Goal: Task Accomplishment & Management: Manage account settings

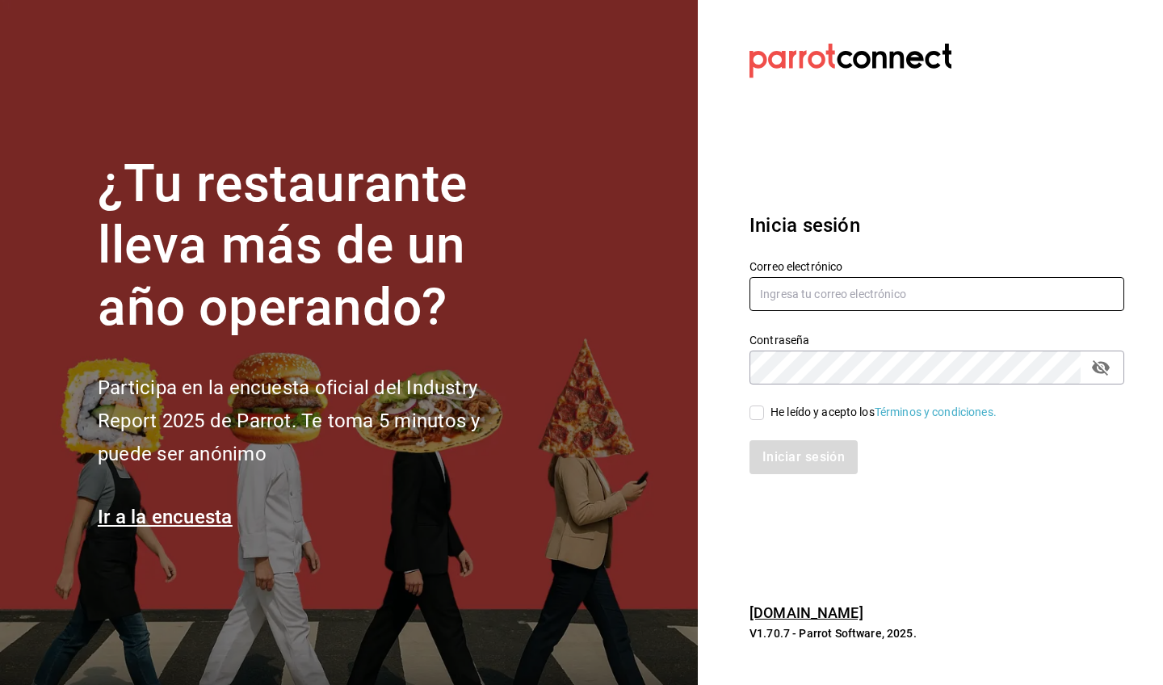
type input "[EMAIL_ADDRESS][DOMAIN_NAME]"
click at [759, 414] on input "He leído y acepto los Términos y condiciones." at bounding box center [757, 412] width 15 height 15
checkbox input "true"
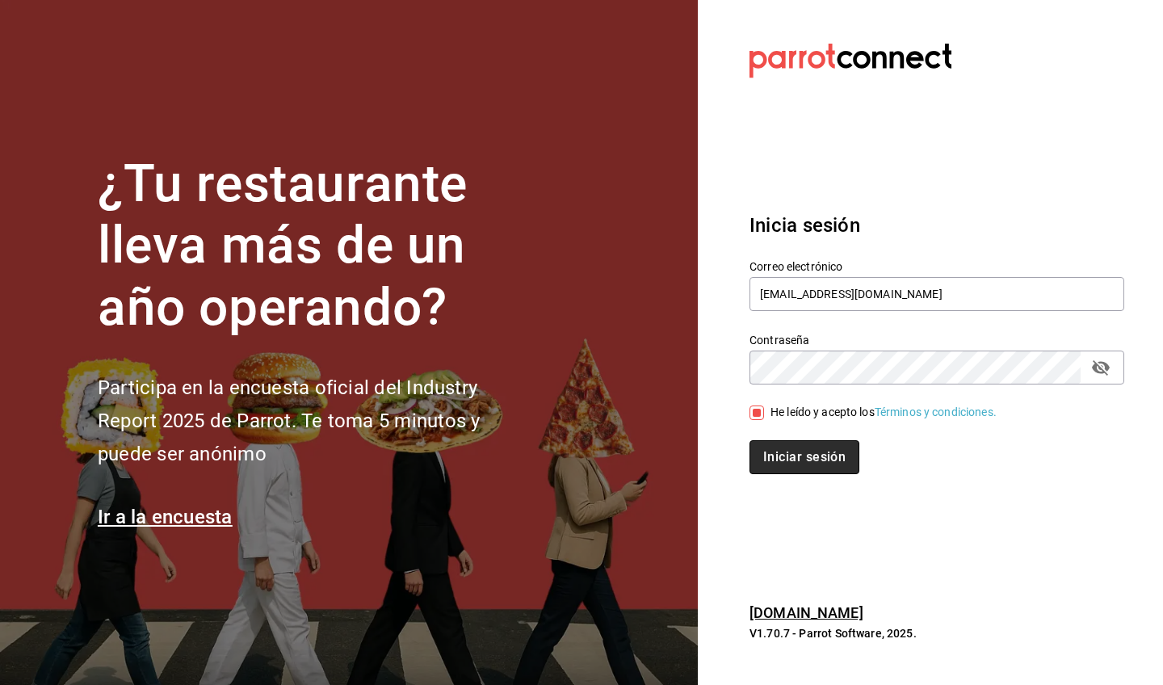
click at [808, 456] on button "Iniciar sesión" at bounding box center [805, 457] width 110 height 34
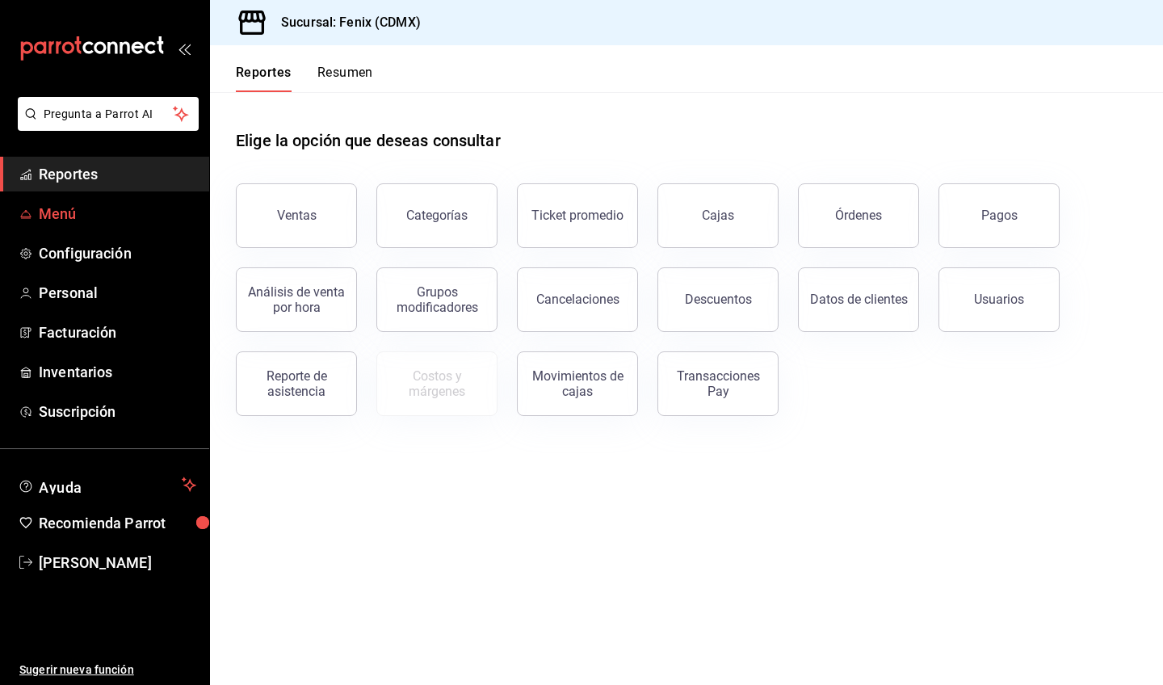
click at [85, 220] on span "Menú" at bounding box center [118, 214] width 158 height 22
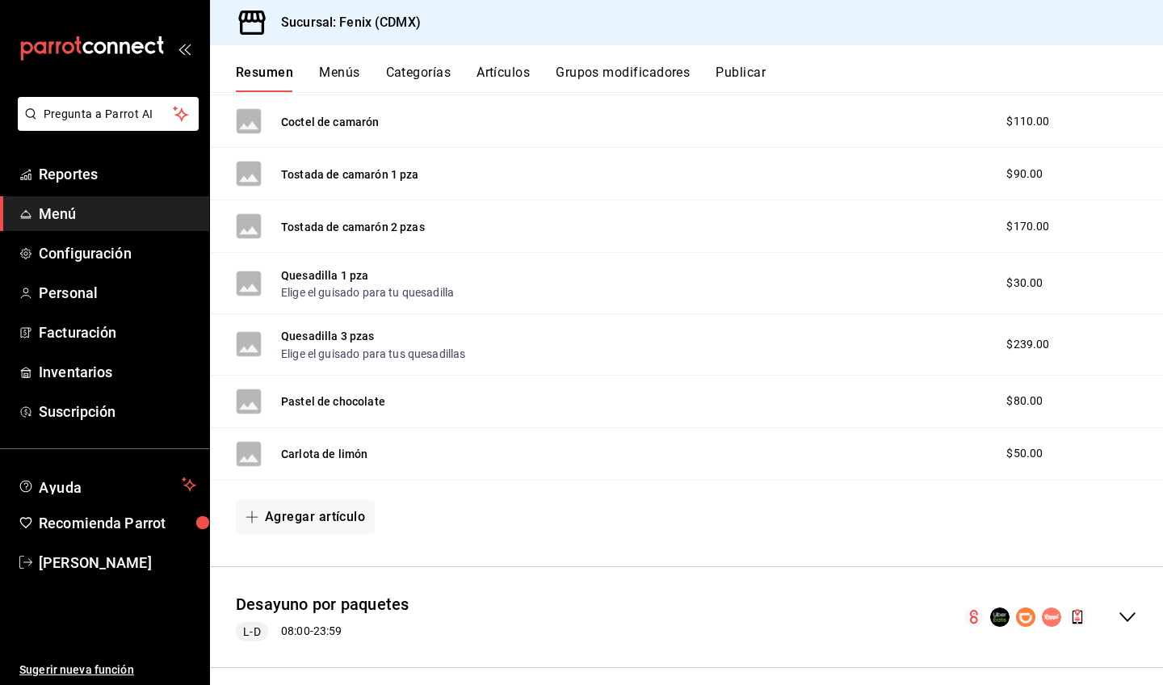
scroll to position [1240, 0]
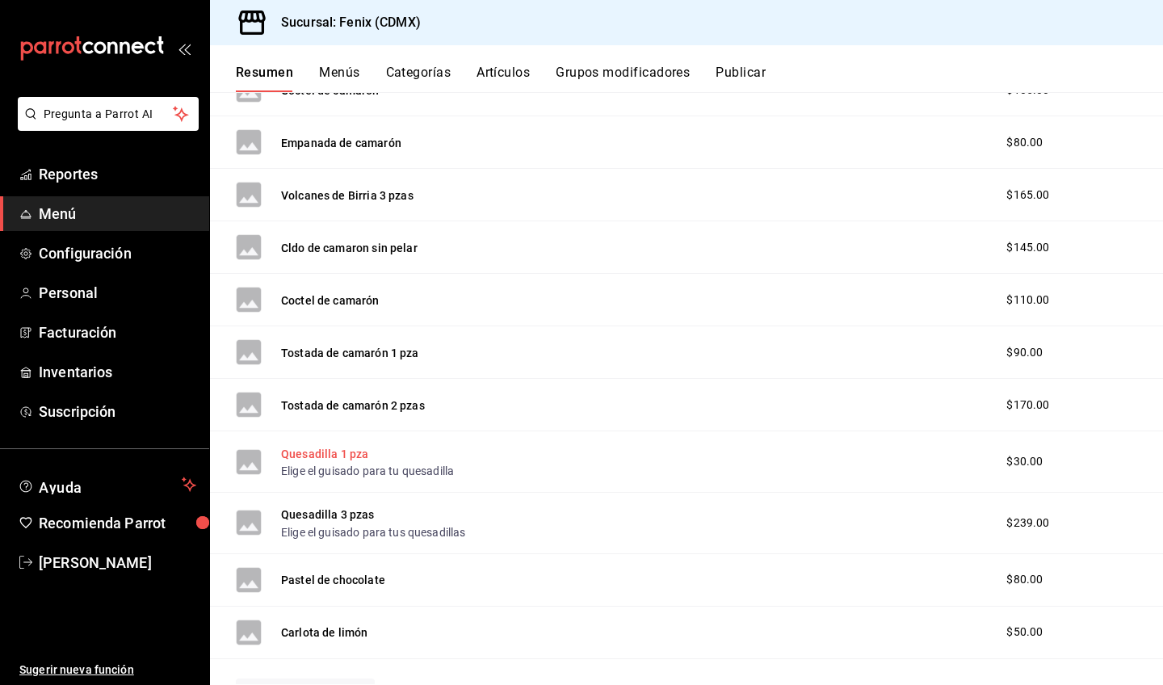
click at [346, 455] on button "Quesadilla 1 pza" at bounding box center [324, 454] width 87 height 16
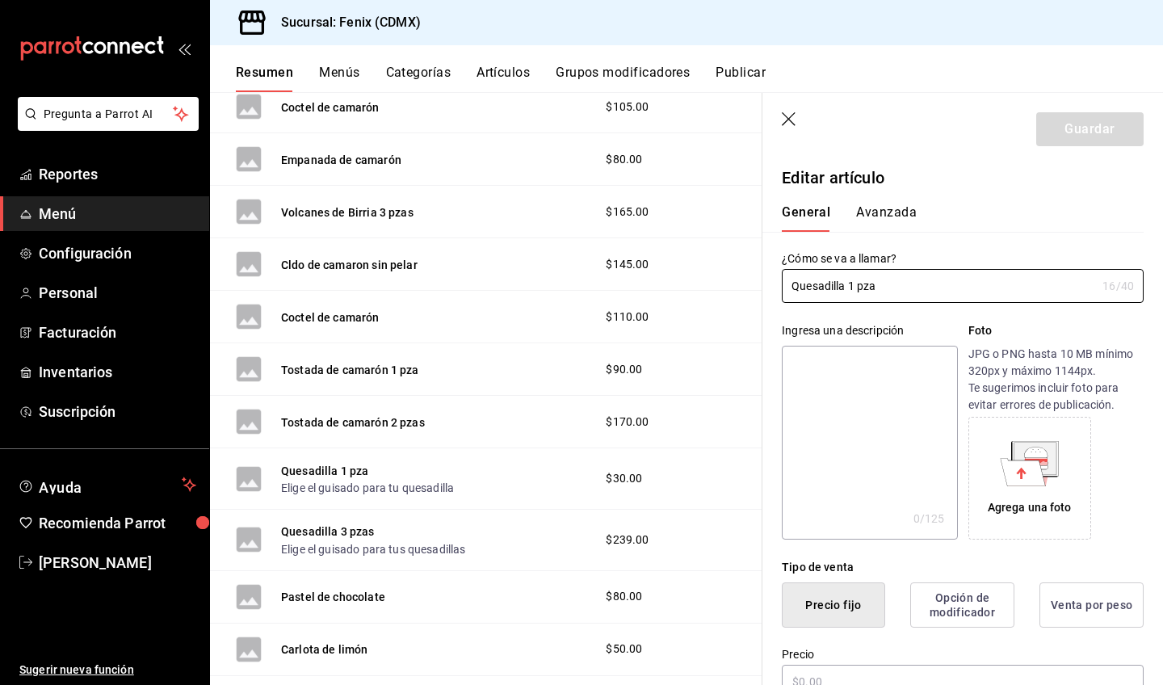
type input "$30.00"
radio input "false"
radio input "true"
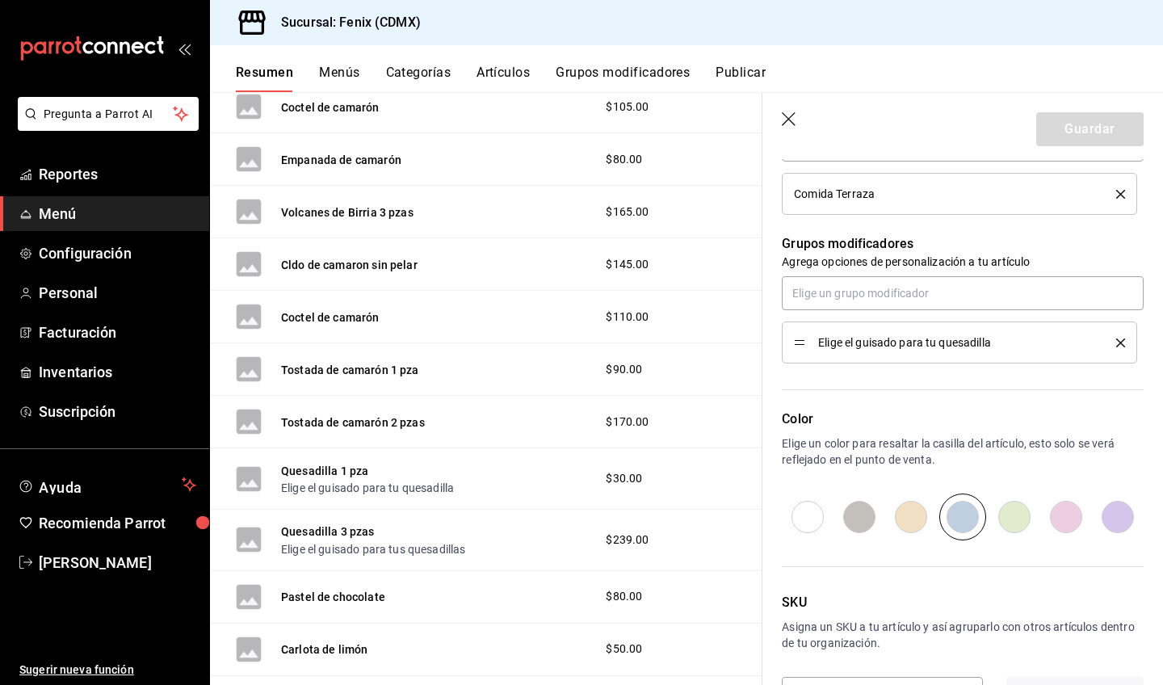
scroll to position [531, 0]
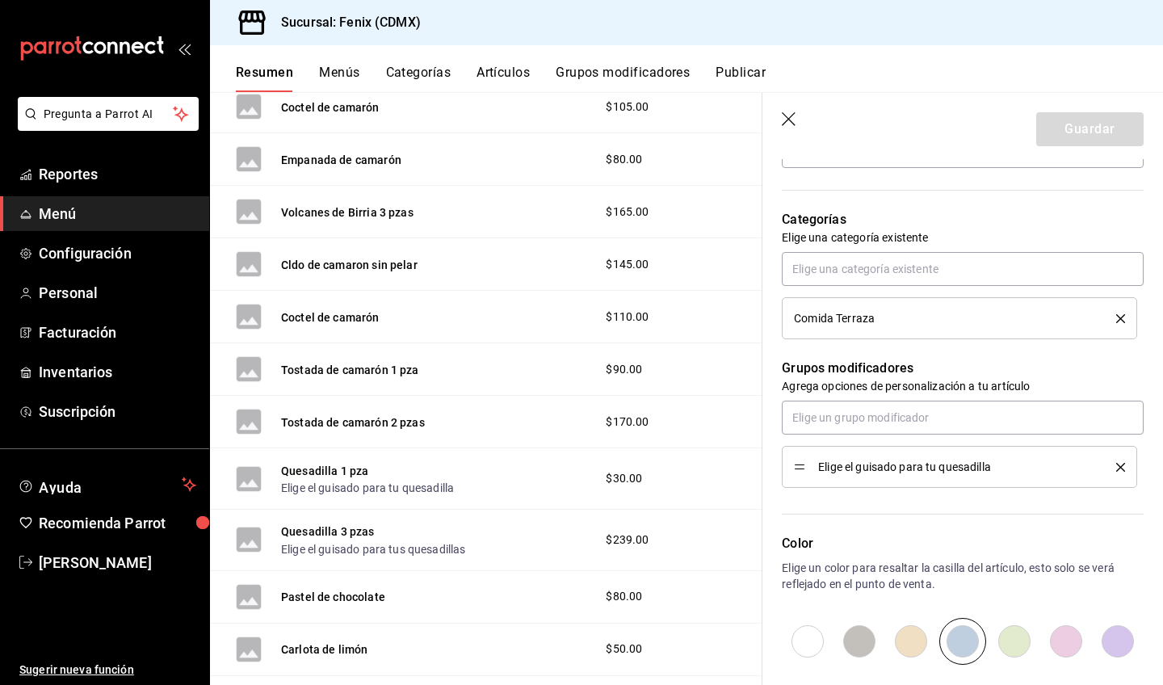
click at [1116, 467] on icon "delete" at bounding box center [1120, 467] width 9 height 9
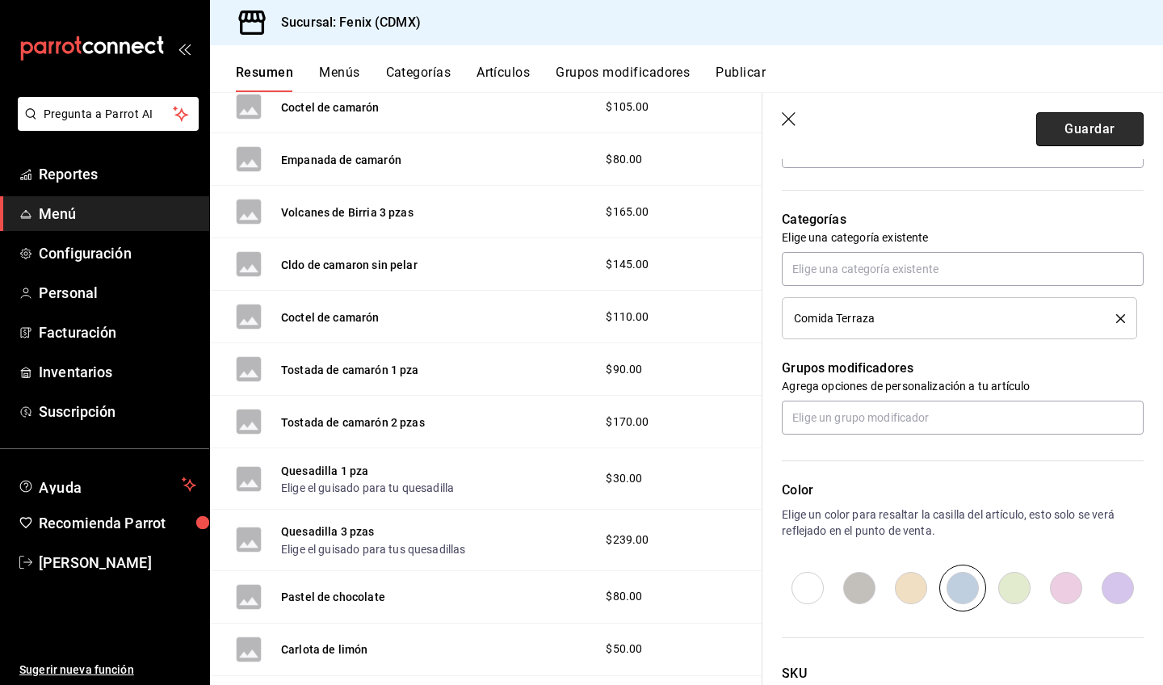
click at [1066, 130] on button "Guardar" at bounding box center [1089, 129] width 107 height 34
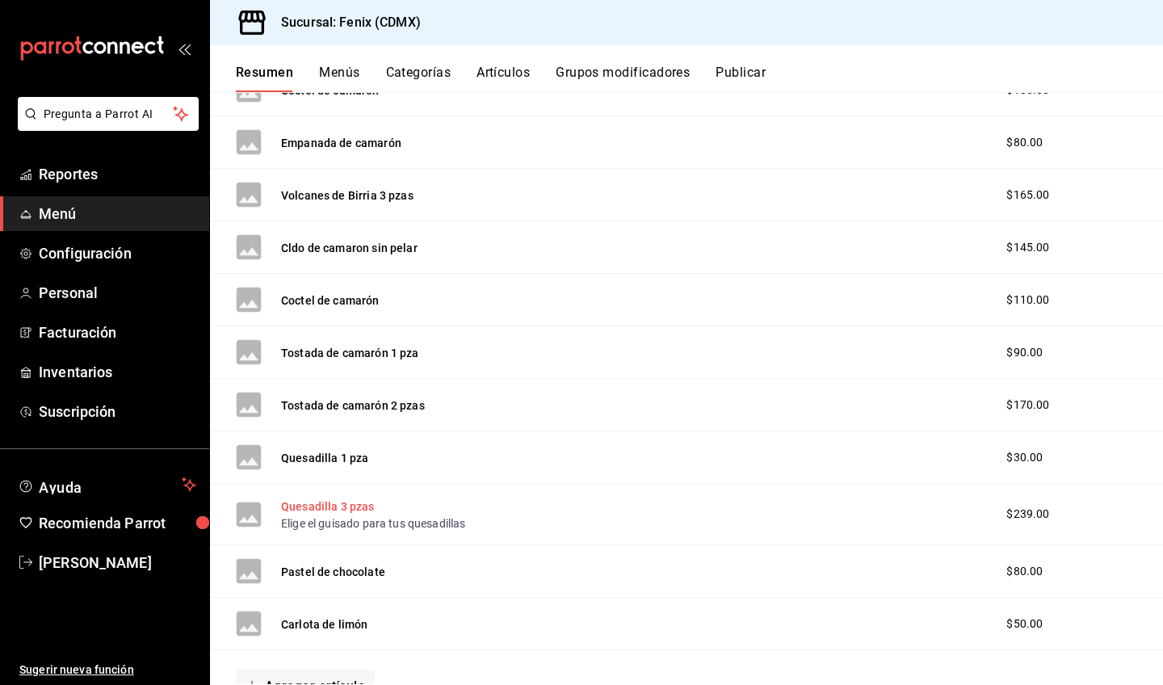
click at [354, 510] on button "Quesadilla 3 pzas" at bounding box center [328, 506] width 94 height 16
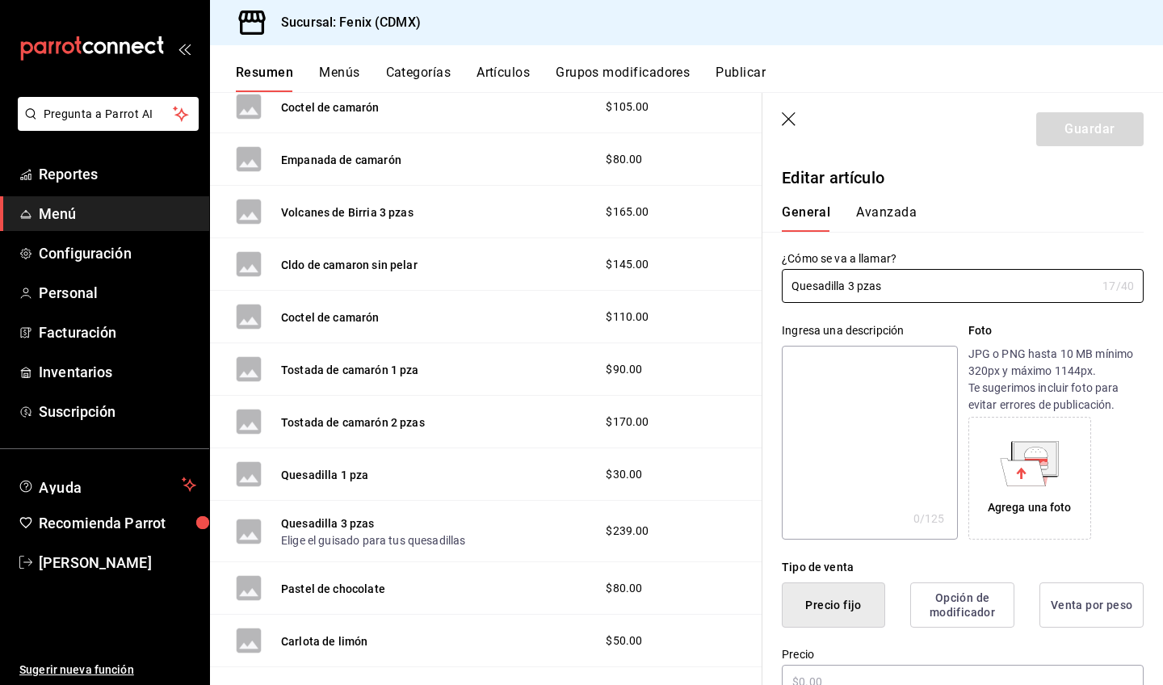
type input "$239.00"
radio input "false"
radio input "true"
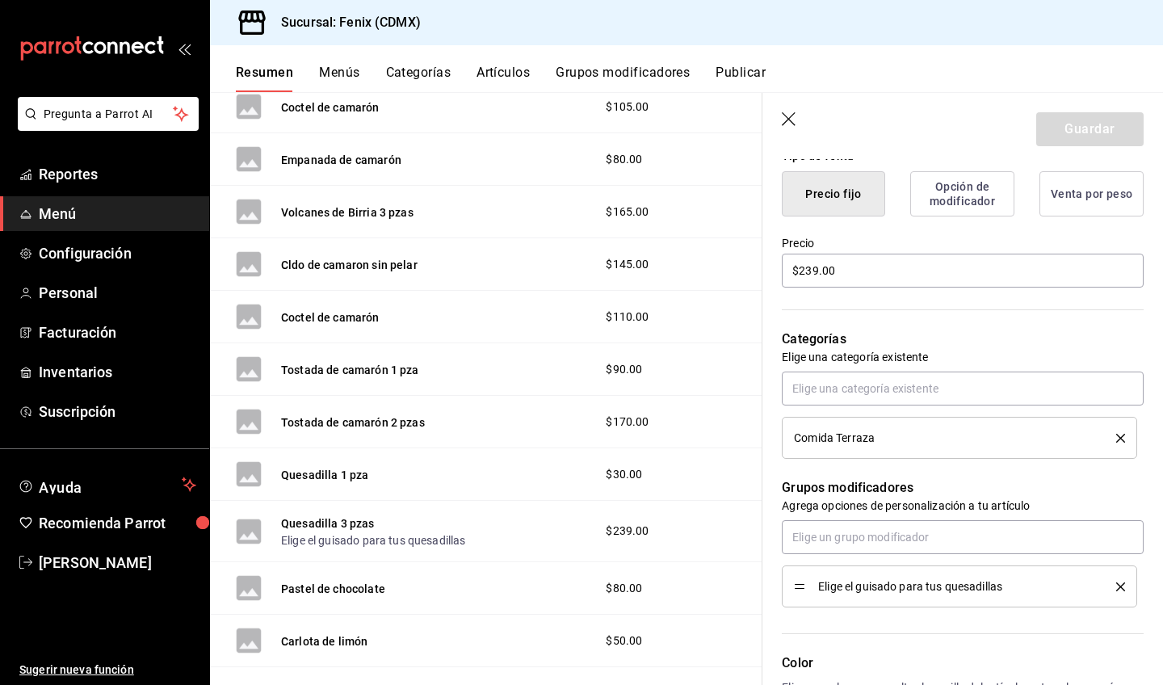
scroll to position [475, 0]
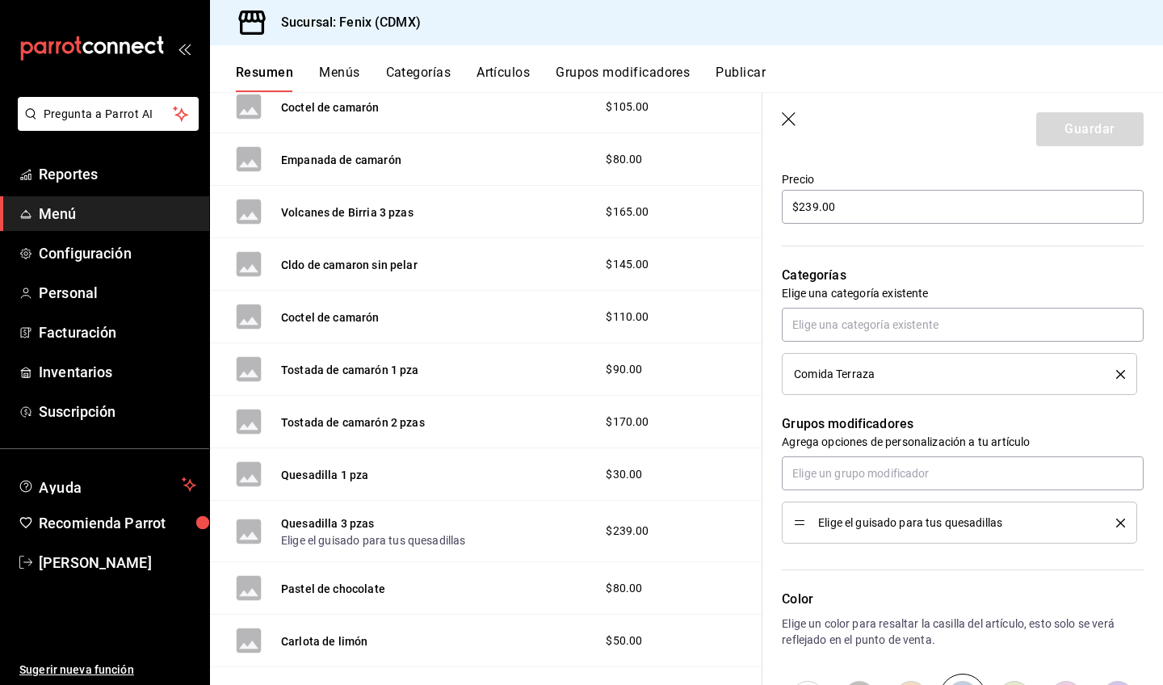
click at [1116, 521] on icon "delete" at bounding box center [1120, 523] width 9 height 9
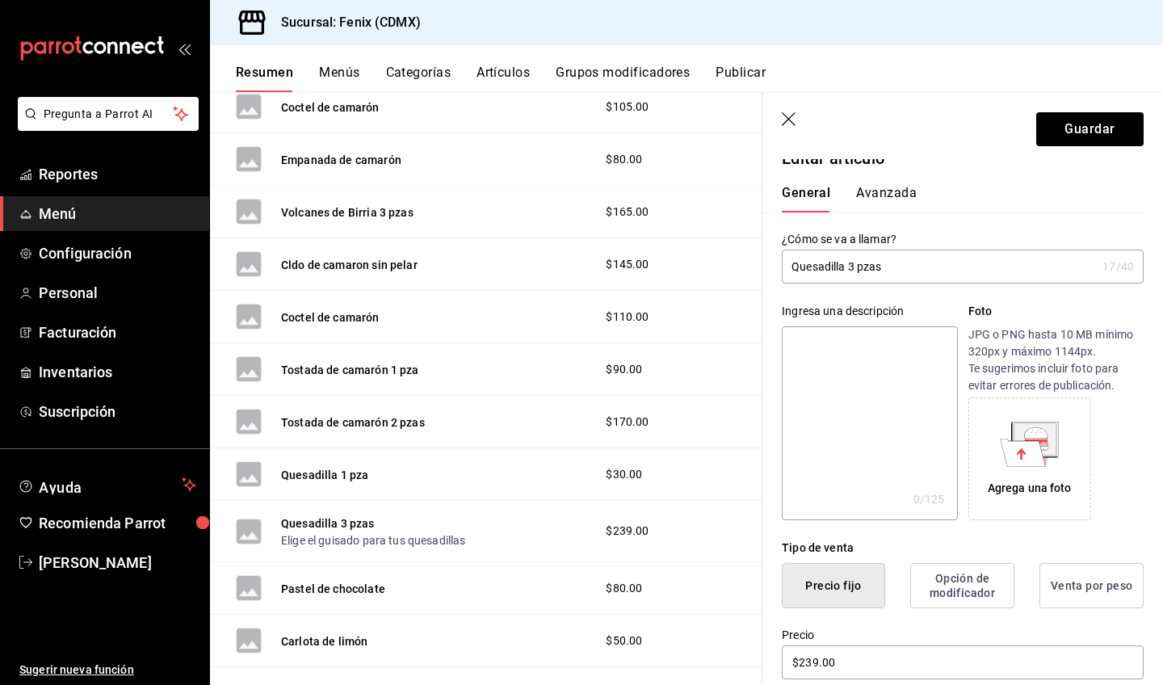
scroll to position [0, 0]
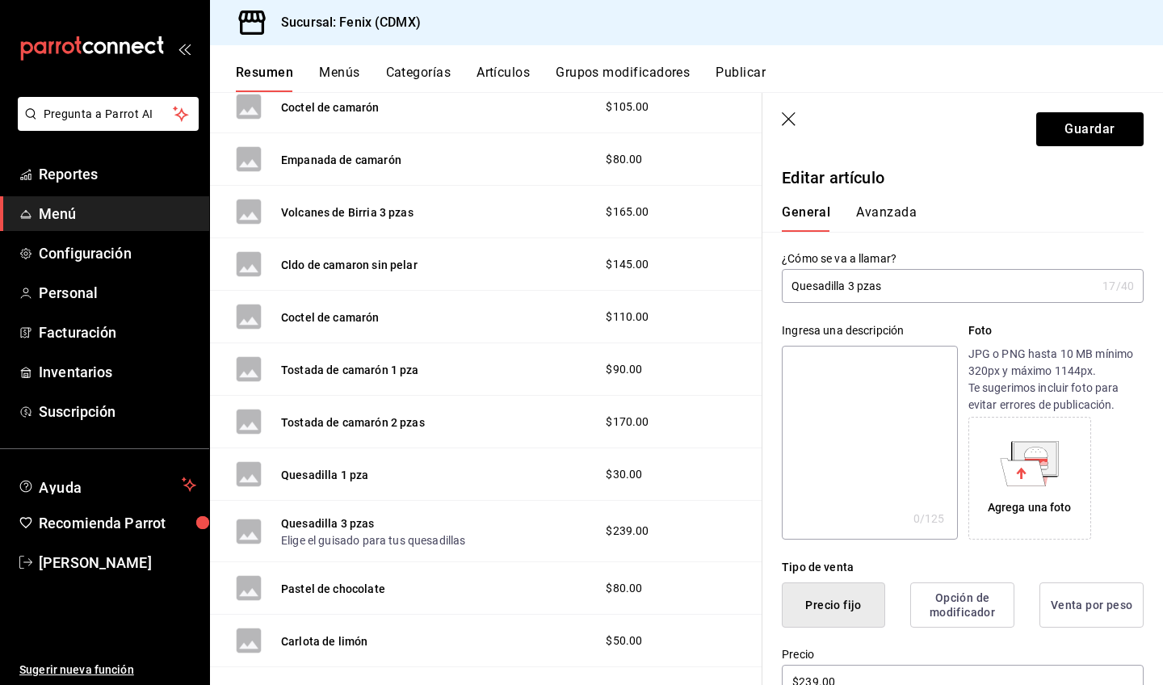
click at [787, 120] on icon "button" at bounding box center [790, 120] width 16 height 16
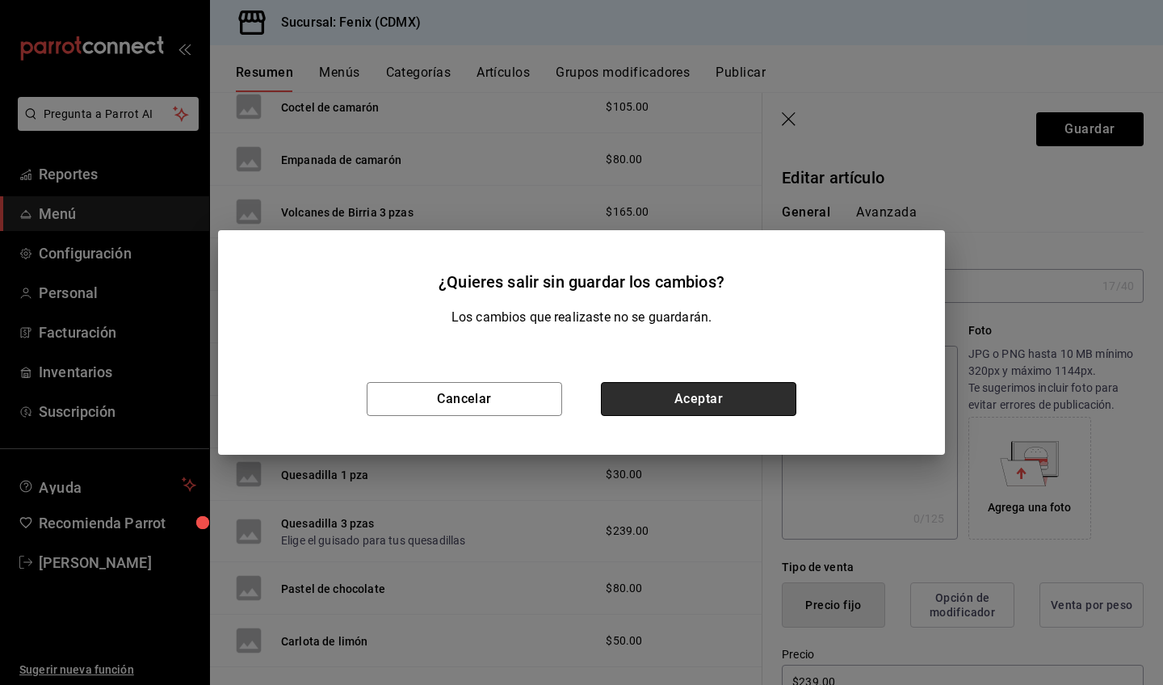
click at [726, 402] on button "Aceptar" at bounding box center [698, 399] width 195 height 34
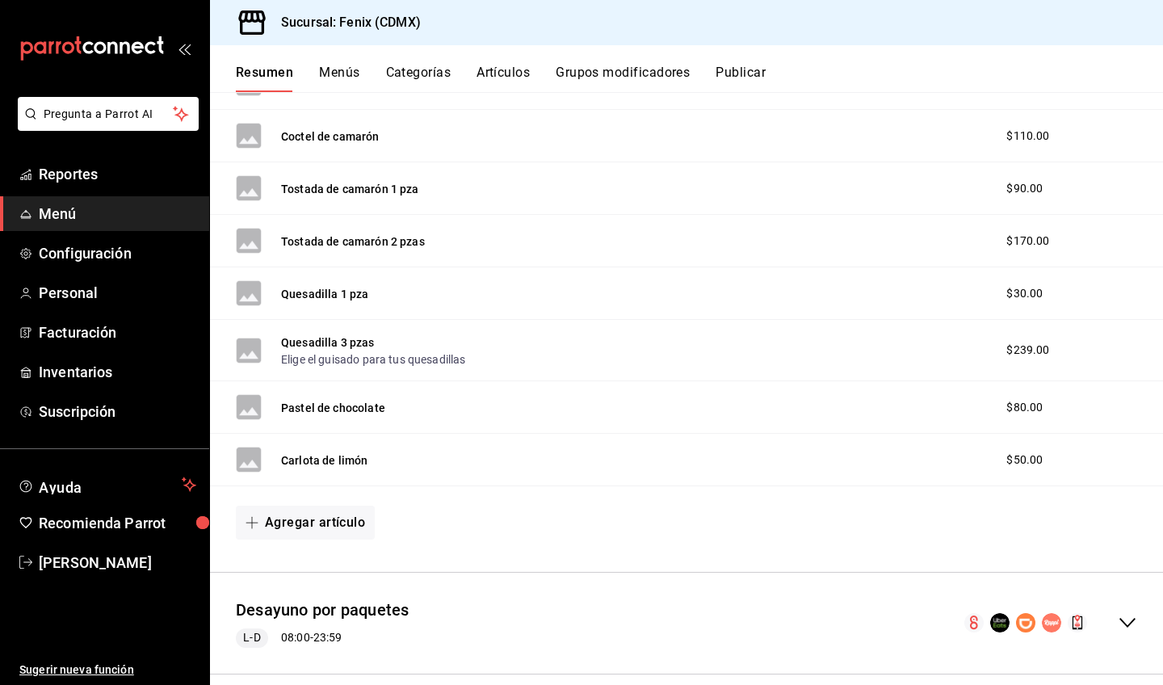
scroll to position [1251, 0]
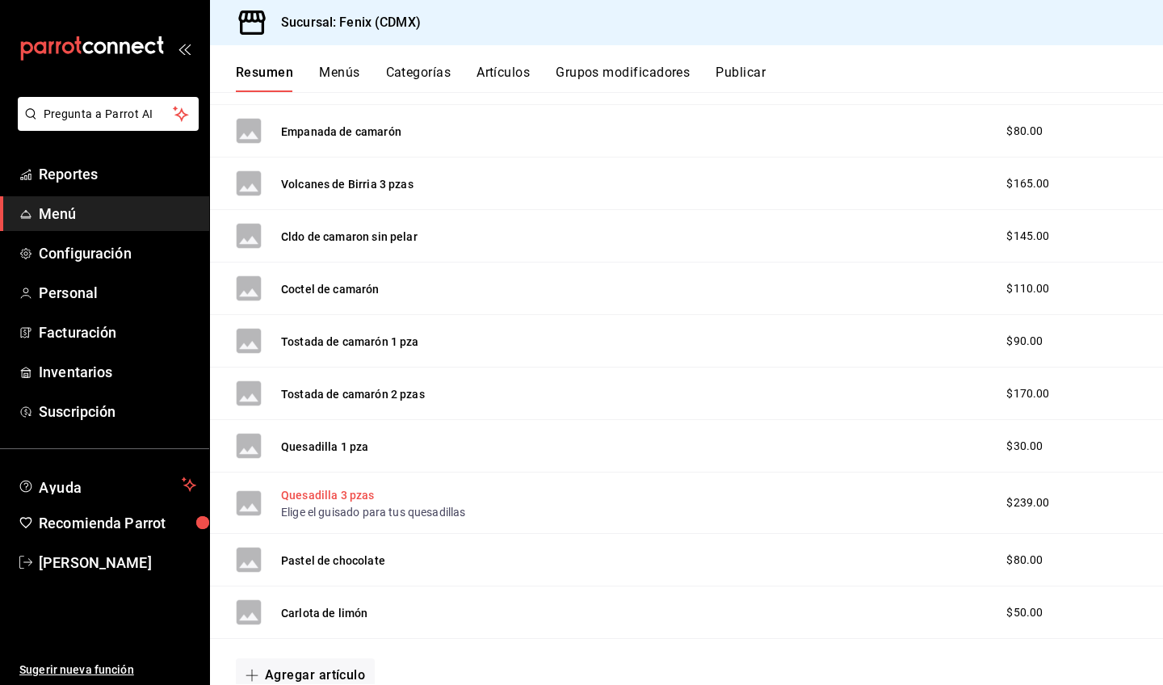
click at [337, 497] on button "Quesadilla 3 pzas" at bounding box center [328, 495] width 94 height 16
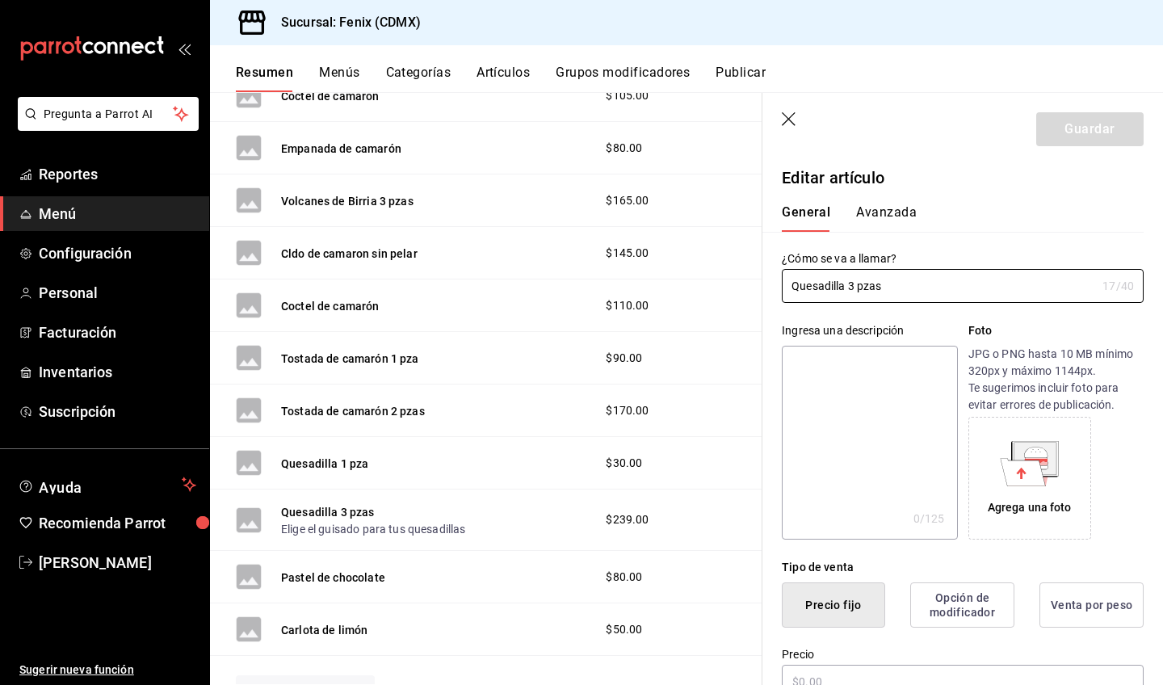
type input "$239.00"
radio input "false"
radio input "true"
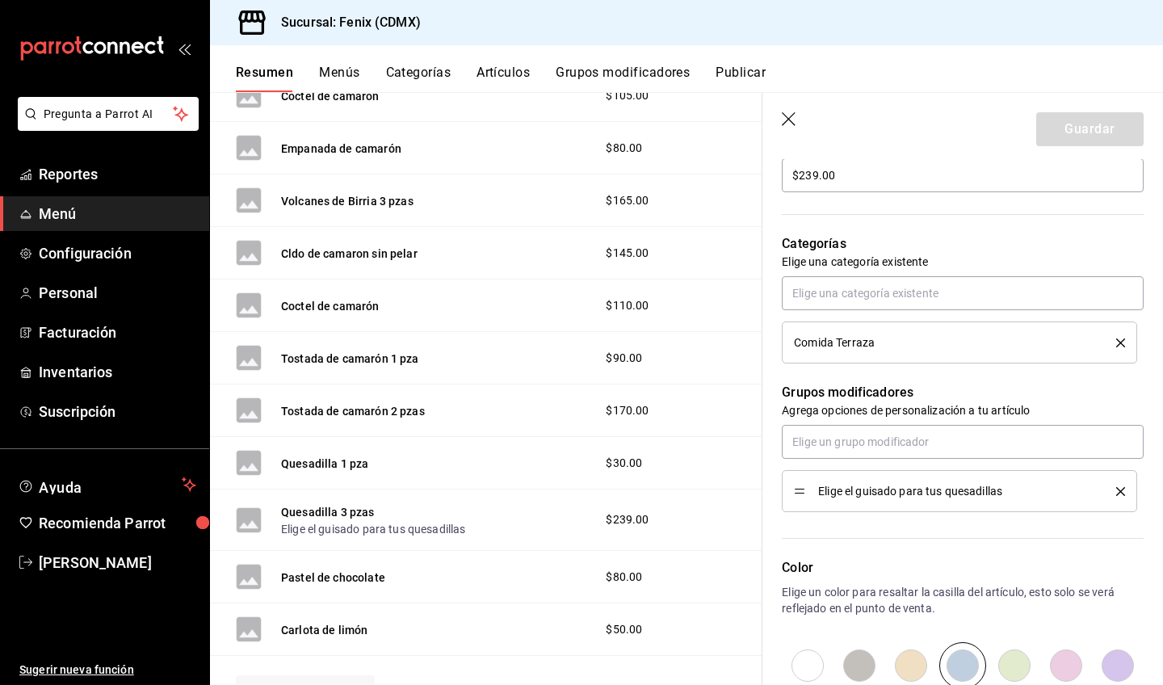
scroll to position [633, 0]
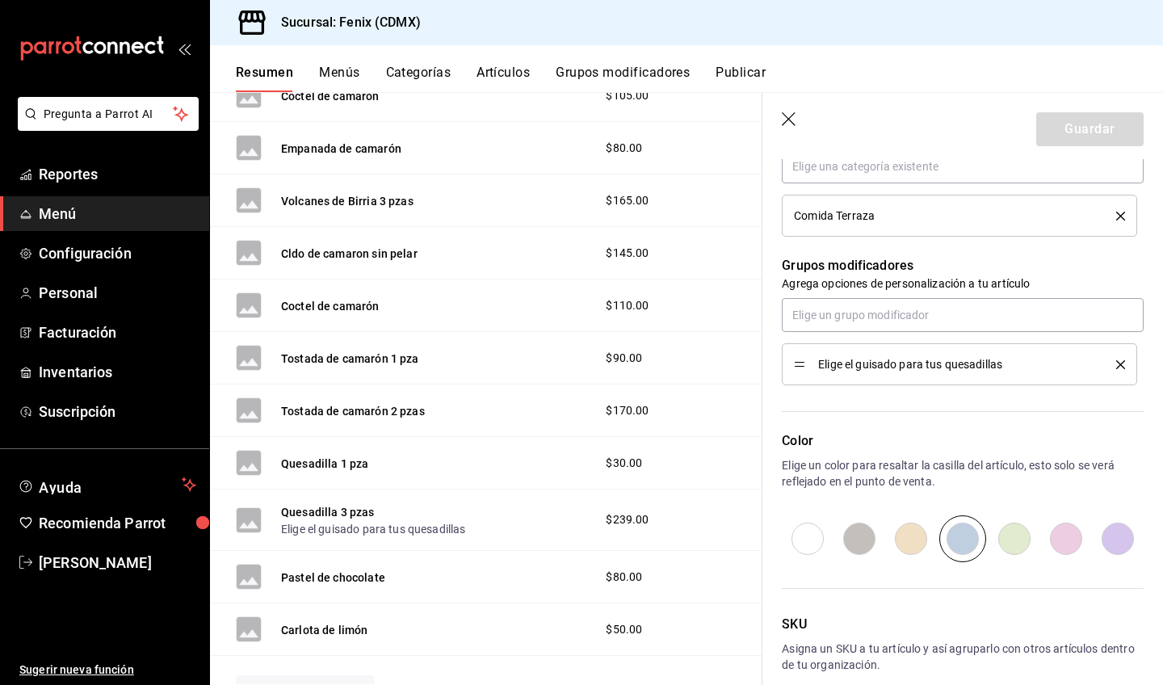
click at [1116, 366] on icon "delete" at bounding box center [1120, 364] width 9 height 9
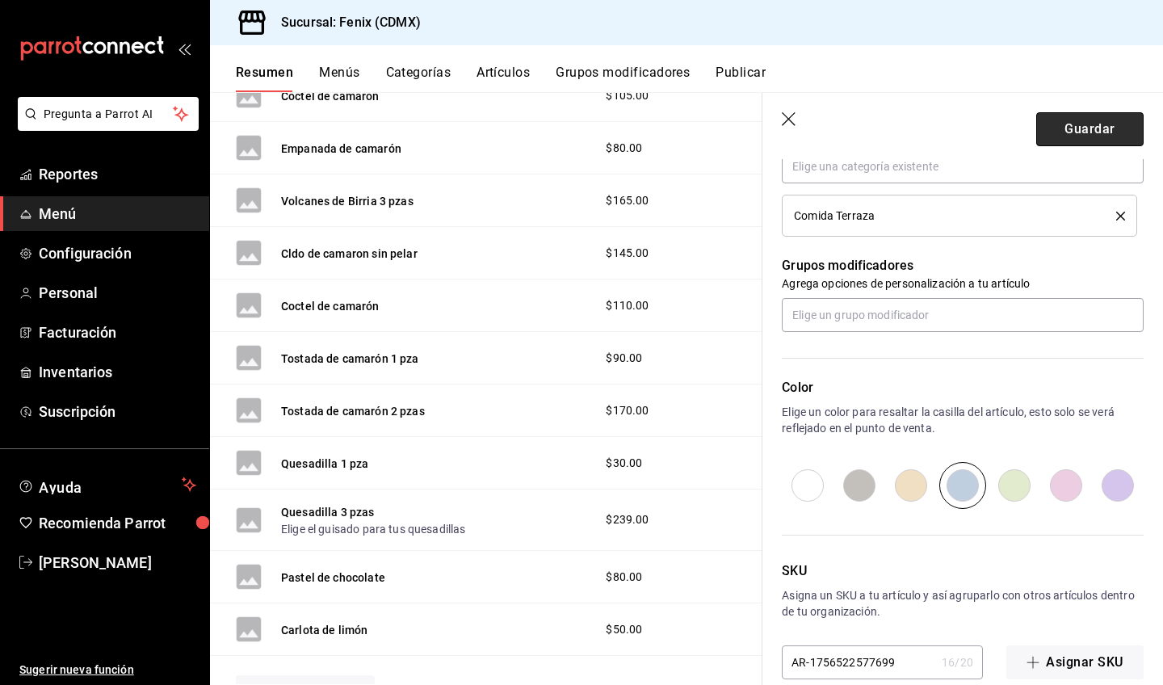
click at [1048, 132] on button "Guardar" at bounding box center [1089, 129] width 107 height 34
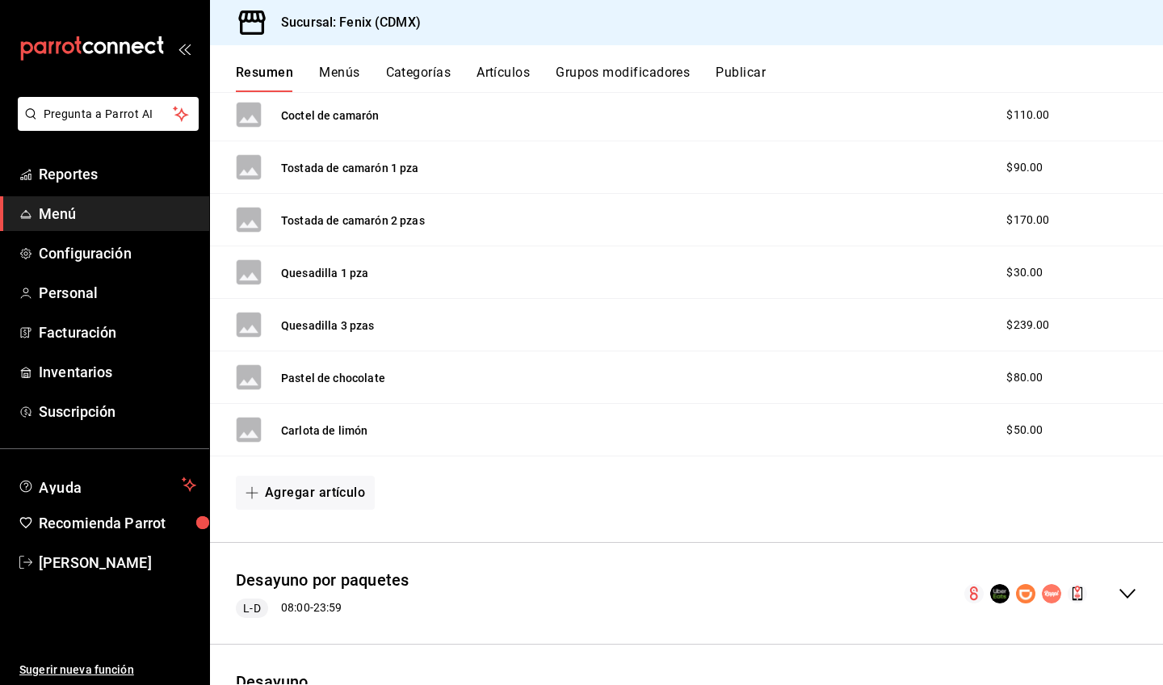
scroll to position [1300, 0]
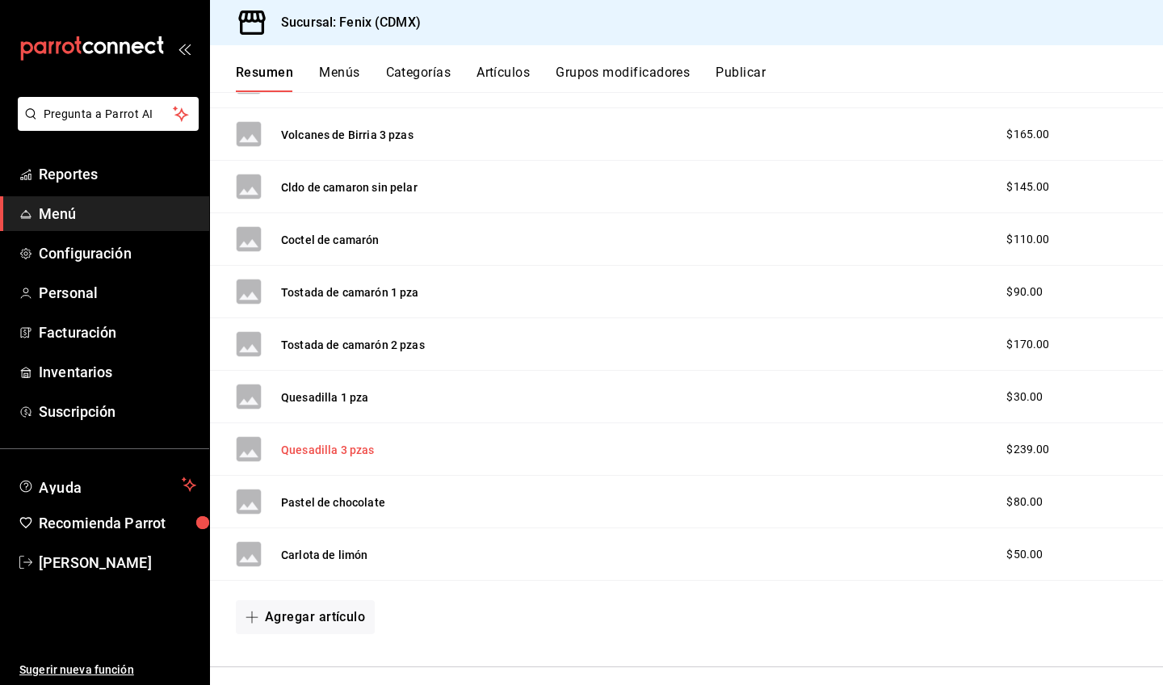
click at [351, 456] on button "Quesadilla 3 pzas" at bounding box center [328, 450] width 94 height 16
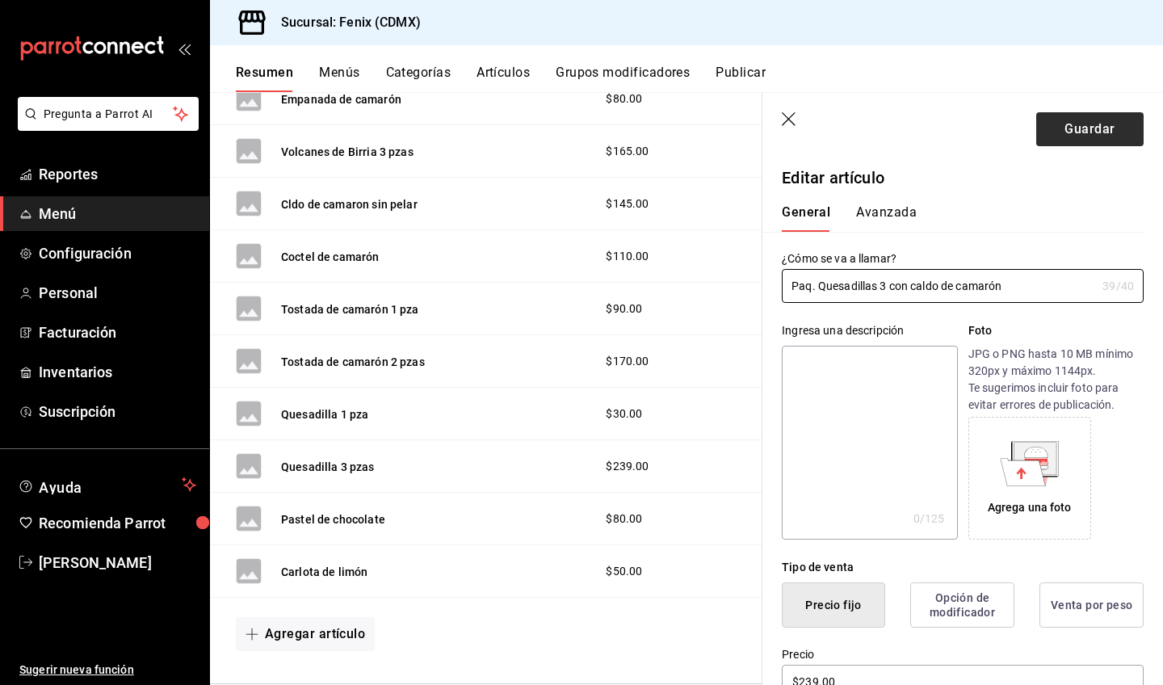
type input "Paq. Quesadillas 3 con caldo de camarón"
click at [1077, 124] on button "Guardar" at bounding box center [1089, 129] width 107 height 34
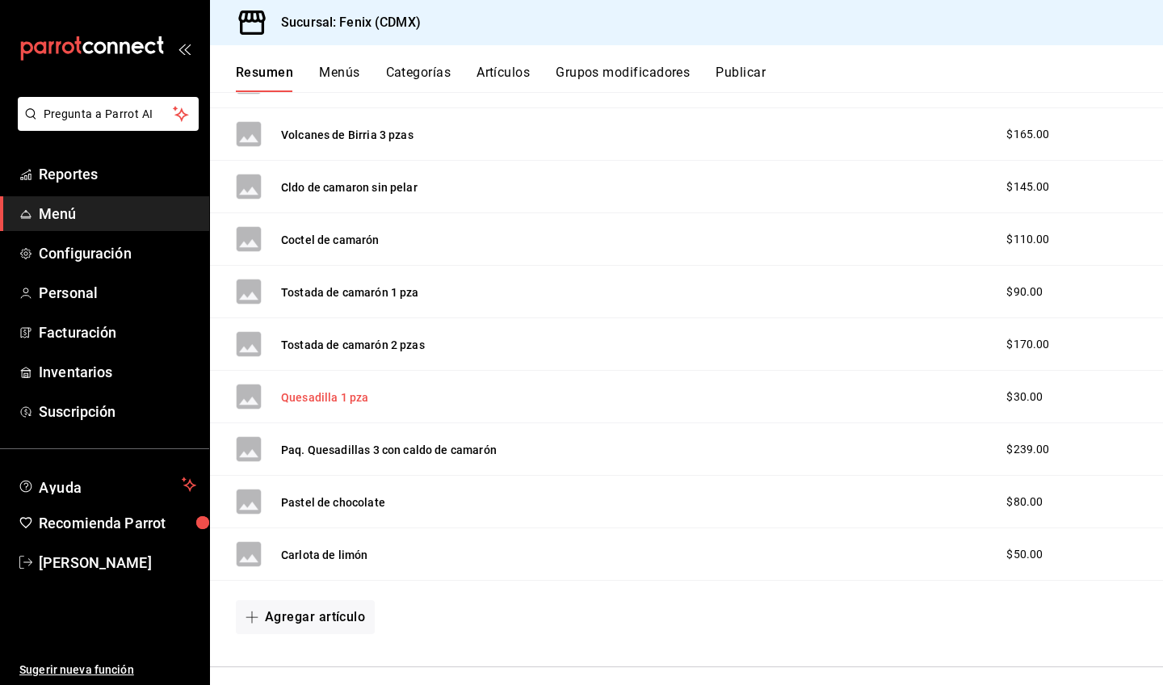
click at [309, 398] on button "Quesadilla 1 pza" at bounding box center [324, 397] width 87 height 16
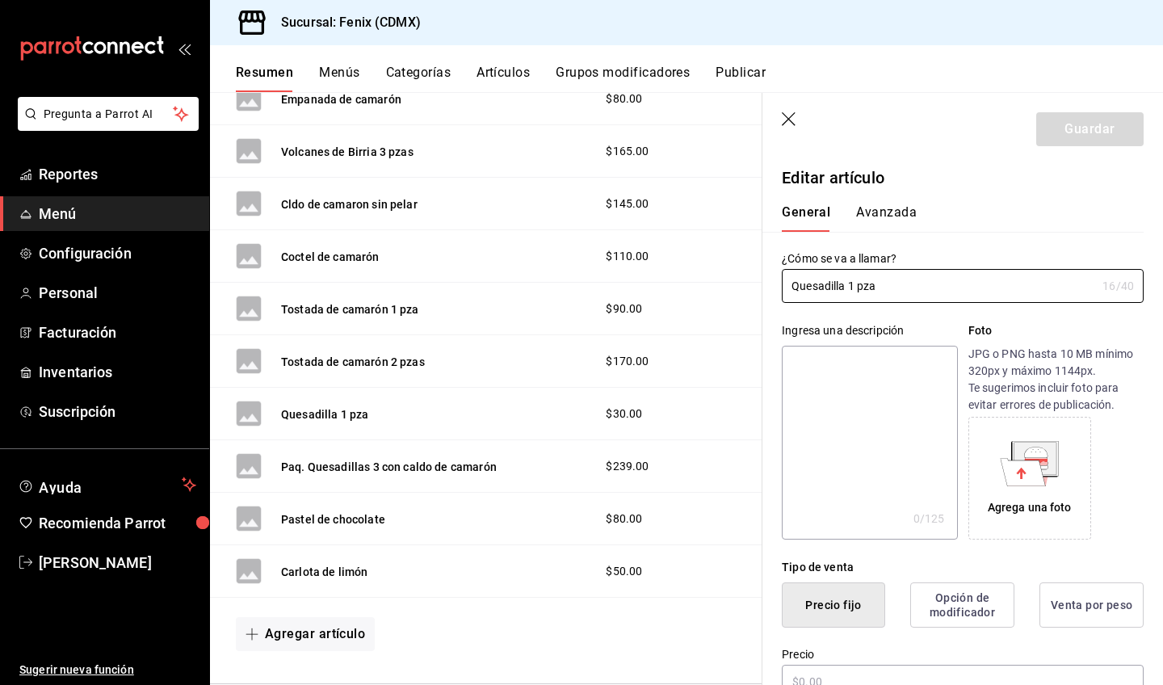
type input "$30.00"
radio input "false"
radio input "true"
click at [850, 286] on input "Quesadilla 1 pza" at bounding box center [939, 286] width 314 height 32
type input "Quesadilla de pescado 1 pza"
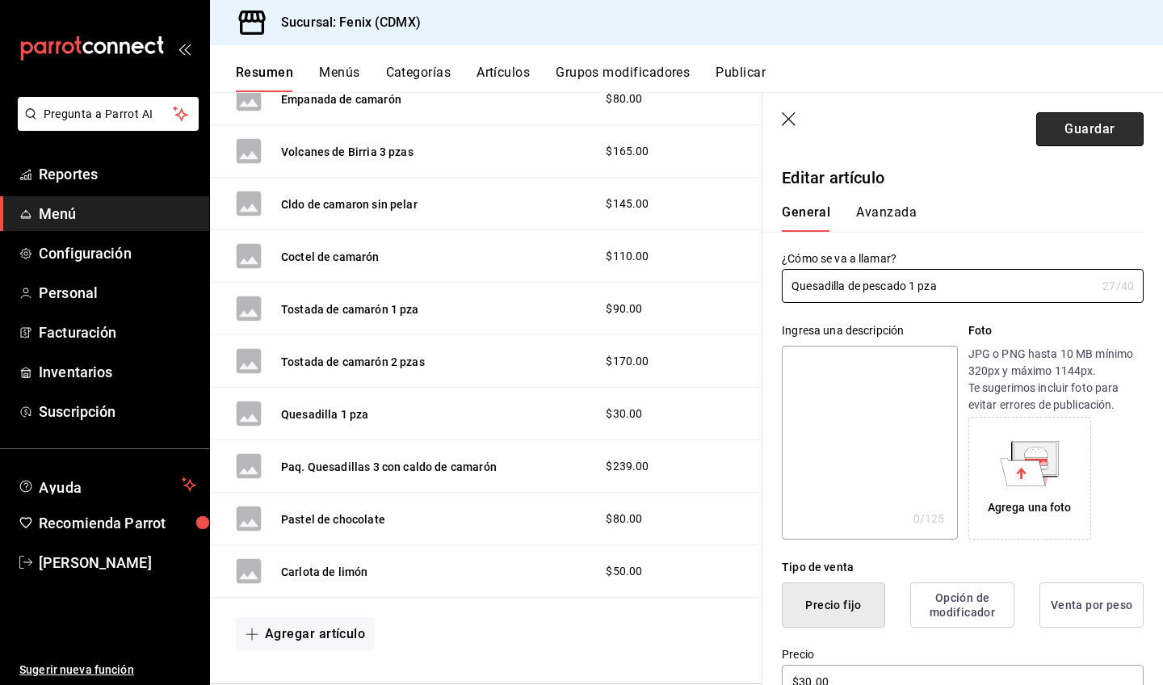
click at [1090, 138] on button "Guardar" at bounding box center [1089, 129] width 107 height 34
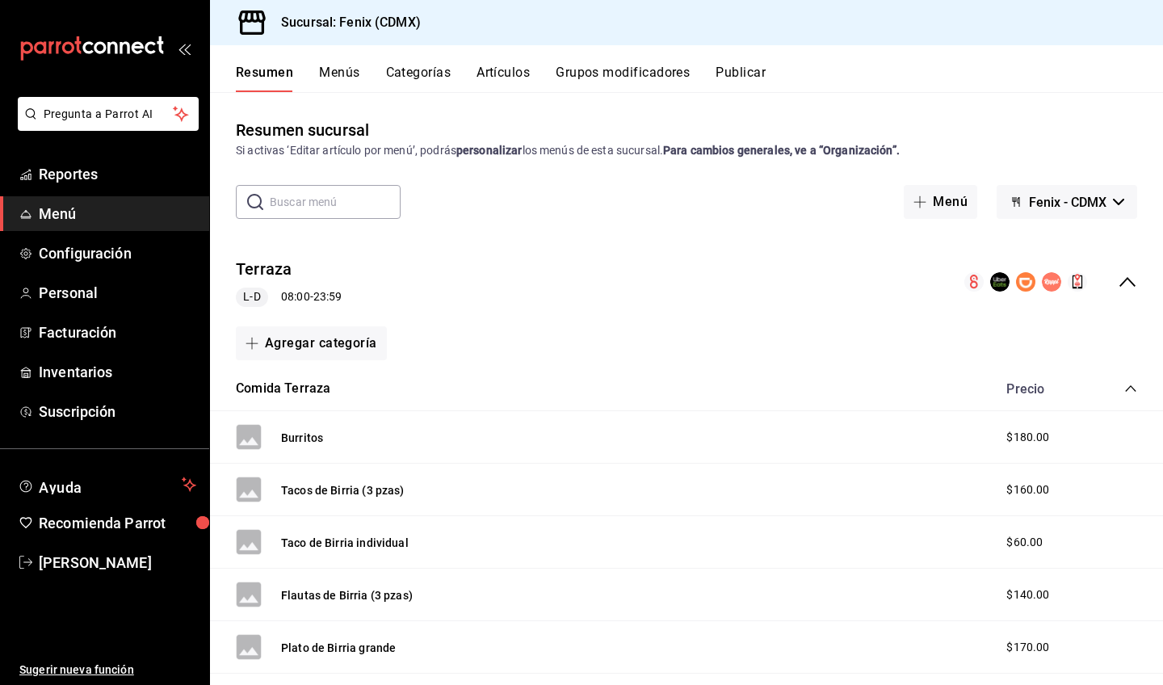
click at [355, 77] on button "Menús" at bounding box center [339, 78] width 40 height 27
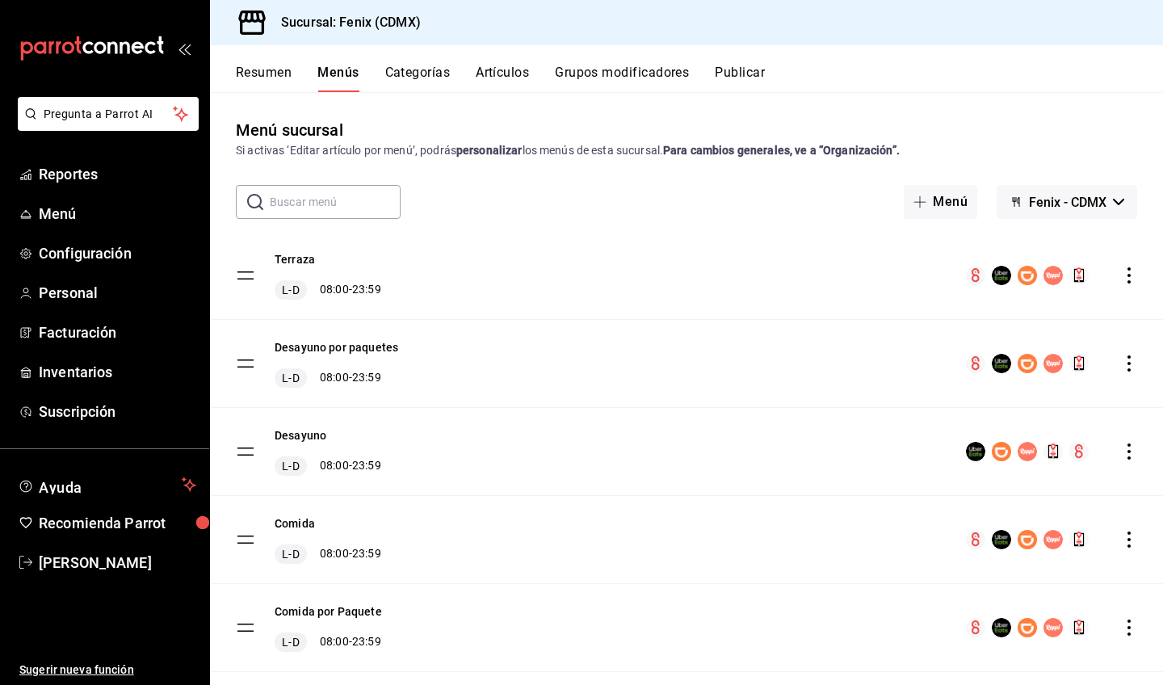
click at [427, 78] on button "Categorías" at bounding box center [417, 78] width 65 height 27
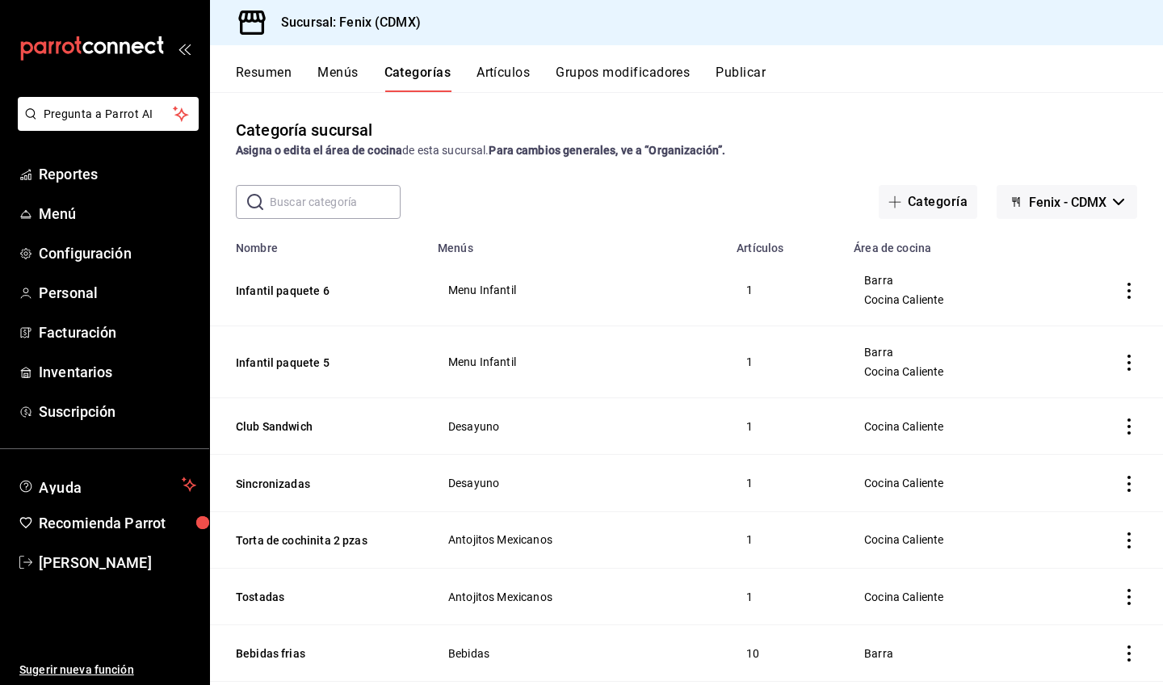
click at [496, 78] on button "Artículos" at bounding box center [503, 78] width 53 height 27
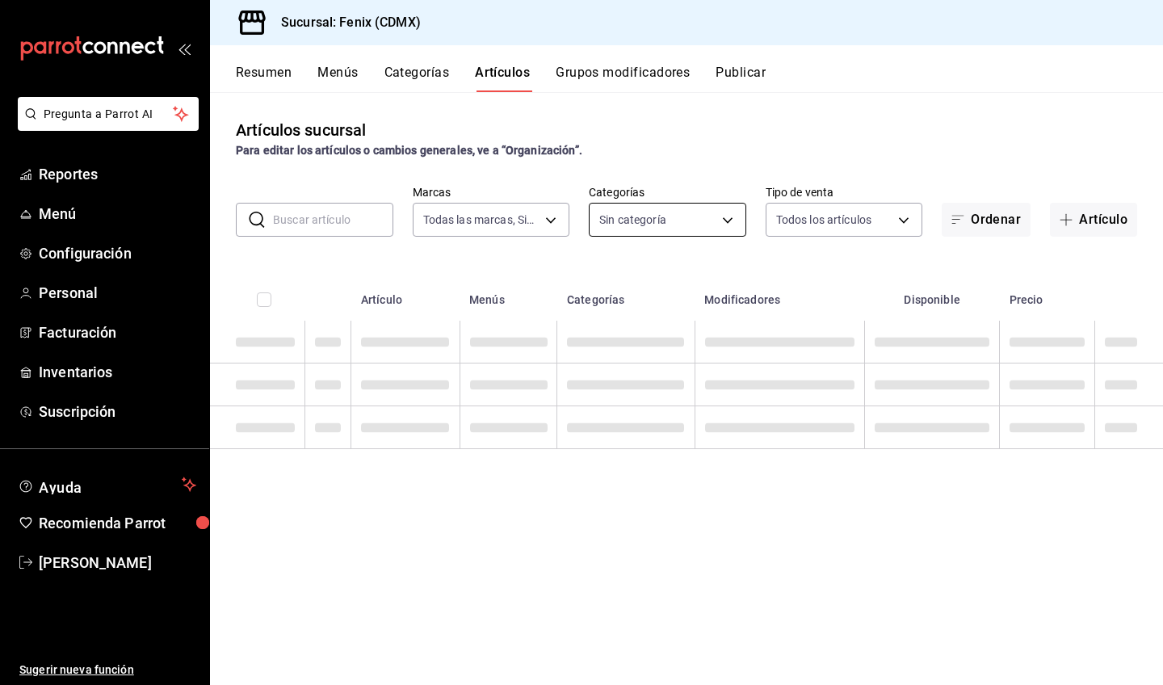
type input "a362021f-954e-4fc2-90b5-ad824f843d5b"
click at [645, 220] on body "Pregunta a Parrot AI Reportes Menú Configuración Personal Facturación Inventari…" at bounding box center [581, 342] width 1163 height 685
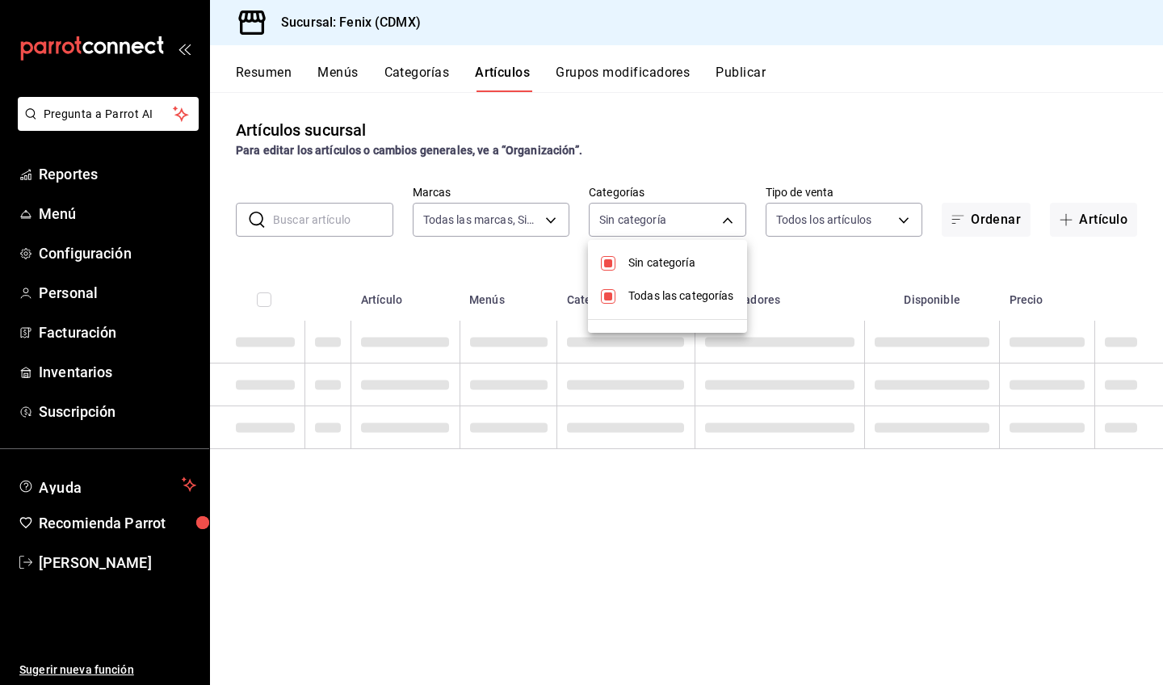
click at [651, 260] on span "Sin categoría" at bounding box center [681, 262] width 106 height 17
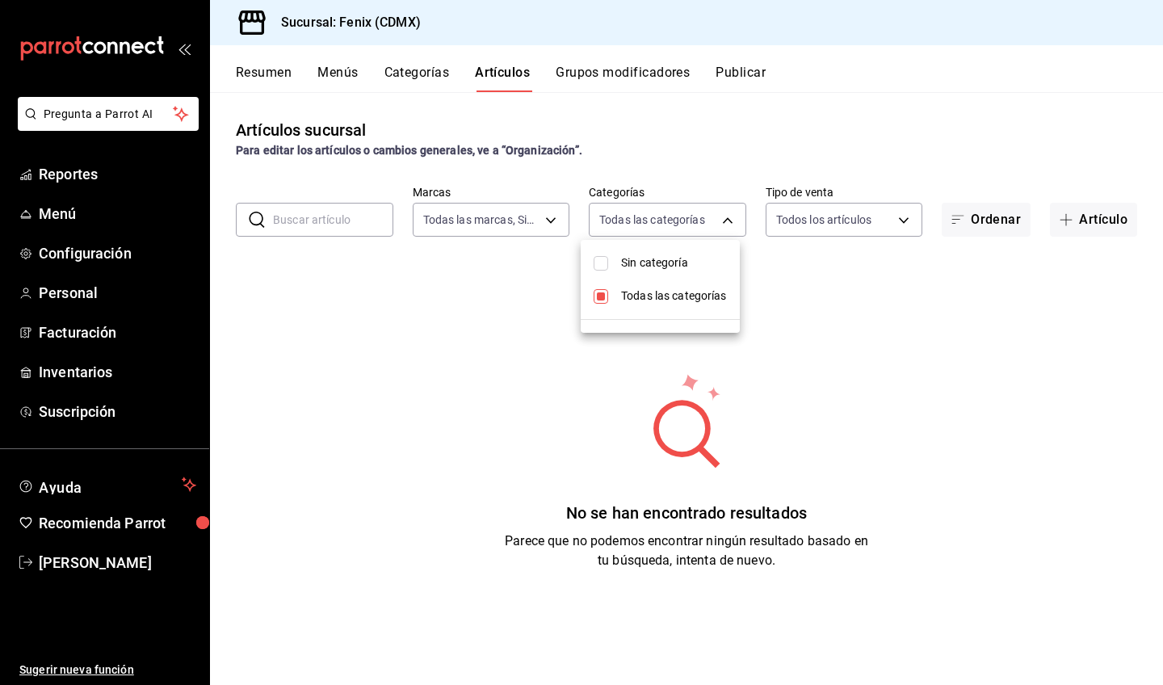
checkbox input "false"
click at [666, 296] on span "Todas las categorías" at bounding box center [674, 296] width 106 height 17
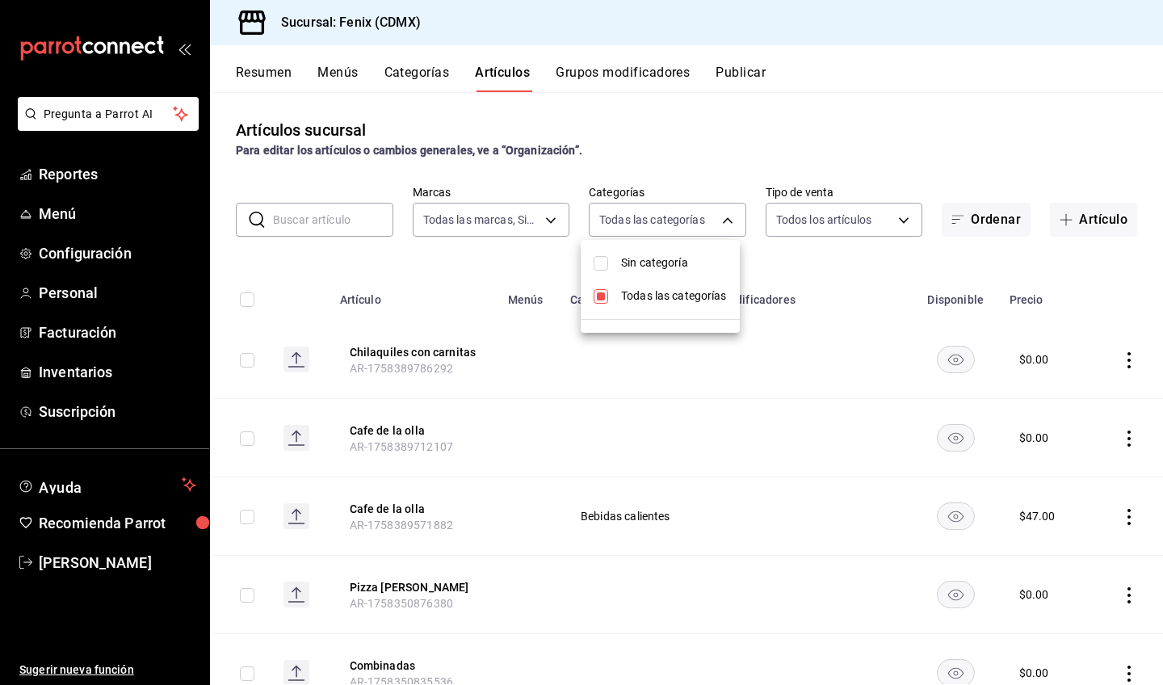
click at [415, 77] on div at bounding box center [581, 342] width 1163 height 685
click at [412, 77] on button "Categorías" at bounding box center [416, 78] width 65 height 27
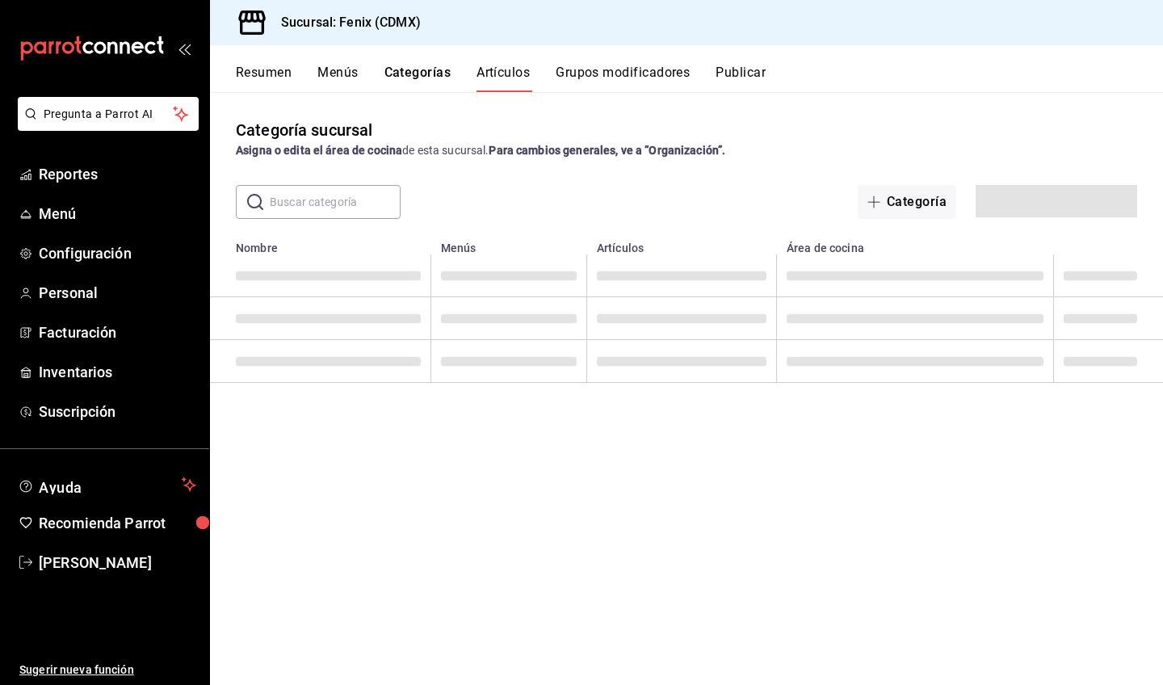
click at [477, 75] on div "Resumen Menús Categorías Artículos Grupos modificadores Publicar" at bounding box center [699, 78] width 927 height 27
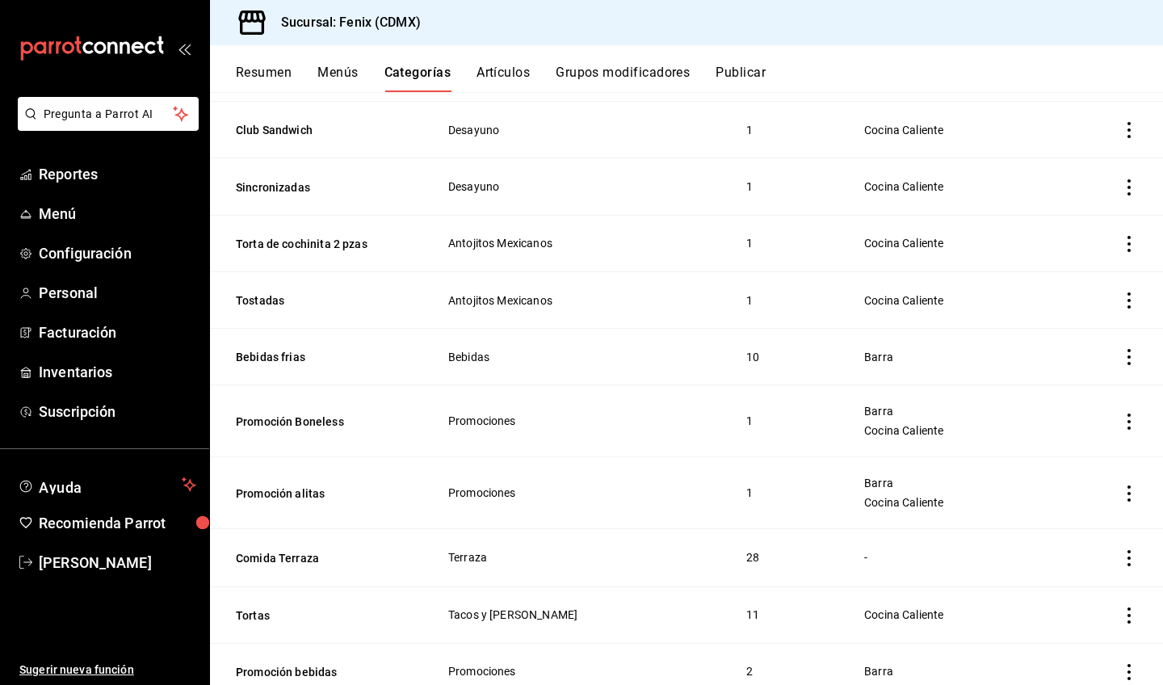
scroll to position [168, 0]
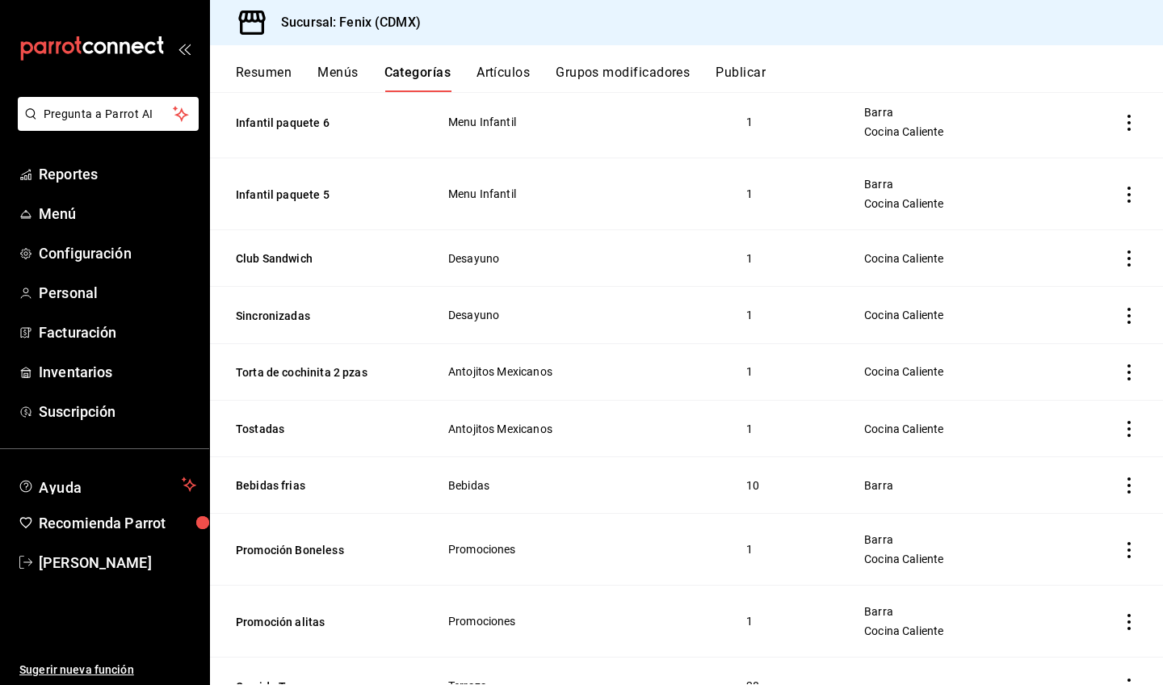
click at [499, 69] on button "Artículos" at bounding box center [503, 78] width 53 height 27
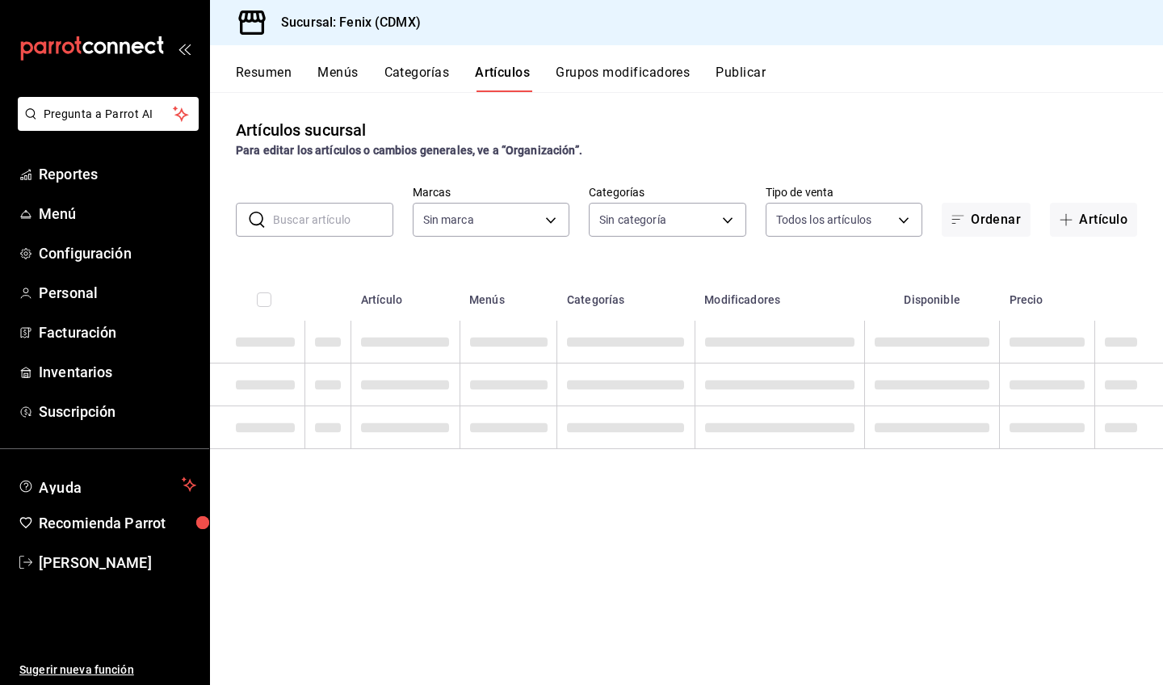
type input "a362021f-954e-4fc2-90b5-ad824f843d5b"
type input "9d7342a0-34dc-4f2b-b650-820a729de47a,33ba3fcc-138b-4998-b621-24123ebf8275,528ff…"
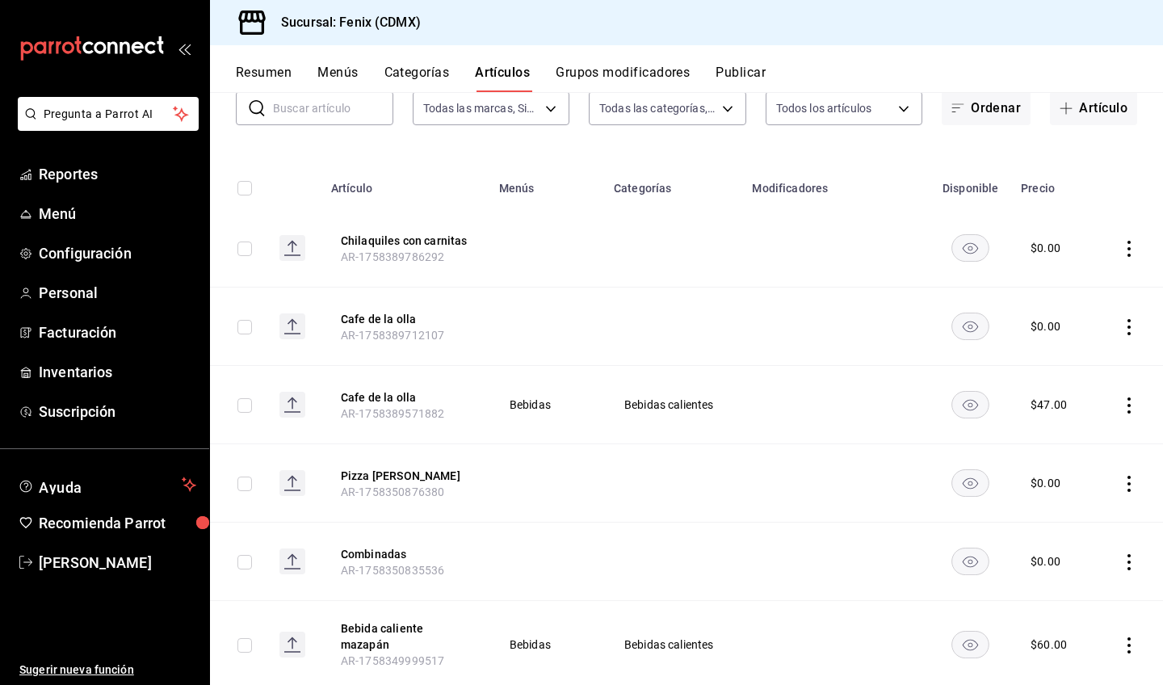
scroll to position [81, 0]
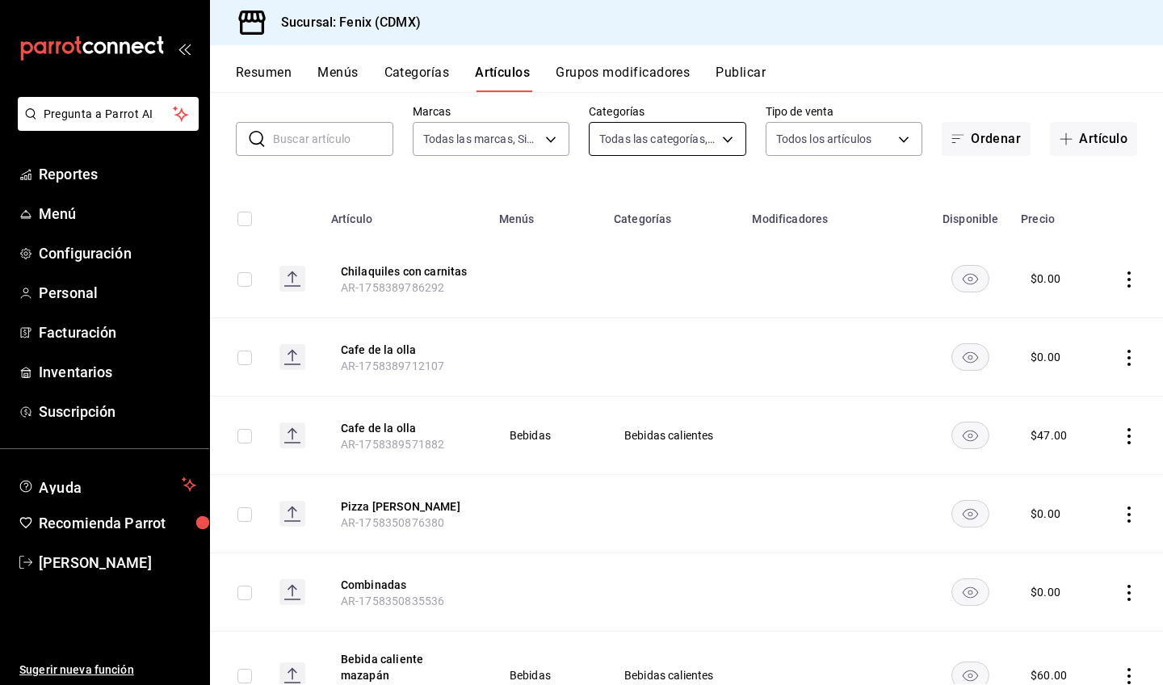
click at [666, 132] on body "Pregunta a Parrot AI Reportes Menú Configuración Personal Facturación Inventari…" at bounding box center [581, 342] width 1163 height 685
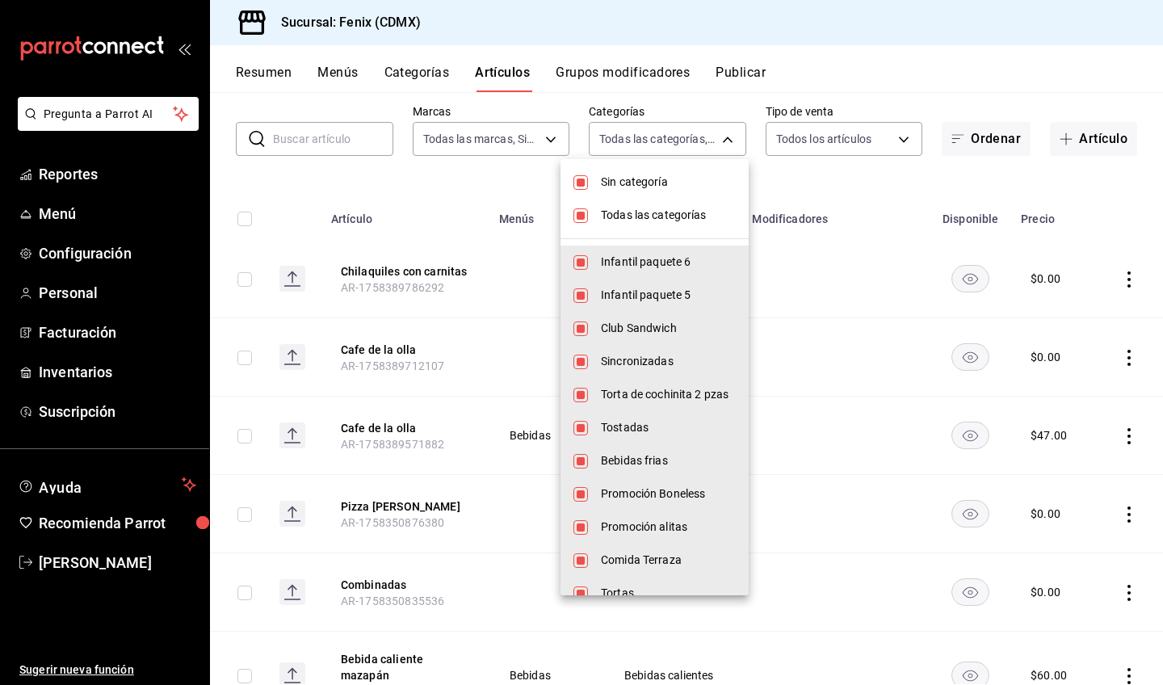
click at [628, 195] on li "Sin categoría" at bounding box center [655, 182] width 188 height 33
checkbox input "false"
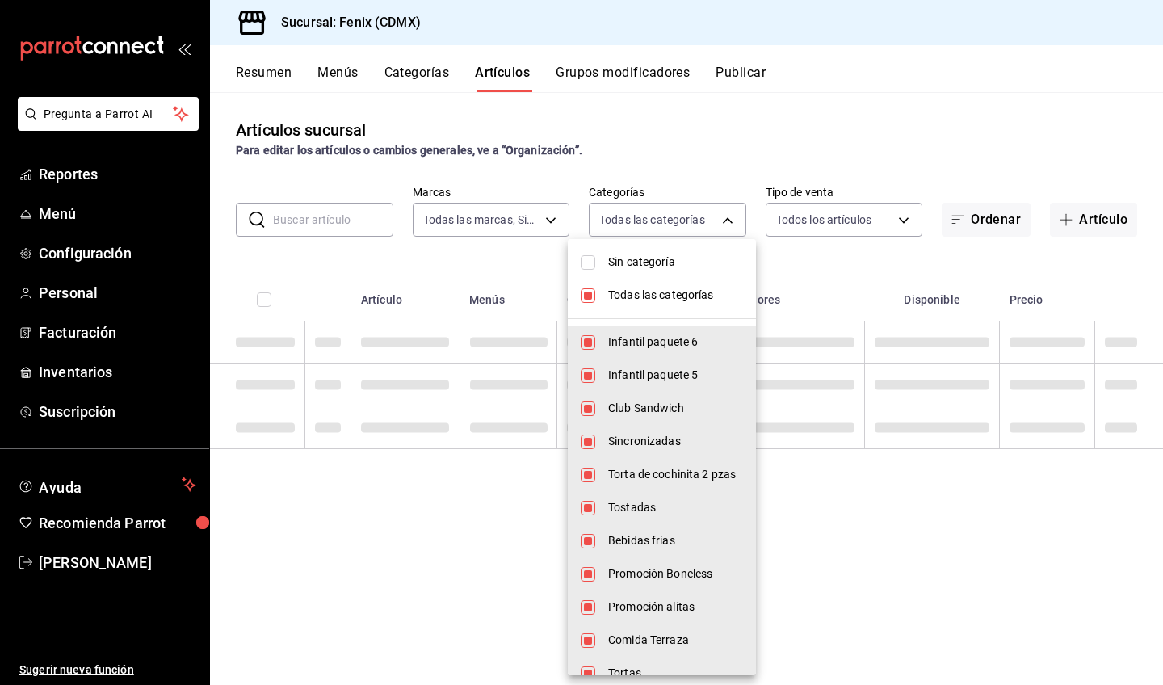
click at [629, 213] on div at bounding box center [581, 342] width 1163 height 685
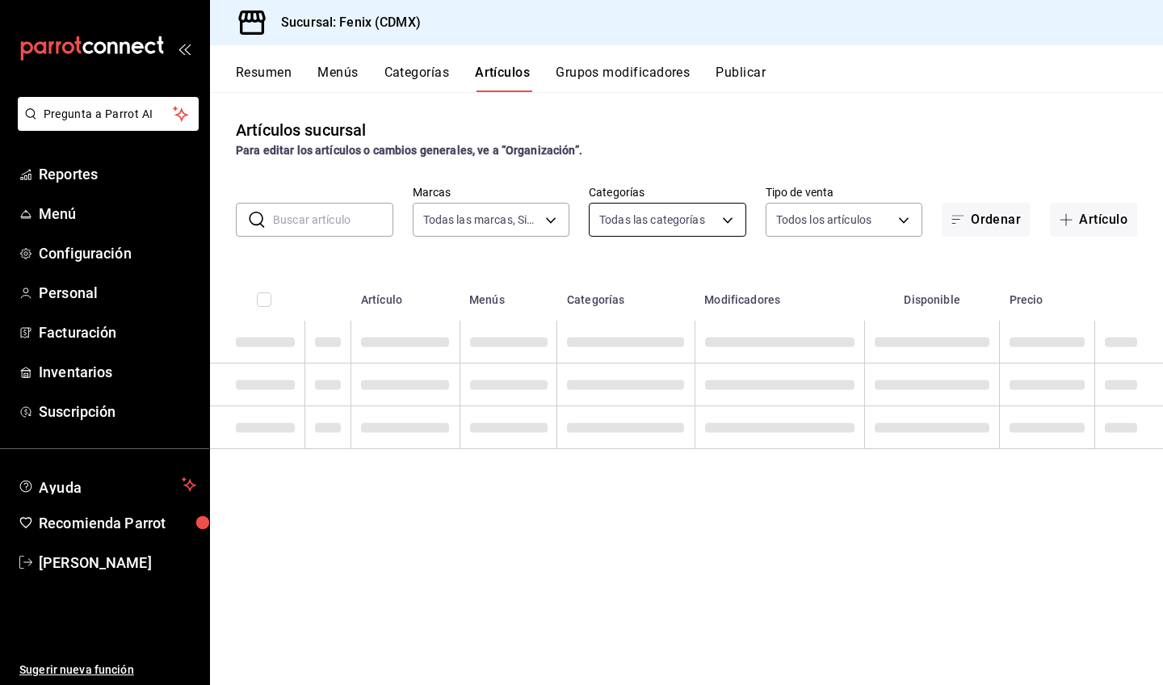
click at [630, 215] on body "Pregunta a Parrot AI Reportes Menú Configuración Personal Facturación Inventari…" at bounding box center [581, 342] width 1163 height 685
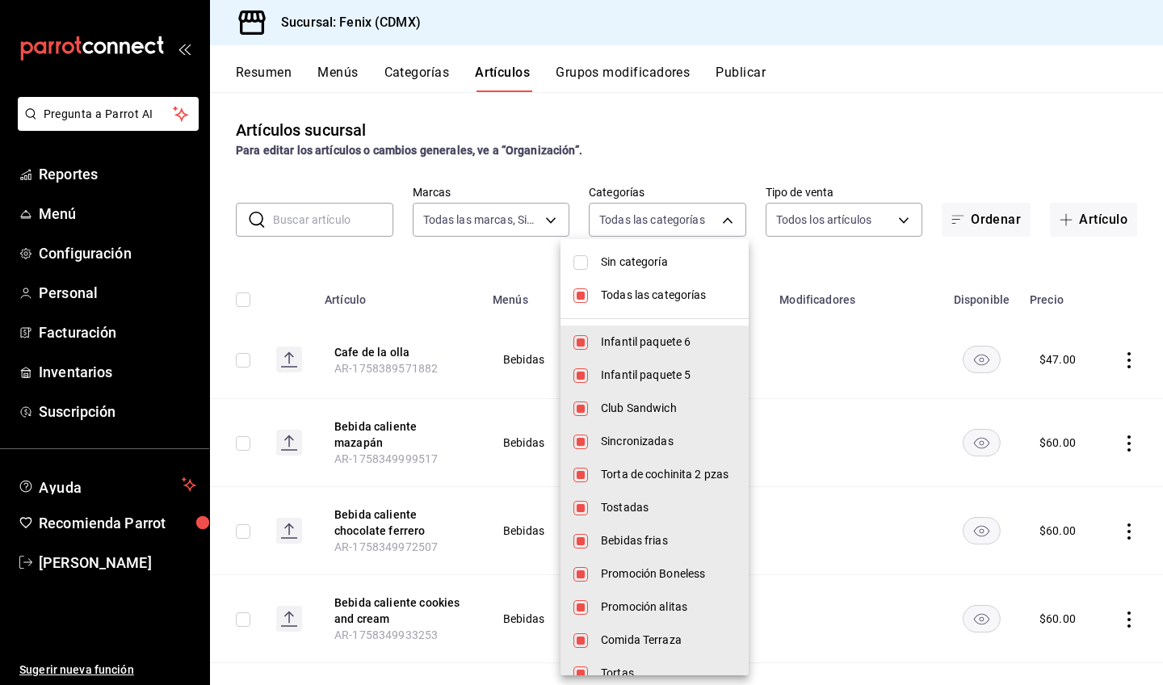
click at [649, 301] on span "Todas las categorías" at bounding box center [668, 295] width 135 height 17
checkbox input "false"
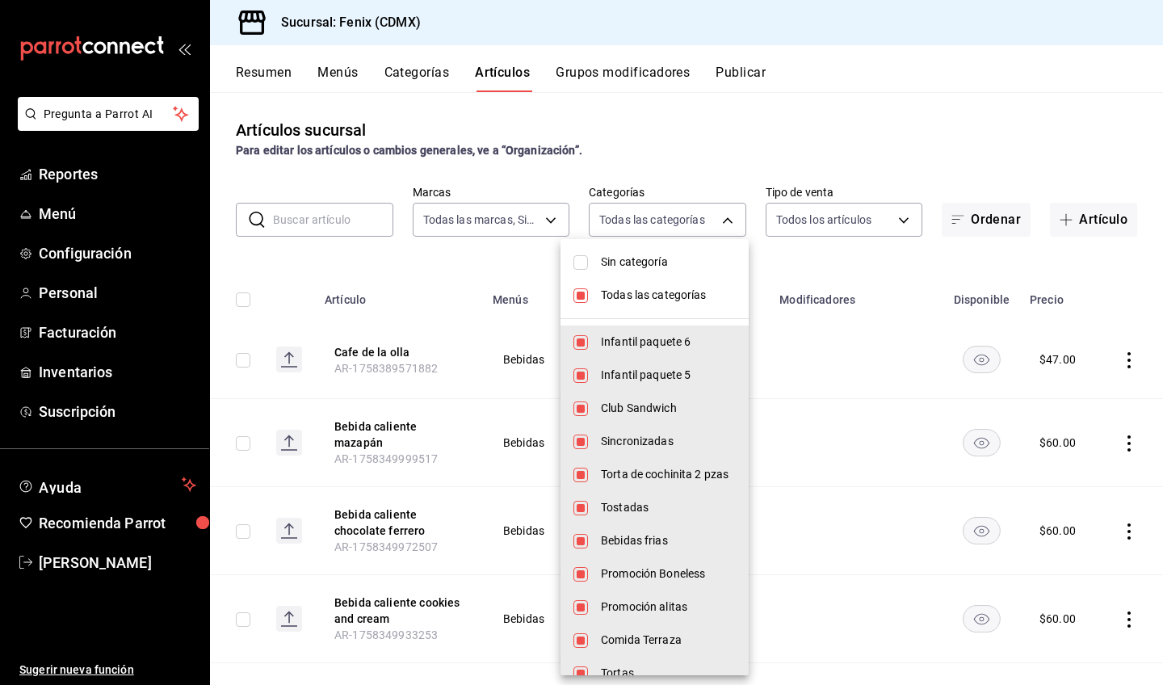
checkbox input "false"
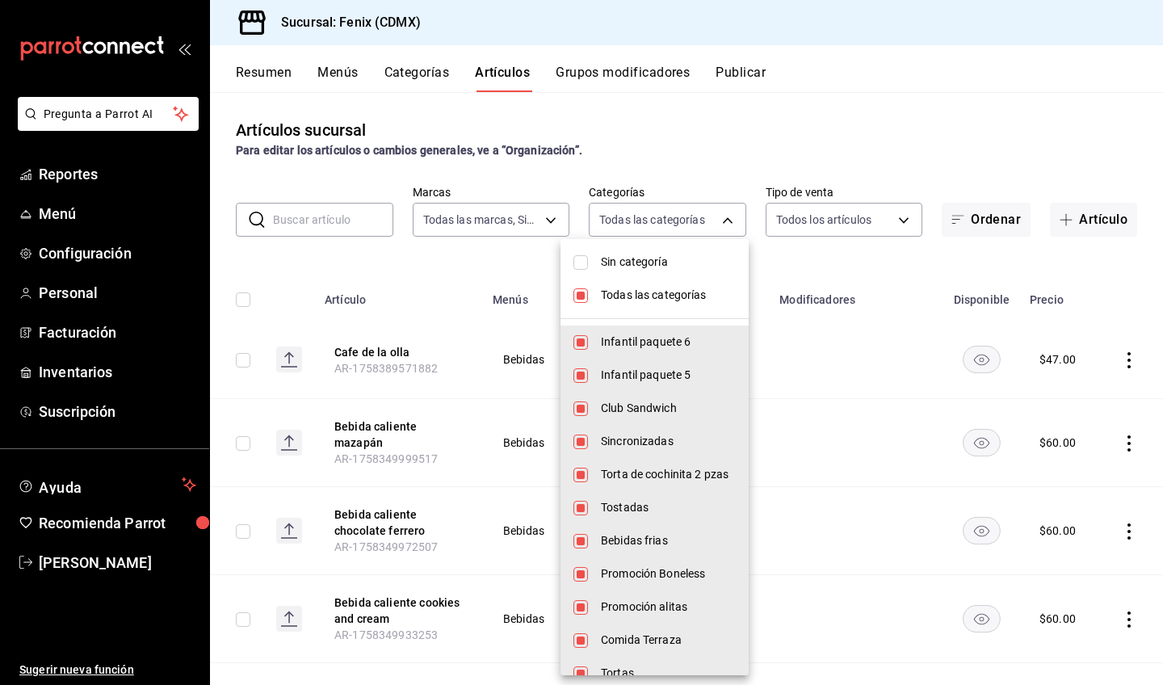
checkbox input "false"
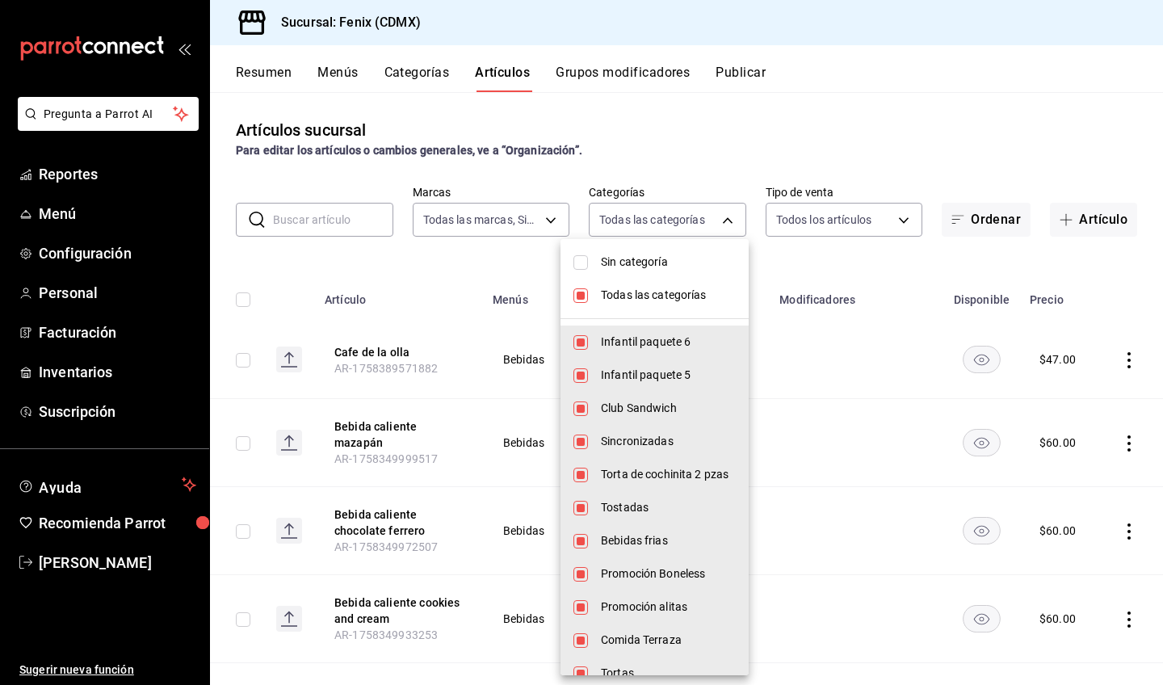
checkbox input "false"
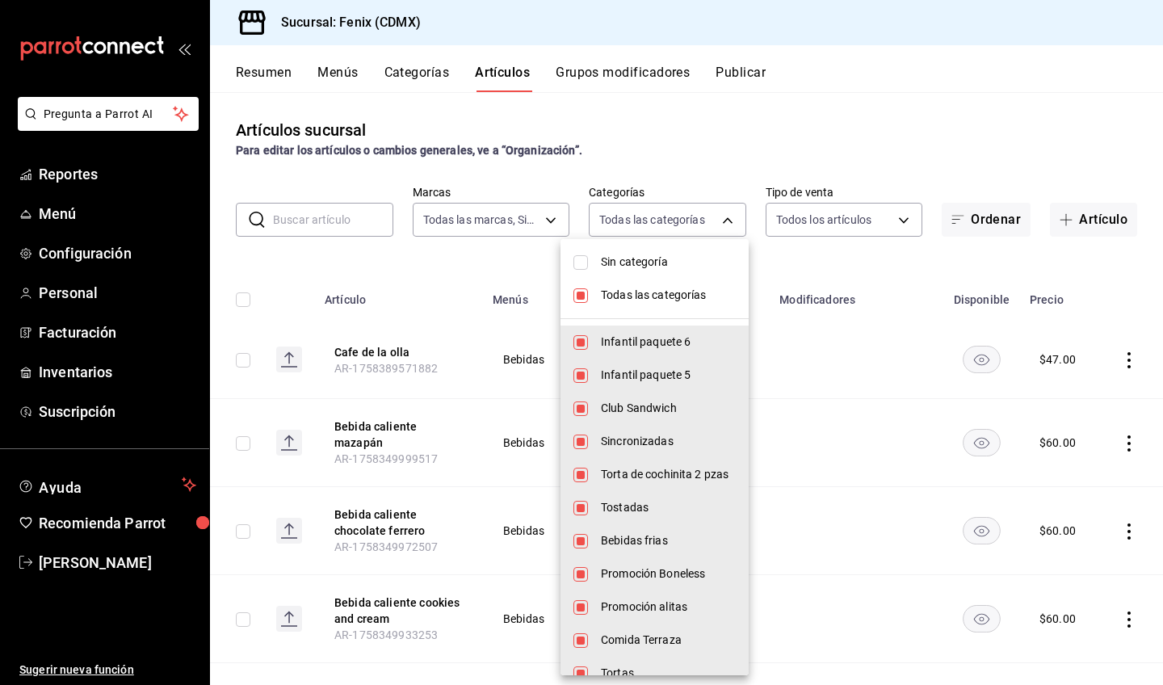
checkbox input "false"
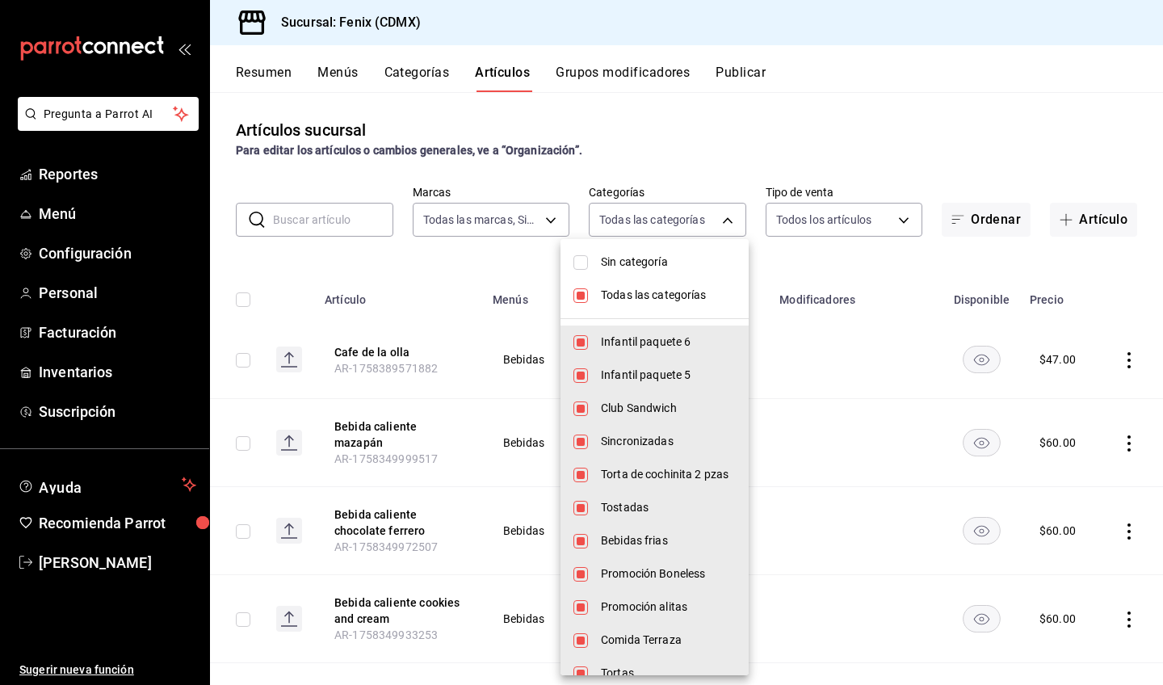
checkbox input "false"
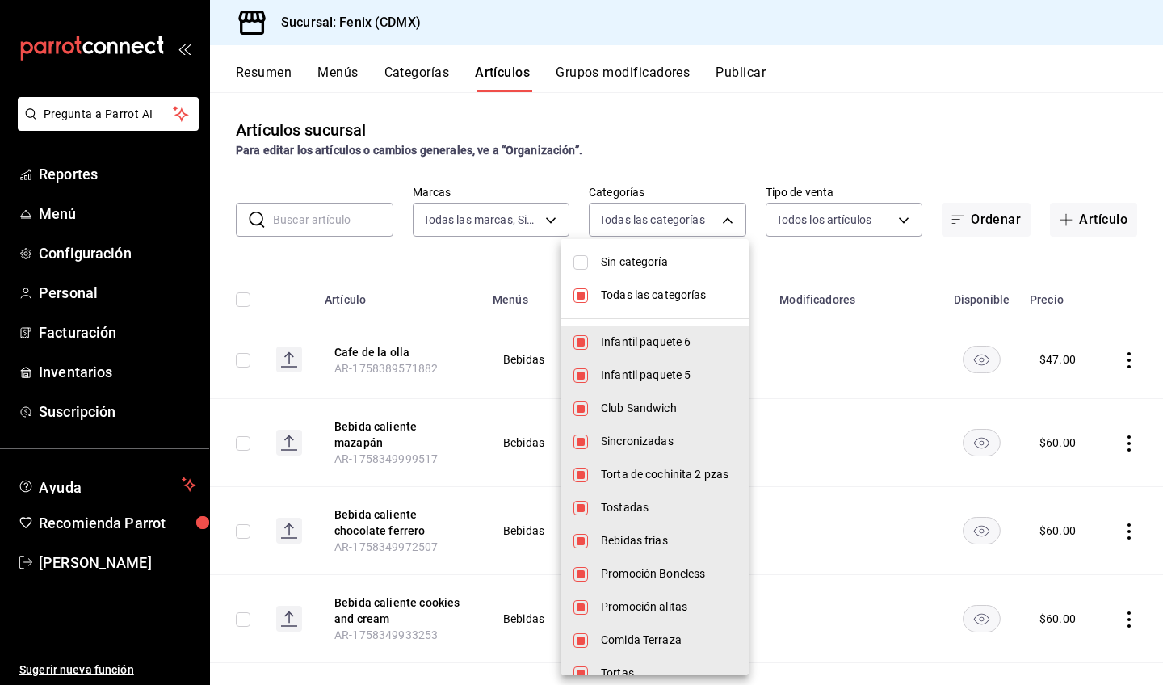
checkbox input "false"
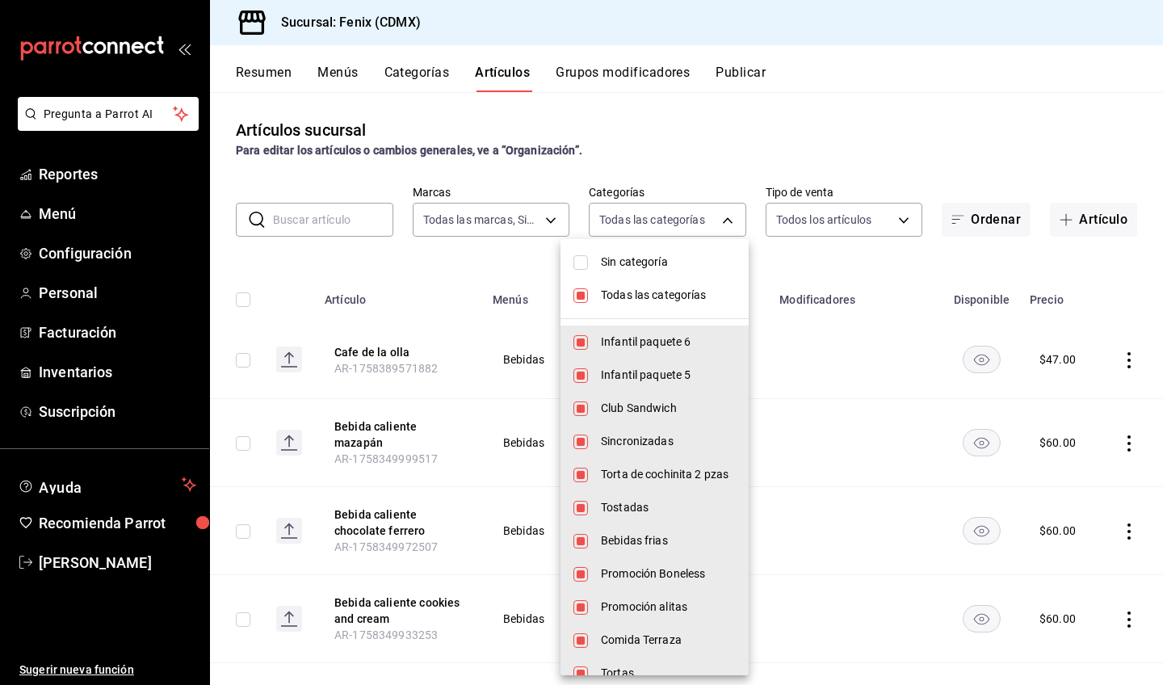
checkbox input "false"
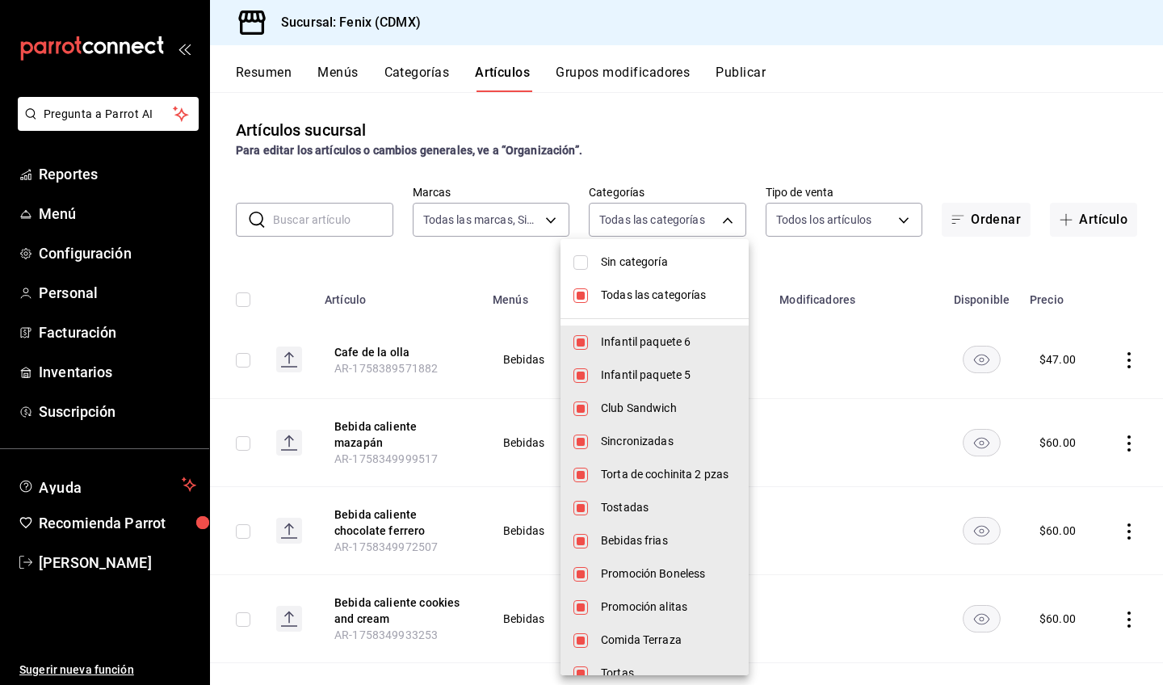
checkbox input "false"
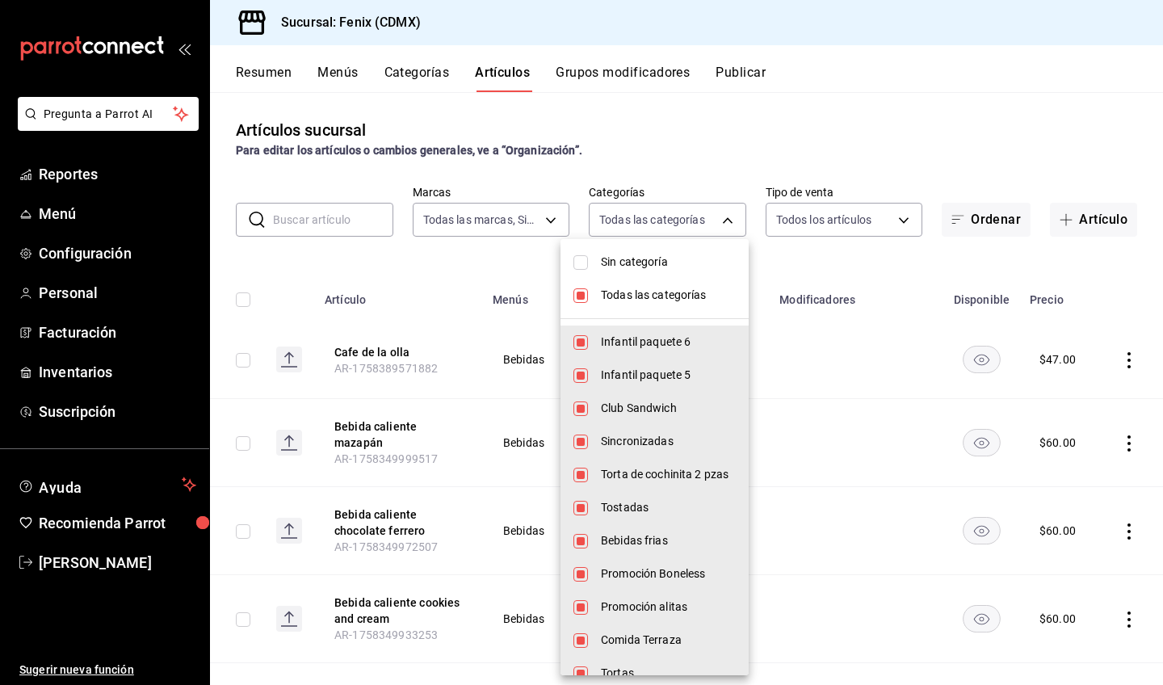
checkbox input "false"
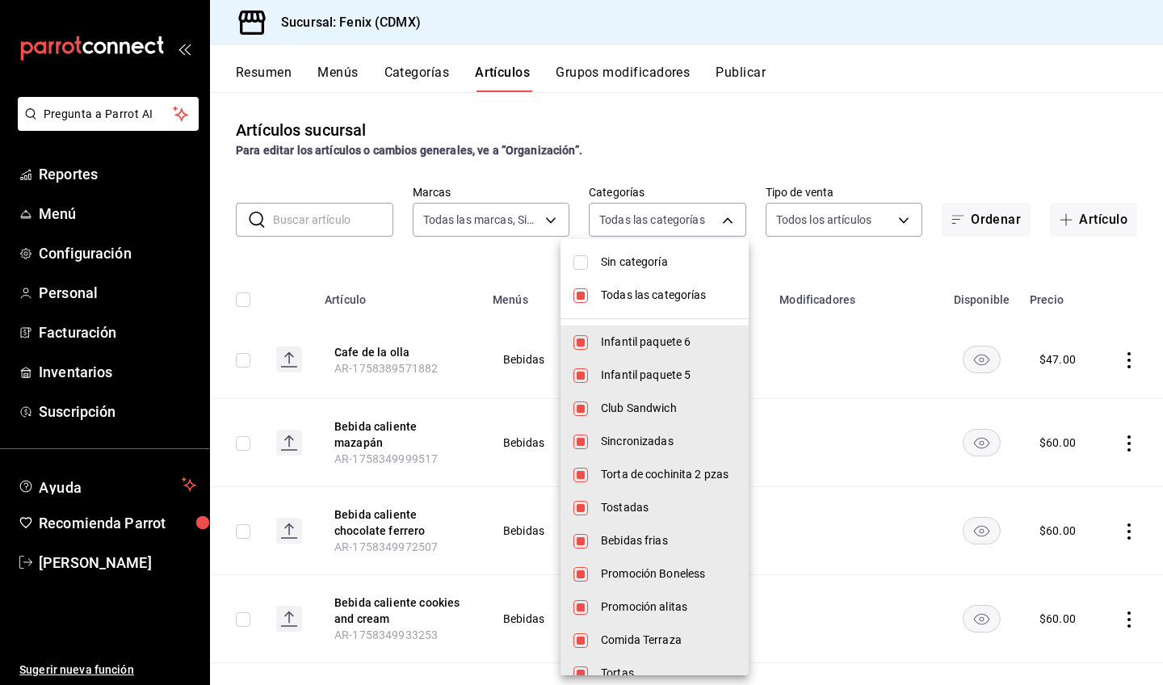
checkbox input "false"
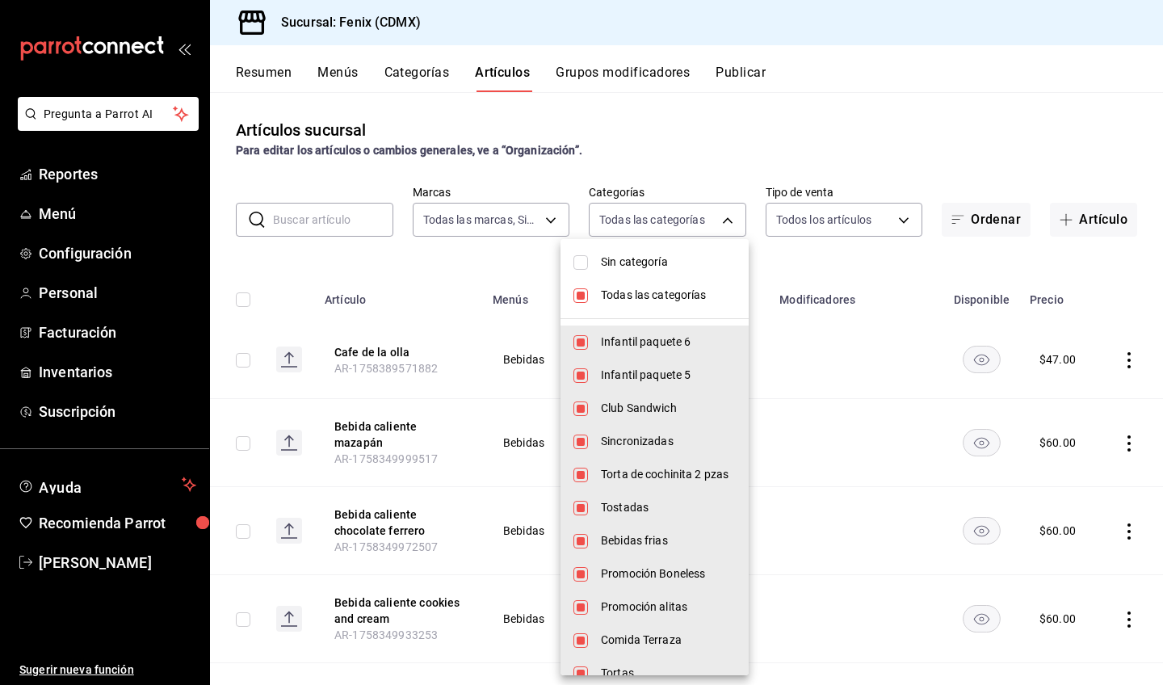
checkbox input "false"
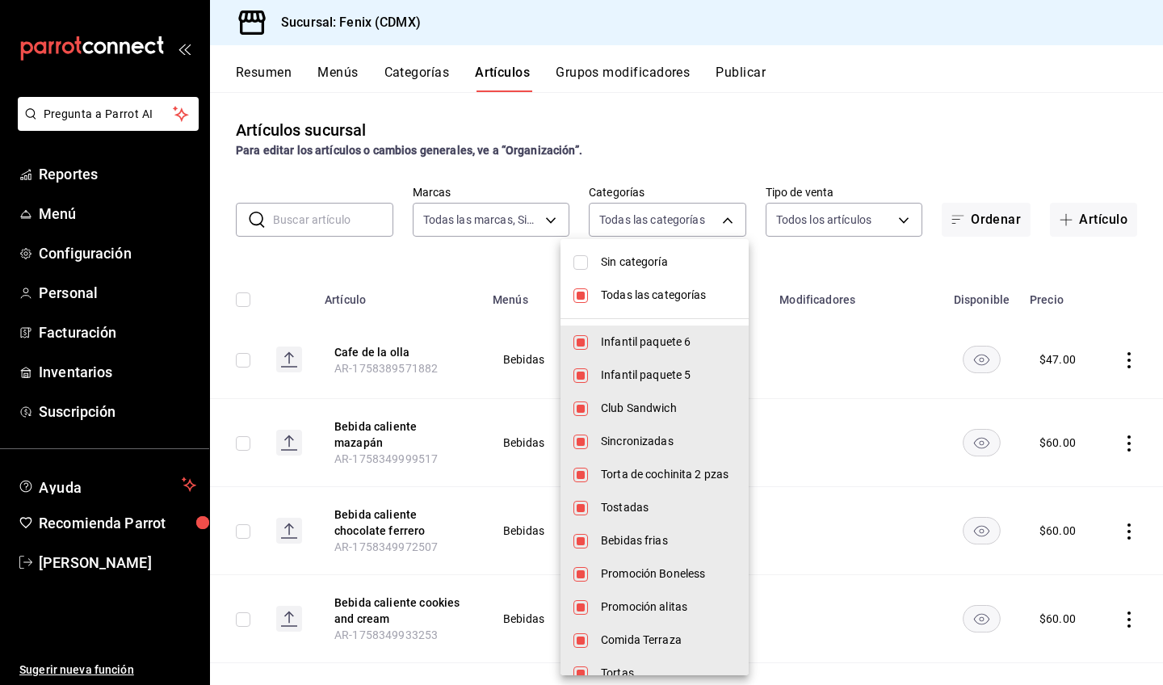
checkbox input "false"
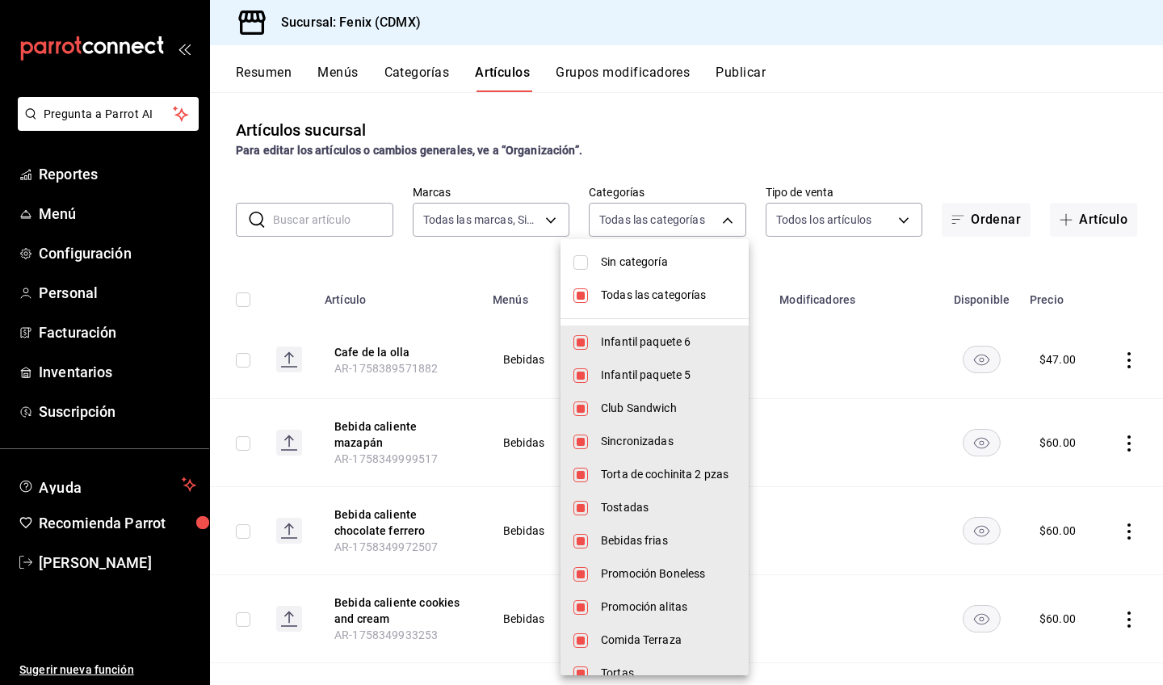
checkbox input "false"
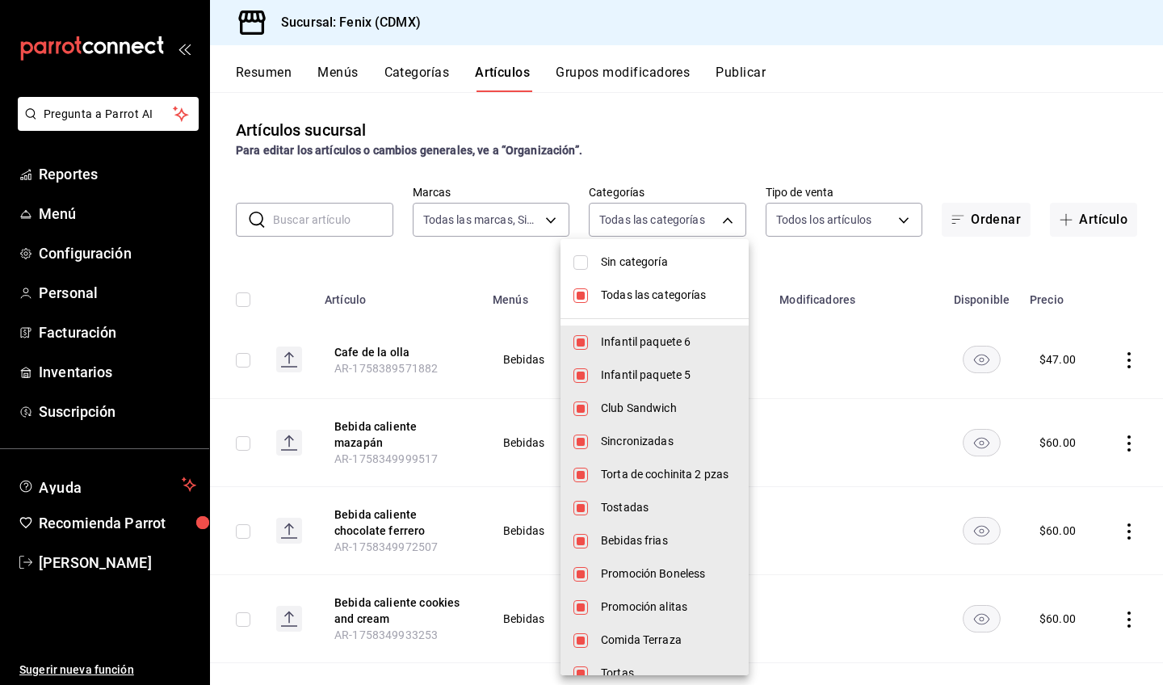
checkbox input "false"
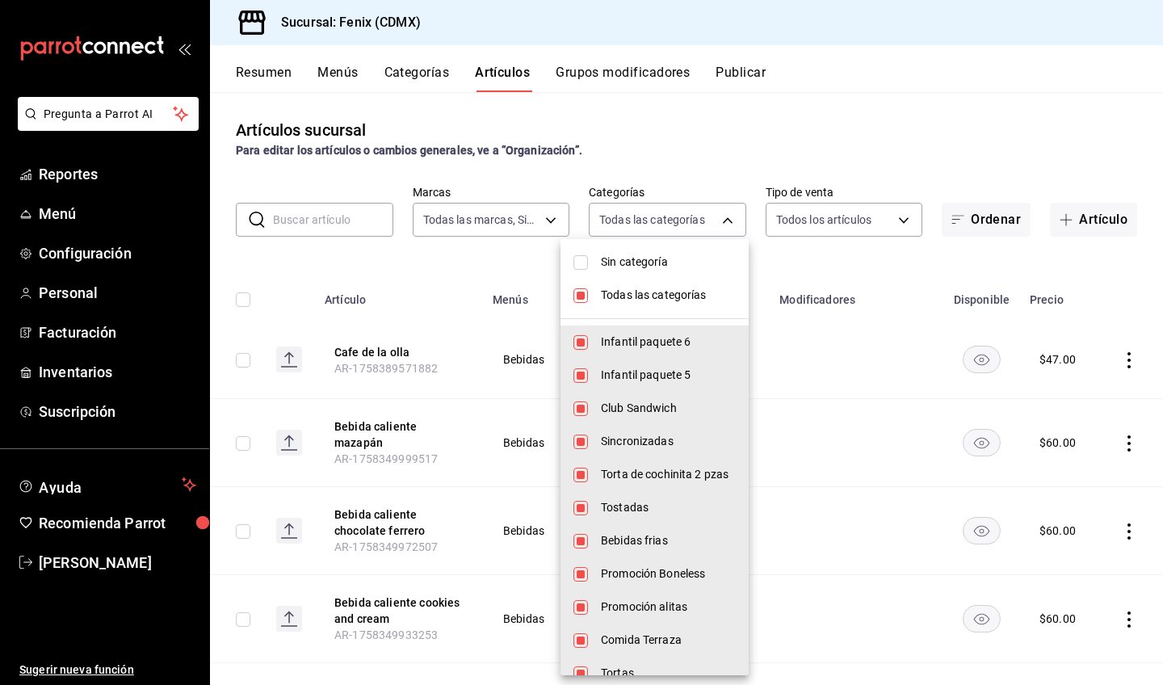
checkbox input "false"
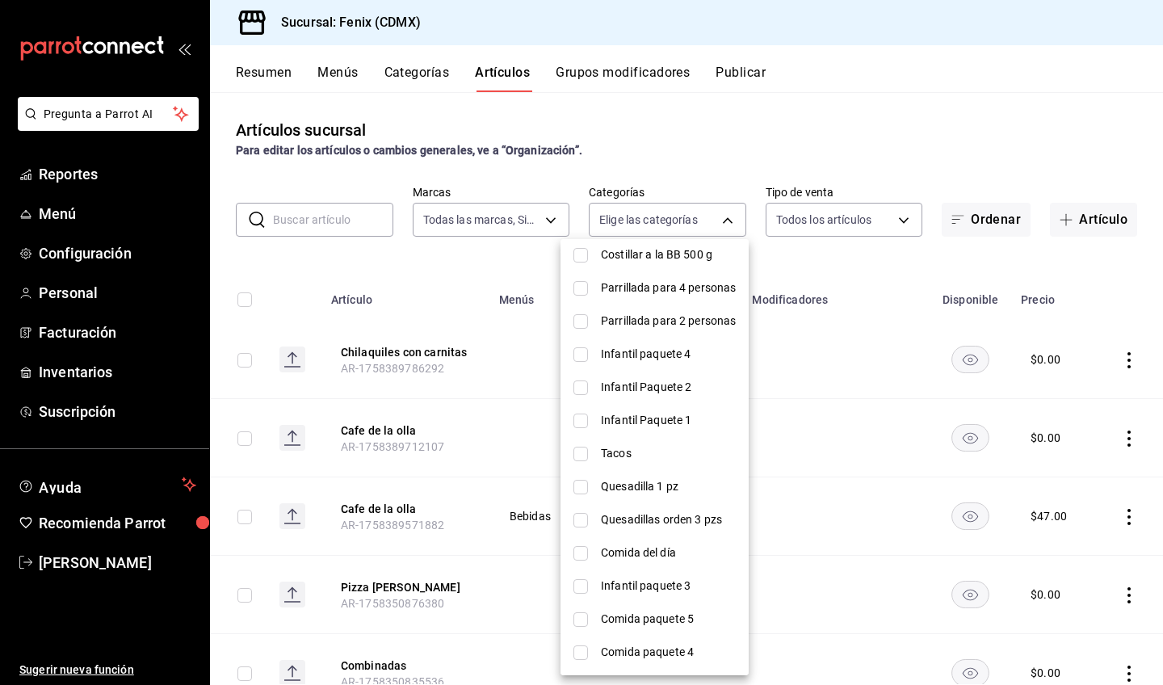
scroll to position [646, 0]
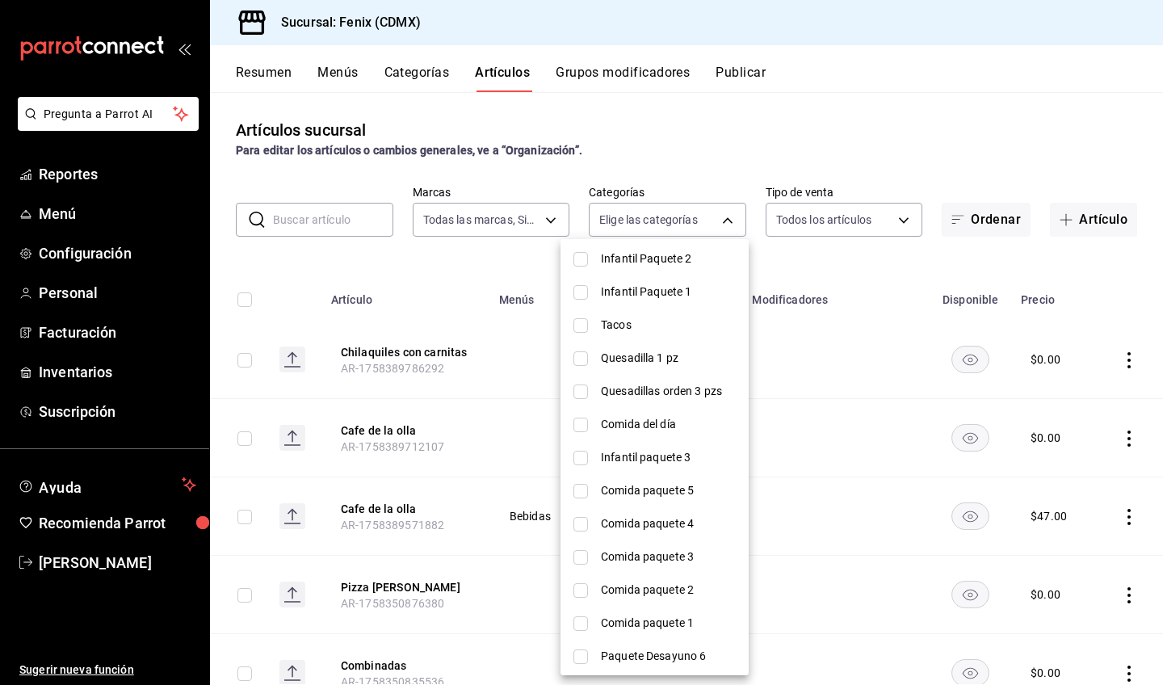
click at [694, 401] on li "Quesadillas orden 3 pzs" at bounding box center [655, 391] width 188 height 33
type input "dcefb2eb-f966-497b-886f-6399ba928dc9"
checkbox input "true"
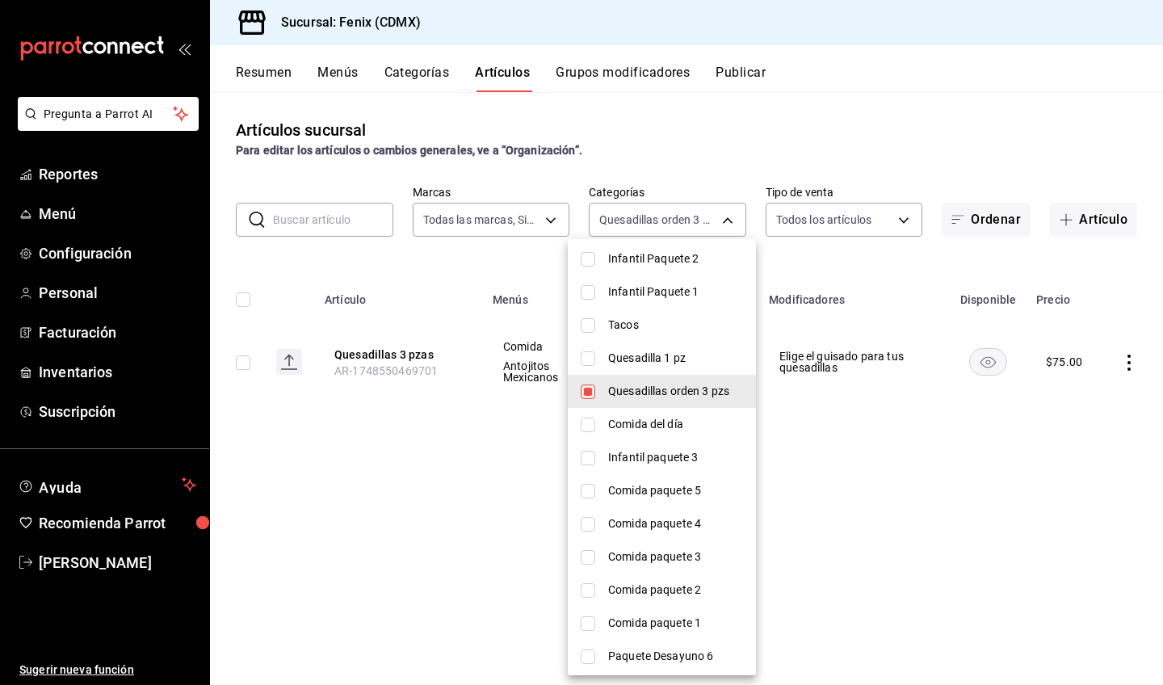
click at [694, 401] on li "Quesadillas orden 3 pzs" at bounding box center [662, 391] width 188 height 33
checkbox input "false"
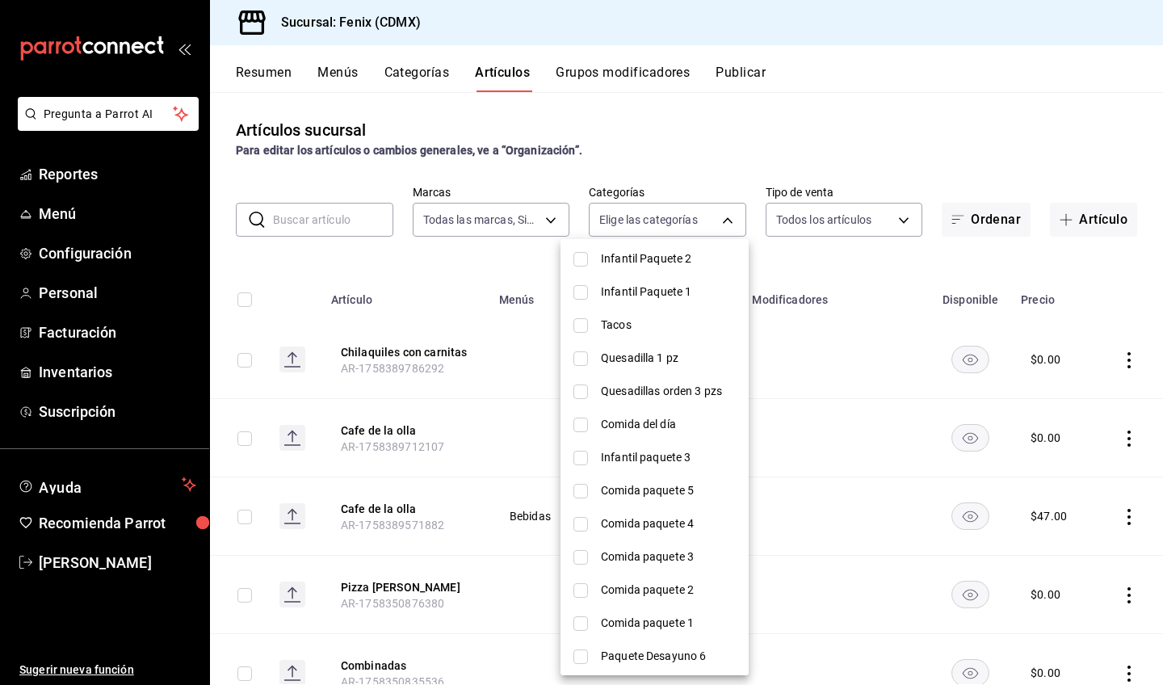
click at [694, 401] on li "Quesadillas orden 3 pzs" at bounding box center [655, 391] width 188 height 33
type input "dcefb2eb-f966-497b-886f-6399ba928dc9"
checkbox input "true"
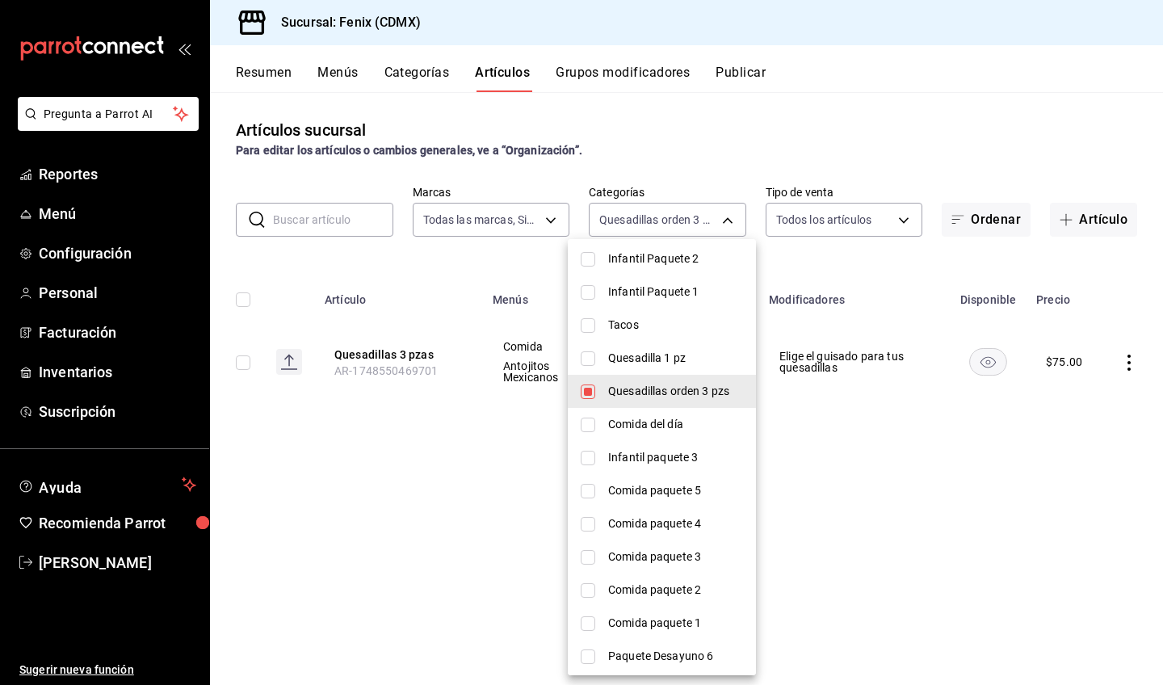
click at [693, 368] on li "Quesadilla 1 pz" at bounding box center [662, 358] width 188 height 33
type input "dcefb2eb-f966-497b-886f-6399ba928dc9,09be0e8e-46e4-4259-811d-a417811fdb62"
checkbox input "true"
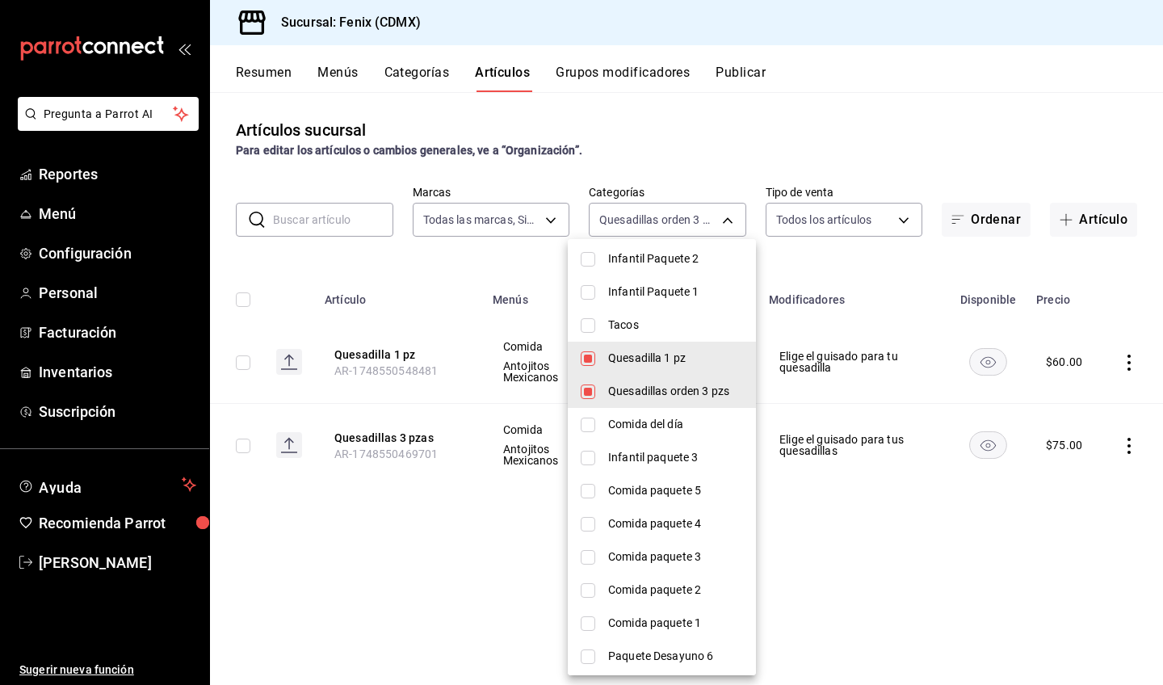
click at [695, 363] on span "Quesadilla 1 pz" at bounding box center [675, 358] width 135 height 17
type input "dcefb2eb-f966-497b-886f-6399ba928dc9"
checkbox input "false"
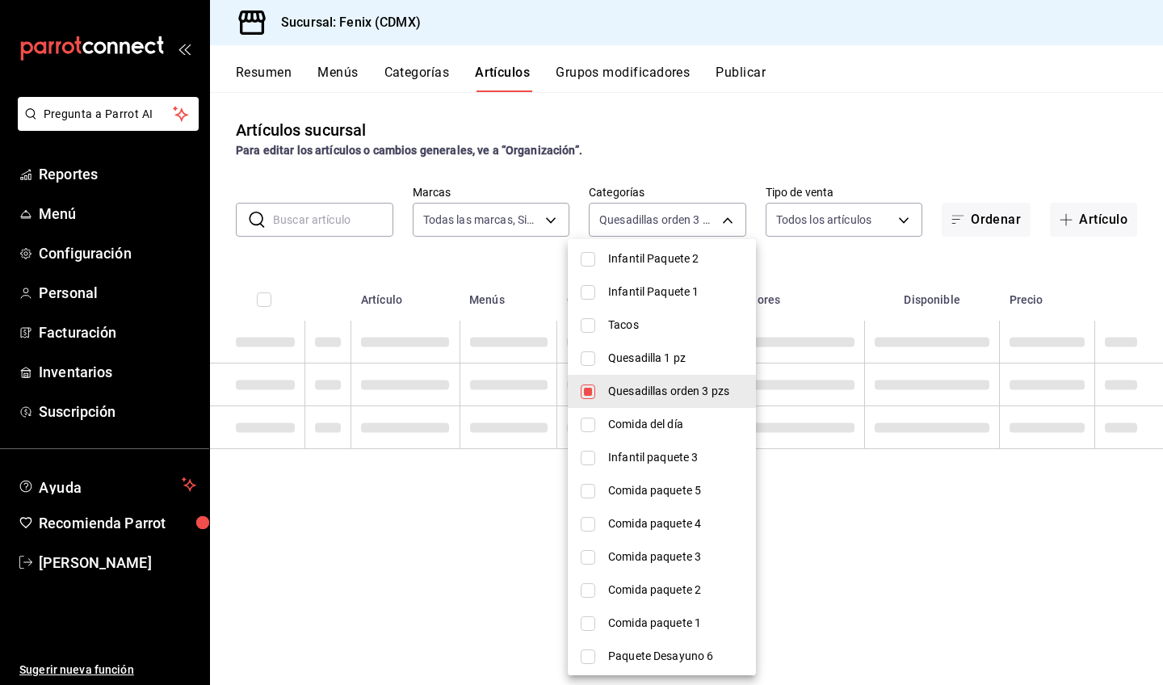
click at [697, 387] on span "Quesadillas orden 3 pzs" at bounding box center [675, 391] width 135 height 17
checkbox input "false"
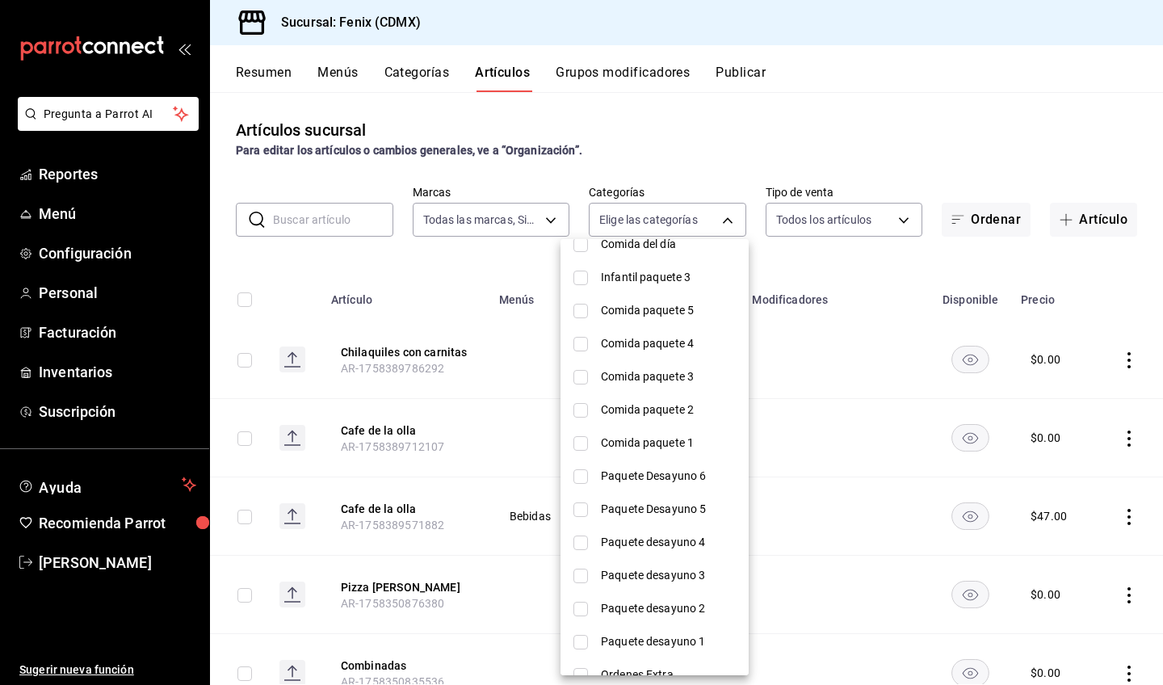
scroll to position [823, 0]
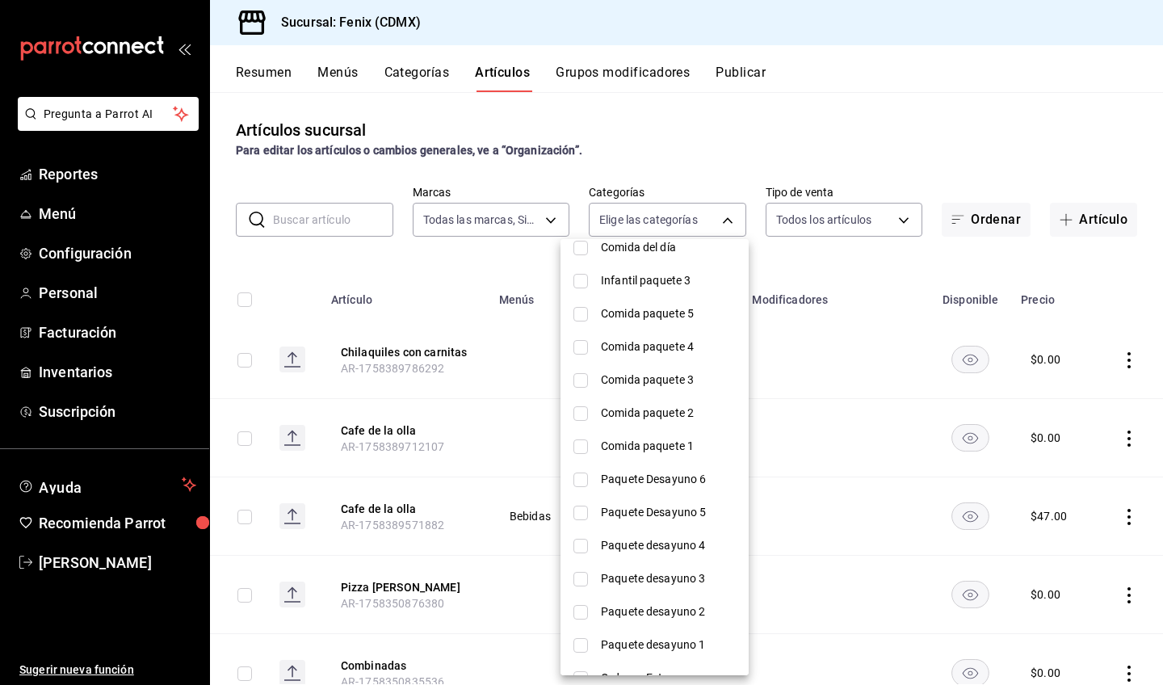
click at [670, 441] on span "Comida paquete 1" at bounding box center [668, 446] width 135 height 17
type input "17cfbc30-c3bc-4146-942d-1ac59c95de6a"
checkbox input "true"
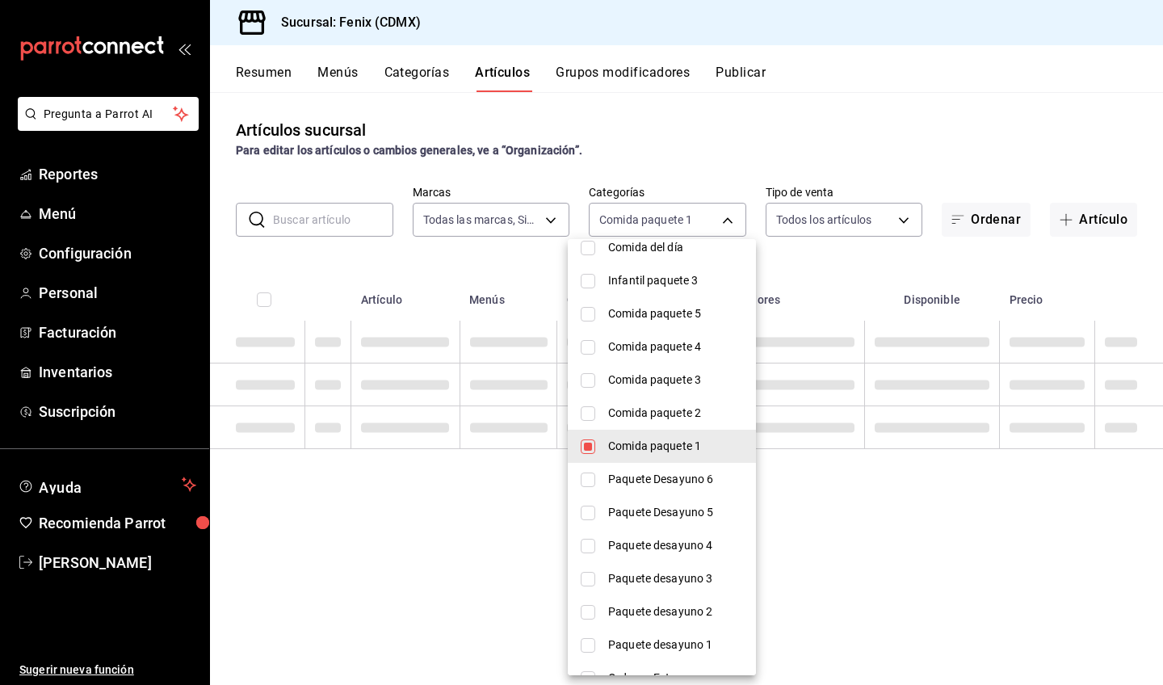
click at [667, 418] on span "Comida paquete 2" at bounding box center [675, 413] width 135 height 17
type input "17cfbc30-c3bc-4146-942d-1ac59c95de6a,44723c94-4fa4-44ab-a49b-ae8649bea9b6"
checkbox input "true"
click at [657, 388] on span "Comida paquete 3" at bounding box center [675, 380] width 135 height 17
type input "17cfbc30-c3bc-4146-942d-1ac59c95de6a,44723c94-4fa4-44ab-a49b-ae8649bea9b6,1d193…"
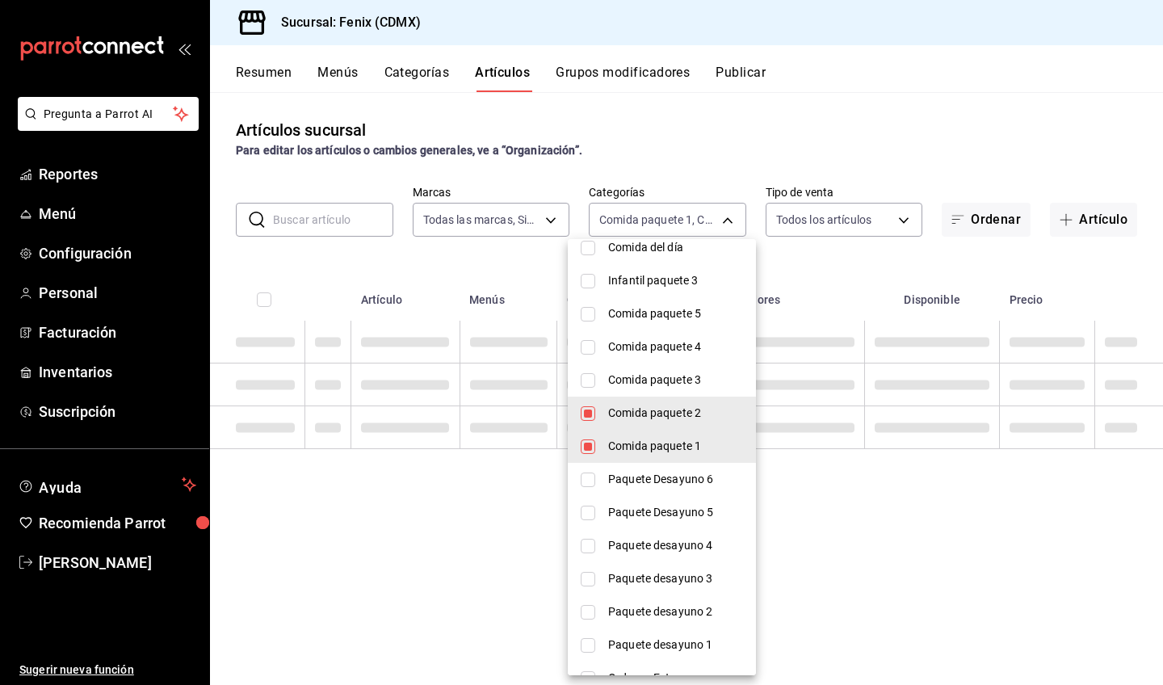
checkbox input "true"
click at [650, 347] on span "Comida paquete 4" at bounding box center [675, 346] width 135 height 17
type input "17cfbc30-c3bc-4146-942d-1ac59c95de6a,44723c94-4fa4-44ab-a49b-ae8649bea9b6,1d193…"
checkbox input "true"
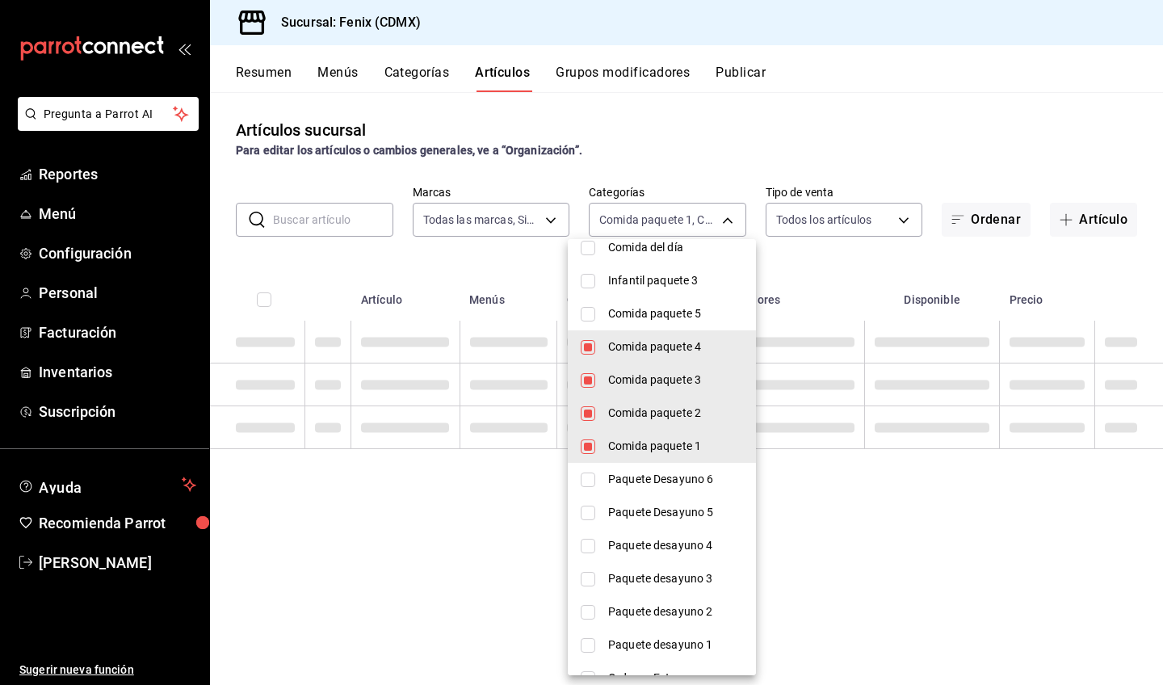
click at [650, 315] on span "Comida paquete 5" at bounding box center [675, 313] width 135 height 17
type input "17cfbc30-c3bc-4146-942d-1ac59c95de6a,44723c94-4fa4-44ab-a49b-ae8649bea9b6,1d193…"
checkbox input "true"
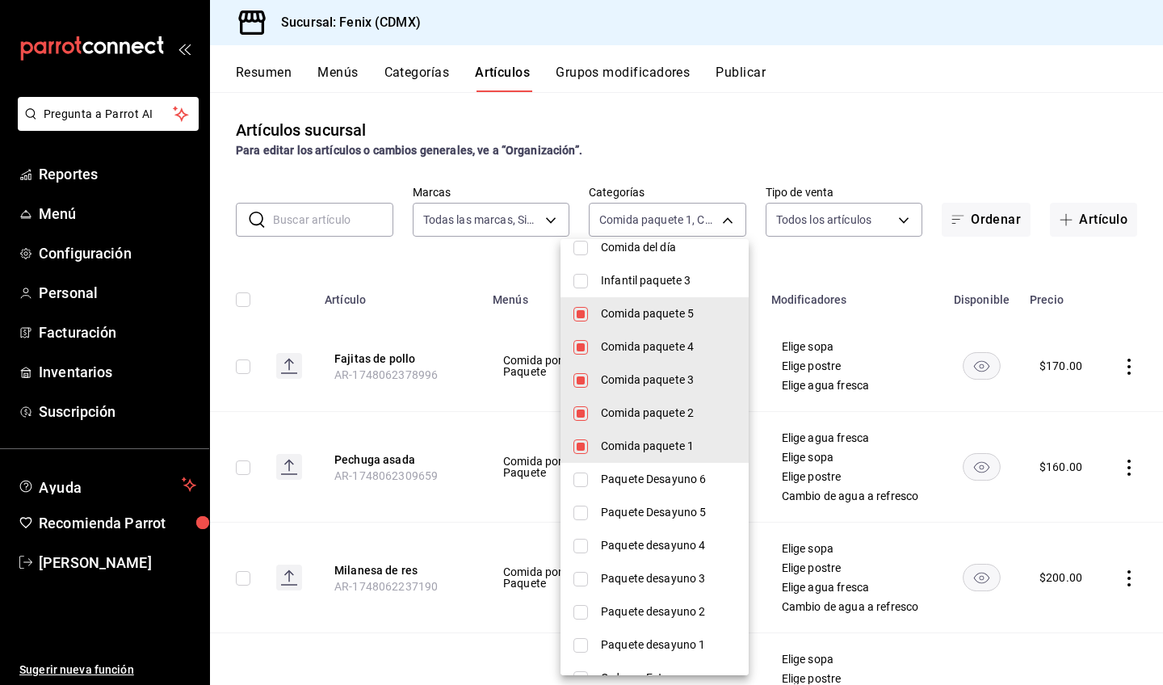
click at [827, 258] on div at bounding box center [581, 342] width 1163 height 685
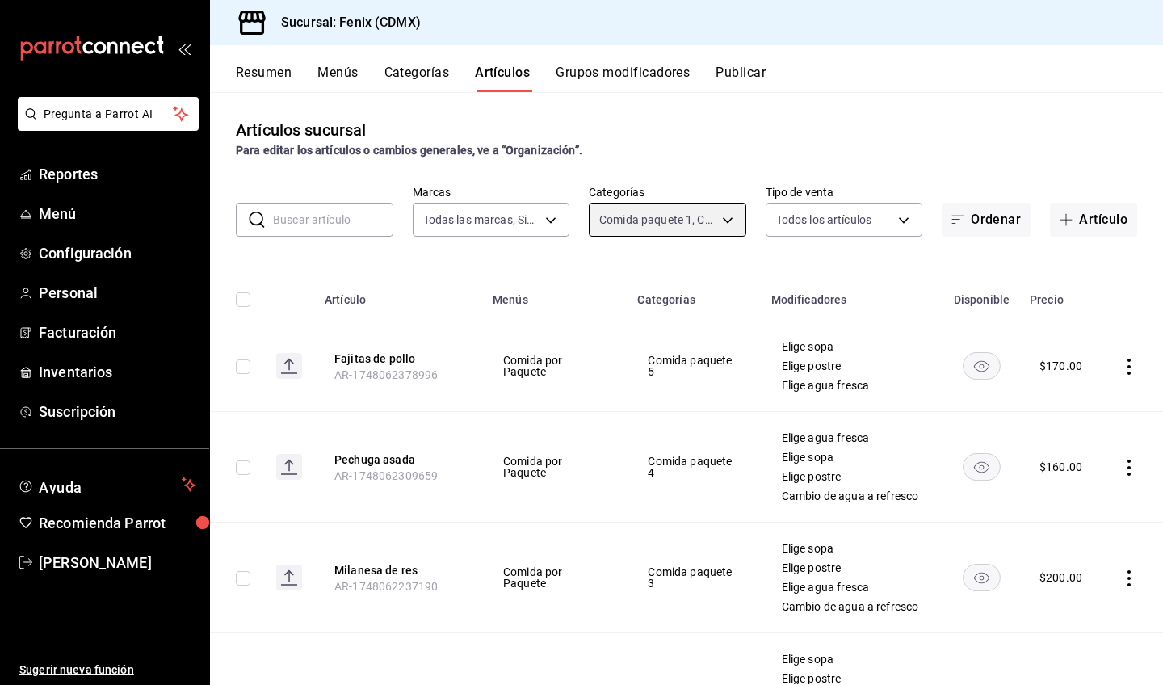
scroll to position [273, 0]
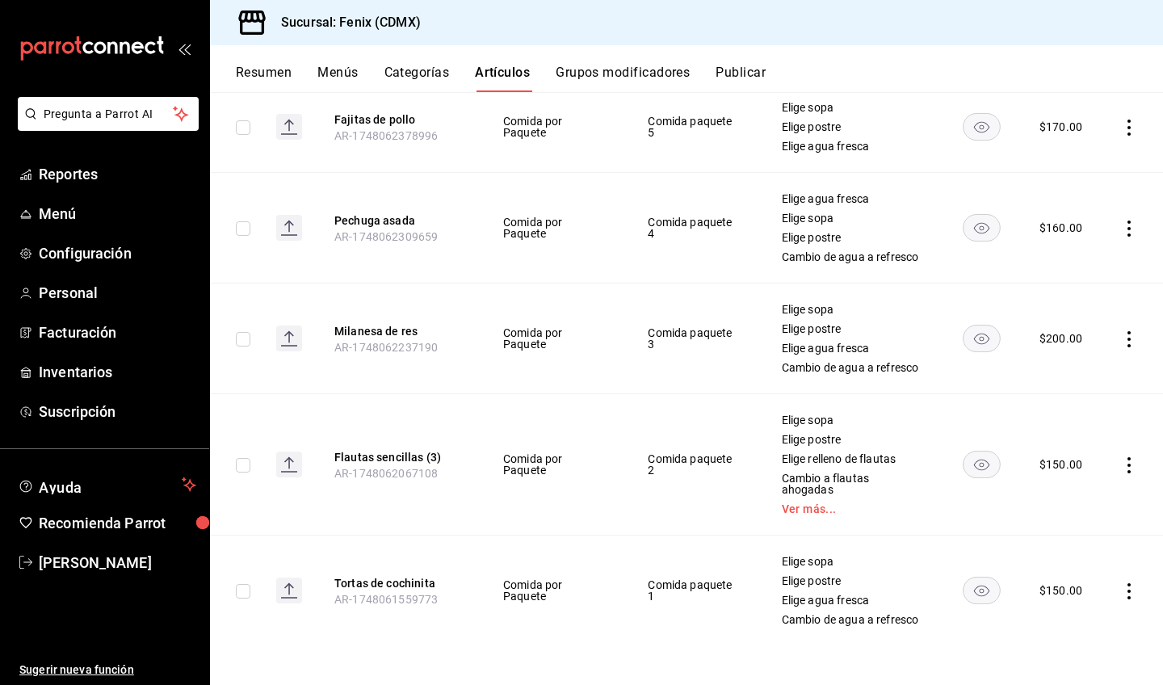
click at [1121, 457] on icon "actions" at bounding box center [1129, 465] width 16 height 16
click at [1086, 486] on span "Editar" at bounding box center [1069, 491] width 42 height 17
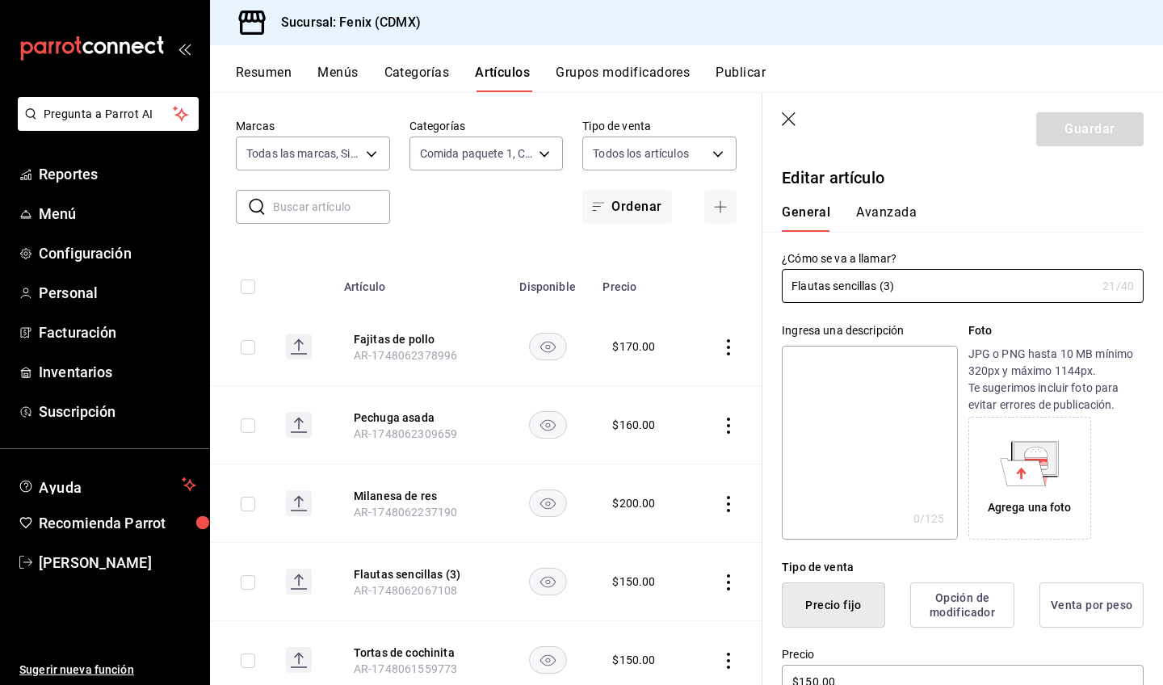
scroll to position [307, 0]
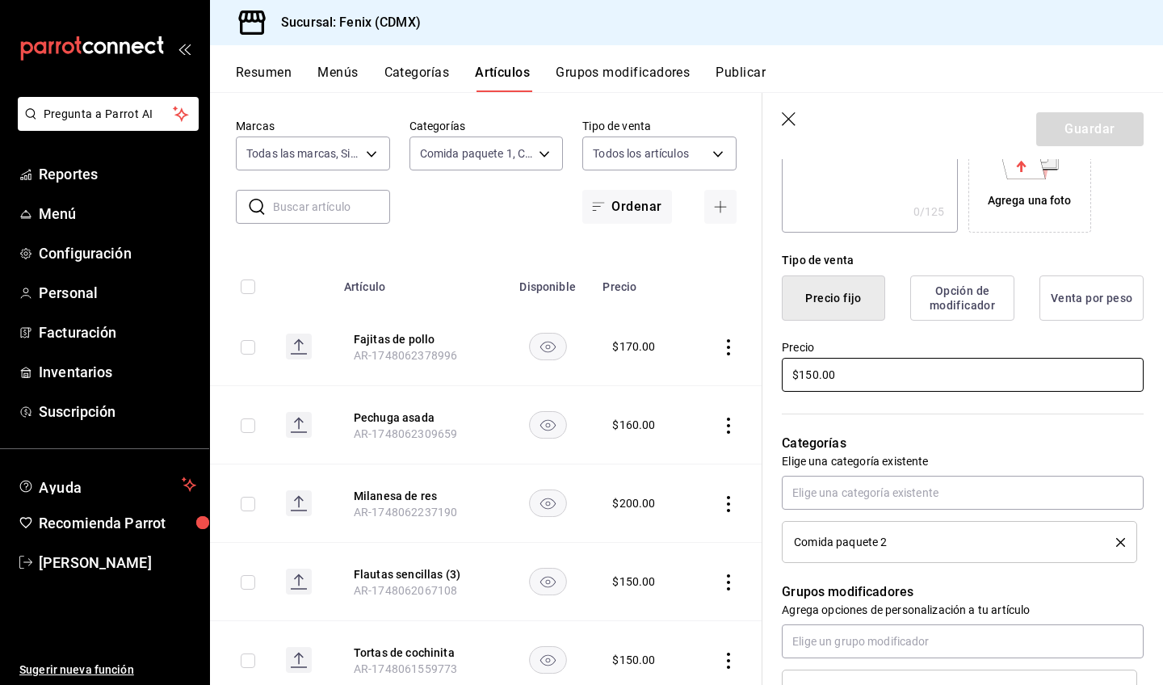
click at [813, 374] on input "$150.00" at bounding box center [963, 375] width 362 height 34
type input "$170.00"
click at [1065, 127] on button "Guardar" at bounding box center [1089, 129] width 107 height 34
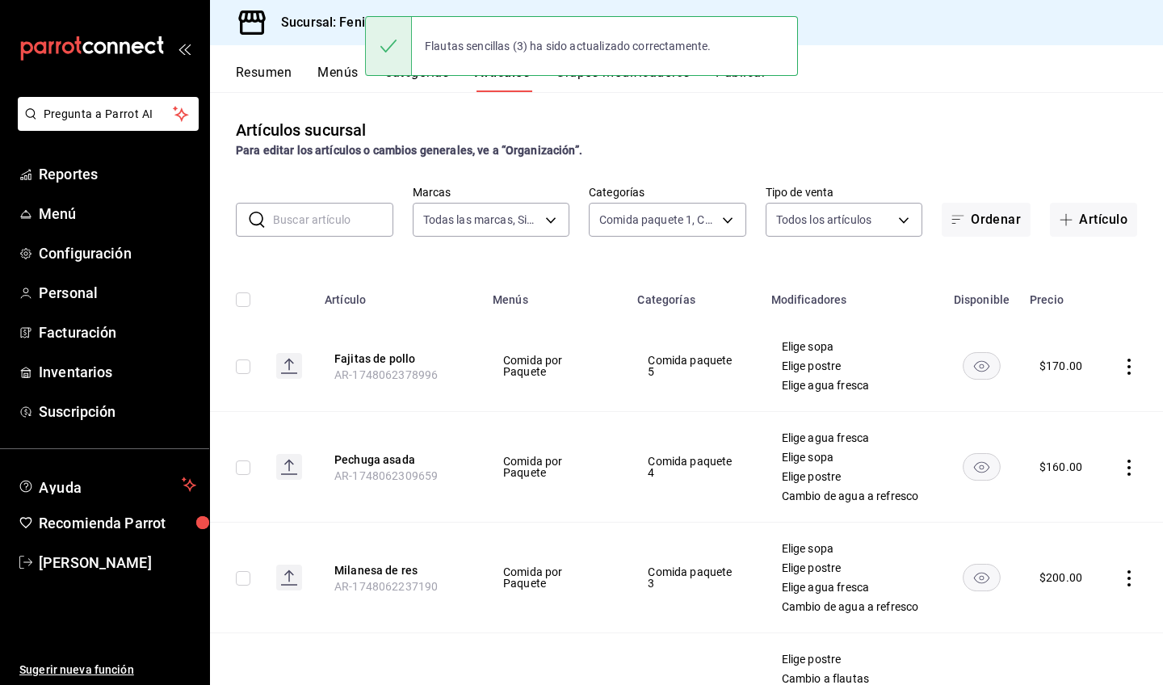
scroll to position [284, 0]
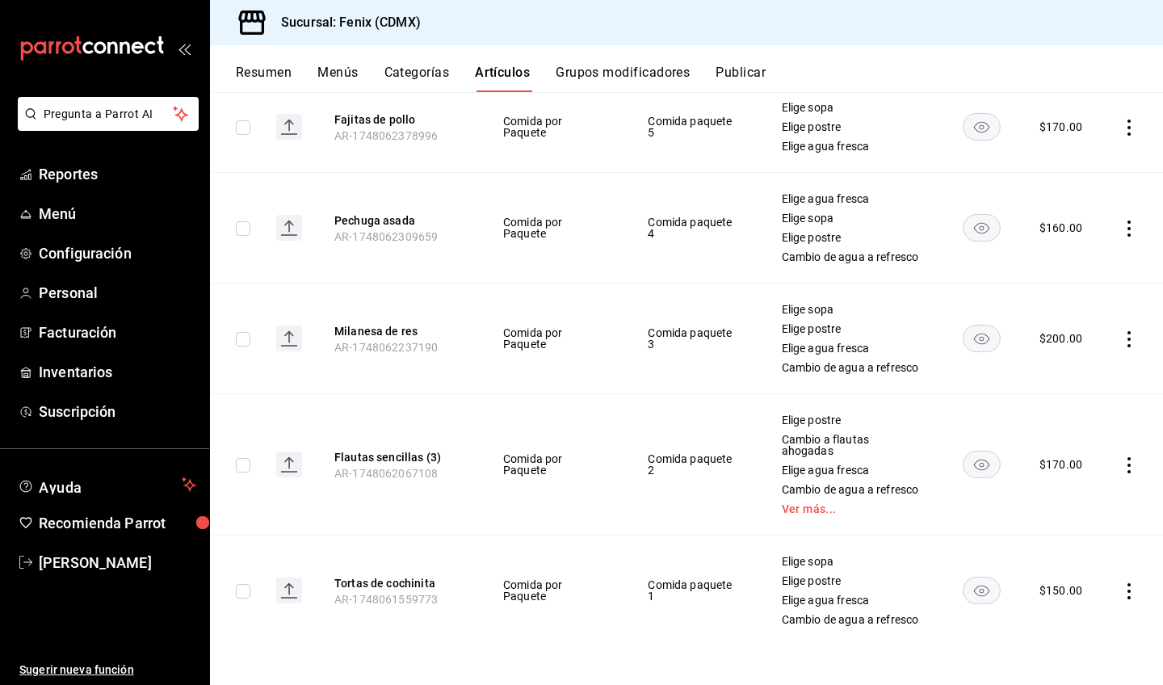
click at [1121, 331] on icon "actions" at bounding box center [1129, 339] width 16 height 16
click at [1069, 345] on span "Editar" at bounding box center [1069, 348] width 42 height 17
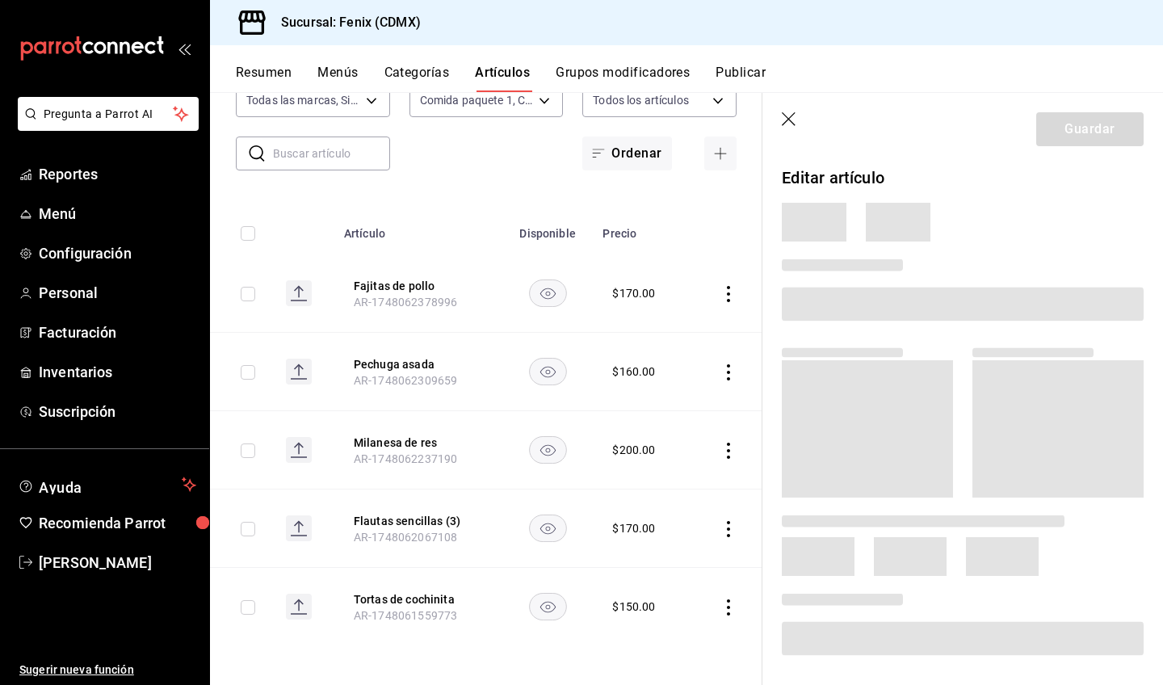
scroll to position [66, 0]
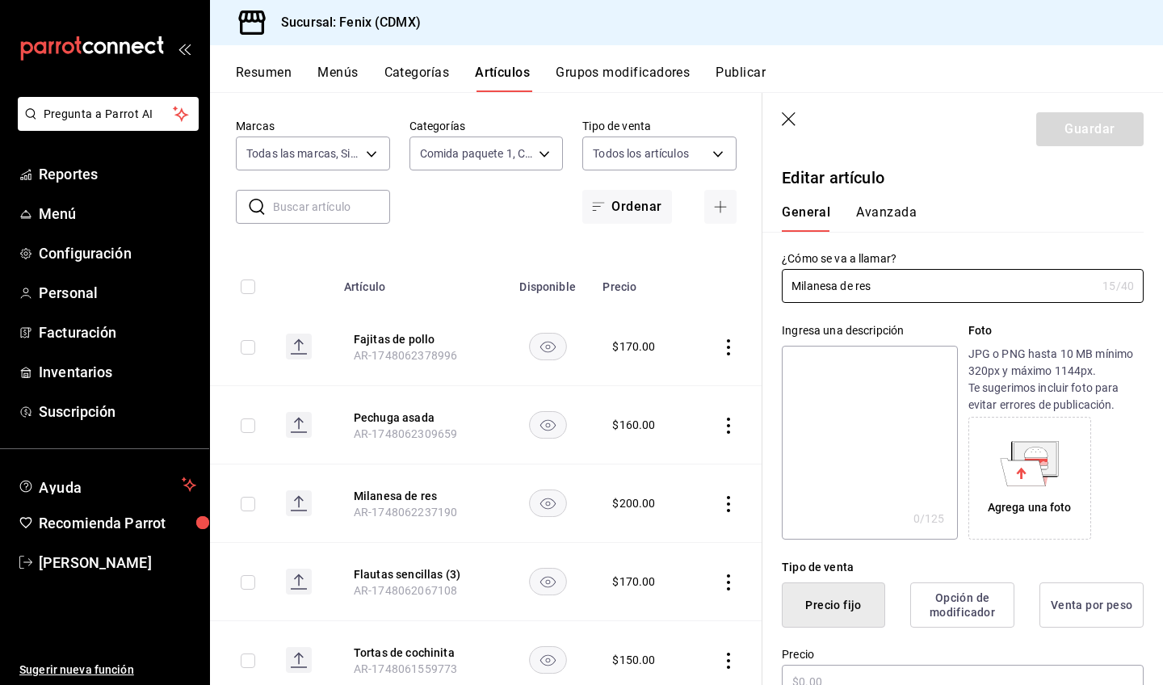
type input "$200.00"
radio input "false"
radio input "true"
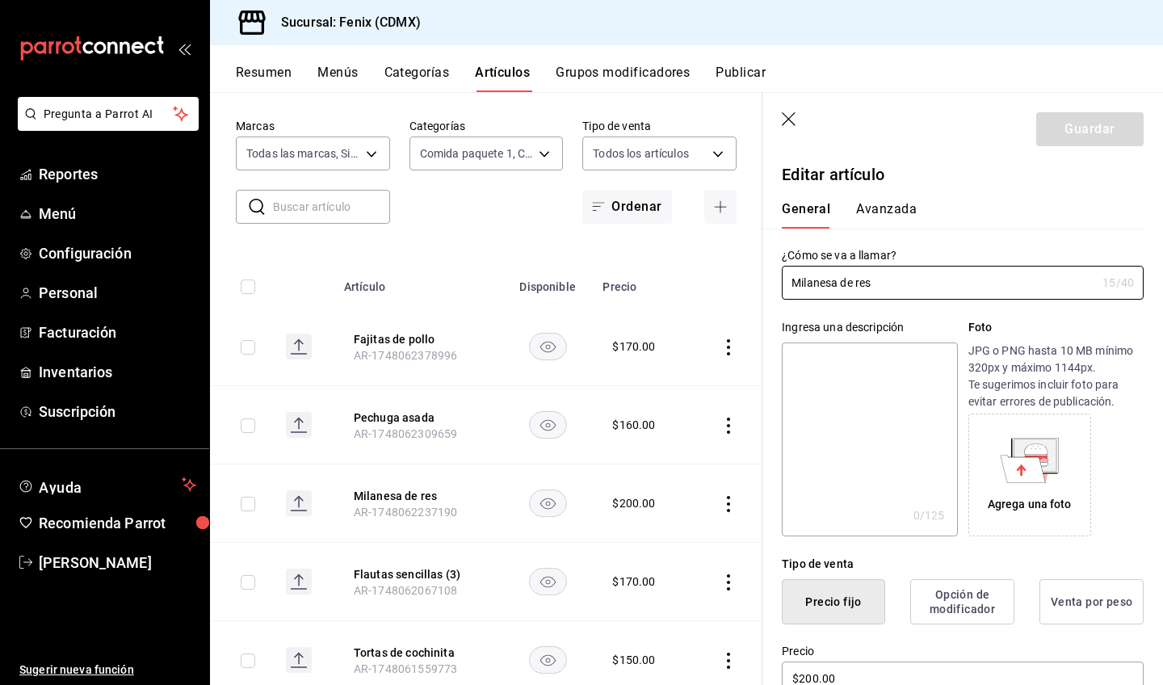
scroll to position [332, 0]
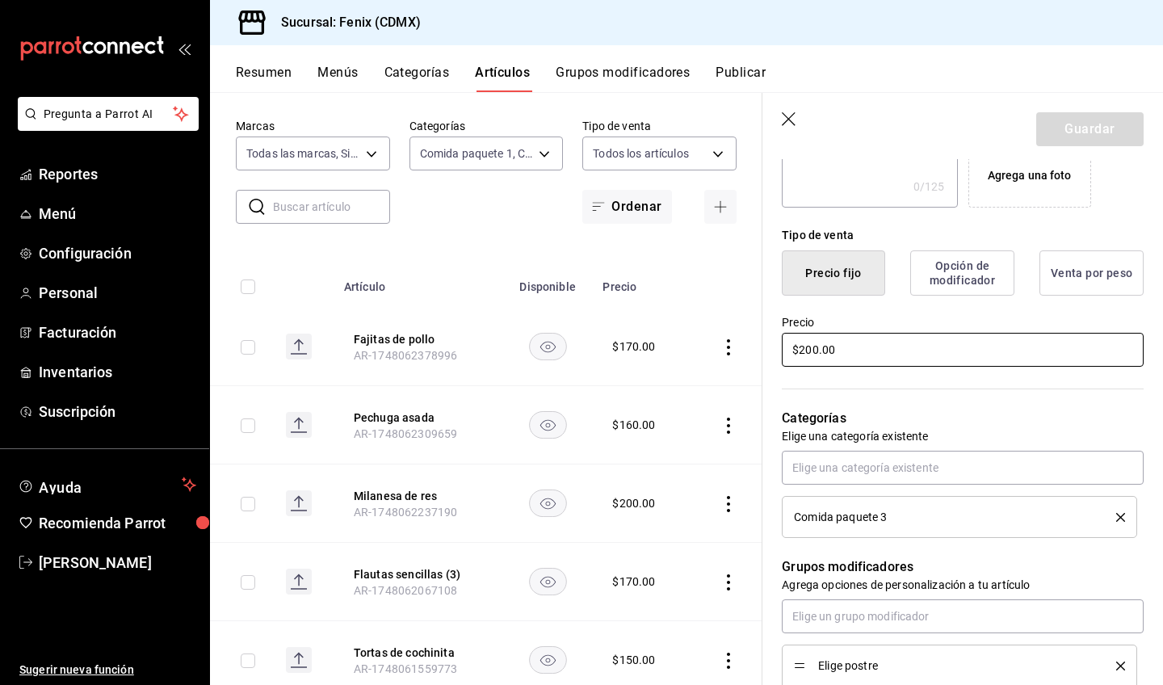
click at [813, 349] on input "$200.00" at bounding box center [963, 350] width 362 height 34
click at [817, 349] on input "$200.00" at bounding box center [963, 350] width 362 height 34
type input "$215.00"
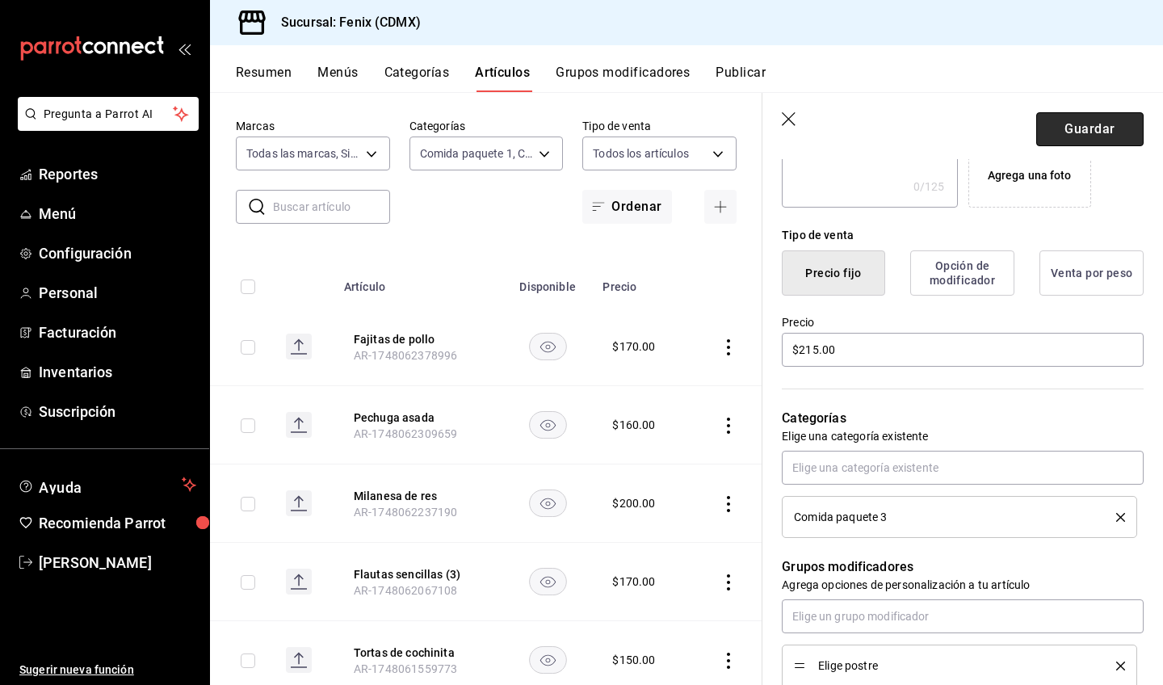
click at [1064, 132] on button "Guardar" at bounding box center [1089, 129] width 107 height 34
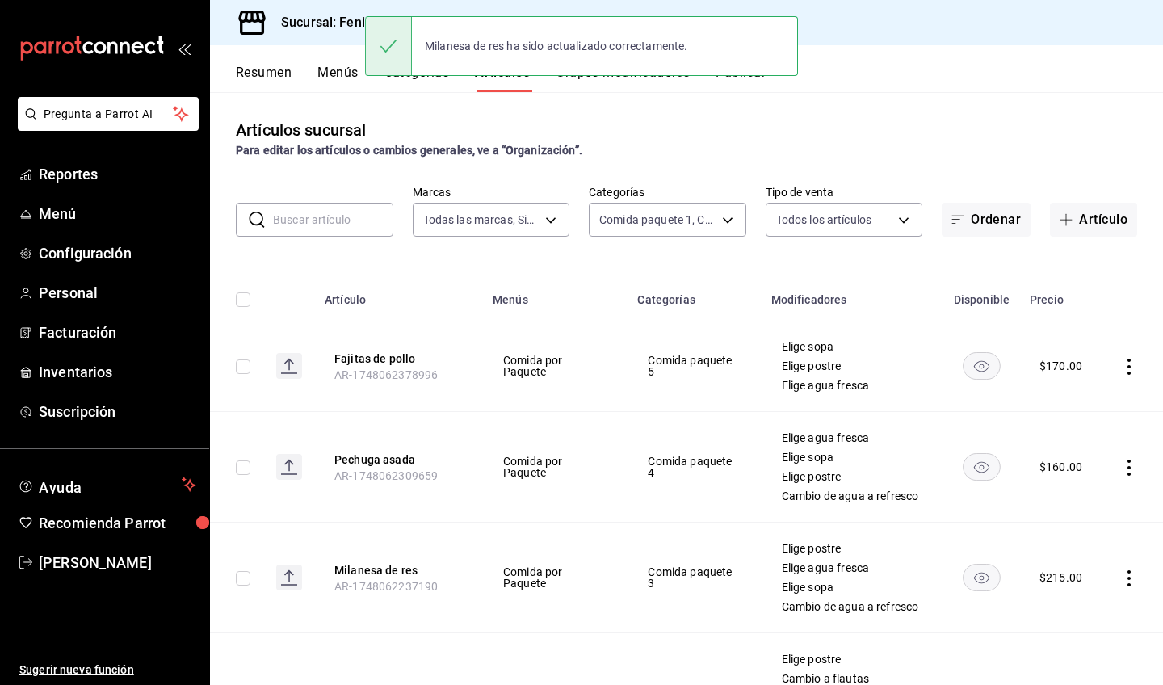
scroll to position [214, 0]
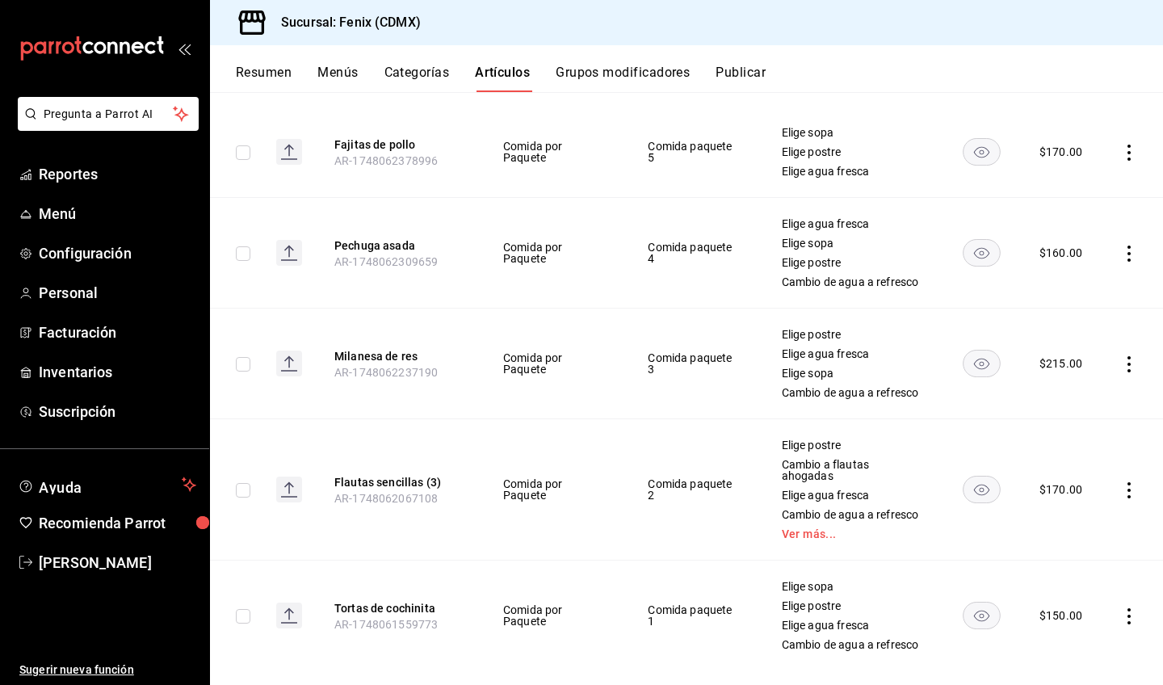
click at [1121, 257] on icon "actions" at bounding box center [1129, 254] width 16 height 16
click at [1090, 302] on li "Editar" at bounding box center [1054, 296] width 97 height 33
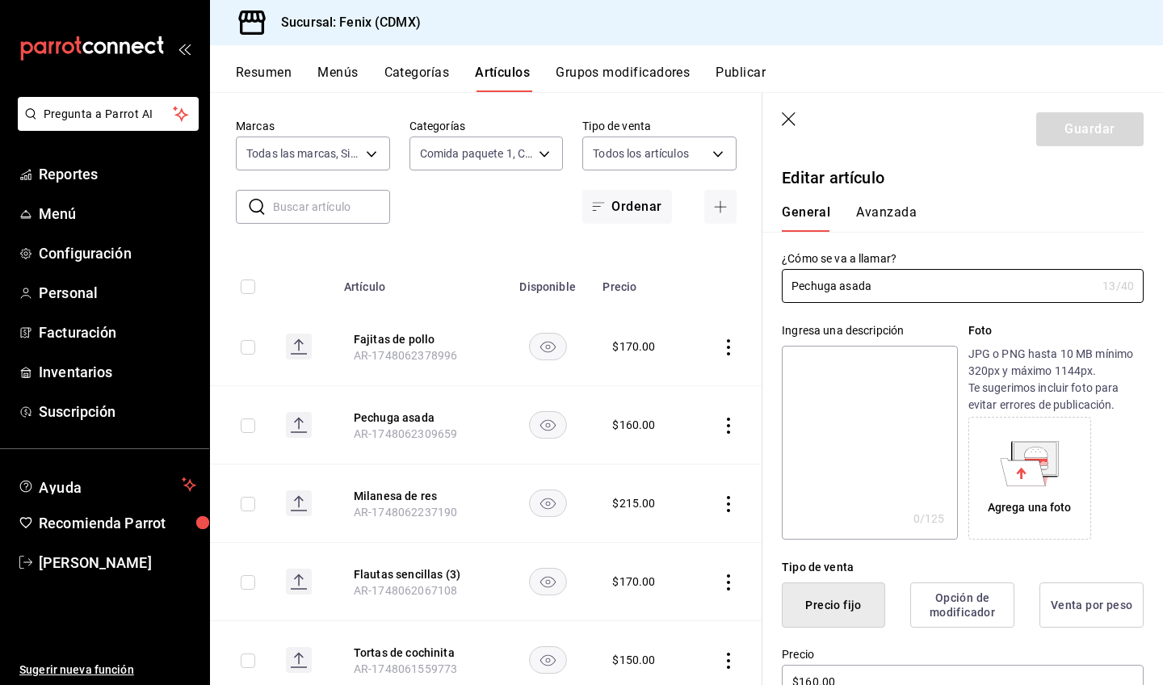
scroll to position [145, 0]
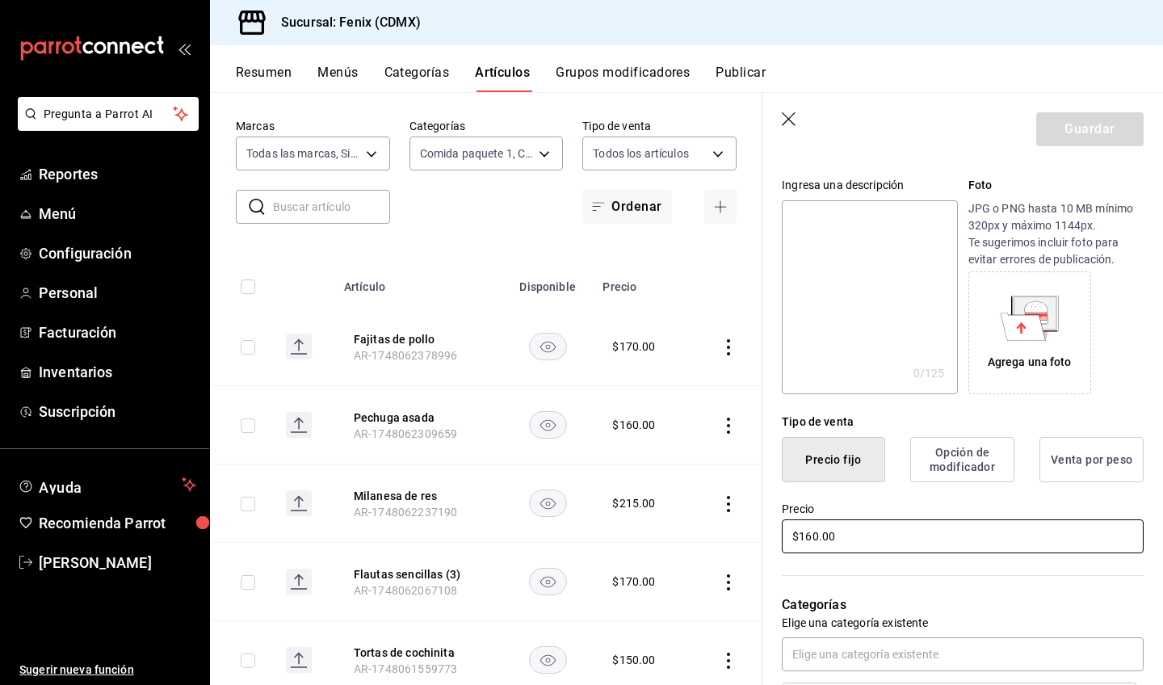
click at [813, 537] on input "$160.00" at bounding box center [963, 536] width 362 height 34
type input "$190.00"
click at [1115, 131] on button "Guardar" at bounding box center [1089, 129] width 107 height 34
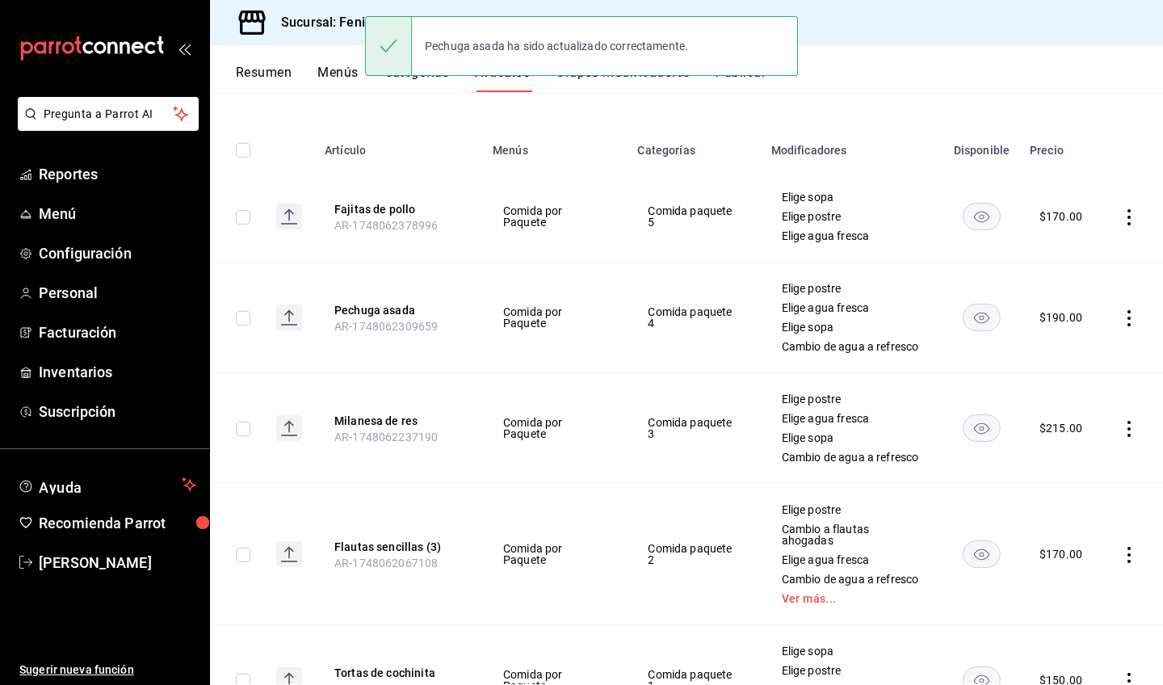
scroll to position [146, 0]
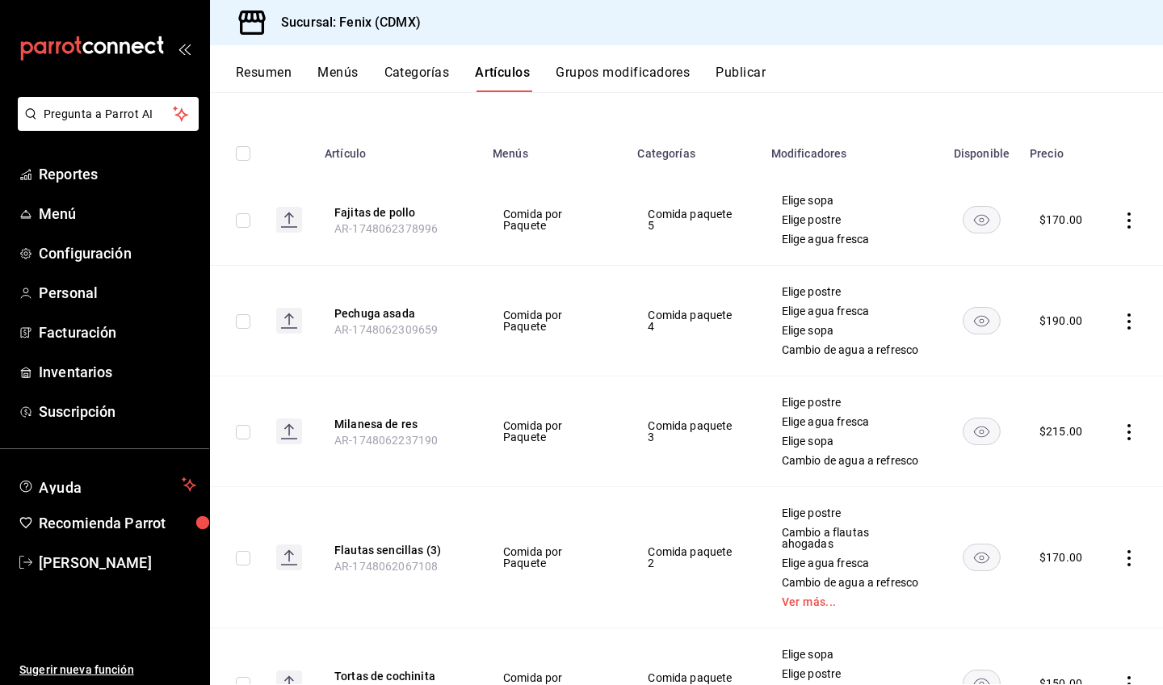
click at [1121, 216] on icon "actions" at bounding box center [1129, 220] width 16 height 16
click at [1082, 258] on span "Editar" at bounding box center [1069, 258] width 42 height 17
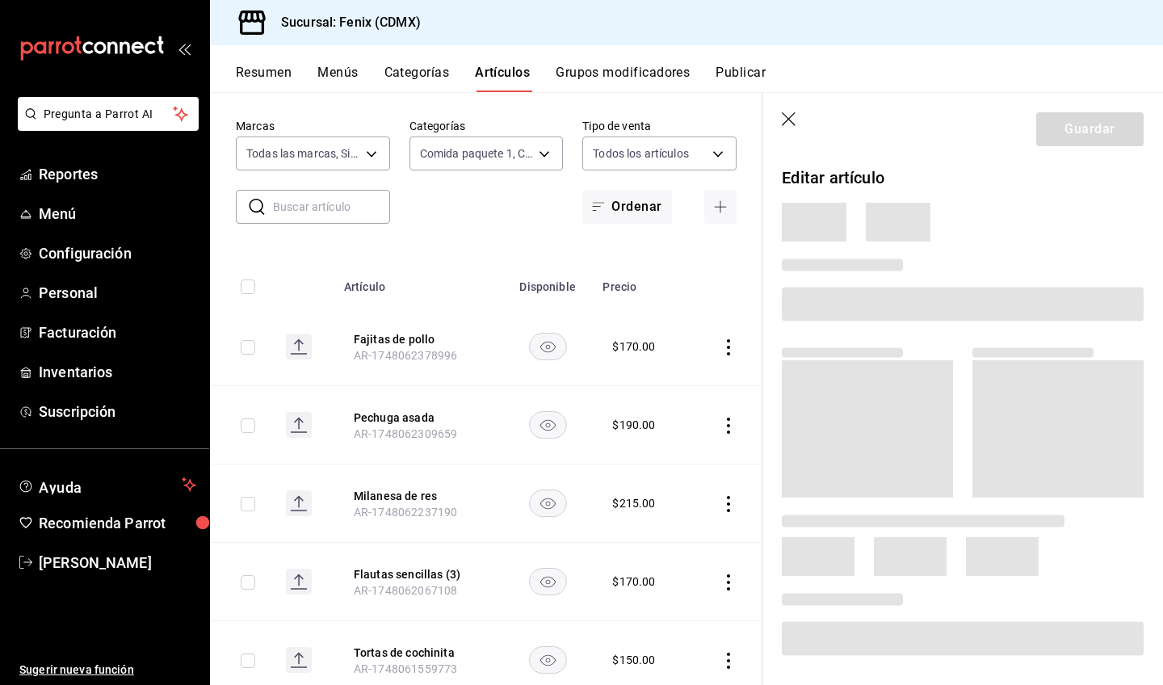
scroll to position [127, 0]
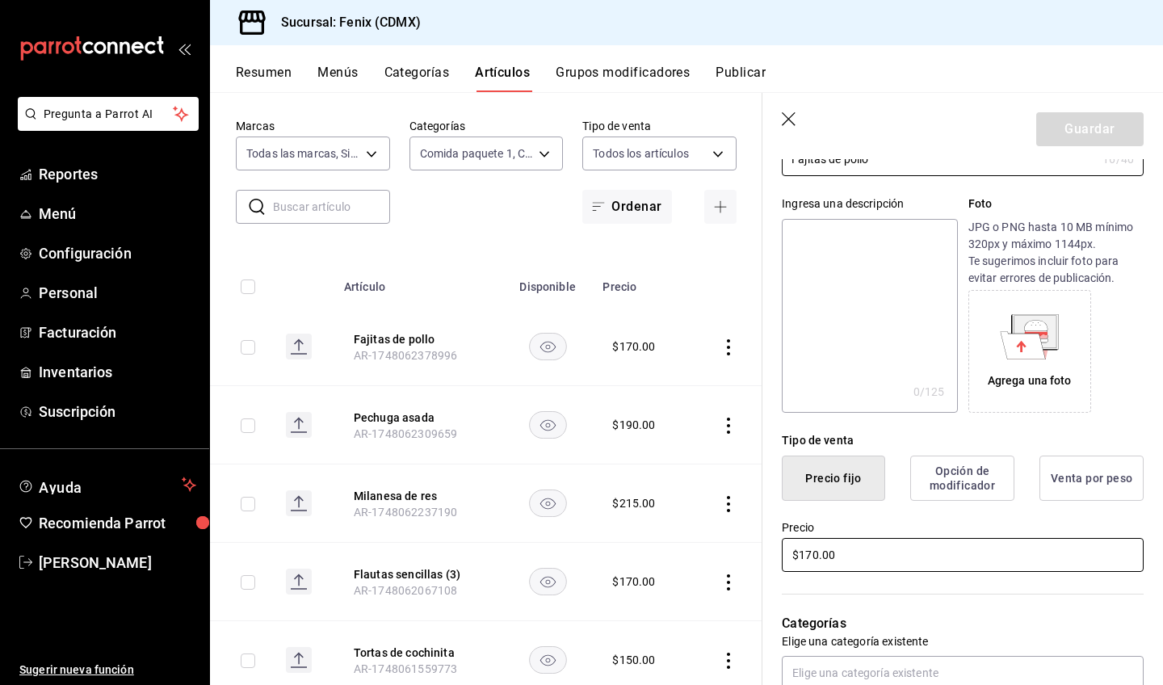
click at [810, 554] on input "$170.00" at bounding box center [963, 555] width 362 height 34
type input "$190.00"
click at [1087, 134] on button "Guardar" at bounding box center [1089, 129] width 107 height 34
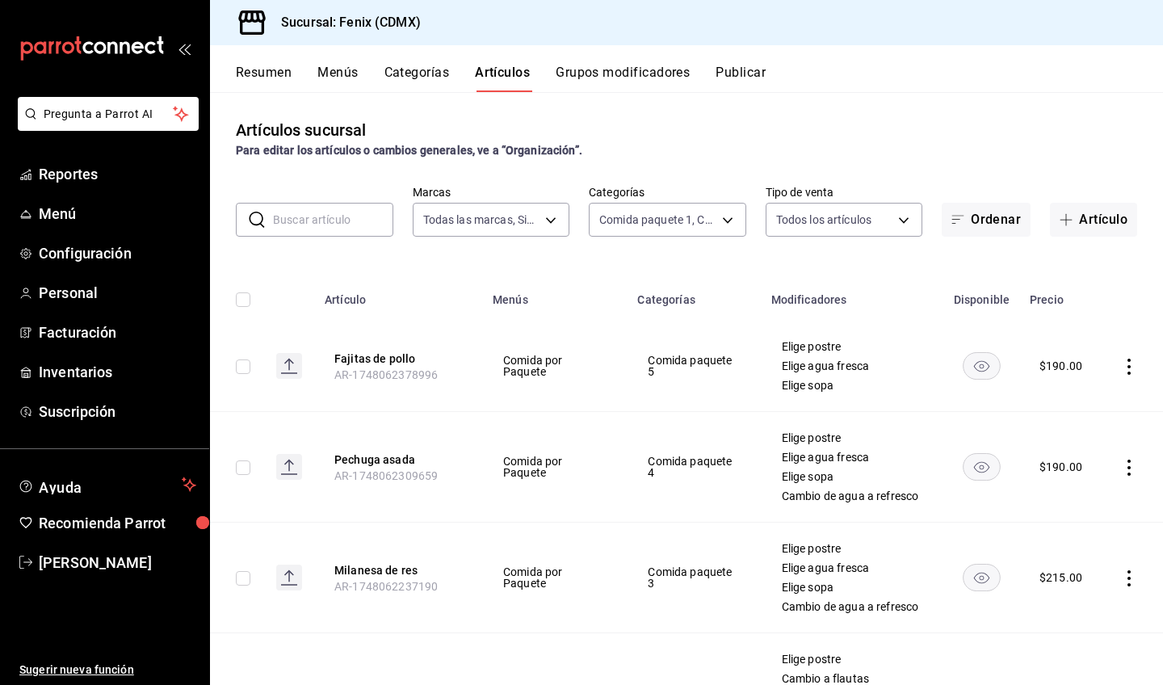
click at [418, 72] on button "Categorías" at bounding box center [416, 78] width 65 height 27
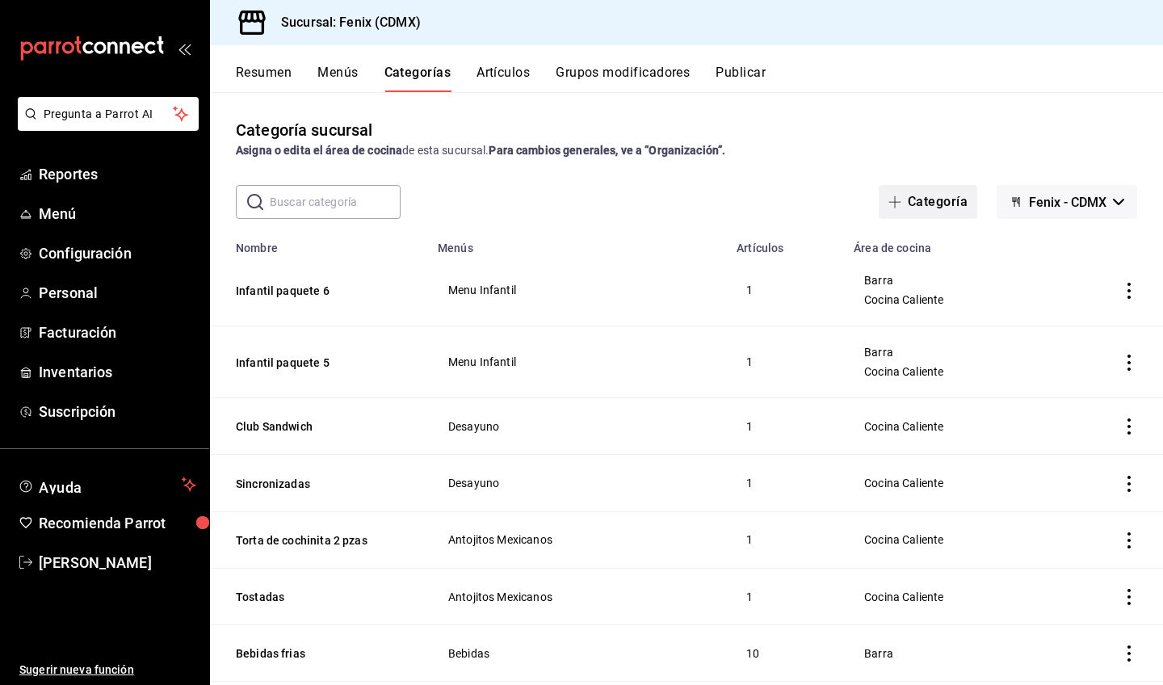
click at [902, 207] on button "Categoría" at bounding box center [928, 202] width 99 height 34
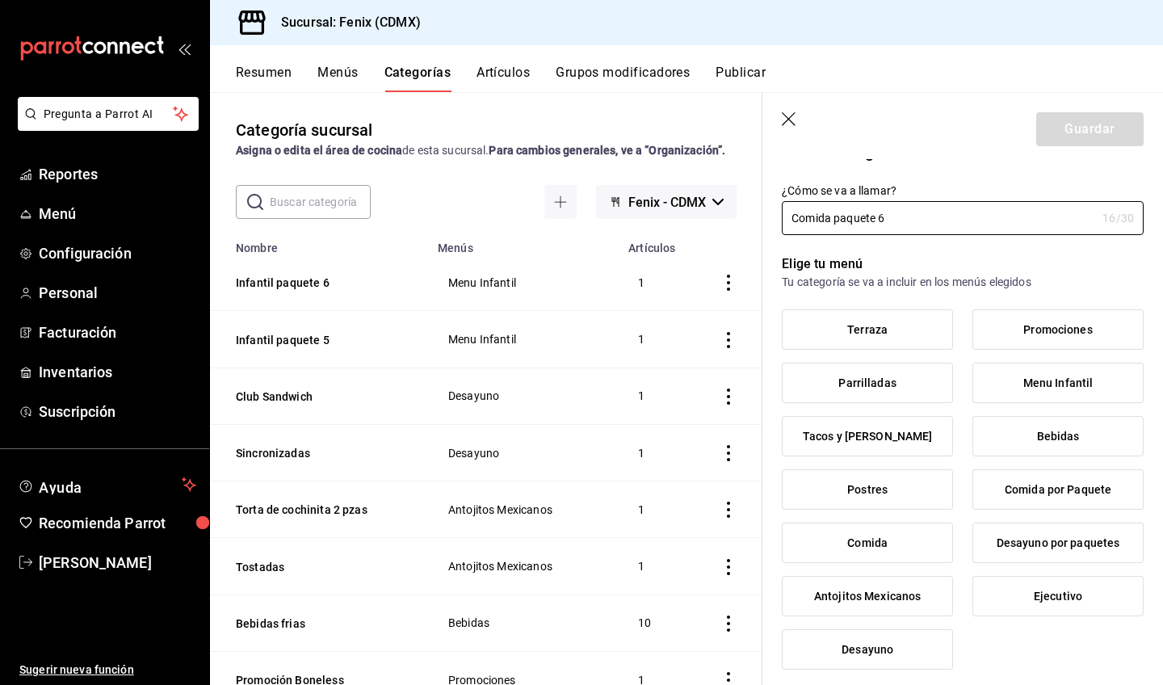
scroll to position [56, 0]
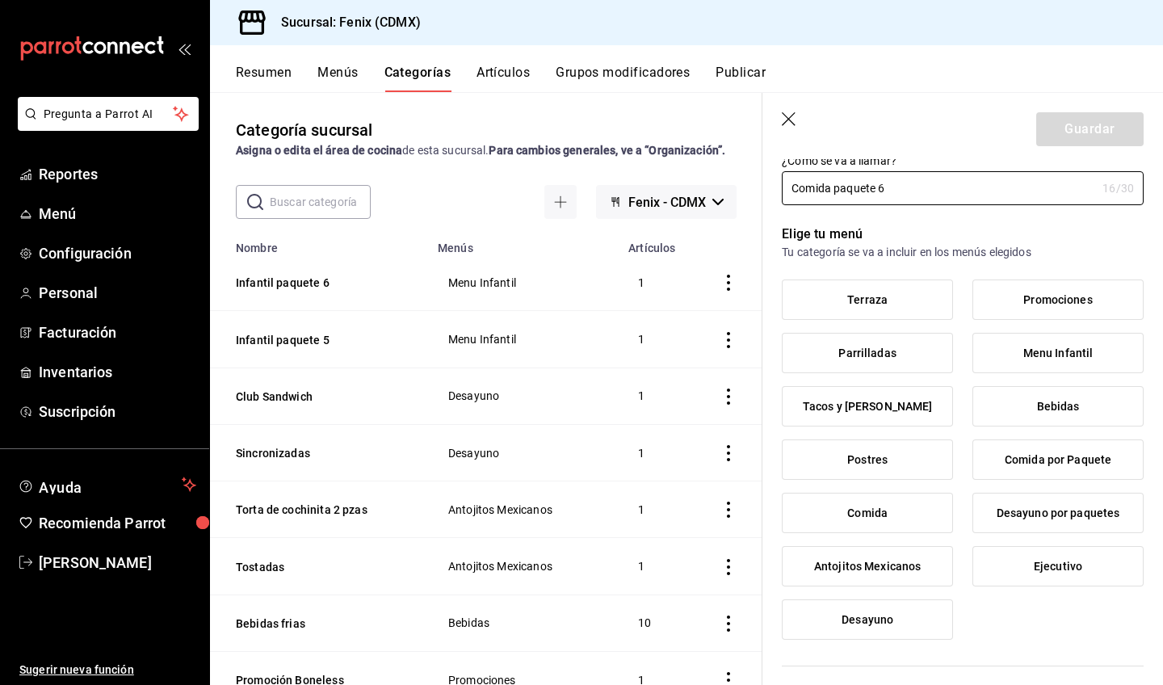
type input "Comida paquete 6"
click at [1024, 457] on span "Comida por Paquete" at bounding box center [1058, 460] width 107 height 14
click at [0, 0] on input "Comida por Paquete" at bounding box center [0, 0] width 0 height 0
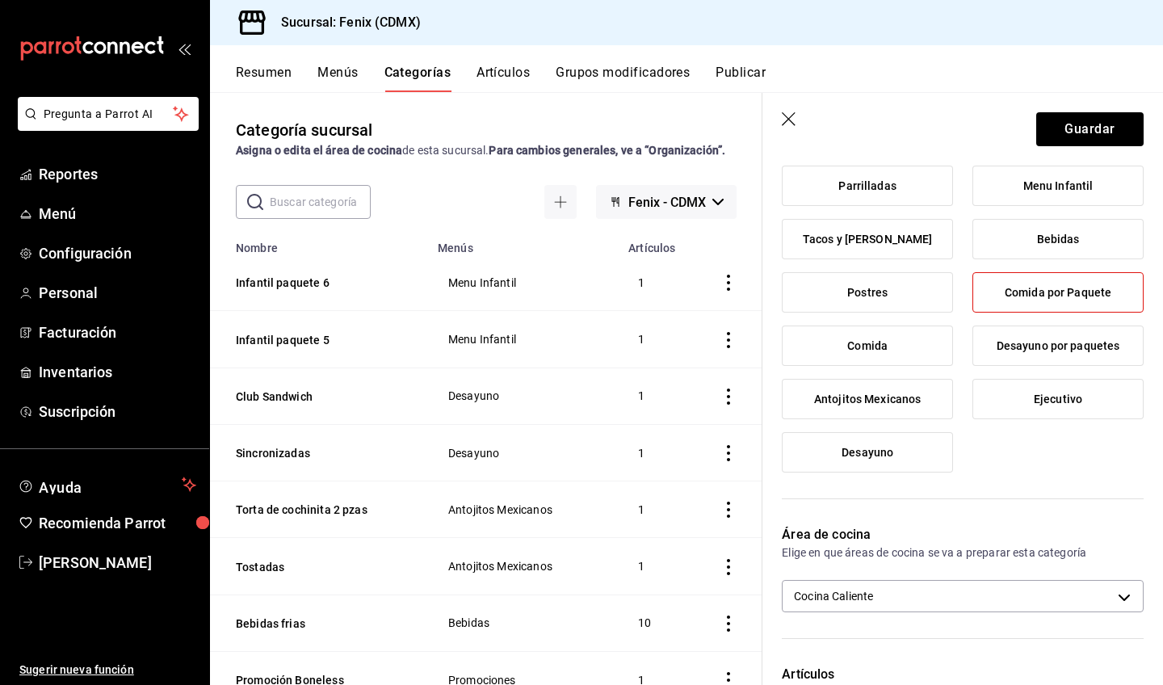
scroll to position [0, 0]
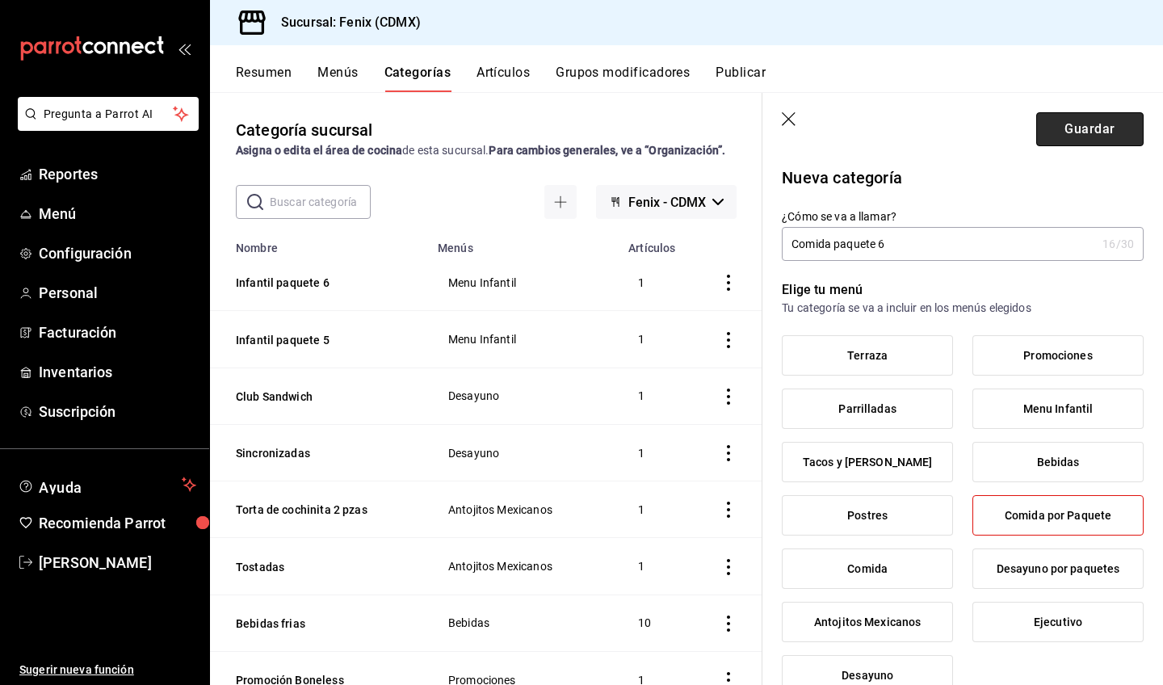
click at [1094, 125] on button "Guardar" at bounding box center [1089, 129] width 107 height 34
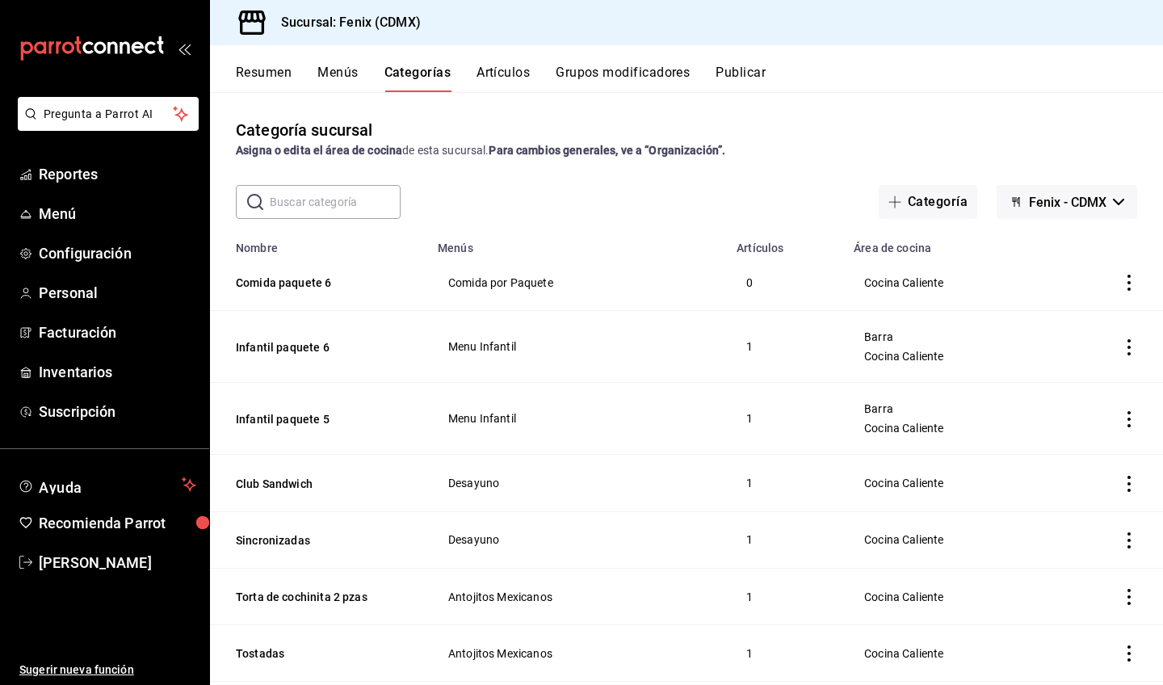
click at [512, 76] on button "Artículos" at bounding box center [503, 78] width 53 height 27
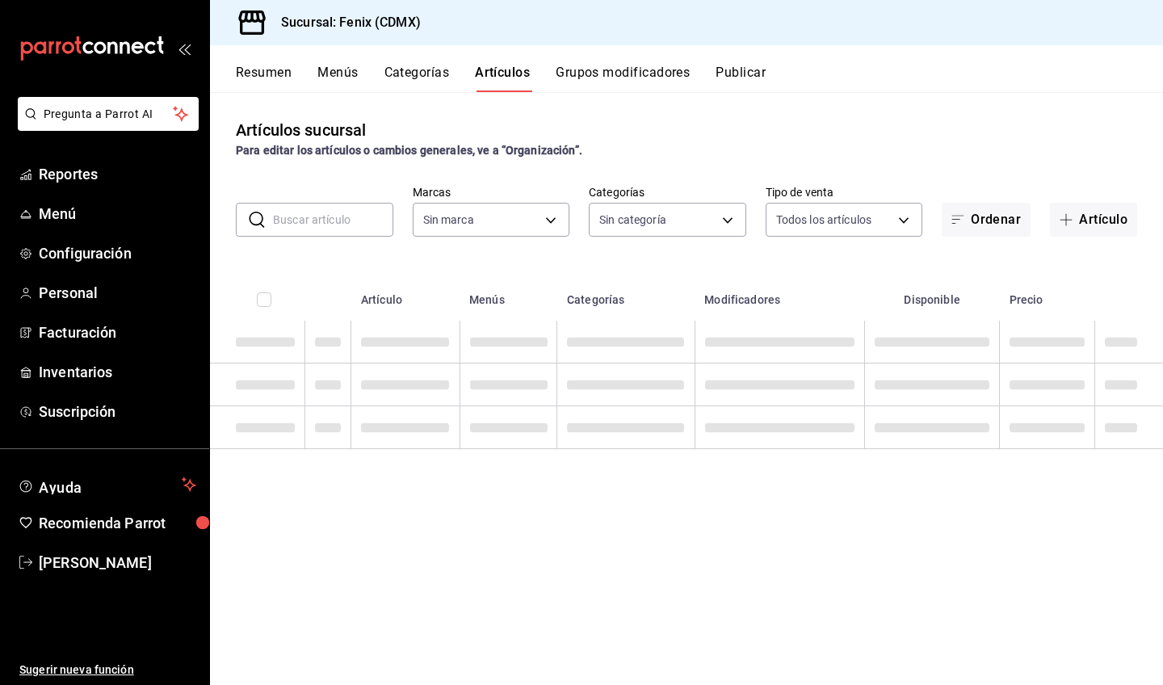
type input "a362021f-954e-4fc2-90b5-ad824f843d5b"
type input "2a6b8515-55f1-4842-948a-8b3fa49a78e3,9d7342a0-34dc-4f2b-b650-820a729de47a,33ba3…"
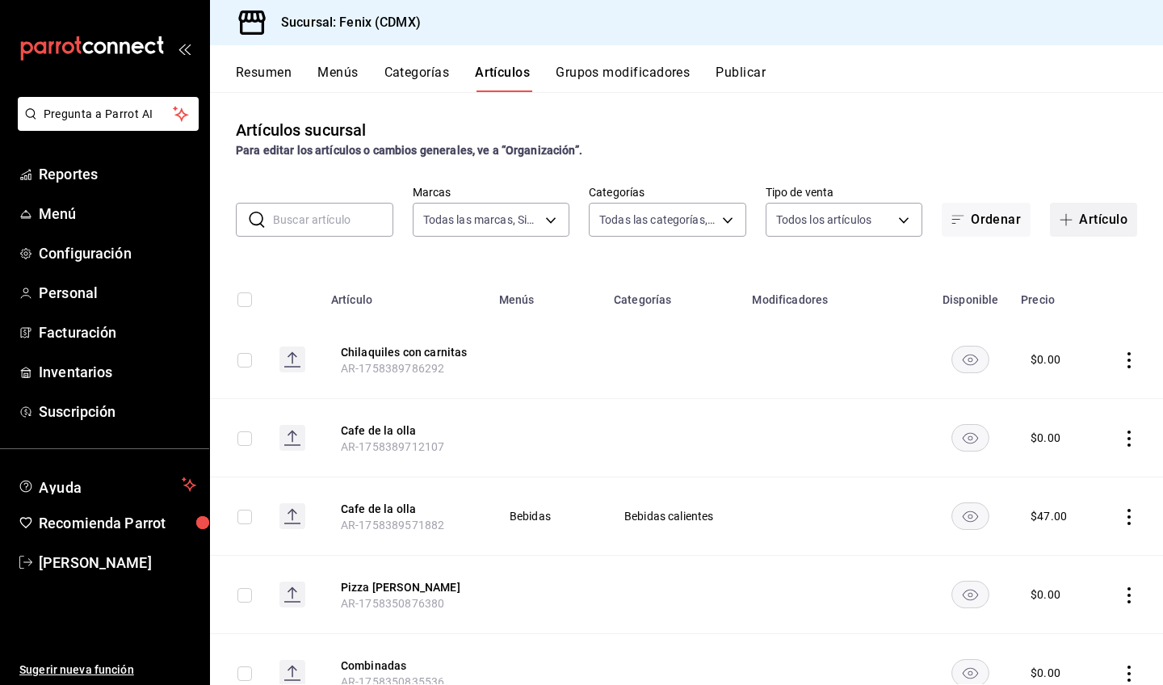
click at [1101, 220] on button "Artículo" at bounding box center [1093, 220] width 87 height 34
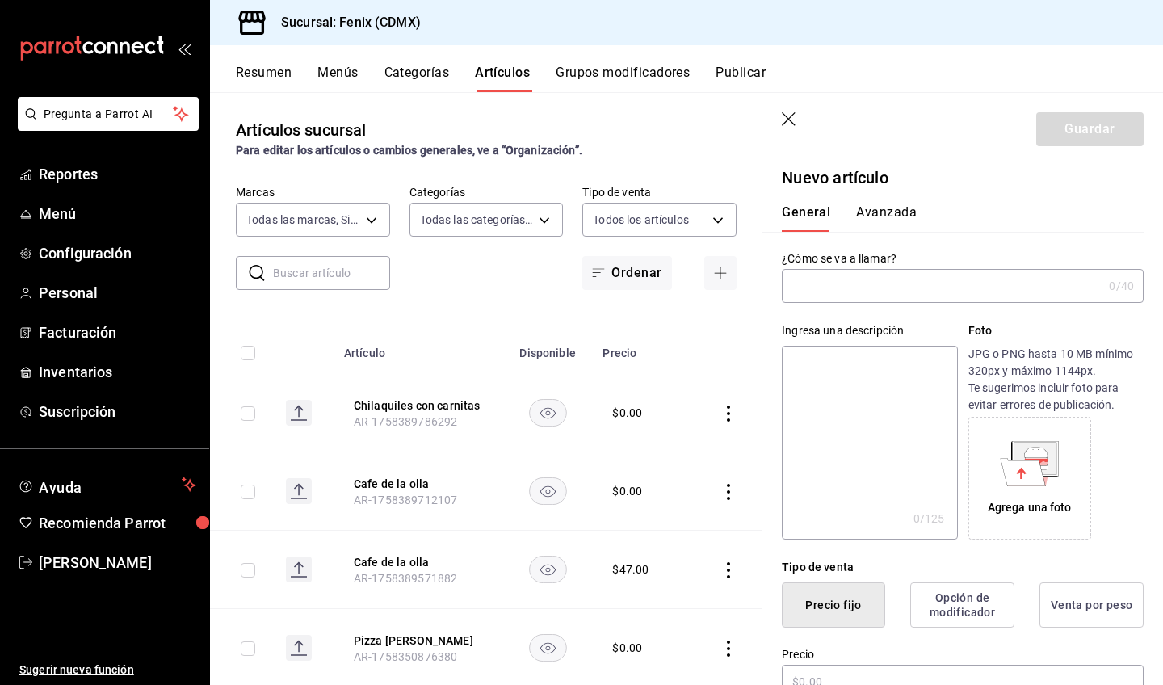
click at [914, 283] on input "text" at bounding box center [942, 286] width 321 height 32
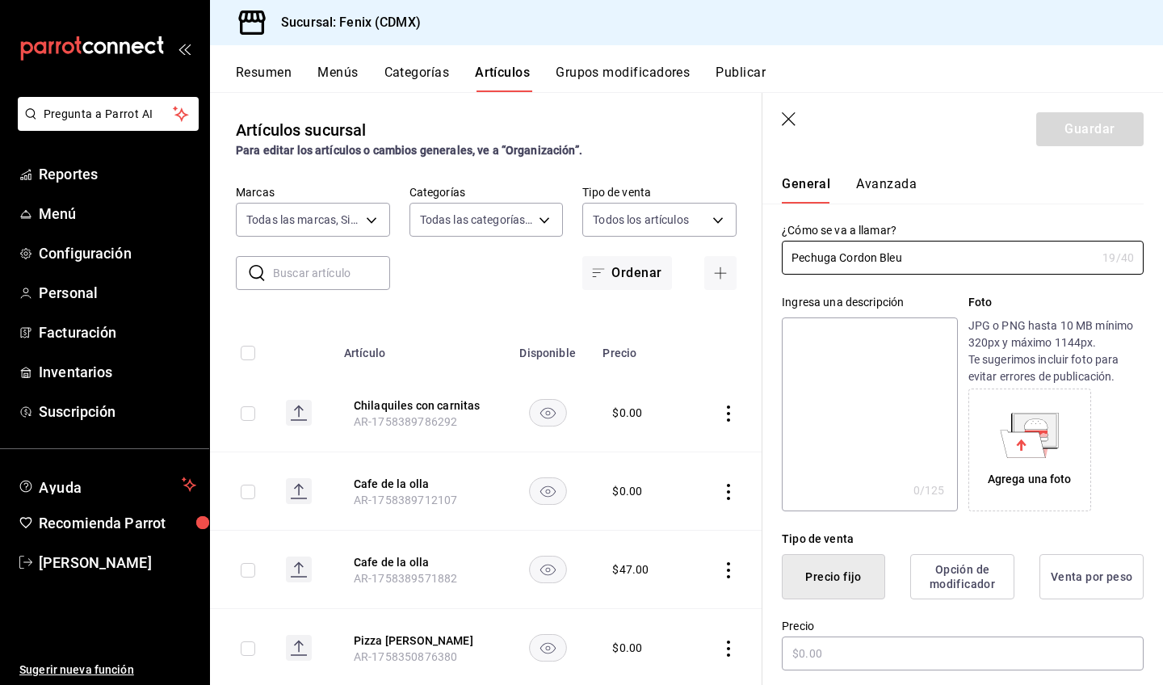
scroll to position [98, 0]
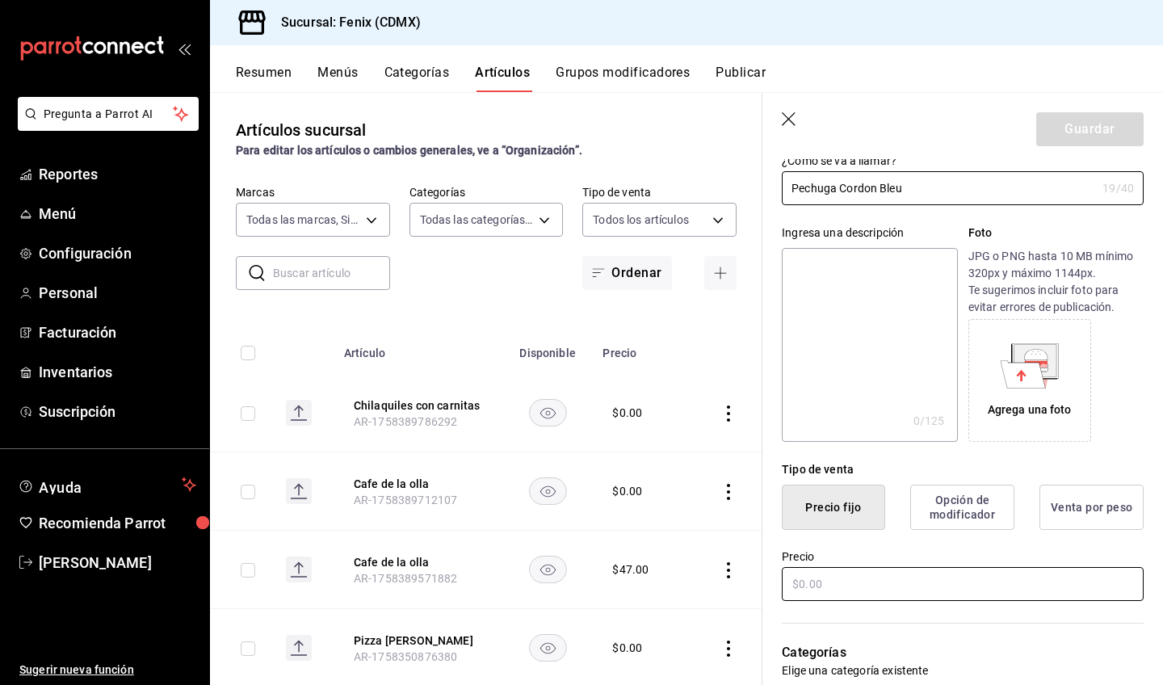
type input "Pechuga Cordon Bleu"
click at [904, 597] on input "text" at bounding box center [963, 584] width 362 height 34
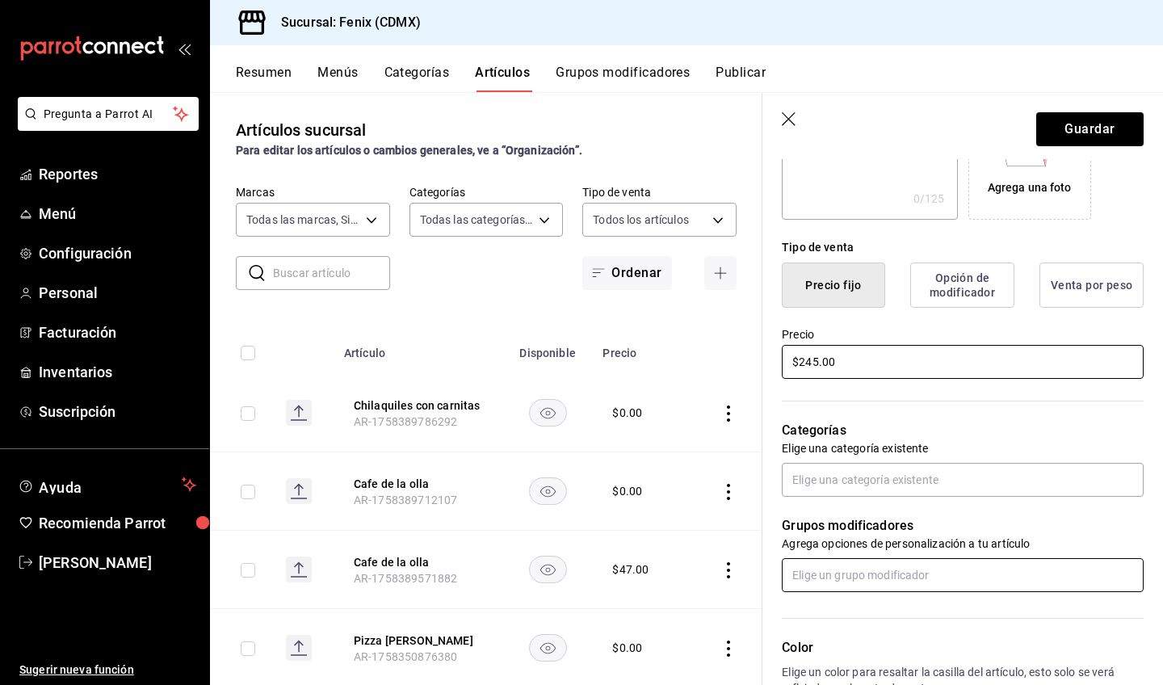
scroll to position [323, 0]
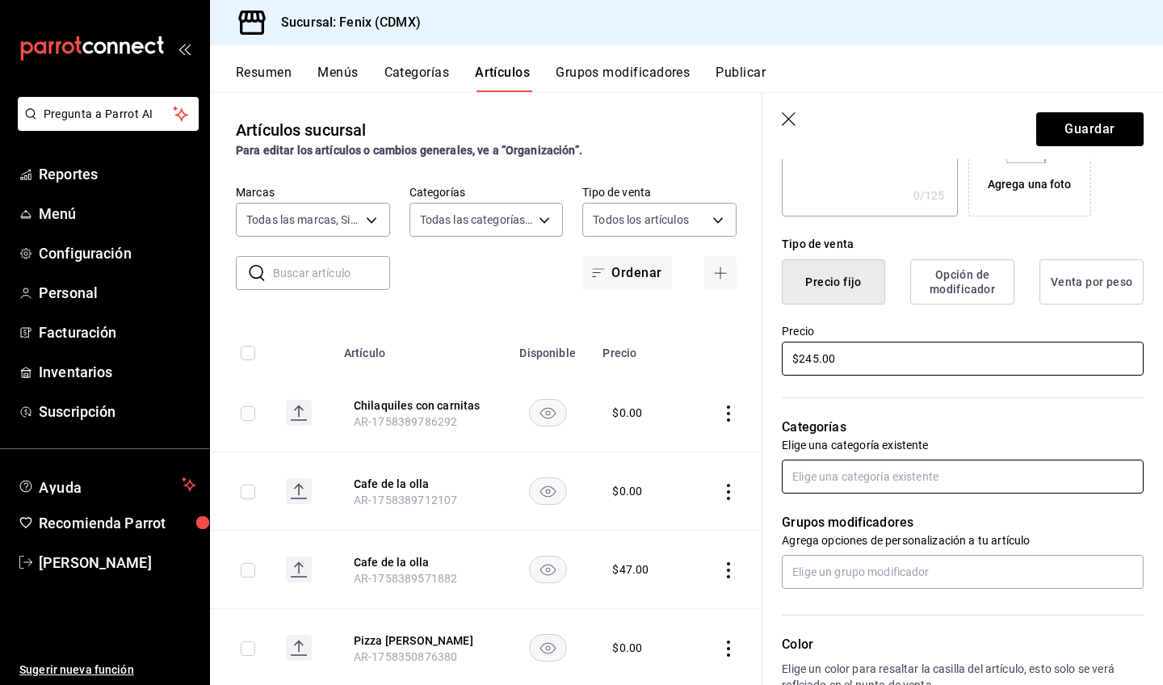
type input "$245.00"
click at [946, 481] on input "text" at bounding box center [963, 477] width 362 height 34
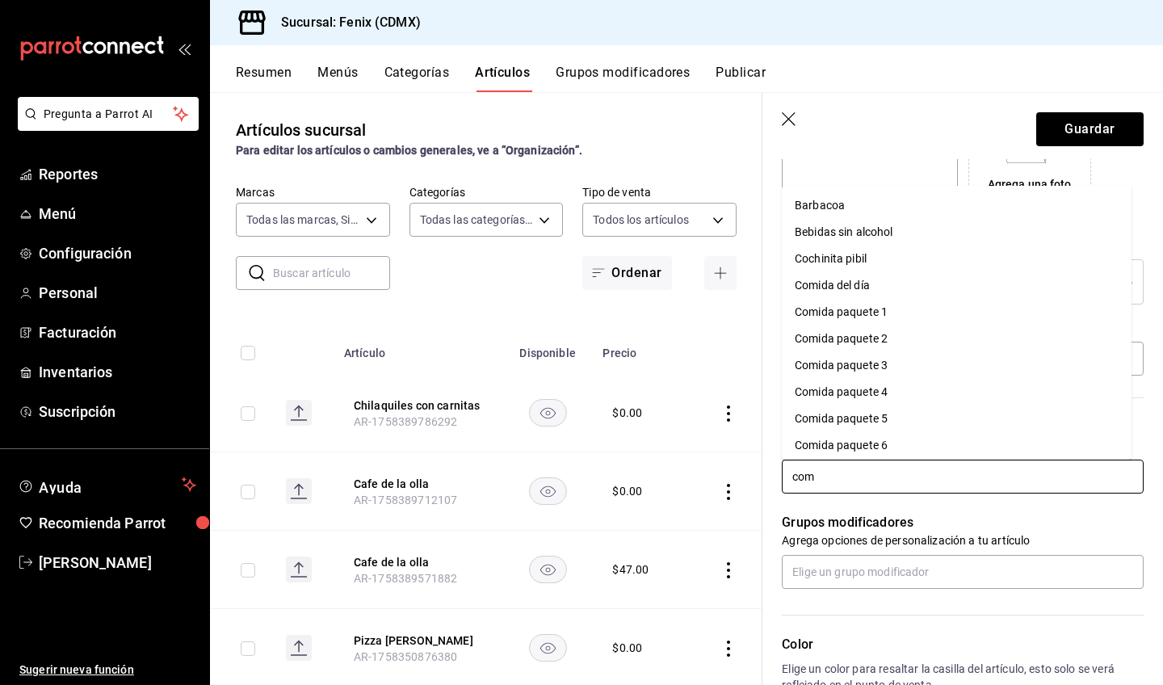
type input "comi"
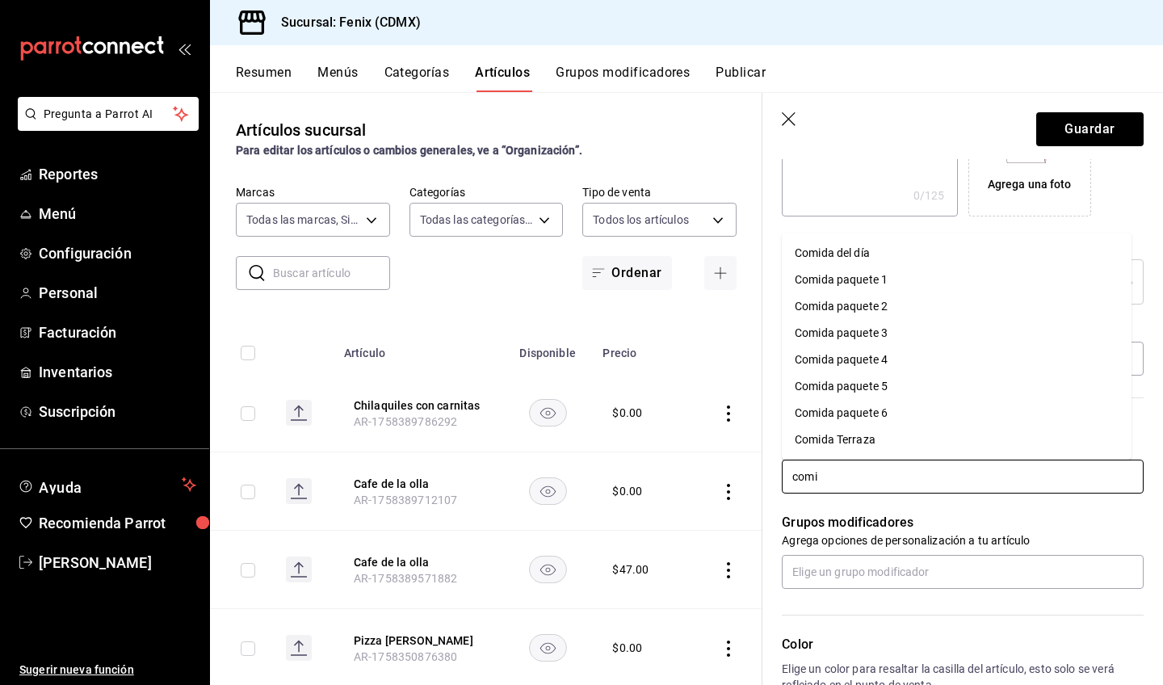
click at [904, 412] on li "Comida paquete 6" at bounding box center [957, 413] width 350 height 27
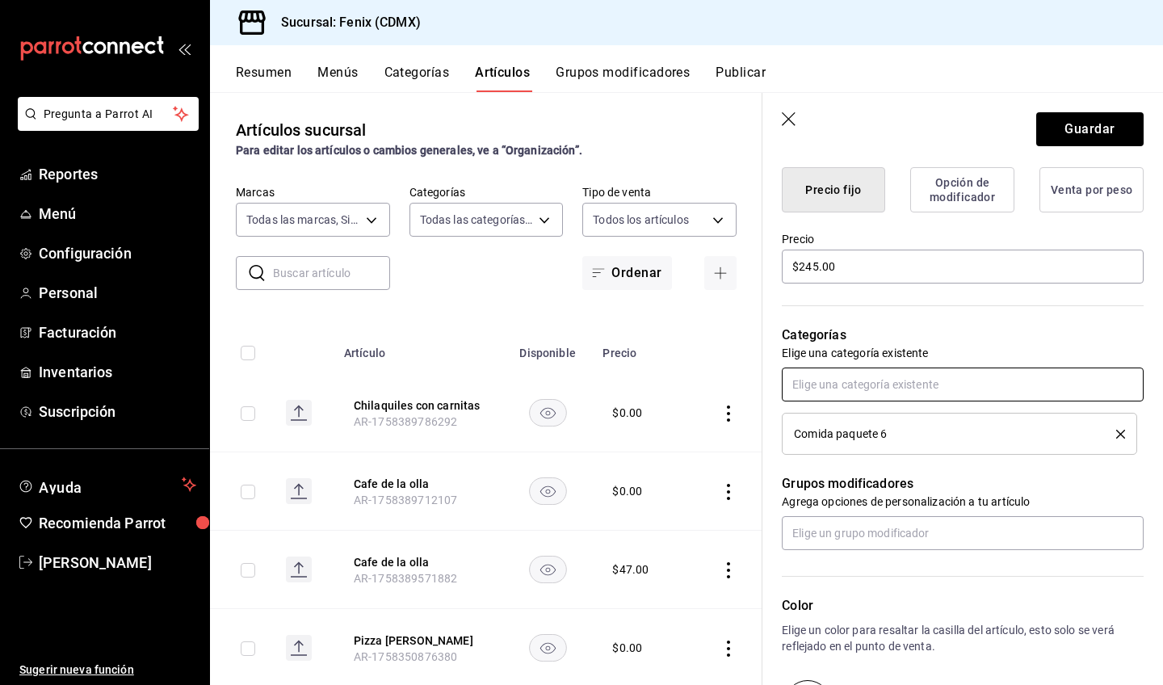
scroll to position [288, 0]
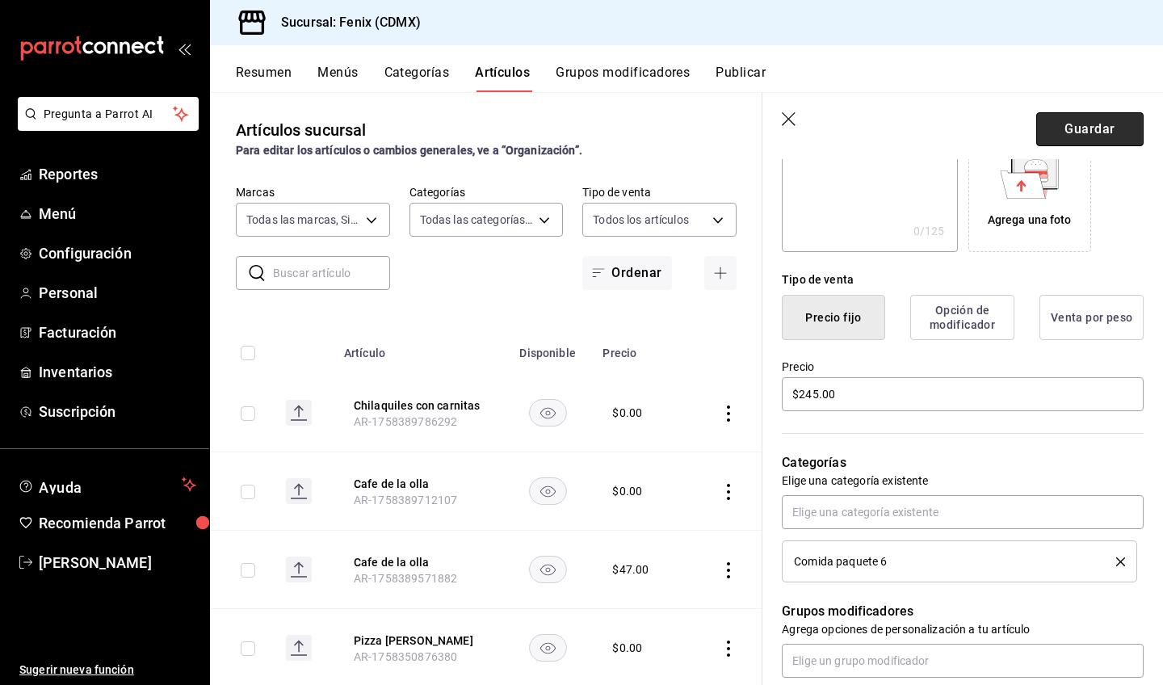
click at [1073, 141] on button "Guardar" at bounding box center [1089, 129] width 107 height 34
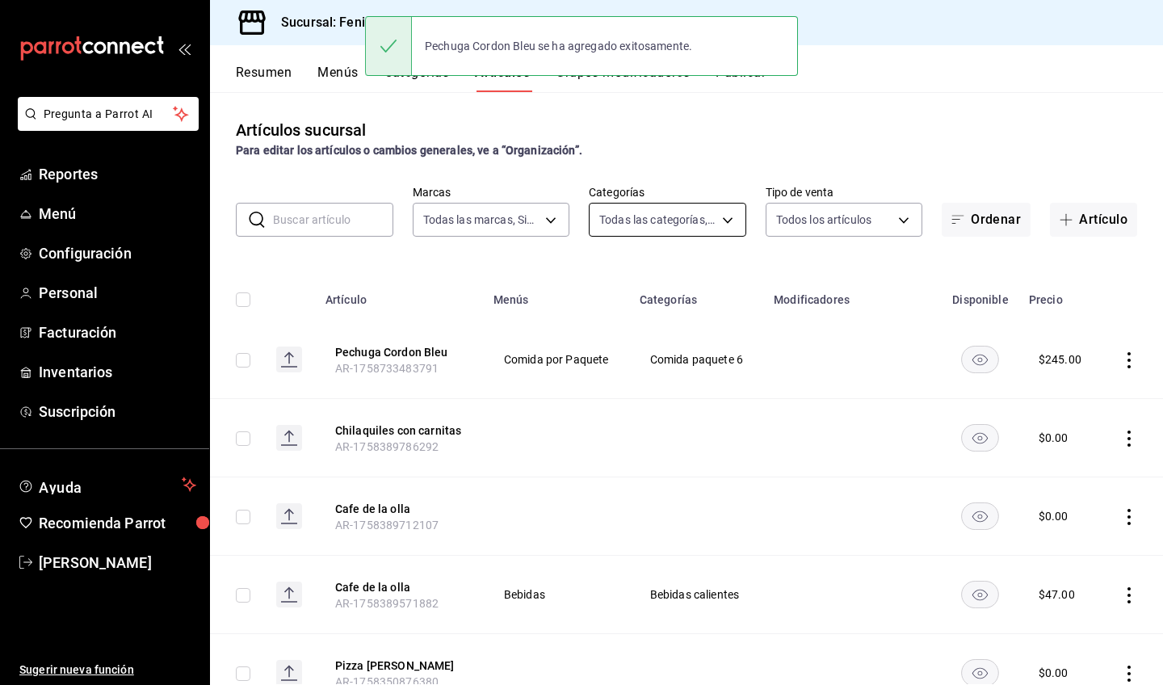
click at [662, 225] on body "Pregunta a Parrot AI Reportes Menú Configuración Personal Facturación Inventari…" at bounding box center [581, 342] width 1163 height 685
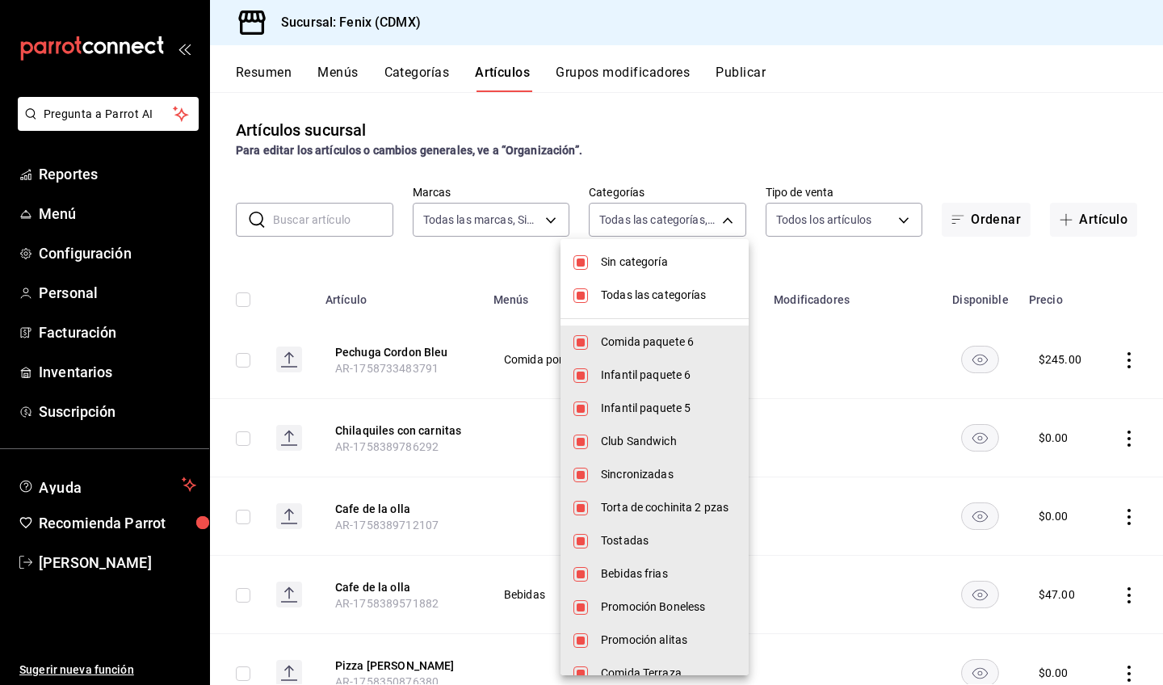
click at [645, 292] on span "Todas las categorías" at bounding box center [668, 295] width 135 height 17
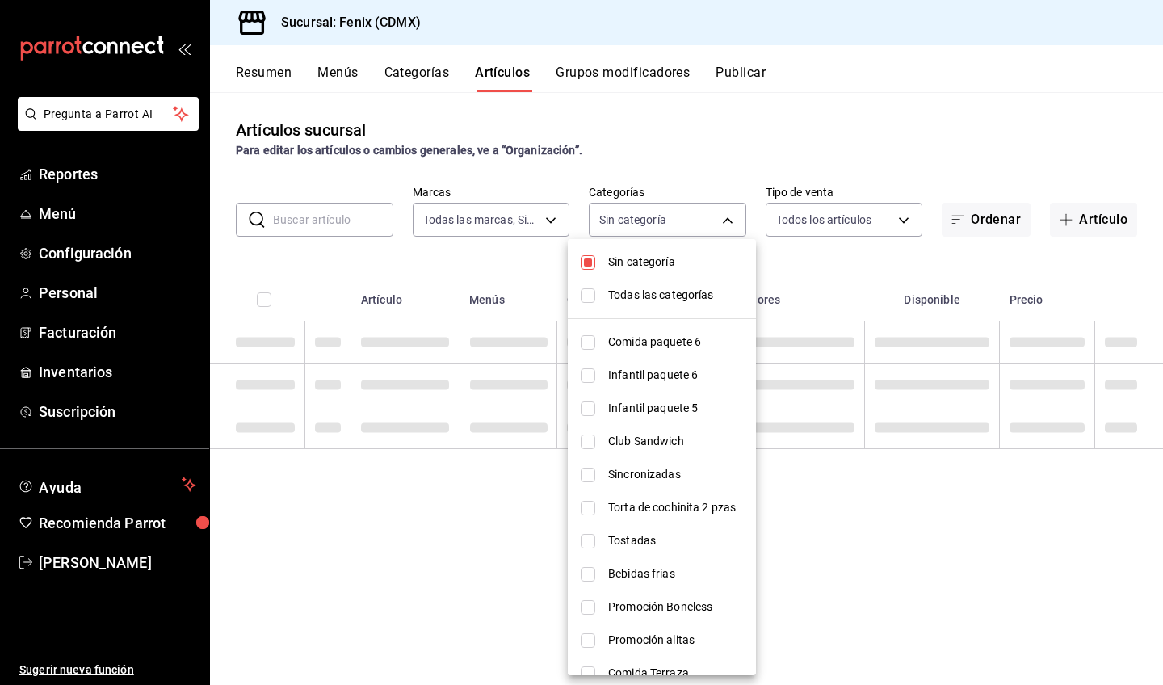
checkbox input "false"
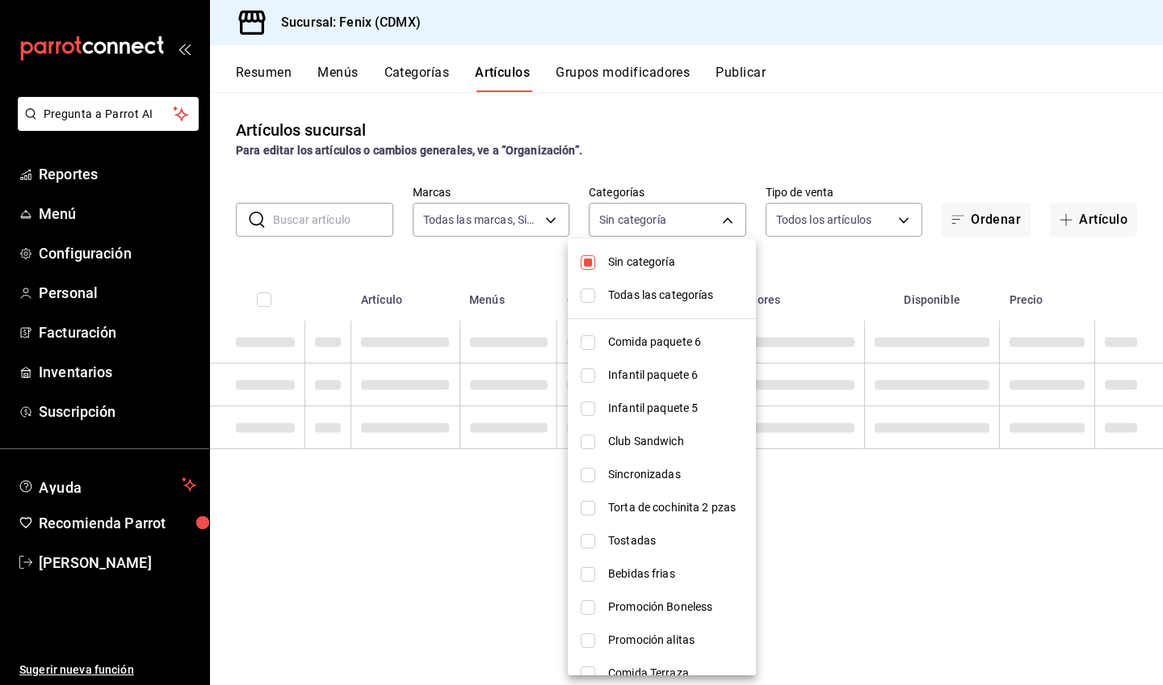
checkbox input "false"
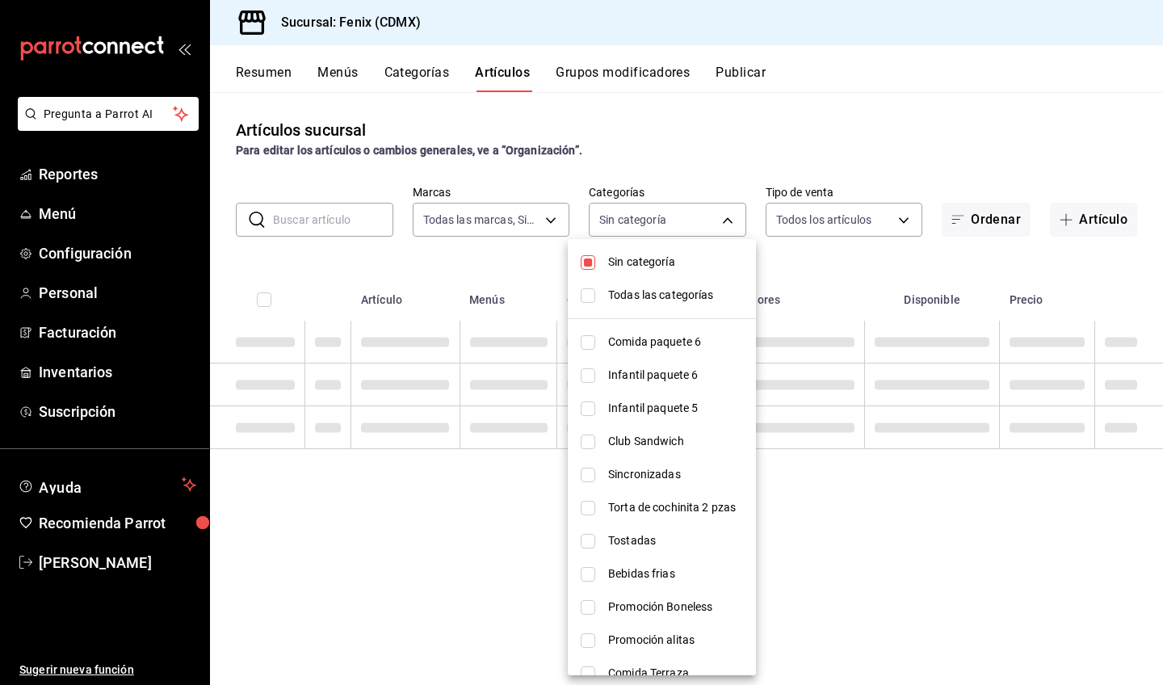
checkbox input "false"
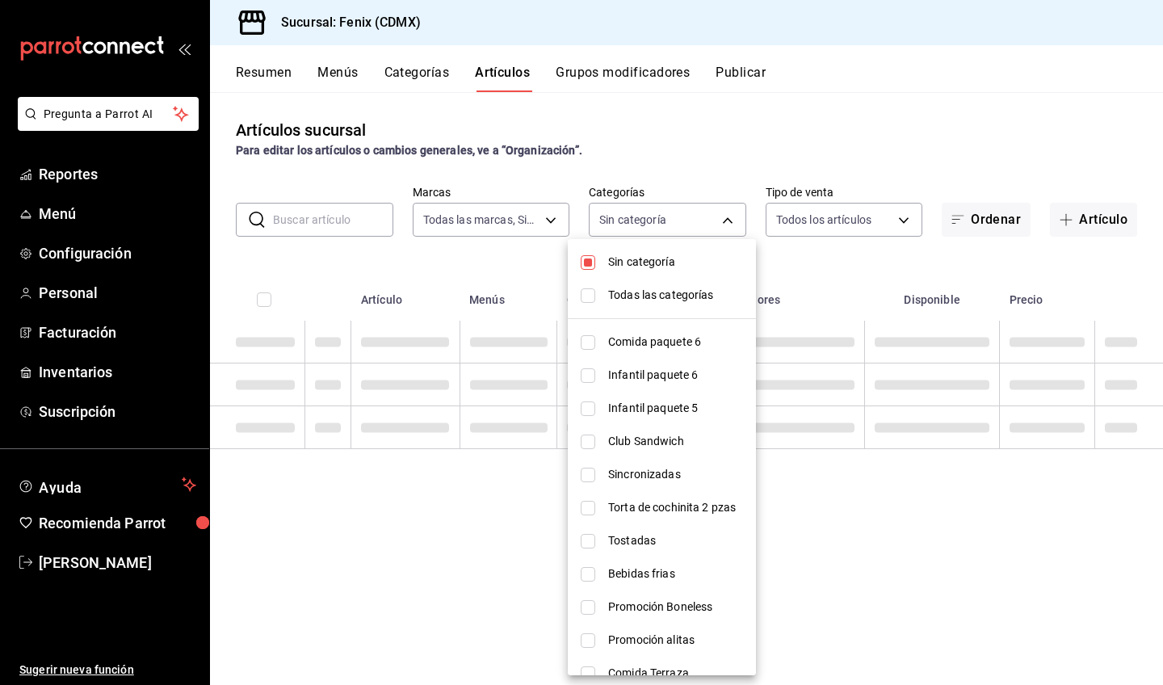
checkbox input "false"
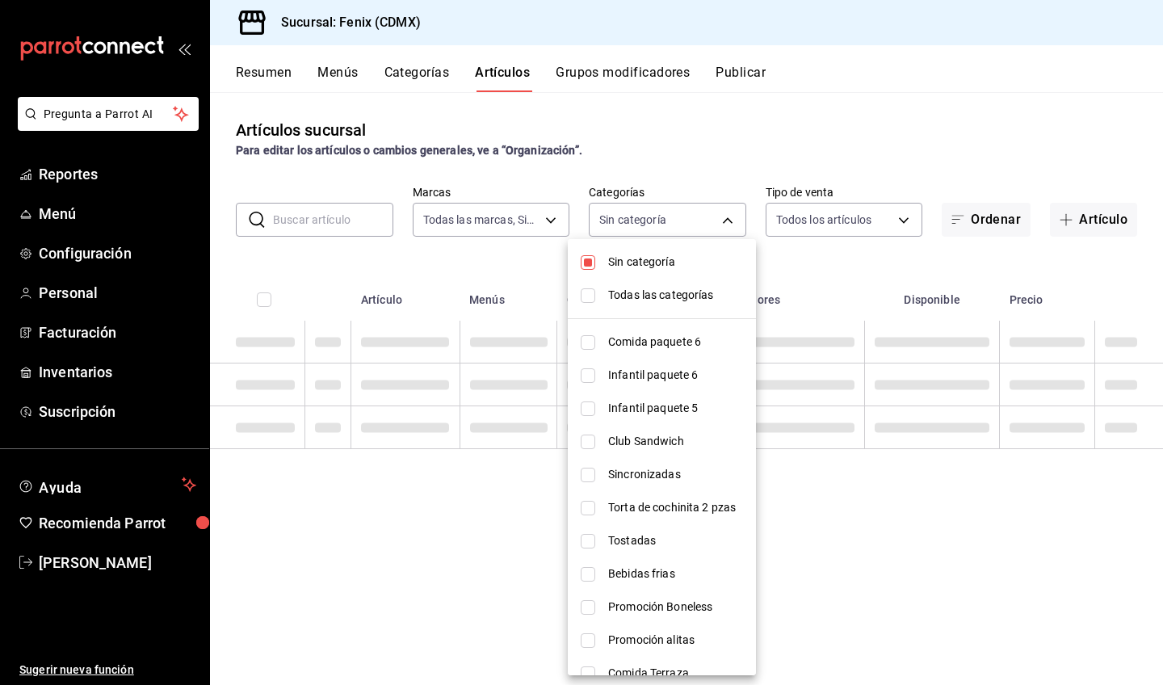
checkbox input "false"
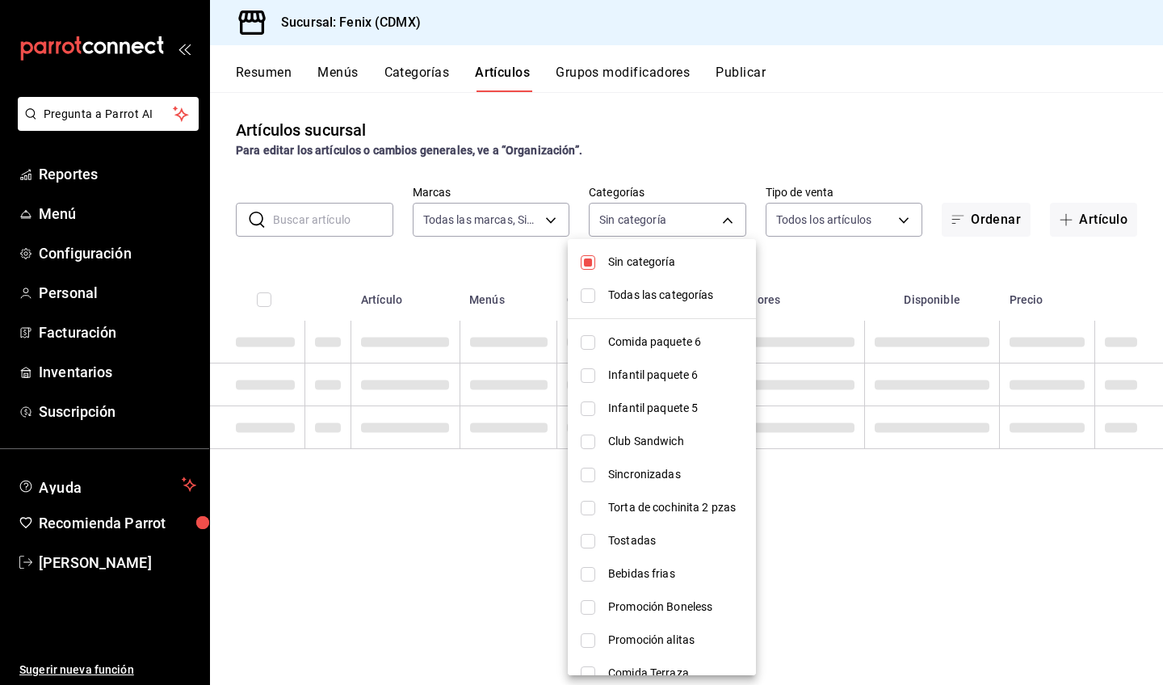
checkbox input "false"
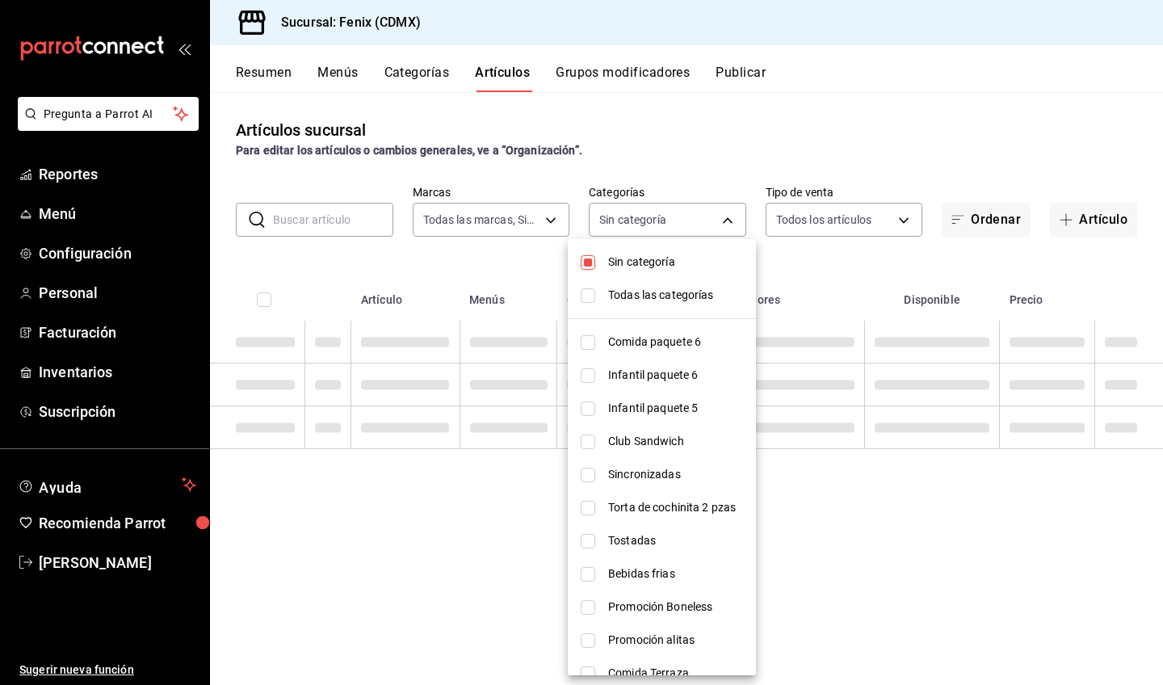
checkbox input "false"
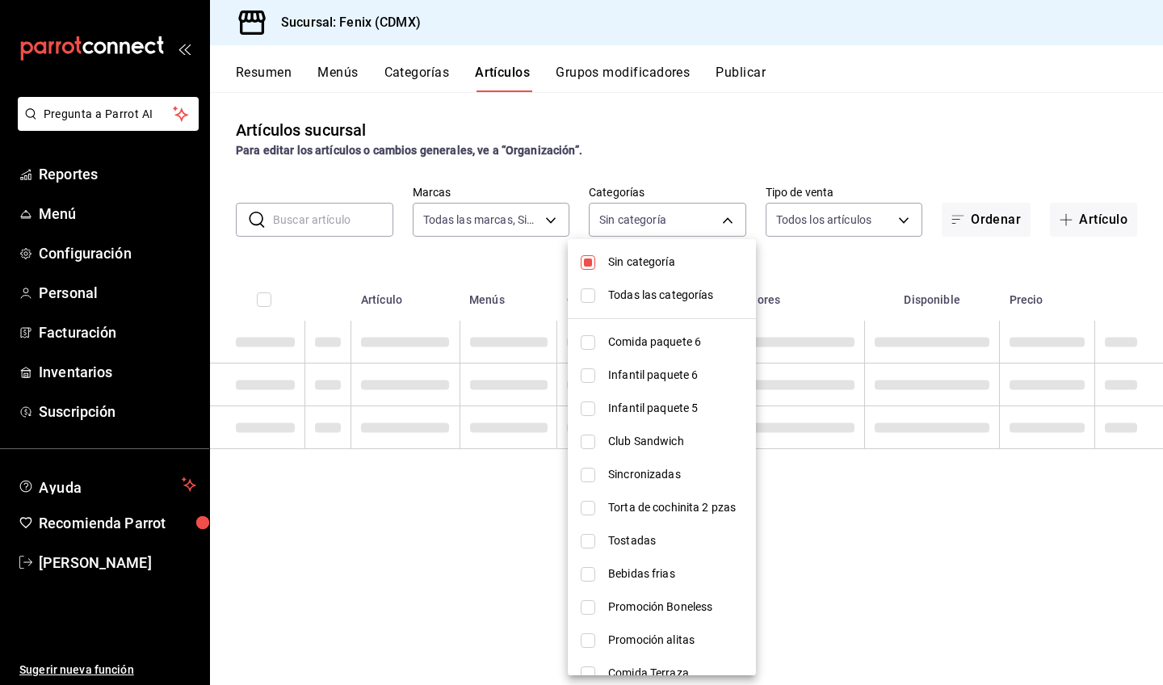
checkbox input "false"
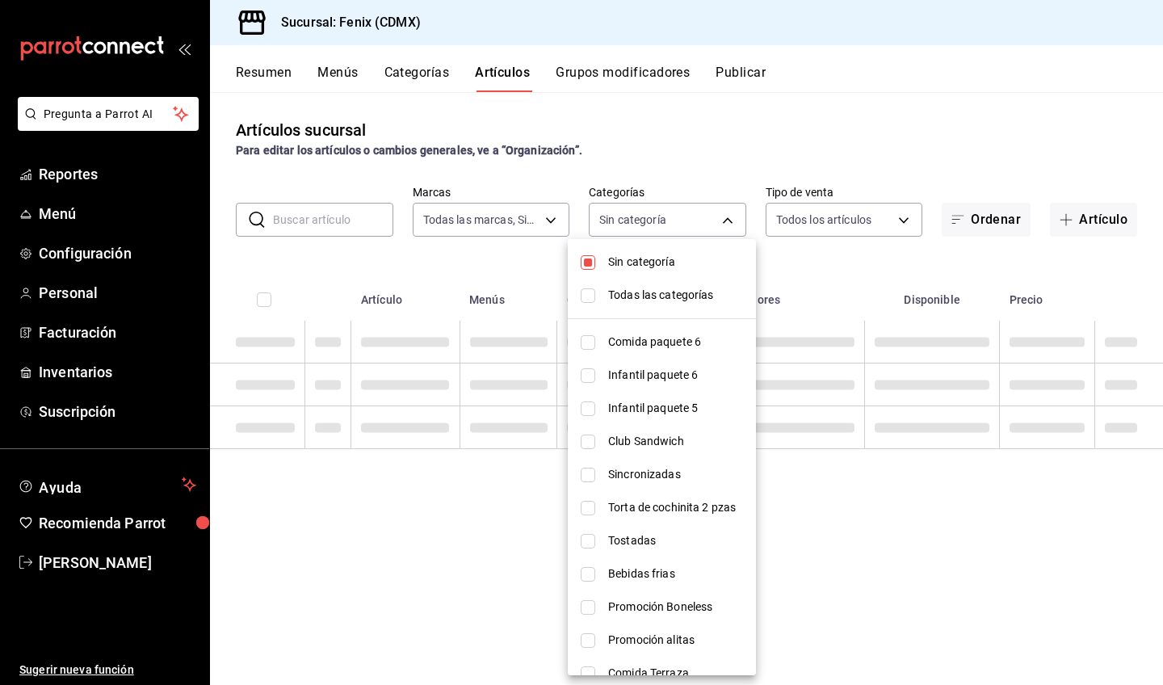
checkbox input "false"
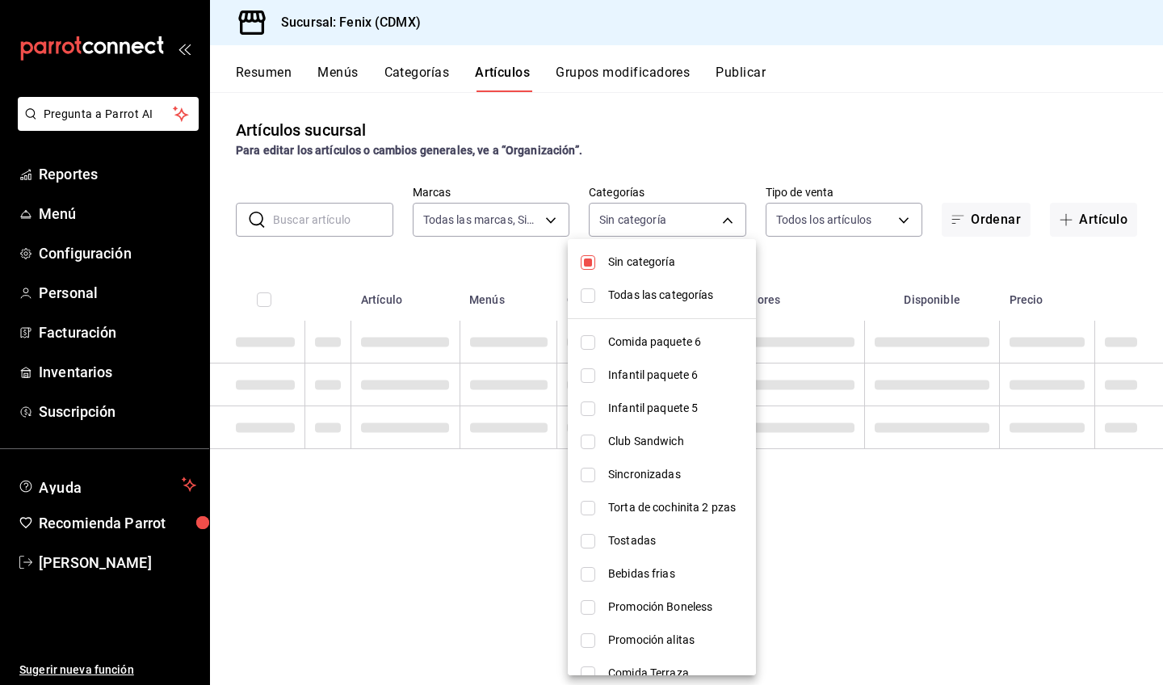
checkbox input "false"
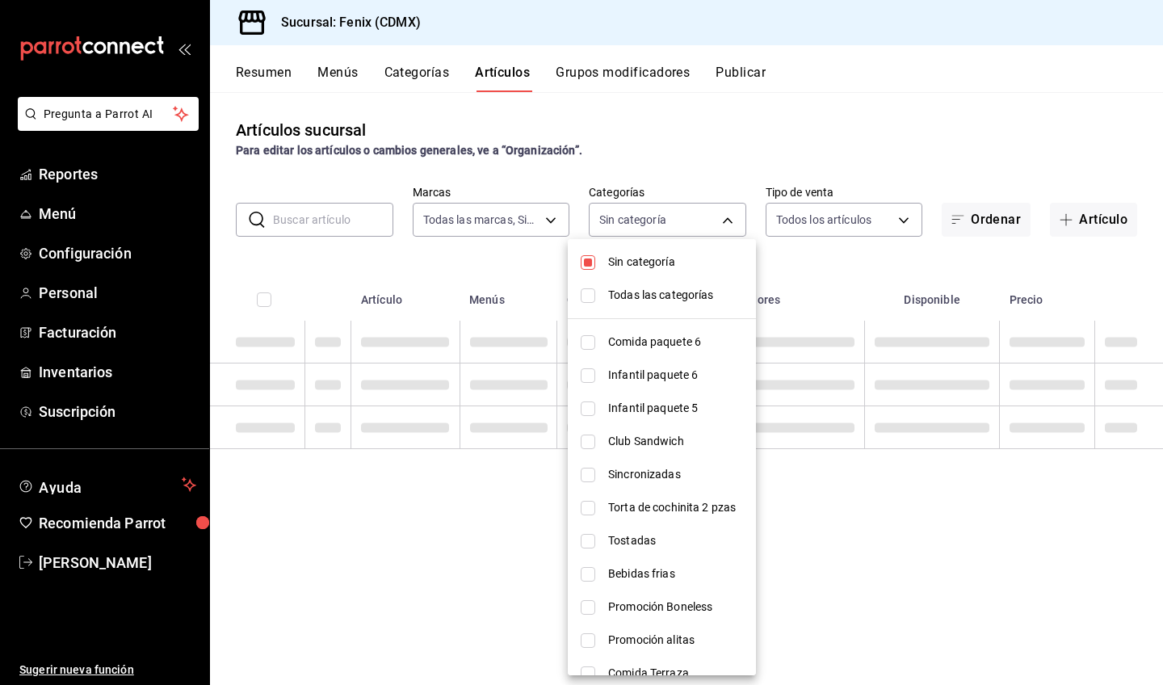
checkbox input "false"
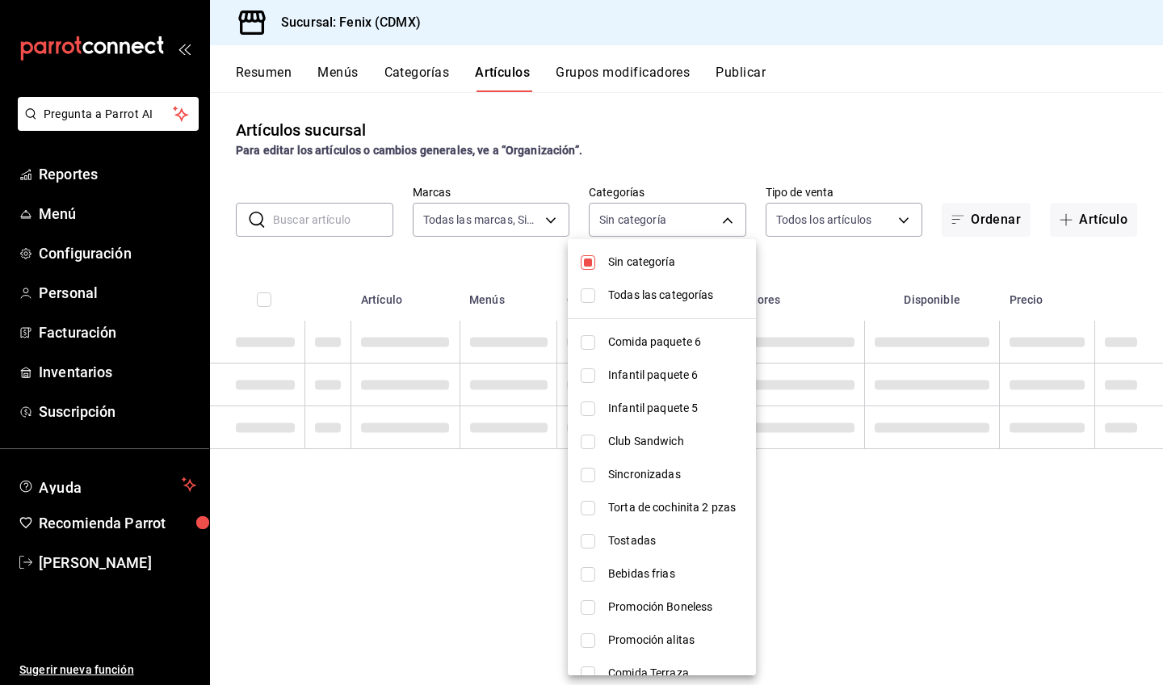
checkbox input "false"
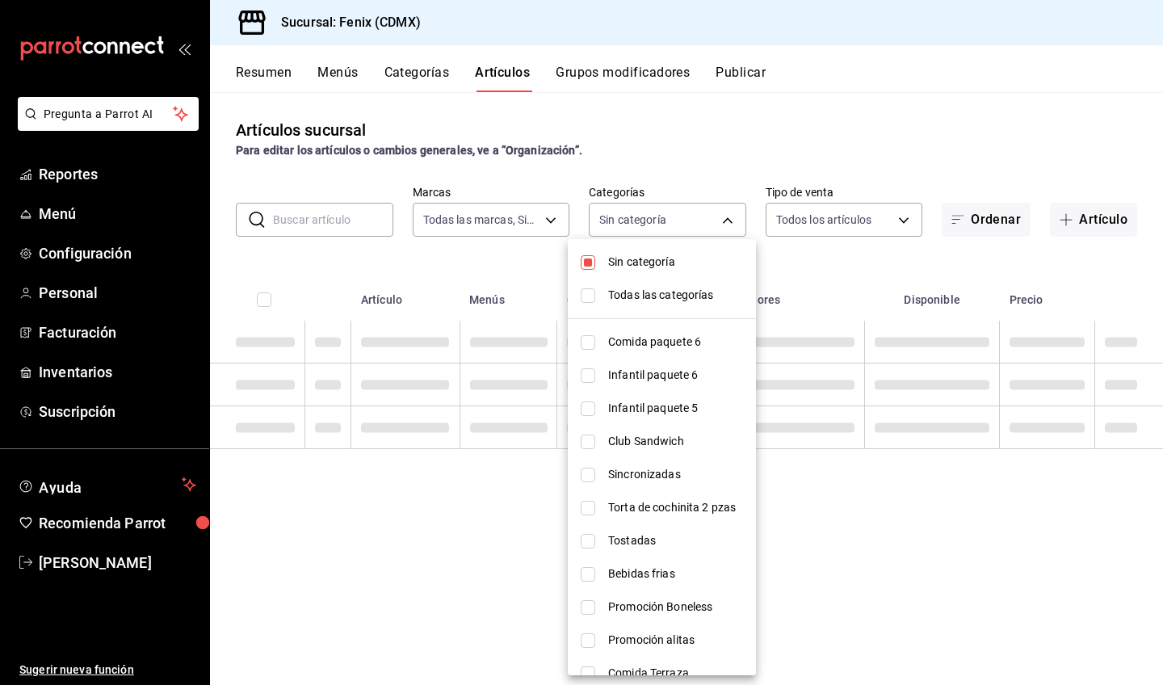
checkbox input "false"
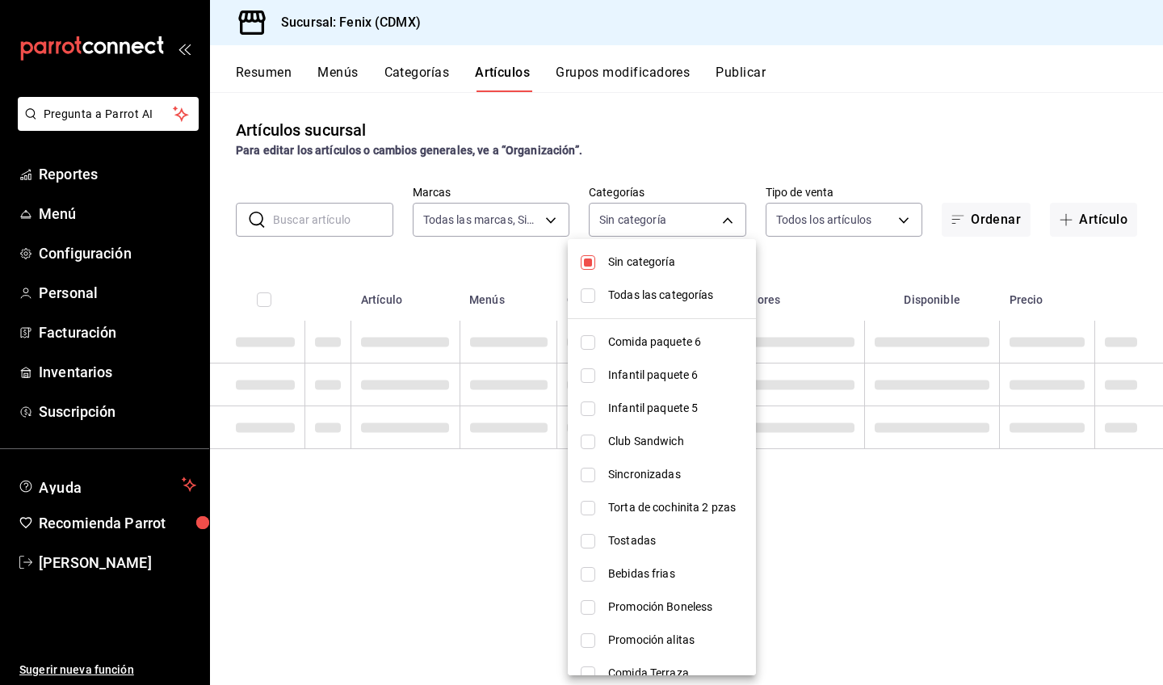
checkbox input "false"
click at [636, 271] on li "Sin categoría" at bounding box center [662, 262] width 188 height 33
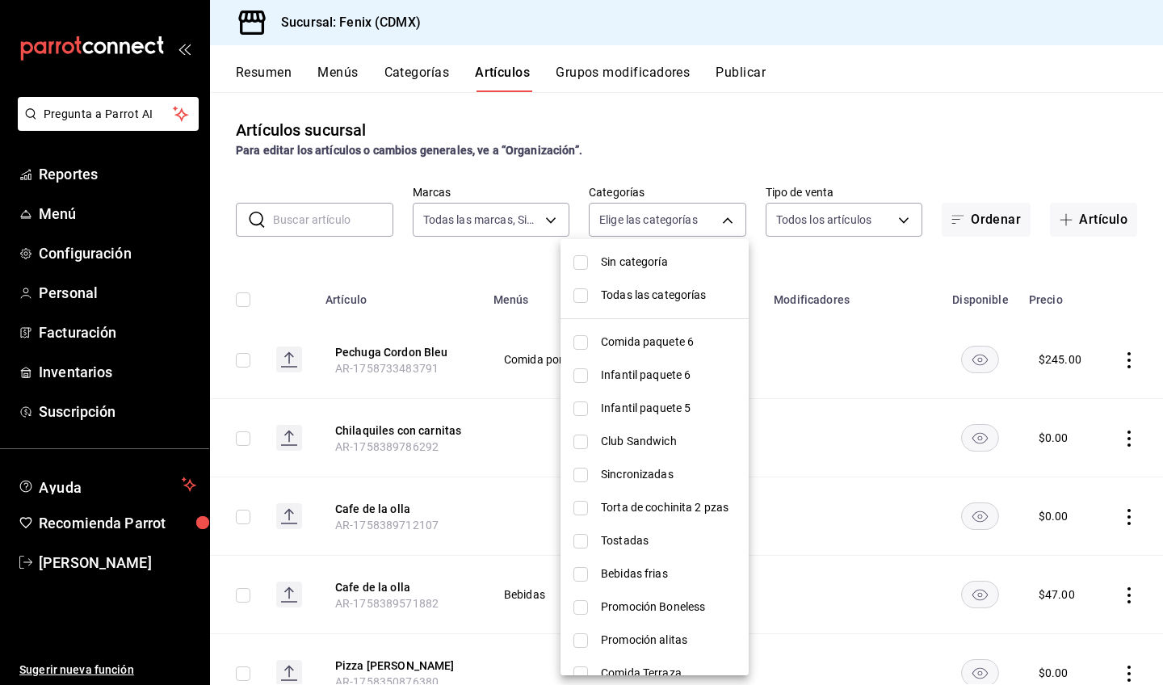
click at [664, 334] on span "Comida paquete 6" at bounding box center [668, 342] width 135 height 17
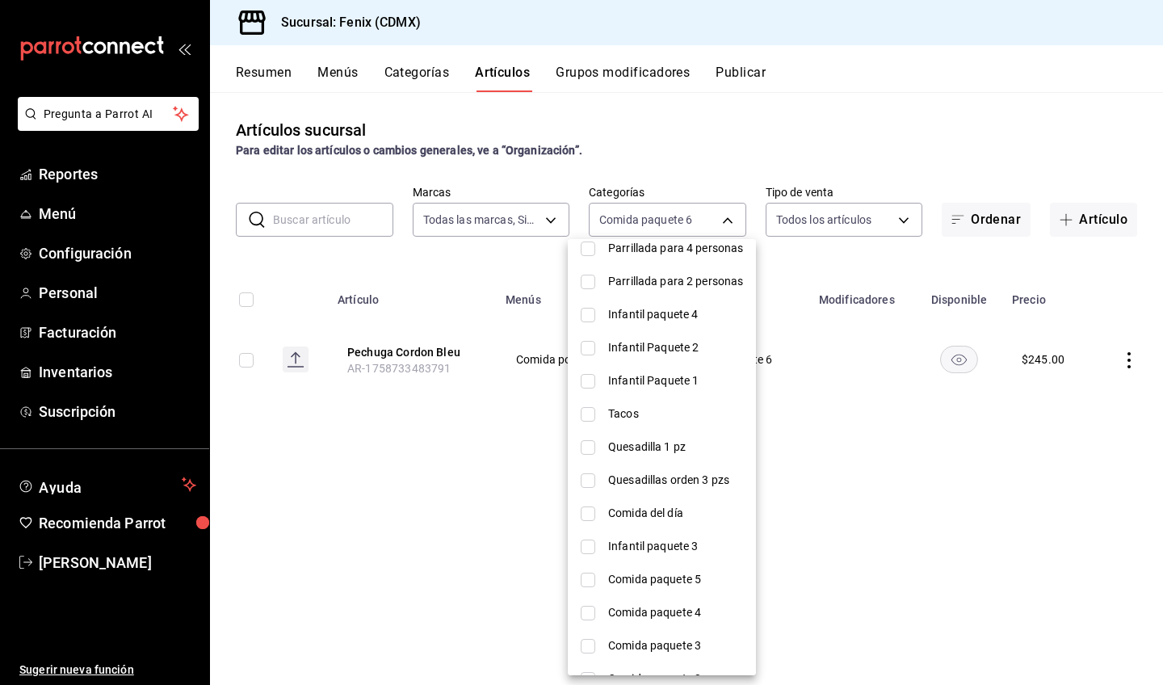
scroll to position [629, 0]
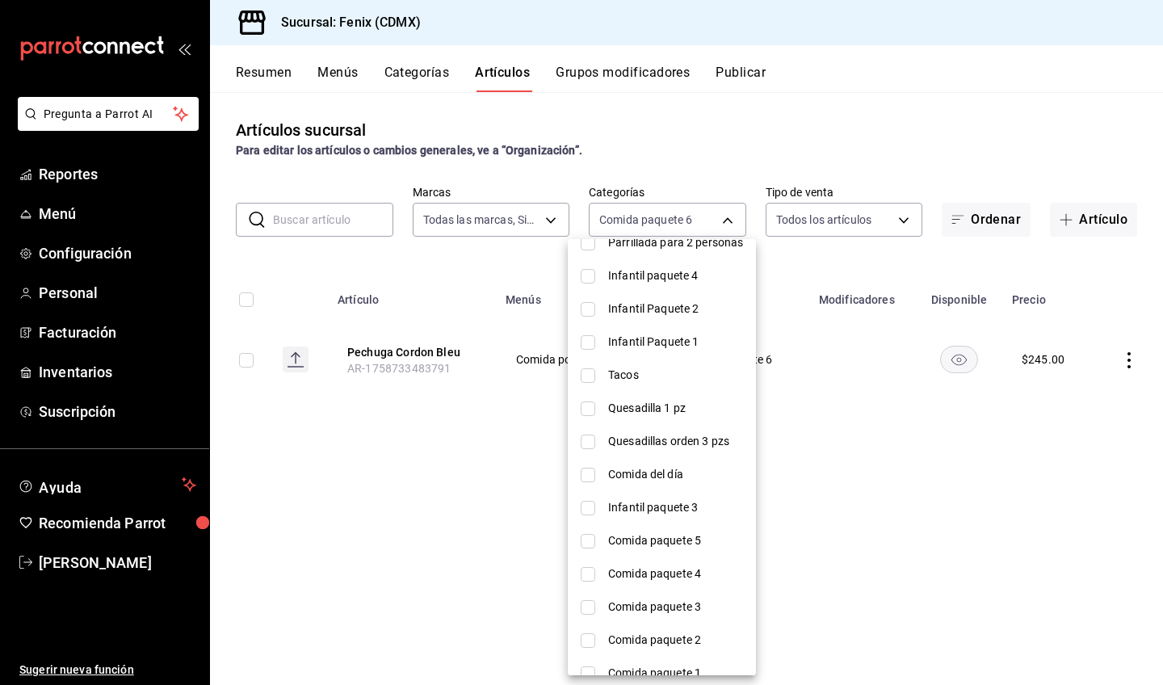
click at [691, 541] on span "Comida paquete 5" at bounding box center [675, 540] width 135 height 17
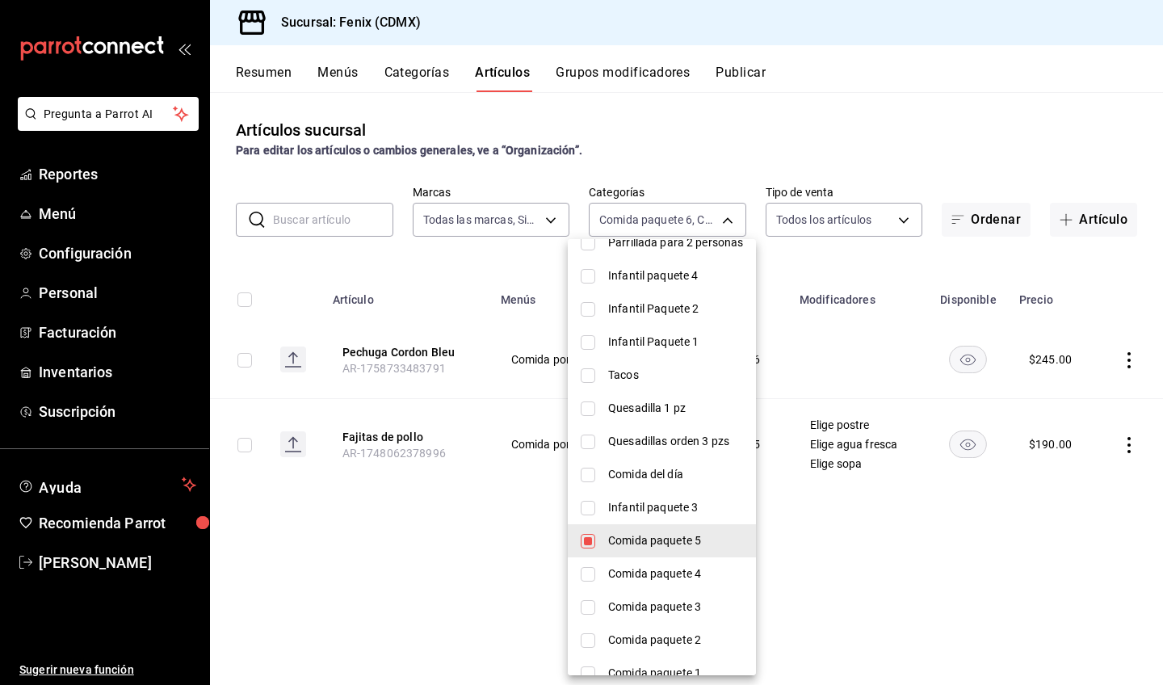
click at [831, 342] on div at bounding box center [581, 342] width 1163 height 685
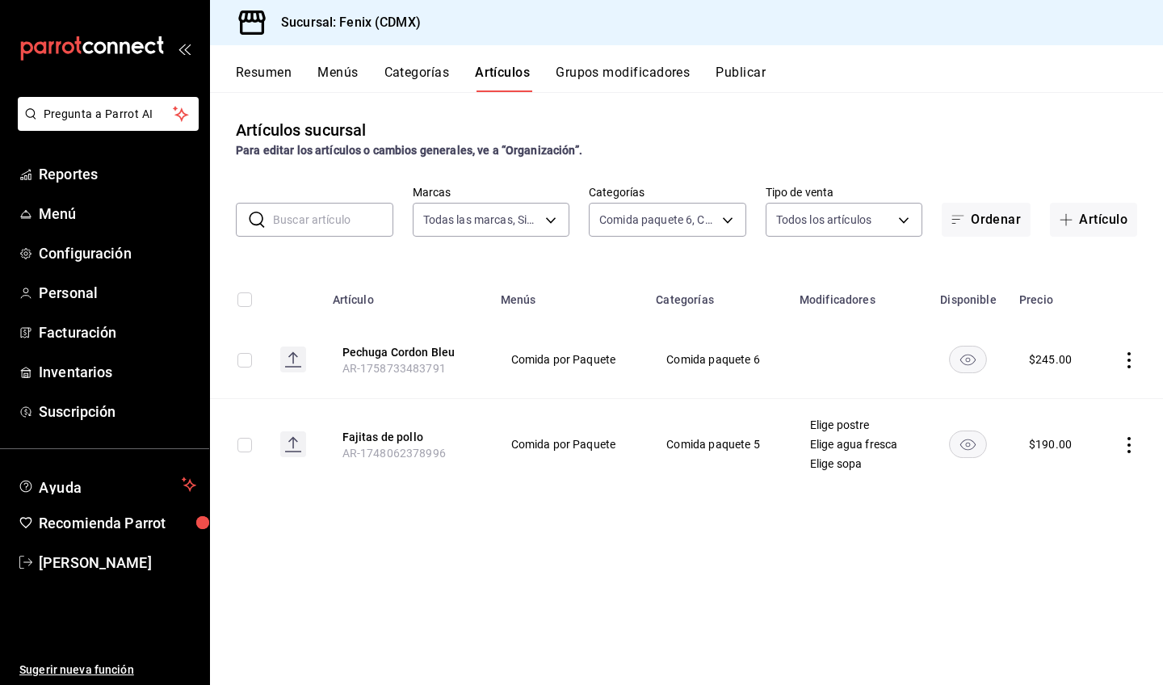
click at [1129, 355] on icon "actions" at bounding box center [1129, 360] width 3 height 16
click at [1097, 398] on span "Editar" at bounding box center [1081, 397] width 42 height 17
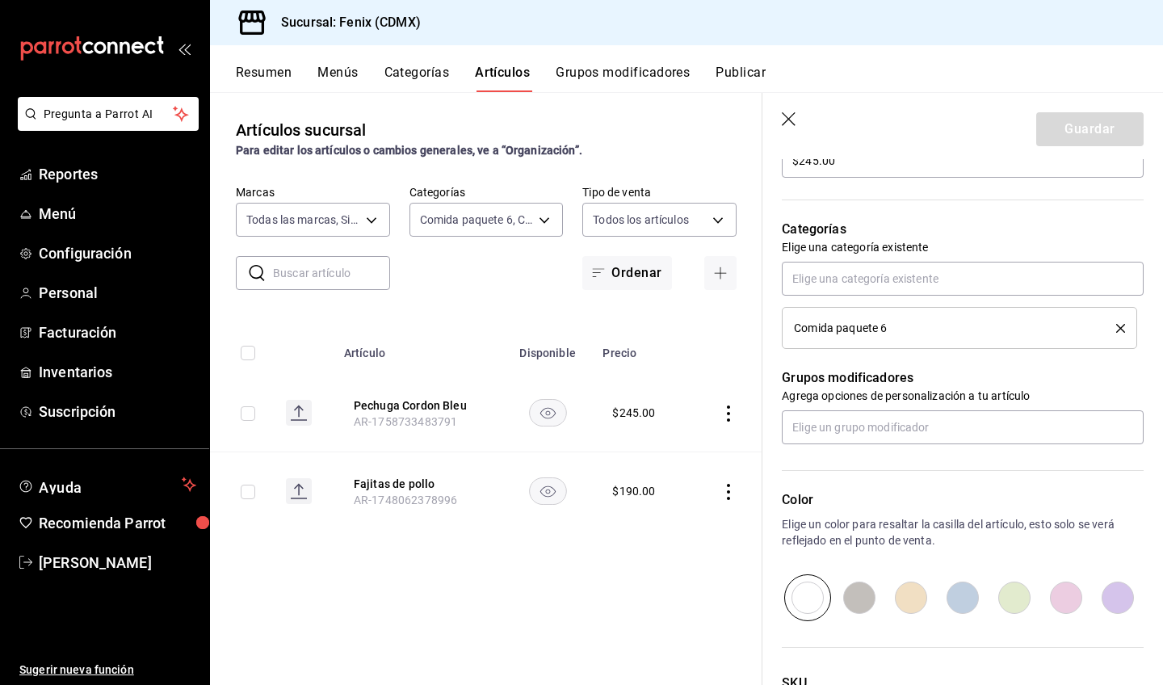
scroll to position [548, 0]
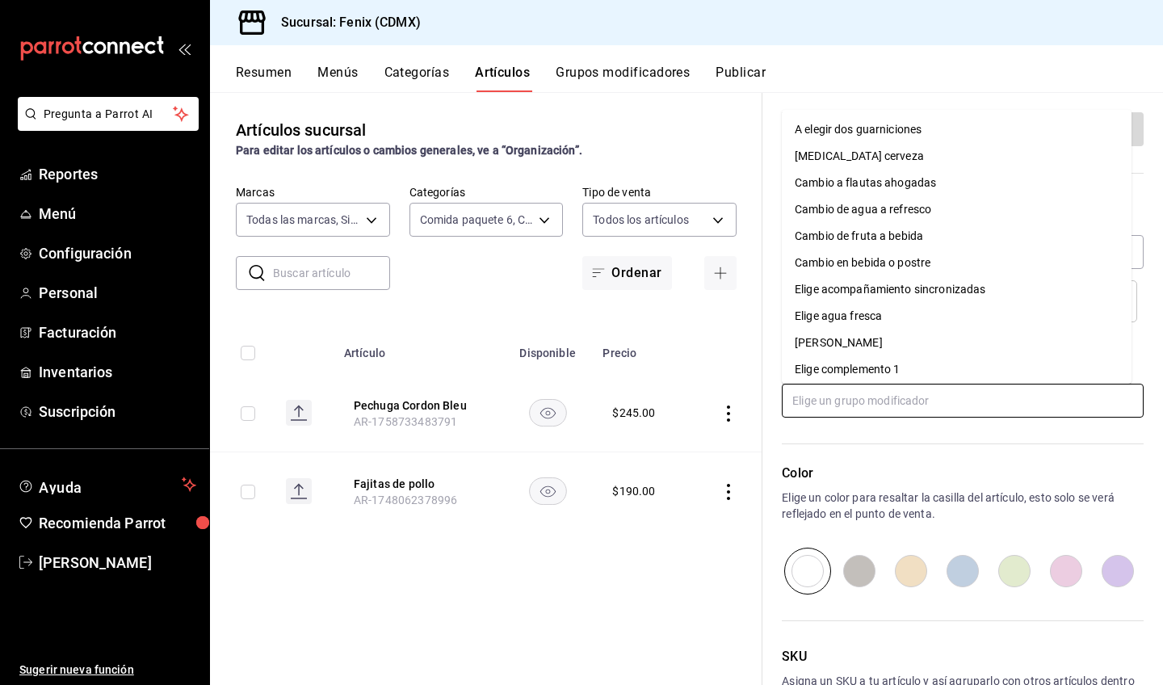
click at [1020, 394] on input "text" at bounding box center [963, 401] width 362 height 34
click at [1020, 312] on li "Elige agua fresca" at bounding box center [957, 316] width 350 height 27
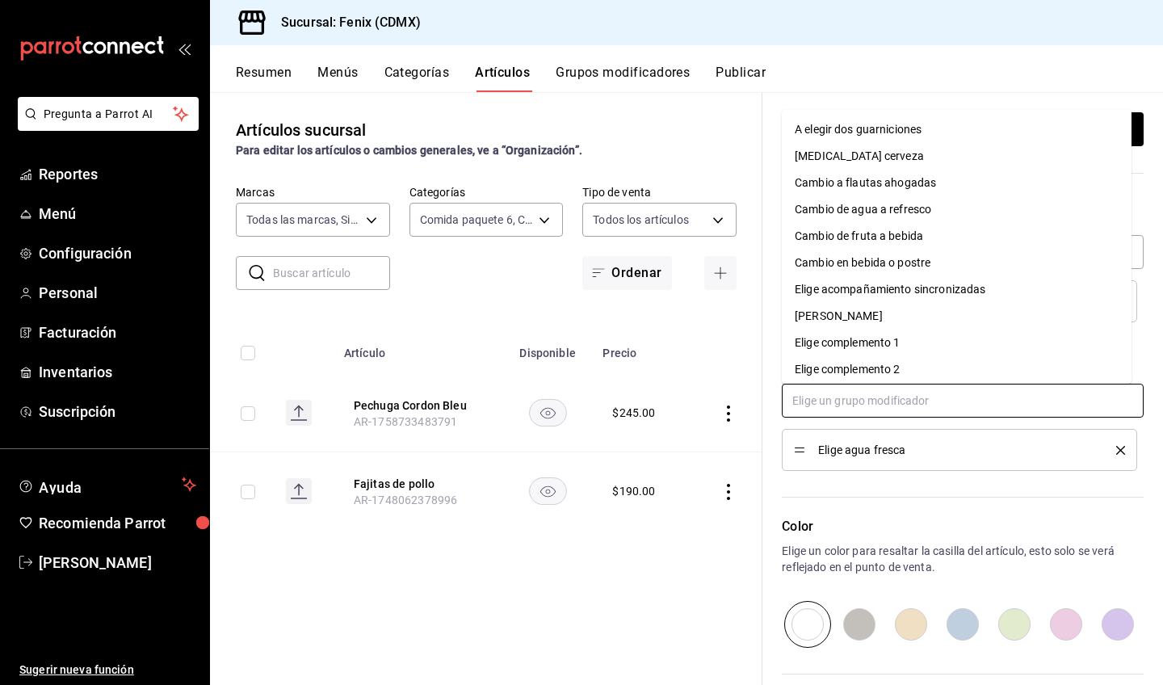
click at [1023, 401] on input "text" at bounding box center [963, 401] width 362 height 34
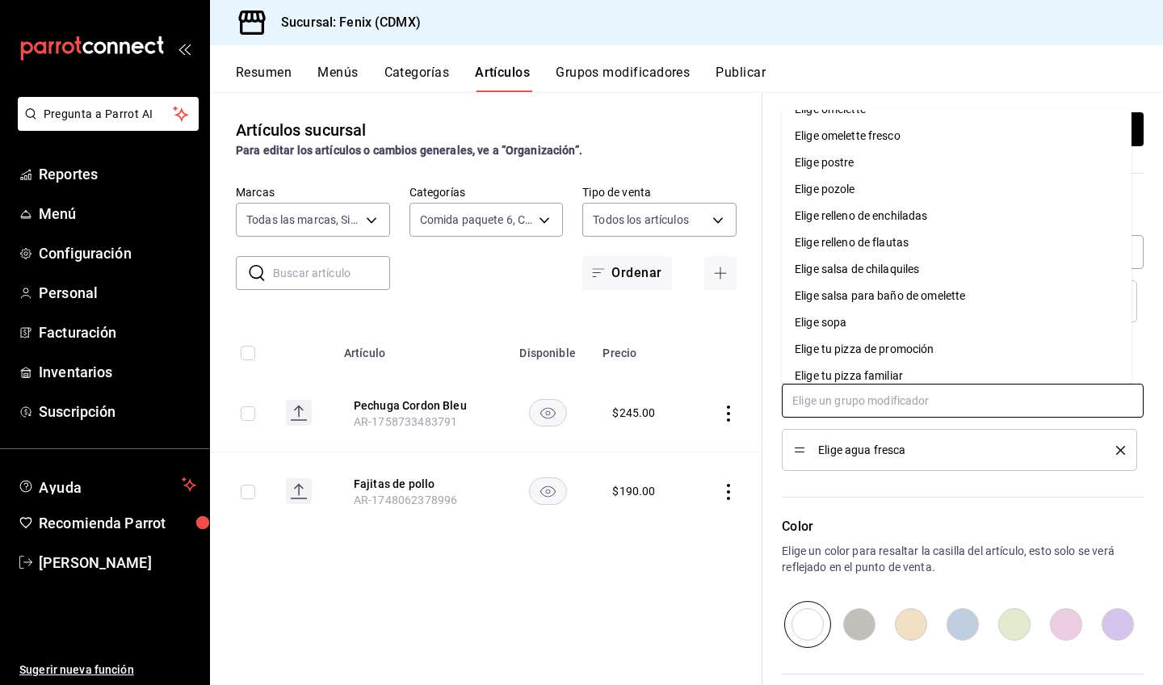
scroll to position [636, 0]
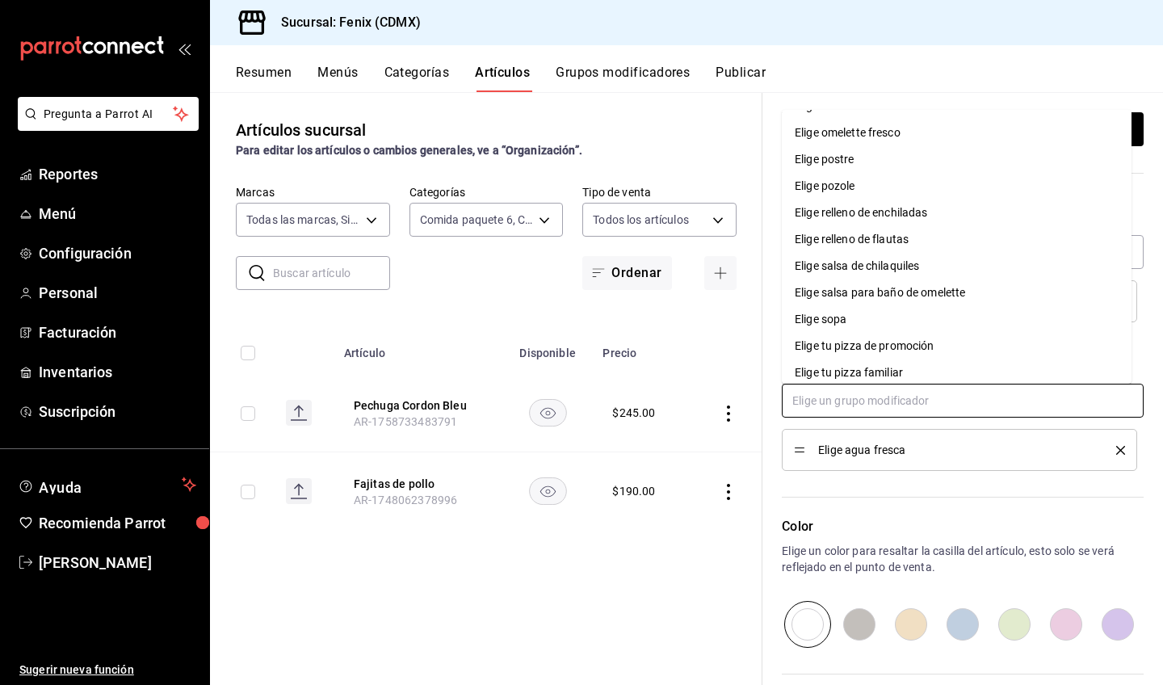
click at [1067, 313] on li "Elige sopa" at bounding box center [957, 319] width 350 height 27
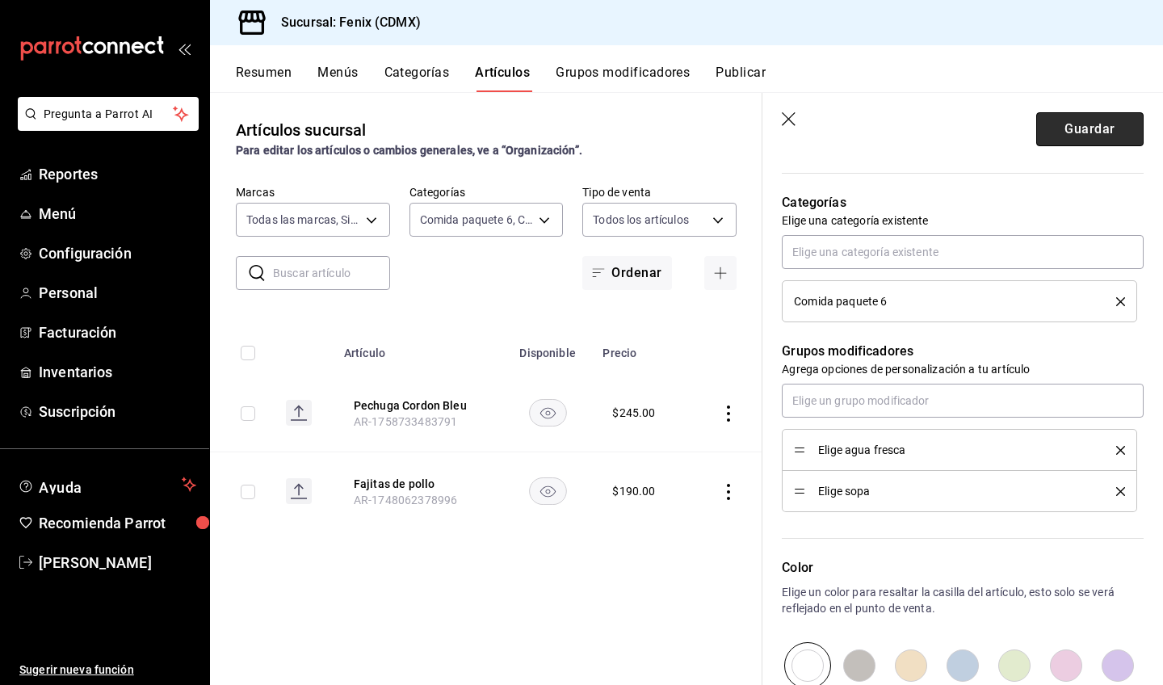
click at [1088, 133] on button "Guardar" at bounding box center [1089, 129] width 107 height 34
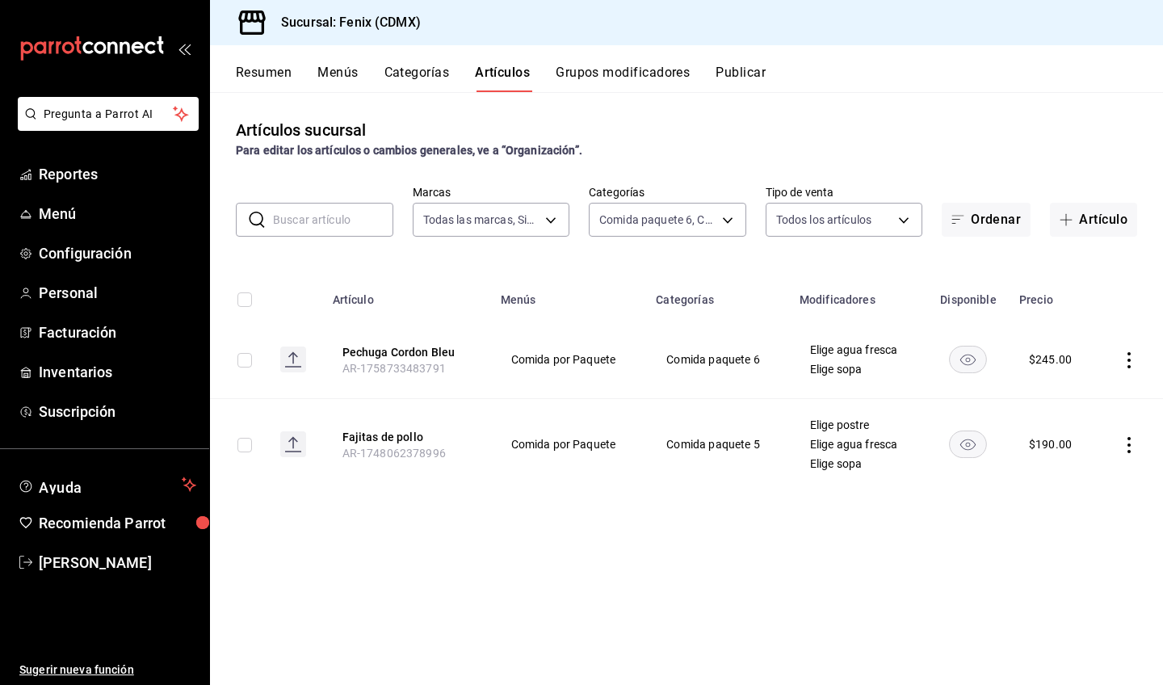
click at [1128, 355] on icon "actions" at bounding box center [1129, 360] width 16 height 16
click at [1099, 396] on span "Editar" at bounding box center [1081, 397] width 42 height 17
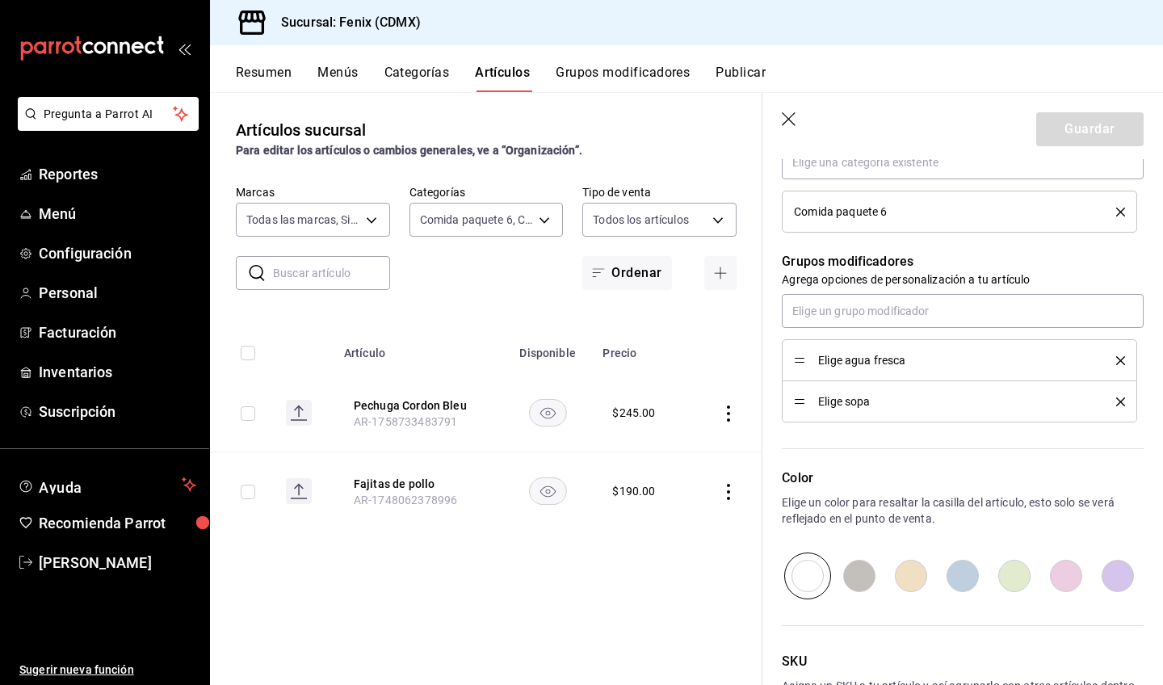
scroll to position [522, 0]
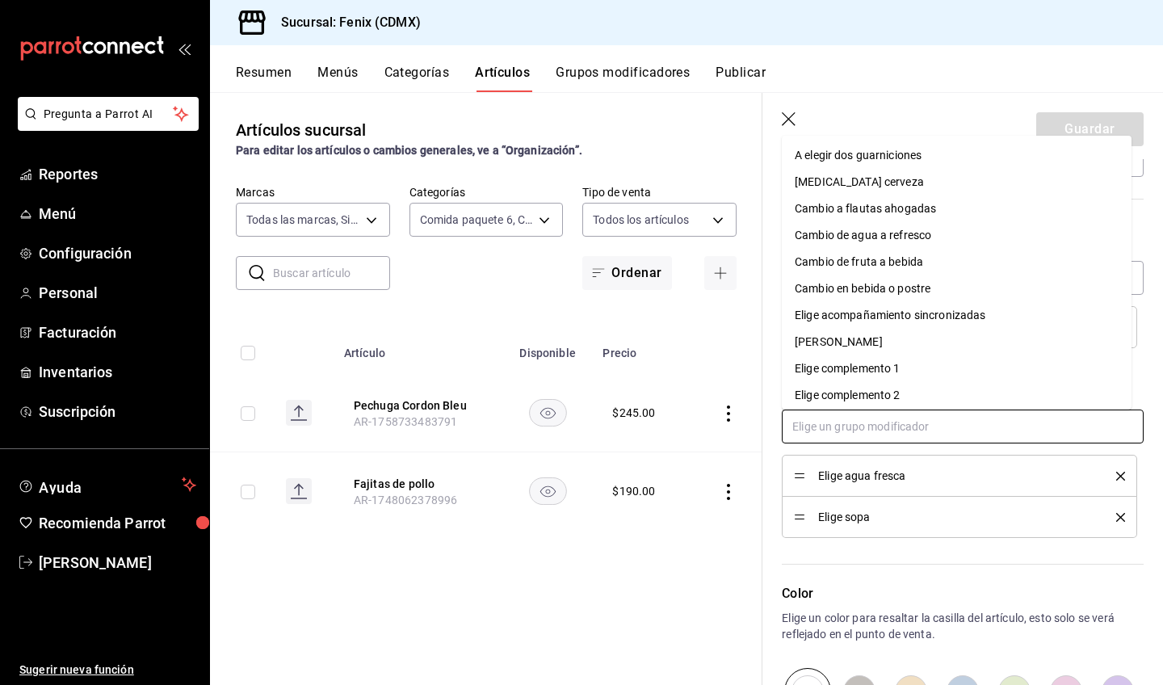
click at [972, 424] on input "text" at bounding box center [963, 427] width 362 height 34
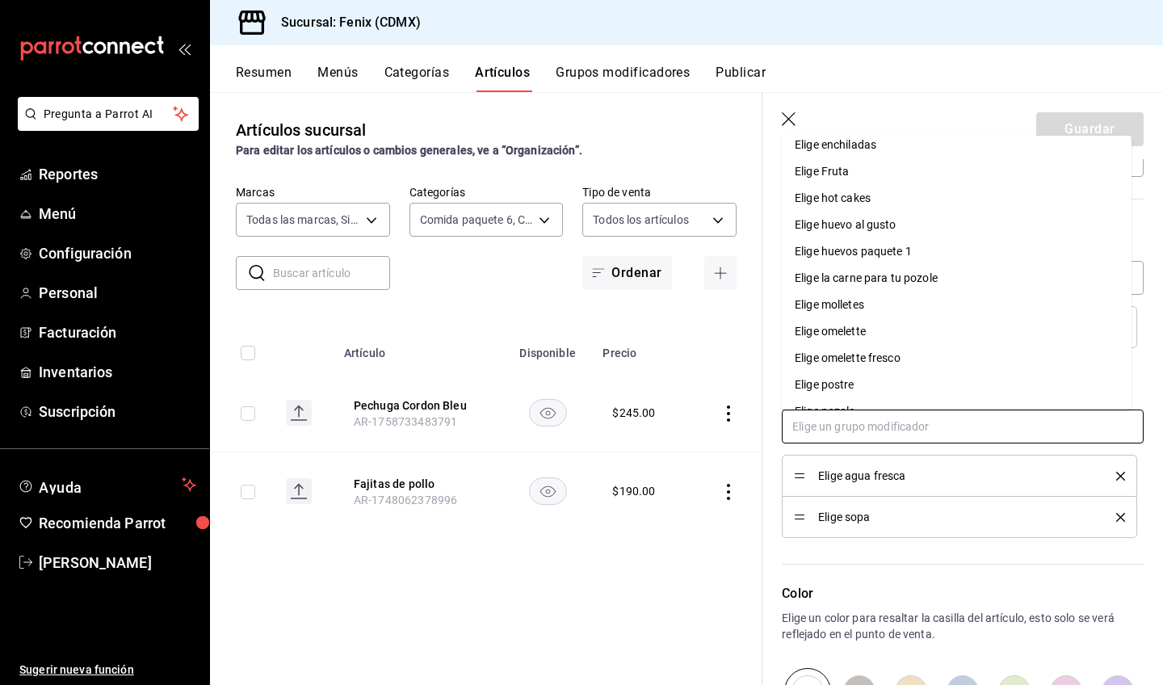
scroll to position [468, 0]
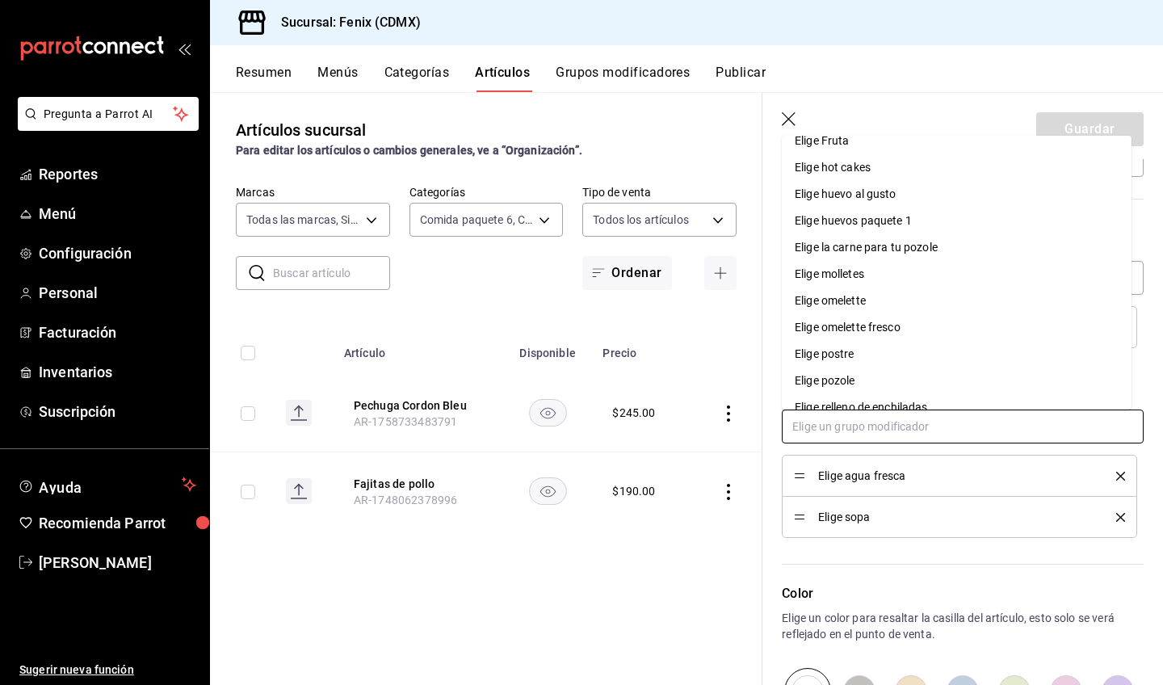
click at [1030, 360] on li "Elige postre" at bounding box center [957, 354] width 350 height 27
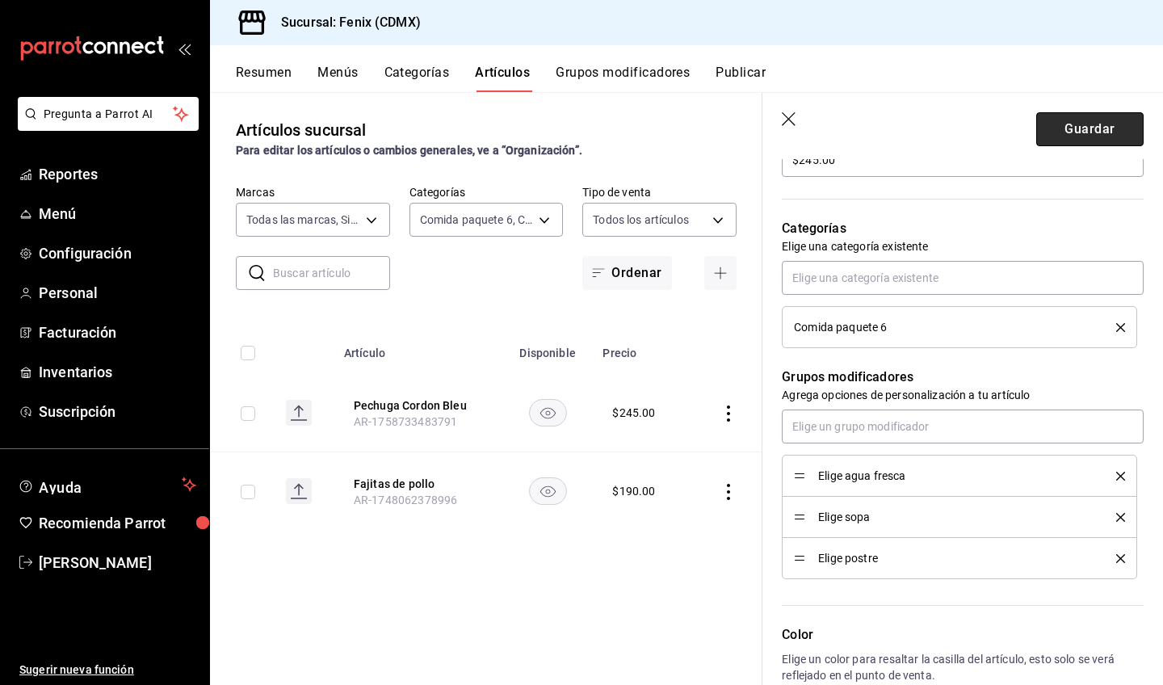
click at [1099, 130] on button "Guardar" at bounding box center [1089, 129] width 107 height 34
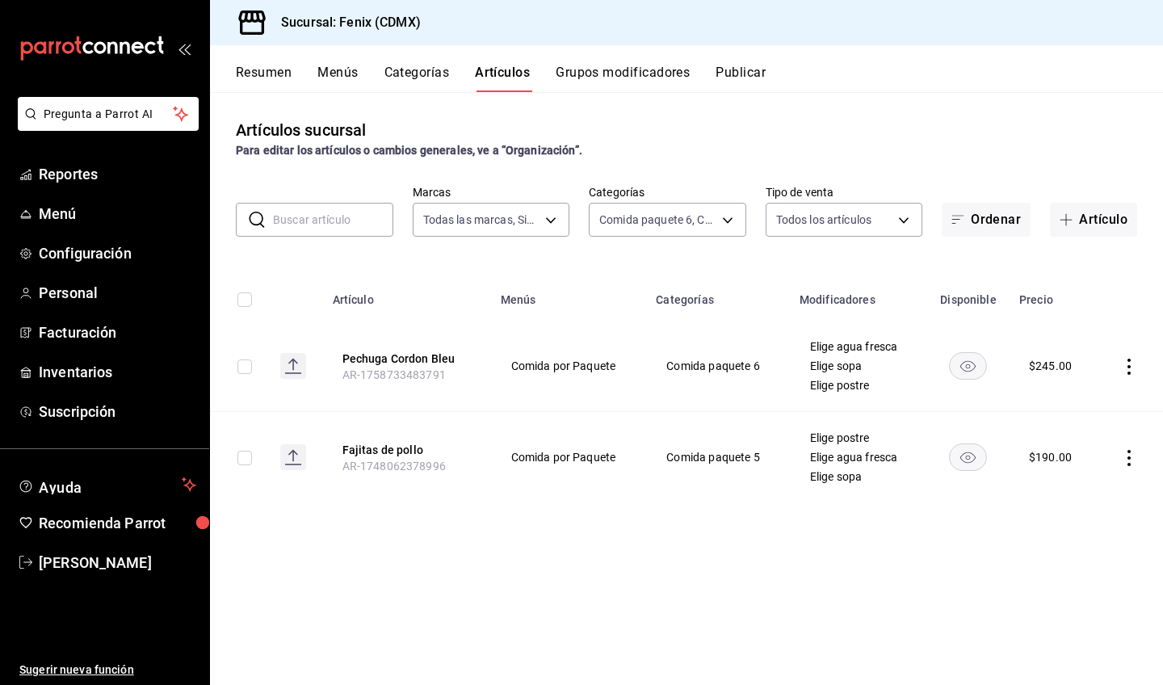
click at [615, 76] on button "Grupos modificadores" at bounding box center [623, 78] width 134 height 27
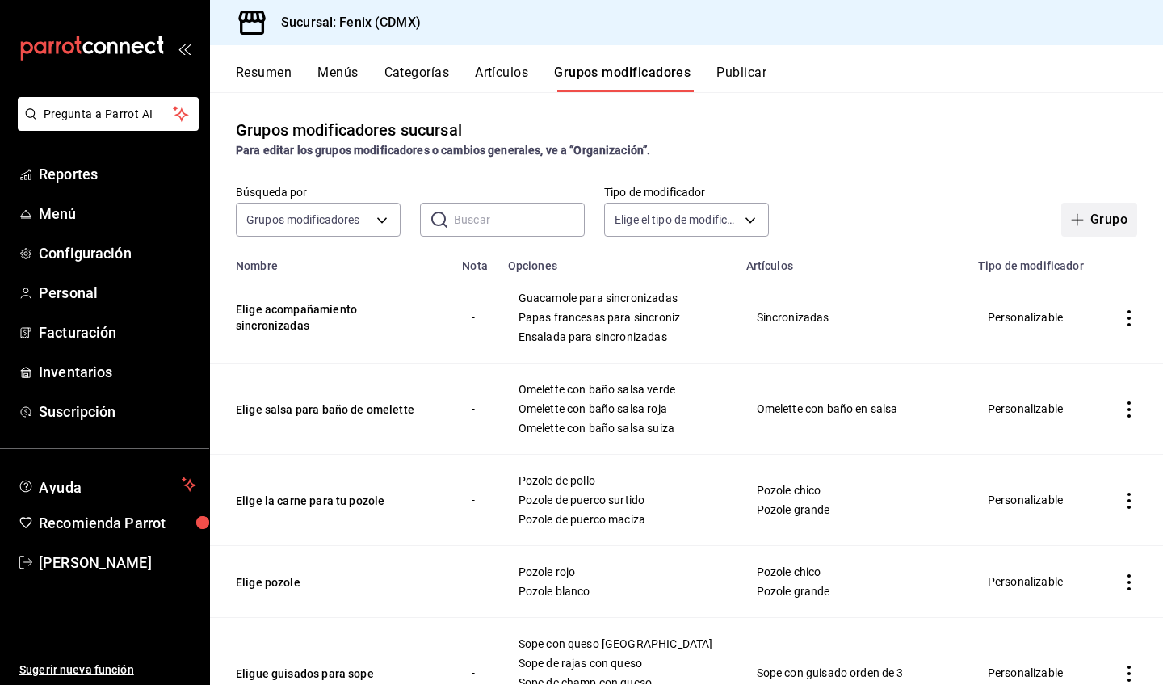
click at [1111, 225] on button "Grupo" at bounding box center [1099, 220] width 76 height 34
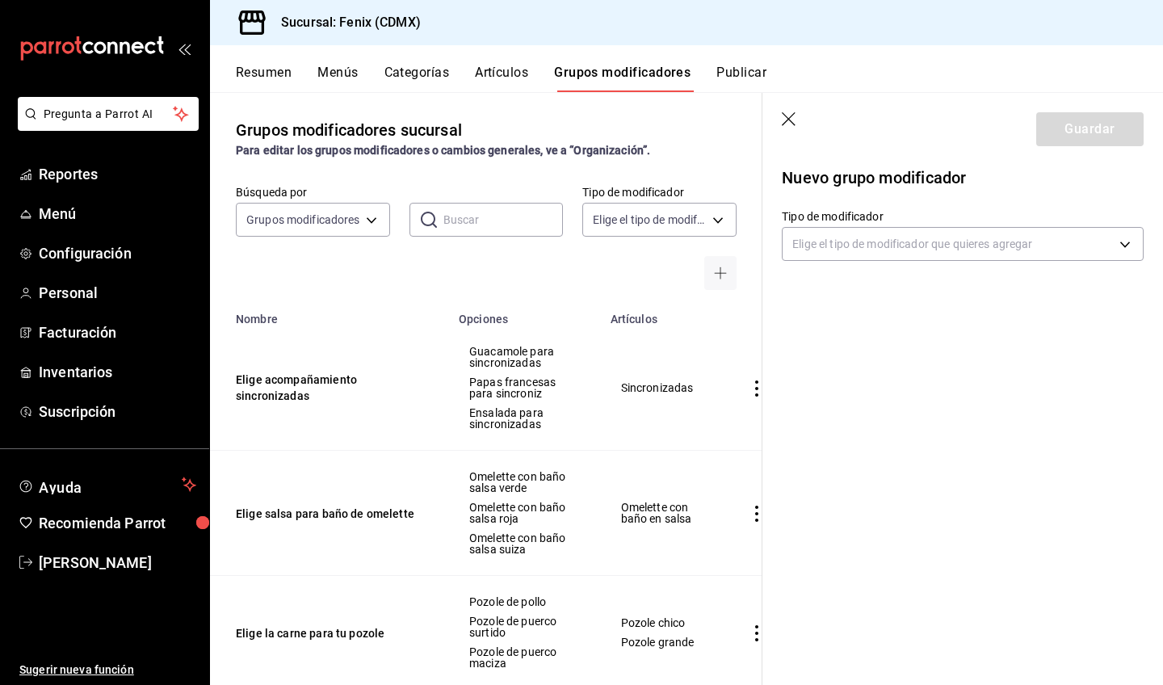
click at [1041, 258] on body "Pregunta a Parrot AI Reportes Menú Configuración Personal Facturación Inventari…" at bounding box center [581, 342] width 1163 height 685
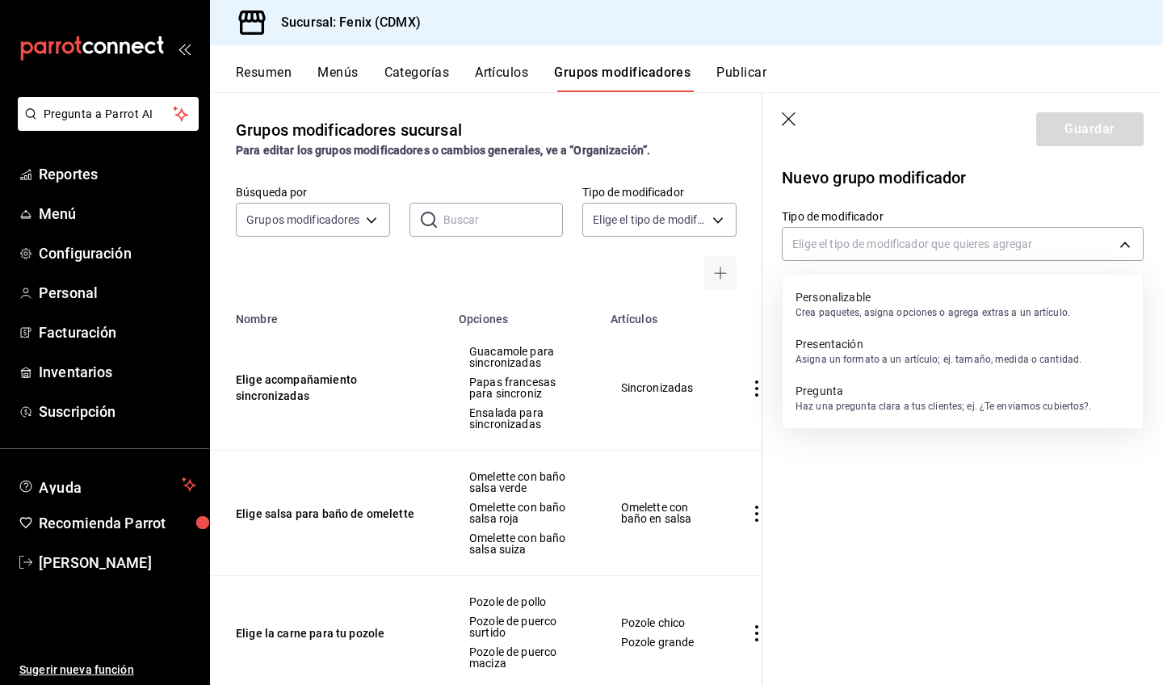
click at [1017, 309] on p "Crea paquetes, asigna opciones o agrega extras a un artículo." at bounding box center [933, 312] width 275 height 15
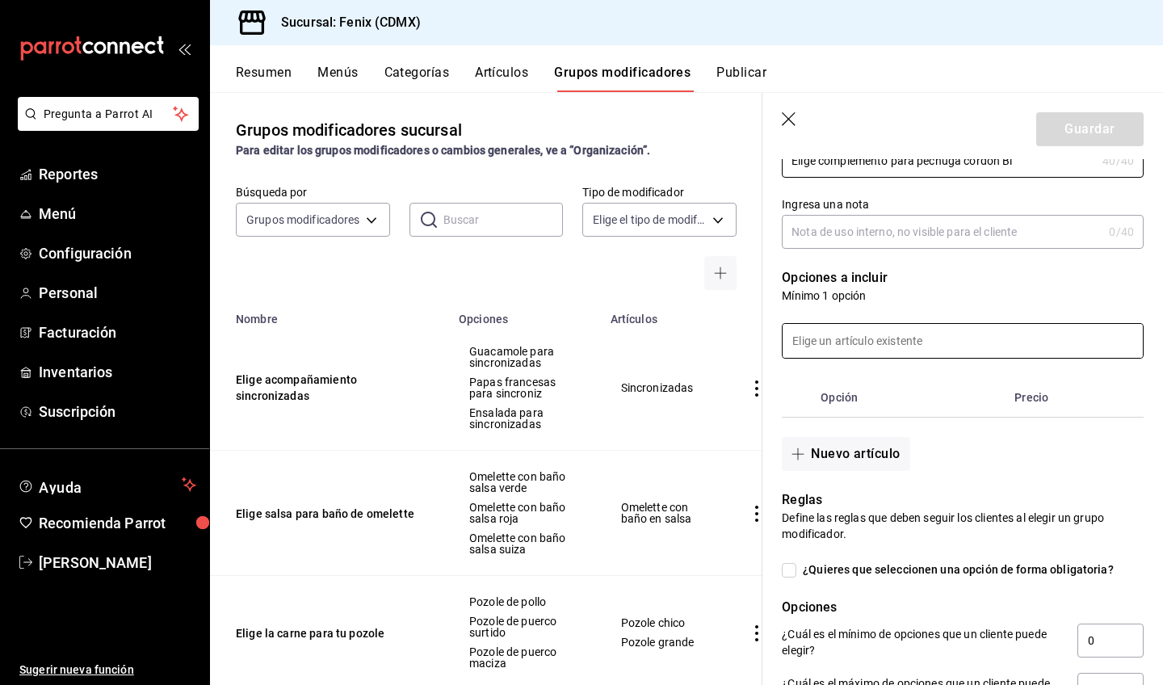
scroll to position [300, 0]
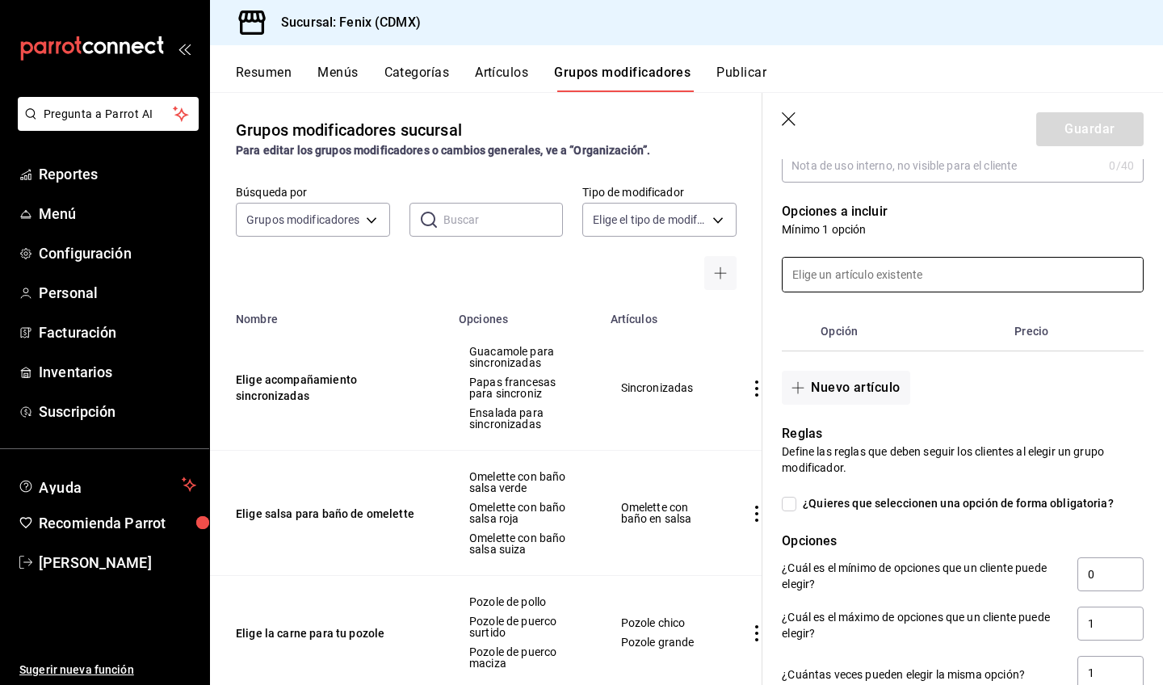
click at [845, 273] on input at bounding box center [963, 275] width 360 height 34
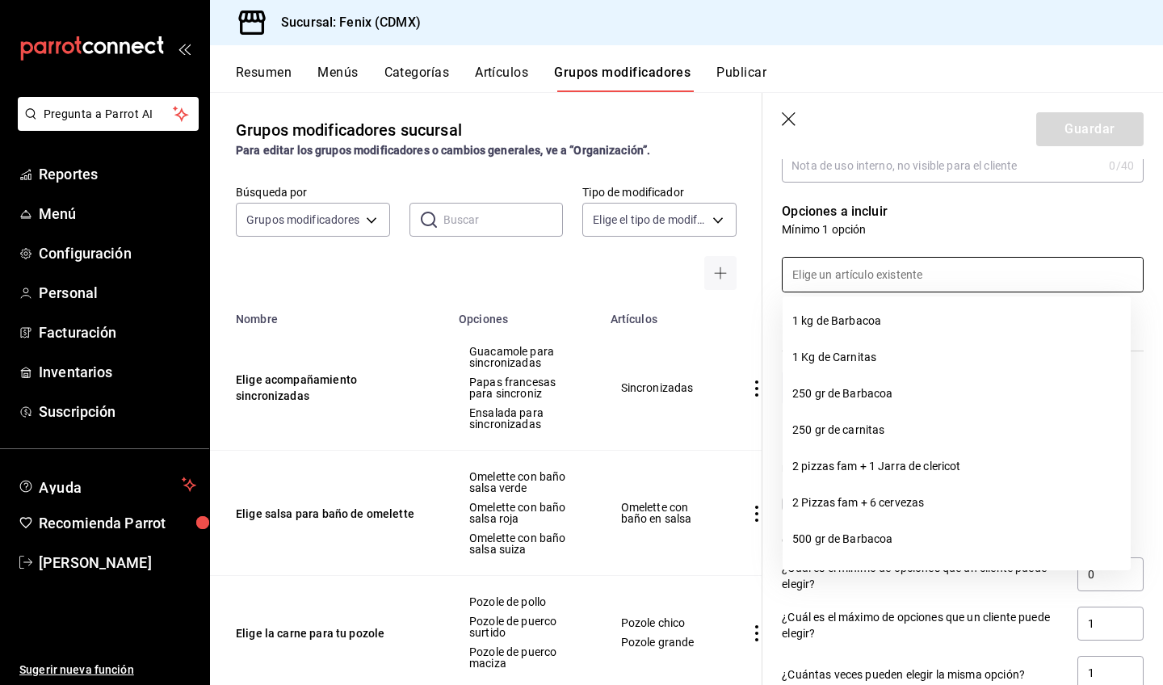
click at [845, 273] on input at bounding box center [963, 275] width 360 height 34
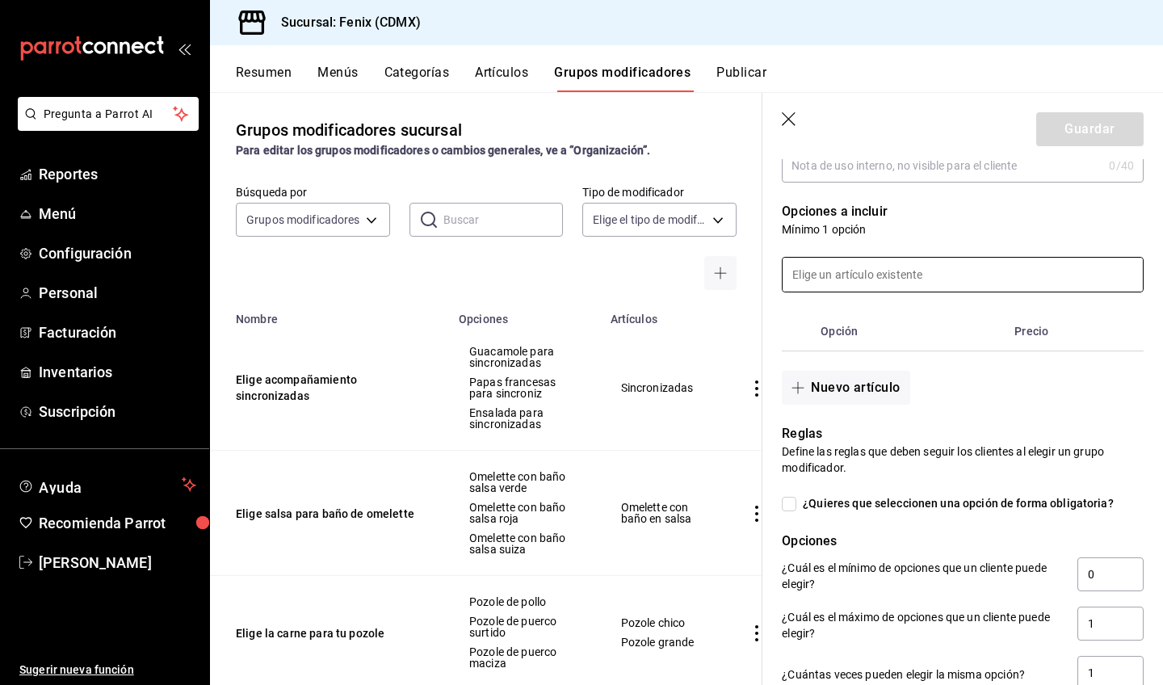
scroll to position [367, 0]
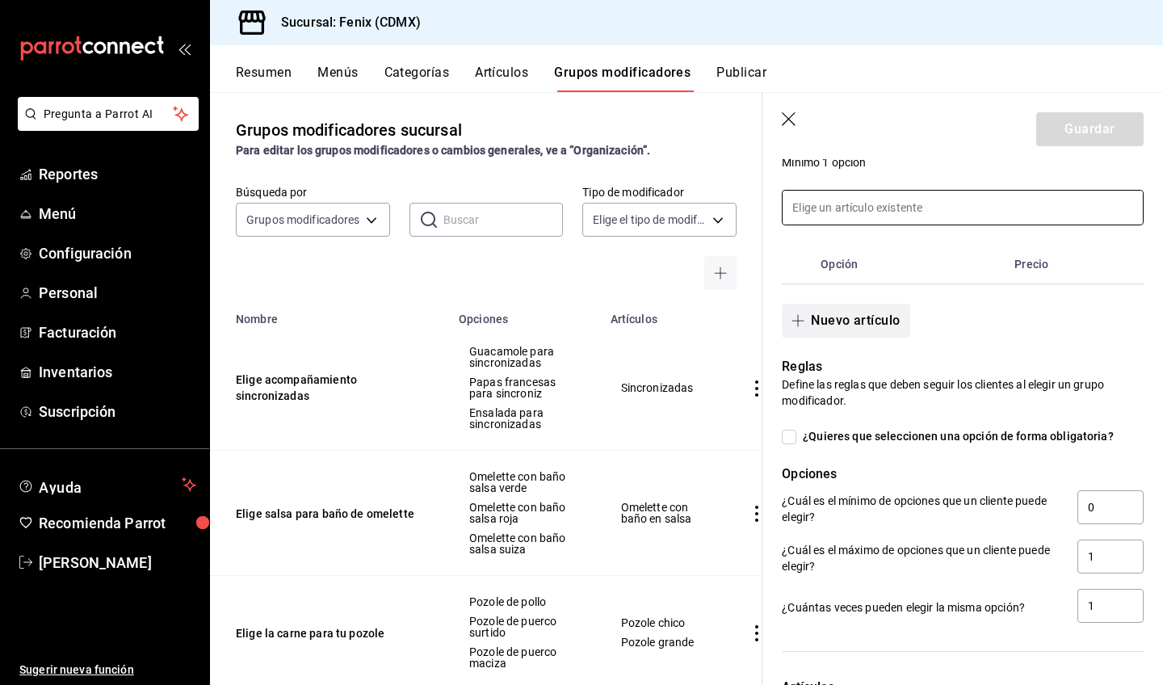
click at [880, 323] on button "Nuevo artículo" at bounding box center [846, 321] width 128 height 34
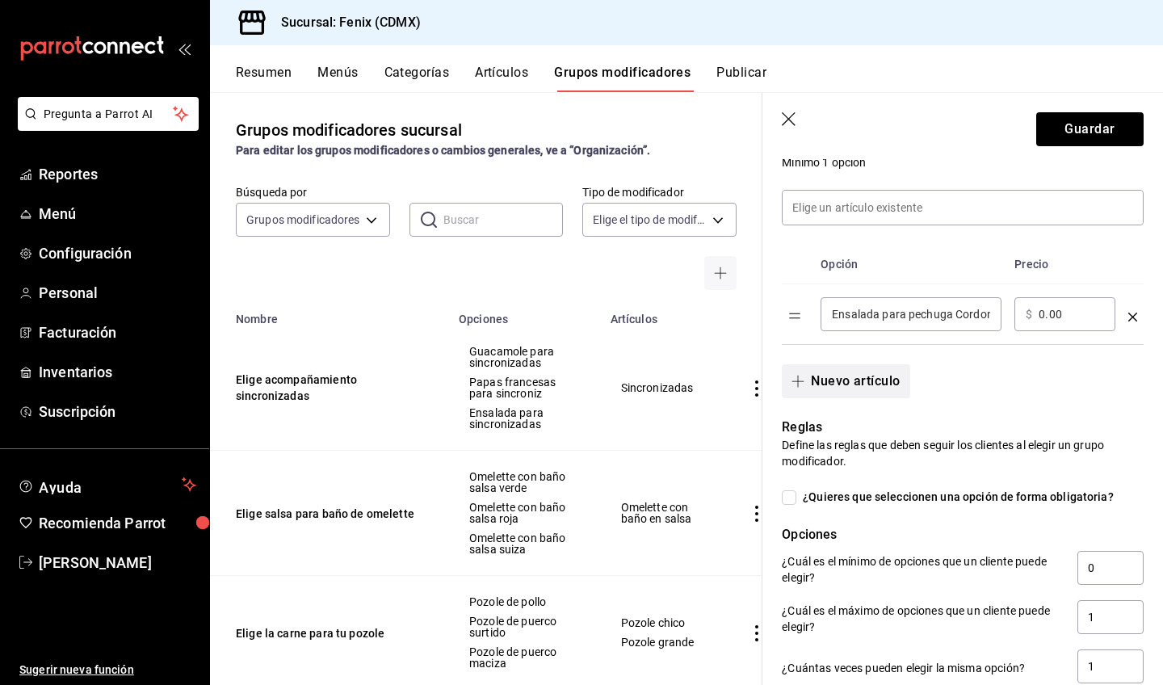
click at [885, 383] on button "Nuevo artículo" at bounding box center [846, 381] width 128 height 34
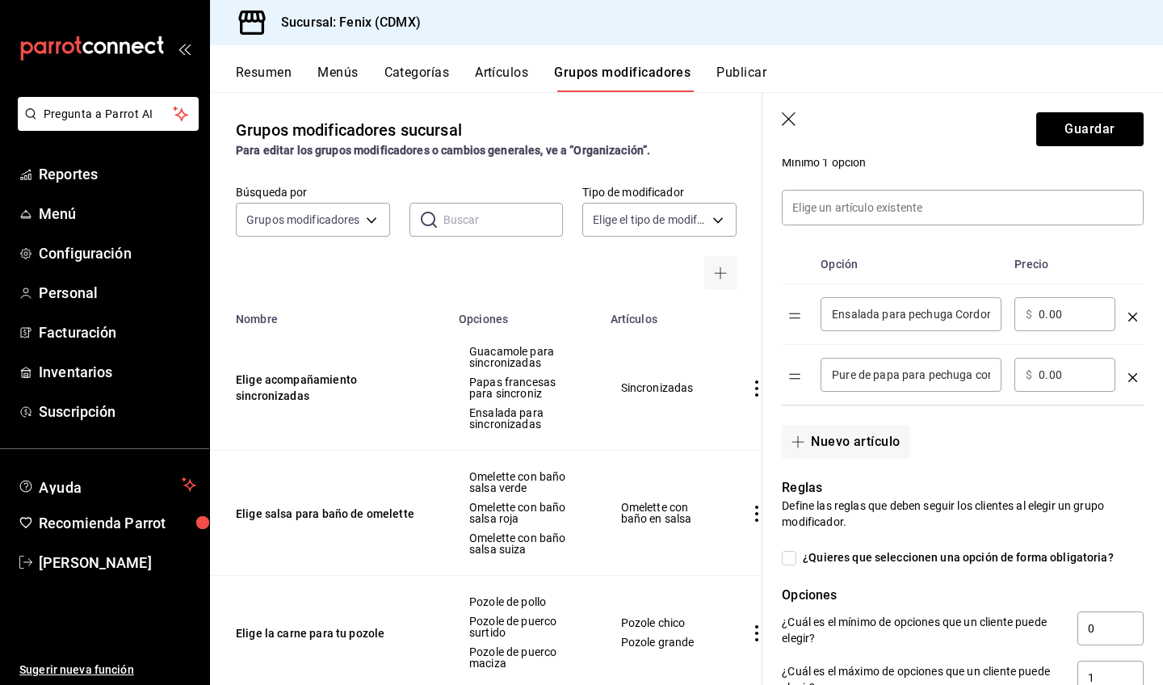
click at [894, 375] on input "Pure de papa para pechuga cord" at bounding box center [911, 375] width 158 height 16
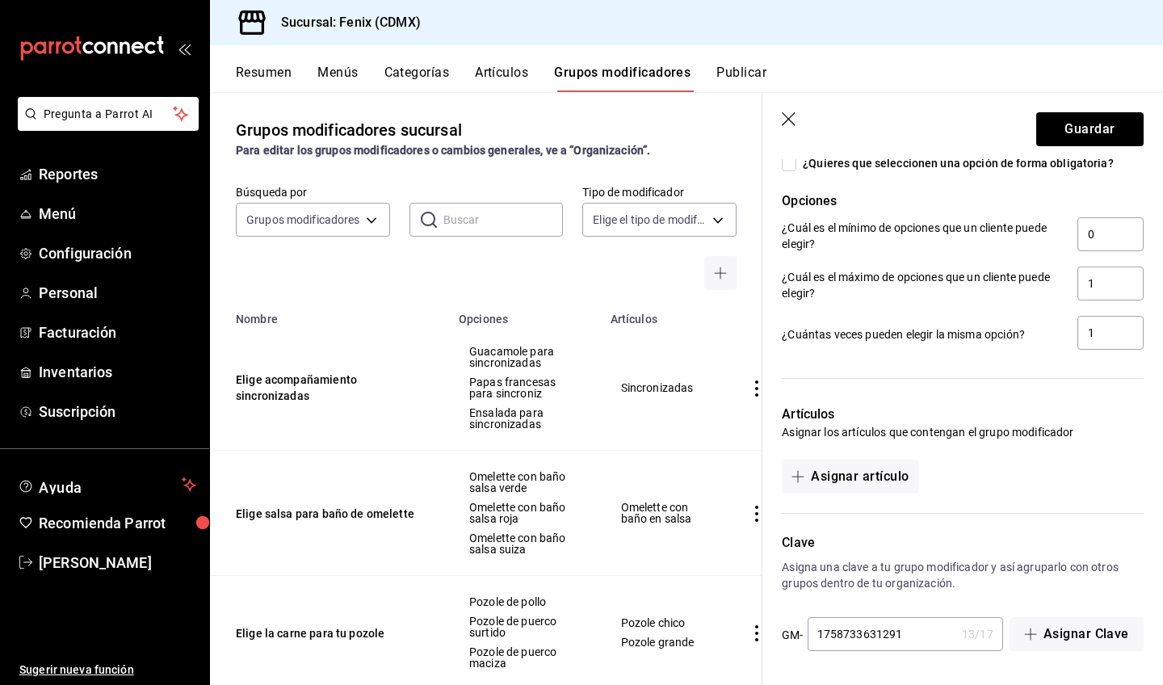
scroll to position [642, 0]
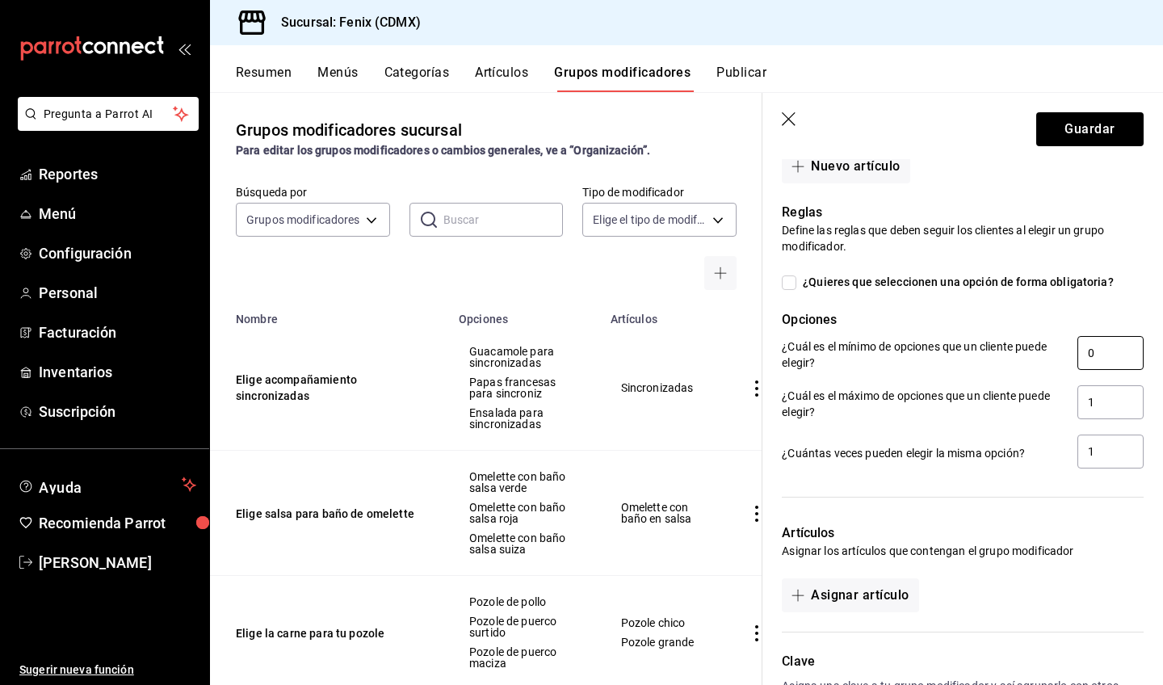
click at [1091, 359] on input "0" at bounding box center [1110, 353] width 66 height 34
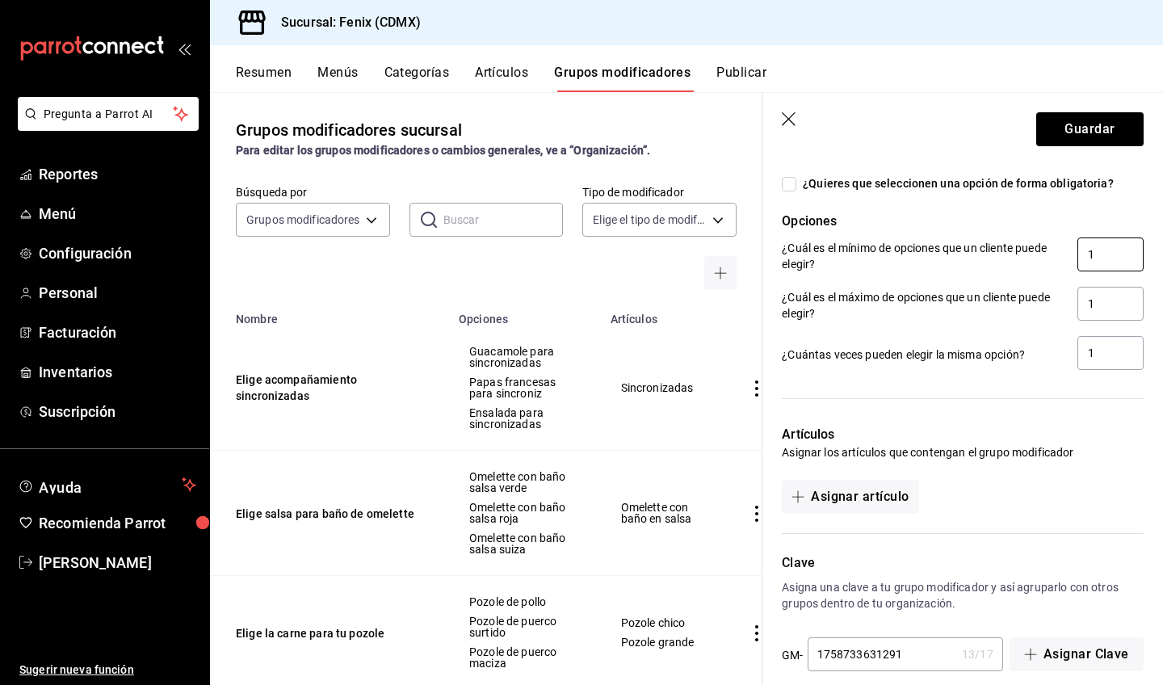
scroll to position [761, 0]
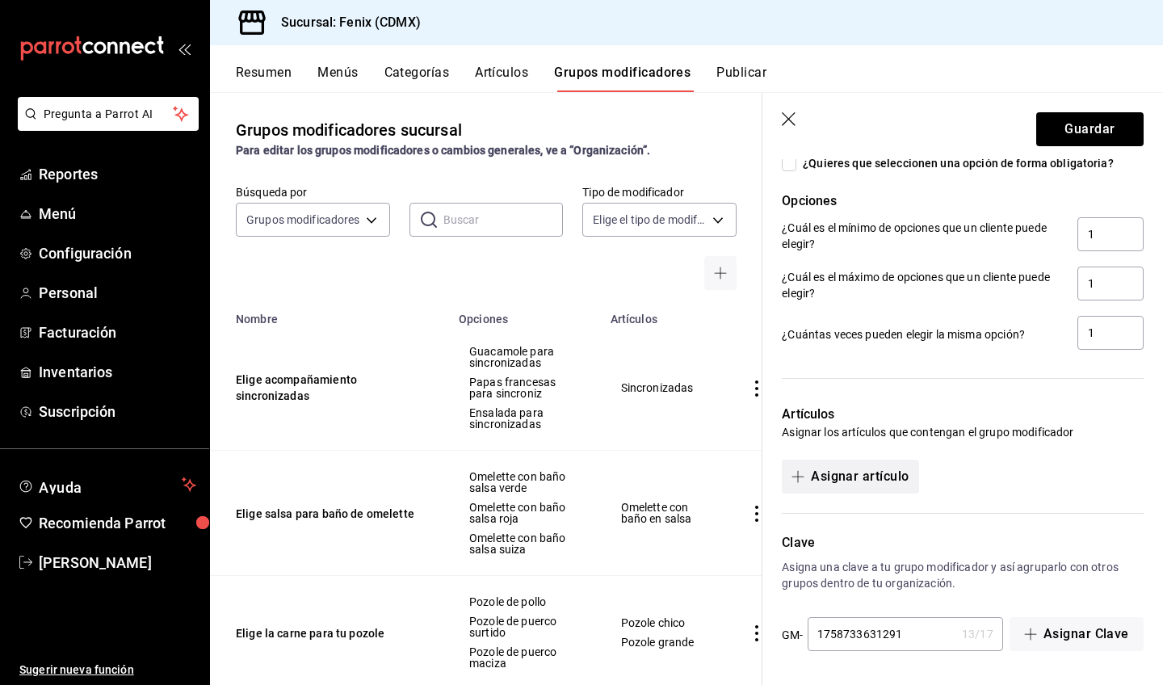
click at [886, 476] on button "Asignar artículo" at bounding box center [850, 477] width 137 height 34
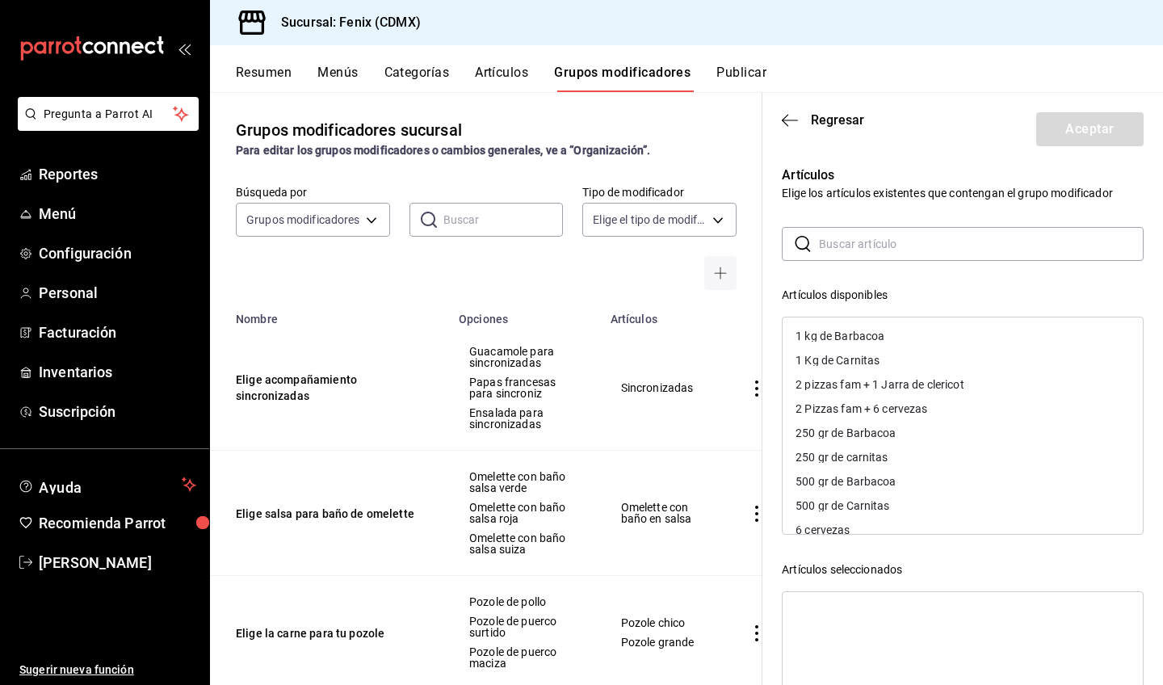
click at [937, 245] on input "text" at bounding box center [981, 244] width 325 height 32
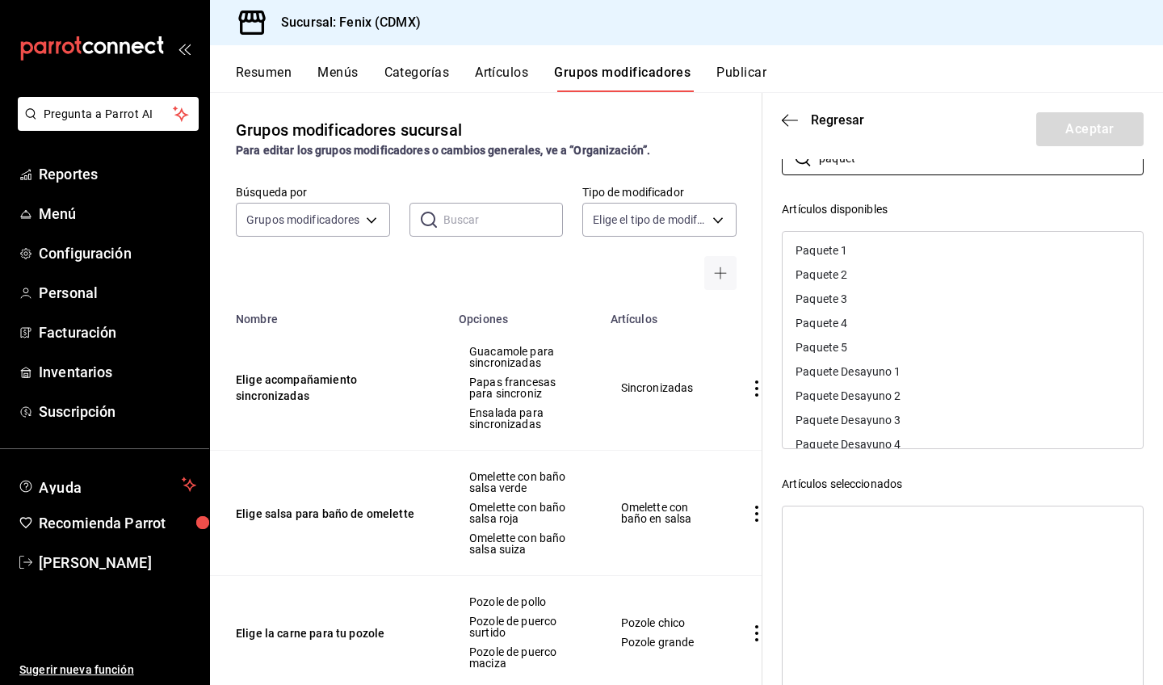
scroll to position [57, 0]
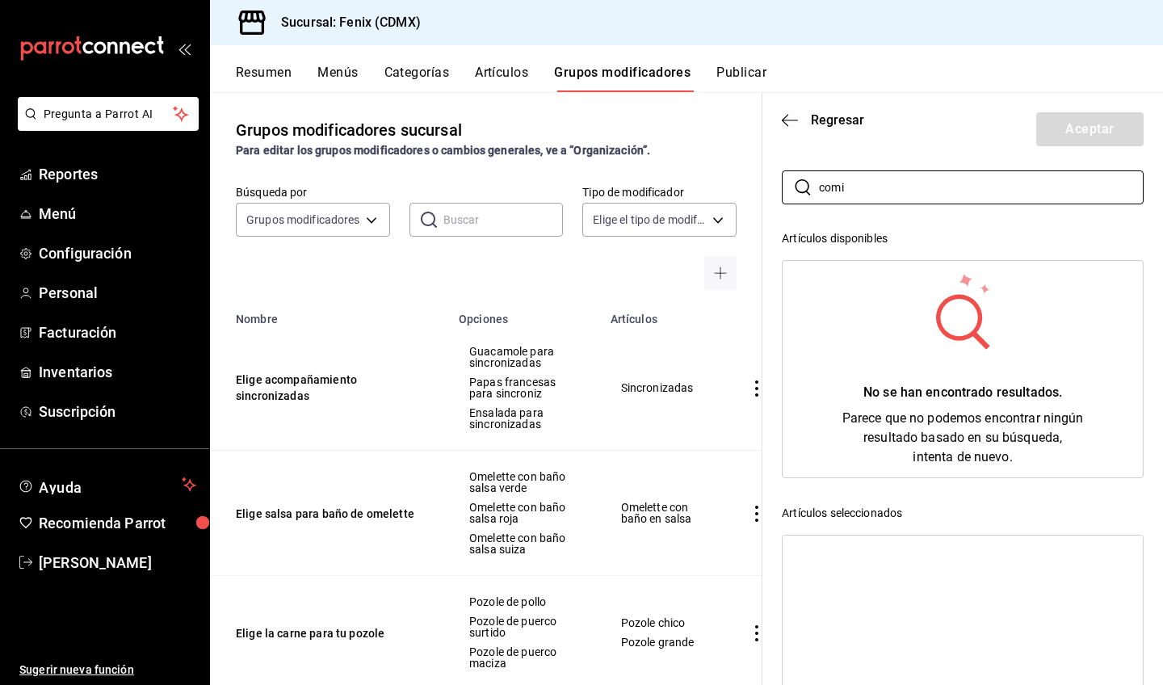
click at [781, 120] on header "Regresar Aceptar" at bounding box center [962, 126] width 401 height 66
click at [786, 122] on icon "button" at bounding box center [790, 120] width 16 height 15
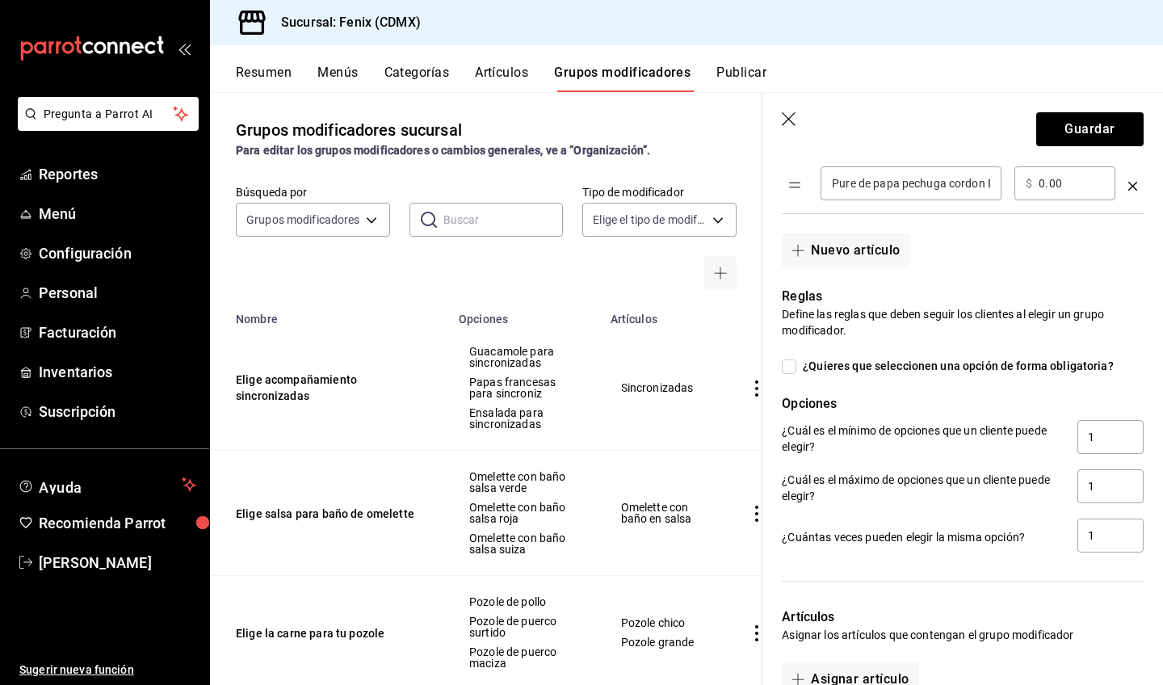
scroll to position [761, 0]
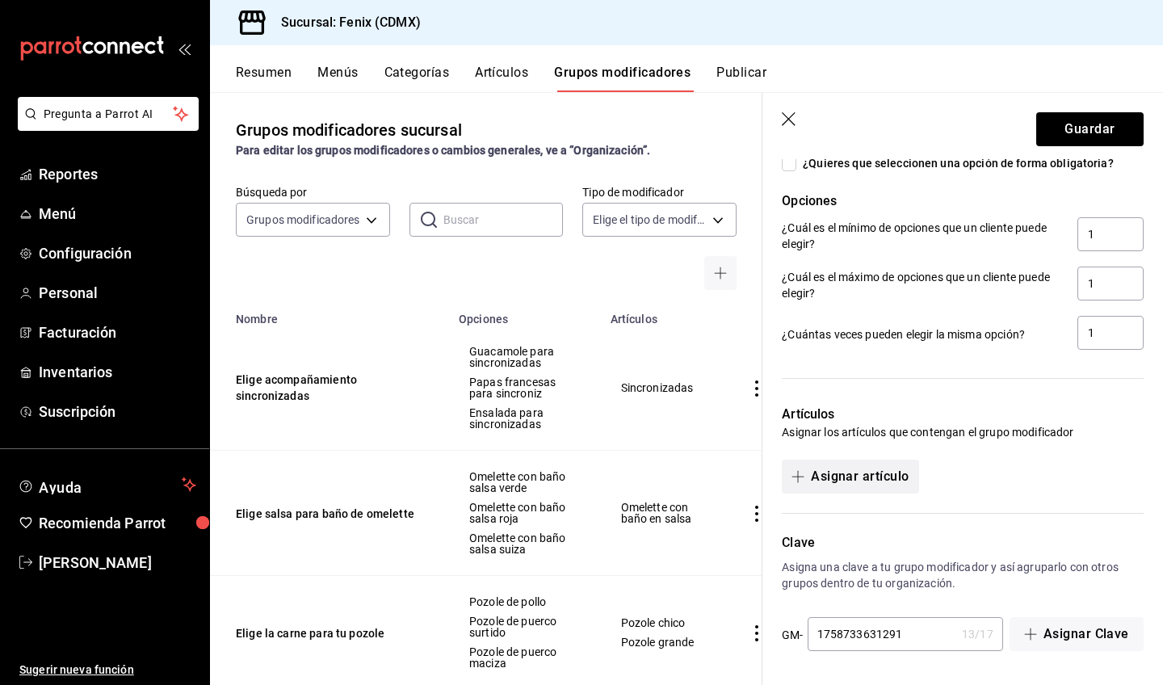
click at [906, 482] on button "Asignar artículo" at bounding box center [850, 477] width 137 height 34
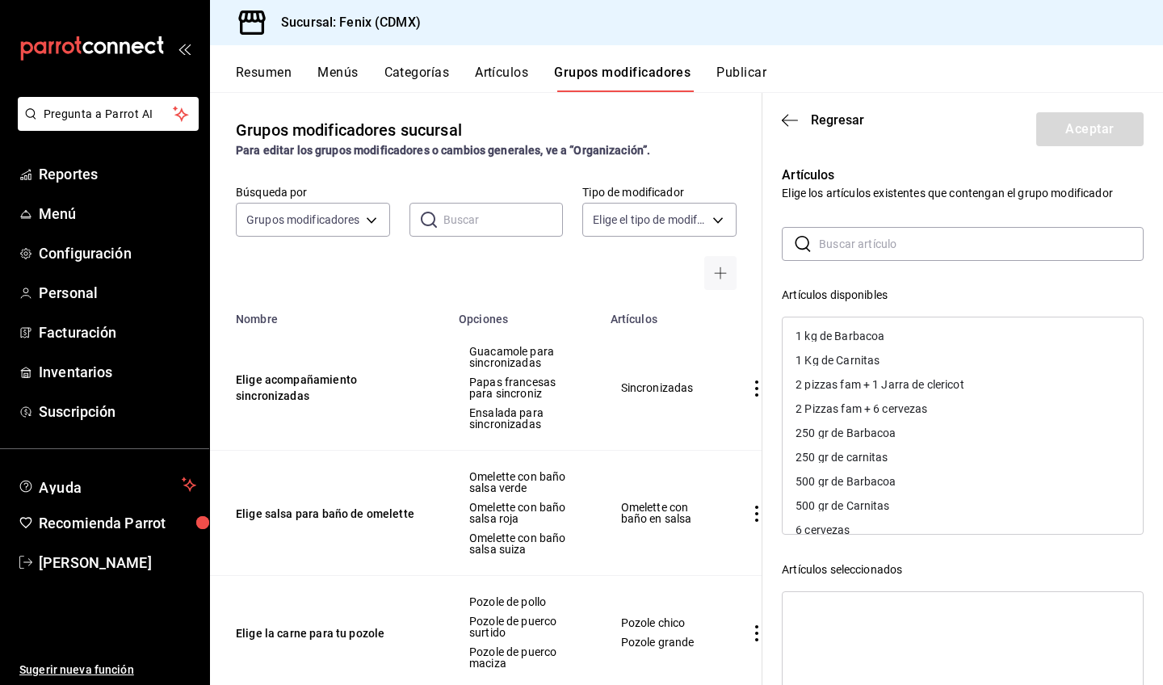
click at [927, 252] on input "text" at bounding box center [981, 244] width 325 height 32
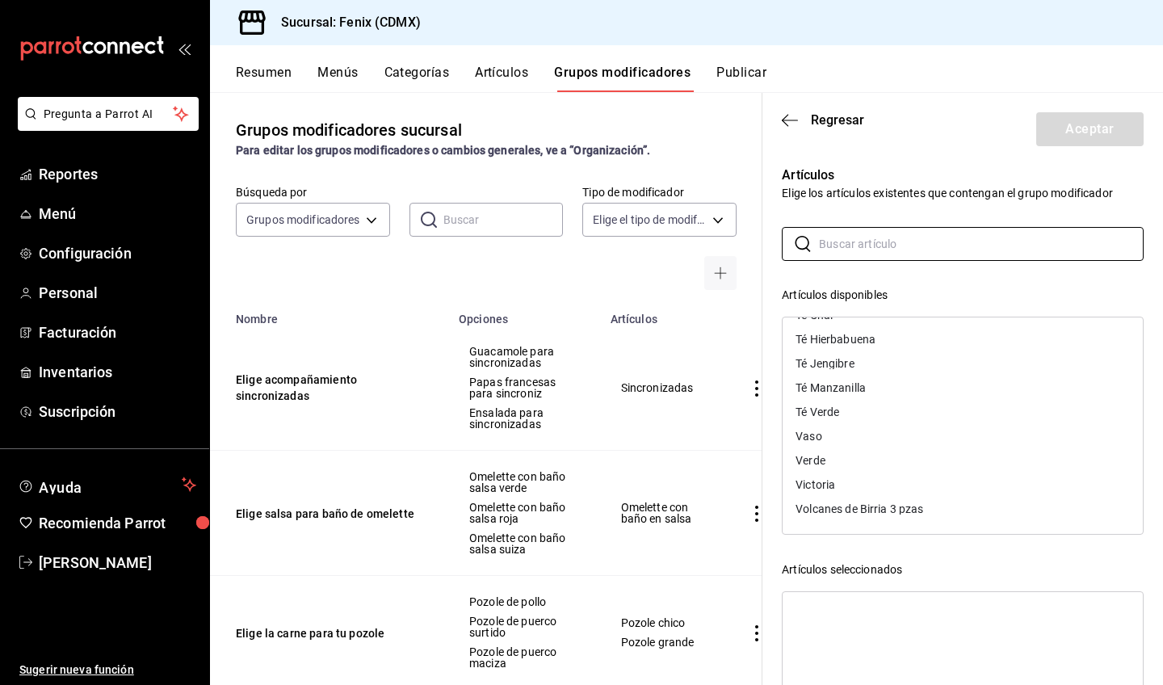
scroll to position [151, 0]
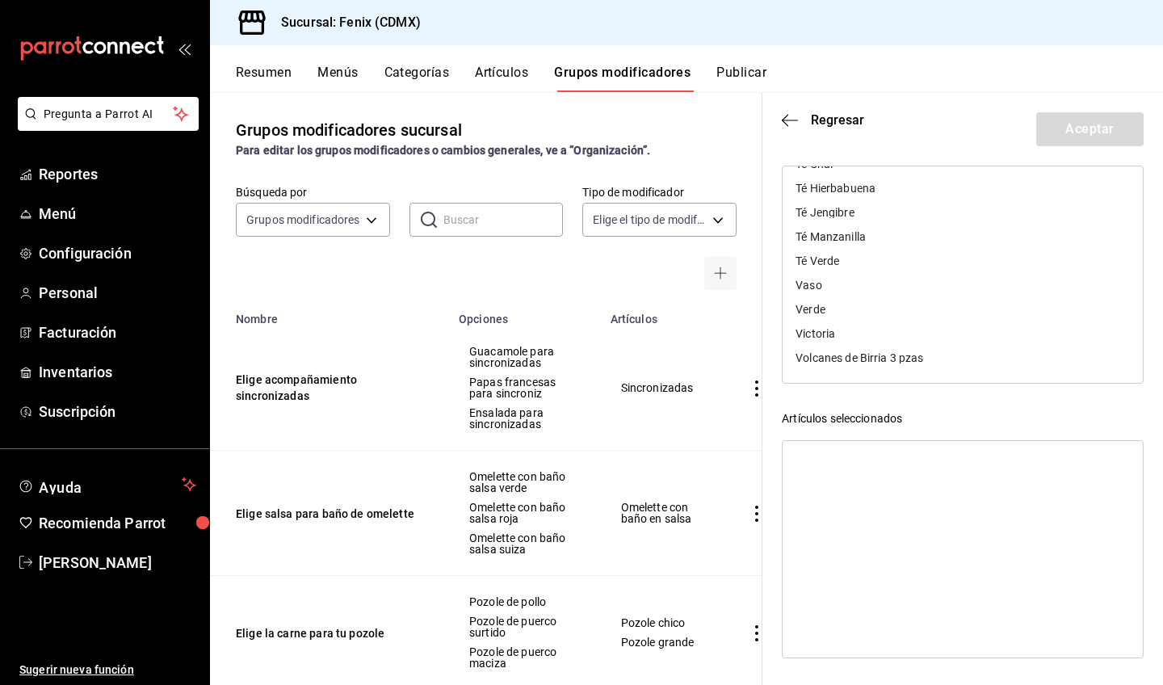
click at [979, 420] on div "Artículos seleccionados" at bounding box center [963, 418] width 362 height 17
click at [914, 113] on header "Regresar Aceptar" at bounding box center [962, 126] width 401 height 66
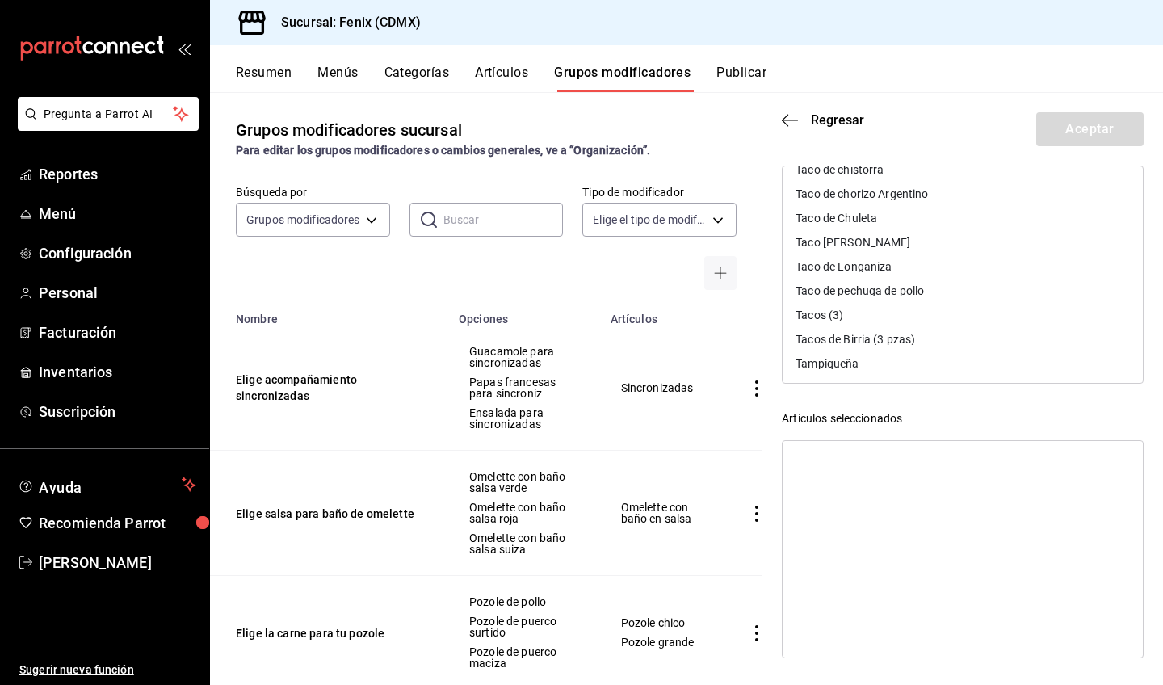
scroll to position [6962, 0]
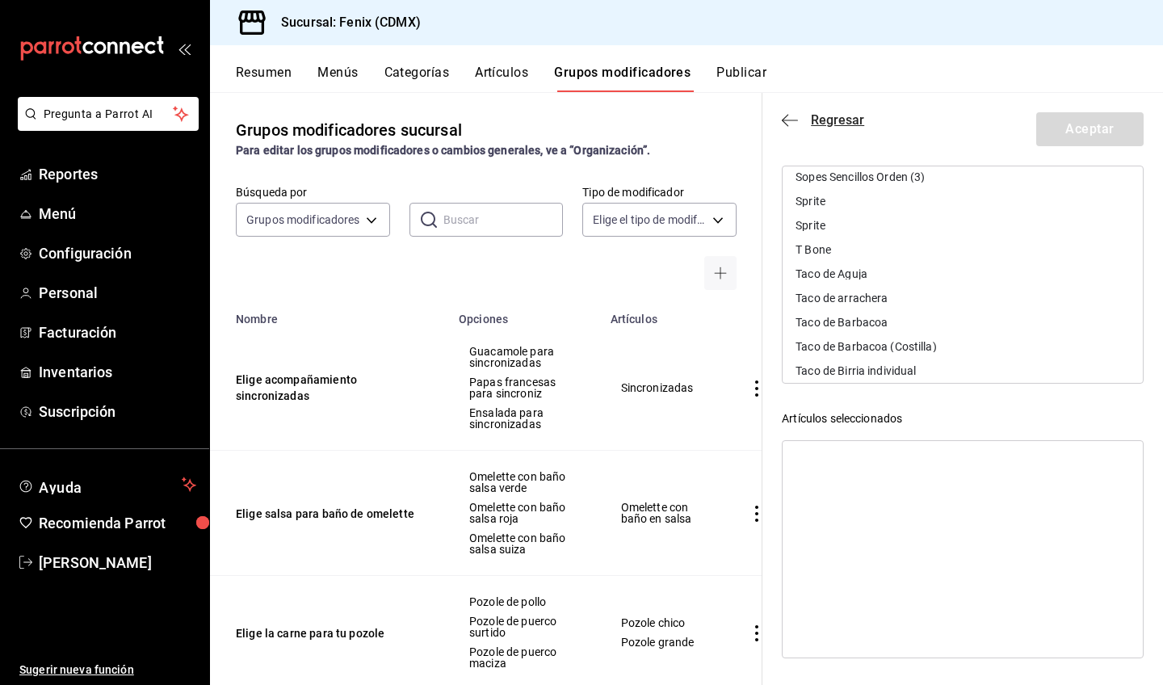
click at [791, 120] on icon "button" at bounding box center [790, 120] width 16 height 1
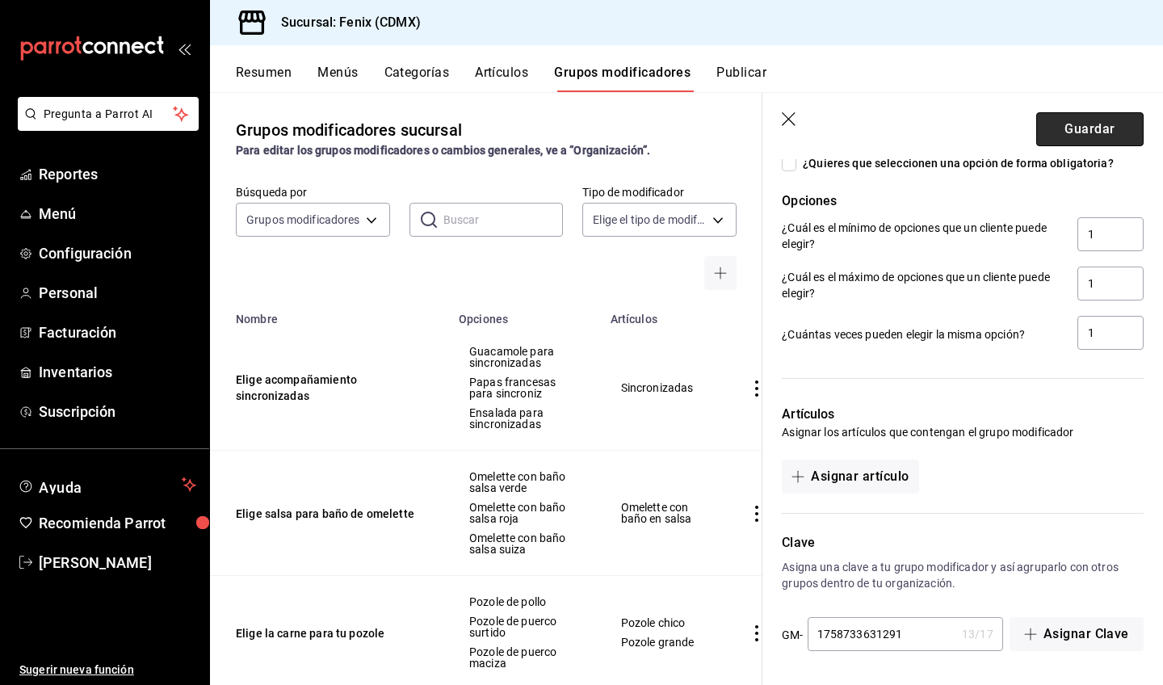
click at [1065, 121] on button "Guardar" at bounding box center [1089, 129] width 107 height 34
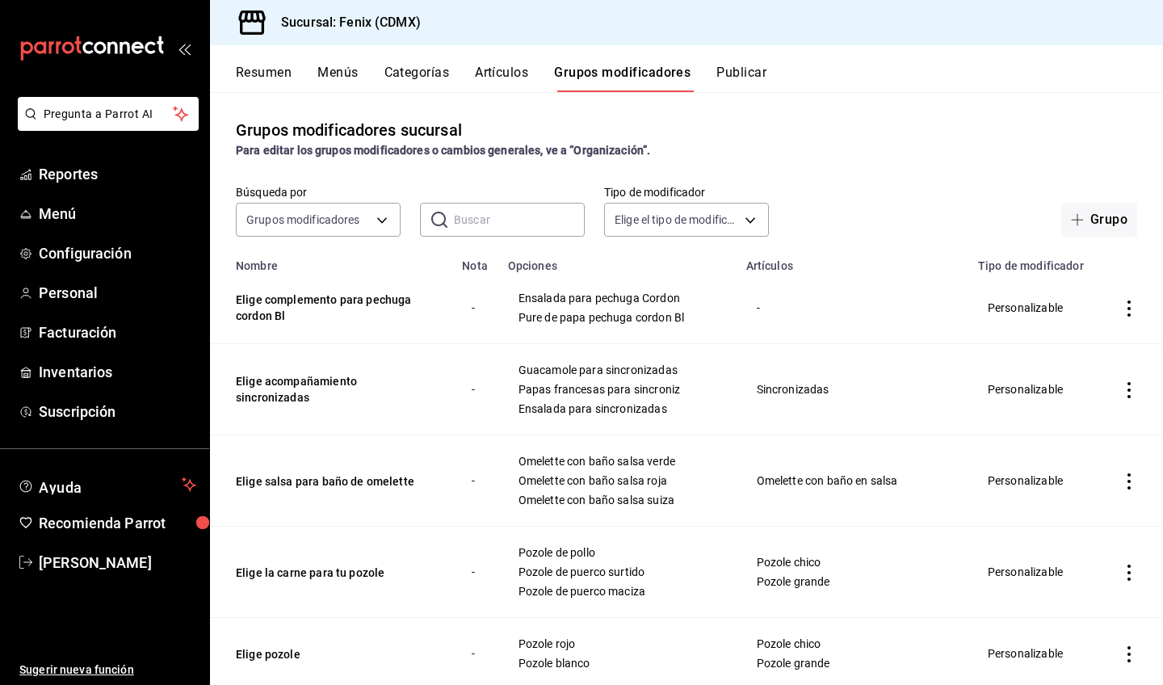
click at [1122, 309] on icon "actions" at bounding box center [1129, 308] width 16 height 16
click at [1077, 353] on span "Editar" at bounding box center [1069, 346] width 42 height 17
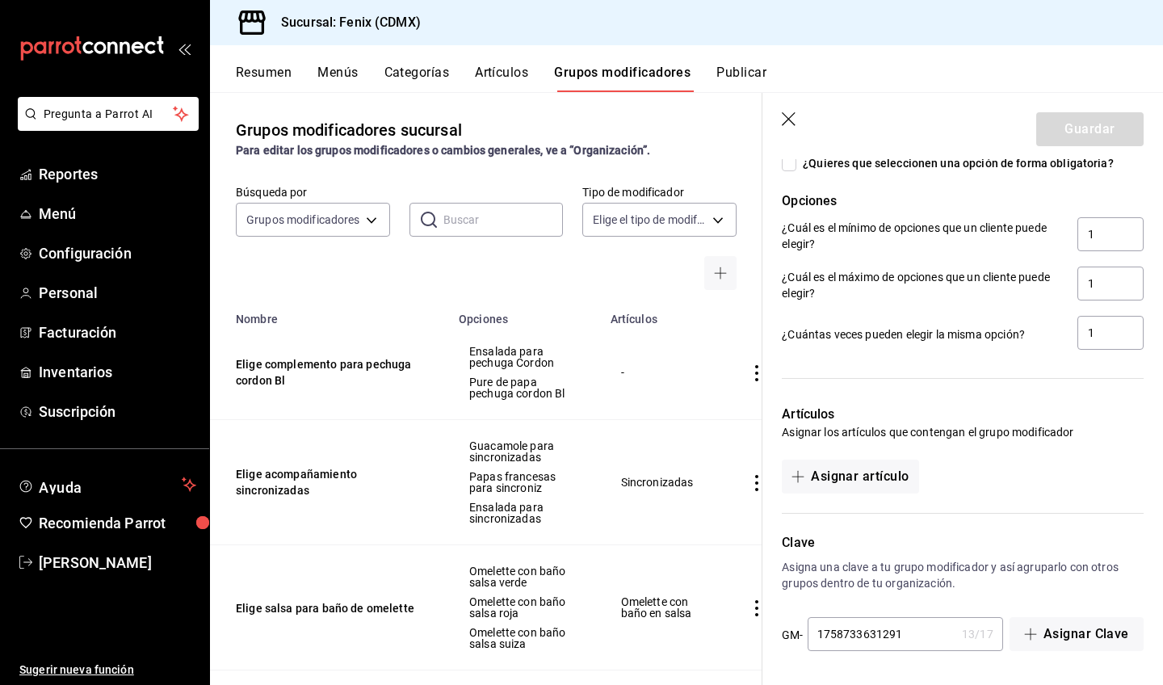
scroll to position [837, 0]
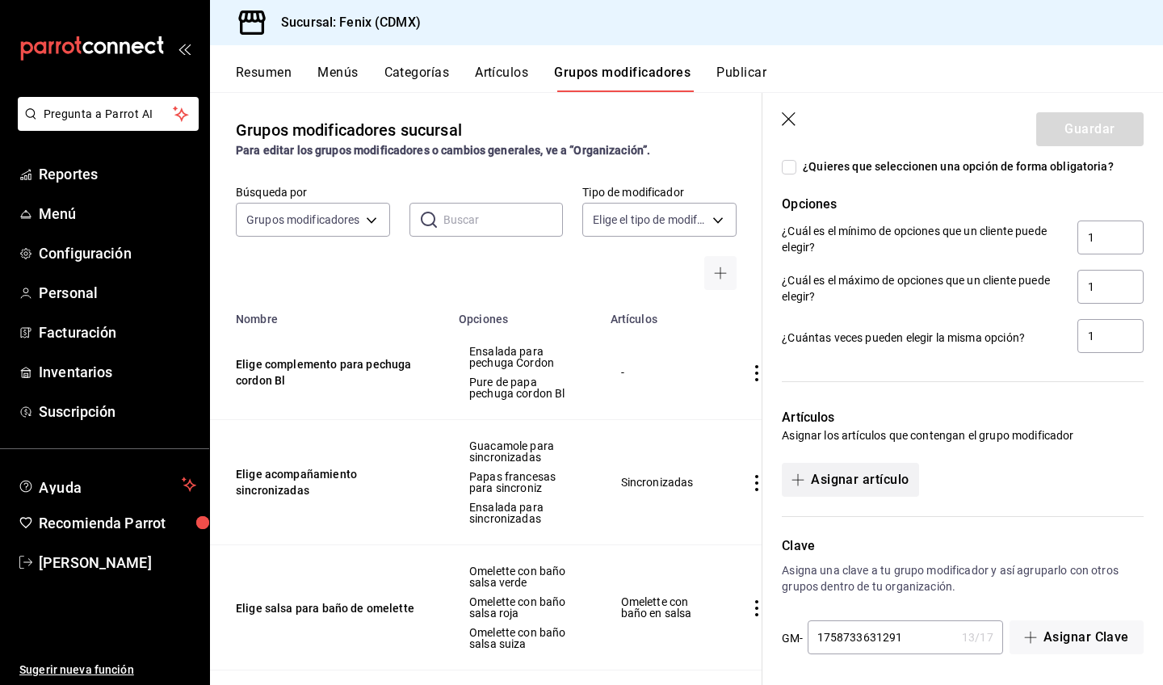
click at [880, 486] on button "Asignar artículo" at bounding box center [850, 480] width 137 height 34
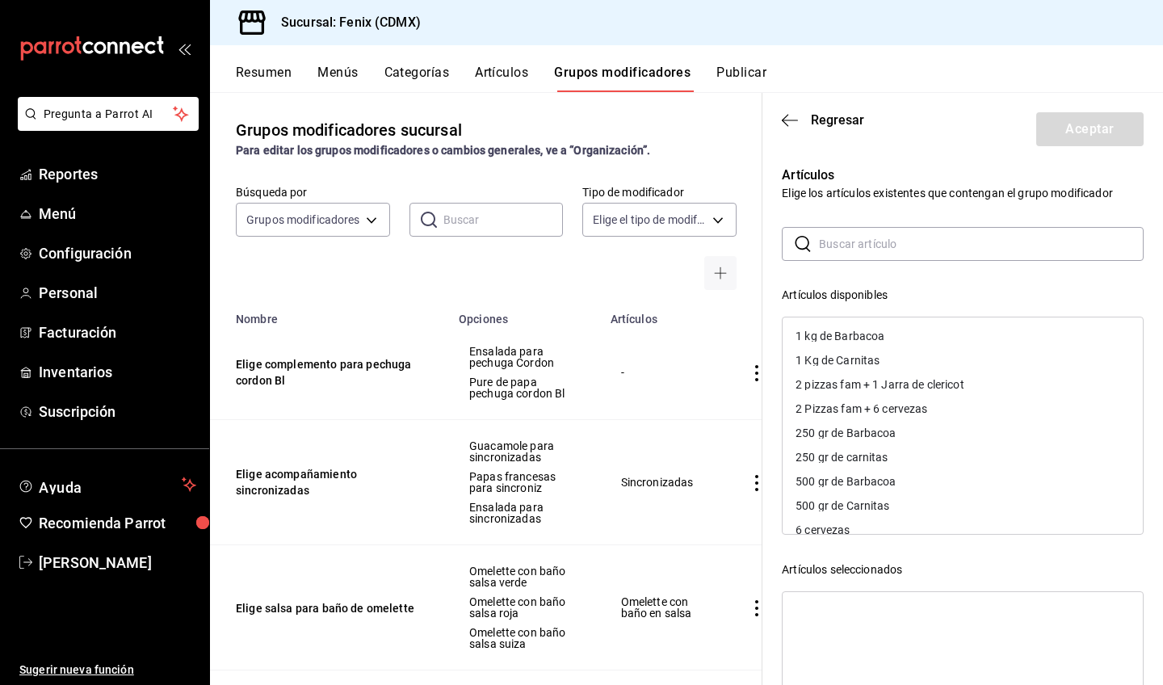
click at [896, 239] on input "text" at bounding box center [981, 244] width 325 height 32
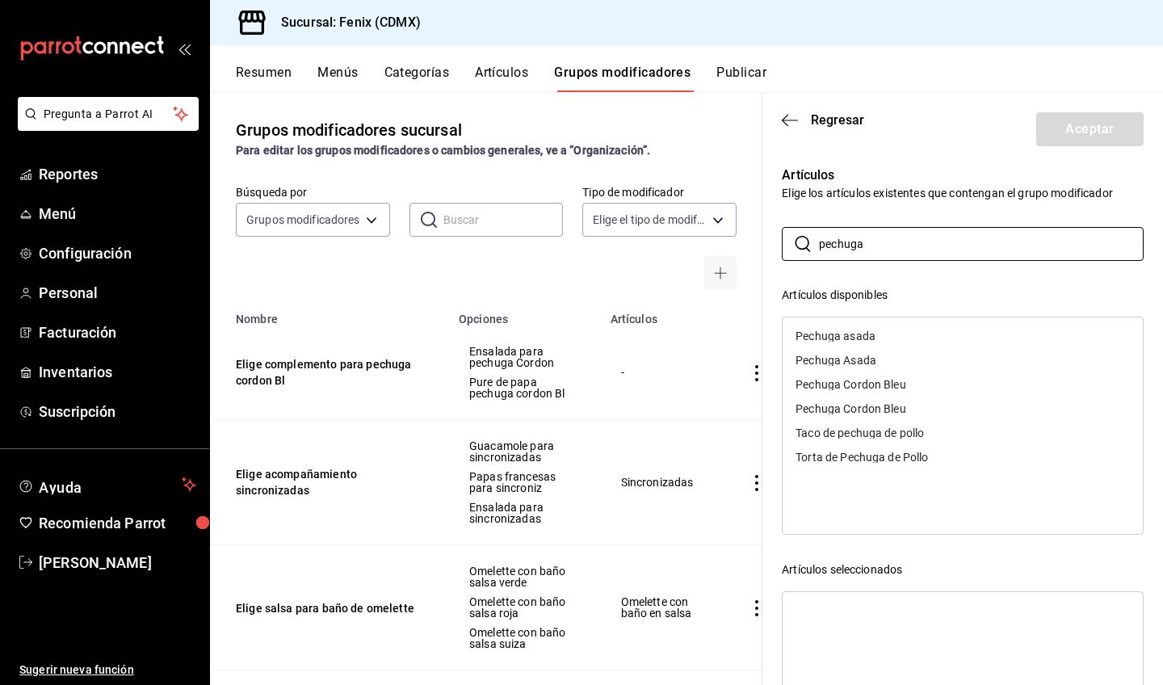
click at [942, 386] on div "Pechuga Cordon Bleu" at bounding box center [963, 384] width 360 height 24
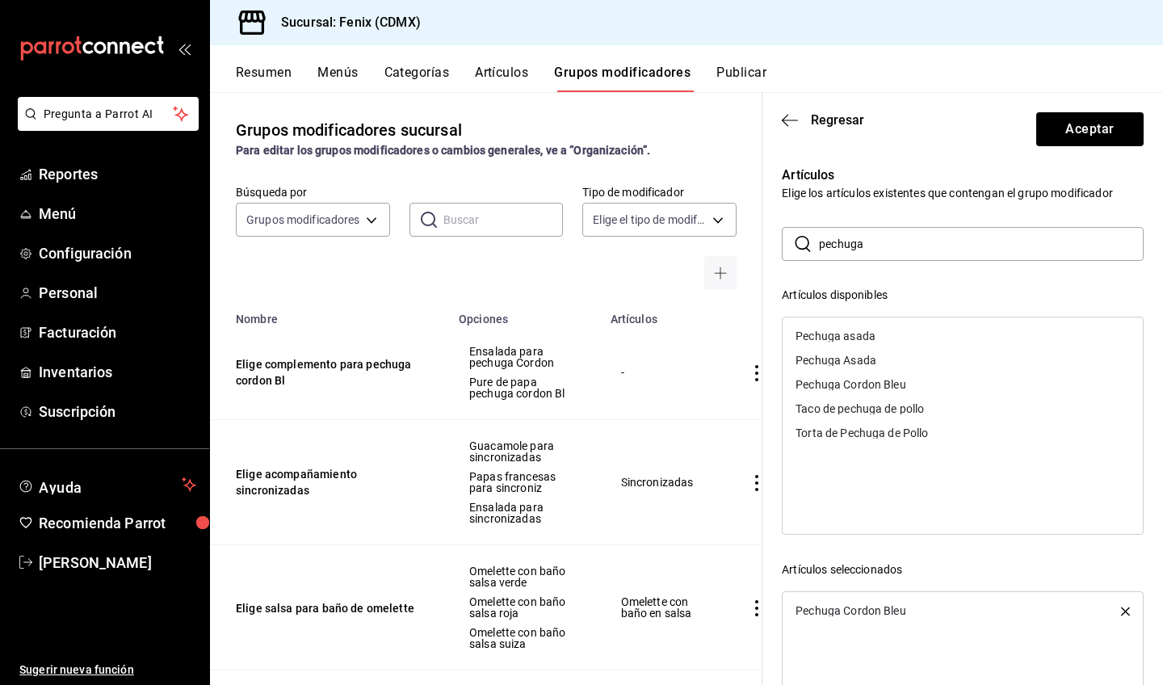
click at [942, 386] on div "Pechuga Cordon Bleu" at bounding box center [963, 384] width 360 height 24
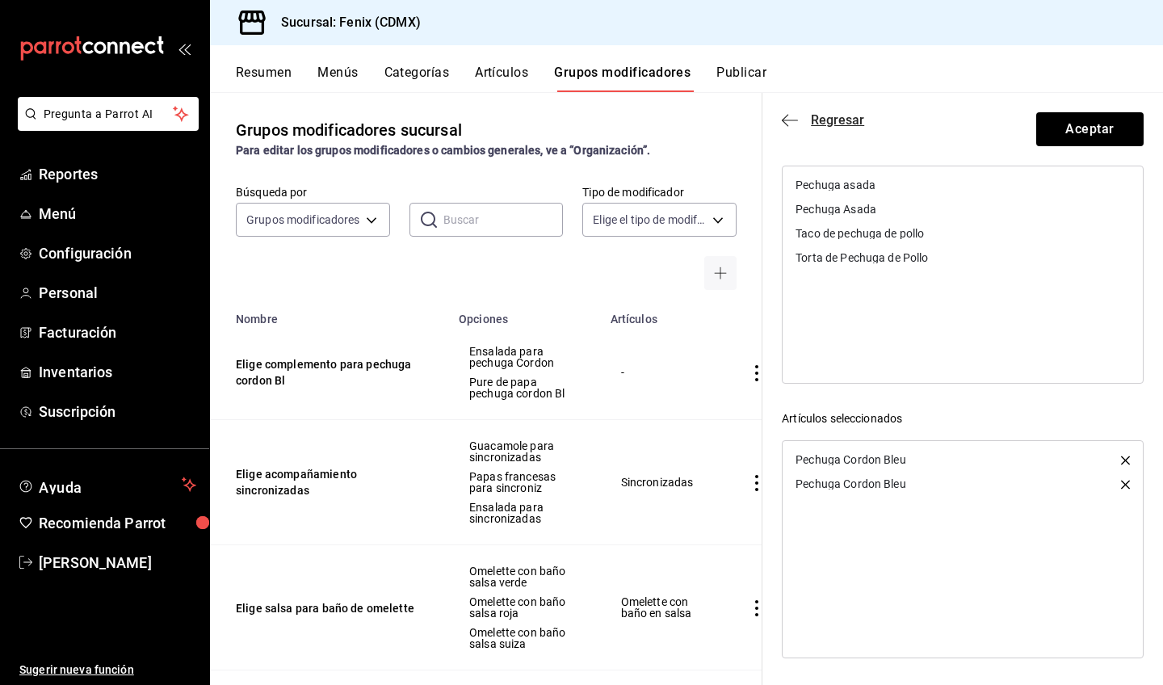
click at [786, 116] on icon "button" at bounding box center [785, 120] width 6 height 12
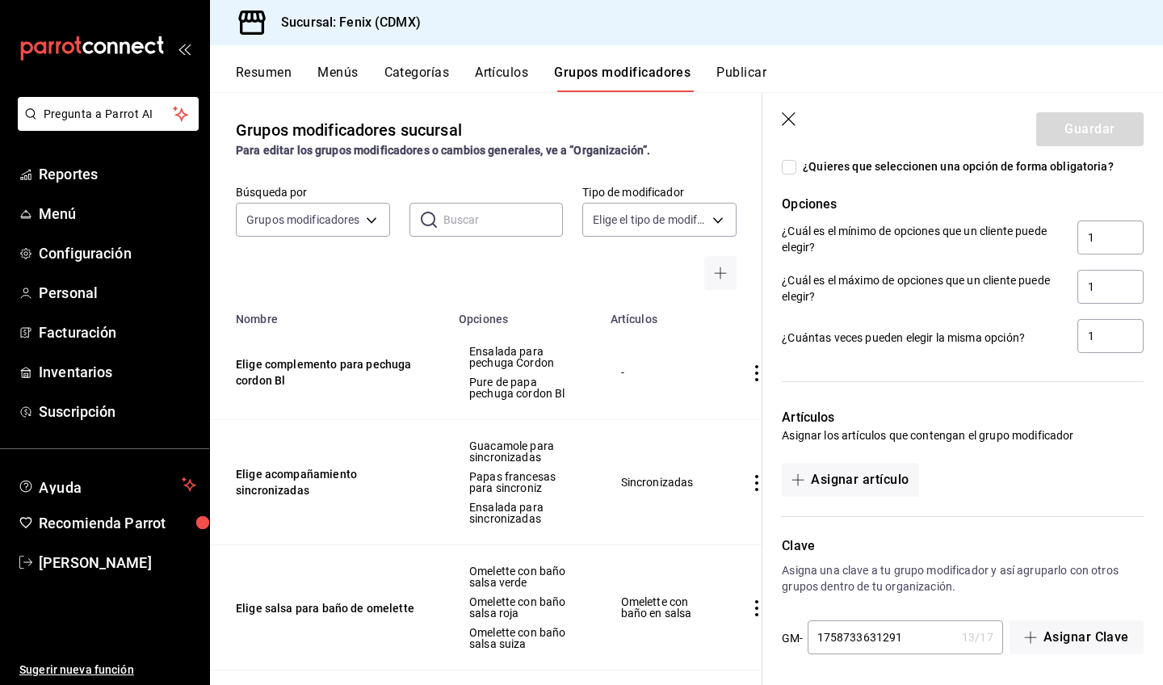
click at [788, 120] on icon "button" at bounding box center [789, 119] width 14 height 14
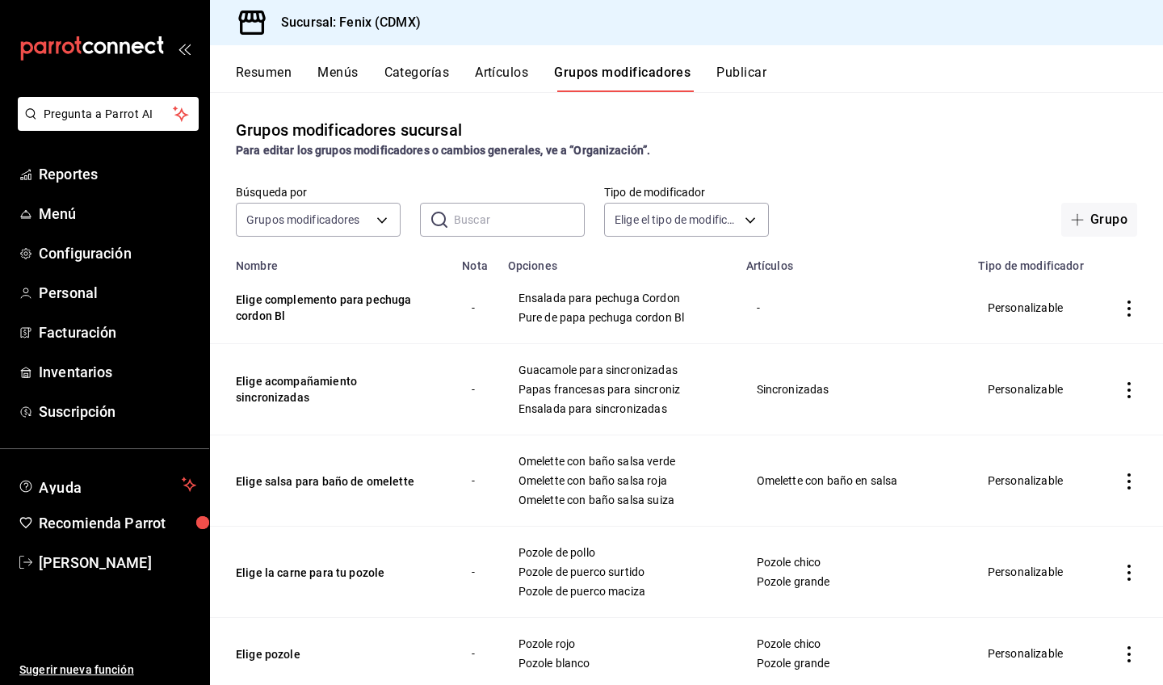
click at [505, 78] on button "Artículos" at bounding box center [501, 78] width 53 height 27
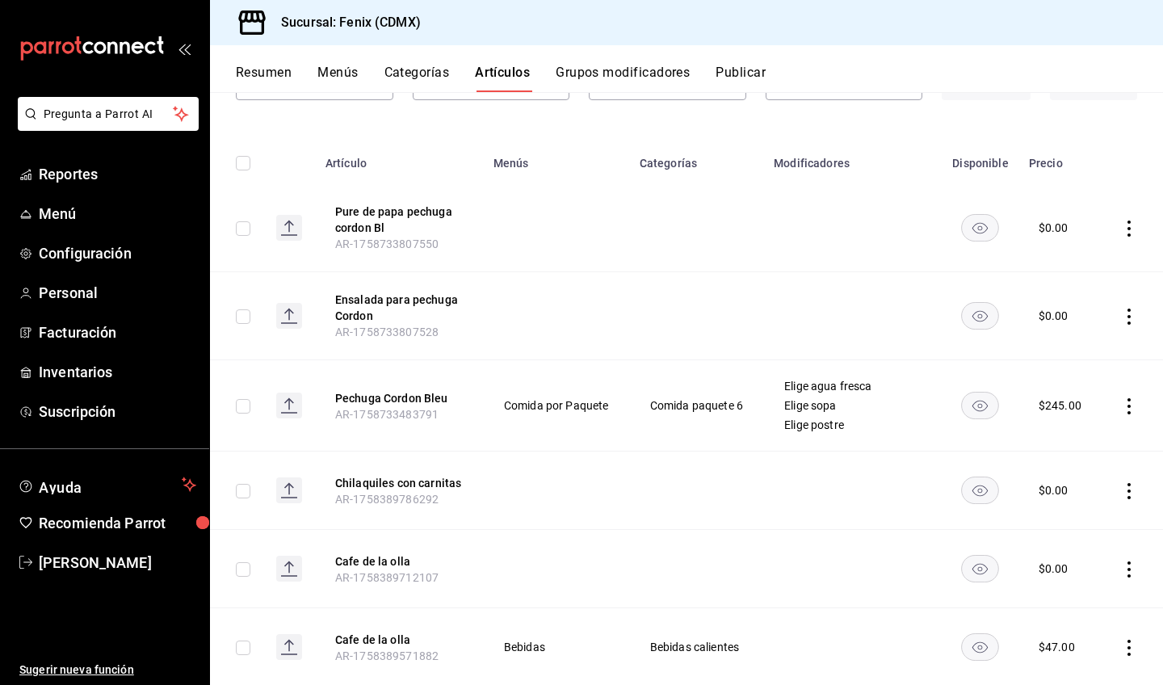
scroll to position [140, 0]
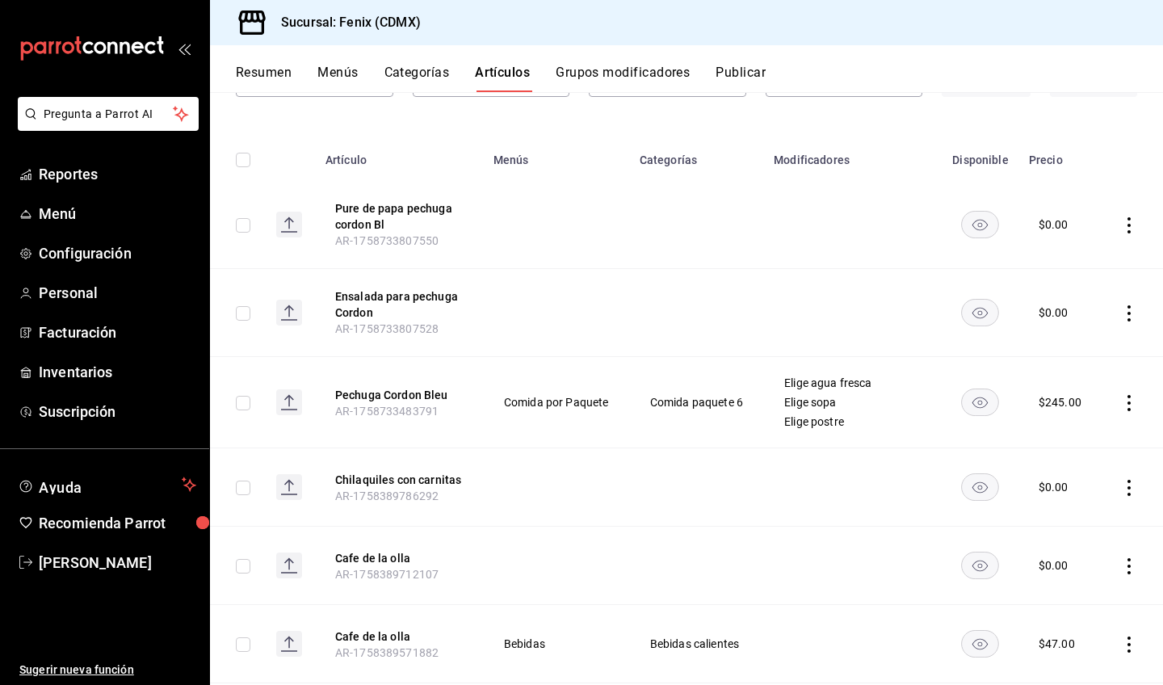
click at [1128, 401] on icon "actions" at bounding box center [1129, 403] width 3 height 16
click at [1073, 439] on span "Editar" at bounding box center [1069, 440] width 42 height 17
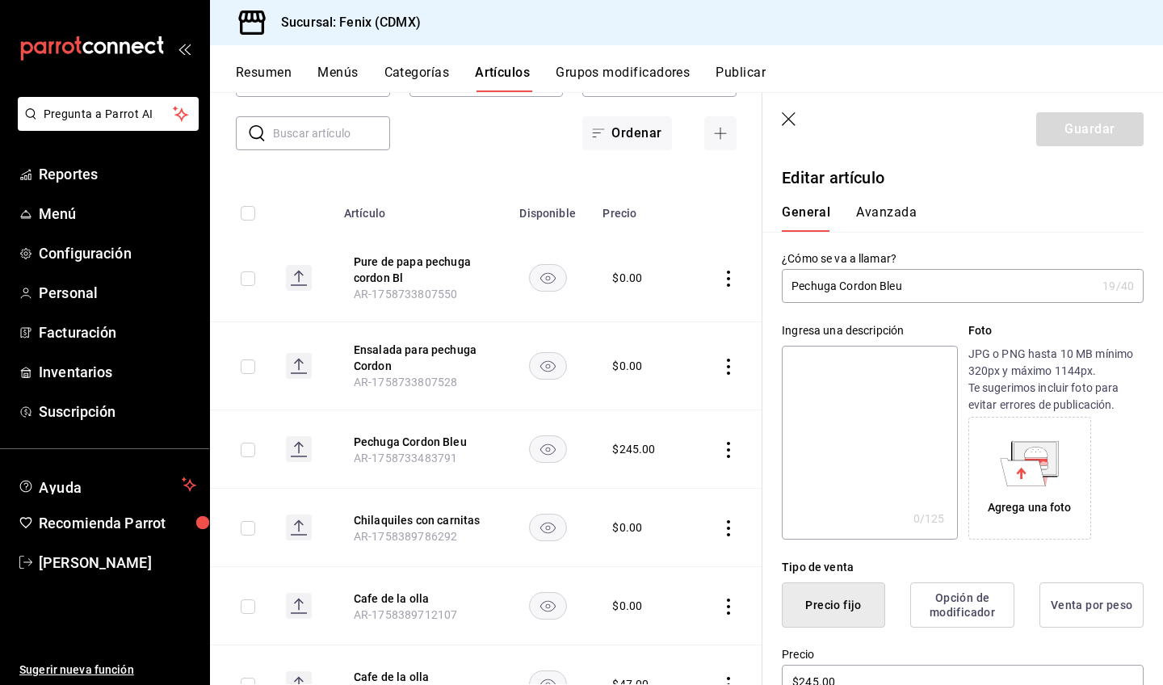
click at [794, 283] on input "Pechuga Cordon Bleu" at bounding box center [939, 286] width 314 height 32
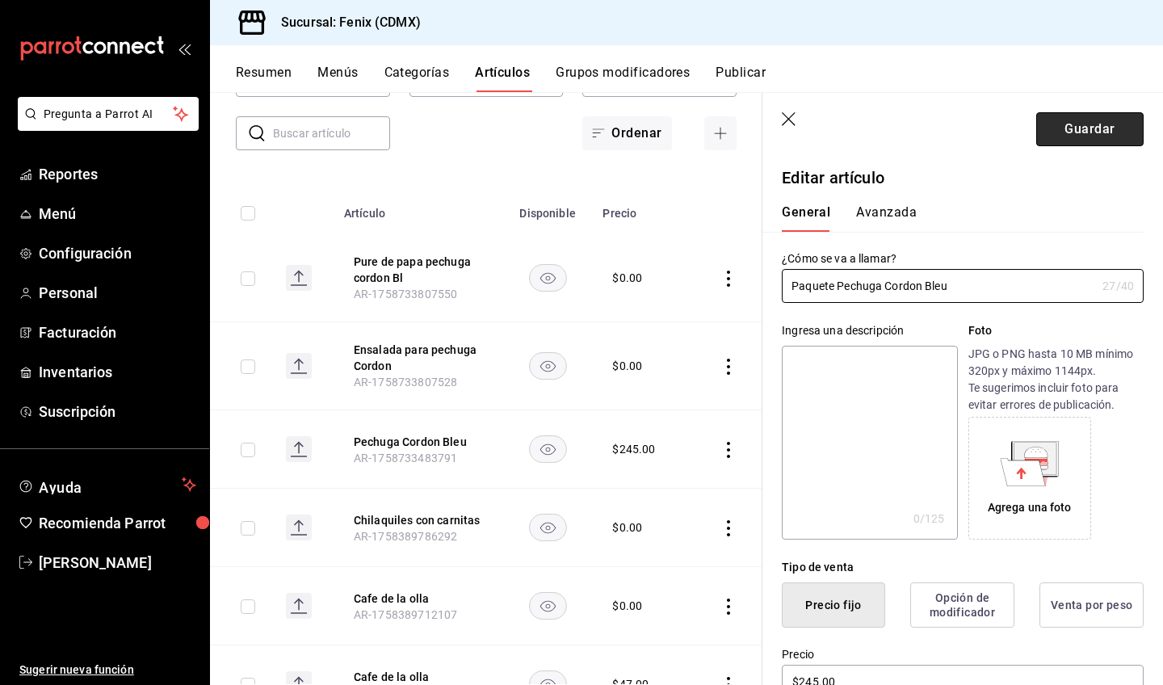
click at [1085, 131] on button "Guardar" at bounding box center [1089, 129] width 107 height 34
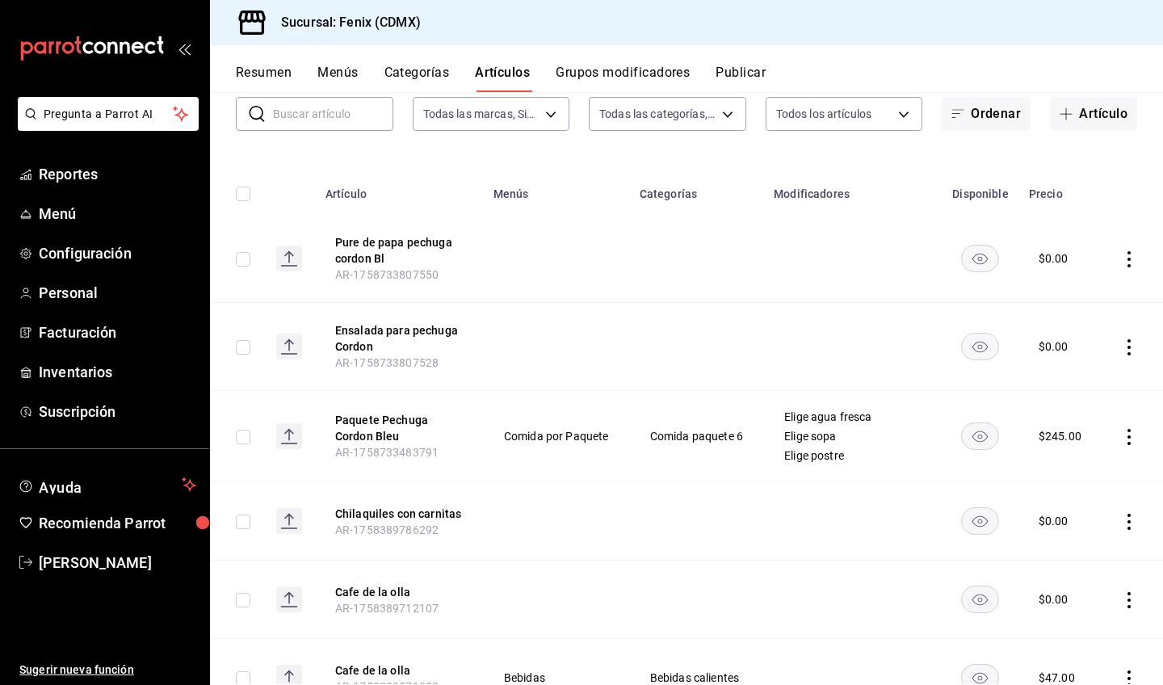
scroll to position [103, 0]
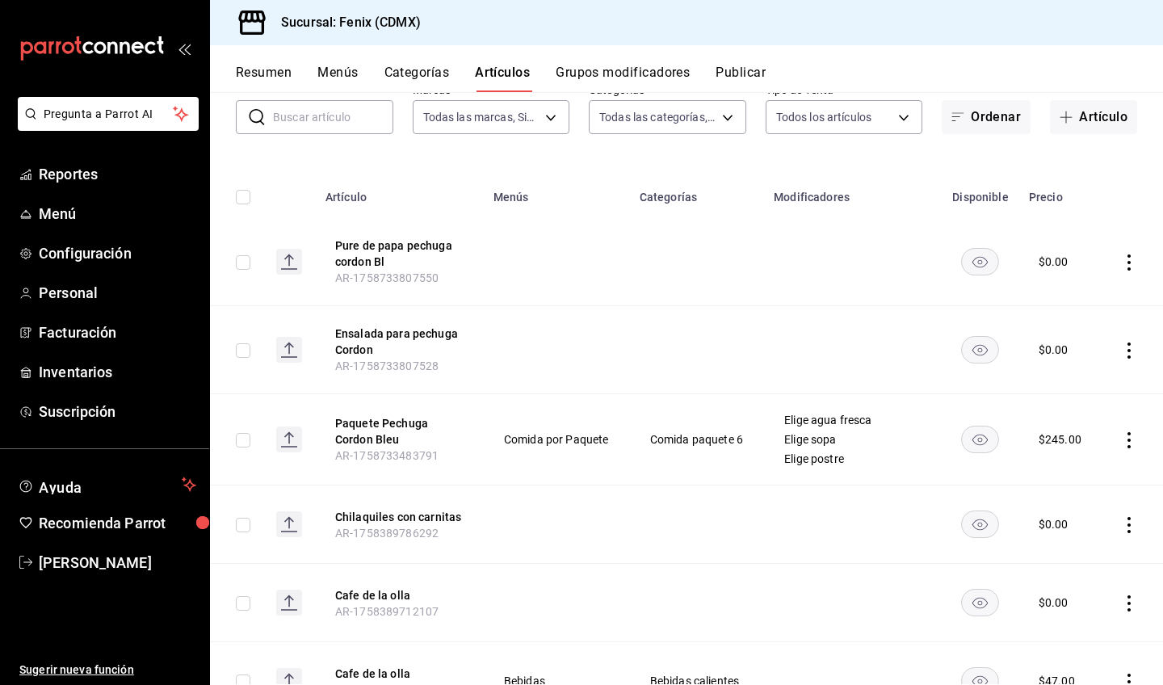
click at [618, 77] on button "Grupos modificadores" at bounding box center [623, 78] width 134 height 27
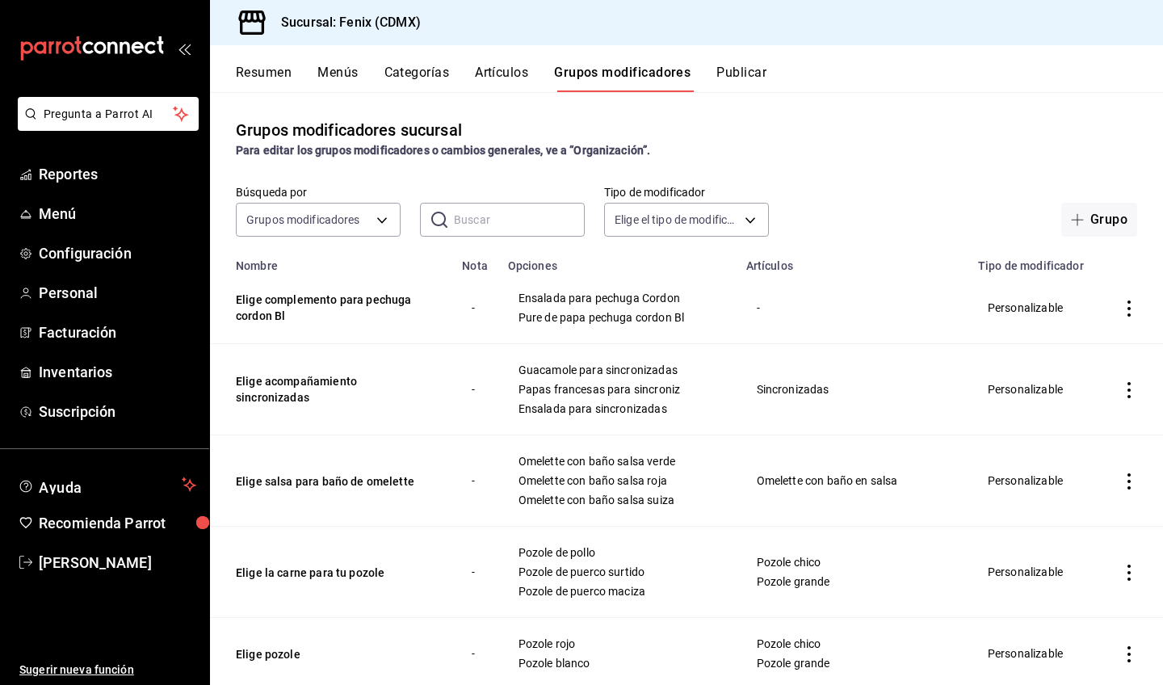
click at [1122, 309] on icon "actions" at bounding box center [1129, 308] width 16 height 16
click at [1074, 345] on span "Editar" at bounding box center [1069, 346] width 42 height 17
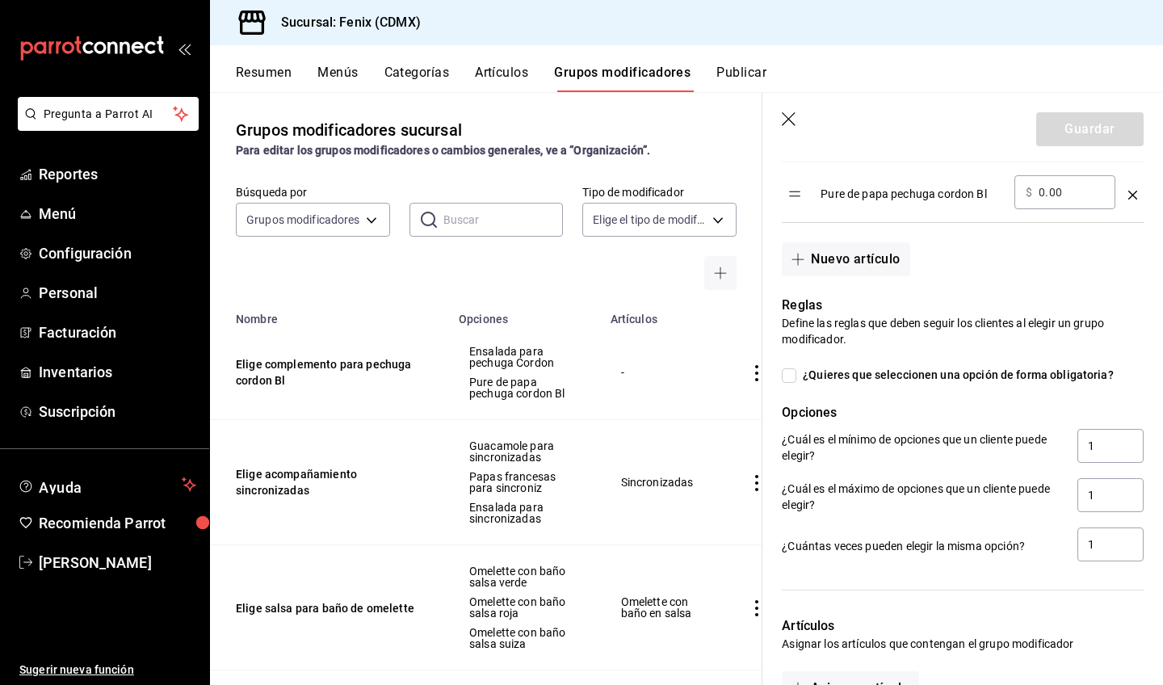
scroll to position [840, 0]
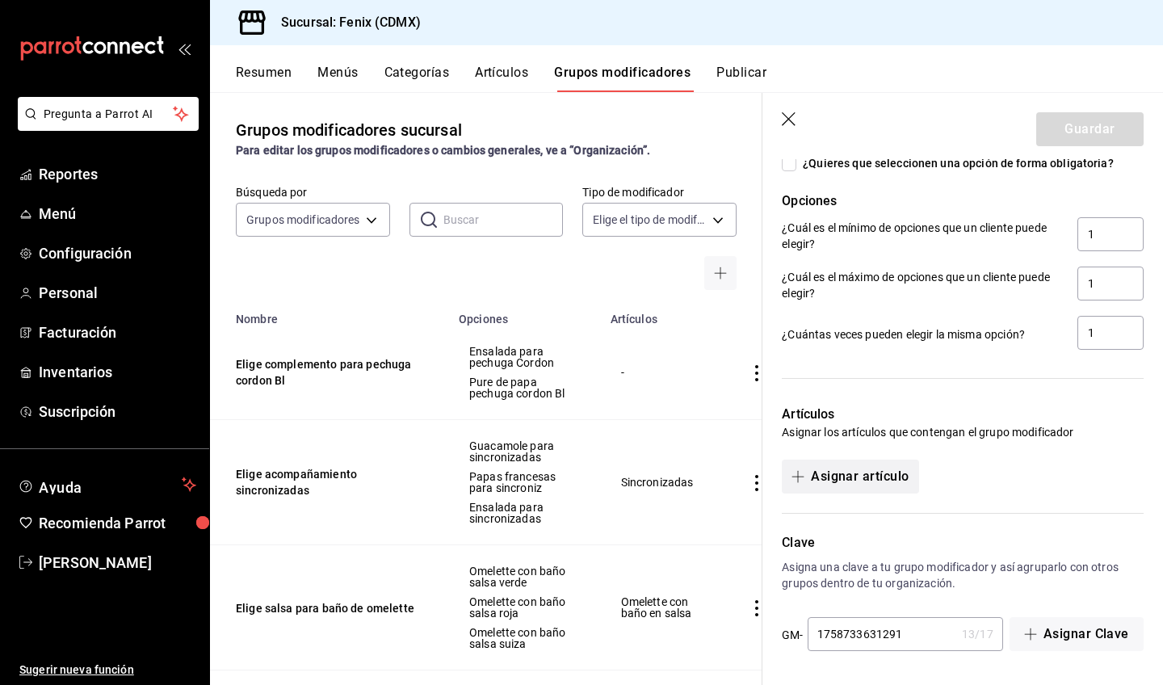
click at [900, 478] on button "Asignar artículo" at bounding box center [850, 477] width 137 height 34
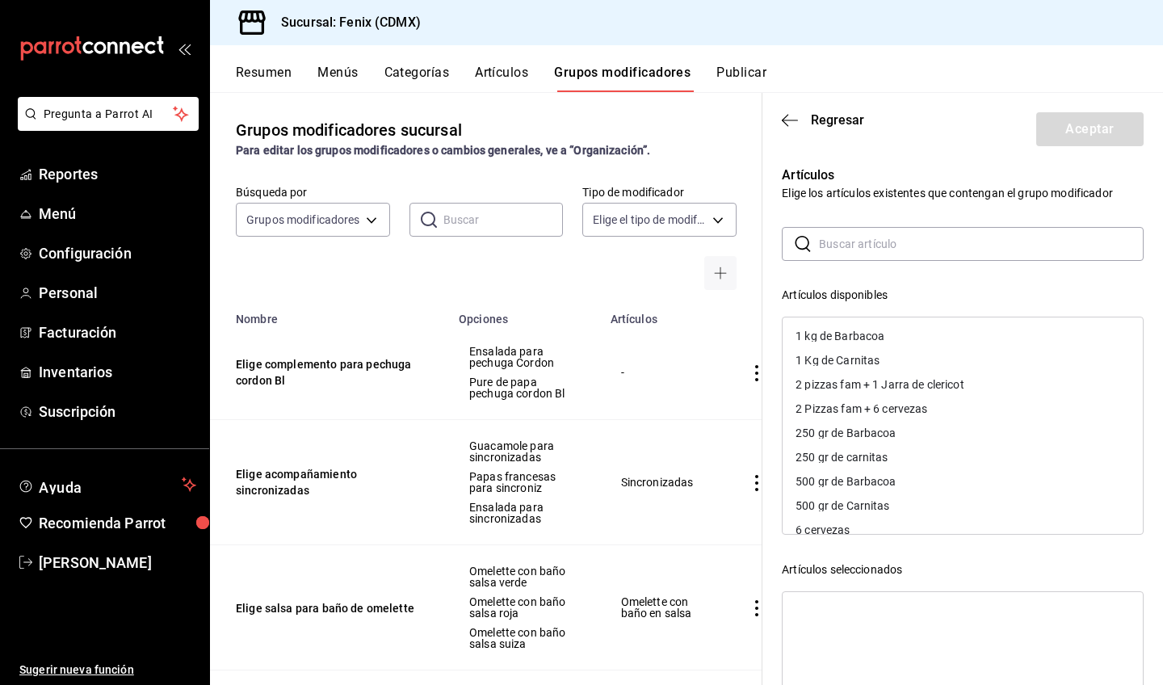
click at [945, 241] on input "text" at bounding box center [981, 244] width 325 height 32
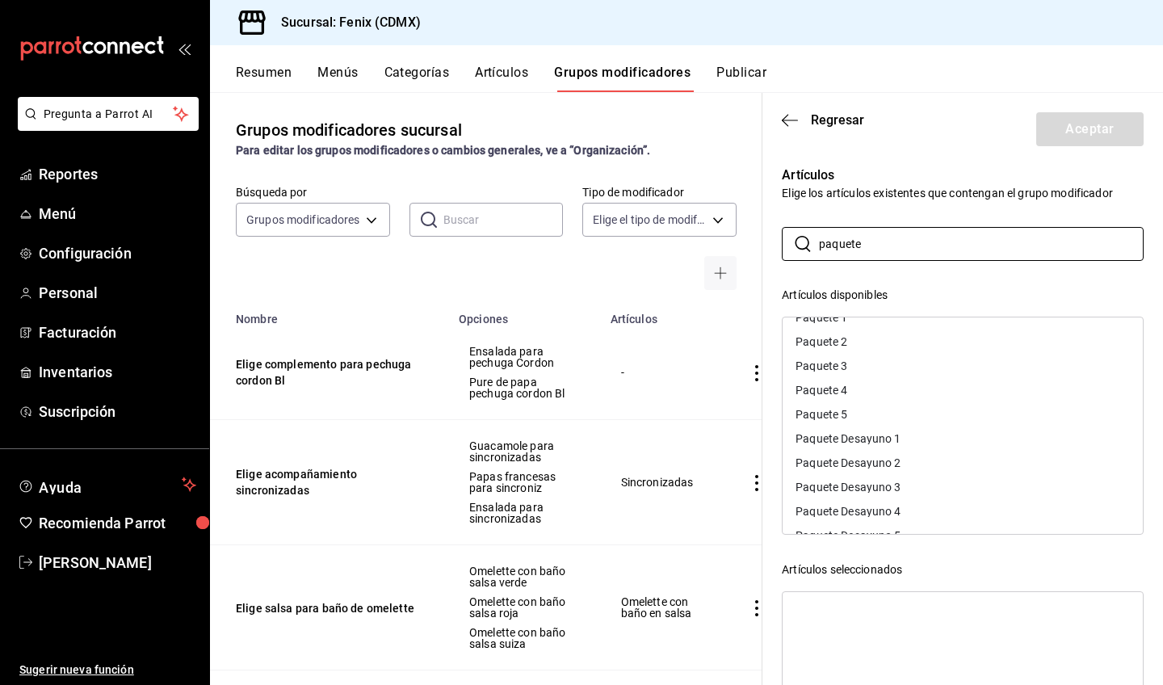
scroll to position [94, 0]
click at [956, 506] on div "Paquete Pechuga Cordon Bleu" at bounding box center [963, 509] width 360 height 24
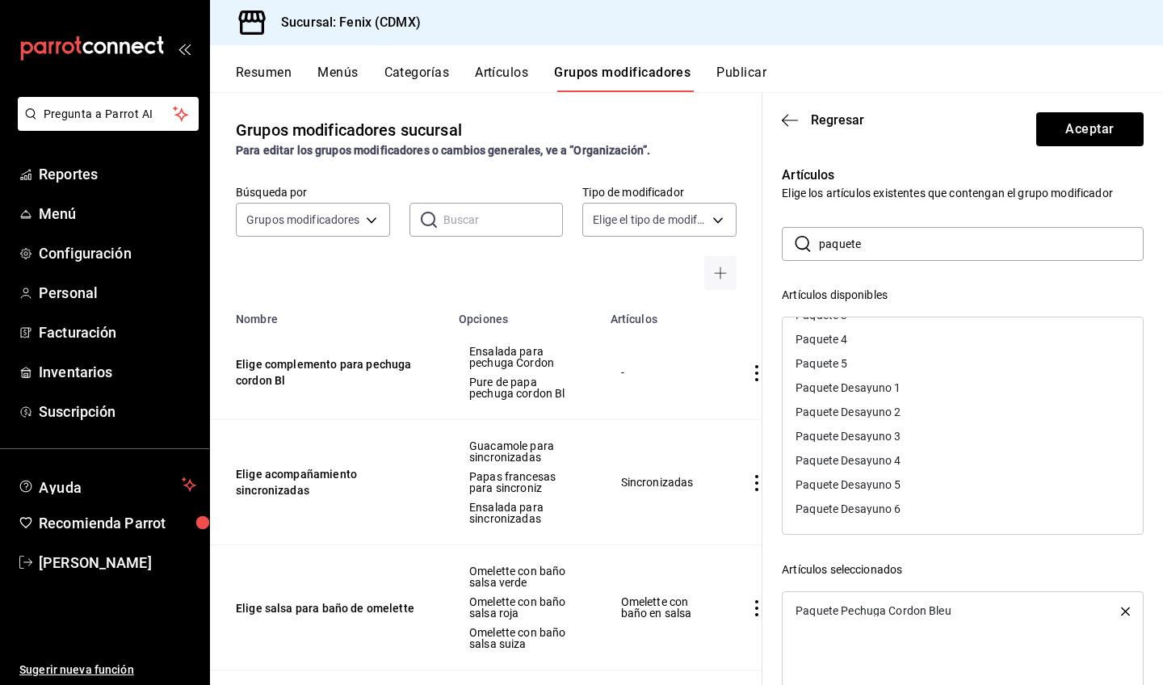
scroll to position [69, 0]
click at [1073, 126] on button "Aceptar" at bounding box center [1089, 129] width 107 height 34
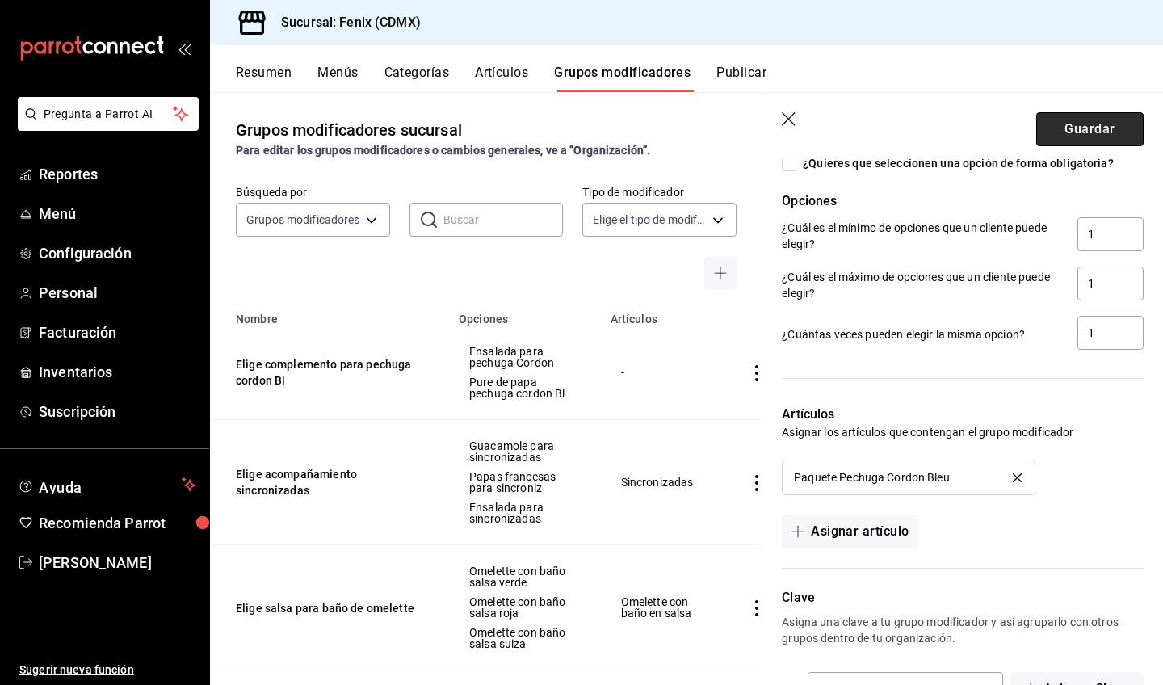
click at [1084, 136] on button "Guardar" at bounding box center [1089, 129] width 107 height 34
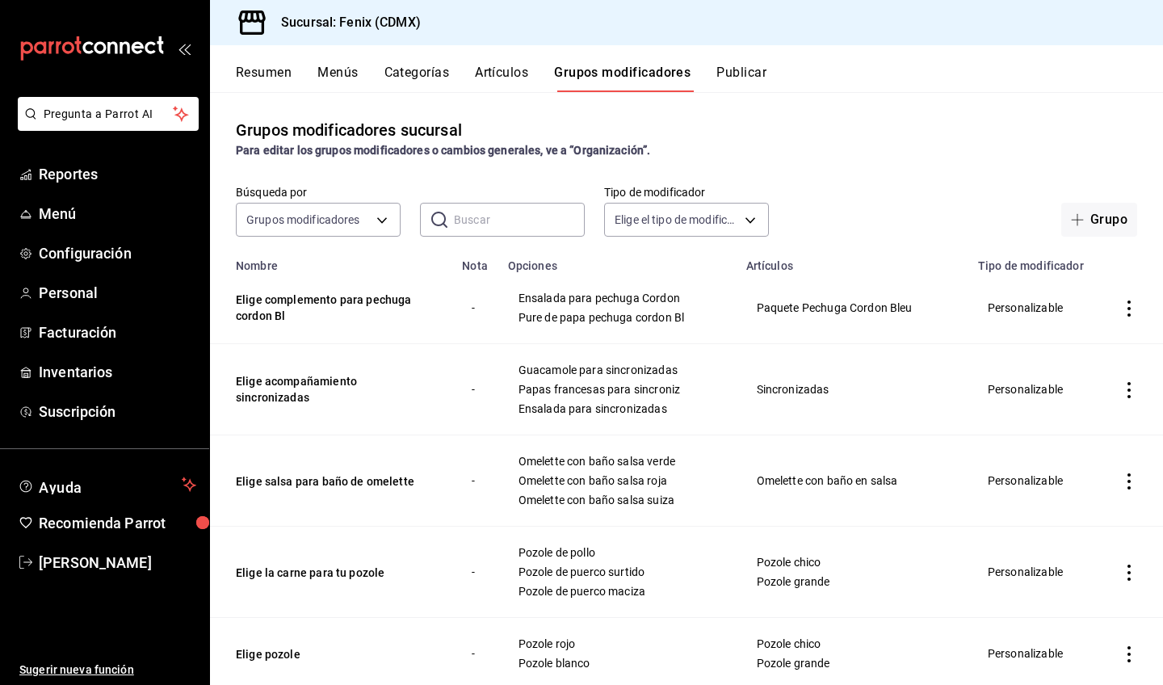
click at [510, 81] on button "Artículos" at bounding box center [501, 78] width 53 height 27
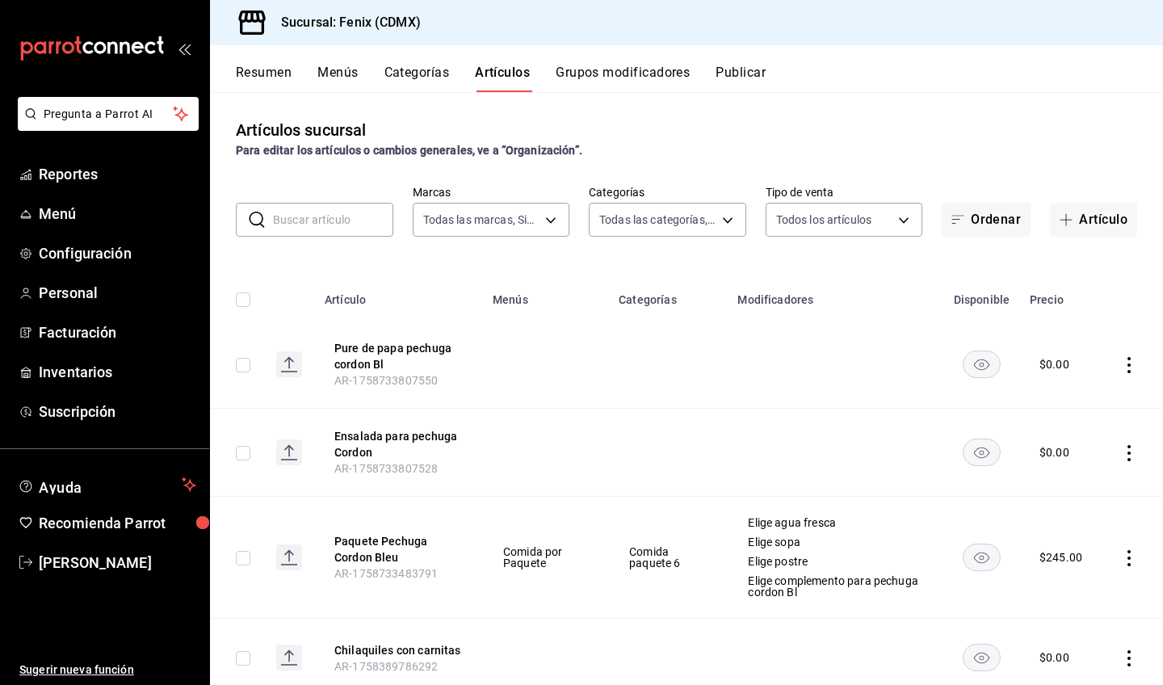
click at [423, 77] on button "Categorías" at bounding box center [416, 78] width 65 height 27
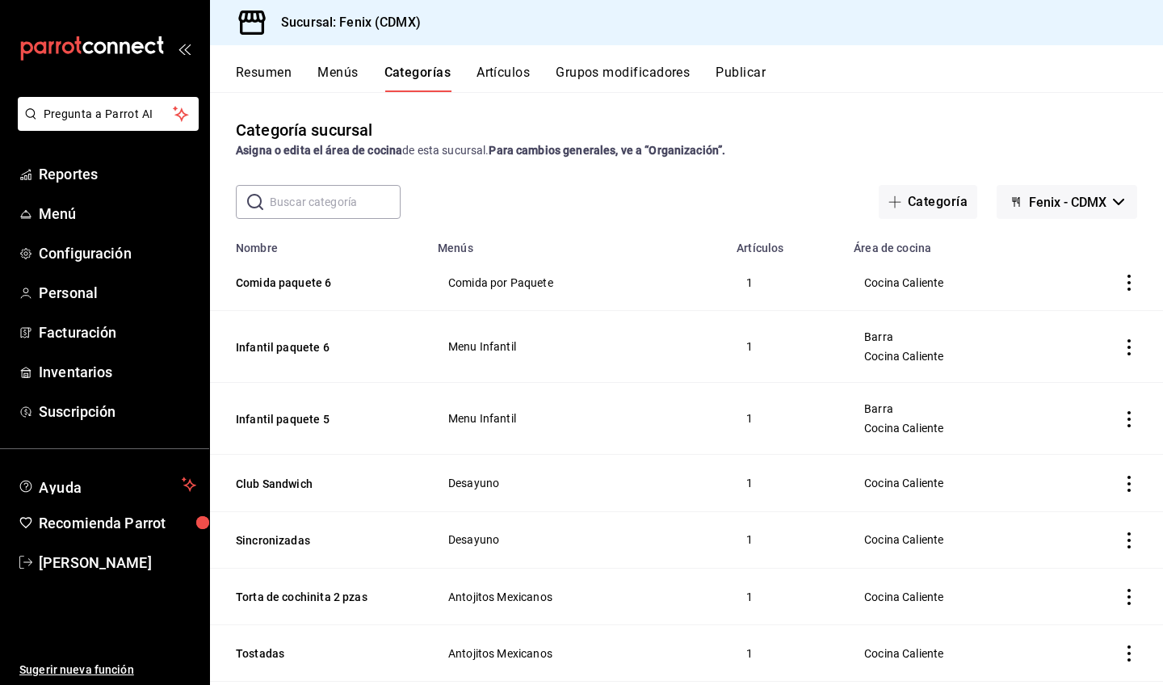
click at [512, 75] on button "Artículos" at bounding box center [503, 78] width 53 height 27
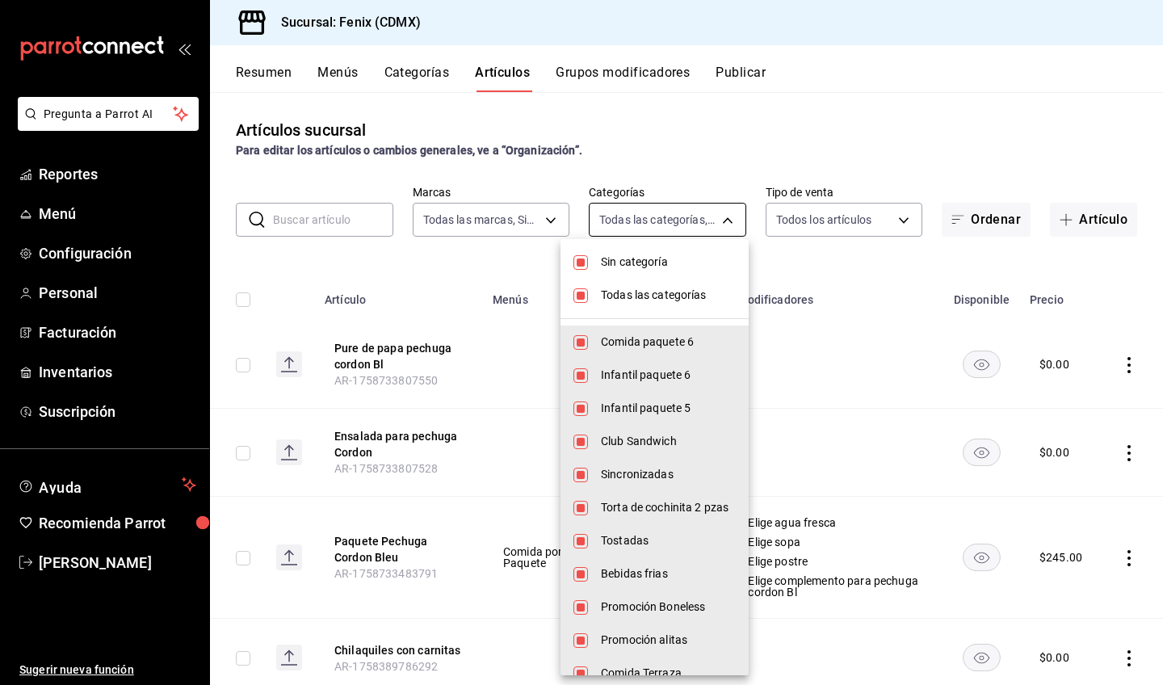
click at [691, 225] on body "Pregunta a Parrot AI Reportes Menú Configuración Personal Facturación Inventari…" at bounding box center [581, 342] width 1163 height 685
click at [641, 266] on span "Sin categoría" at bounding box center [668, 262] width 135 height 17
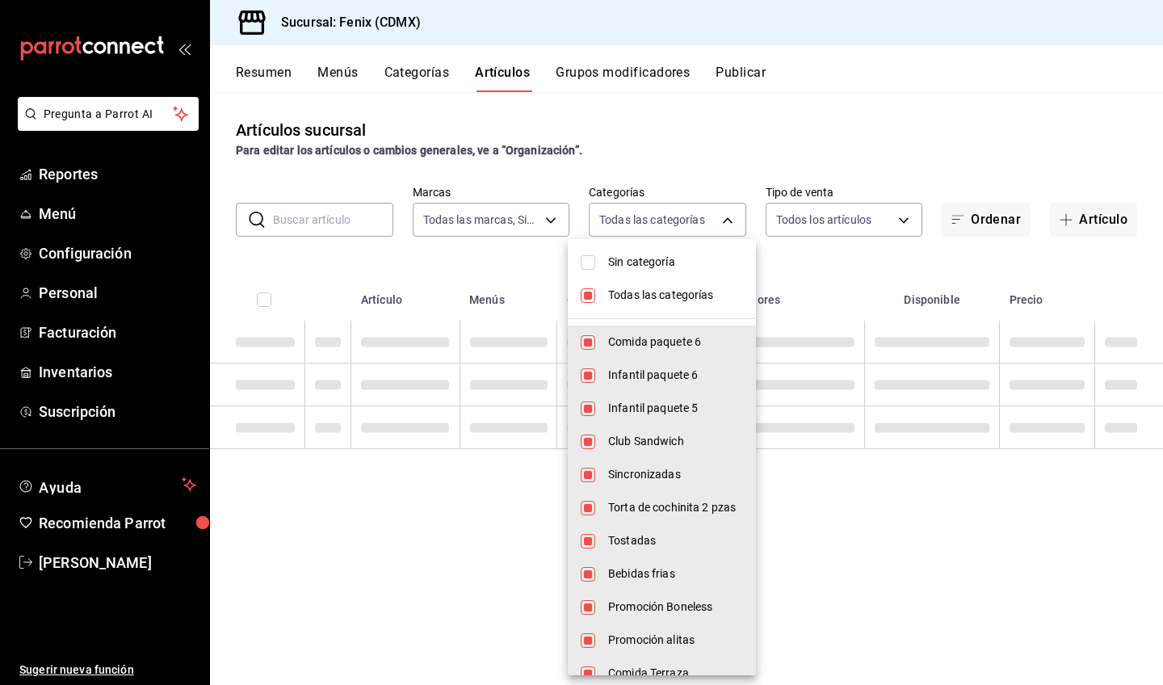
click at [652, 296] on span "Todas las categorías" at bounding box center [675, 295] width 135 height 17
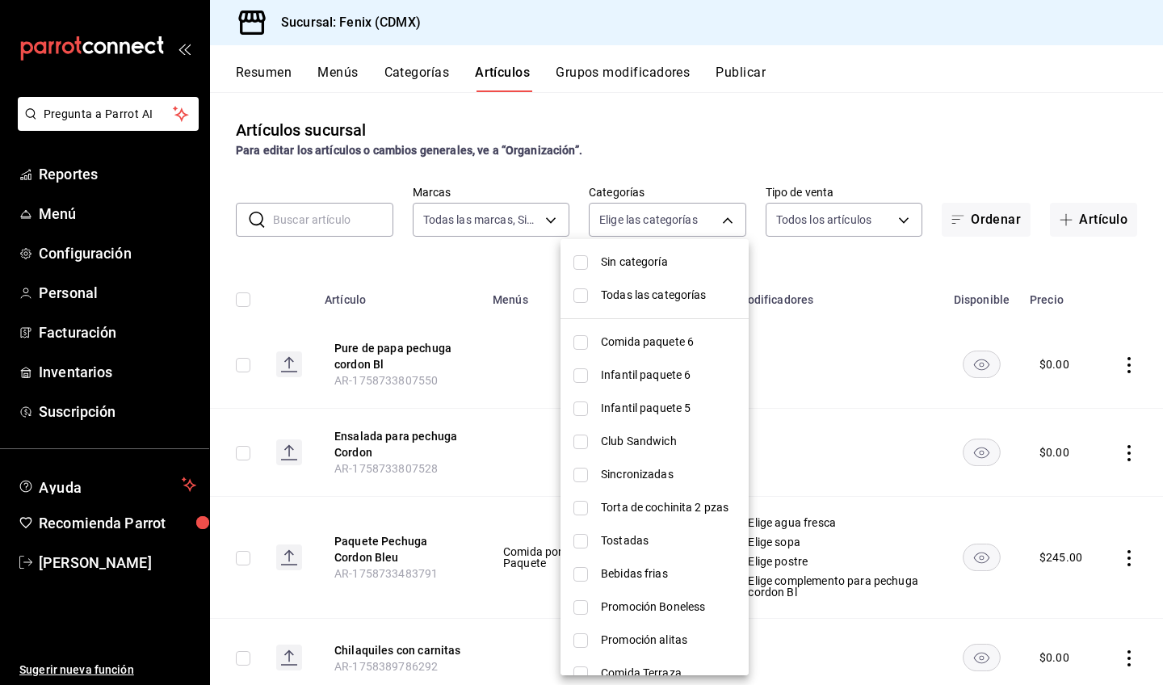
click at [1077, 222] on div at bounding box center [581, 342] width 1163 height 685
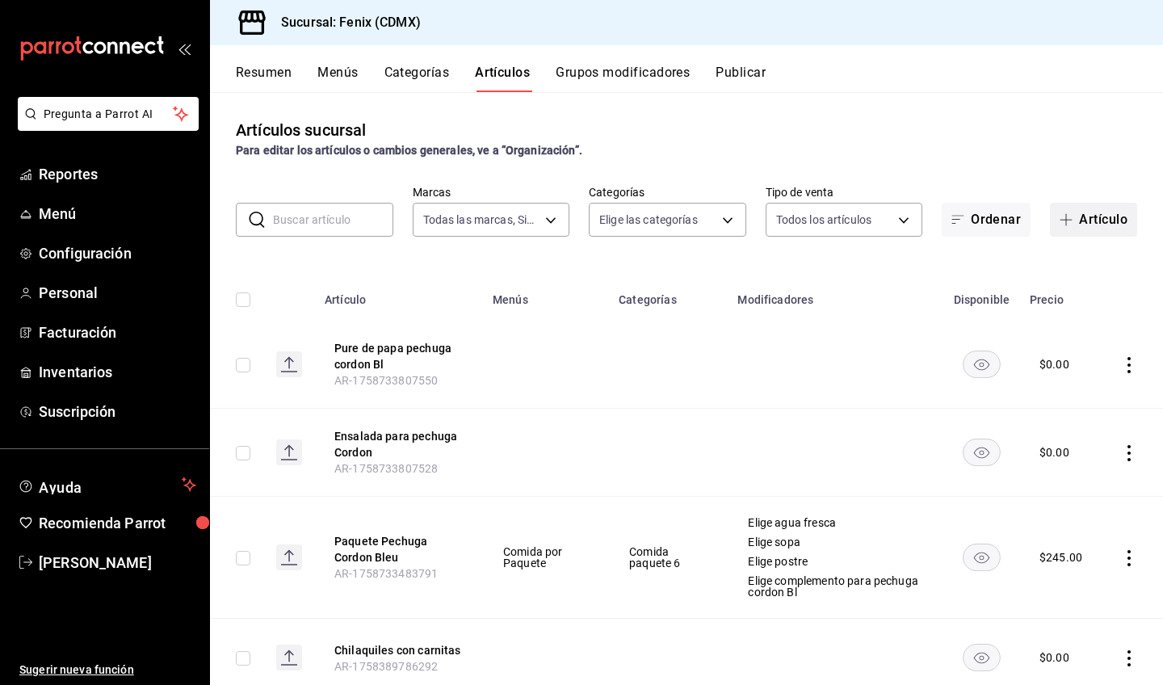
click at [1077, 215] on button "Artículo" at bounding box center [1093, 220] width 87 height 34
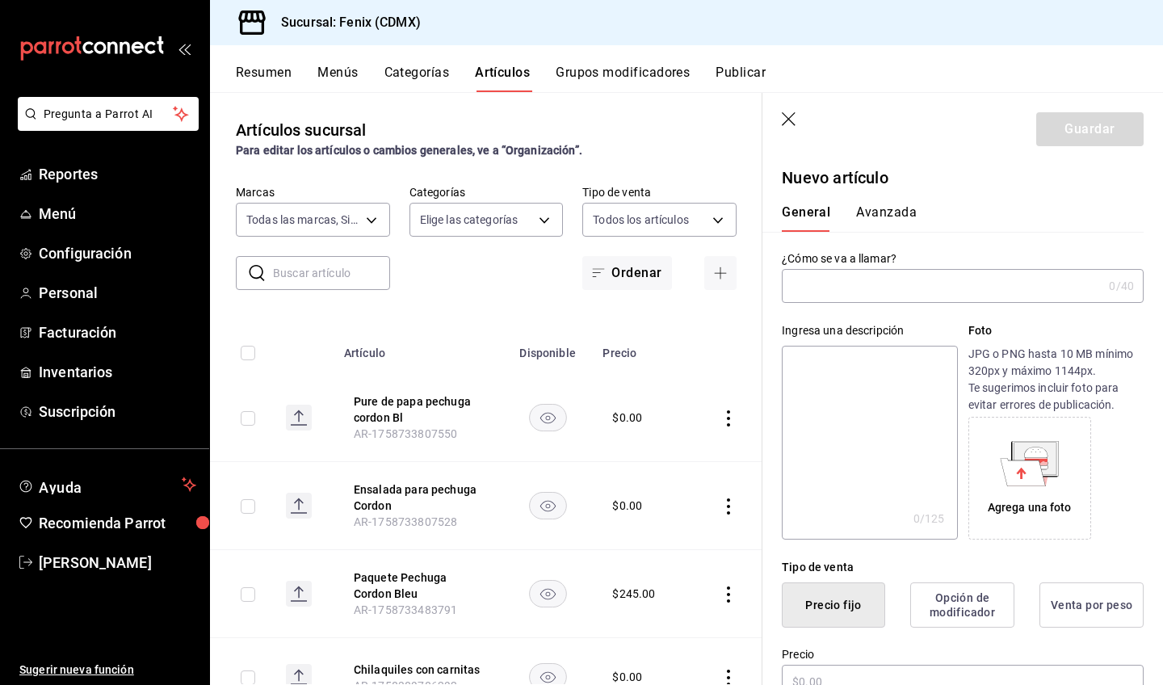
click at [928, 287] on input "text" at bounding box center [942, 286] width 321 height 32
click at [788, 115] on icon "button" at bounding box center [790, 120] width 16 height 16
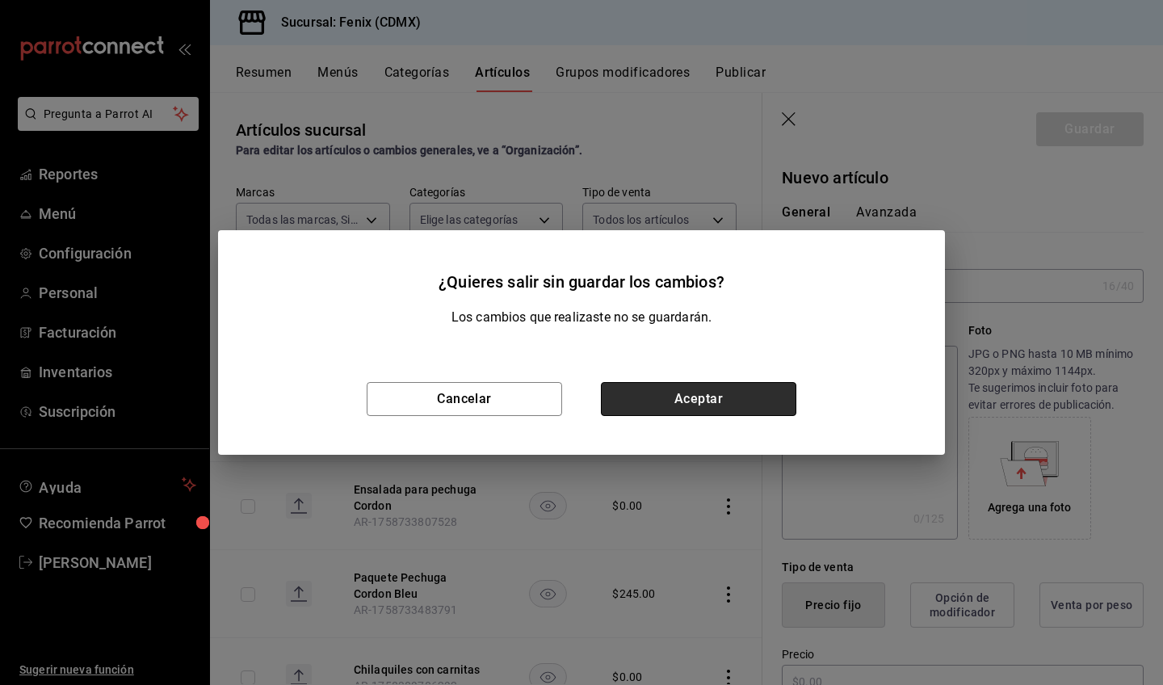
click at [671, 389] on button "Aceptar" at bounding box center [698, 399] width 195 height 34
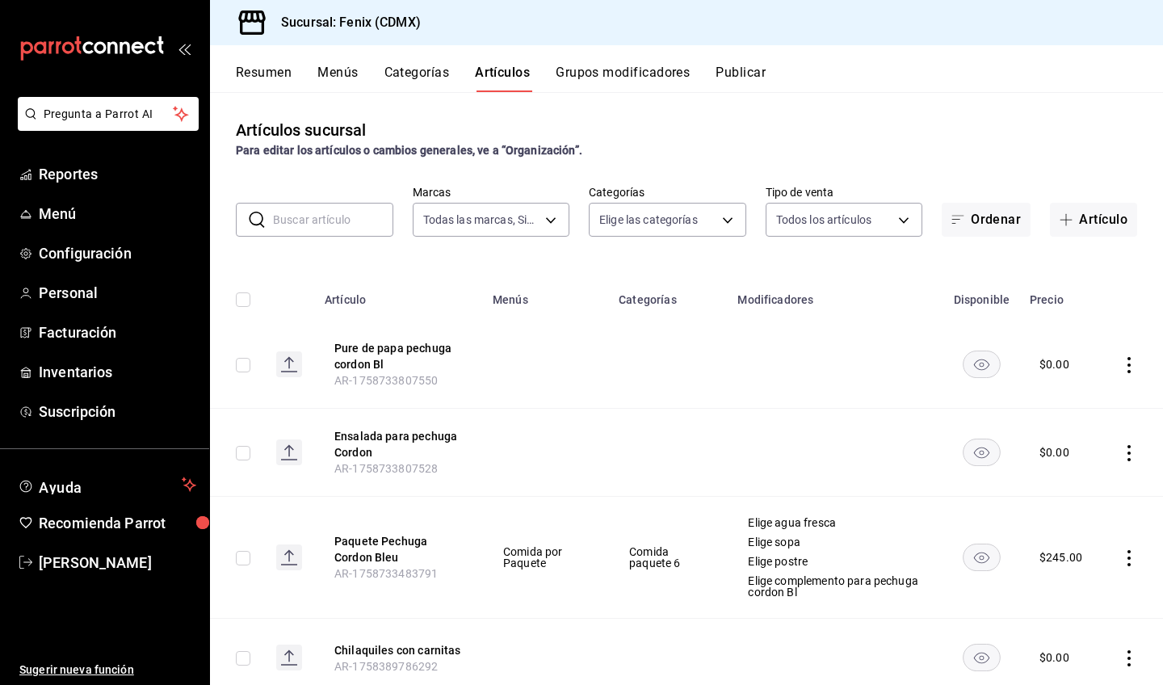
click at [426, 66] on button "Categorías" at bounding box center [416, 78] width 65 height 27
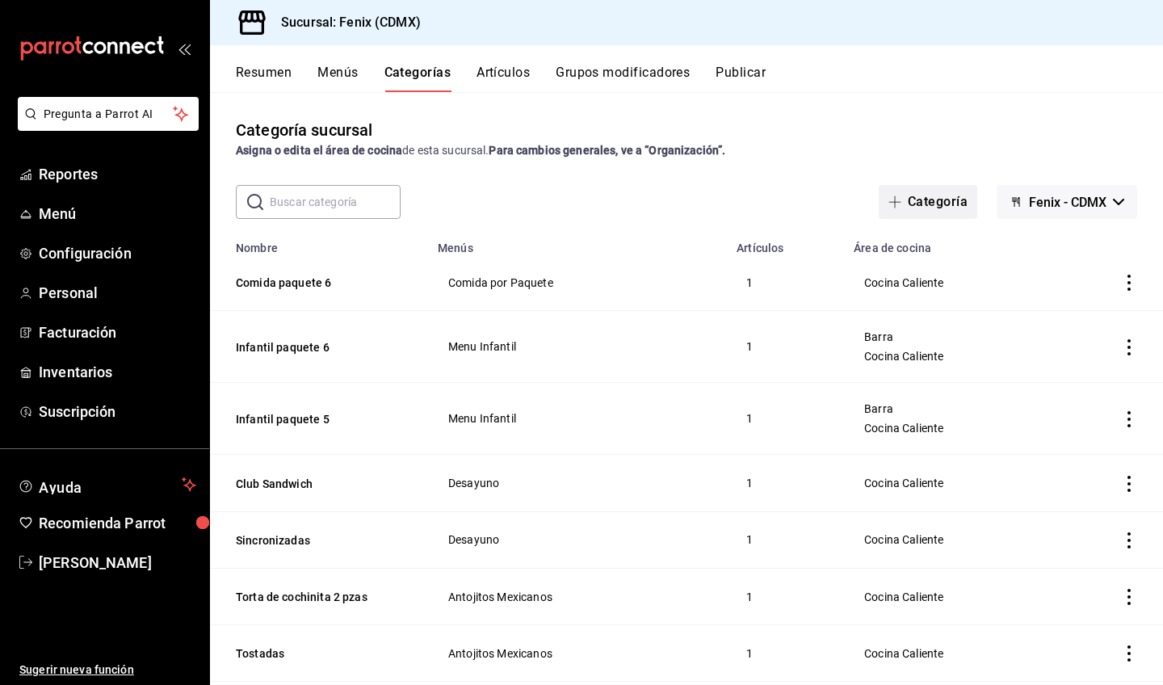
click at [927, 208] on button "Categoría" at bounding box center [928, 202] width 99 height 34
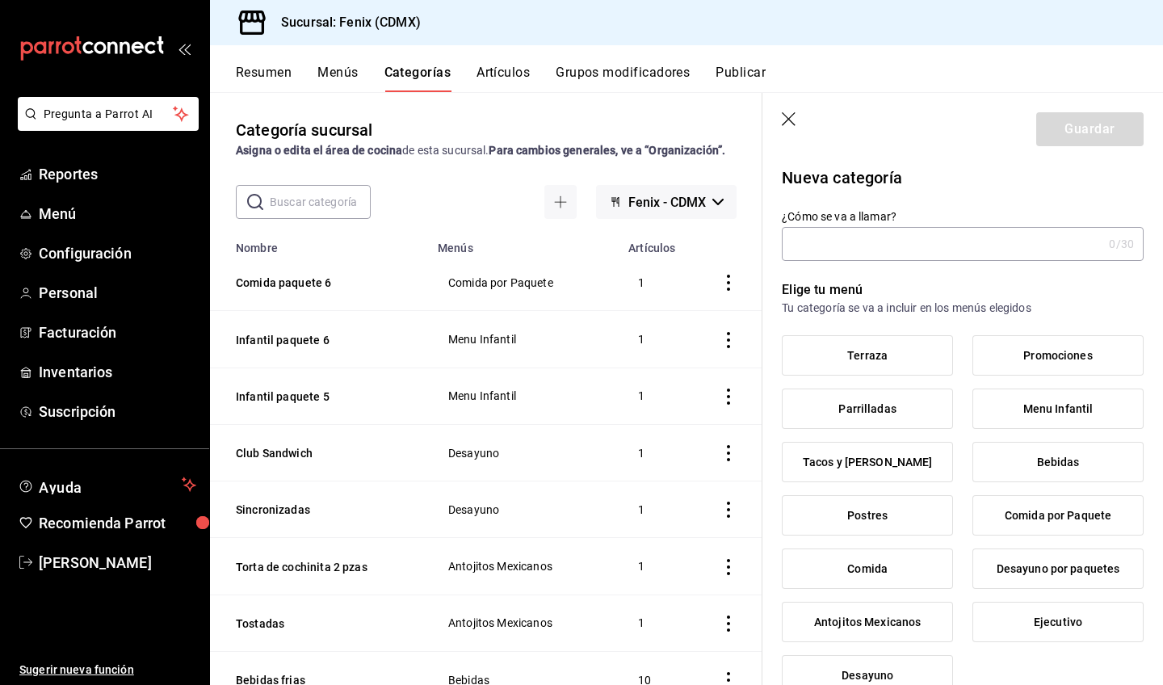
click at [936, 244] on input "¿Cómo se va a llamar?" at bounding box center [942, 244] width 321 height 32
type input "Comida paquete 7"
click at [1073, 521] on span "Comida por Paquete" at bounding box center [1058, 516] width 107 height 14
click at [0, 0] on input "Comida por Paquete" at bounding box center [0, 0] width 0 height 0
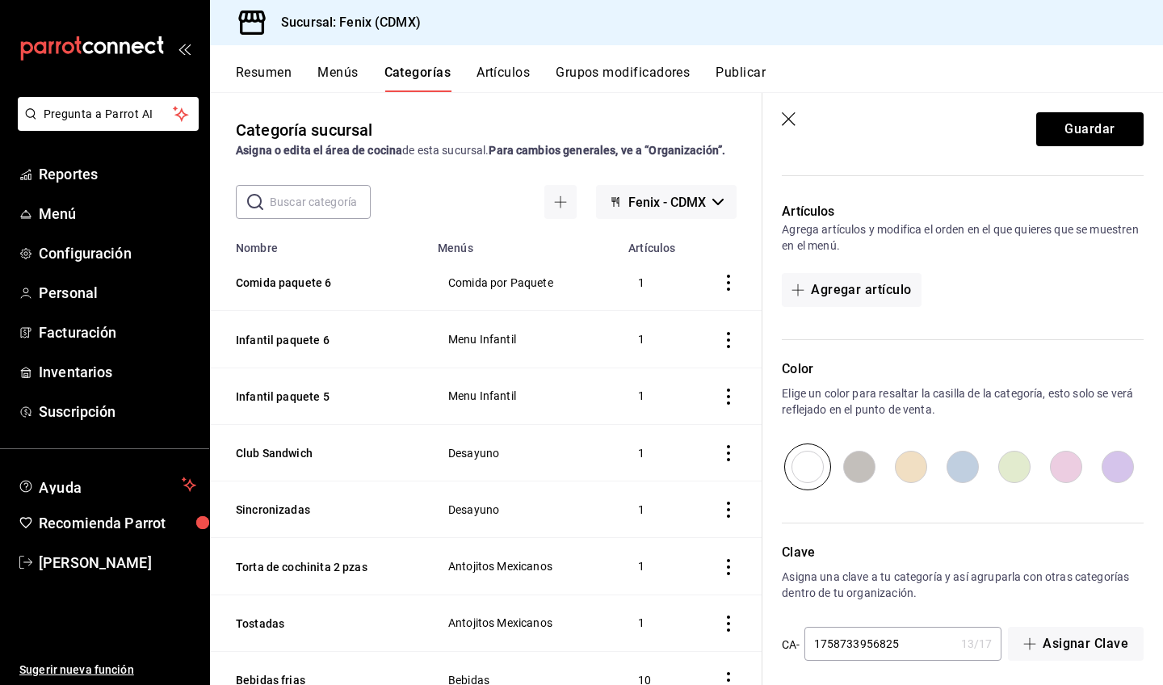
scroll to position [434, 0]
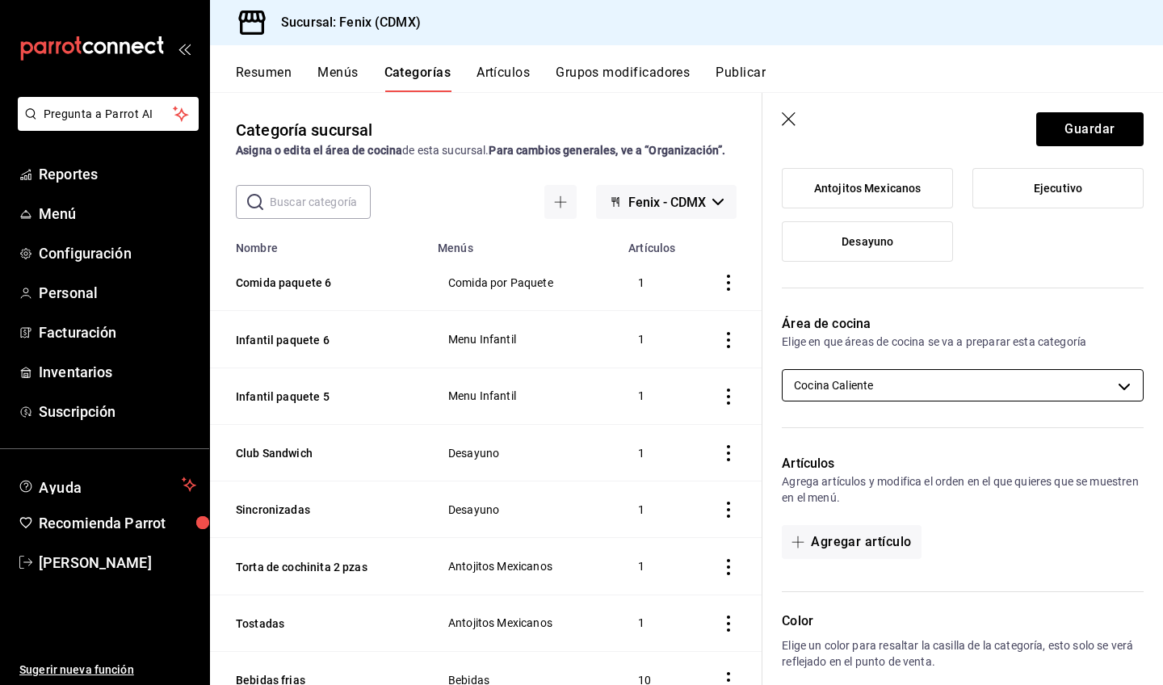
click at [964, 388] on body "Pregunta a Parrot AI Reportes Menú Configuración Personal Facturación Inventari…" at bounding box center [581, 342] width 1163 height 685
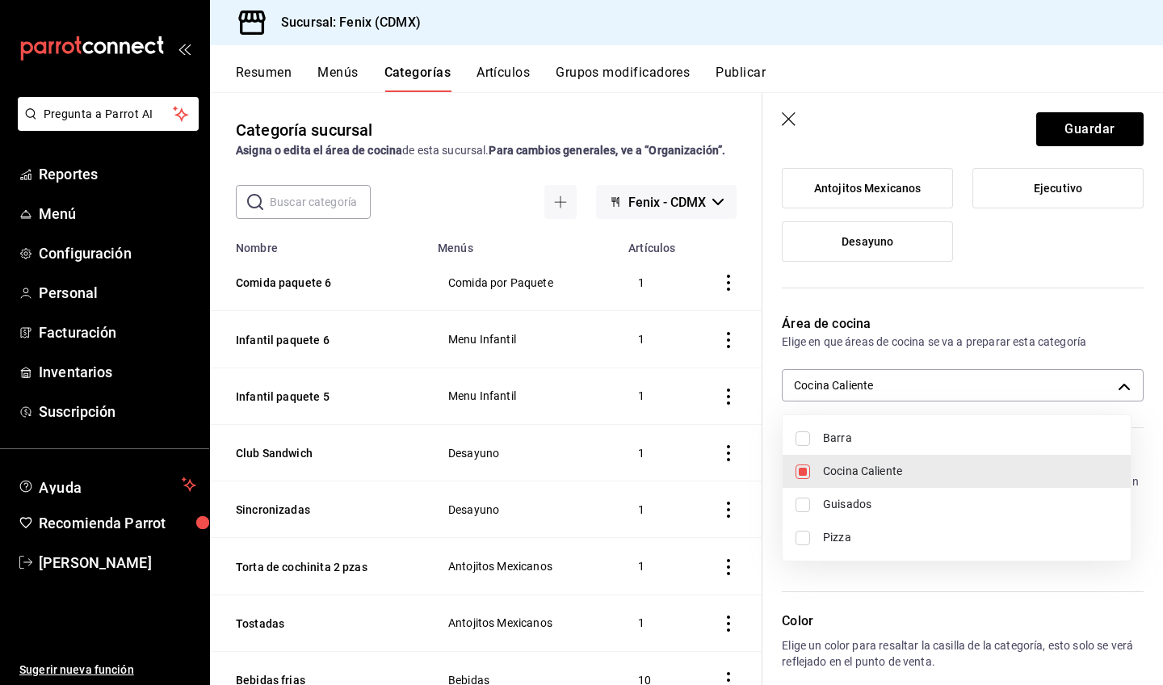
click at [851, 441] on span "Barra" at bounding box center [970, 438] width 295 height 17
type input "cdfcdcd9-7ccd-4a03-895f-fa0389ae106e,ac2a0bbd-1385-4982-bbeb-fc29b2aee38a"
checkbox input "true"
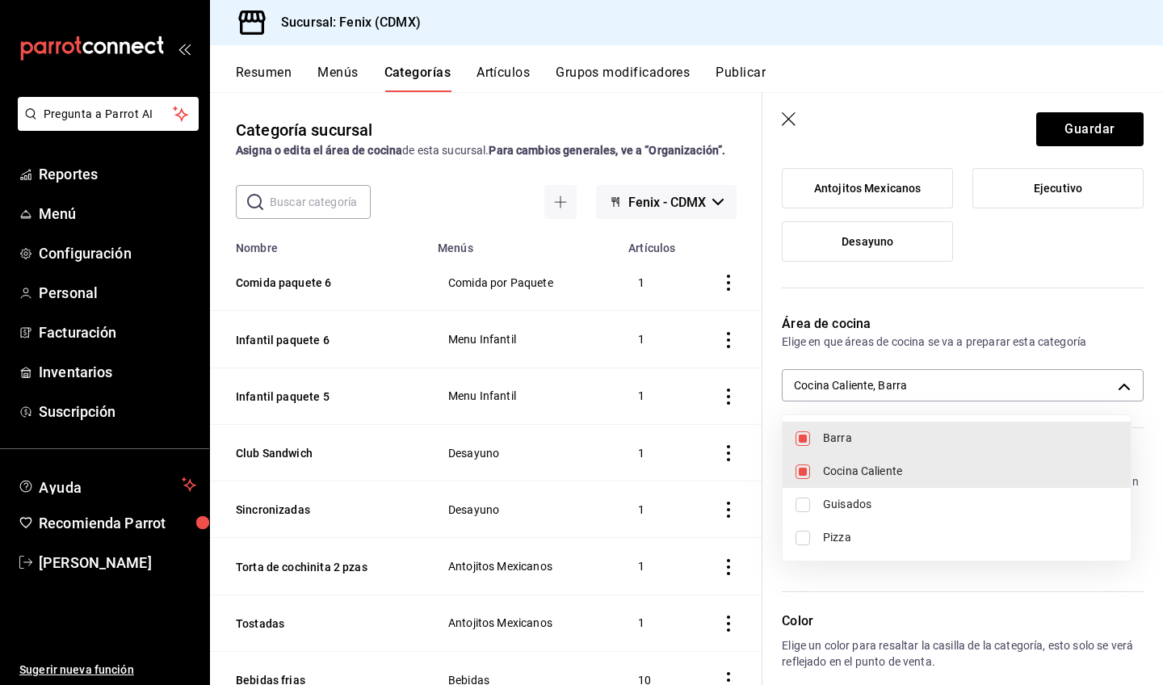
click at [1109, 248] on div at bounding box center [581, 342] width 1163 height 685
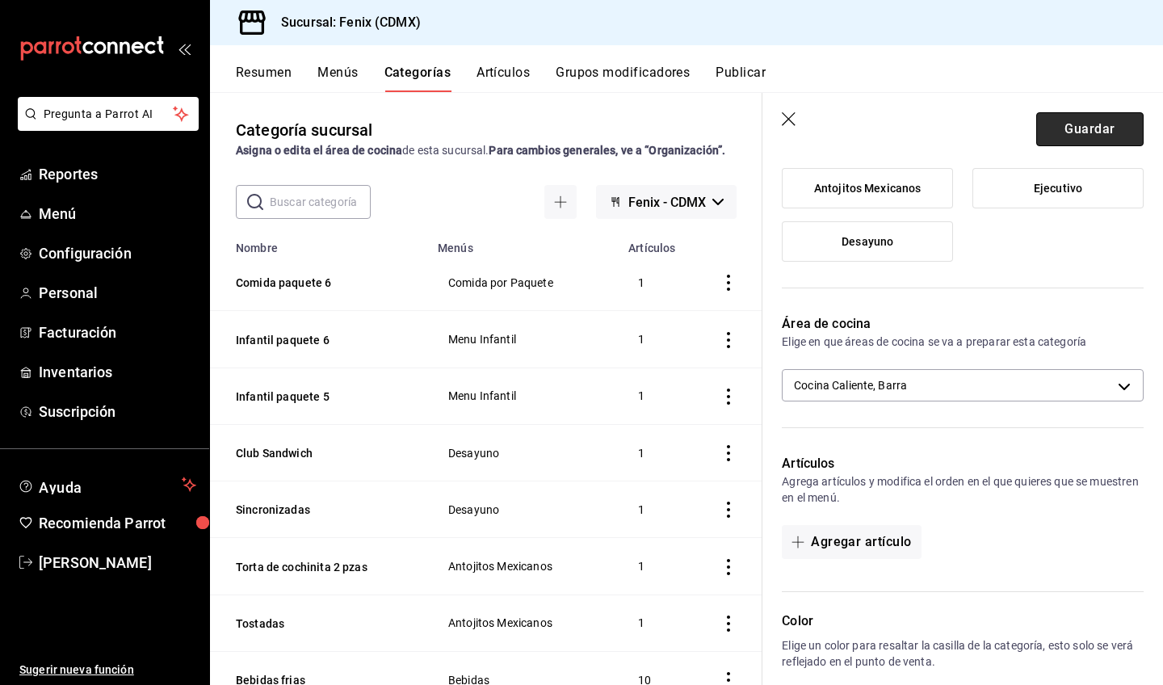
click at [1101, 125] on button "Guardar" at bounding box center [1089, 129] width 107 height 34
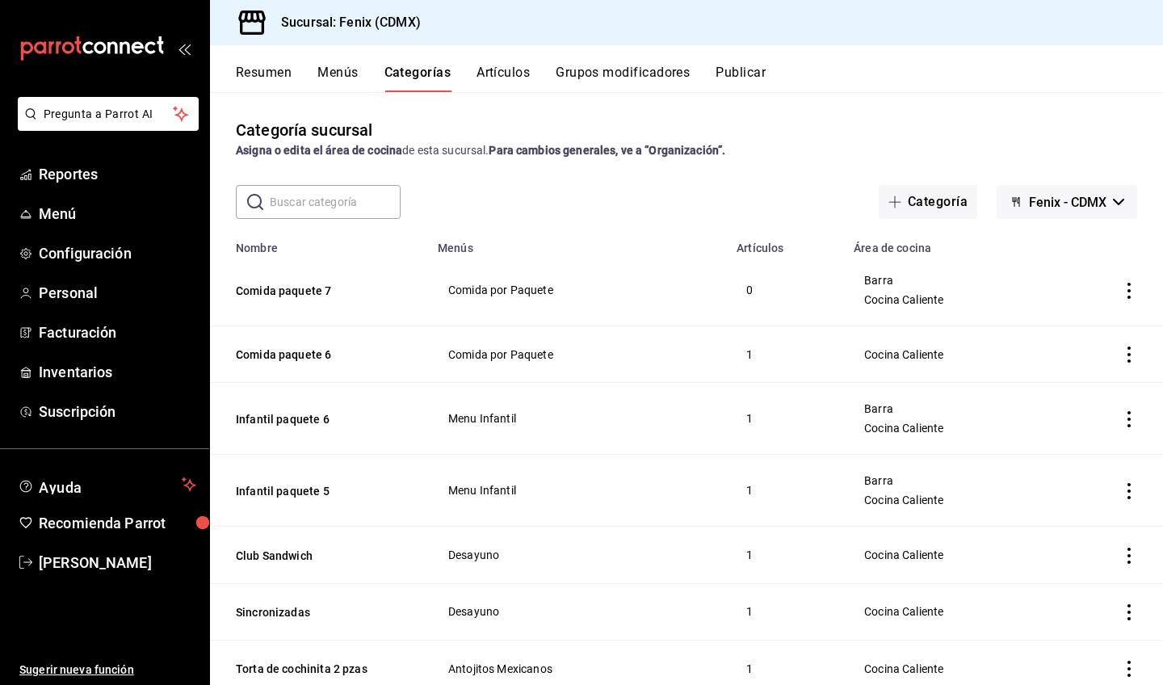
click at [1121, 356] on icon "actions" at bounding box center [1129, 355] width 16 height 16
click at [1078, 389] on span "Editar" at bounding box center [1069, 392] width 42 height 17
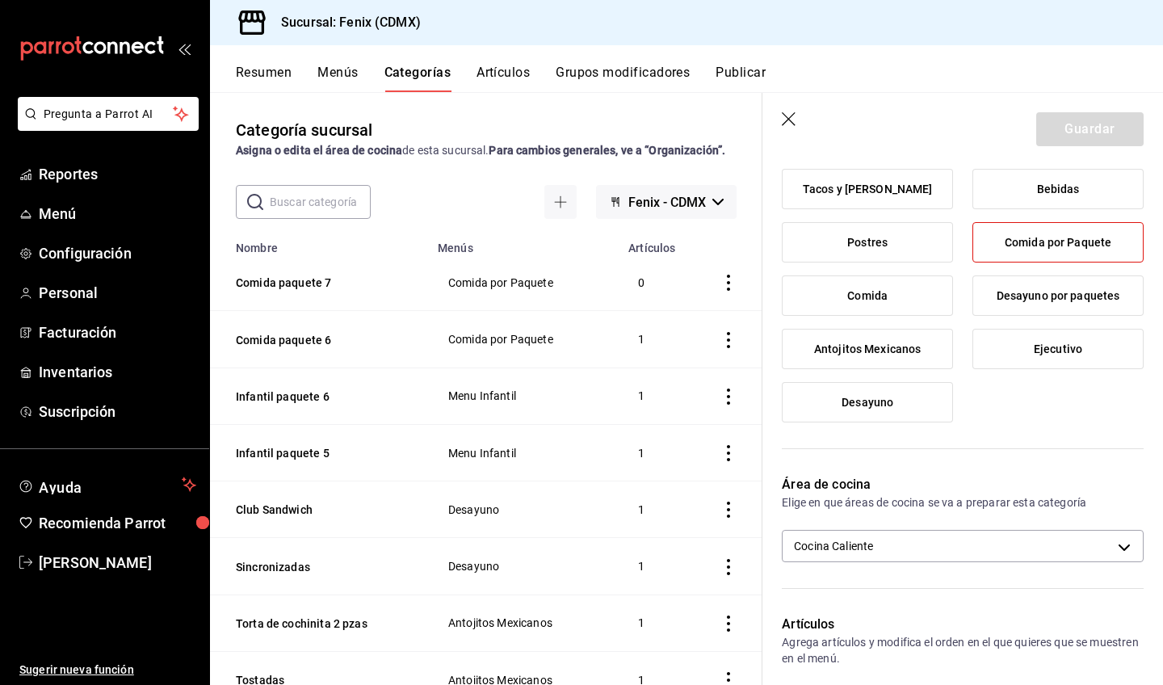
scroll to position [416, 0]
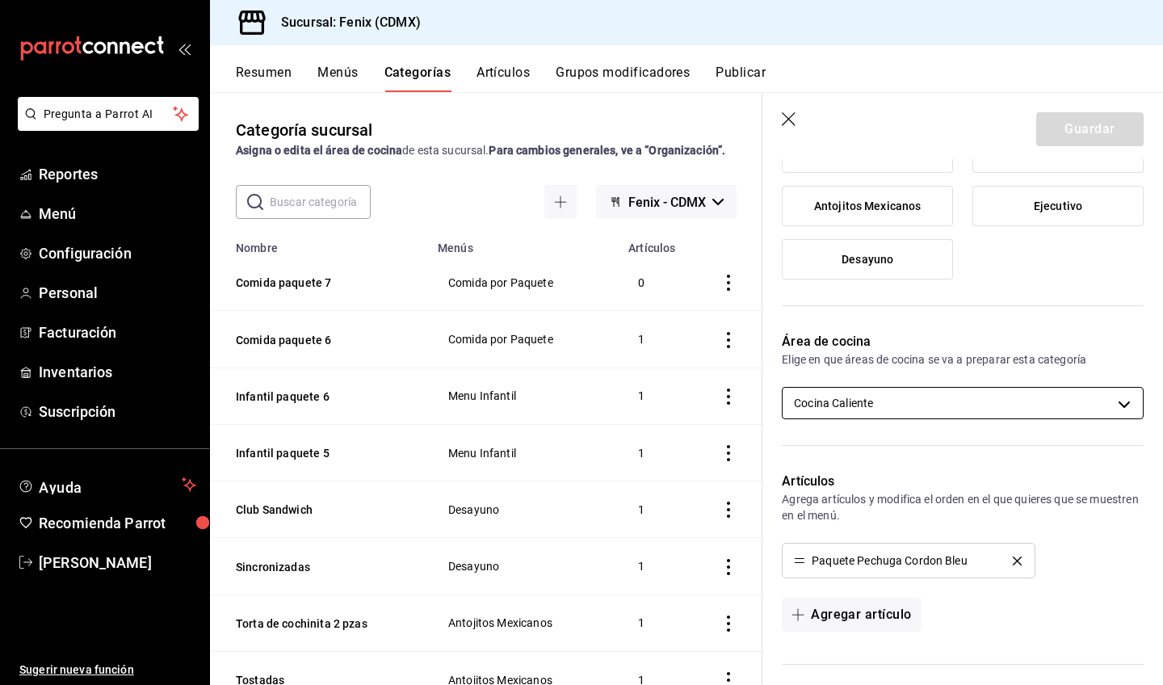
click at [966, 407] on body "Pregunta a Parrot AI Reportes Menú Configuración Personal Facturación Inventari…" at bounding box center [581, 342] width 1163 height 685
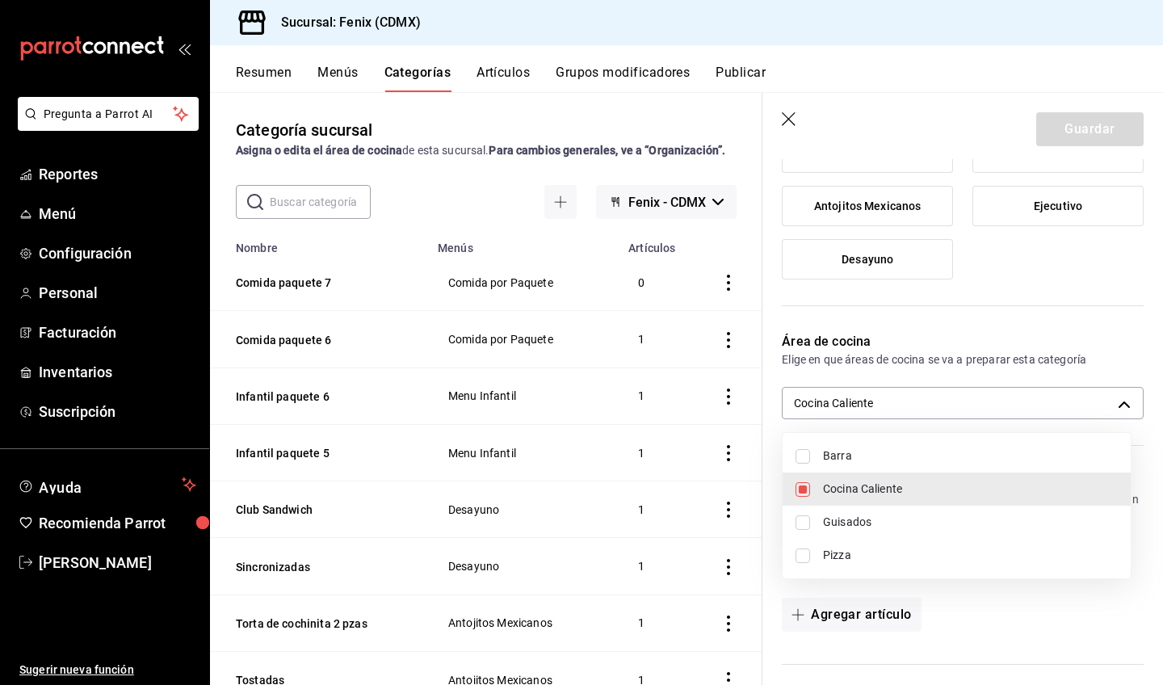
click at [843, 458] on span "Barra" at bounding box center [970, 455] width 295 height 17
type input "cdfcdcd9-7ccd-4a03-895f-fa0389ae106e,ac2a0bbd-1385-4982-bbeb-fc29b2aee38a"
checkbox input "true"
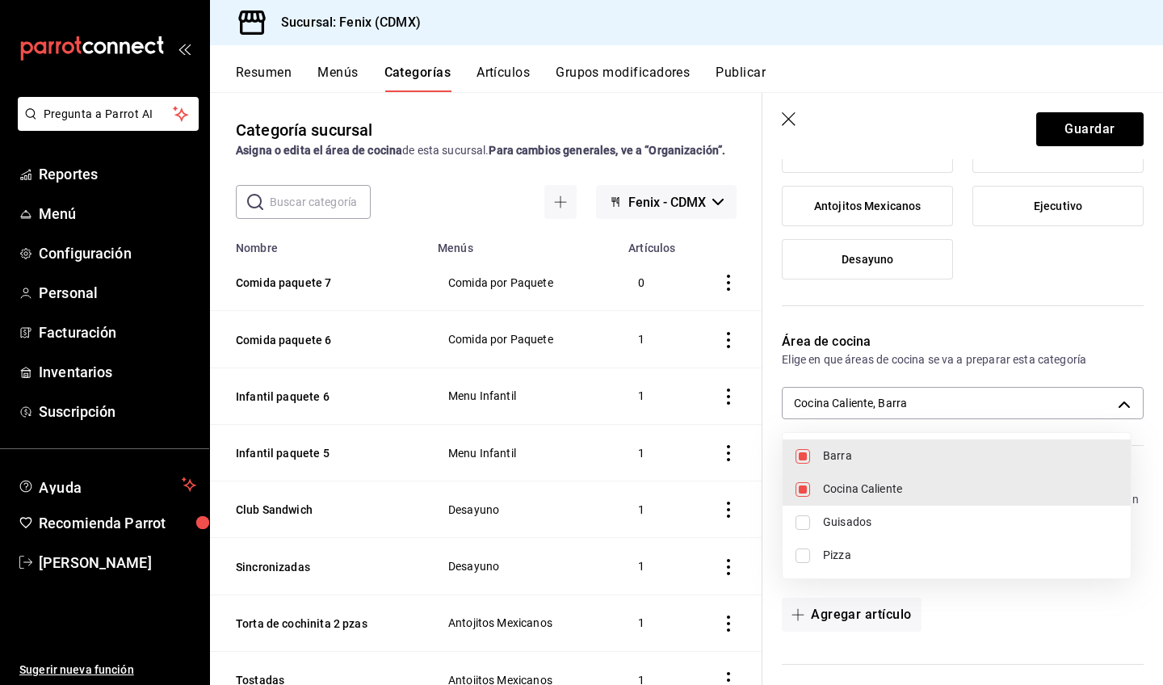
click at [1097, 125] on div at bounding box center [581, 342] width 1163 height 685
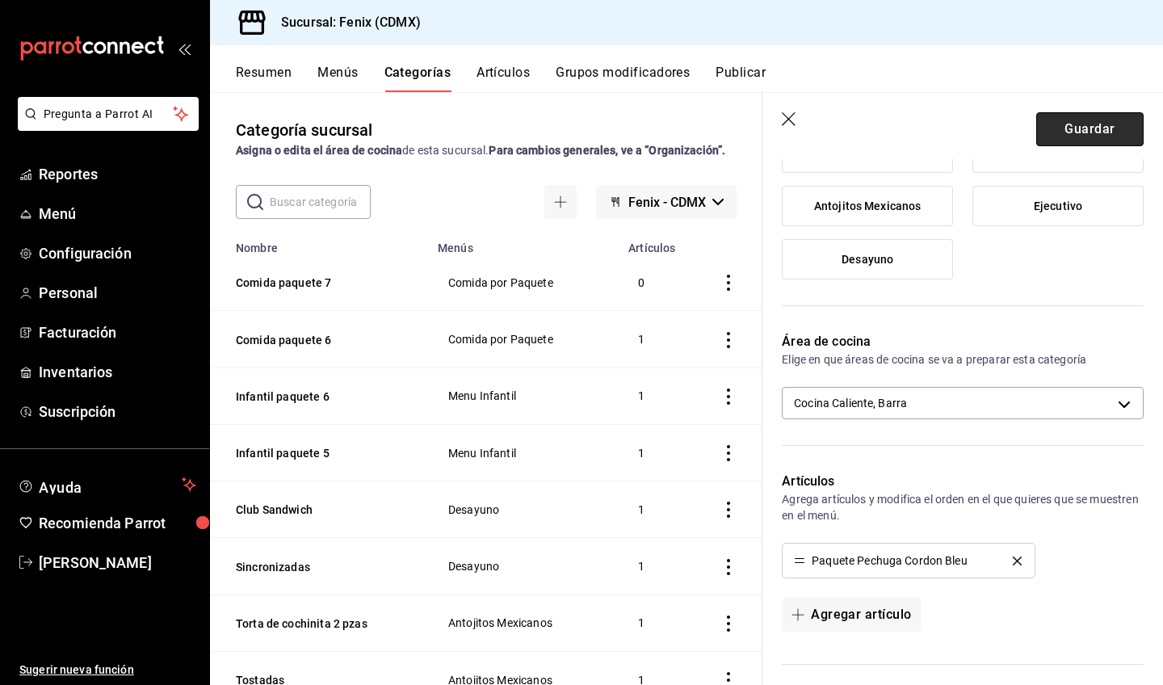
click at [1087, 135] on button "Guardar" at bounding box center [1089, 129] width 107 height 34
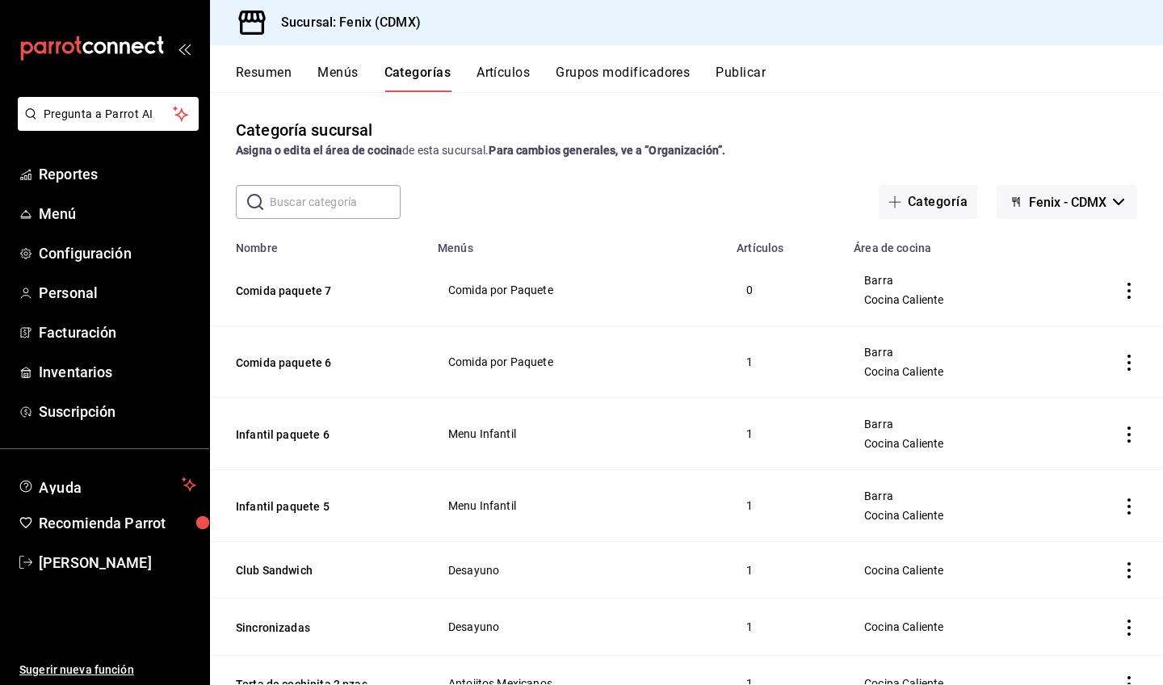
click at [503, 73] on button "Artículos" at bounding box center [503, 78] width 53 height 27
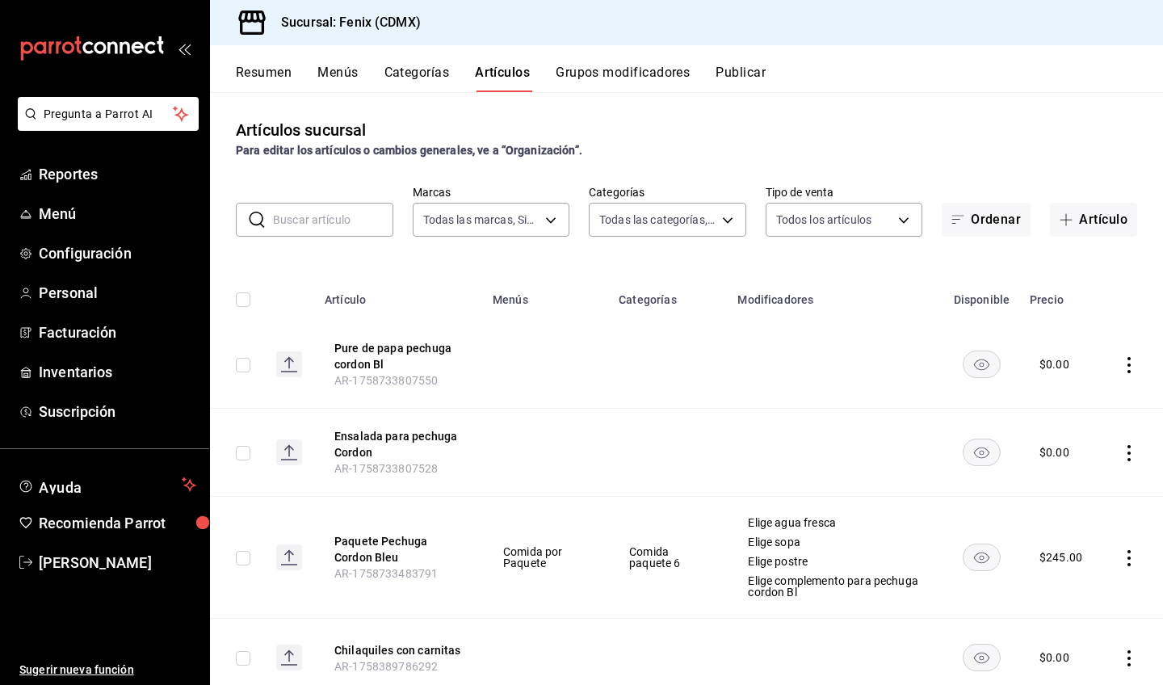
type input "a362021f-954e-4fc2-90b5-ad824f843d5b"
type input "0adf67dd-c2eb-4595-96fb-b6d9367bd04d,2a6b8515-55f1-4842-948a-8b3fa49a78e3,9d734…"
click at [1101, 221] on button "Artículo" at bounding box center [1093, 220] width 87 height 34
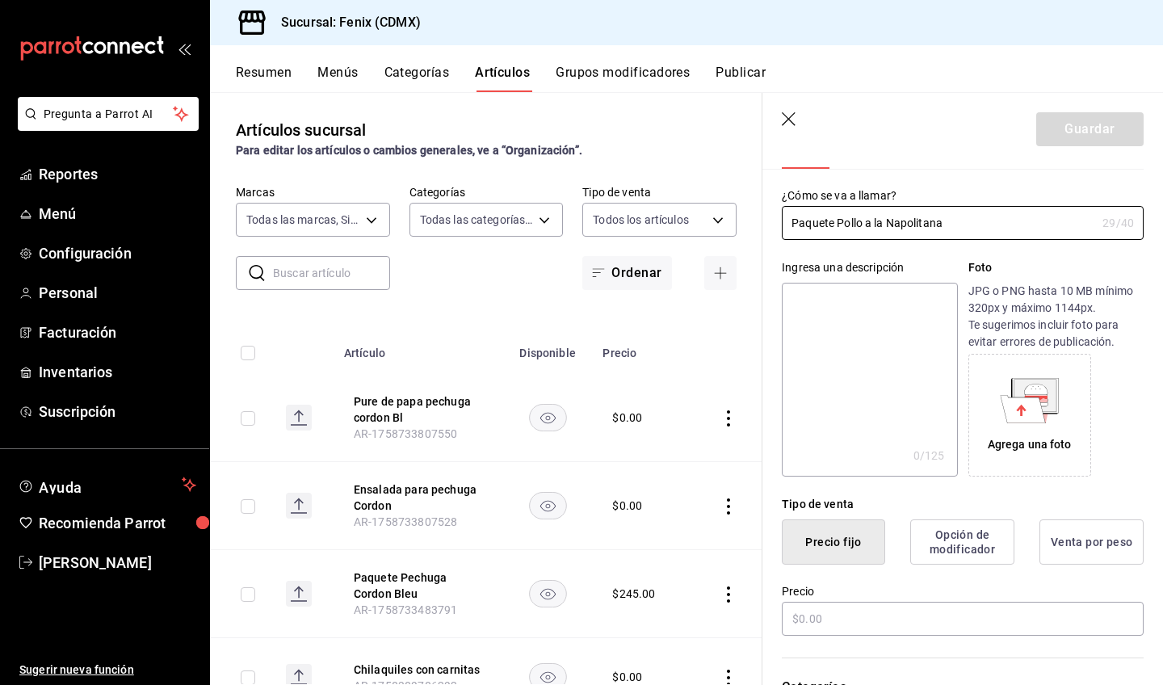
scroll to position [105, 0]
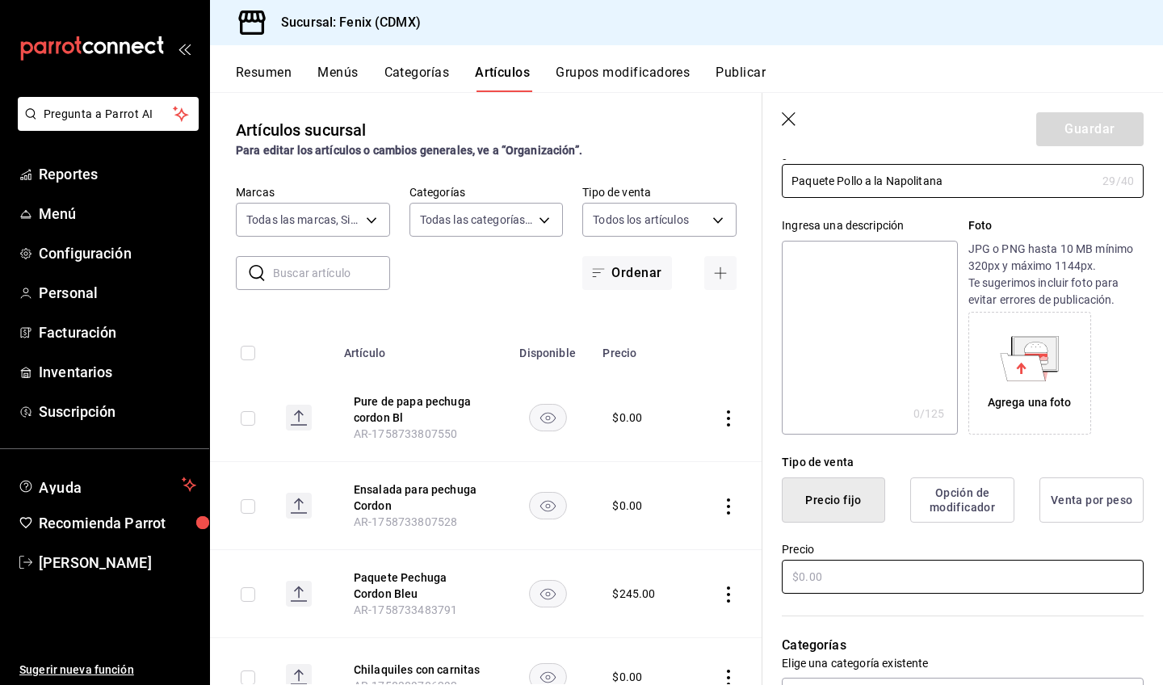
type input "Paquete Pollo a la Napolitana"
click at [1001, 579] on input "text" at bounding box center [963, 577] width 362 height 34
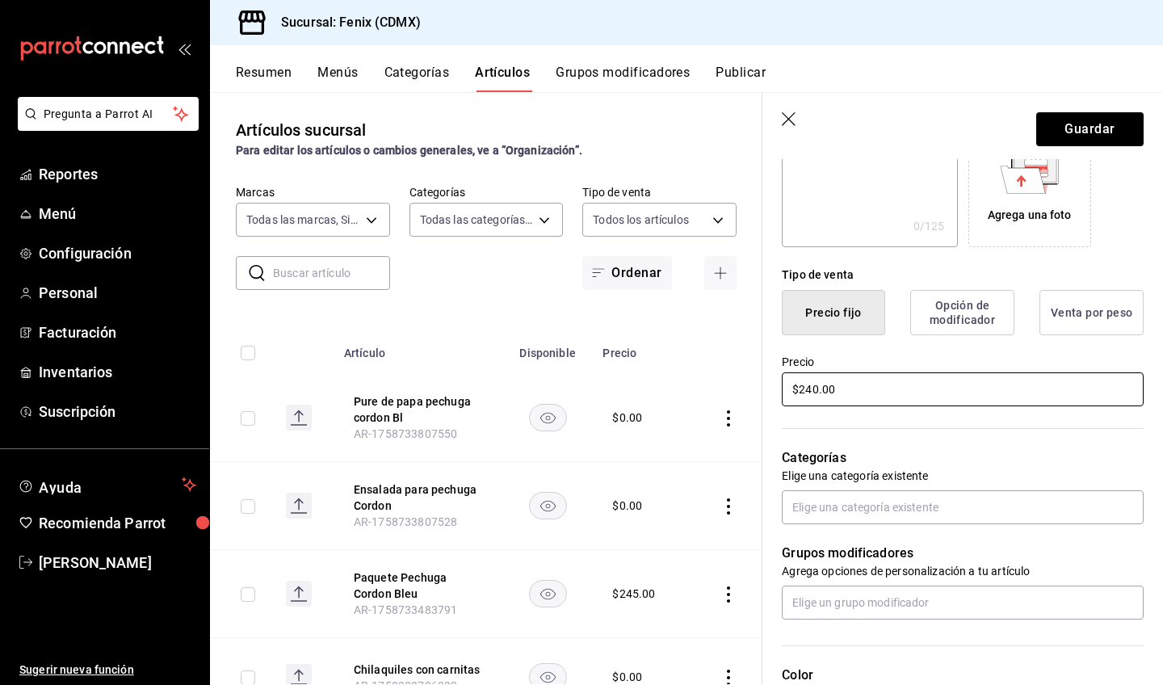
scroll to position [275, 0]
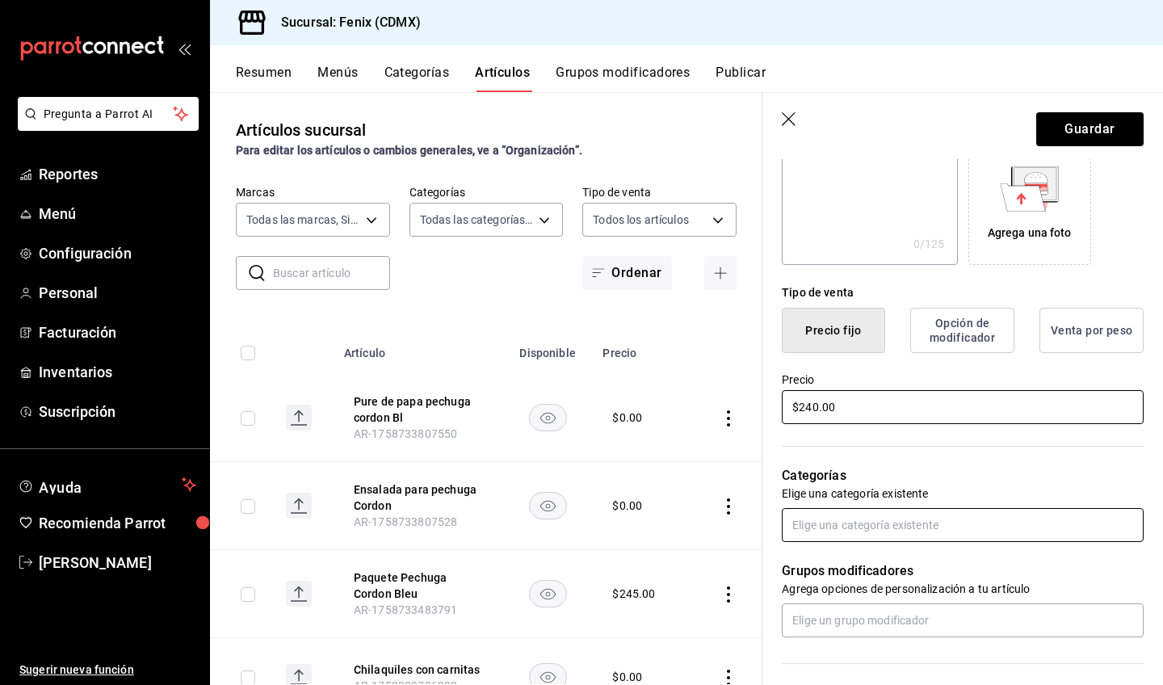
type input "$240.00"
click at [985, 530] on input "text" at bounding box center [963, 525] width 362 height 34
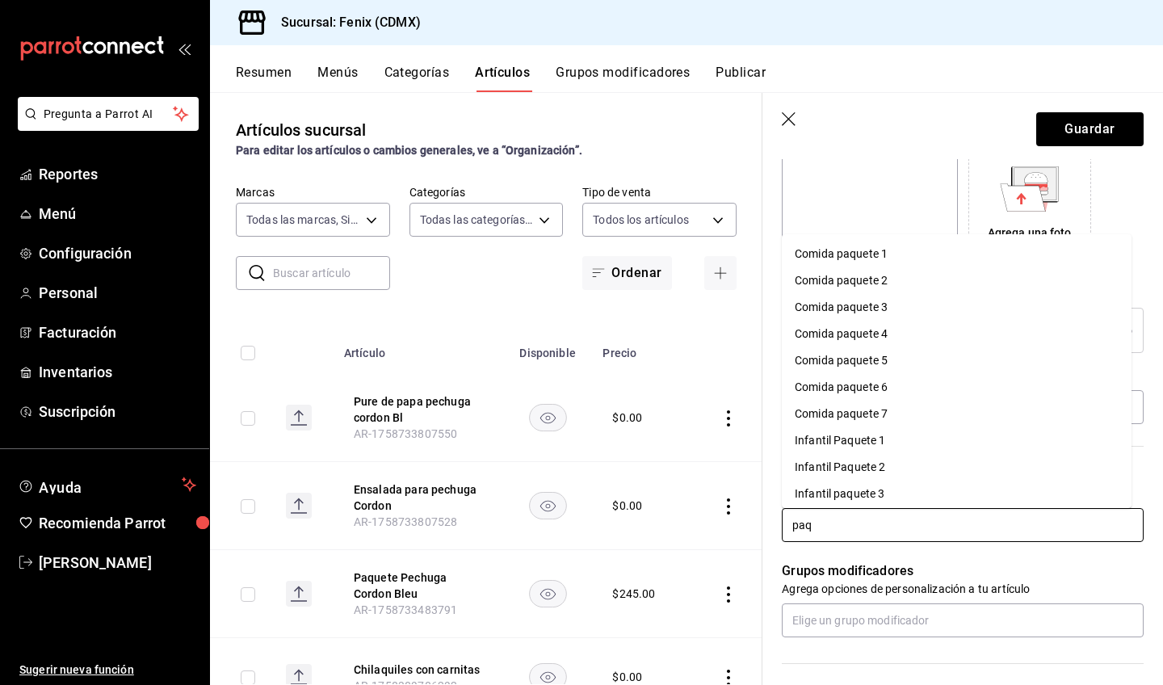
type input "paqu"
click at [967, 411] on li "Comida paquete 7" at bounding box center [957, 414] width 350 height 27
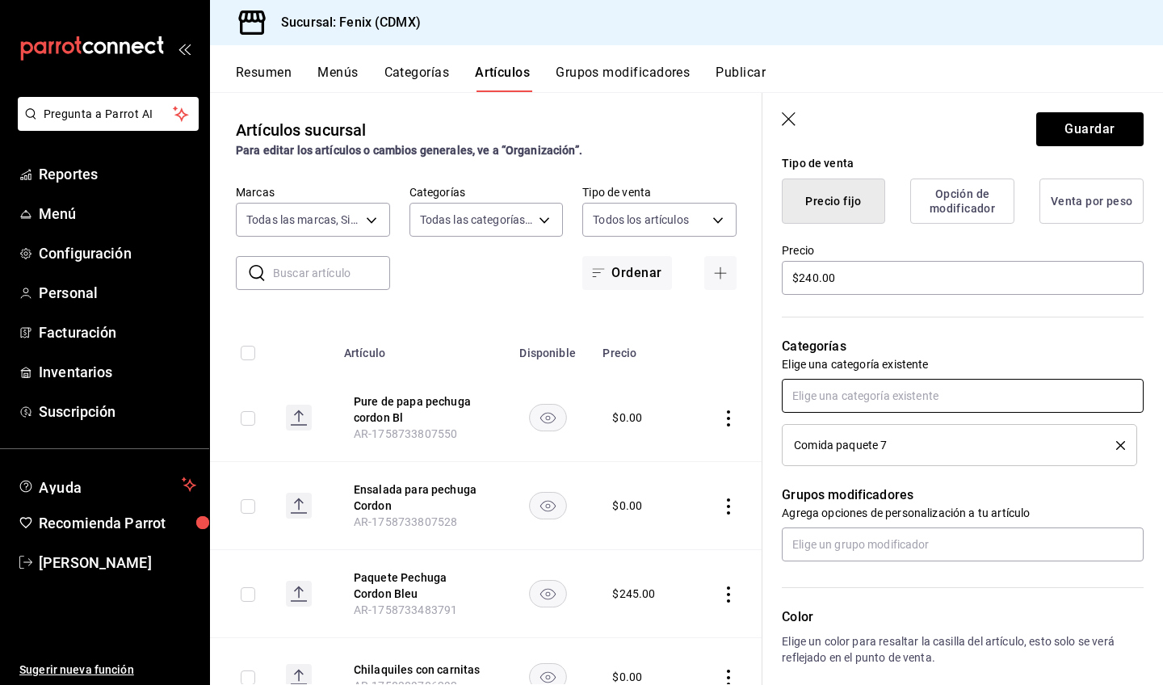
scroll to position [471, 0]
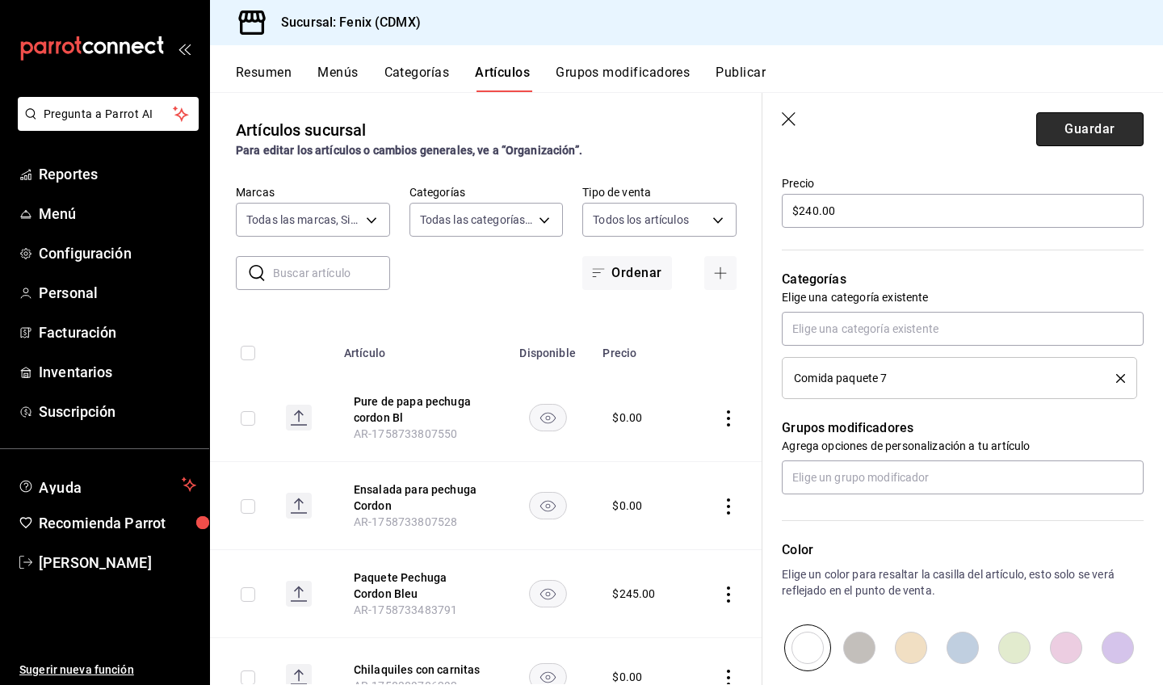
click at [1064, 137] on button "Guardar" at bounding box center [1089, 129] width 107 height 34
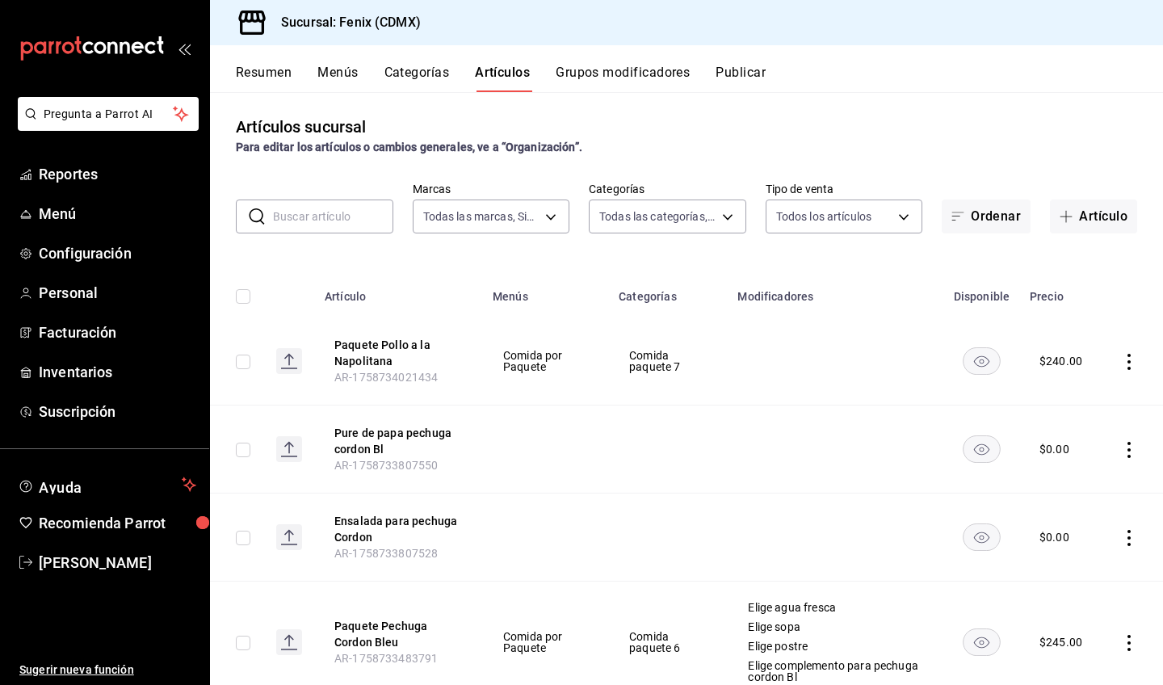
scroll to position [22, 0]
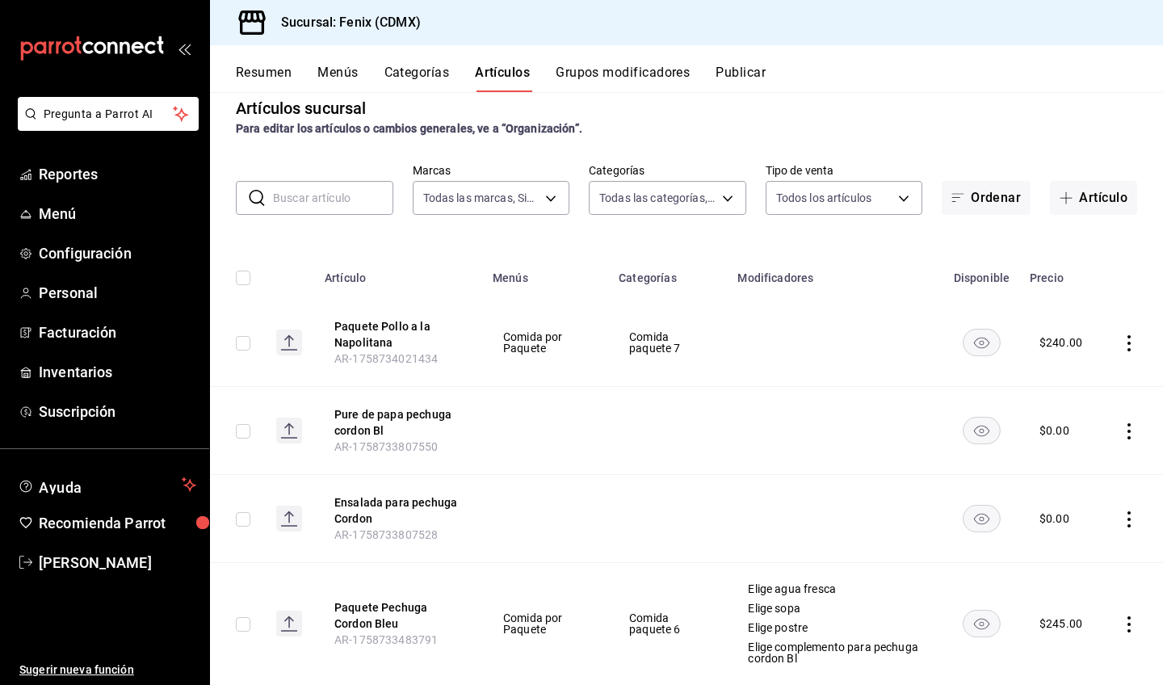
click at [1121, 340] on icon "actions" at bounding box center [1129, 343] width 16 height 16
click at [1073, 377] on span "Editar" at bounding box center [1069, 380] width 42 height 17
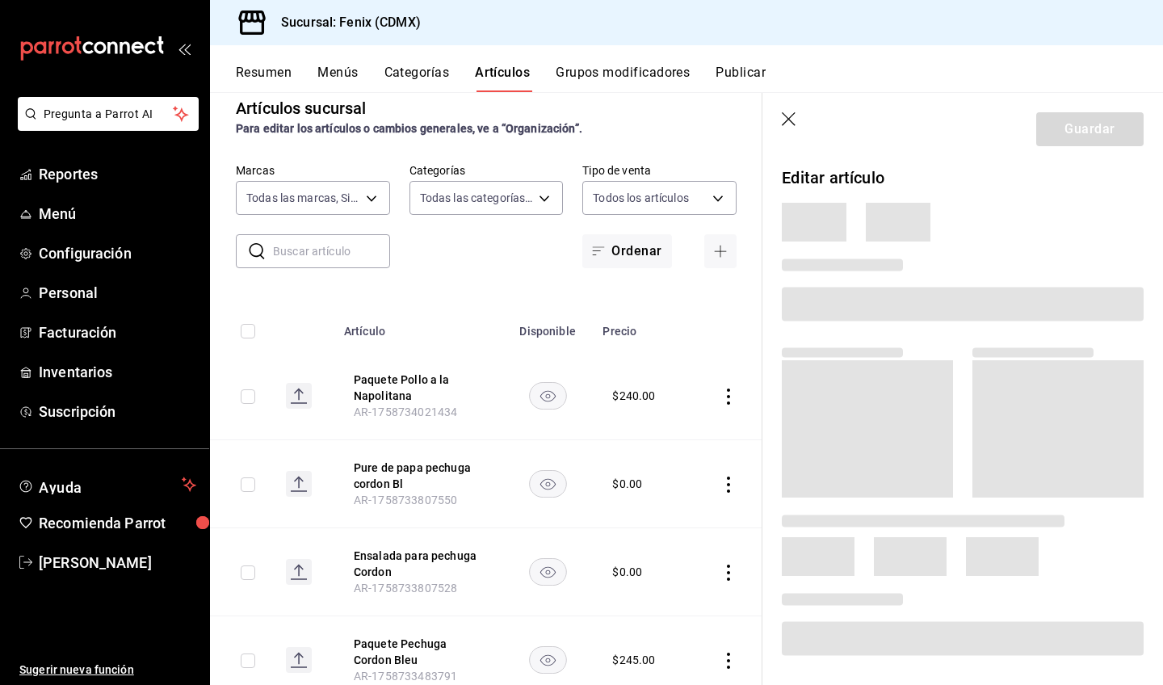
click at [789, 117] on icon "button" at bounding box center [790, 120] width 16 height 16
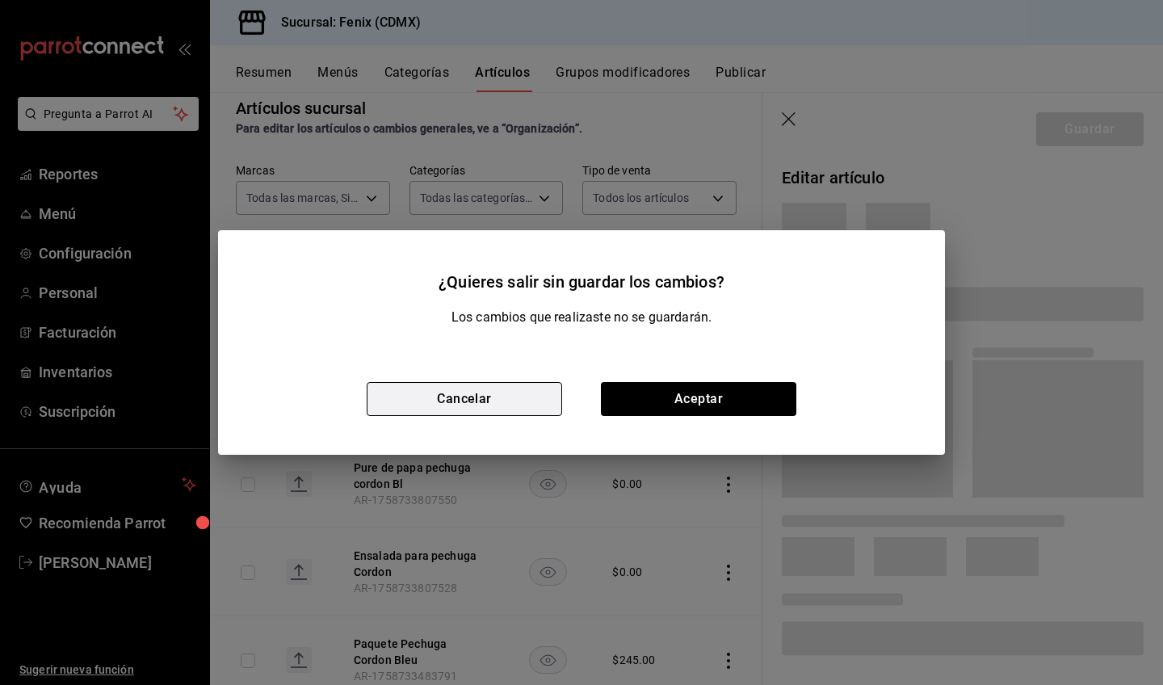
click at [547, 409] on button "Cancelar" at bounding box center [464, 399] width 195 height 34
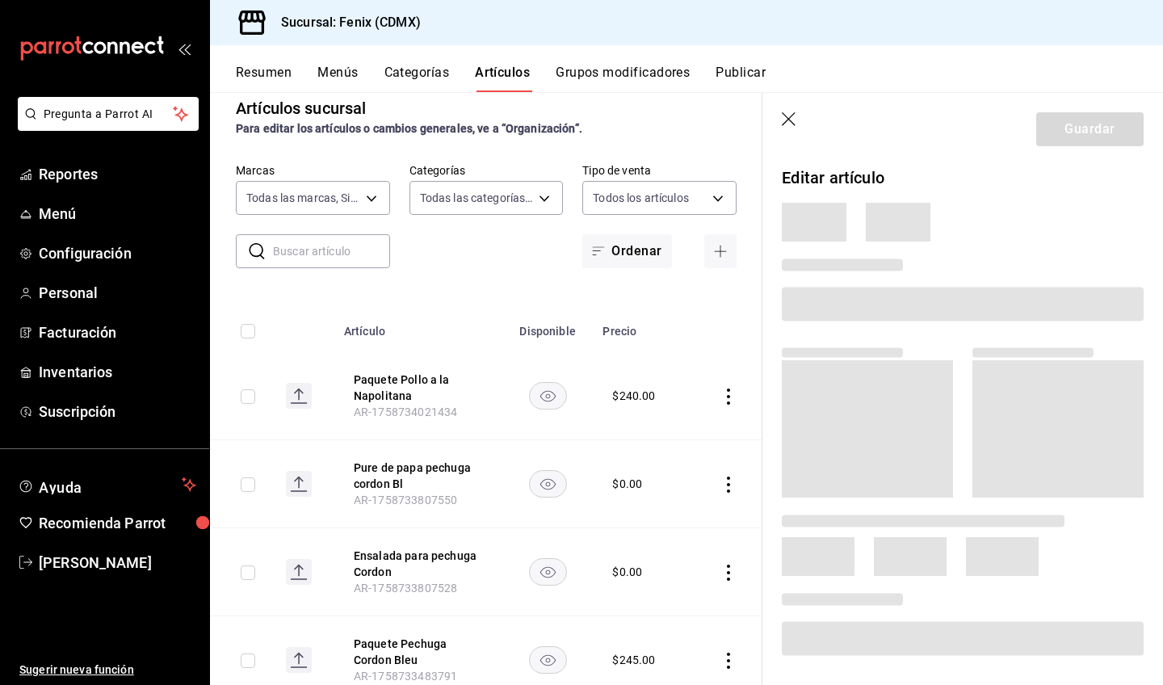
click at [791, 121] on icon "button" at bounding box center [789, 119] width 14 height 14
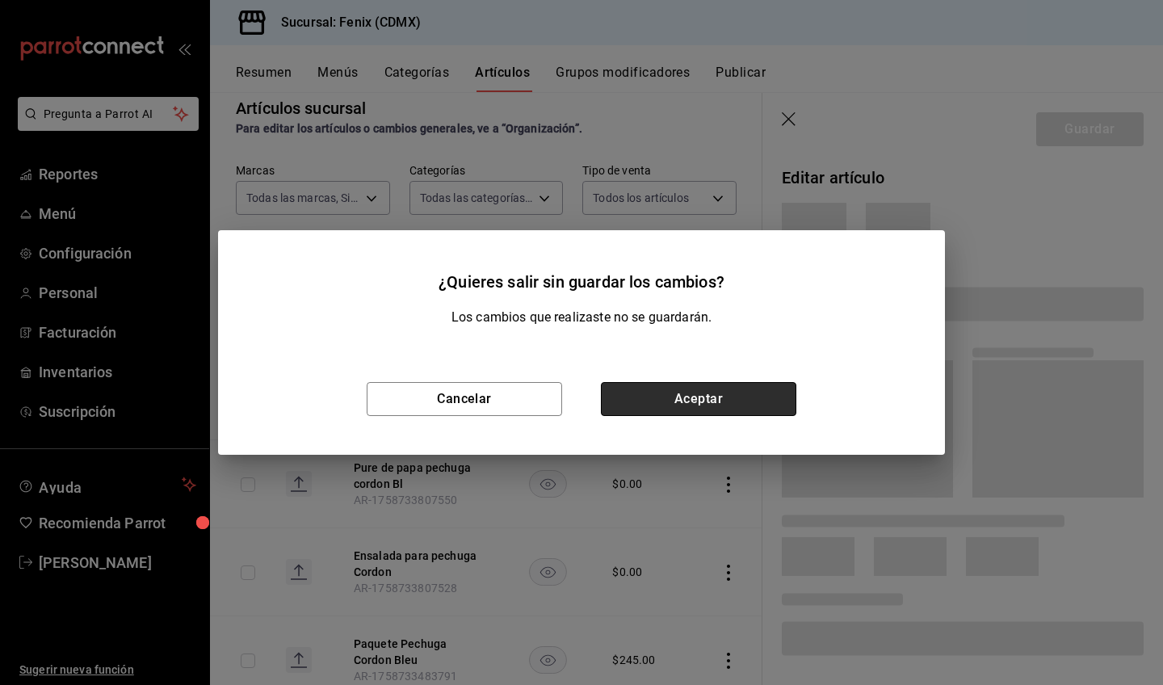
click at [715, 398] on button "Aceptar" at bounding box center [698, 399] width 195 height 34
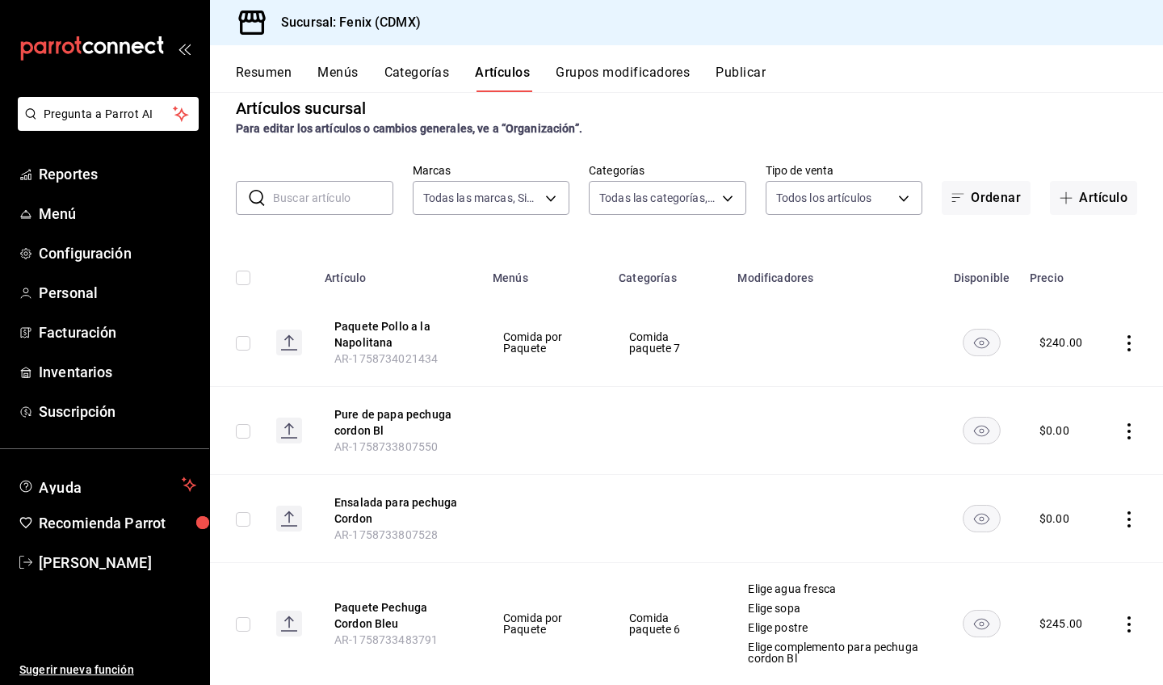
click at [1121, 351] on icon "actions" at bounding box center [1129, 343] width 16 height 16
click at [1077, 378] on span "Editar" at bounding box center [1069, 380] width 42 height 17
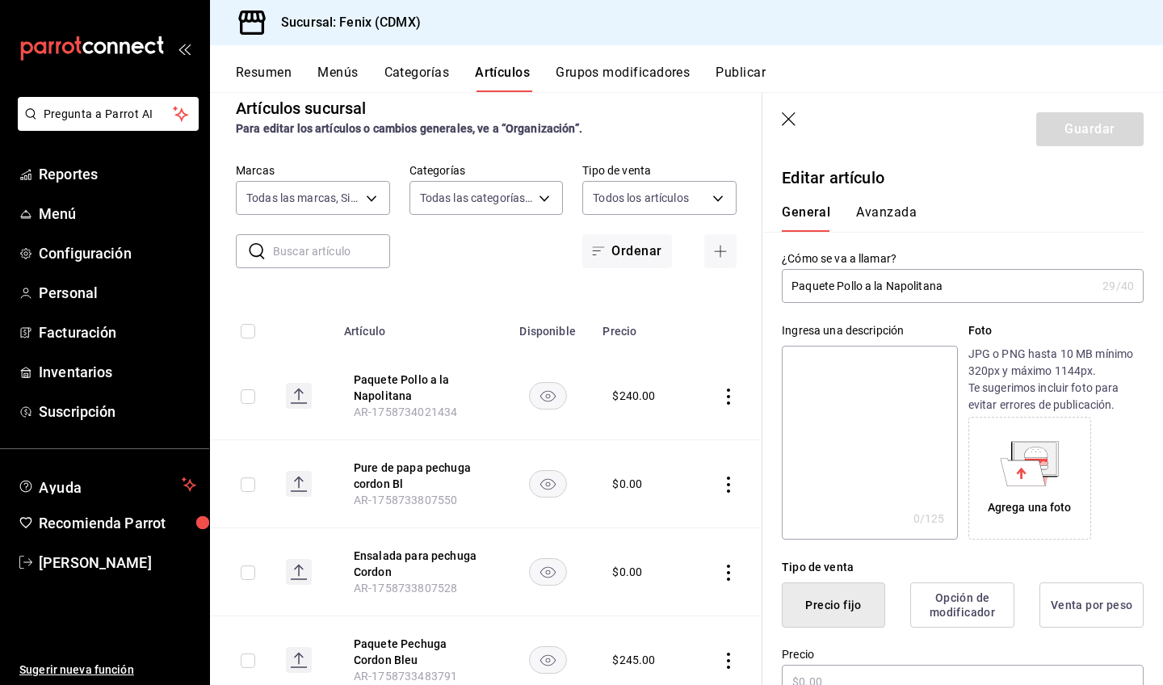
type input "$240.00"
click at [792, 116] on icon "button" at bounding box center [790, 120] width 16 height 16
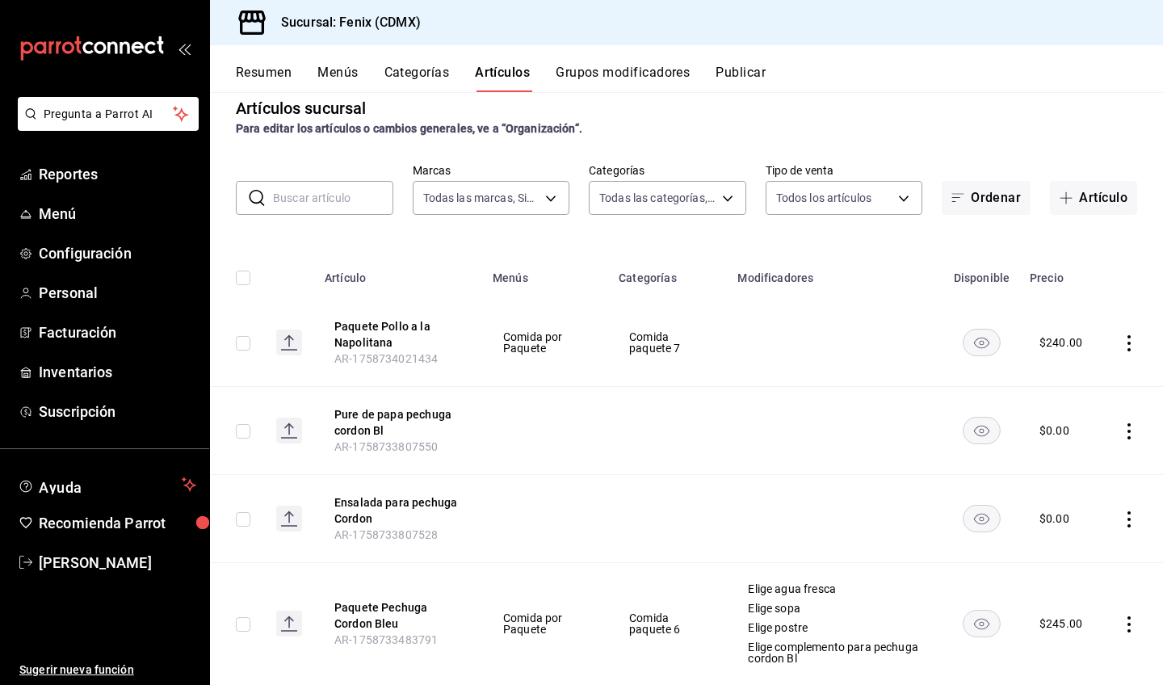
click at [1121, 347] on icon "actions" at bounding box center [1129, 343] width 16 height 16
click at [1080, 378] on span "Editar" at bounding box center [1069, 380] width 42 height 17
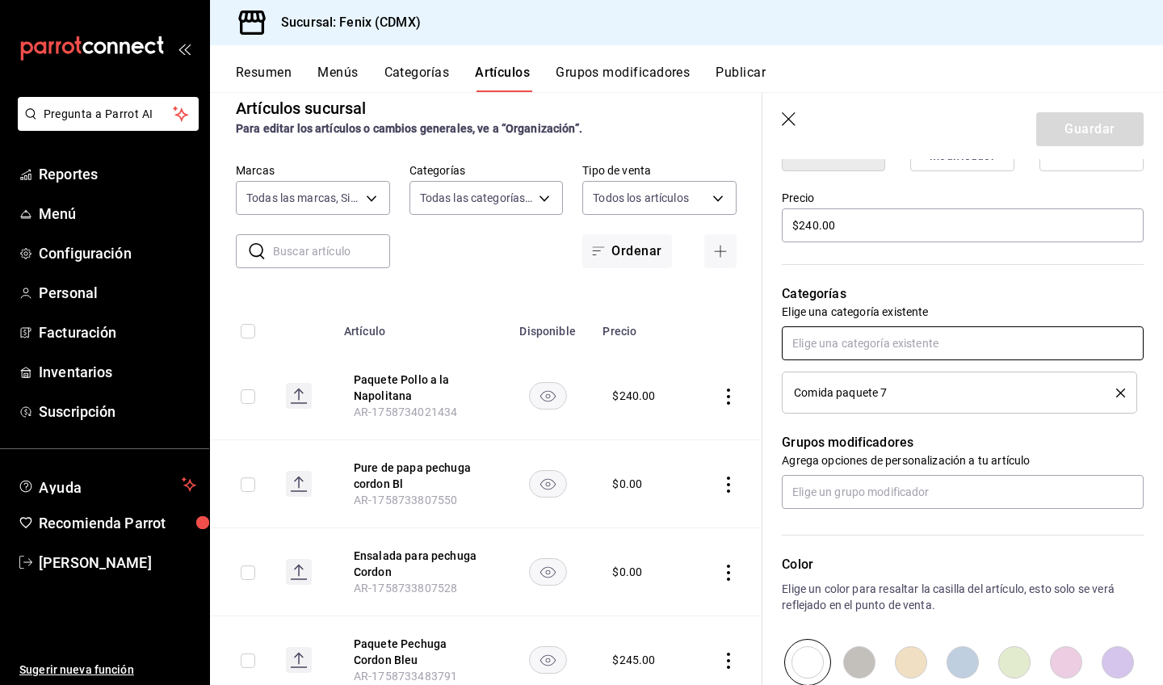
scroll to position [576, 0]
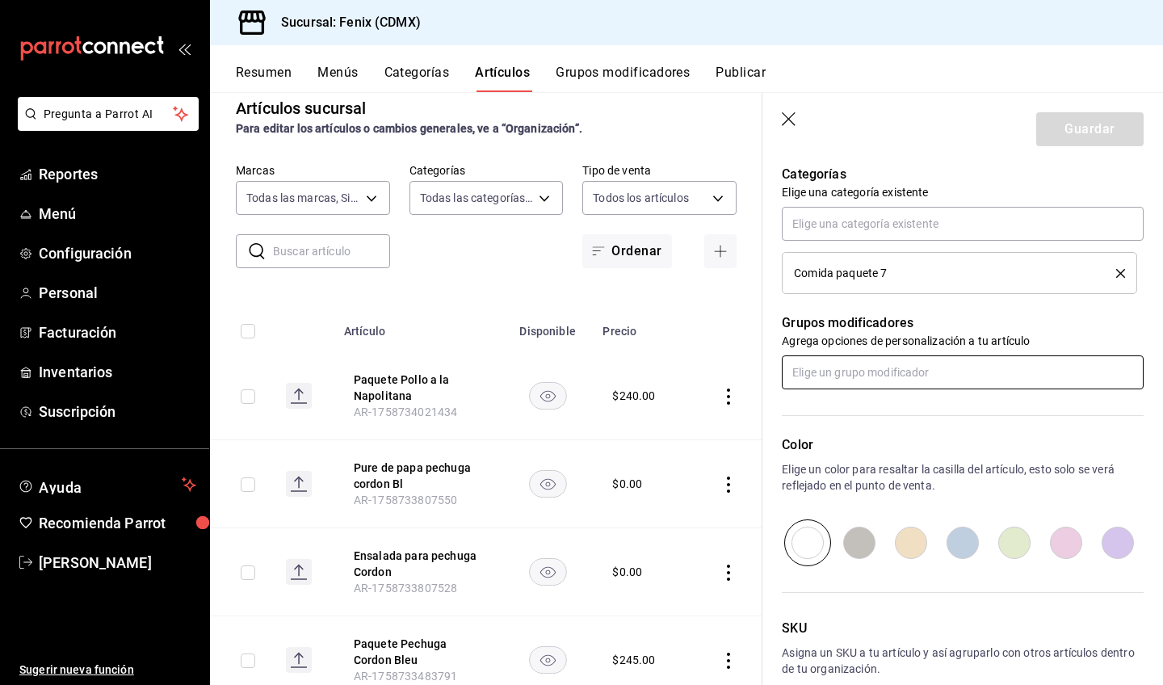
click at [885, 374] on input "text" at bounding box center [963, 372] width 362 height 34
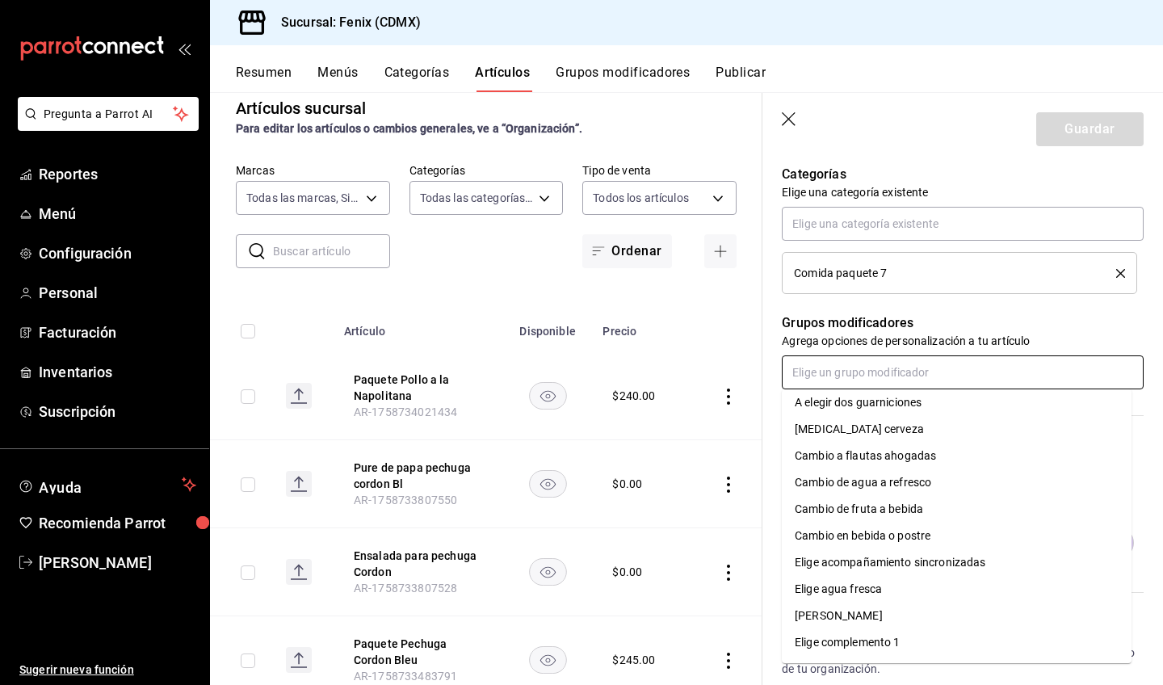
scroll to position [10, 0]
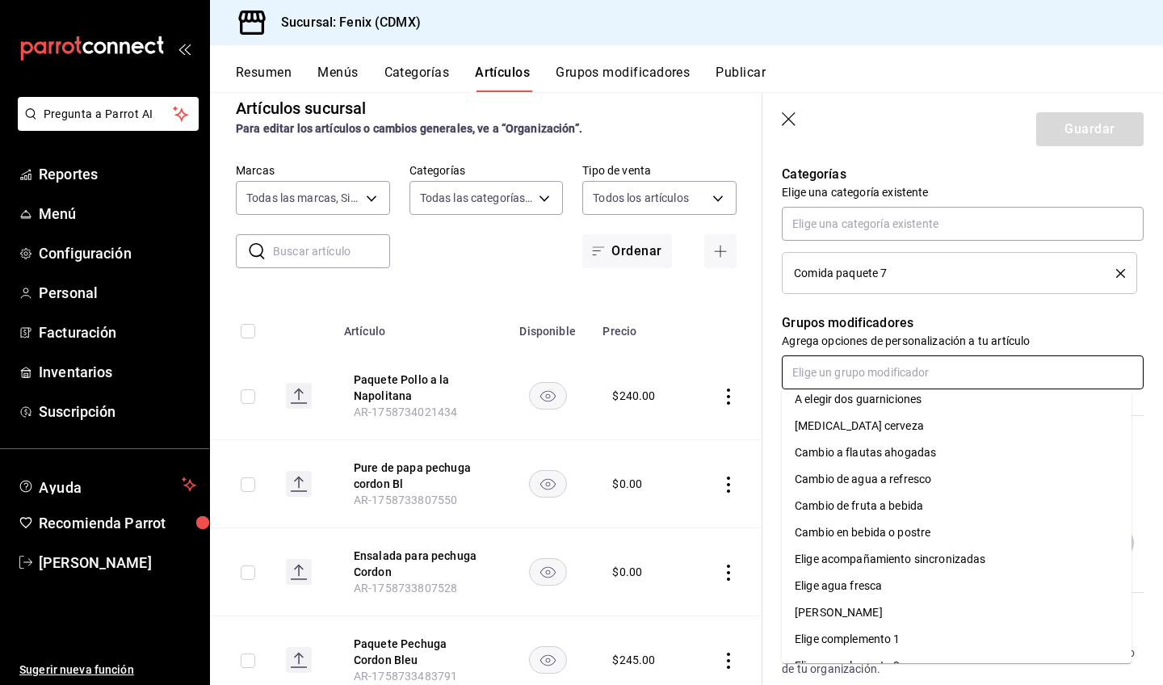
click at [1011, 579] on li "Elige agua fresca" at bounding box center [957, 586] width 350 height 27
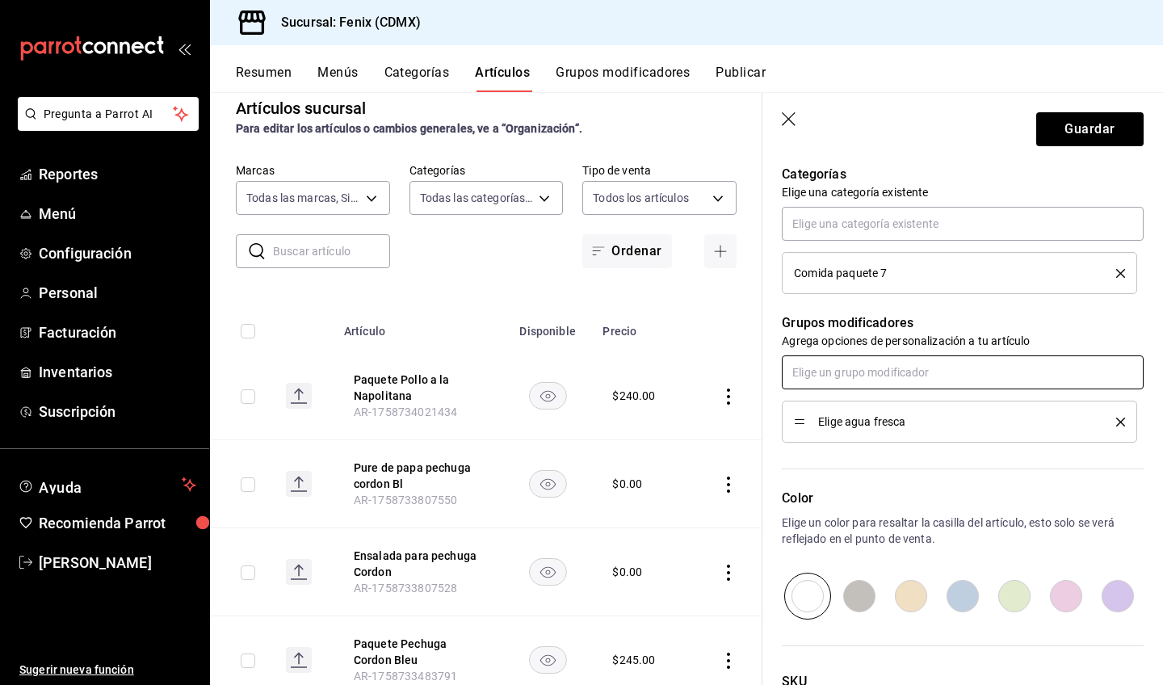
click at [966, 374] on input "text" at bounding box center [963, 372] width 362 height 34
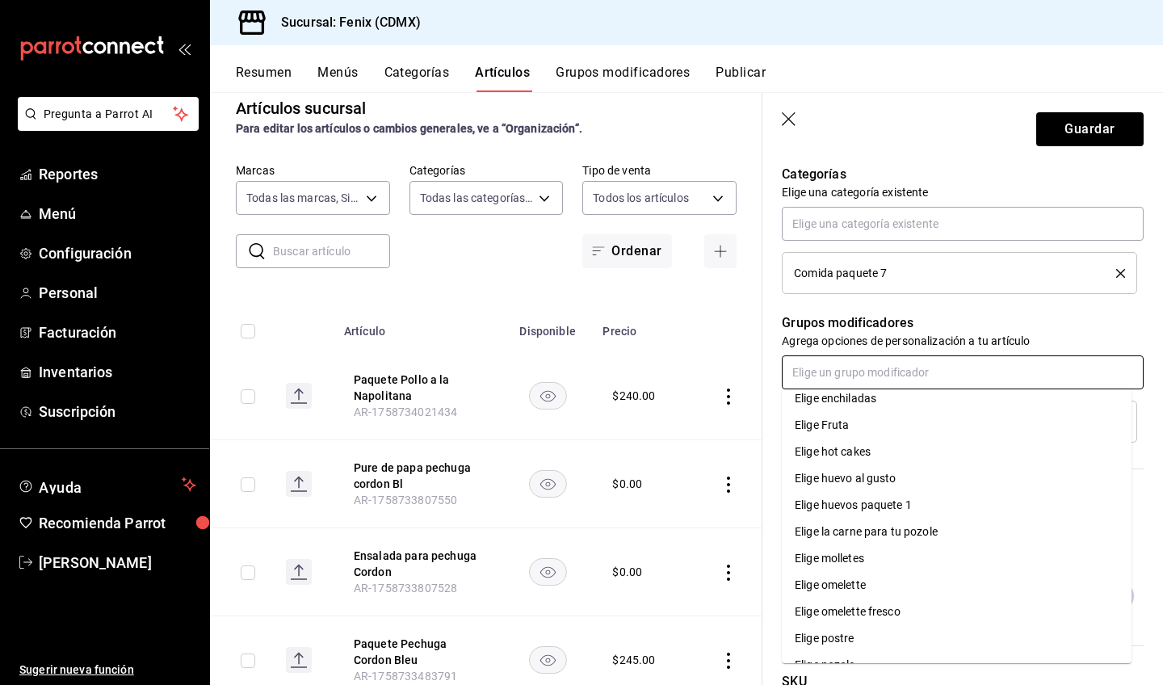
scroll to position [523, 0]
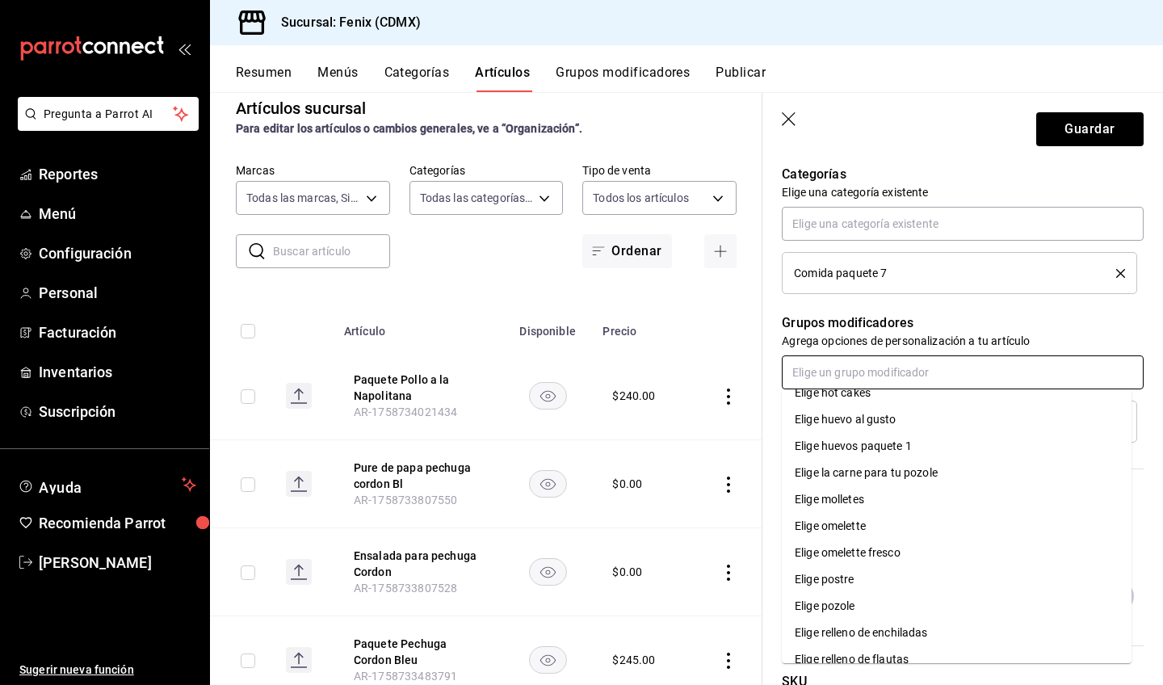
click at [1044, 569] on li "Elige postre" at bounding box center [957, 579] width 350 height 27
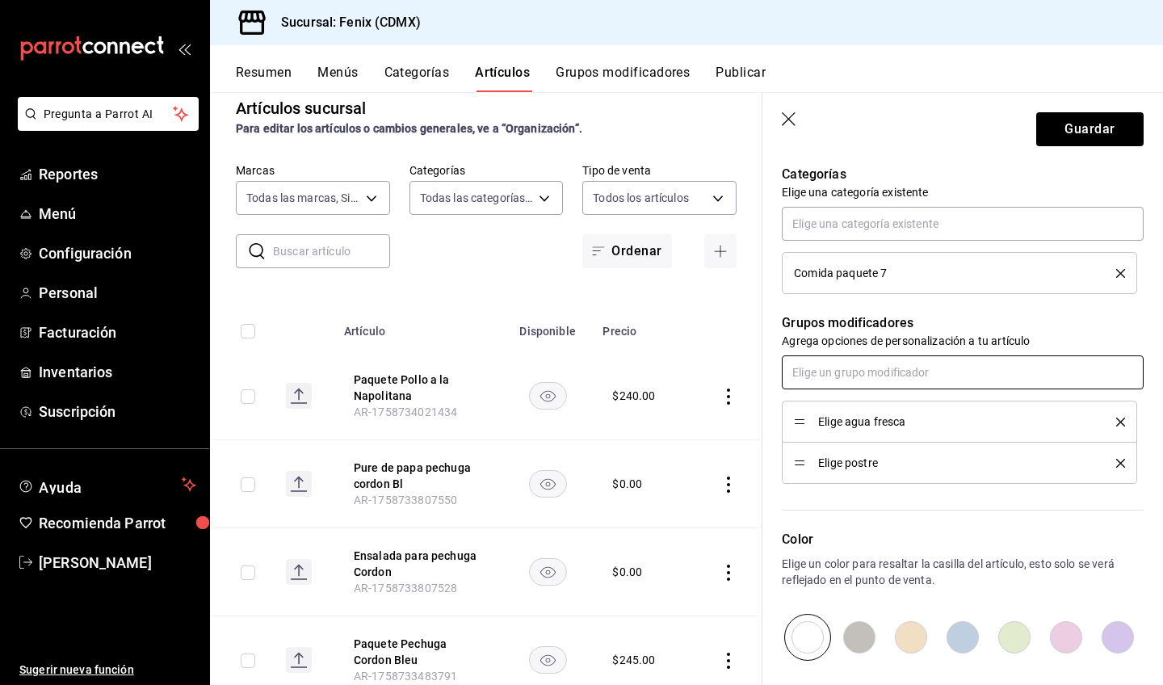
click at [1031, 368] on input "text" at bounding box center [963, 372] width 362 height 34
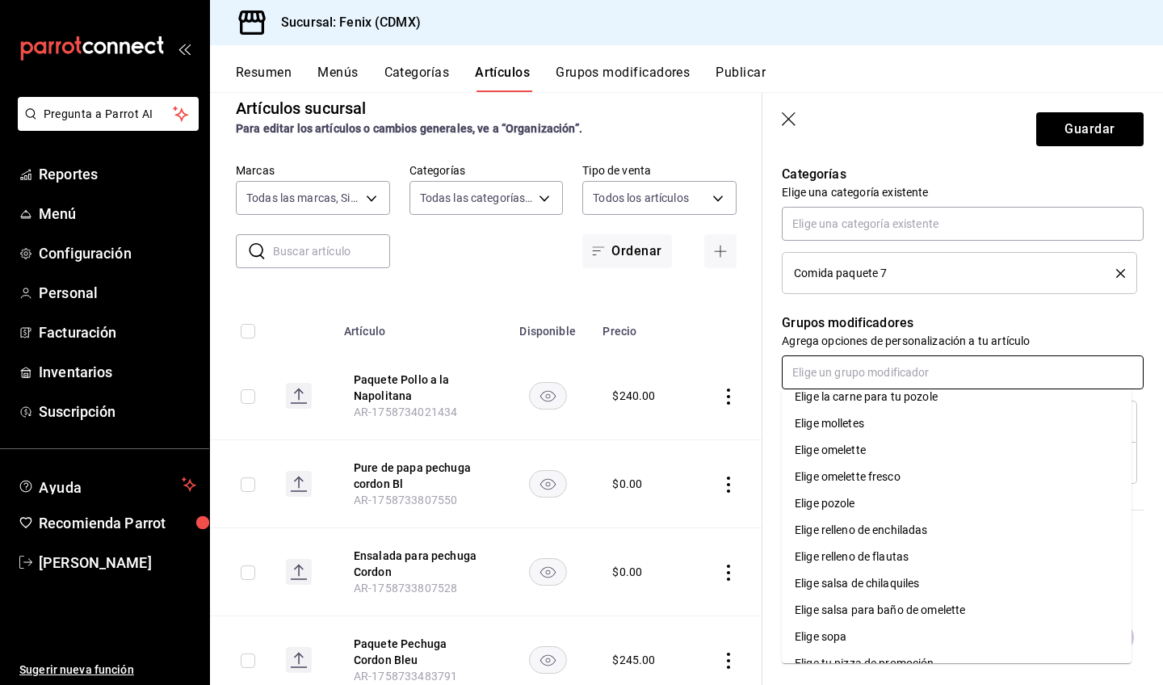
scroll to position [628, 0]
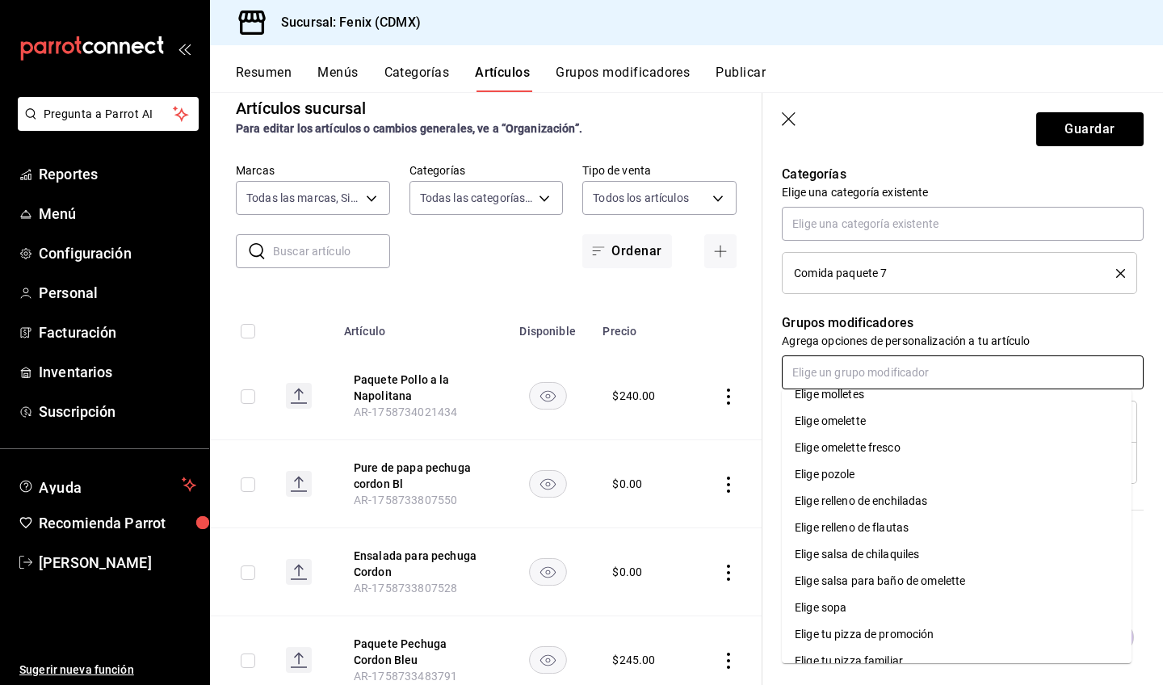
click at [1063, 607] on li "Elige sopa" at bounding box center [957, 607] width 350 height 27
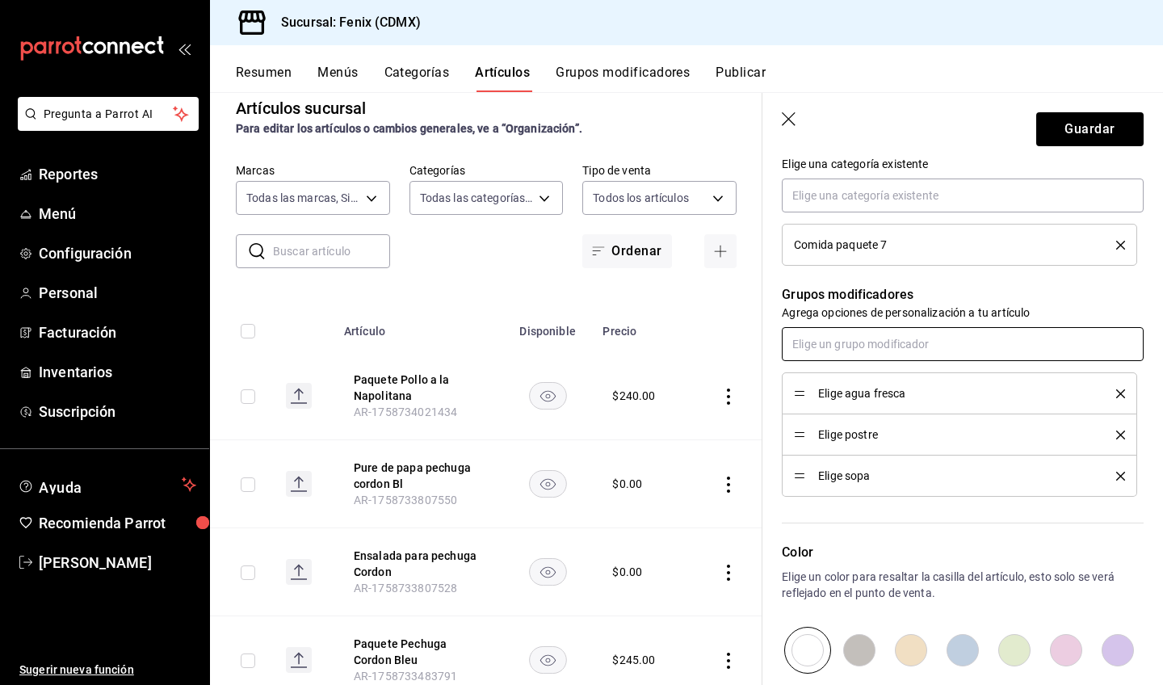
scroll to position [796, 0]
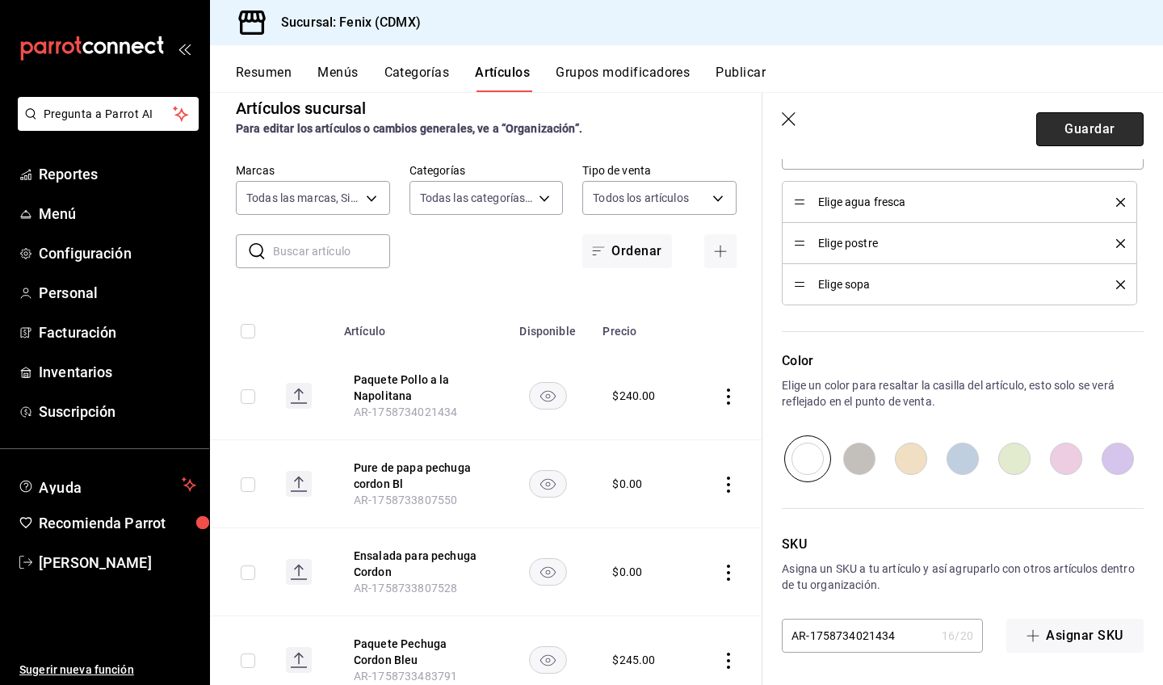
click at [1117, 130] on button "Guardar" at bounding box center [1089, 129] width 107 height 34
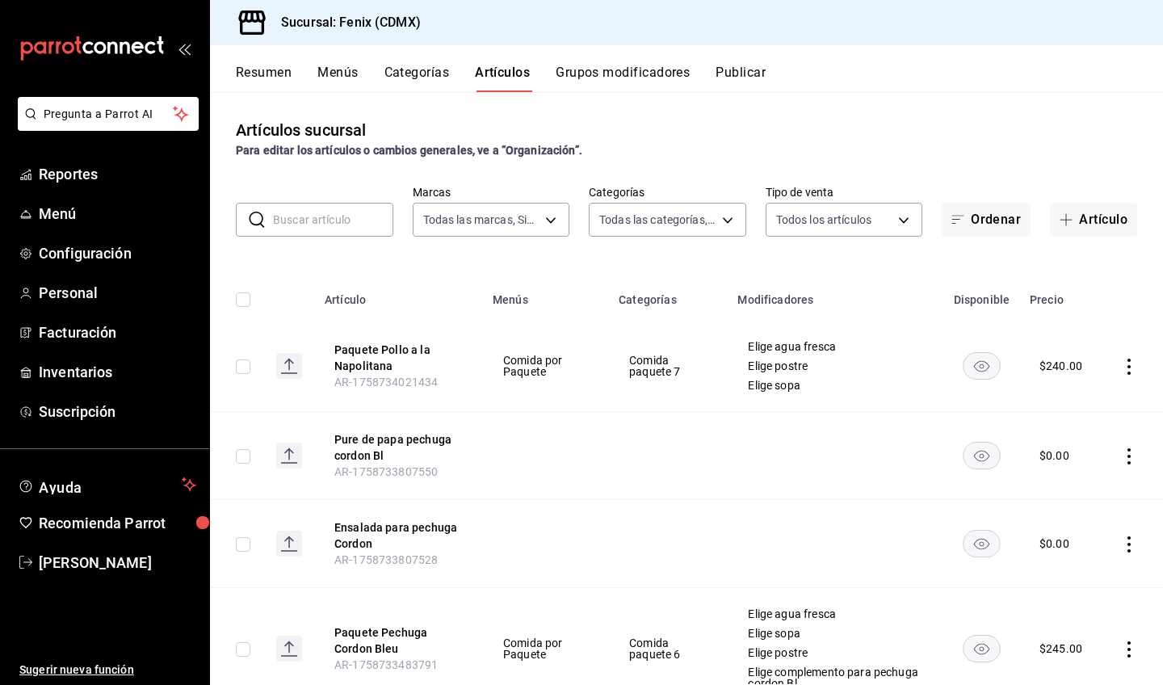
click at [653, 73] on button "Grupos modificadores" at bounding box center [623, 78] width 134 height 27
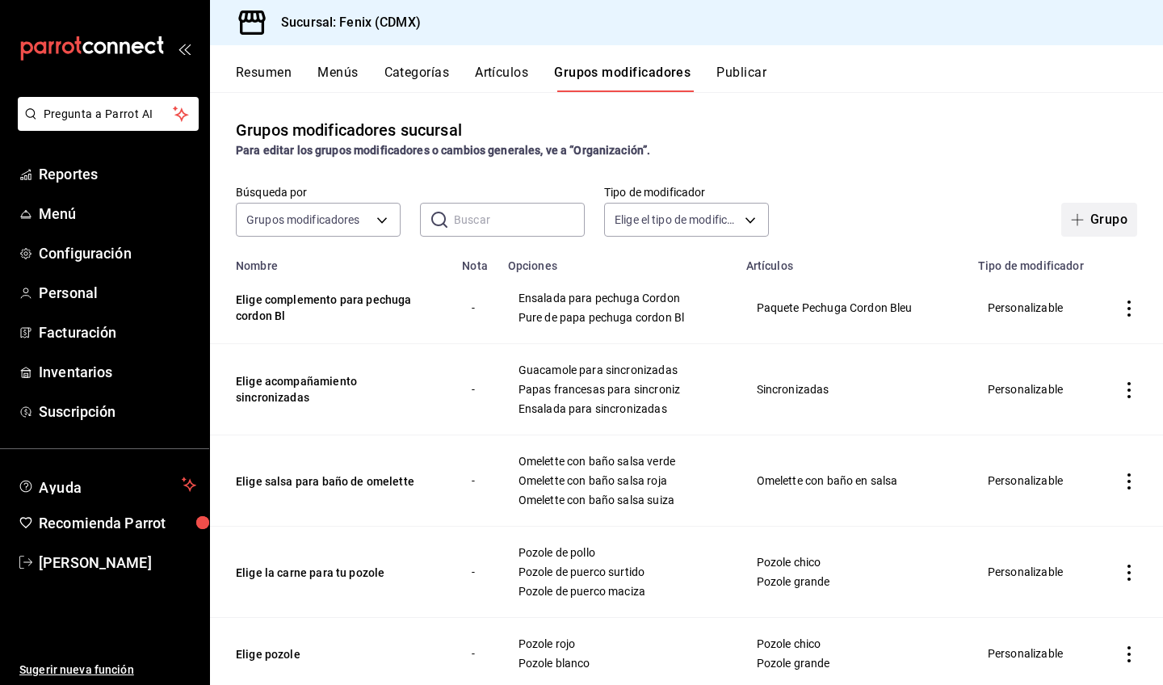
click at [1083, 223] on button "Grupo" at bounding box center [1099, 220] width 76 height 34
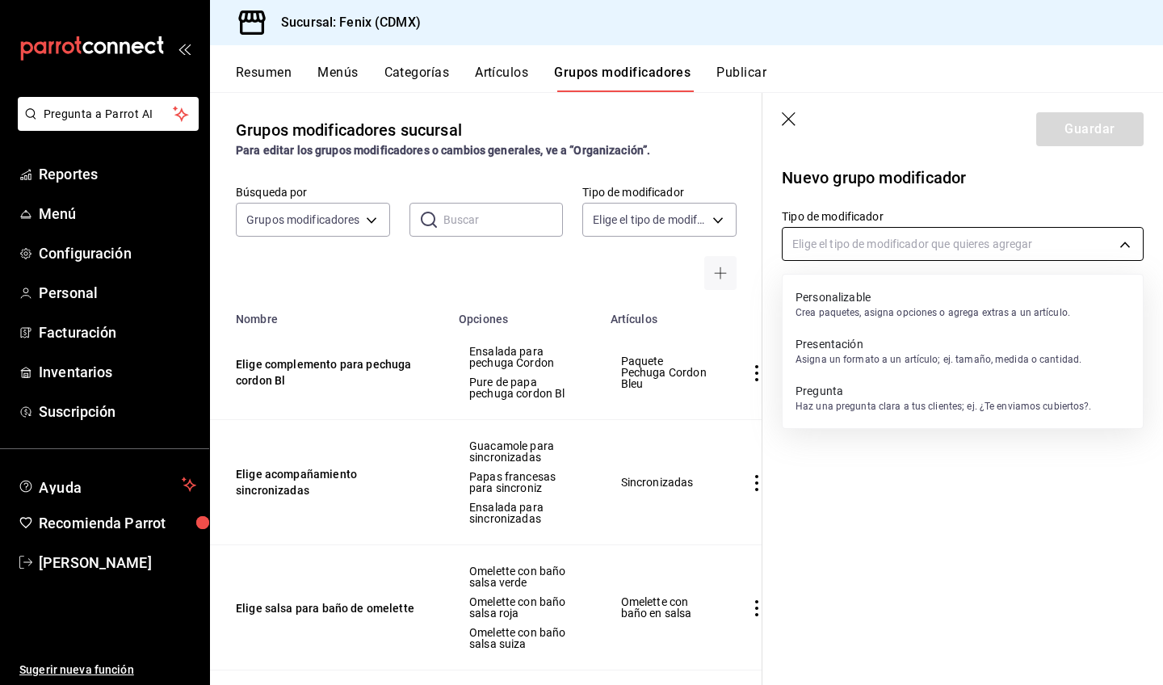
click at [998, 249] on body "Pregunta a Parrot AI Reportes Menú Configuración Personal Facturación Inventari…" at bounding box center [581, 342] width 1163 height 685
click at [945, 312] on p "Crea paquetes, asigna opciones o agrega extras a un artículo." at bounding box center [933, 312] width 275 height 15
type input "CUSTOMIZABLE"
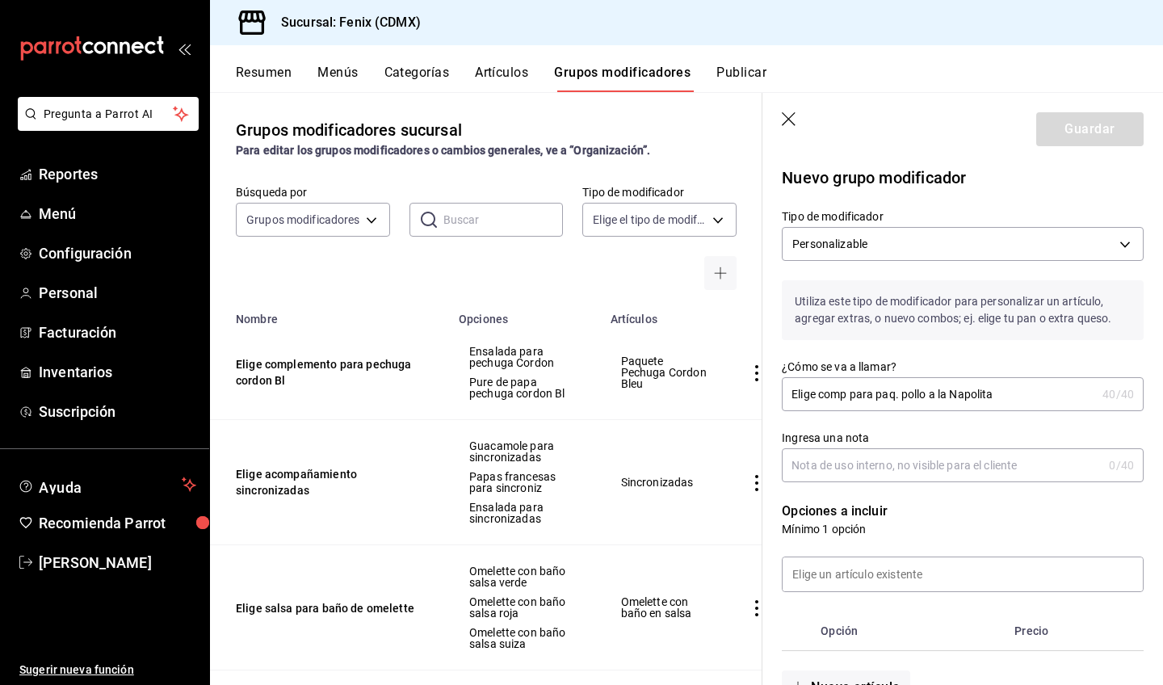
click at [909, 394] on input "Elige comp para paq. pollo a la Napolita" at bounding box center [939, 394] width 314 height 32
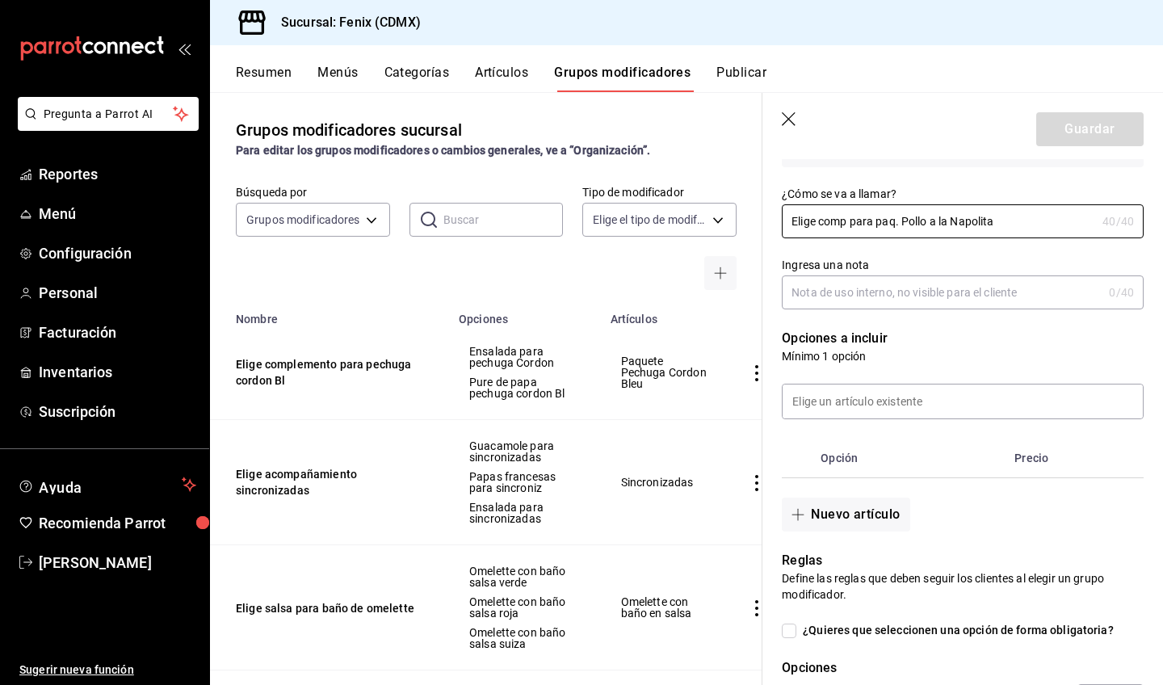
scroll to position [187, 0]
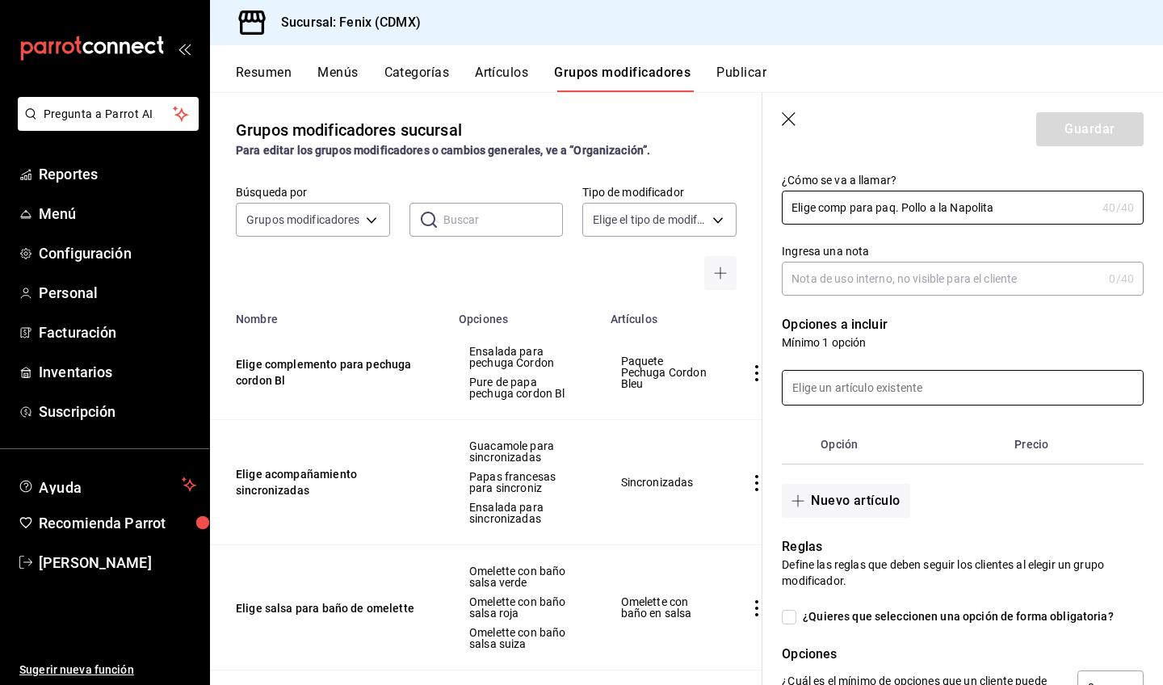
type input "Elige comp para paq. Pollo a la Napolita"
click at [956, 395] on input at bounding box center [963, 388] width 360 height 34
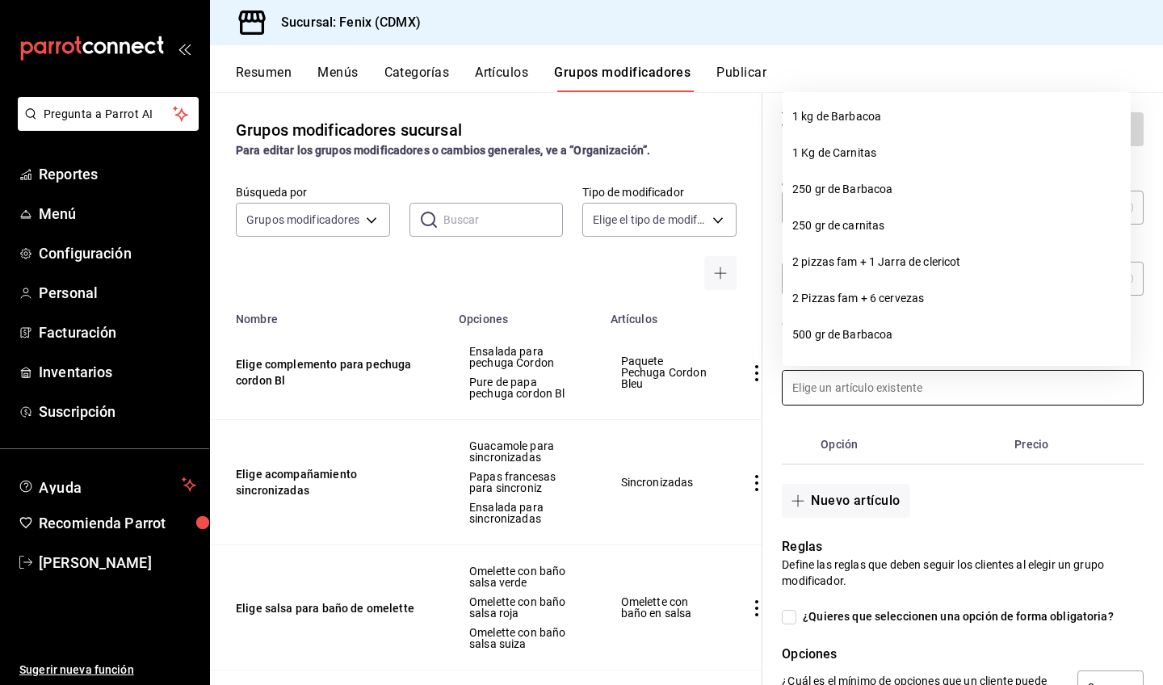
click at [956, 395] on input at bounding box center [963, 388] width 360 height 34
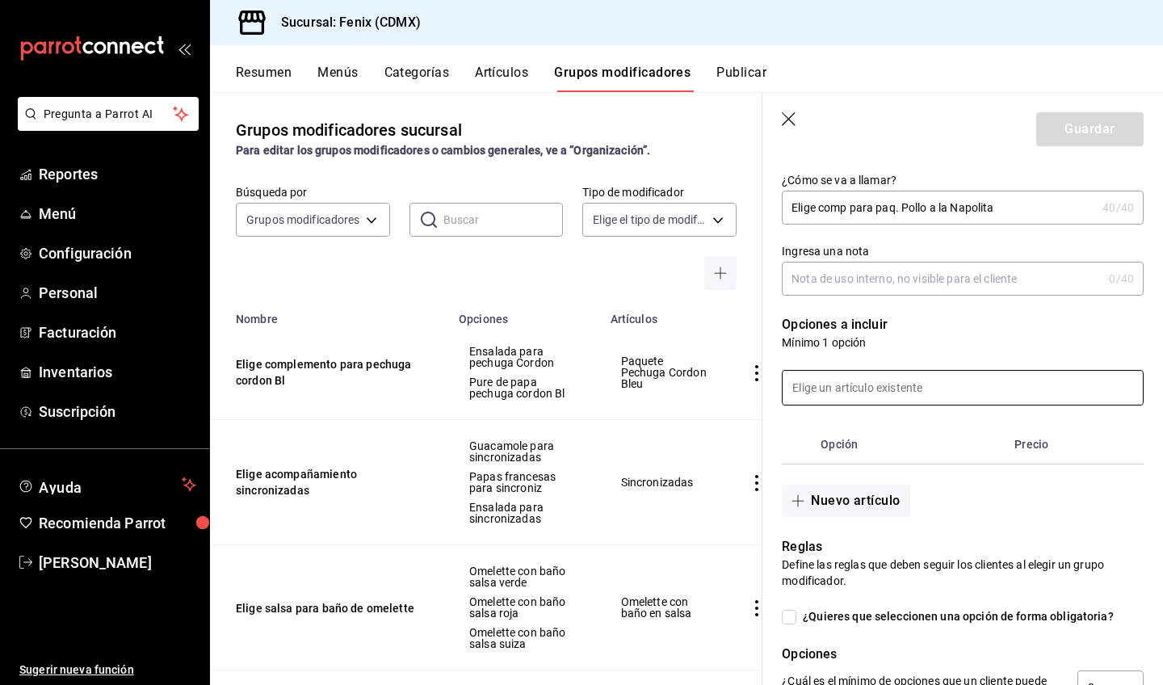
scroll to position [208, 0]
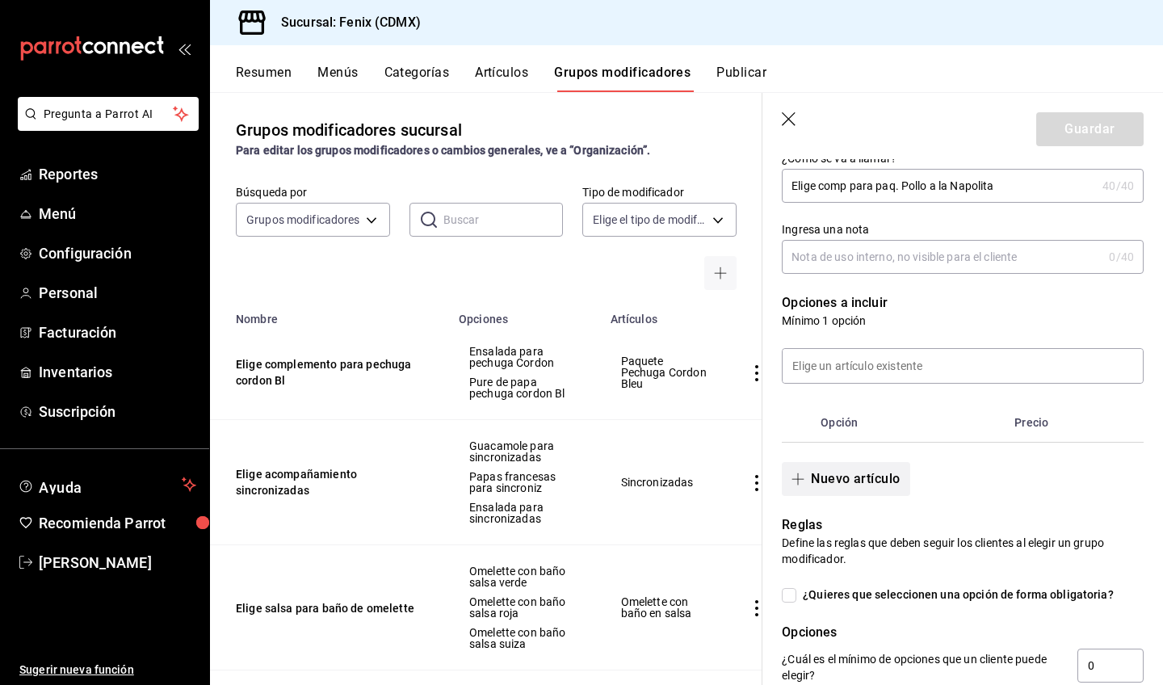
click at [899, 485] on button "Nuevo artículo" at bounding box center [846, 479] width 128 height 34
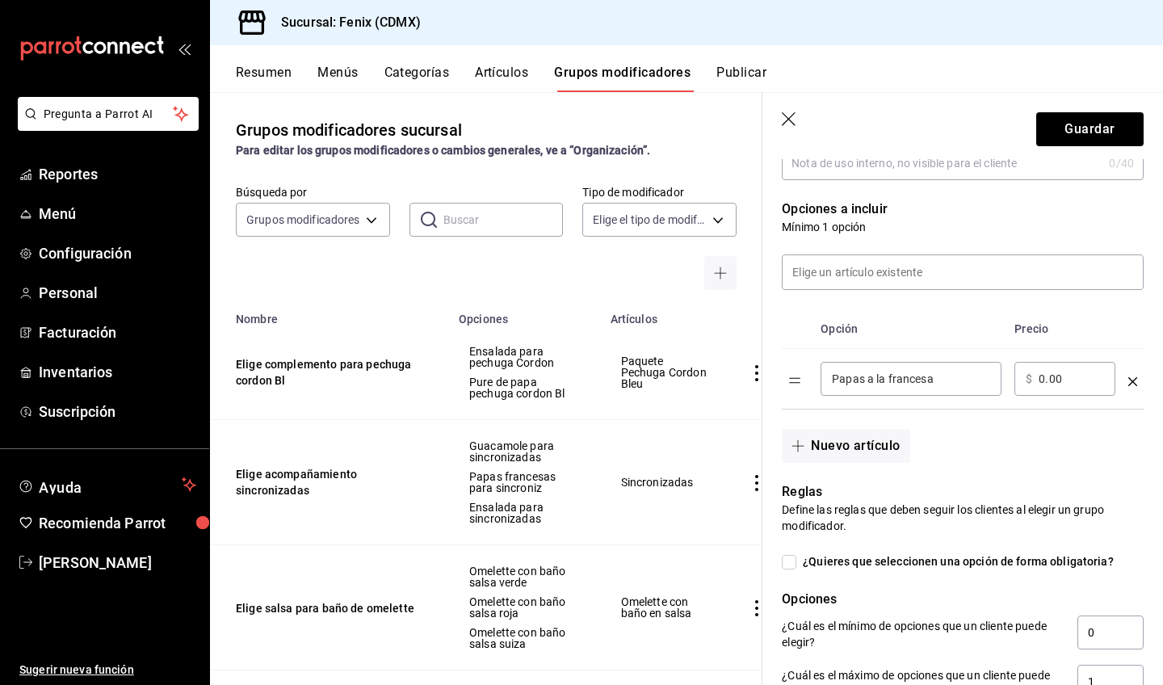
scroll to position [359, 0]
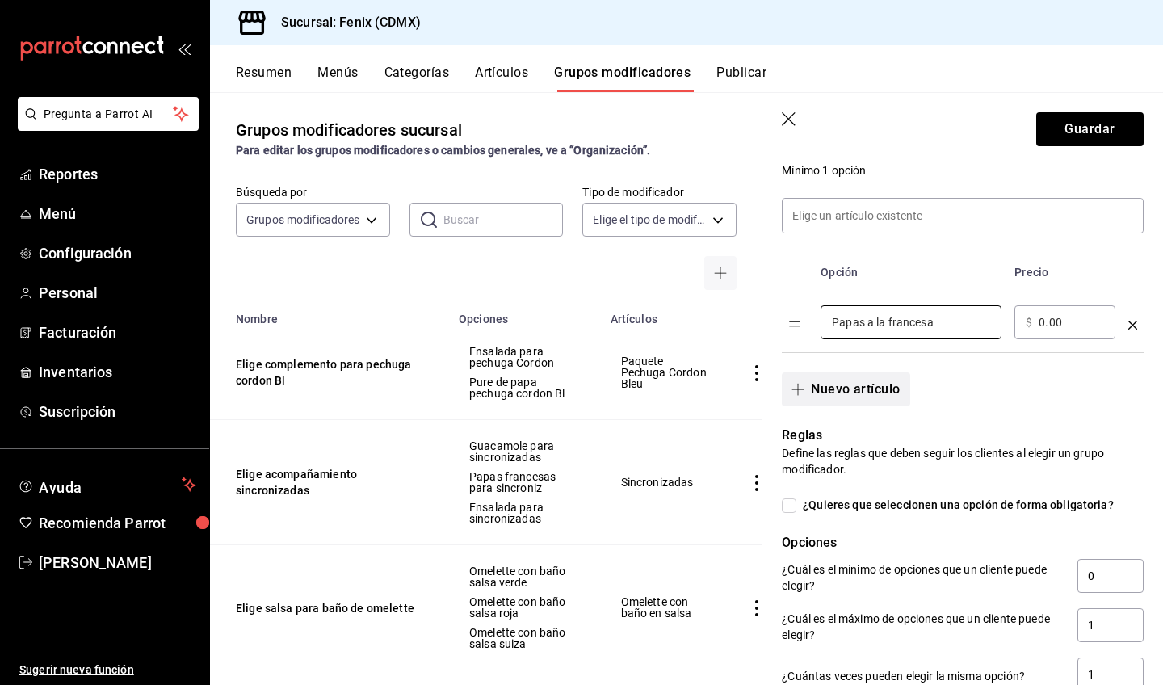
type input "Papas a la francesa"
click at [885, 399] on button "Nuevo artículo" at bounding box center [846, 389] width 128 height 34
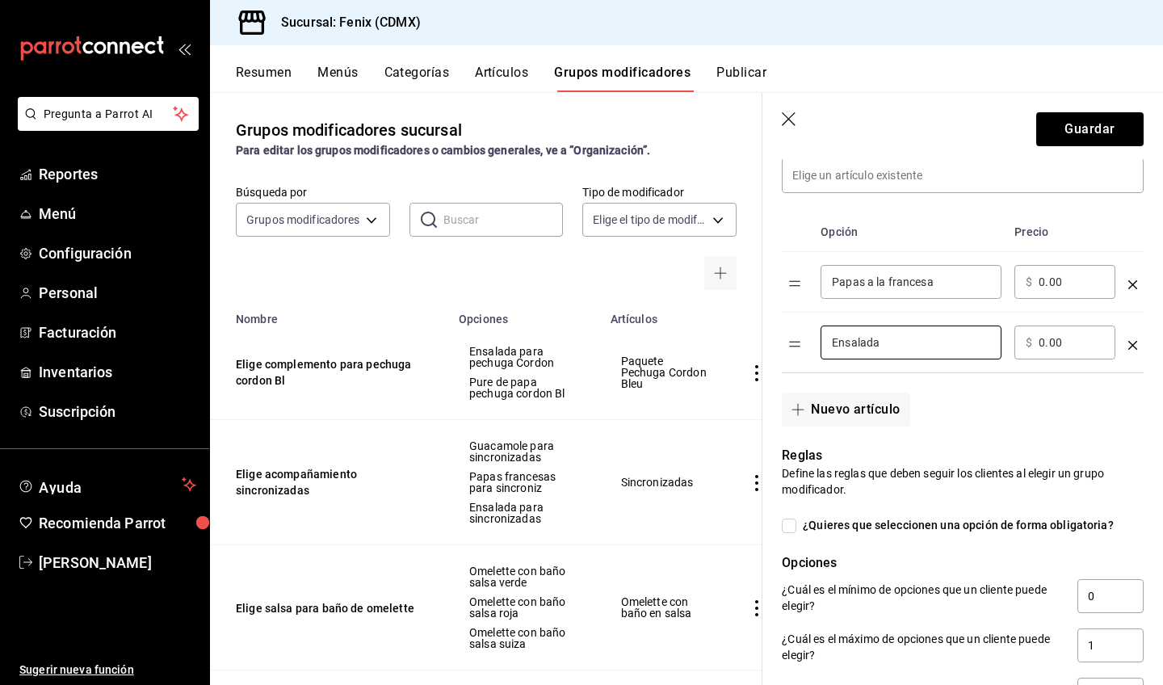
scroll to position [577, 0]
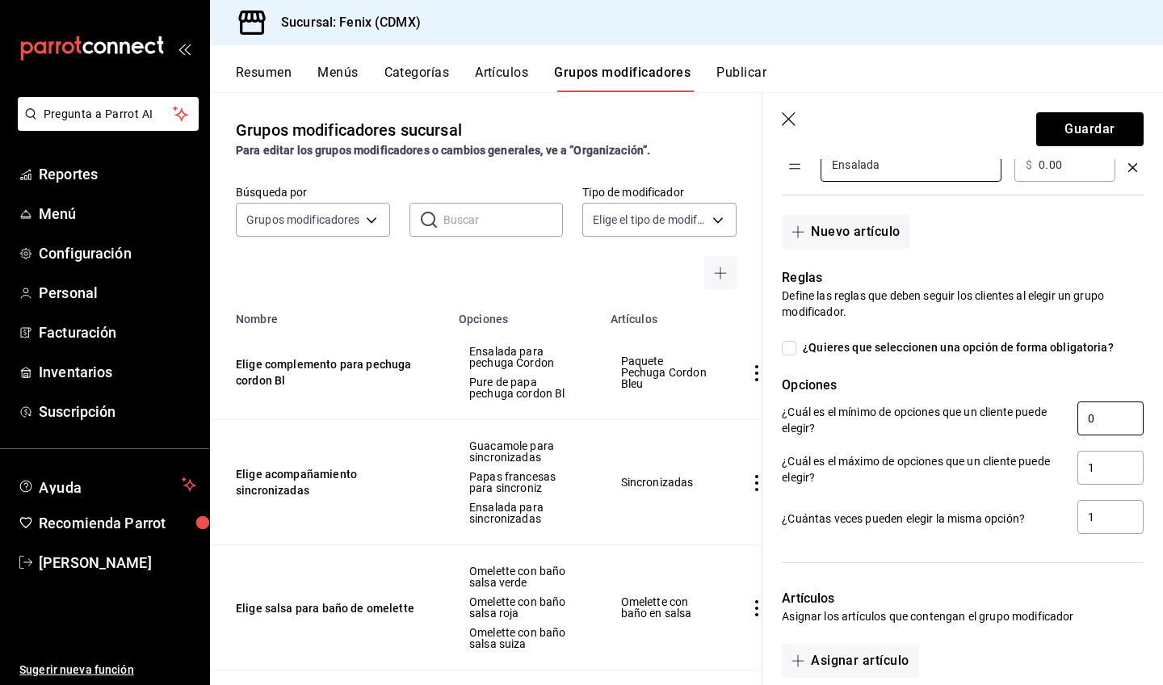
type input "Ensalada"
click at [1091, 422] on input "0" at bounding box center [1110, 418] width 66 height 34
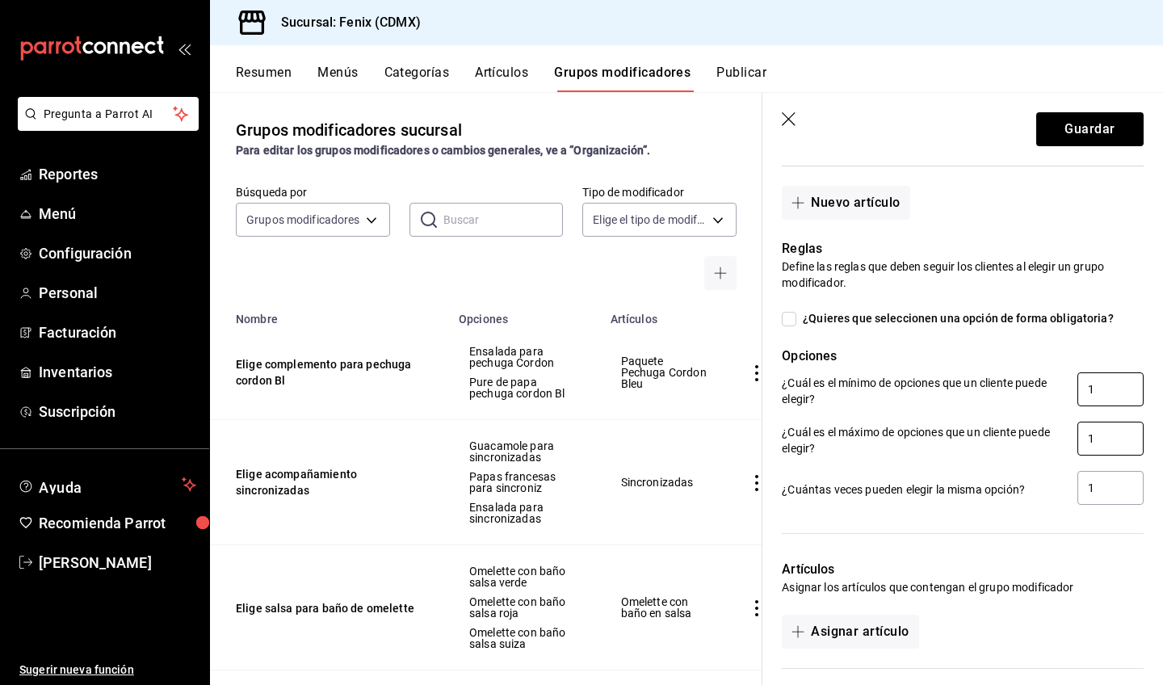
scroll to position [761, 0]
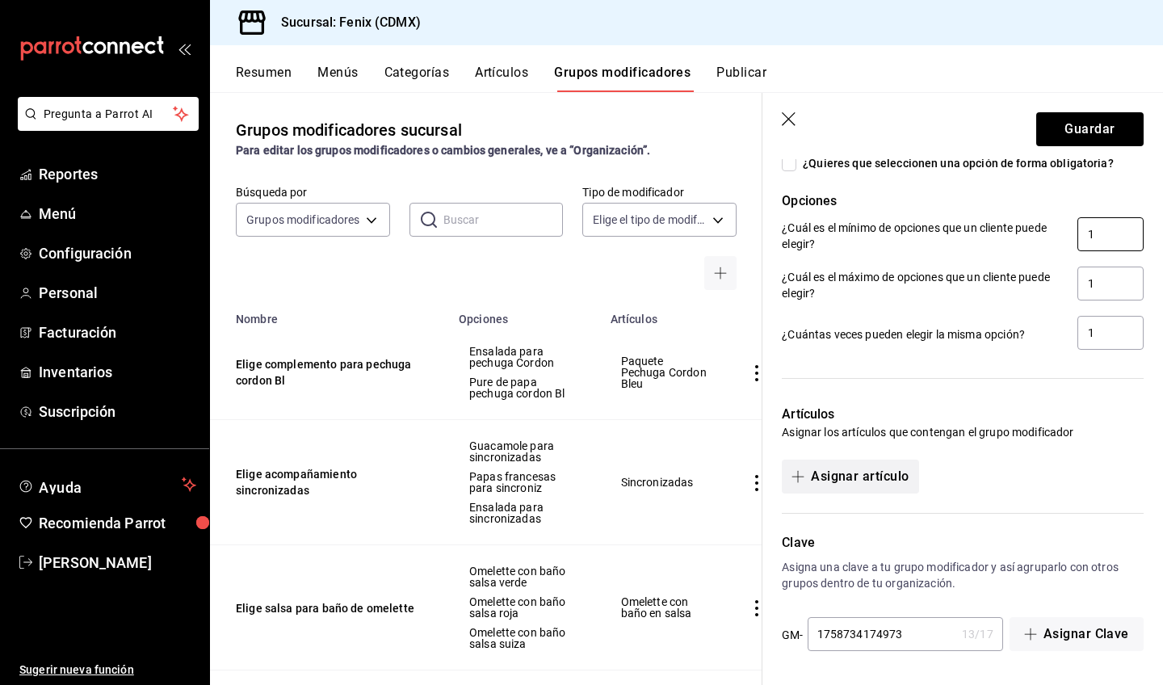
type input "1"
click at [909, 477] on button "Asignar artículo" at bounding box center [850, 477] width 137 height 34
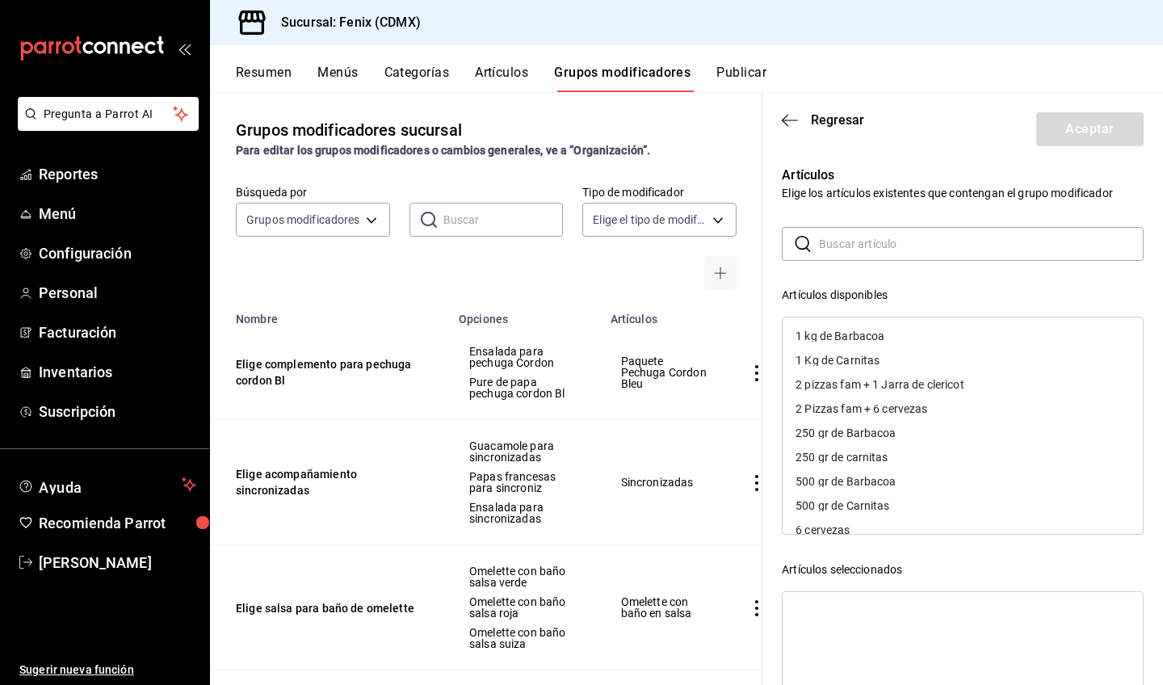
click at [964, 249] on input "text" at bounding box center [981, 244] width 325 height 32
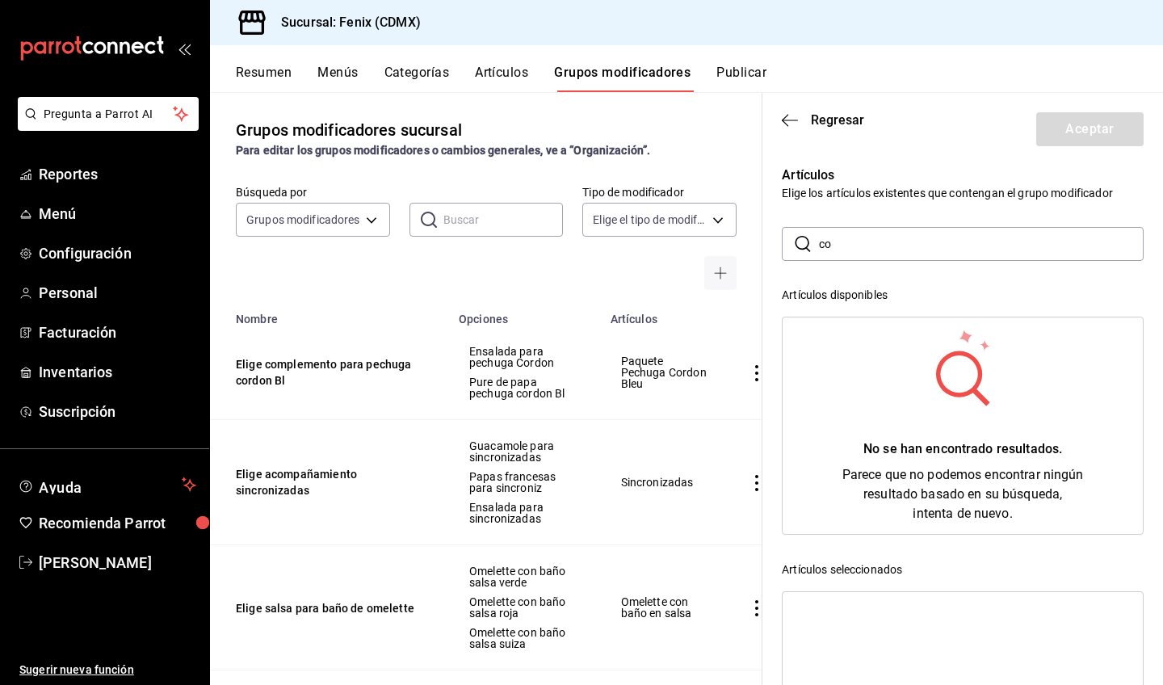
type input "c"
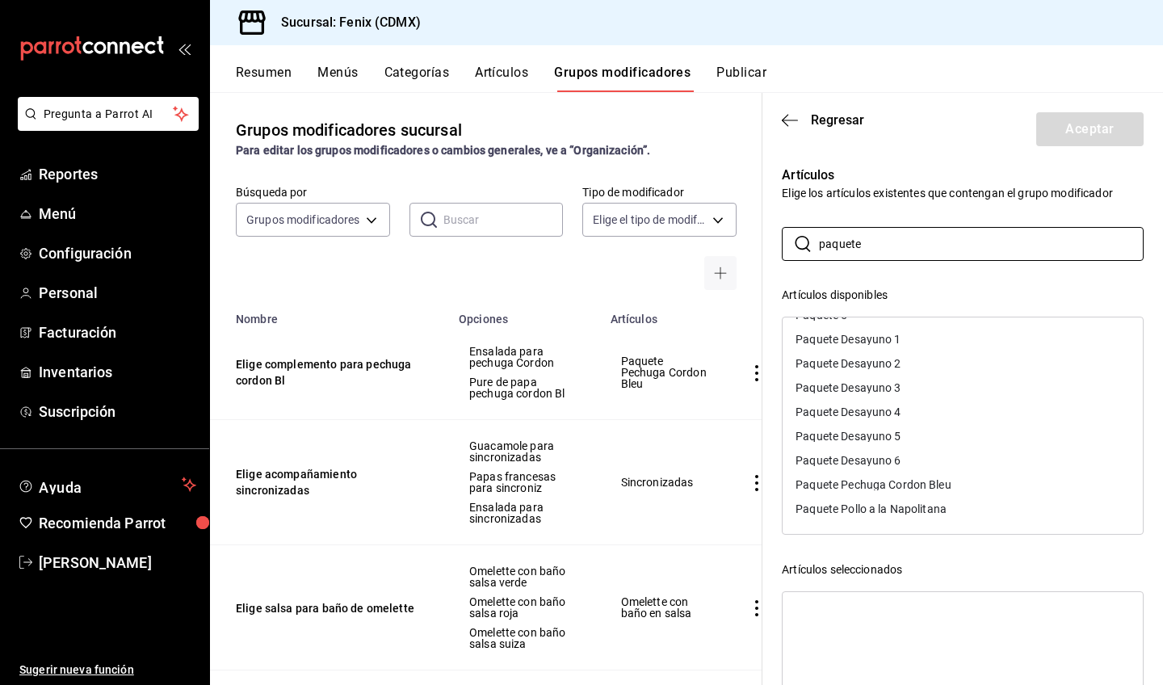
scroll to position [151, 0]
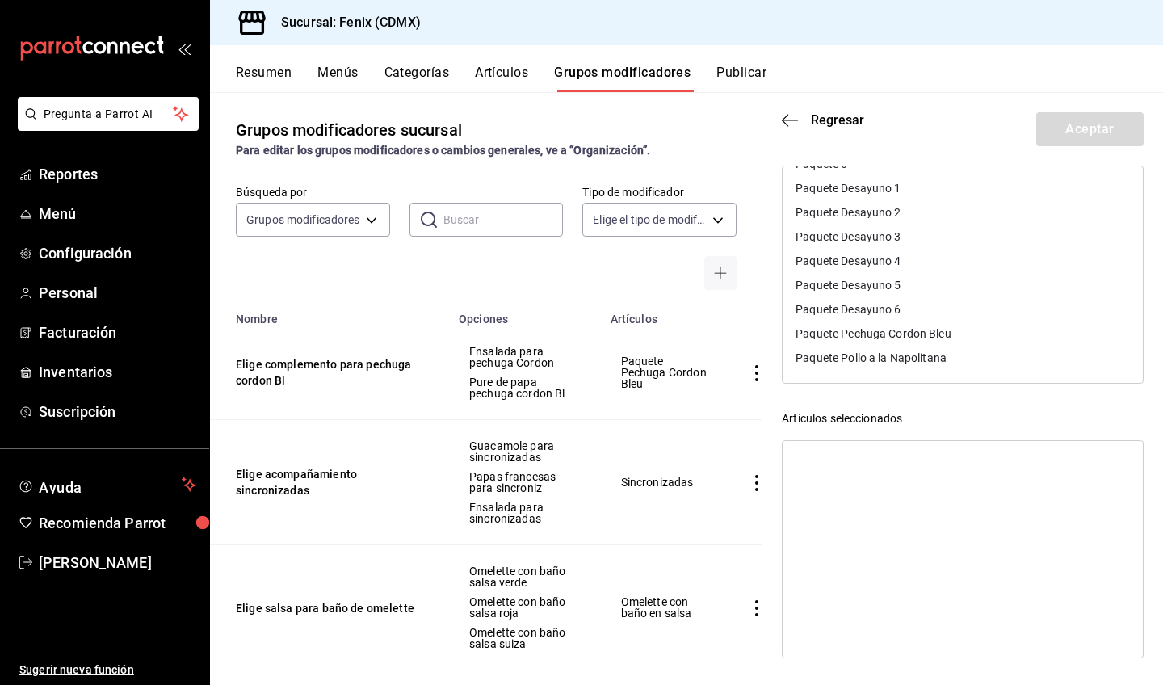
type input "paquete"
click at [966, 359] on div "Paquete Pollo a la Napolitana" at bounding box center [963, 358] width 360 height 24
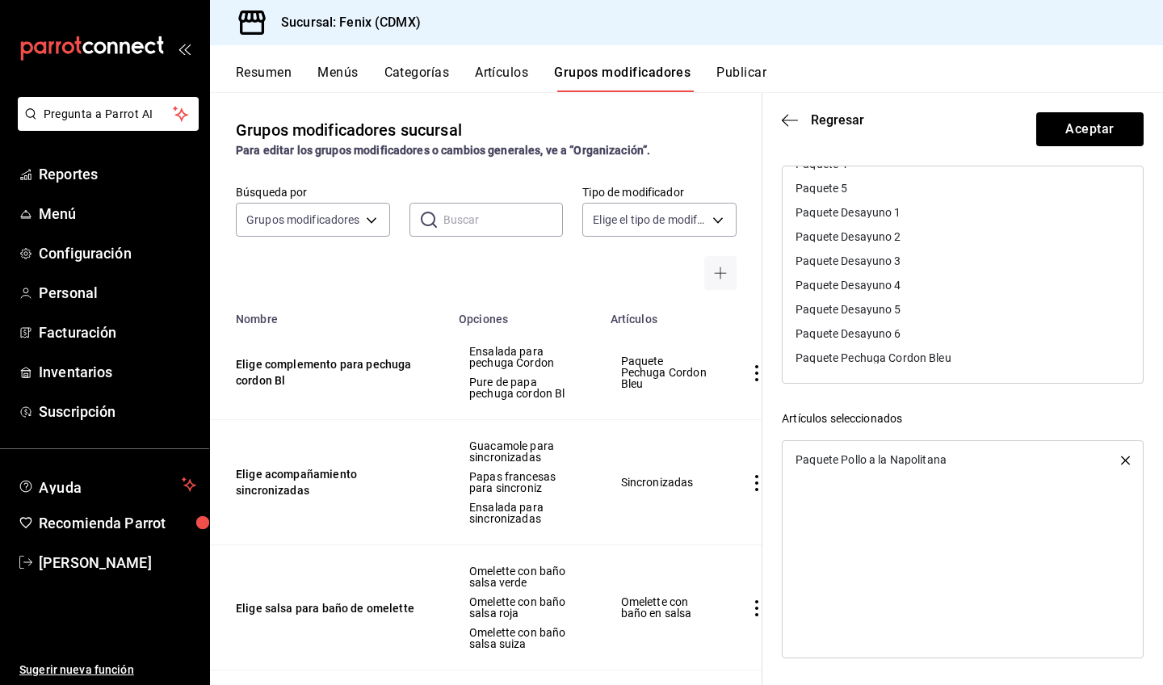
scroll to position [94, 0]
click at [1057, 135] on button "Aceptar" at bounding box center [1089, 129] width 107 height 34
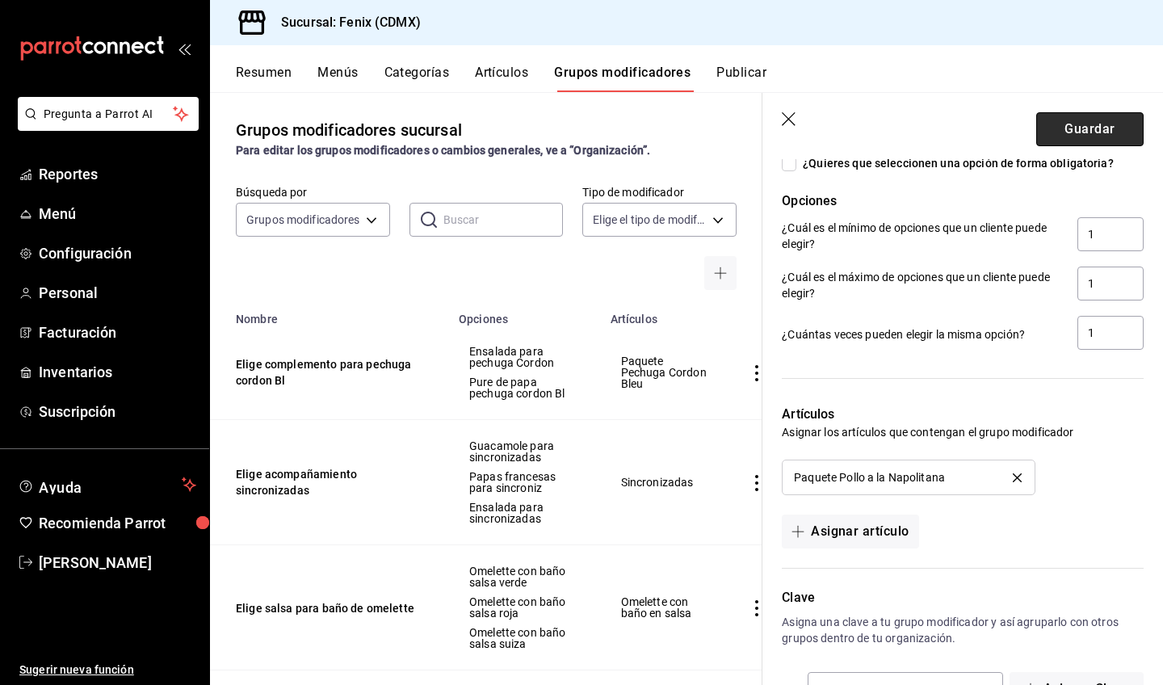
click at [1098, 127] on button "Guardar" at bounding box center [1089, 129] width 107 height 34
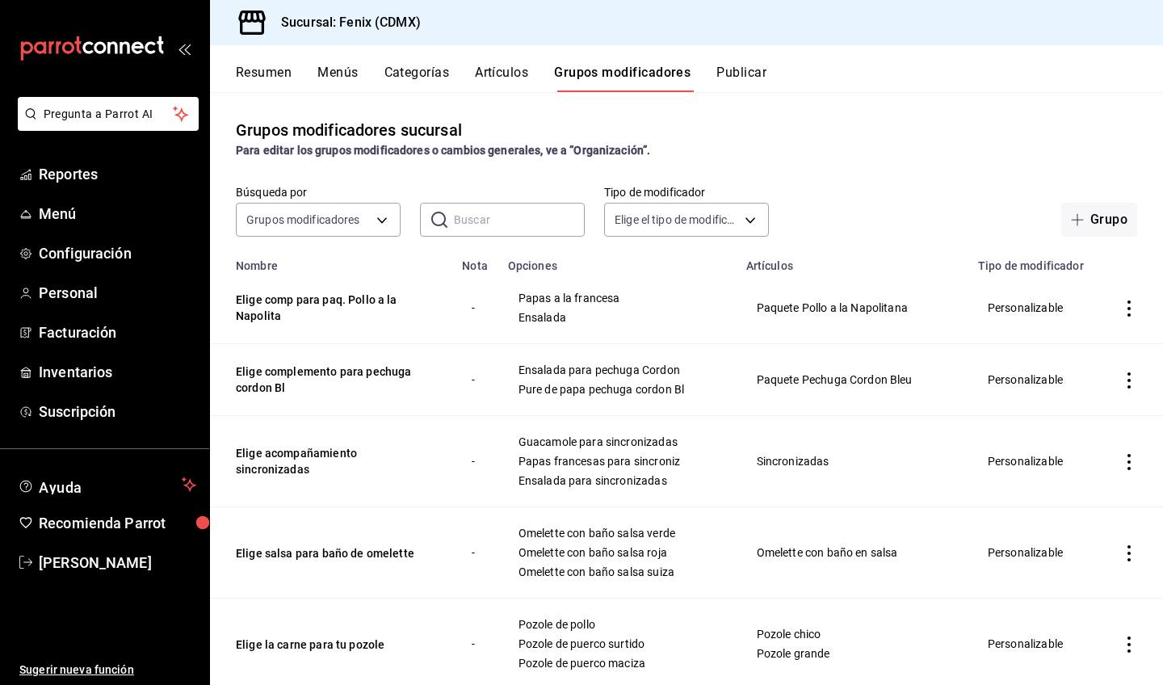
click at [517, 70] on button "Artículos" at bounding box center [501, 78] width 53 height 27
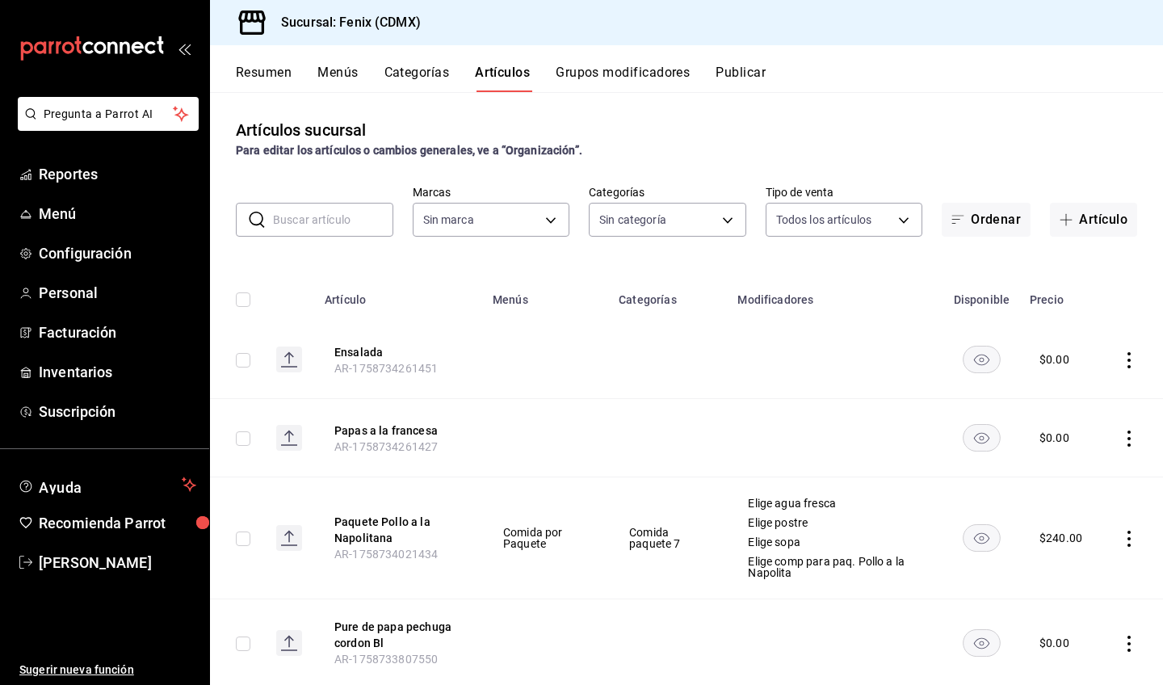
type input "a362021f-954e-4fc2-90b5-ad824f843d5b"
type input "0adf67dd-c2eb-4595-96fb-b6d9367bd04d,2a6b8515-55f1-4842-948a-8b3fa49a78e3,9d734…"
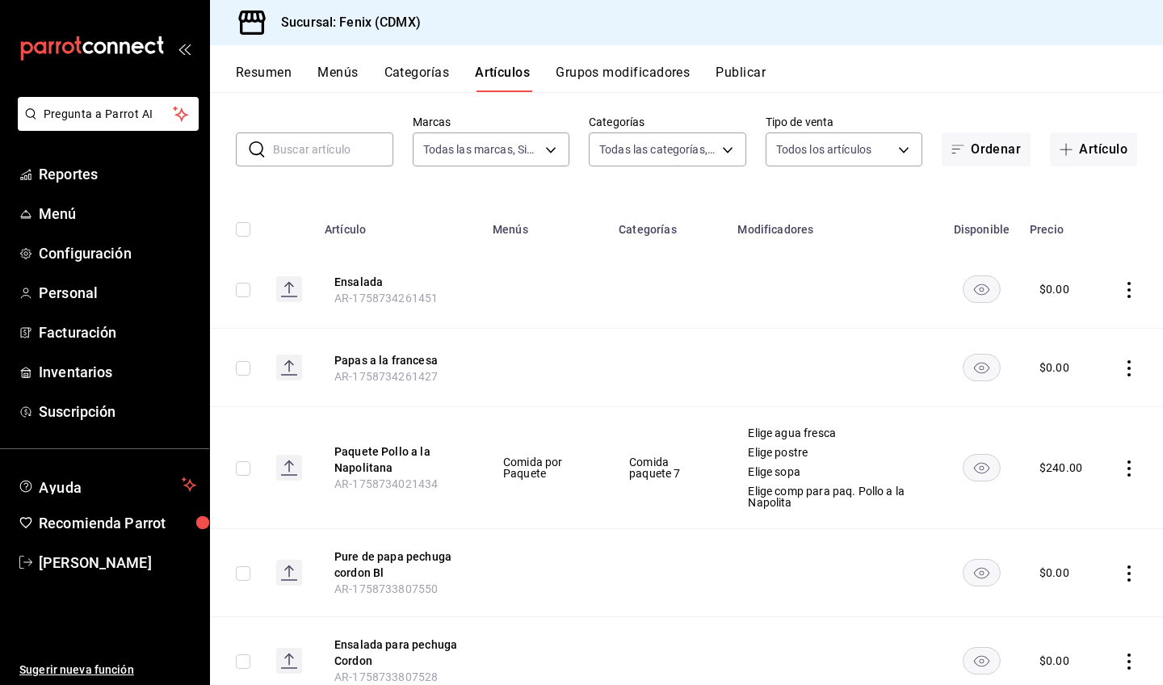
scroll to position [59, 0]
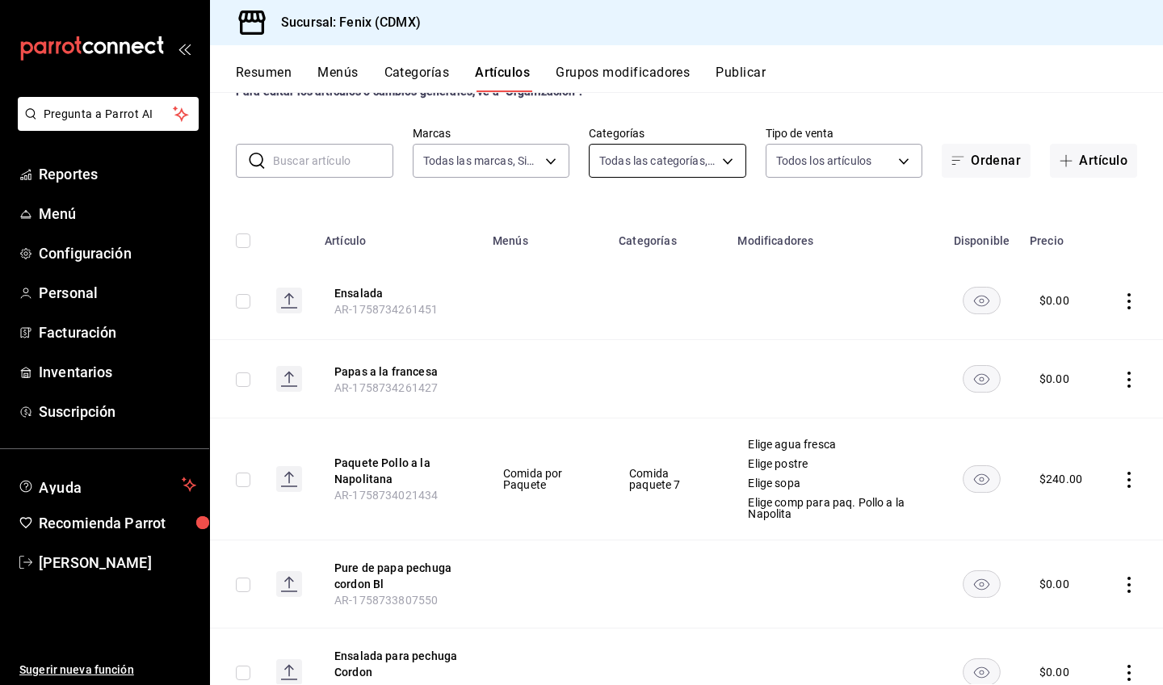
click at [639, 162] on body "Pregunta a Parrot AI Reportes Menú Configuración Personal Facturación Inventari…" at bounding box center [581, 342] width 1163 height 685
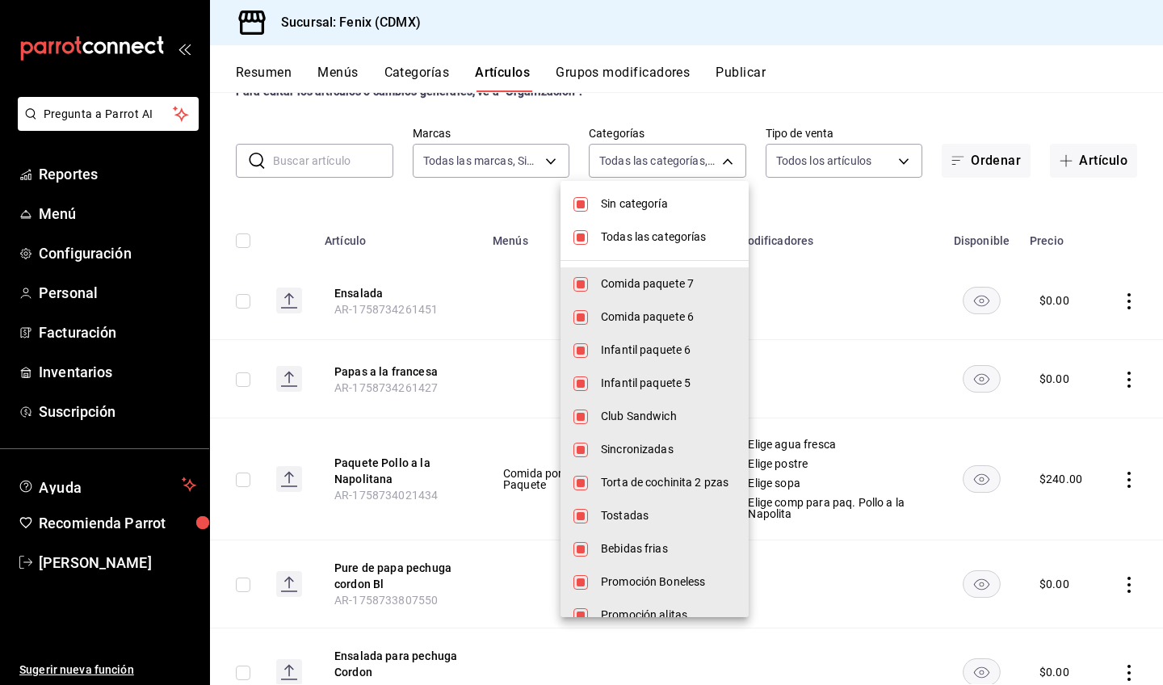
click at [641, 198] on span "Sin categoría" at bounding box center [668, 203] width 135 height 17
checkbox input "false"
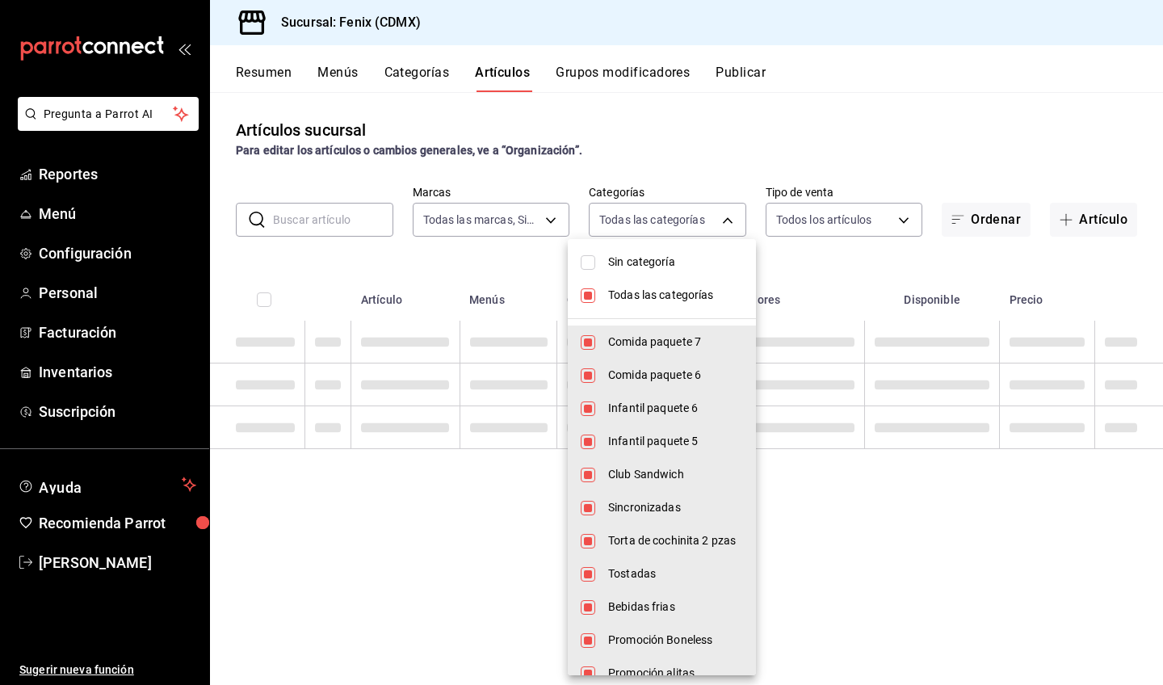
scroll to position [0, 0]
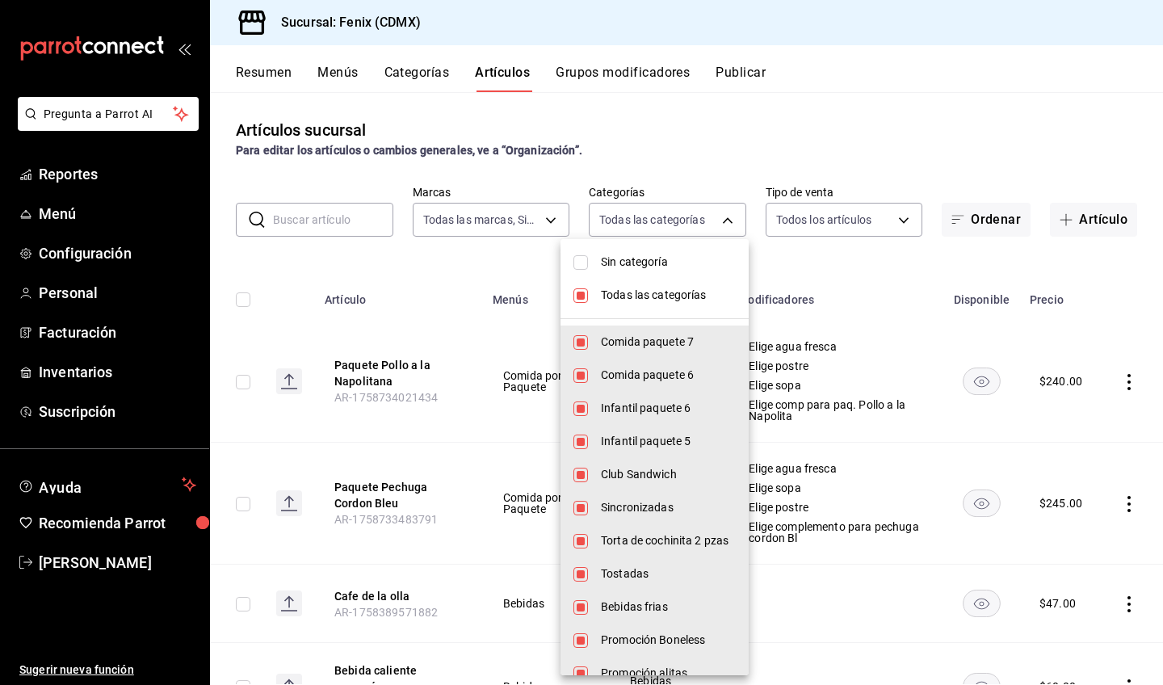
click at [662, 295] on span "Todas las categorías" at bounding box center [668, 295] width 135 height 17
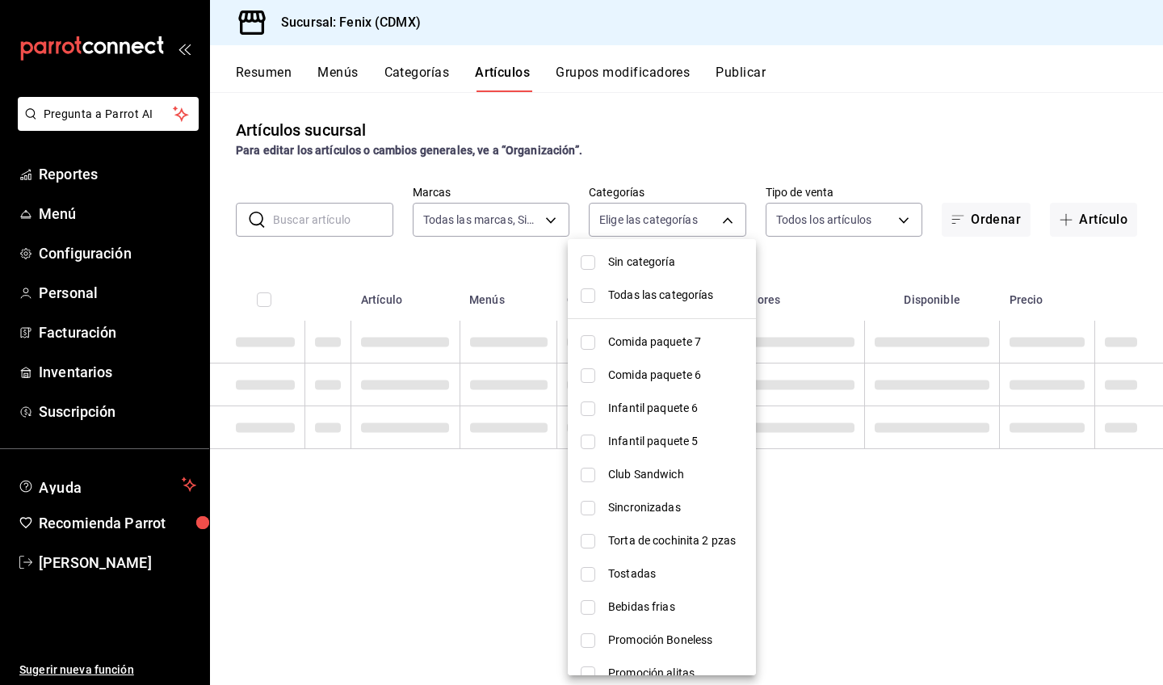
checkbox input "false"
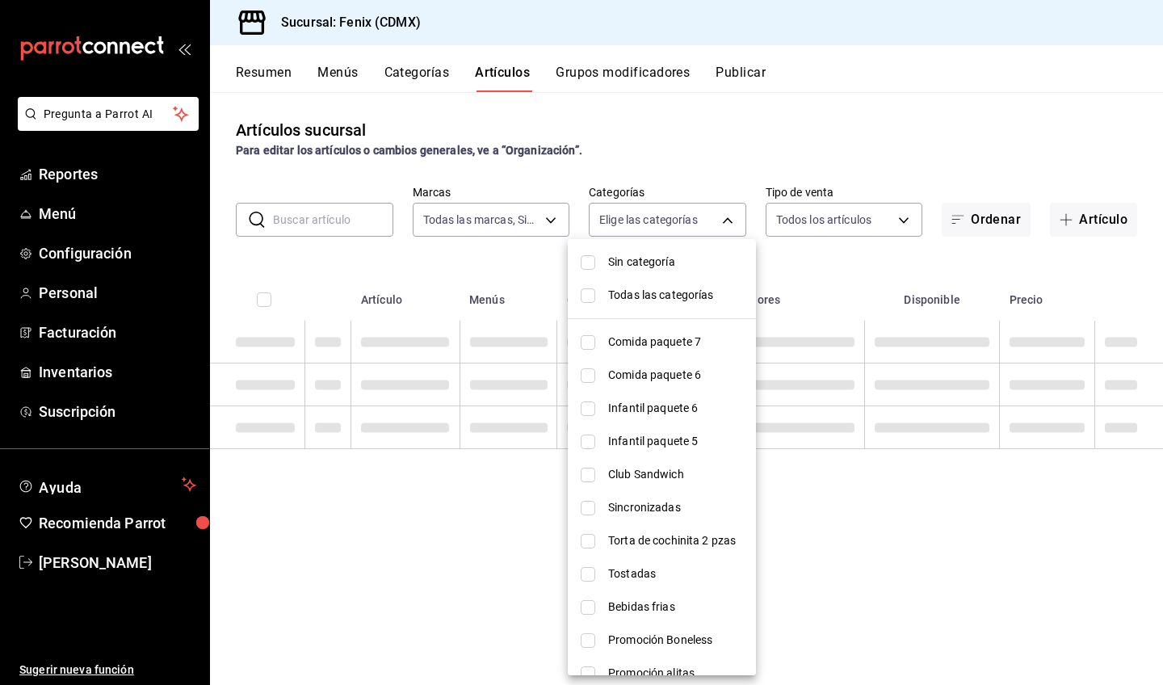
checkbox input "false"
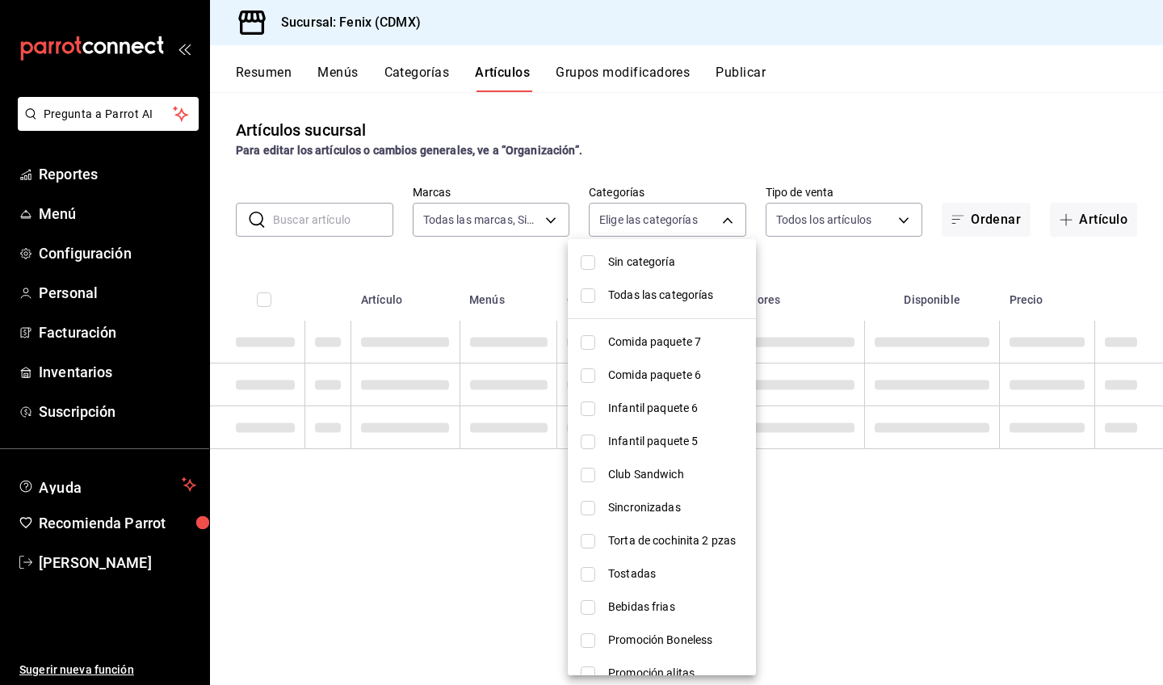
checkbox input "false"
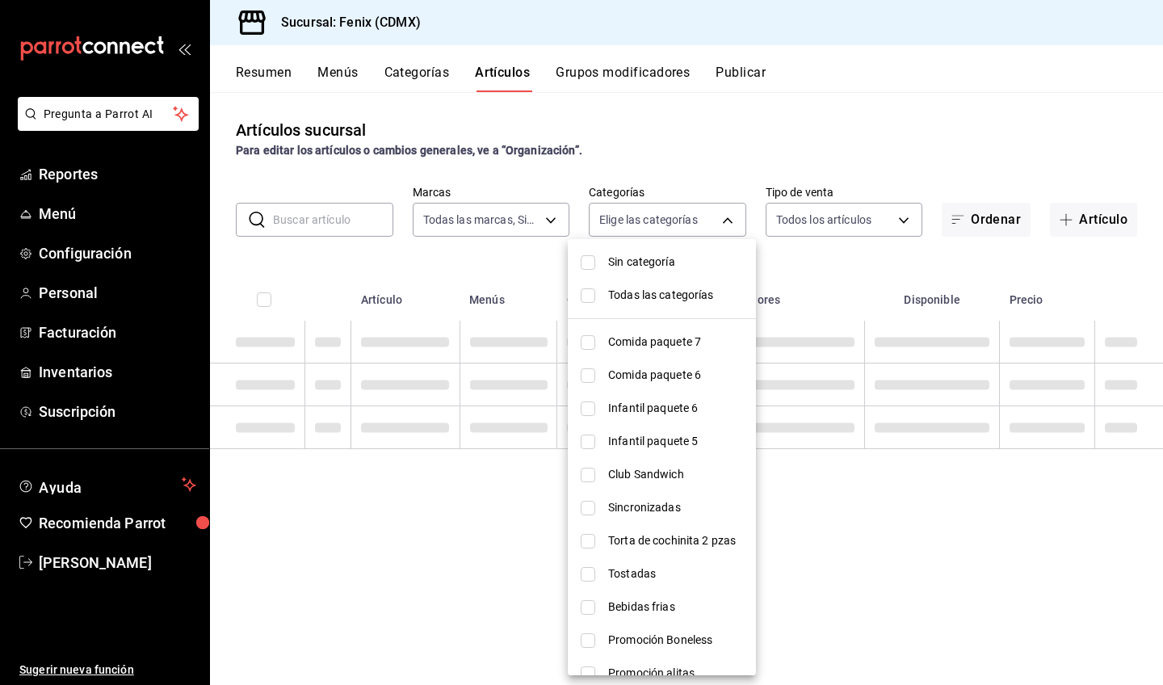
checkbox input "false"
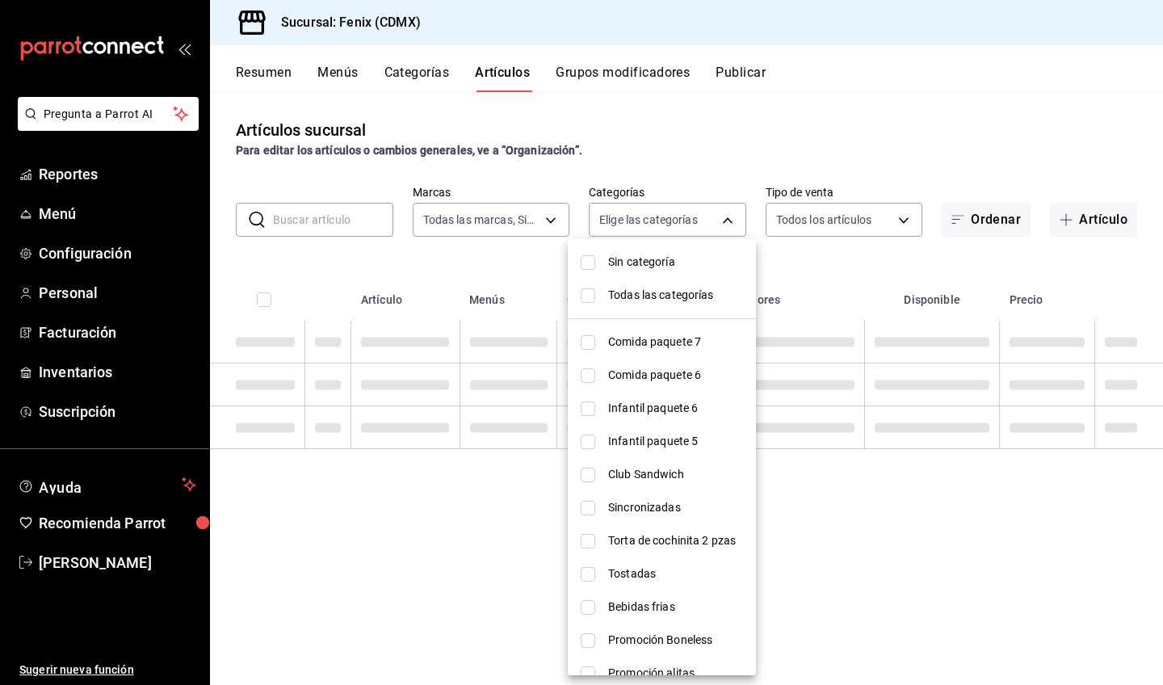
checkbox input "false"
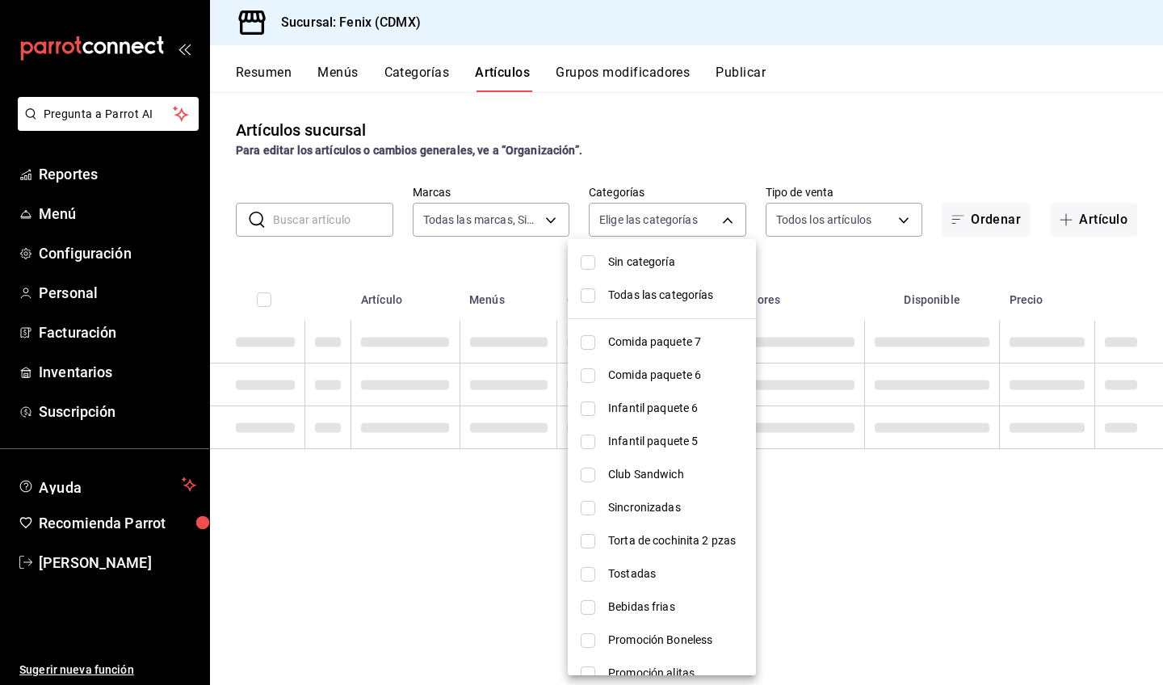
checkbox input "false"
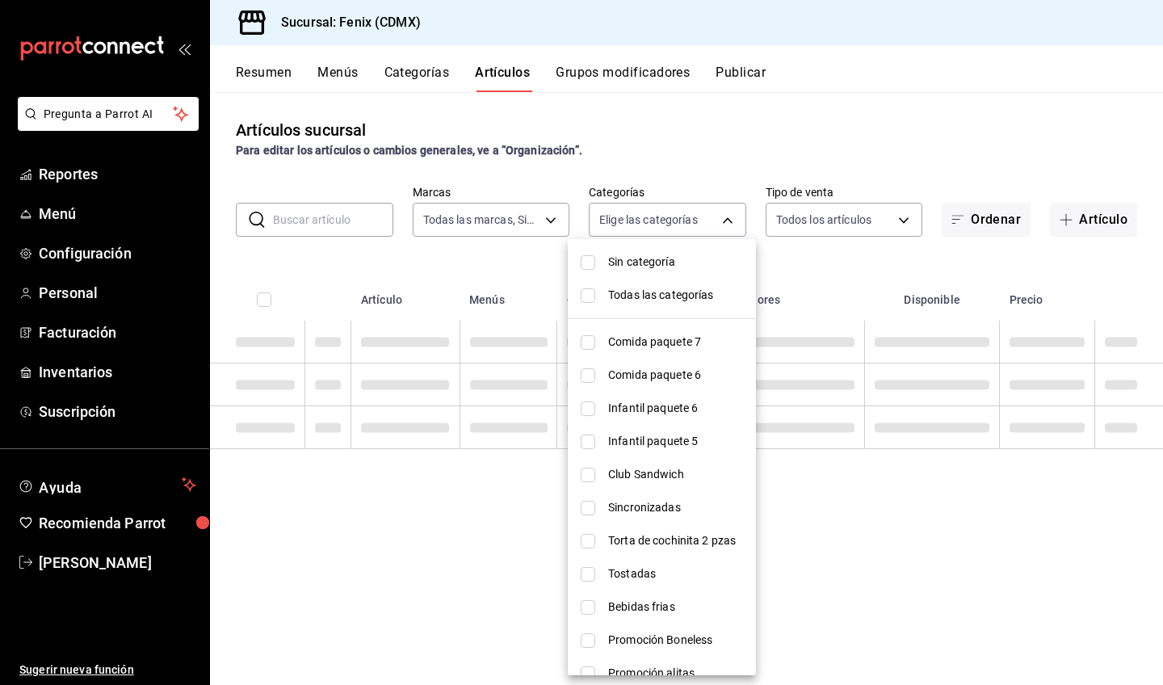
checkbox input "false"
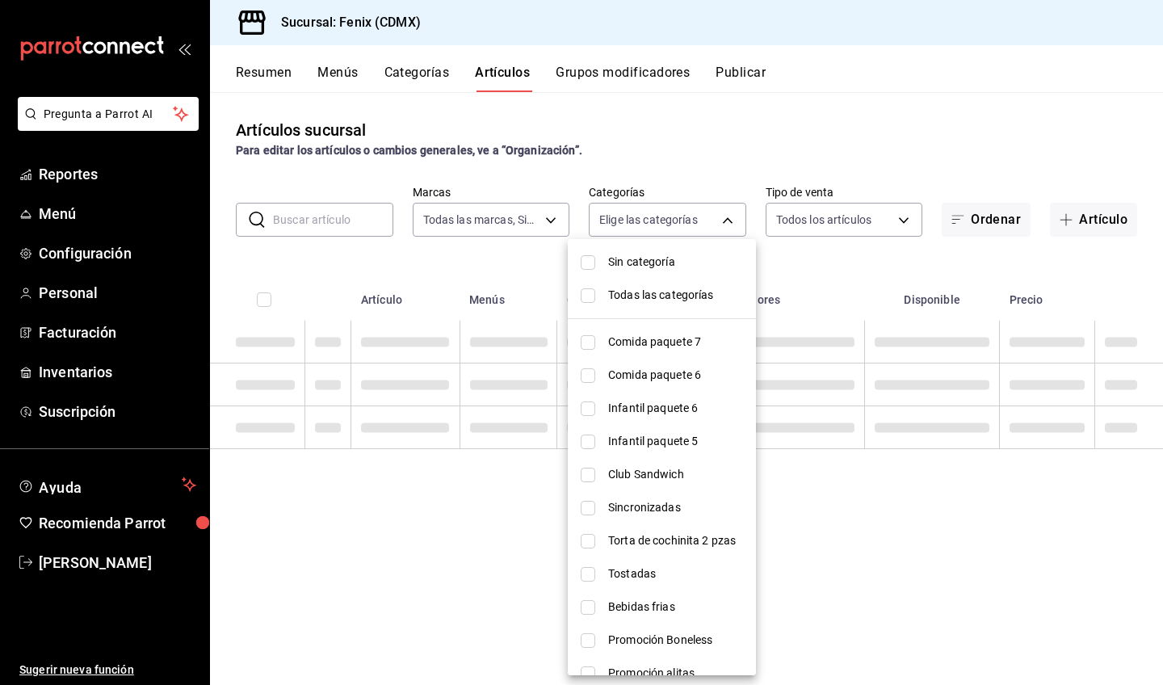
checkbox input "false"
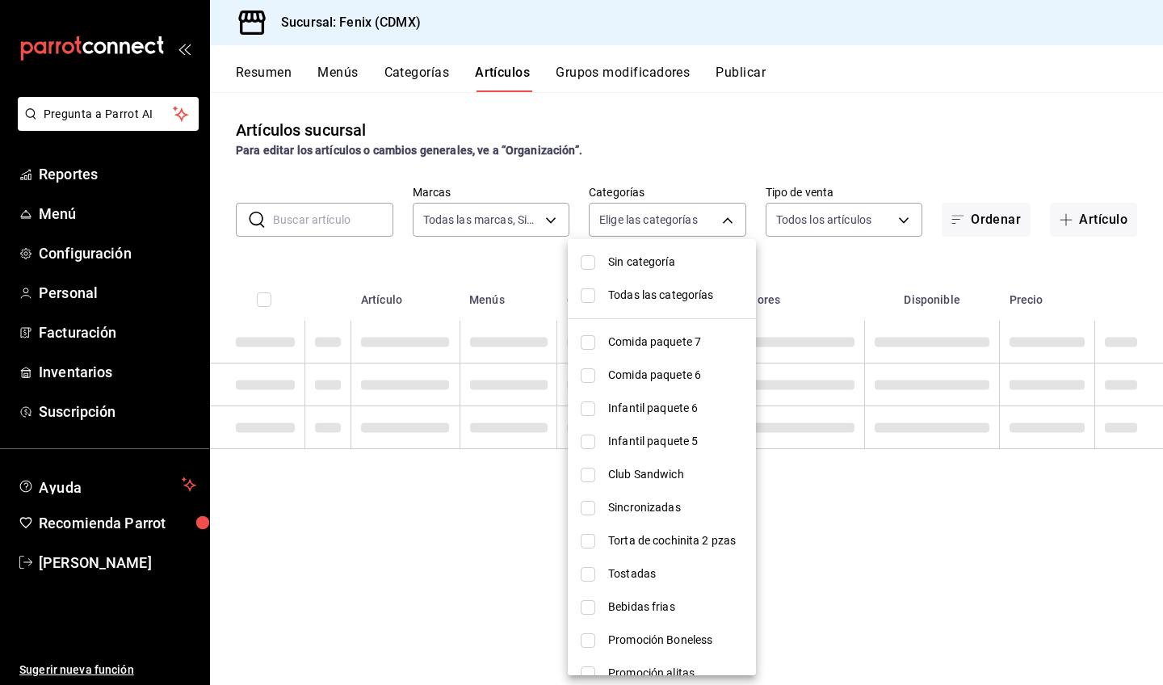
checkbox input "false"
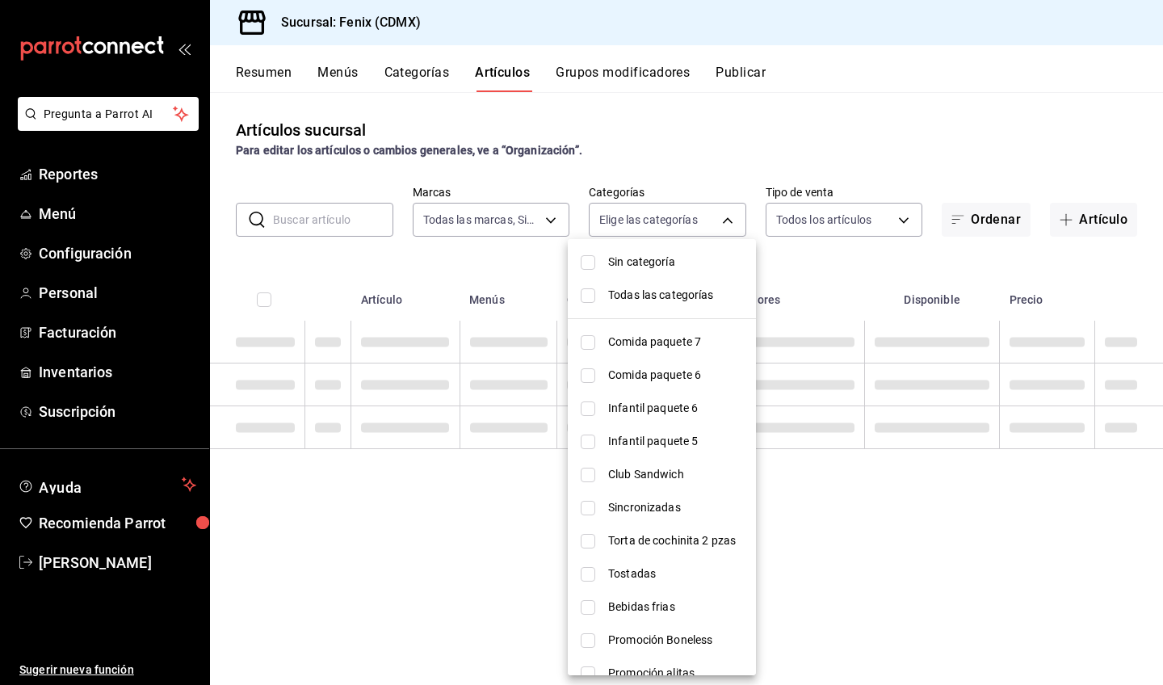
checkbox input "false"
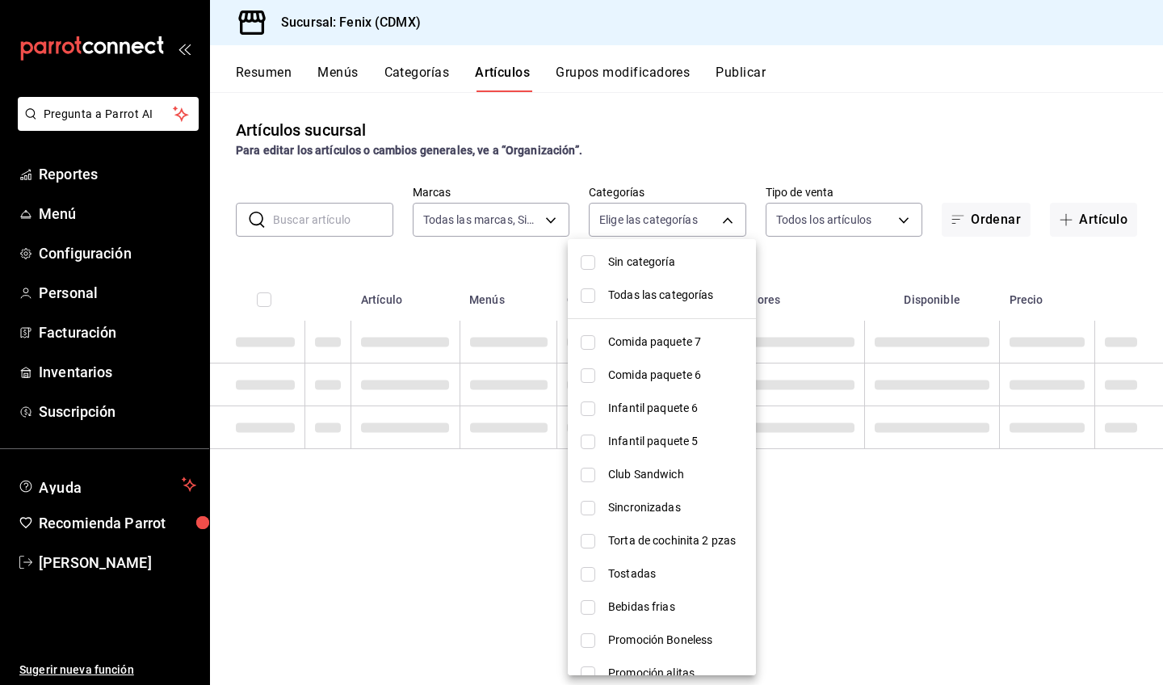
checkbox input "false"
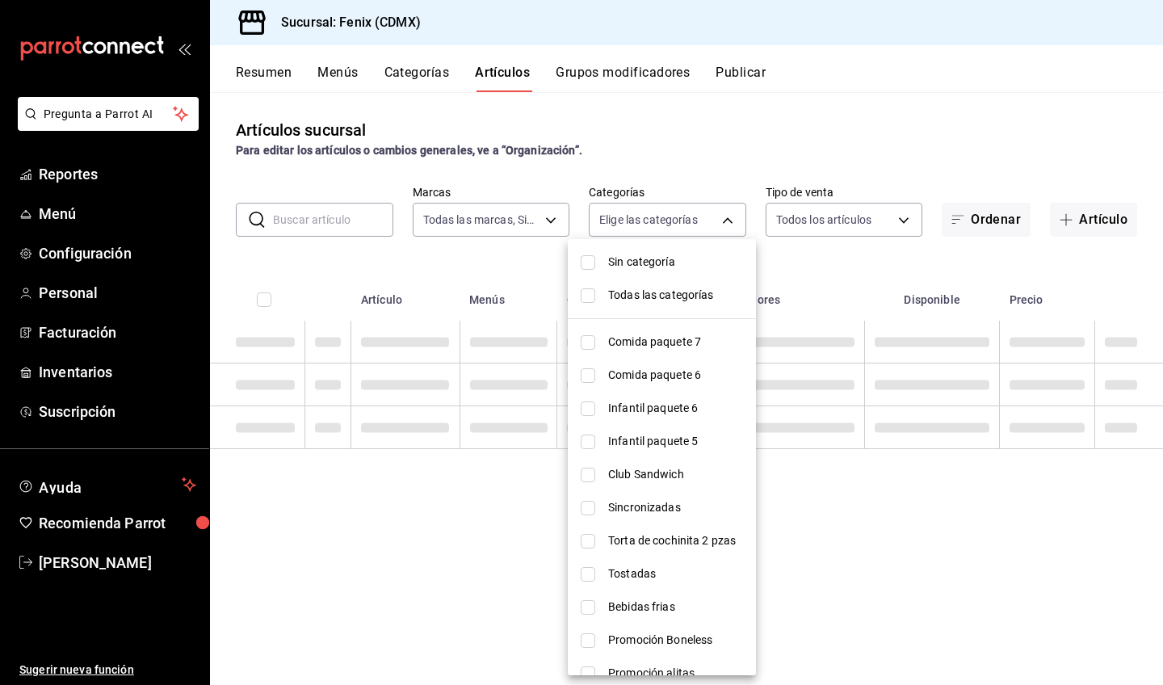
checkbox input "false"
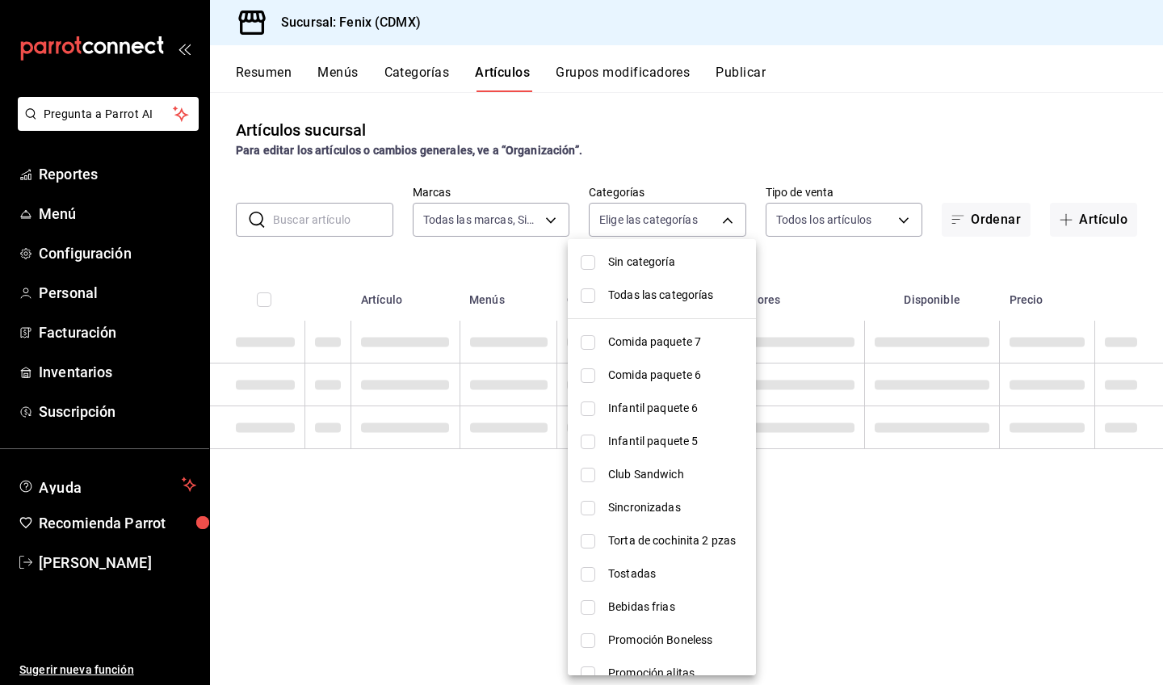
checkbox input "false"
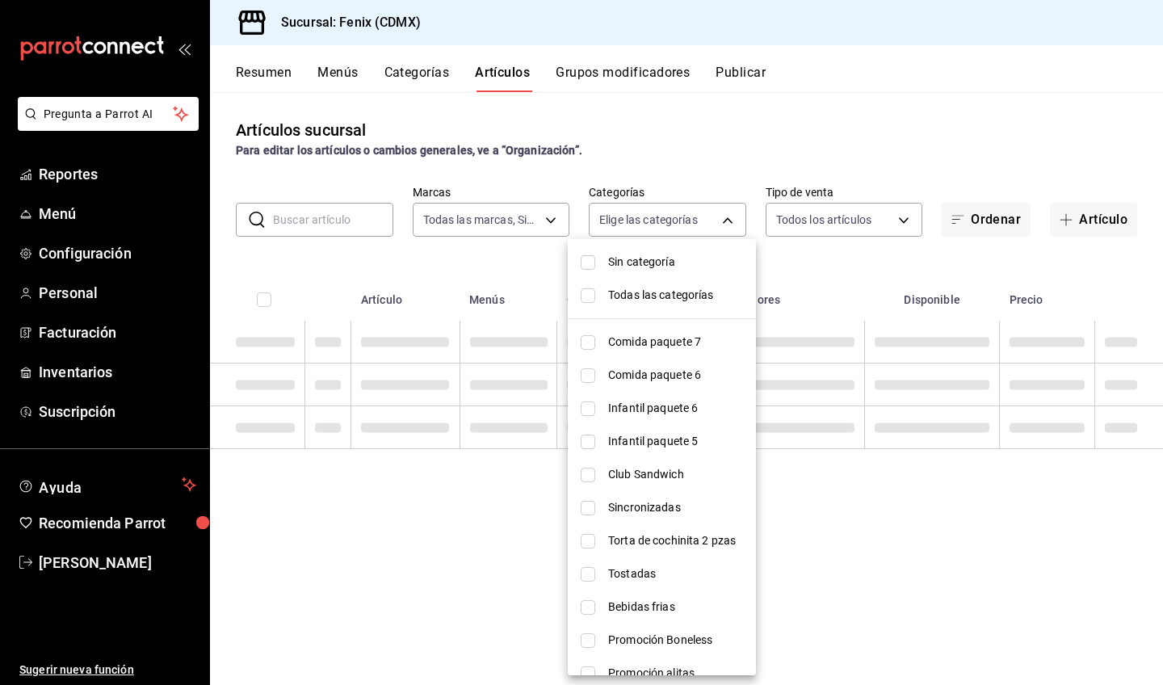
checkbox input "false"
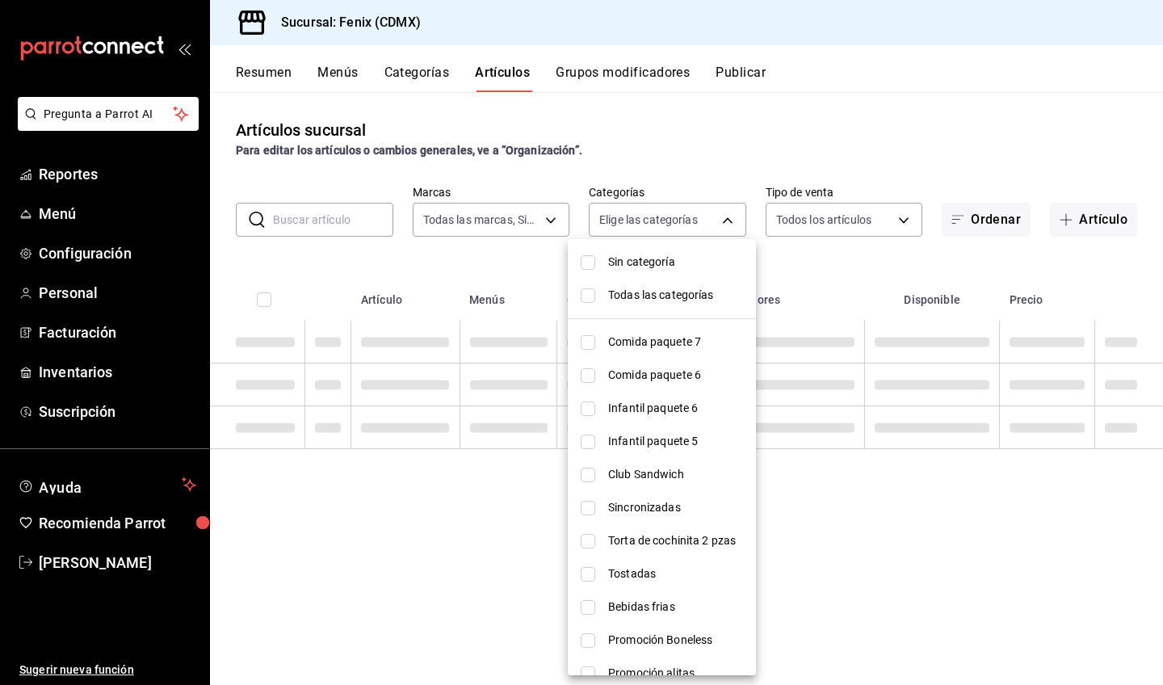
checkbox input "false"
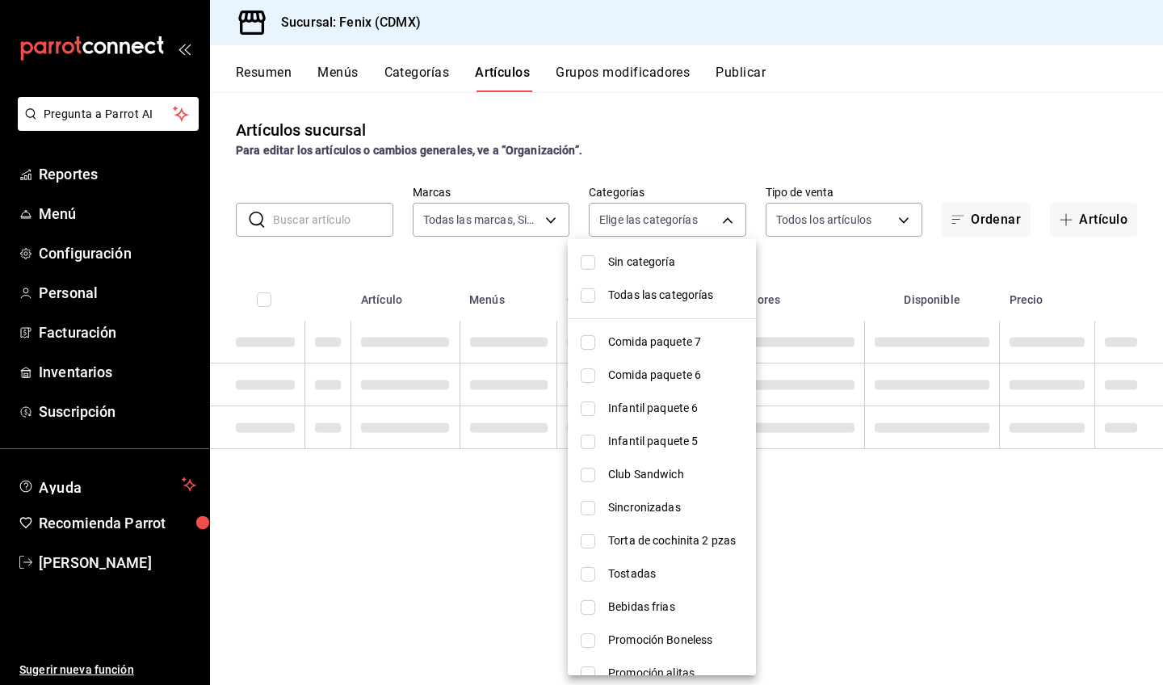
checkbox input "false"
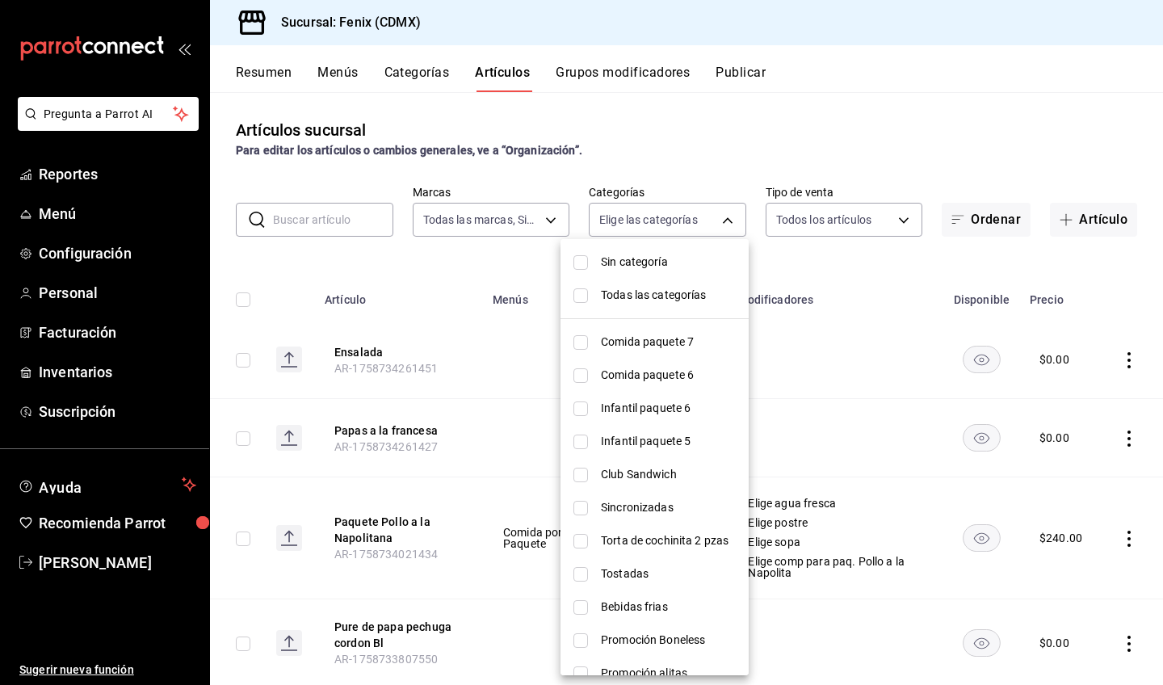
click at [671, 346] on span "Comida paquete 7" at bounding box center [668, 342] width 135 height 17
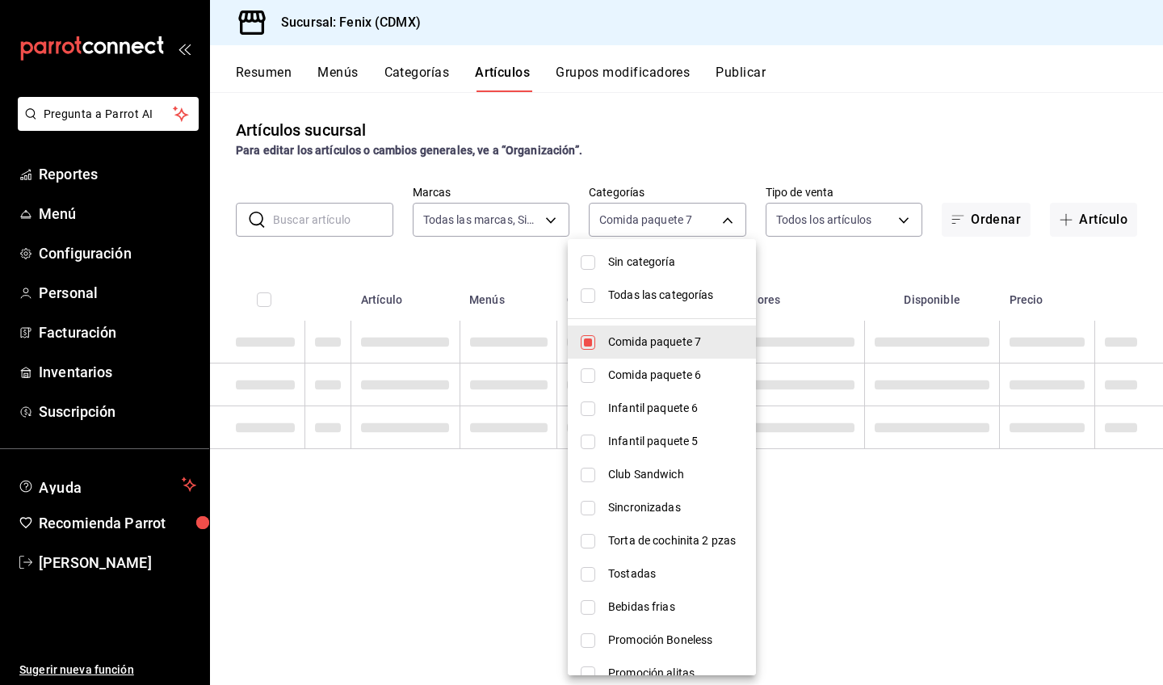
type input "0adf67dd-c2eb-4595-96fb-b6d9367bd04d"
checkbox input "true"
click at [678, 379] on span "Comida paquete 6" at bounding box center [675, 375] width 135 height 17
type input "0adf67dd-c2eb-4595-96fb-b6d9367bd04d,2a6b8515-55f1-4842-948a-8b3fa49a78e3"
checkbox input "true"
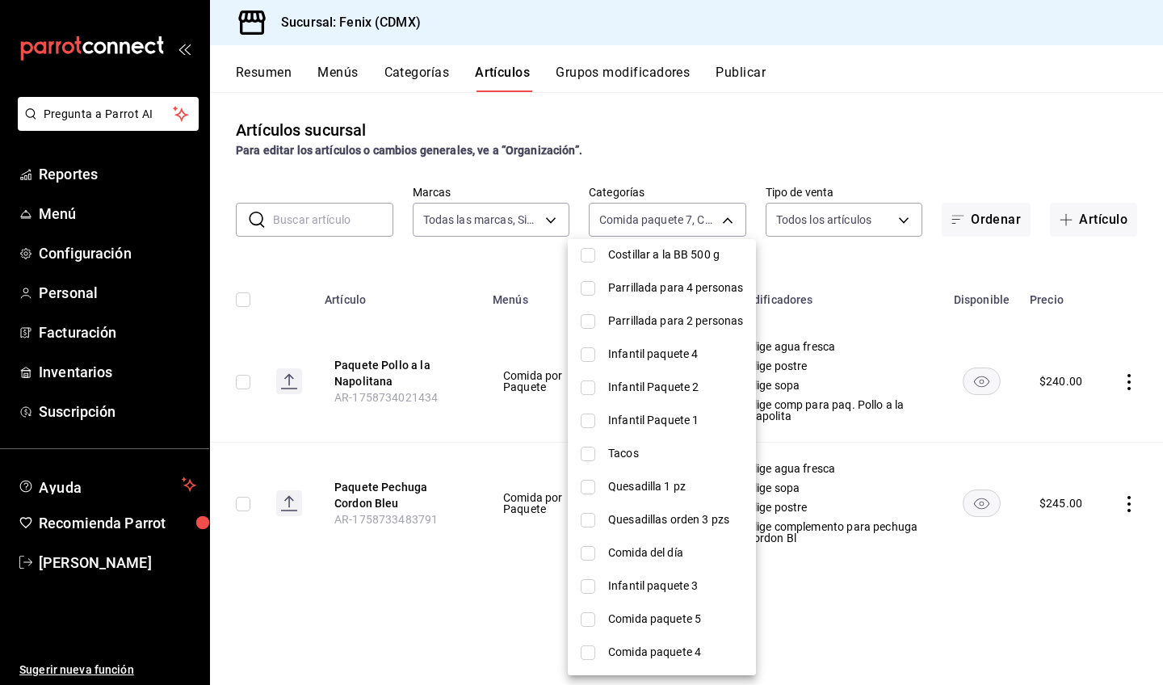
scroll to position [875, 0]
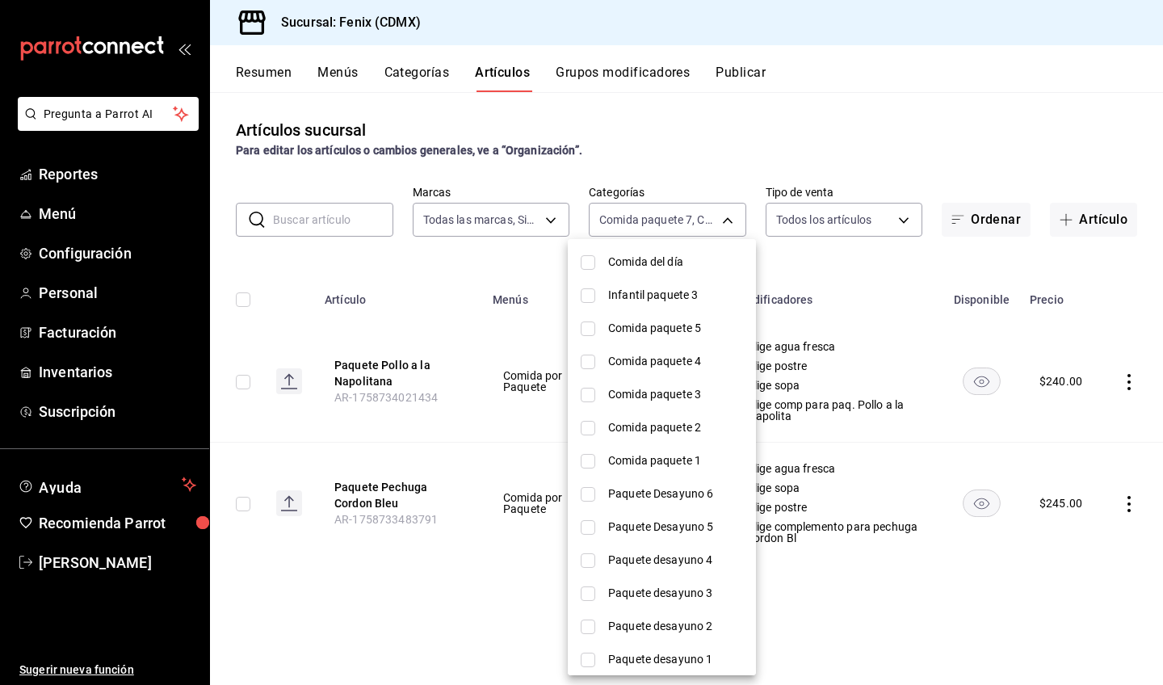
click at [672, 335] on span "Comida paquete 5" at bounding box center [675, 328] width 135 height 17
type input "0adf67dd-c2eb-4595-96fb-b6d9367bd04d,2a6b8515-55f1-4842-948a-8b3fa49a78e3,99d7d…"
checkbox input "true"
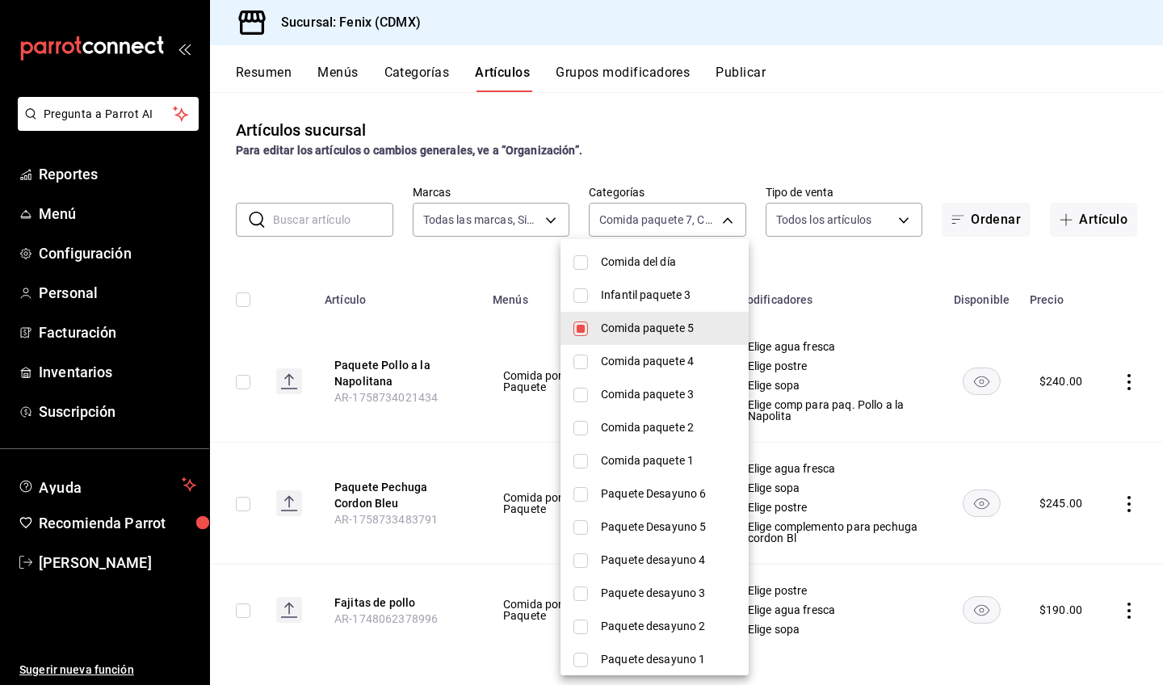
click at [673, 358] on span "Comida paquete 4" at bounding box center [668, 361] width 135 height 17
type input "0adf67dd-c2eb-4595-96fb-b6d9367bd04d,2a6b8515-55f1-4842-948a-8b3fa49a78e3,99d7d…"
checkbox input "true"
click at [681, 395] on span "Comida paquete 3" at bounding box center [668, 394] width 135 height 17
type input "0adf67dd-c2eb-4595-96fb-b6d9367bd04d,2a6b8515-55f1-4842-948a-8b3fa49a78e3,99d7d…"
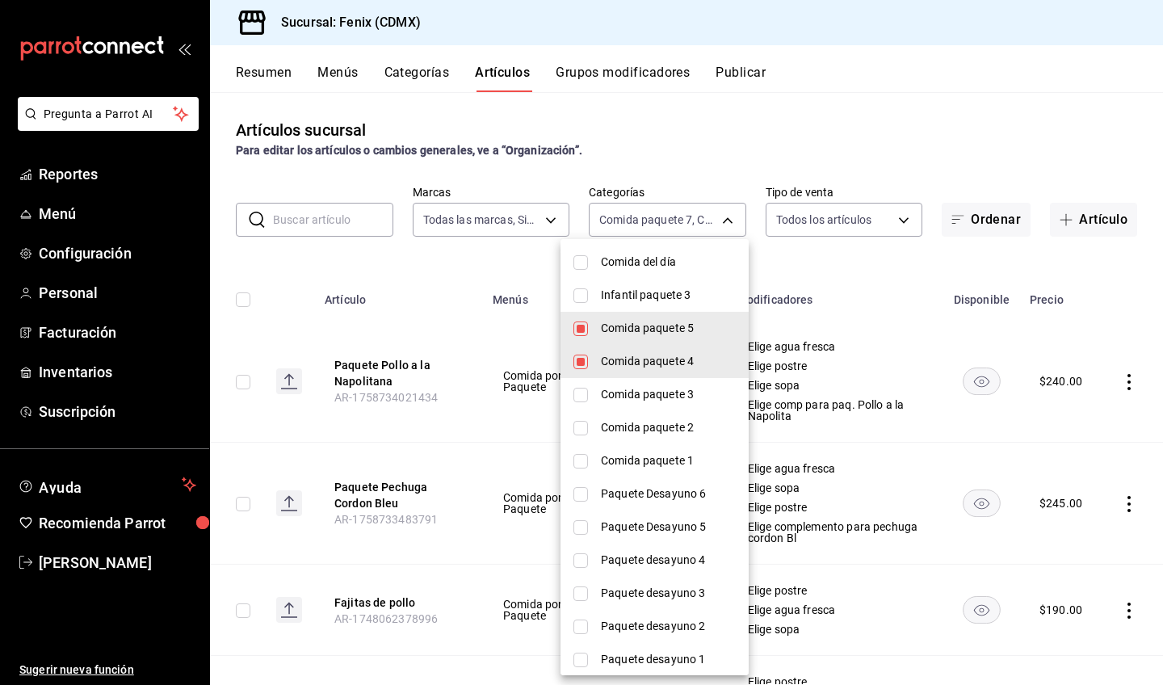
checkbox input "true"
click at [683, 427] on span "Comida paquete 2" at bounding box center [668, 427] width 135 height 17
type input "0adf67dd-c2eb-4595-96fb-b6d9367bd04d,2a6b8515-55f1-4842-948a-8b3fa49a78e3,99d7d…"
checkbox input "true"
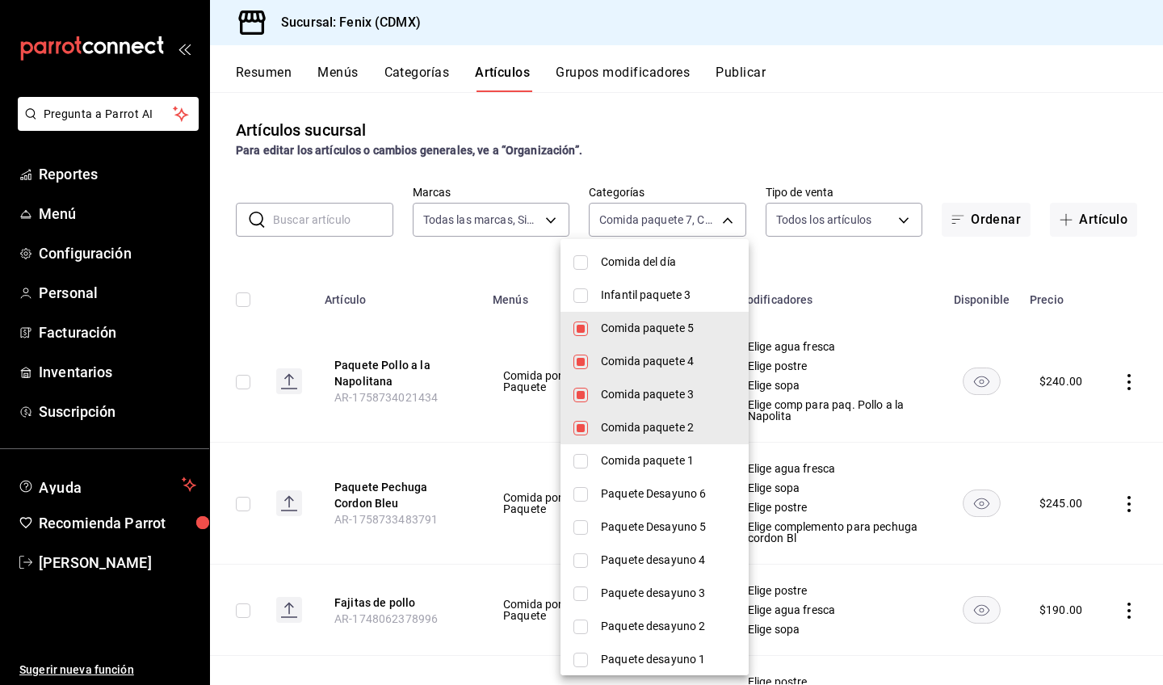
click at [683, 460] on span "Comida paquete 1" at bounding box center [668, 460] width 135 height 17
type input "0adf67dd-c2eb-4595-96fb-b6d9367bd04d,2a6b8515-55f1-4842-948a-8b3fa49a78e3,99d7d…"
checkbox input "true"
click at [836, 274] on div at bounding box center [581, 342] width 1163 height 685
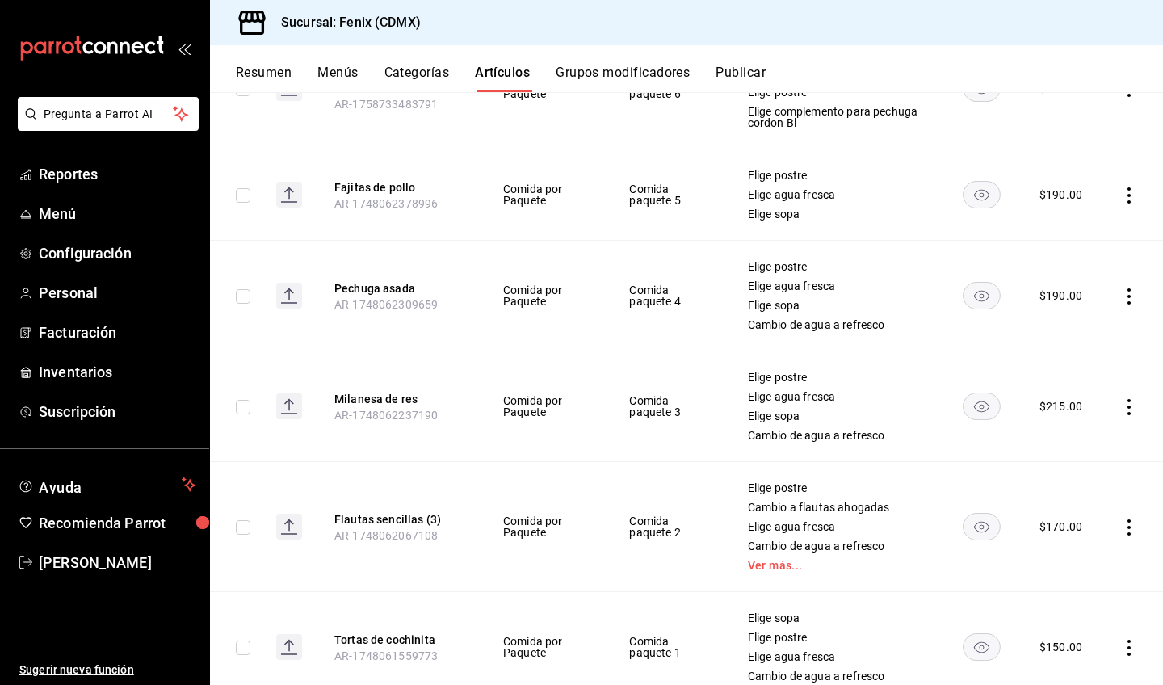
scroll to position [472, 0]
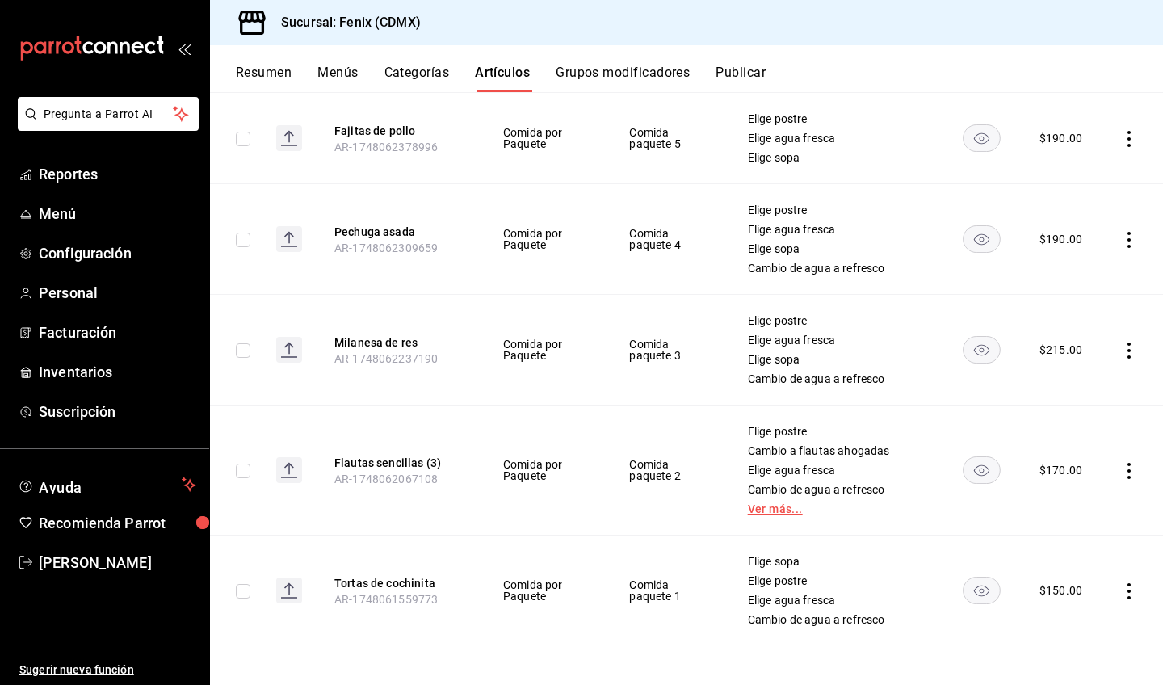
click at [779, 514] on link "Ver más..." at bounding box center [835, 508] width 175 height 11
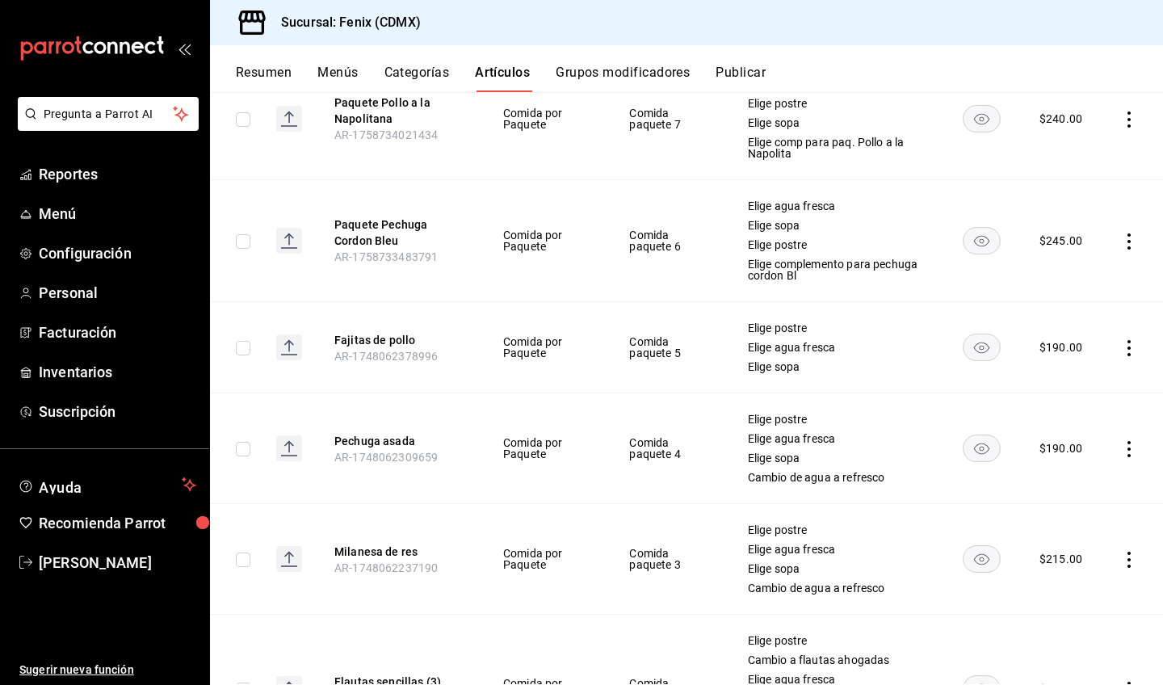
scroll to position [250, 0]
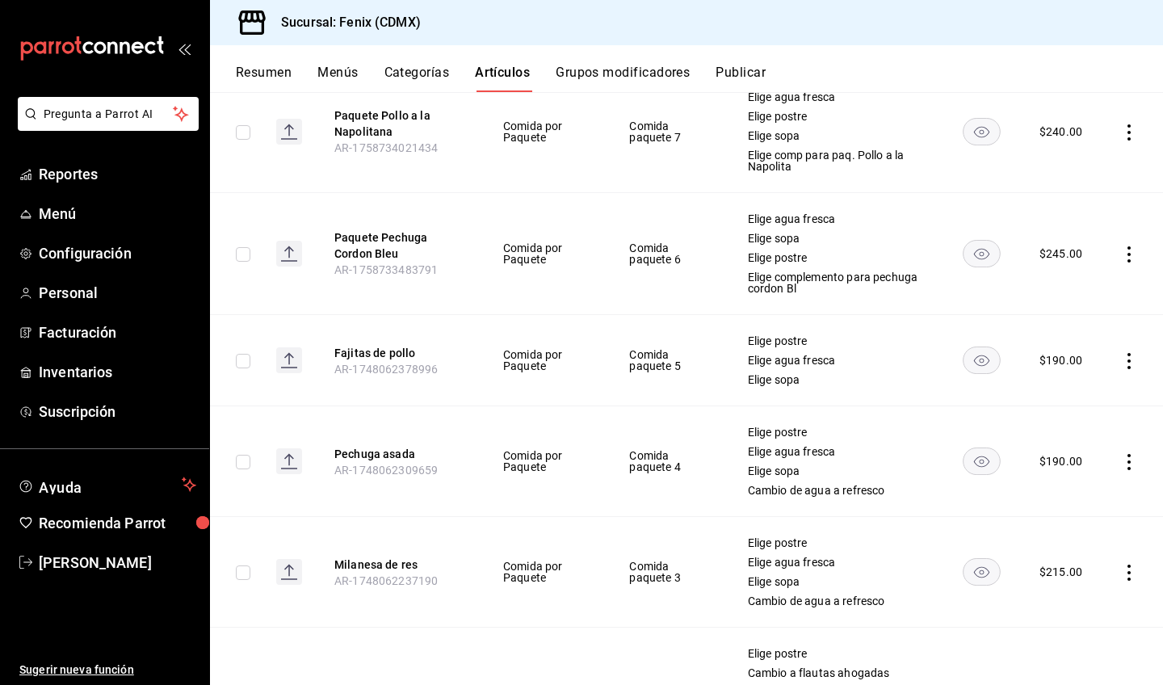
click at [1121, 359] on icon "actions" at bounding box center [1129, 361] width 16 height 16
click at [1065, 394] on span "Editar" at bounding box center [1069, 398] width 42 height 17
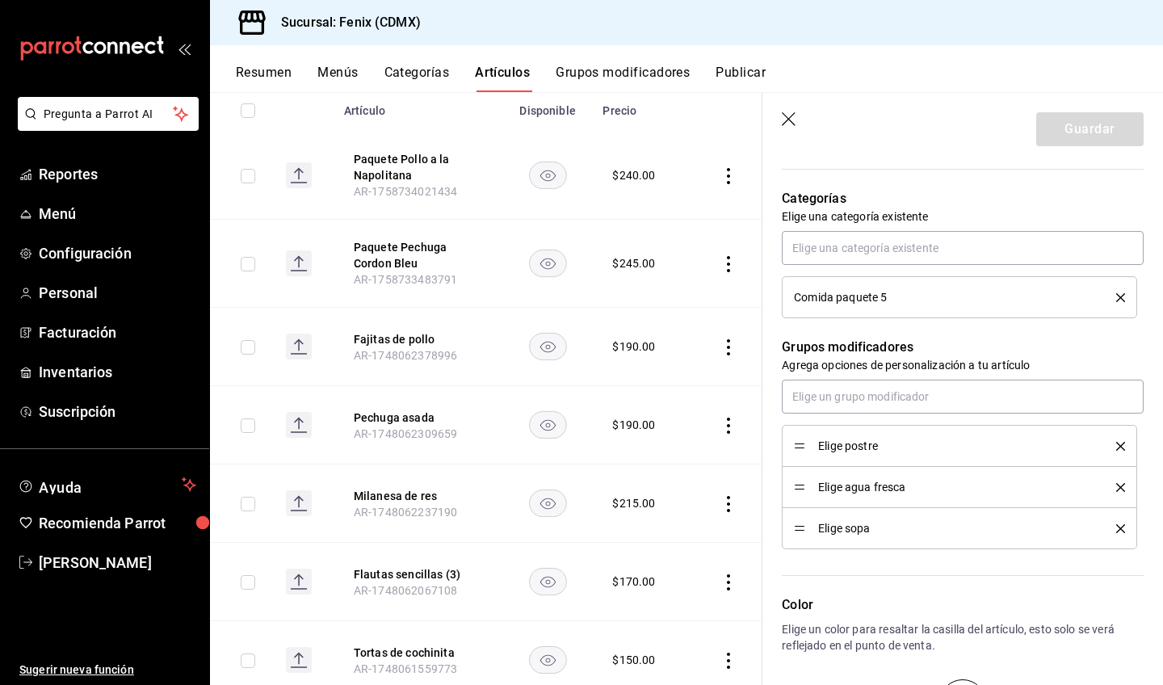
scroll to position [555, 0]
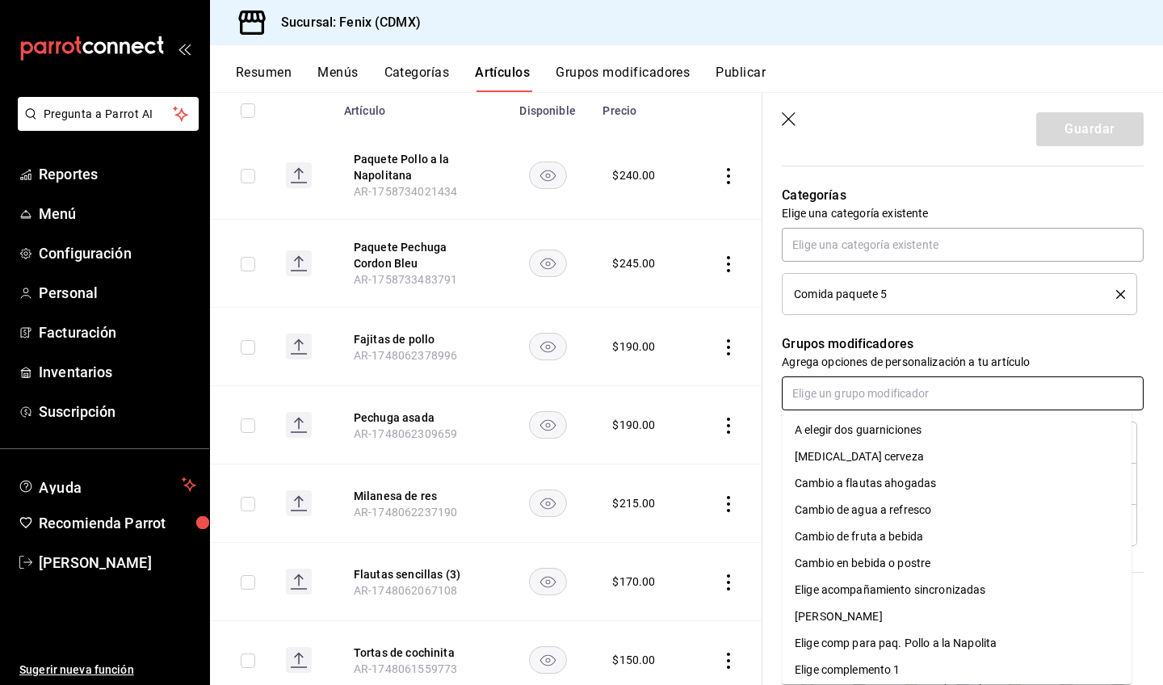
click at [950, 397] on input "text" at bounding box center [963, 393] width 362 height 34
click at [1029, 510] on li "Cambio de agua a refresco" at bounding box center [957, 510] width 350 height 27
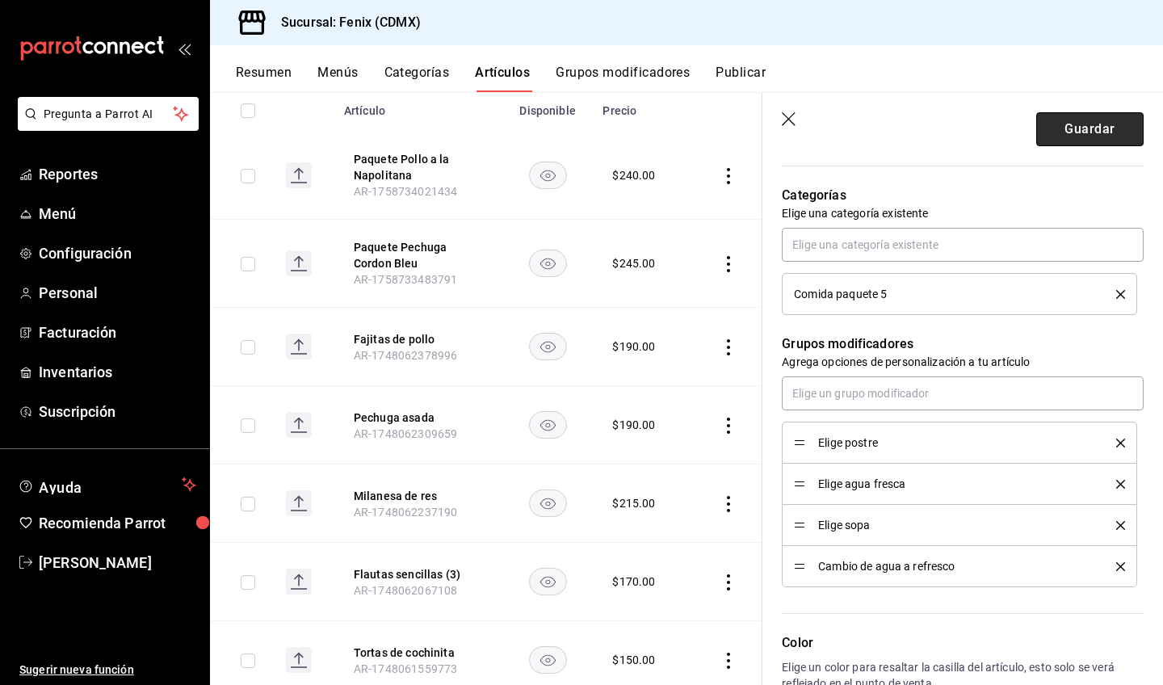
click at [1103, 122] on button "Guardar" at bounding box center [1089, 129] width 107 height 34
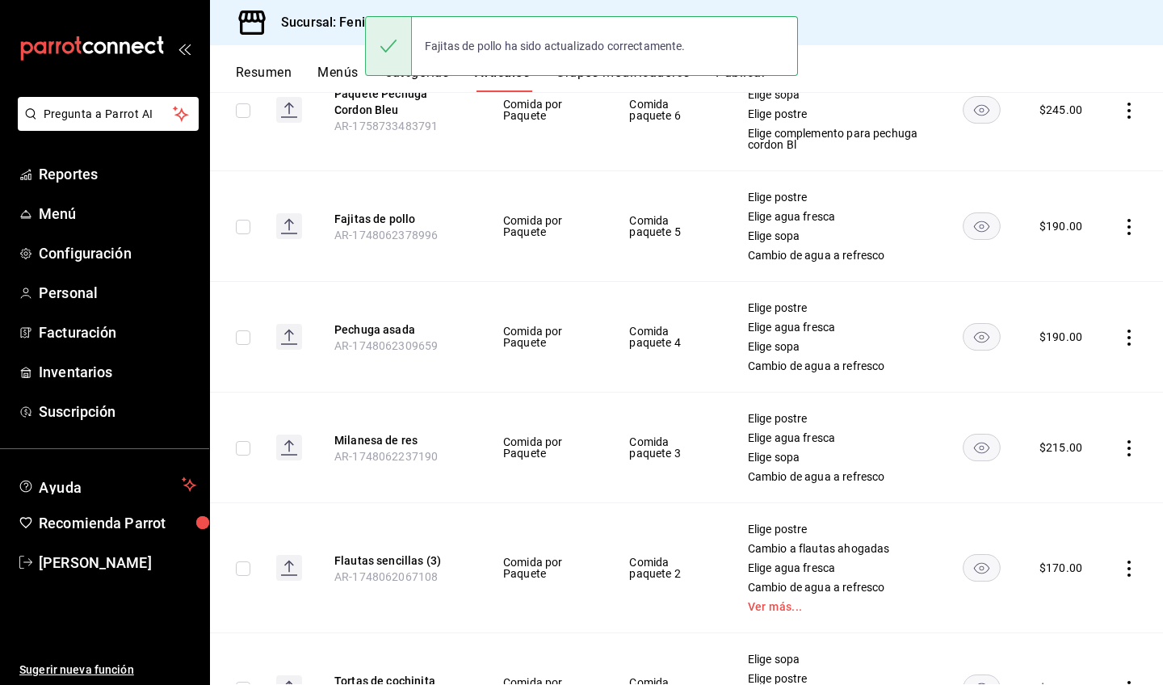
scroll to position [491, 0]
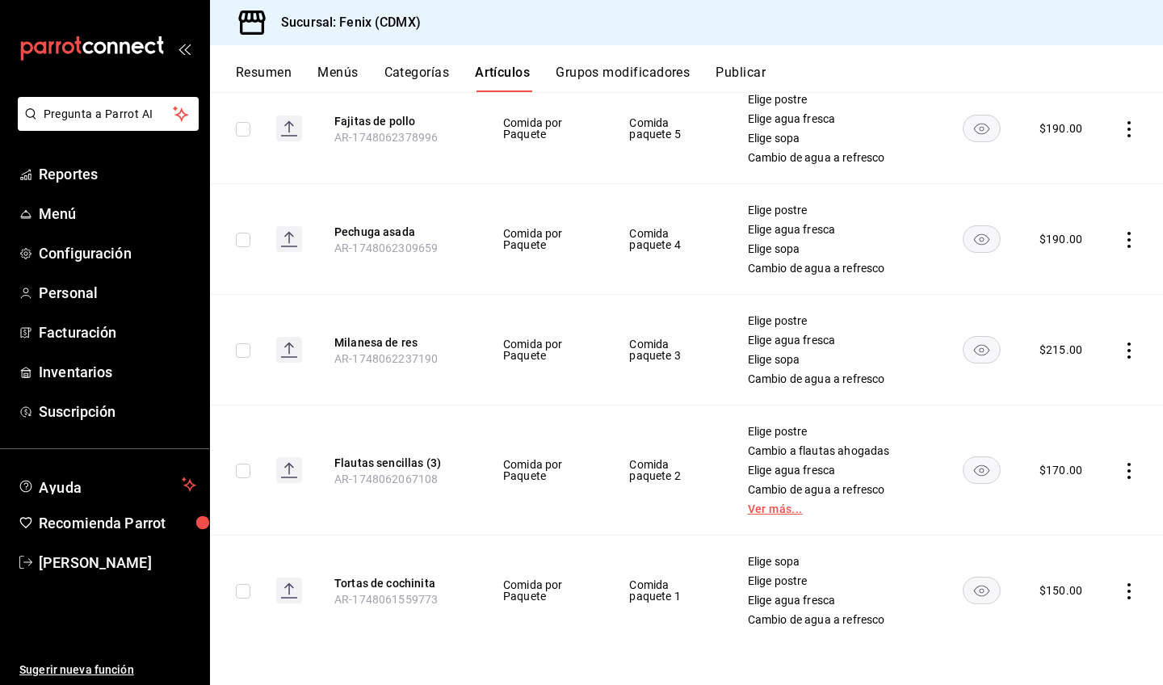
click at [759, 512] on link "Ver más..." at bounding box center [835, 508] width 175 height 11
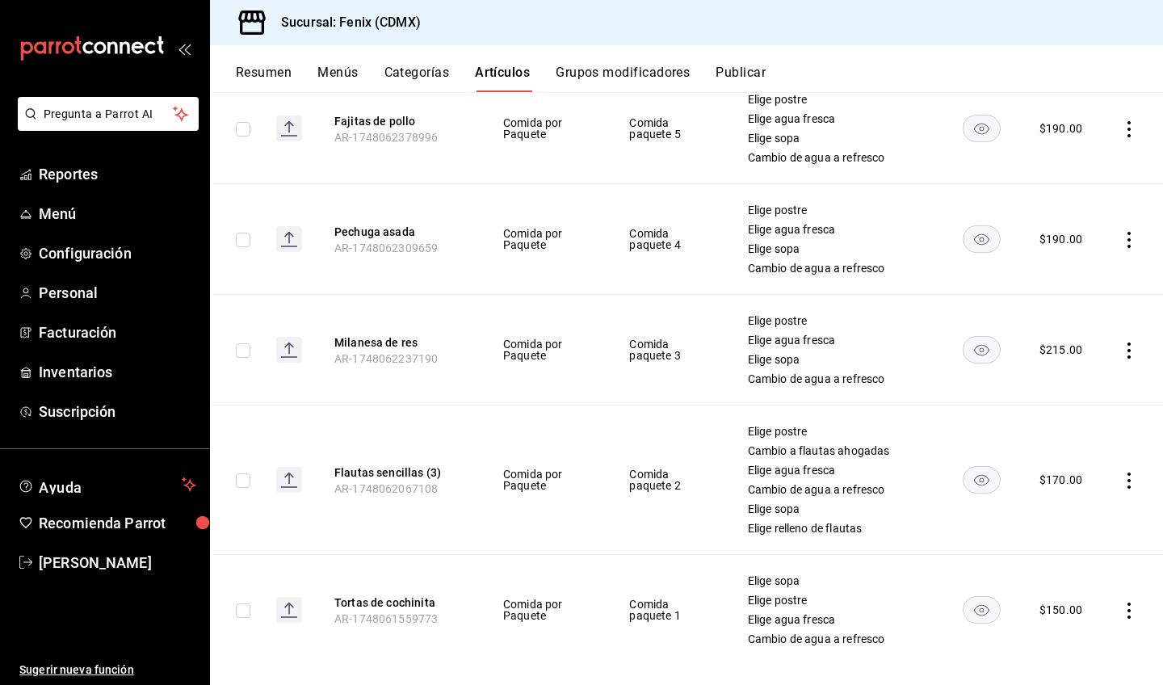
scroll to position [510, 0]
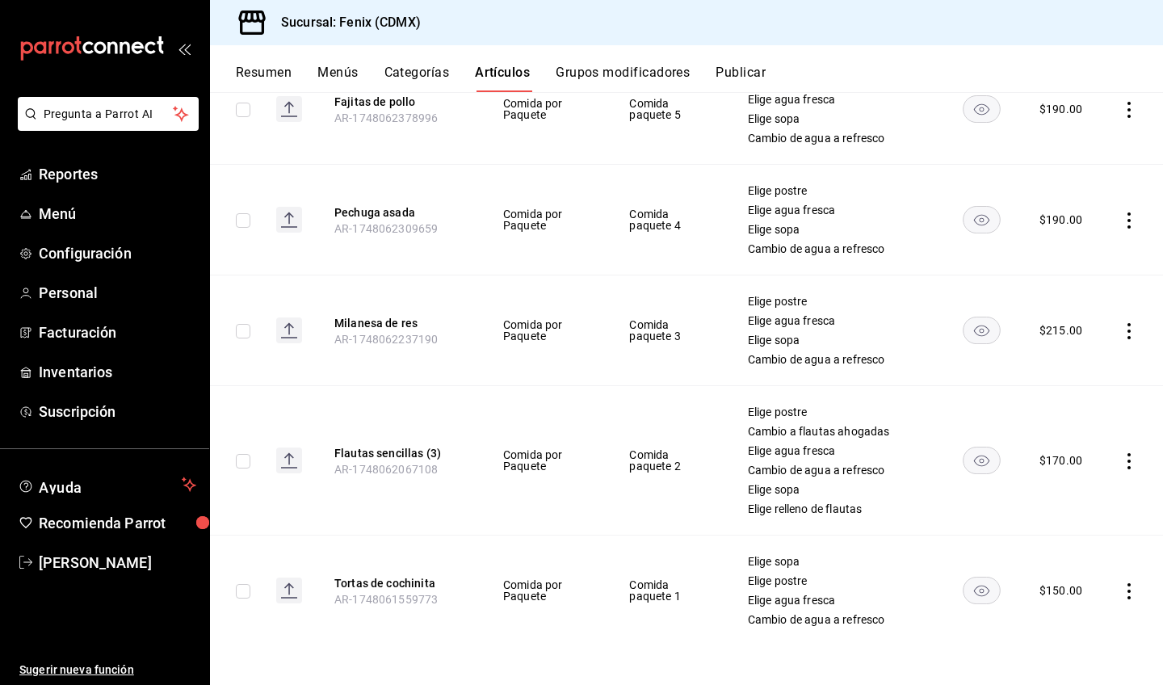
click at [1121, 464] on icon "actions" at bounding box center [1129, 461] width 16 height 16
click at [1074, 501] on span "Editar" at bounding box center [1069, 498] width 42 height 17
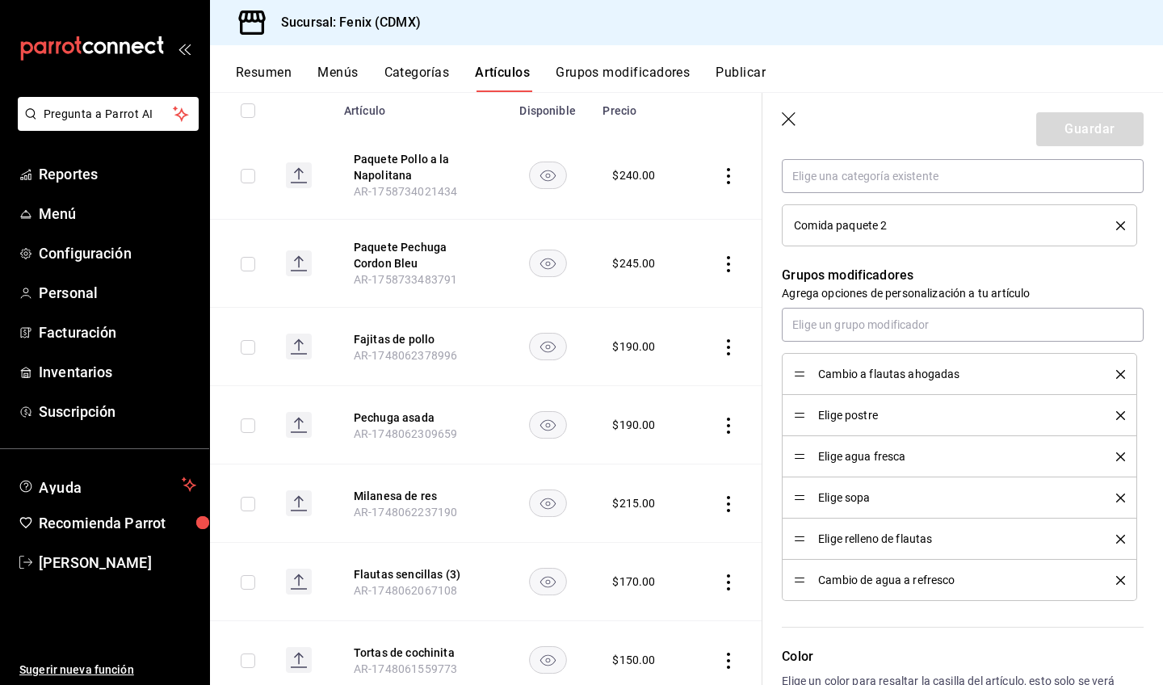
scroll to position [682, 0]
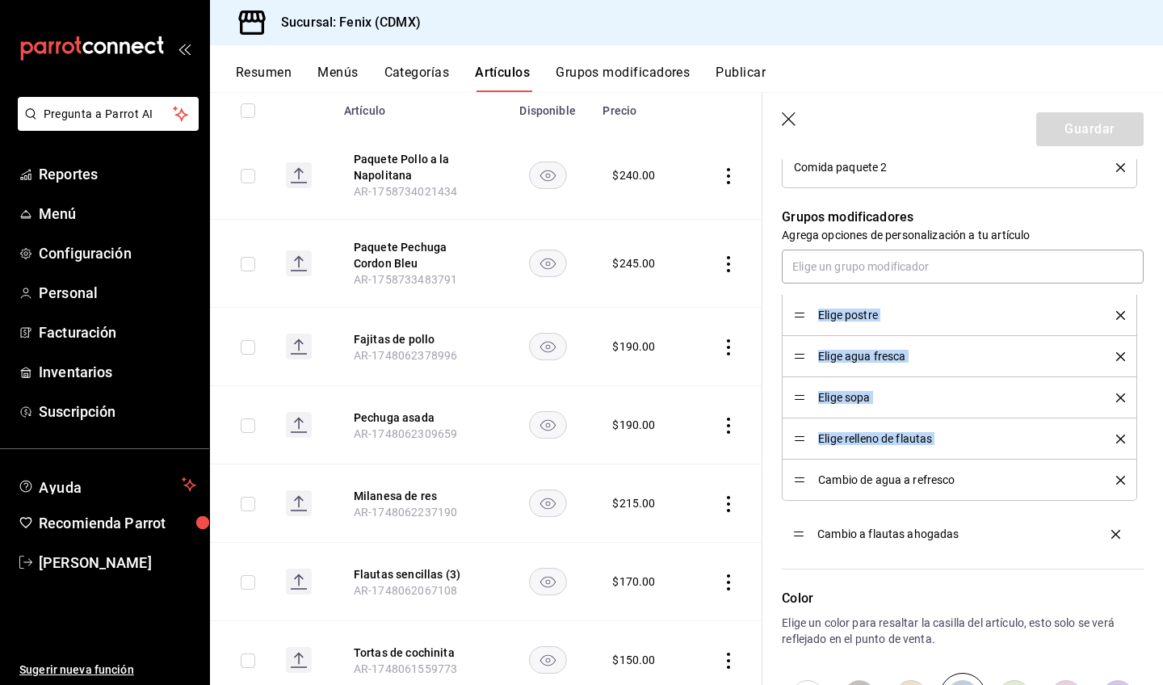
drag, startPoint x: 796, startPoint y: 318, endPoint x: 803, endPoint y: 536, distance: 218.2
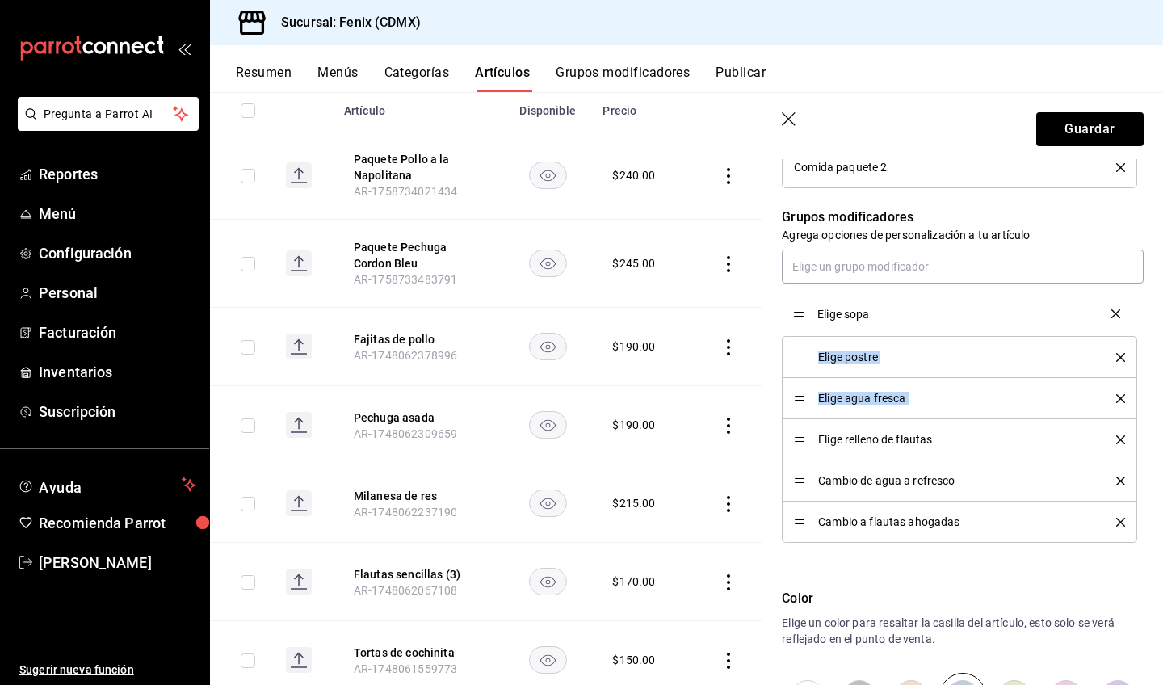
drag, startPoint x: 800, startPoint y: 394, endPoint x: 800, endPoint y: 309, distance: 84.8
drag, startPoint x: 797, startPoint y: 400, endPoint x: 796, endPoint y: 353, distance: 46.9
click at [1075, 132] on button "Guardar" at bounding box center [1089, 129] width 107 height 34
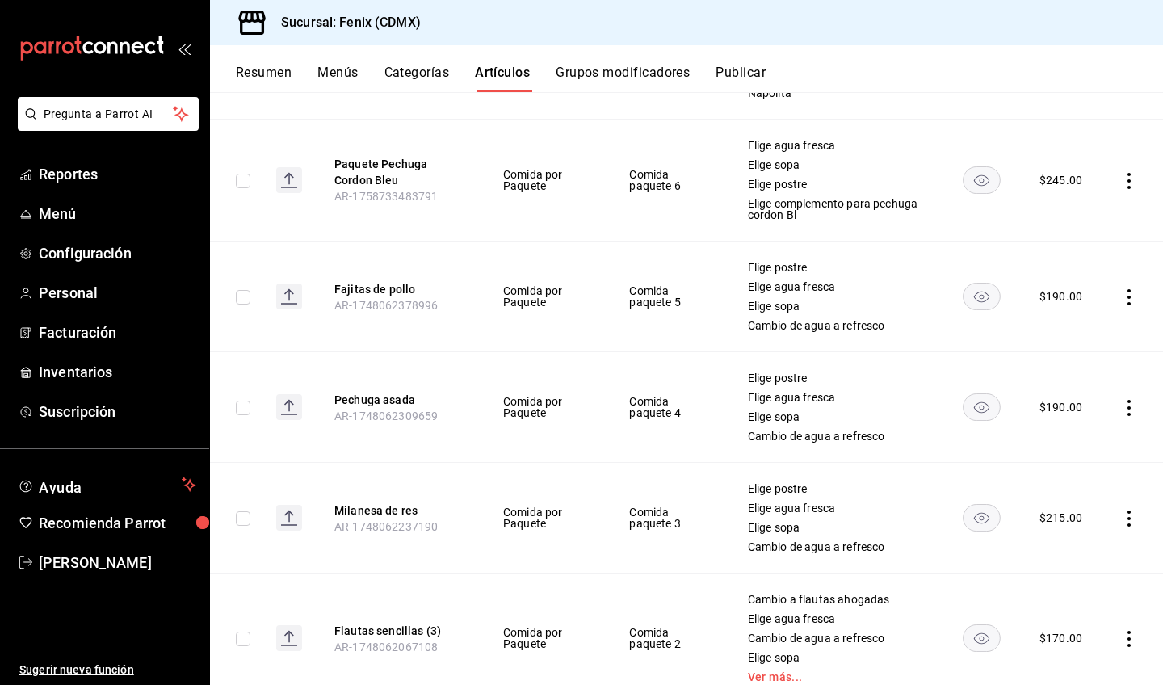
scroll to position [436, 0]
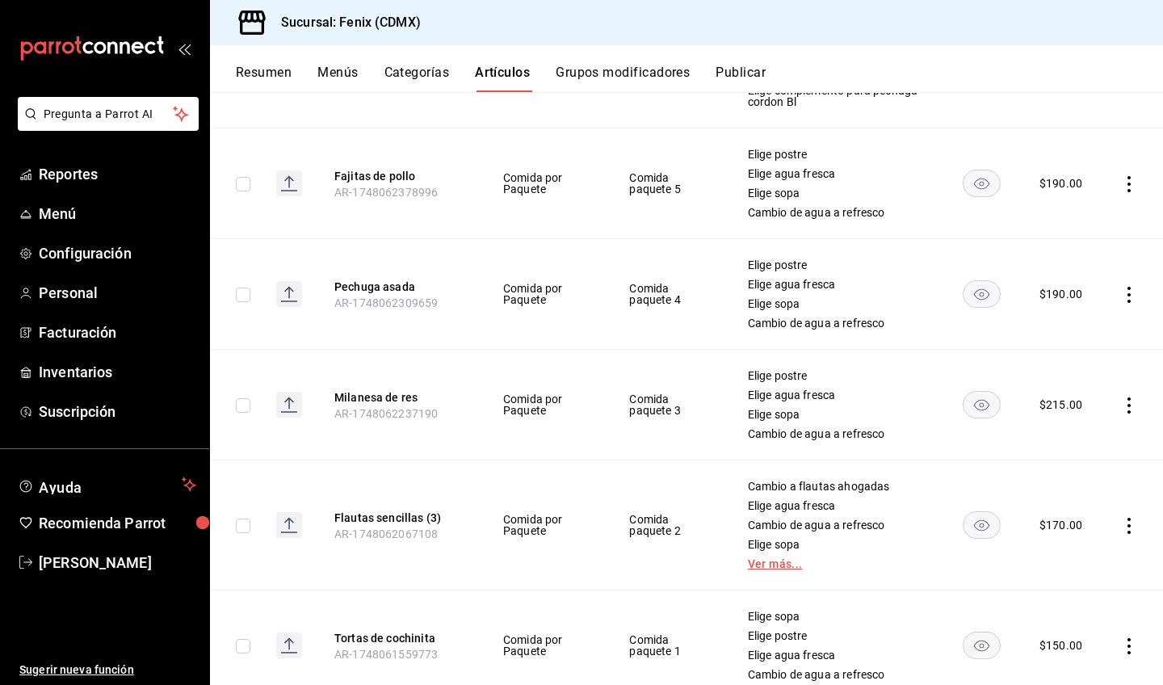
click at [771, 561] on link "Ver más..." at bounding box center [835, 563] width 175 height 11
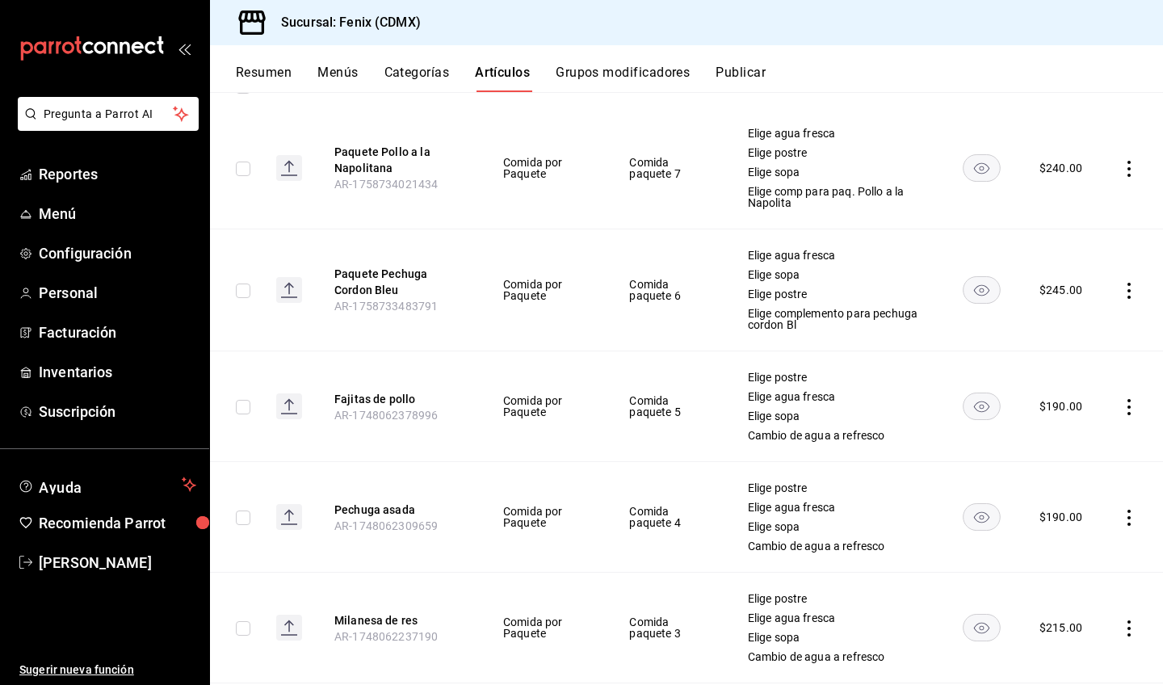
scroll to position [73, 0]
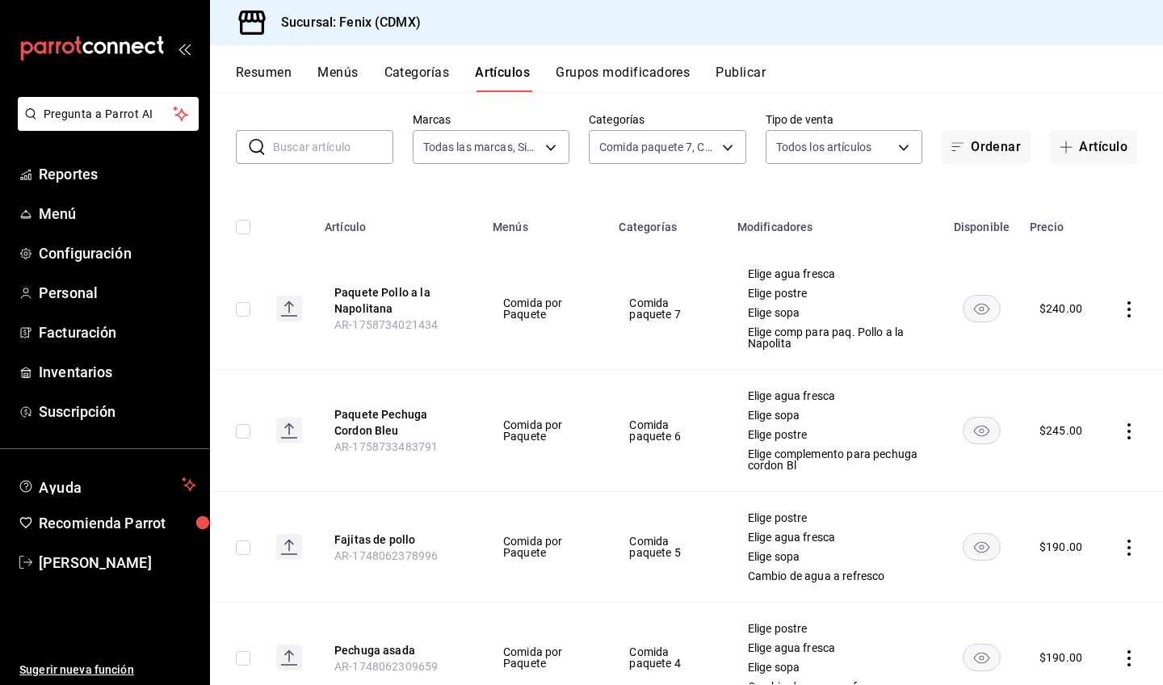
click at [617, 77] on button "Grupos modificadores" at bounding box center [623, 78] width 134 height 27
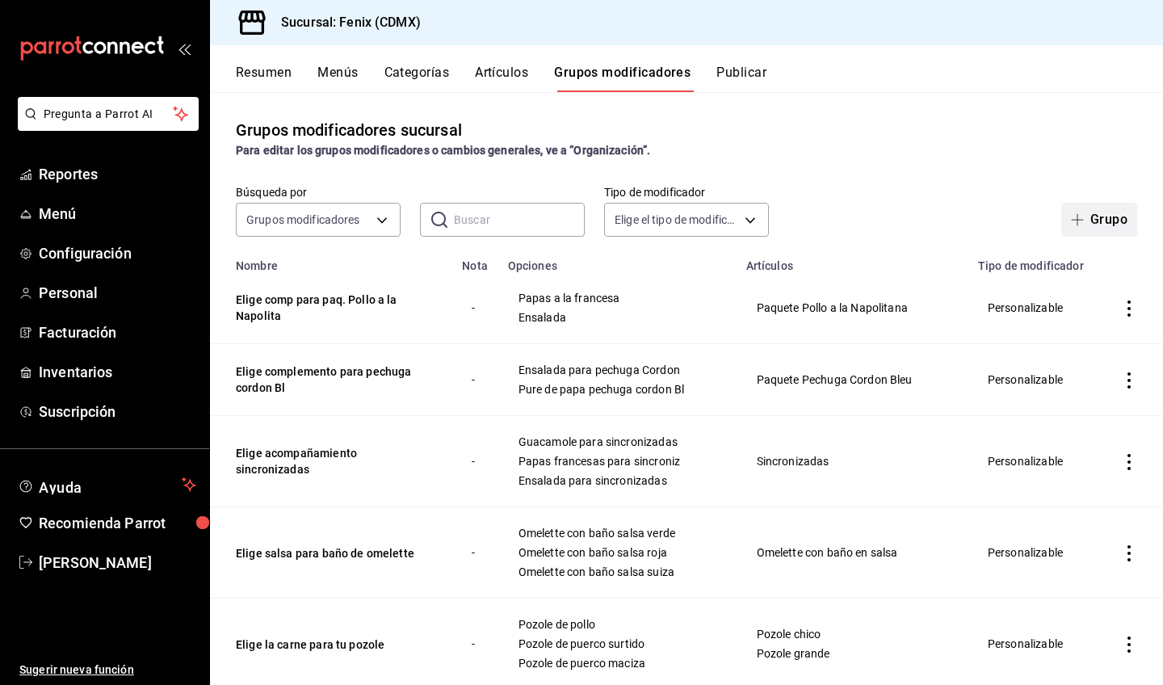
click at [1091, 220] on button "Grupo" at bounding box center [1099, 220] width 76 height 34
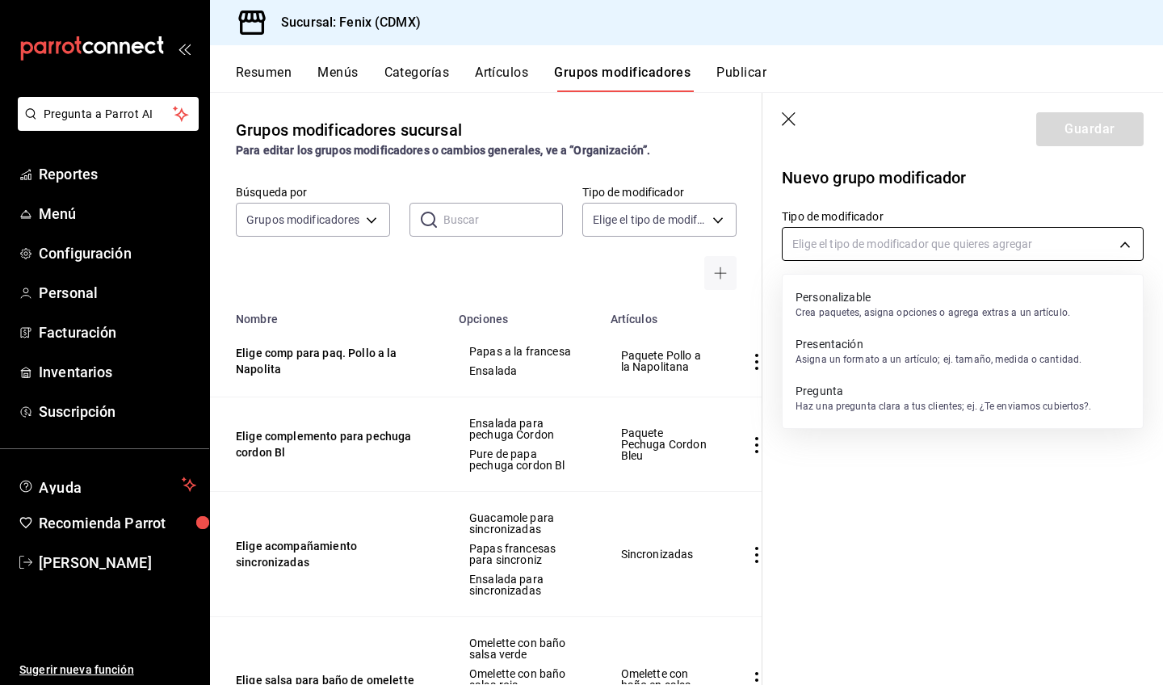
click at [922, 250] on body "Pregunta a Parrot AI Reportes Menú Configuración Personal Facturación Inventari…" at bounding box center [581, 342] width 1163 height 685
click at [930, 311] on p "Crea paquetes, asigna opciones o agrega extras a un artículo." at bounding box center [933, 312] width 275 height 15
type input "CUSTOMIZABLE"
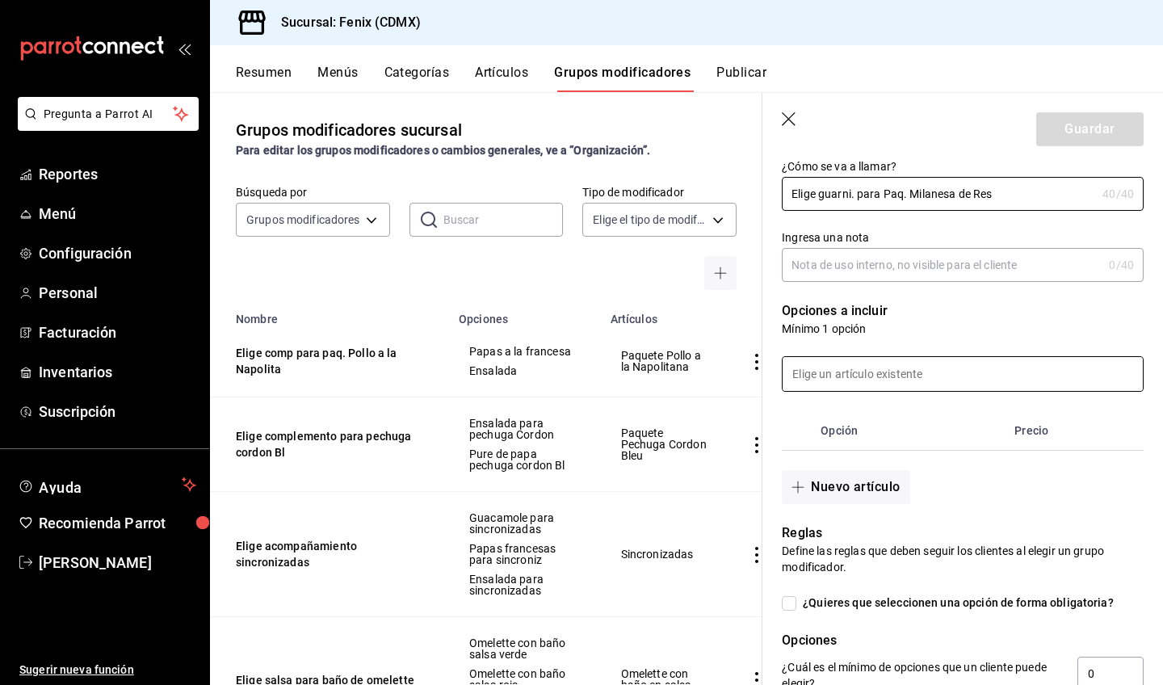
scroll to position [226, 0]
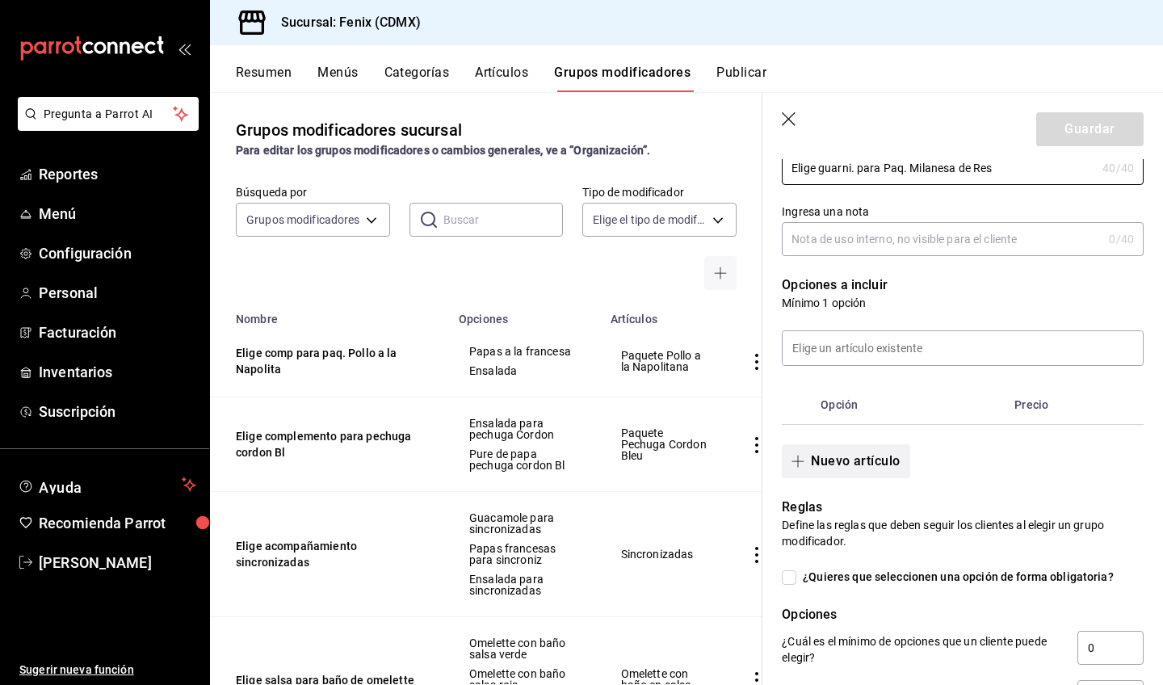
type input "Elige guarni. para Paq. Milanesa de Res"
click at [889, 467] on button "Nuevo artículo" at bounding box center [846, 461] width 128 height 34
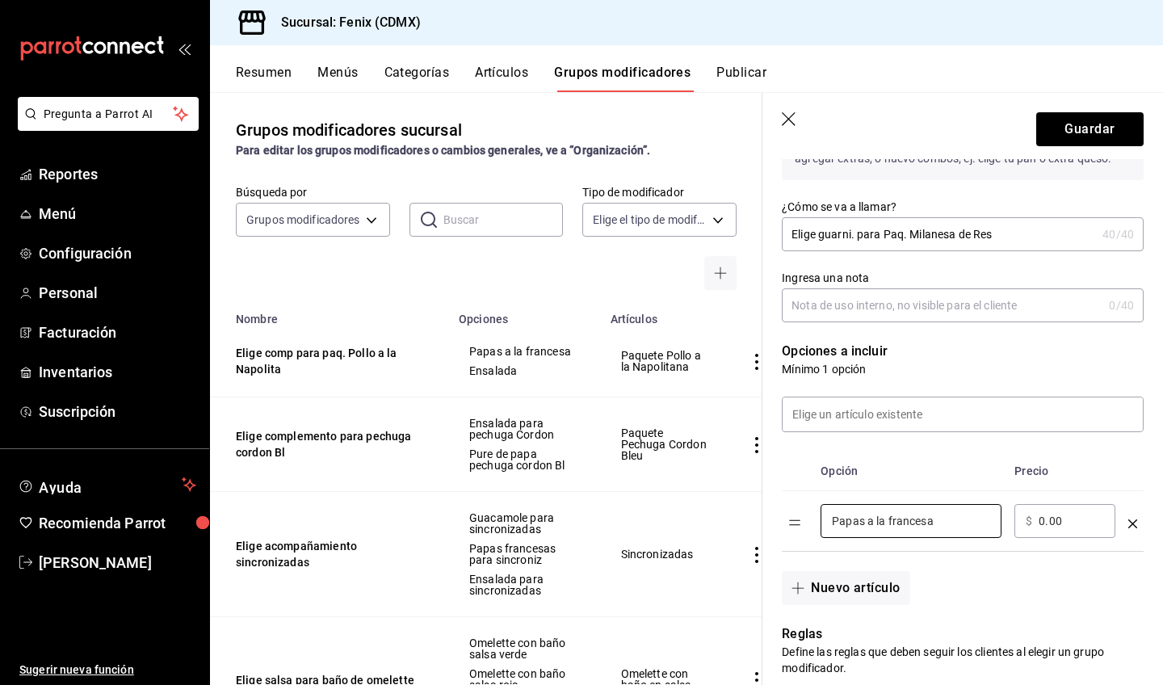
scroll to position [263, 0]
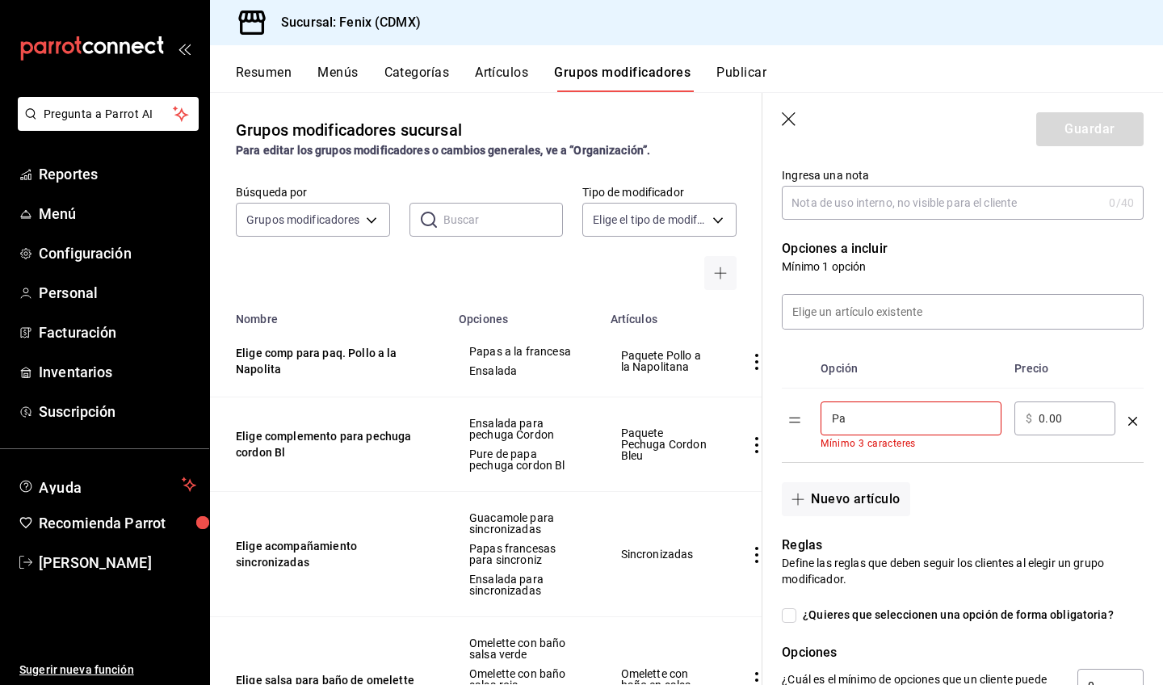
type input "P"
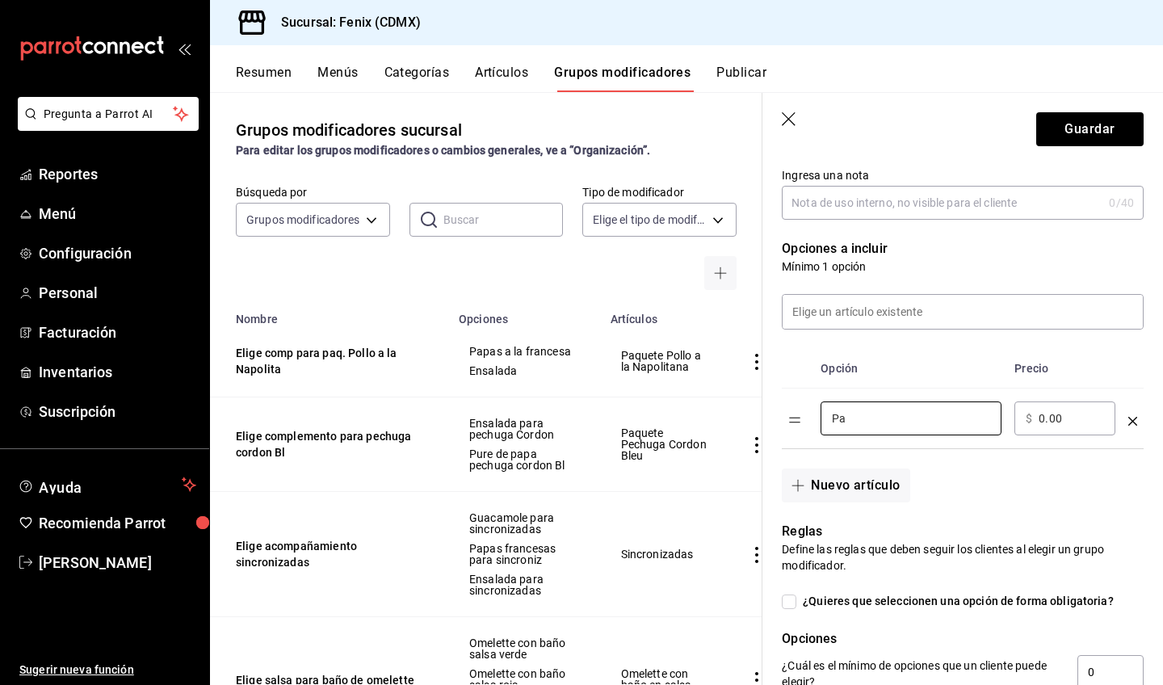
type input "P"
type input "Papas a la francesa Paq Milane"
click at [893, 485] on button "Nuevo artículo" at bounding box center [846, 485] width 128 height 34
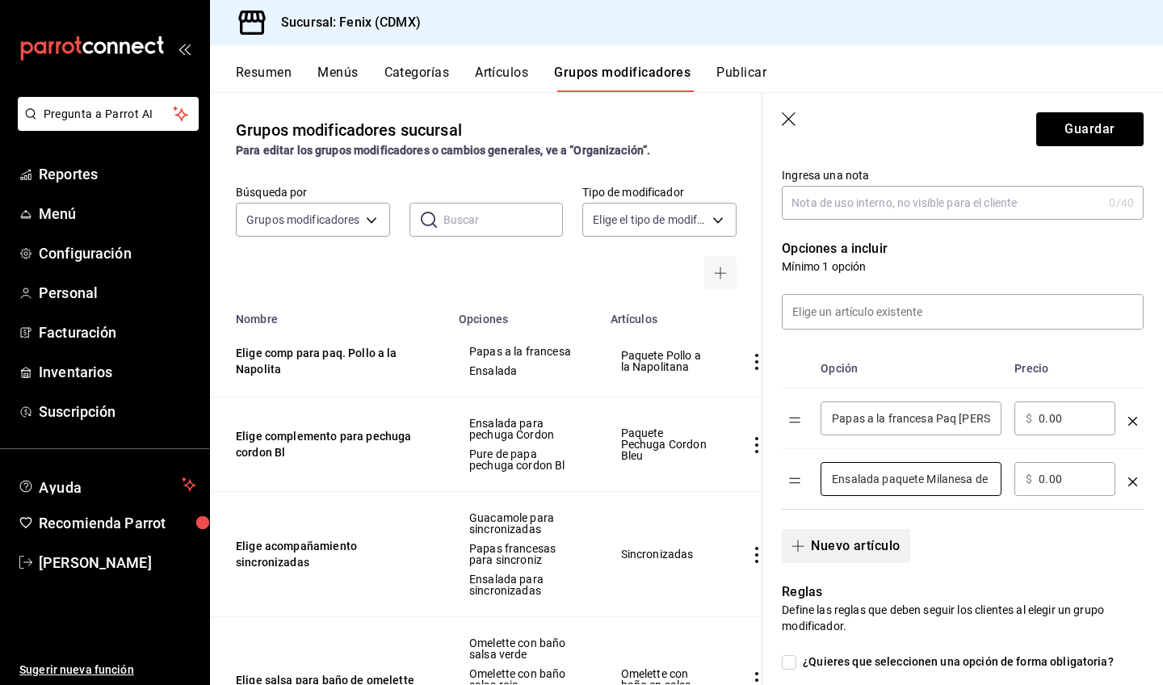
type input "Ensalada paquete Milanesa de R"
click at [881, 546] on button "Nuevo artículo" at bounding box center [846, 546] width 128 height 34
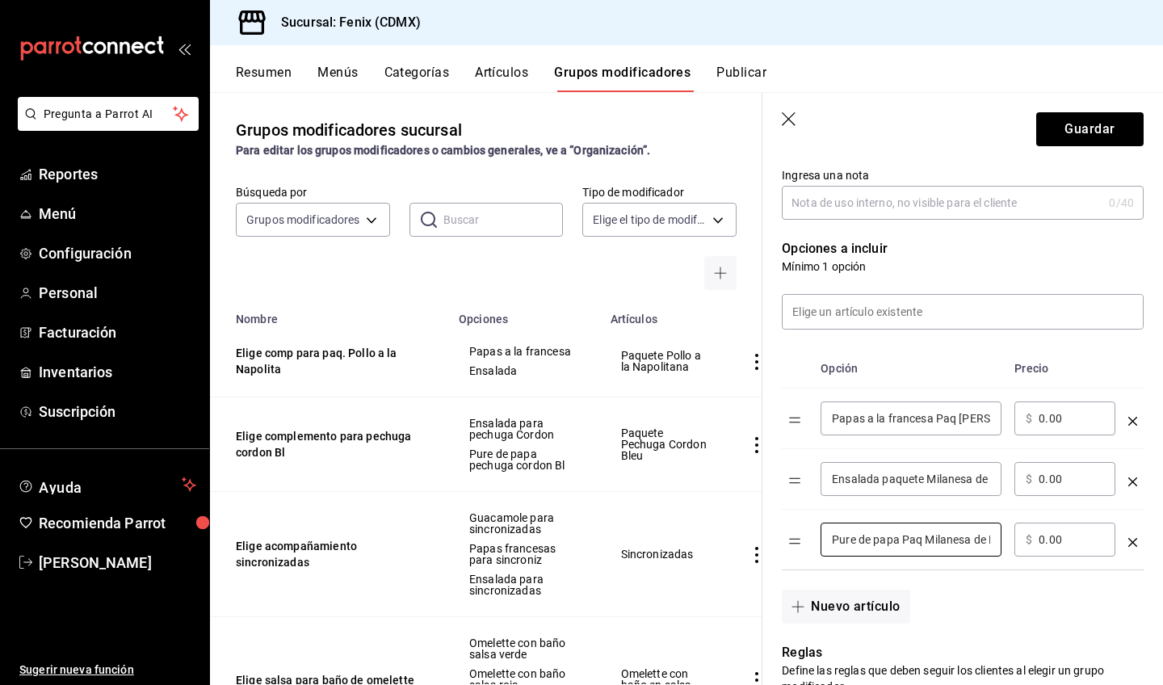
type input "Pure de papa Paq Milanesa de R"
click at [923, 481] on input "Ensalada paquete Milanesa de R" at bounding box center [911, 479] width 158 height 16
type input "Ensalada paq Milanesa de Res"
click at [989, 539] on input "Pure de papa Paq Milanesa de R" at bounding box center [911, 539] width 158 height 16
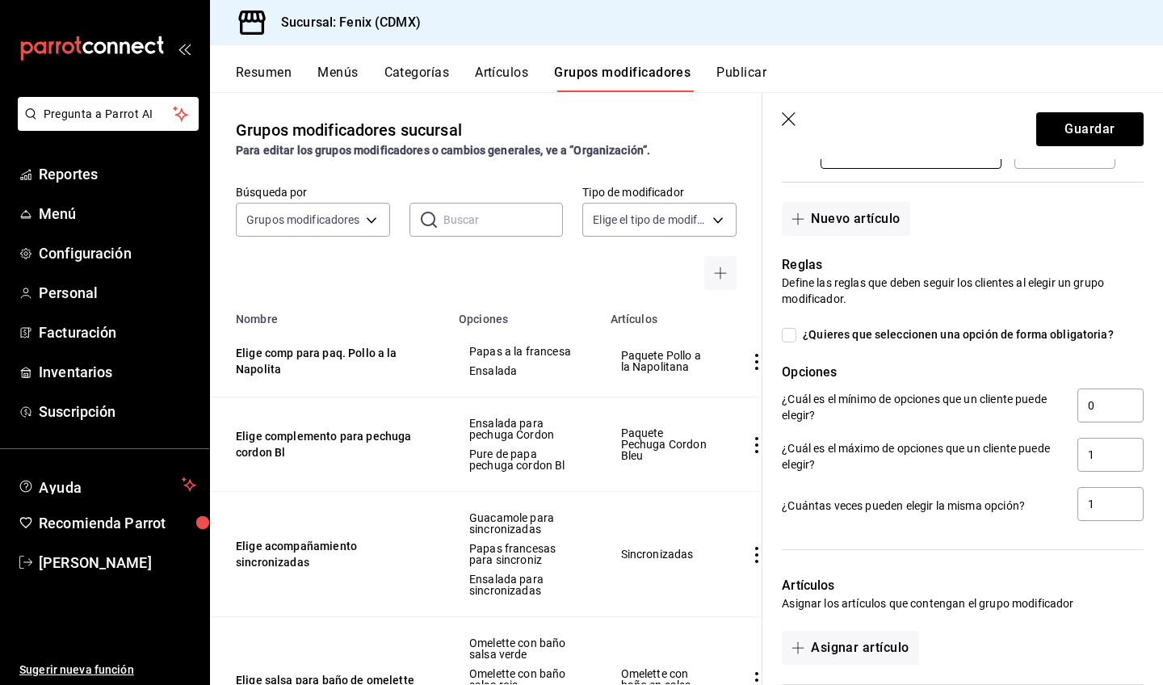
scroll to position [653, 0]
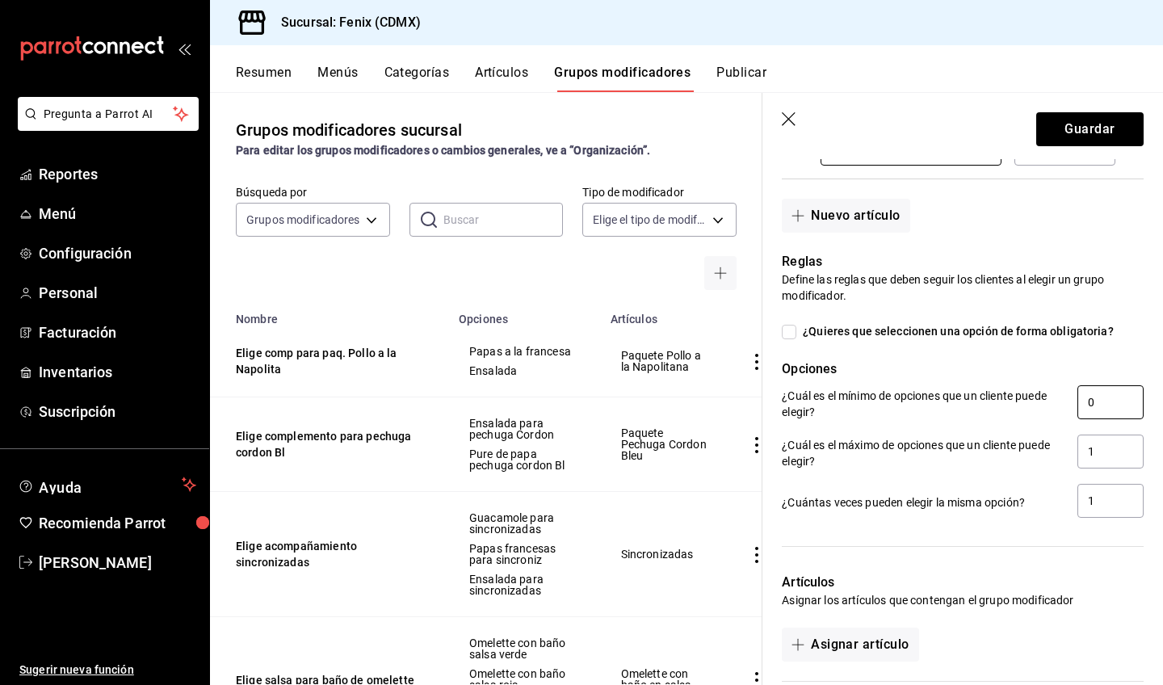
click at [1107, 410] on input "0" at bounding box center [1110, 402] width 66 height 34
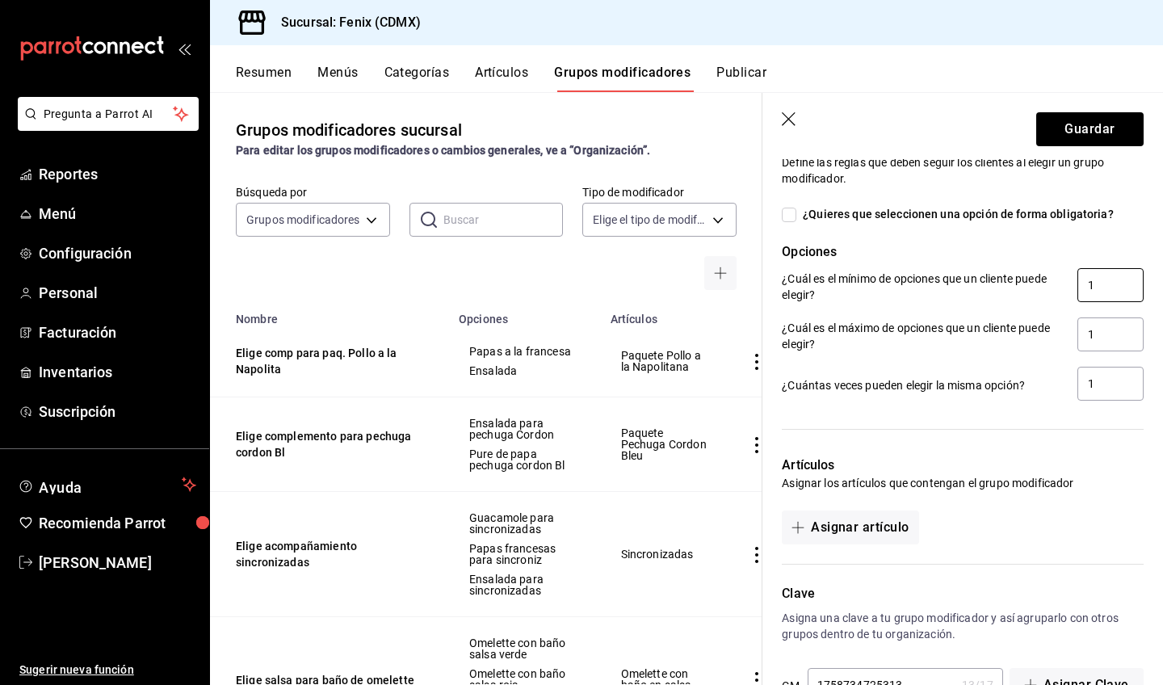
scroll to position [821, 0]
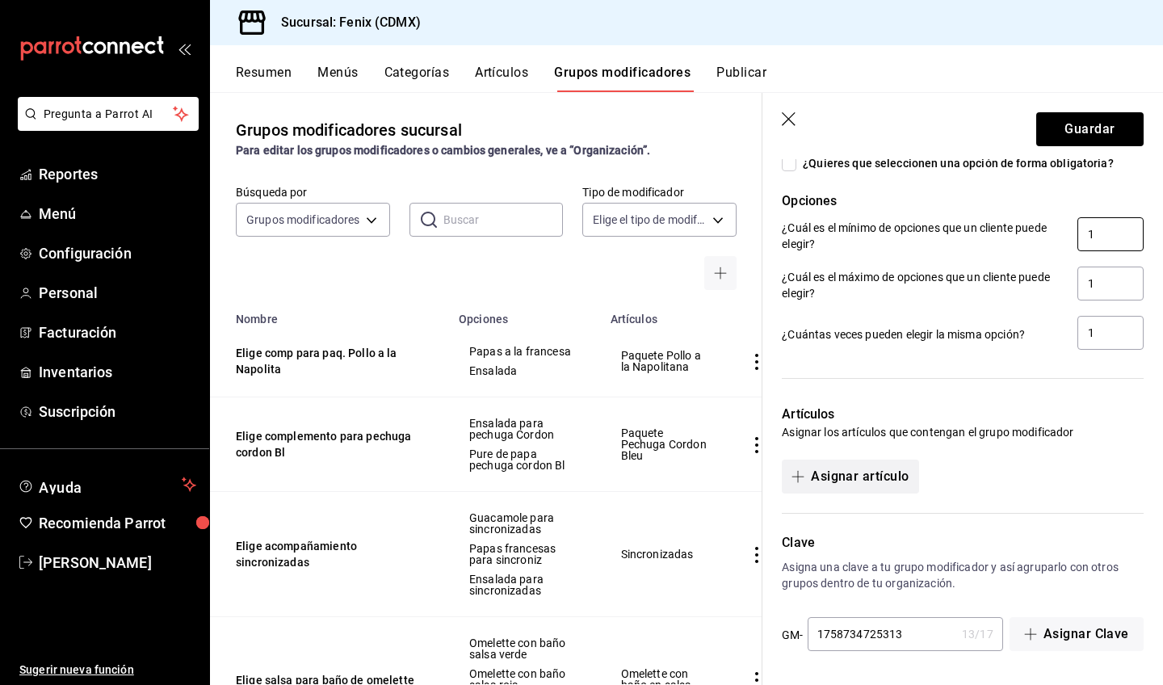
type input "1"
click at [889, 476] on button "Asignar artículo" at bounding box center [850, 477] width 137 height 34
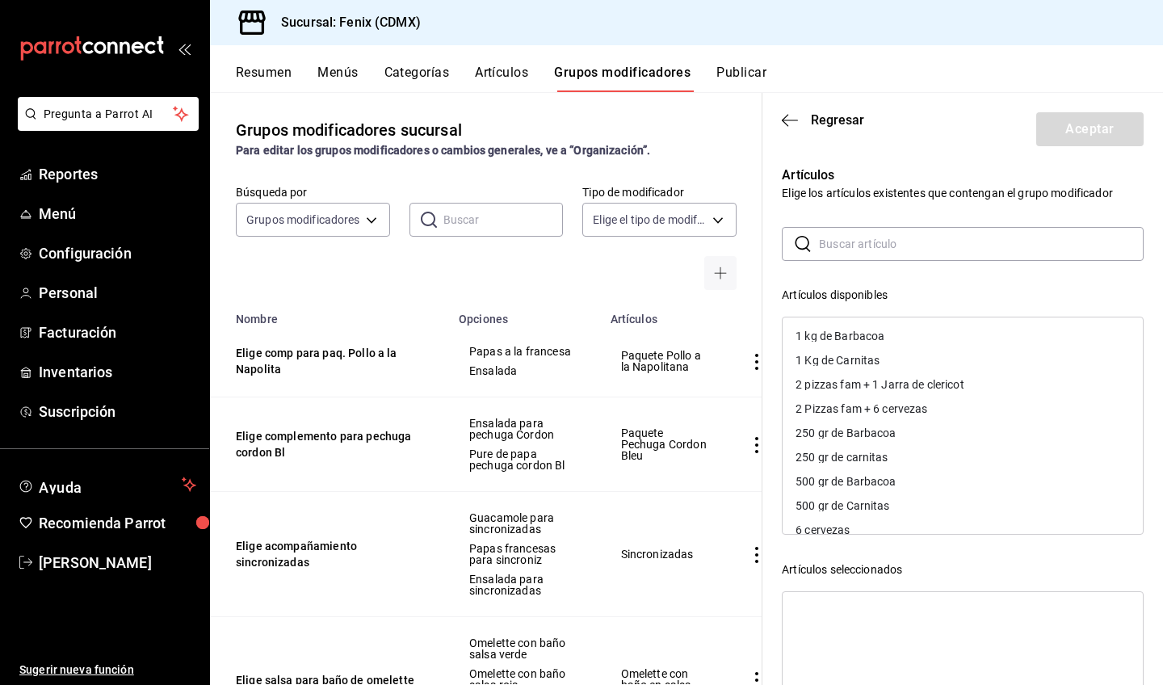
click at [956, 242] on input "text" at bounding box center [981, 244] width 325 height 32
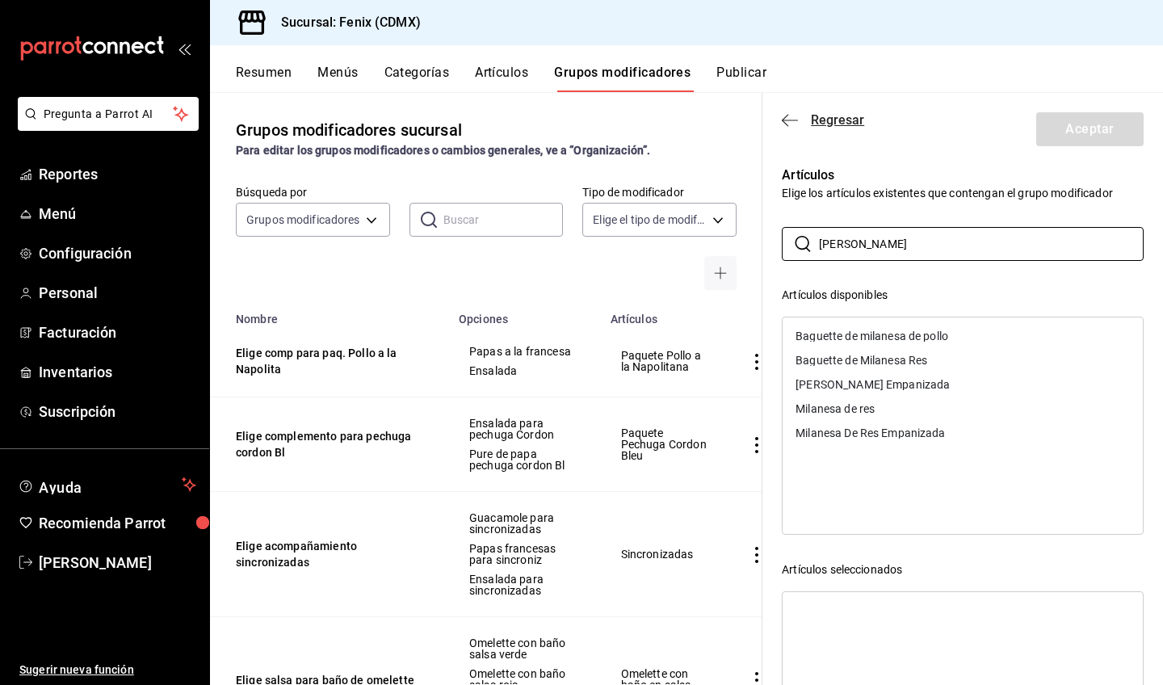
type input "mila"
click at [791, 120] on icon "button" at bounding box center [790, 120] width 16 height 1
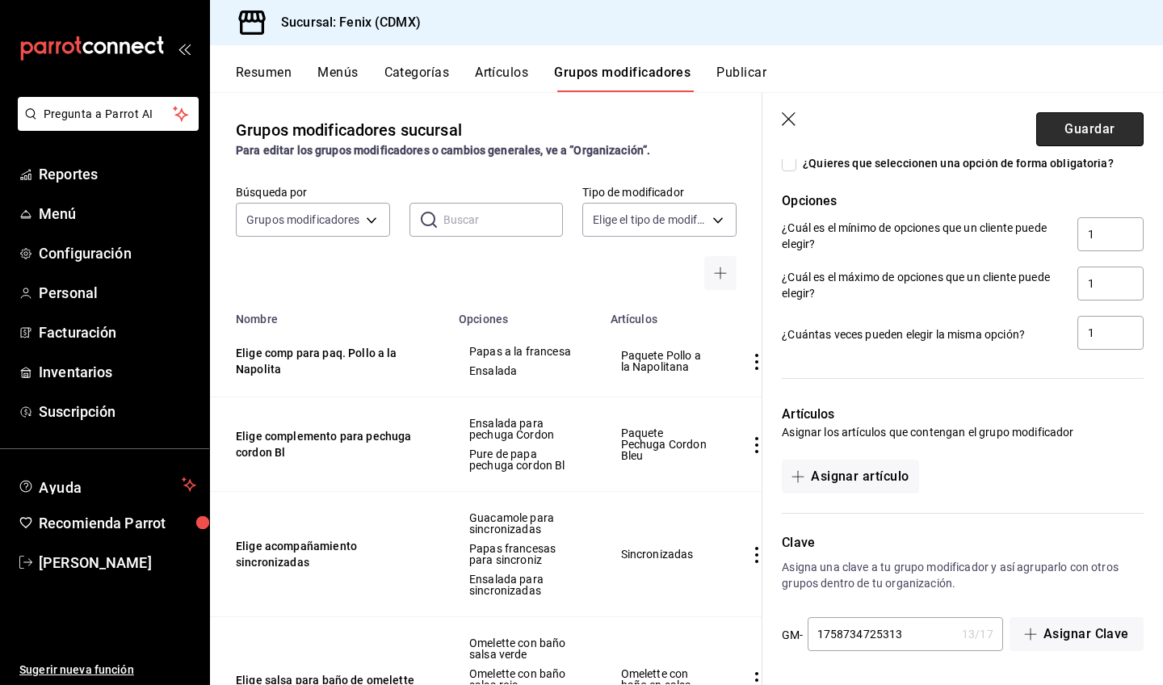
click at [1074, 132] on button "Guardar" at bounding box center [1089, 129] width 107 height 34
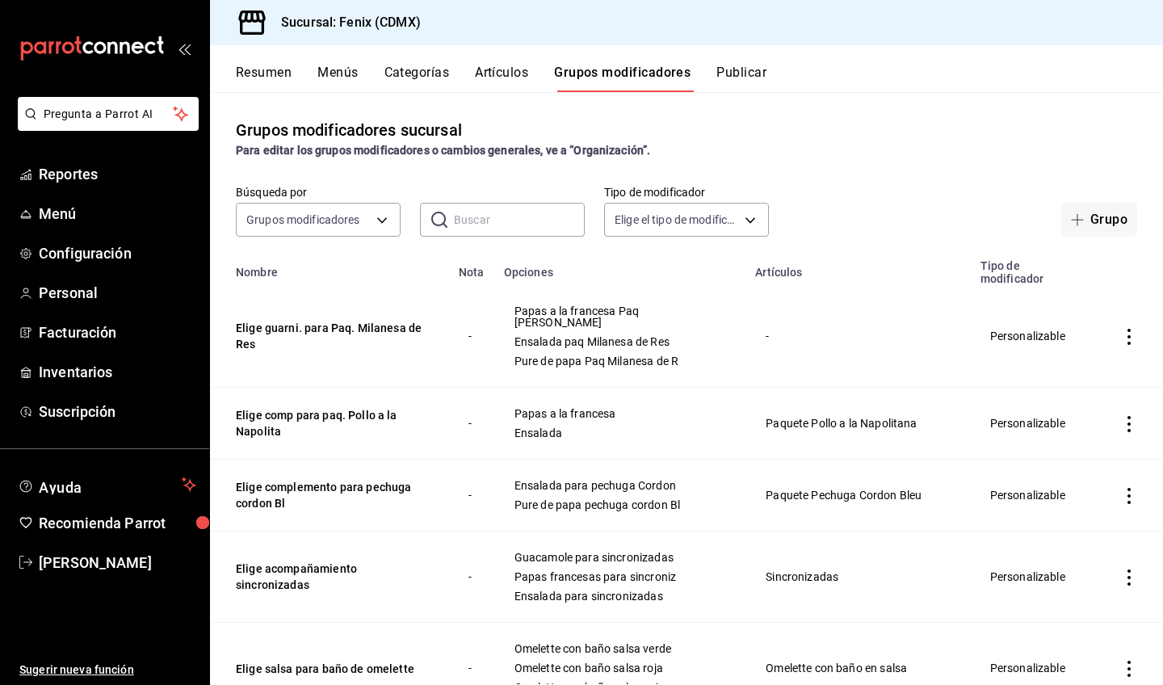
click at [518, 76] on button "Artículos" at bounding box center [501, 78] width 53 height 27
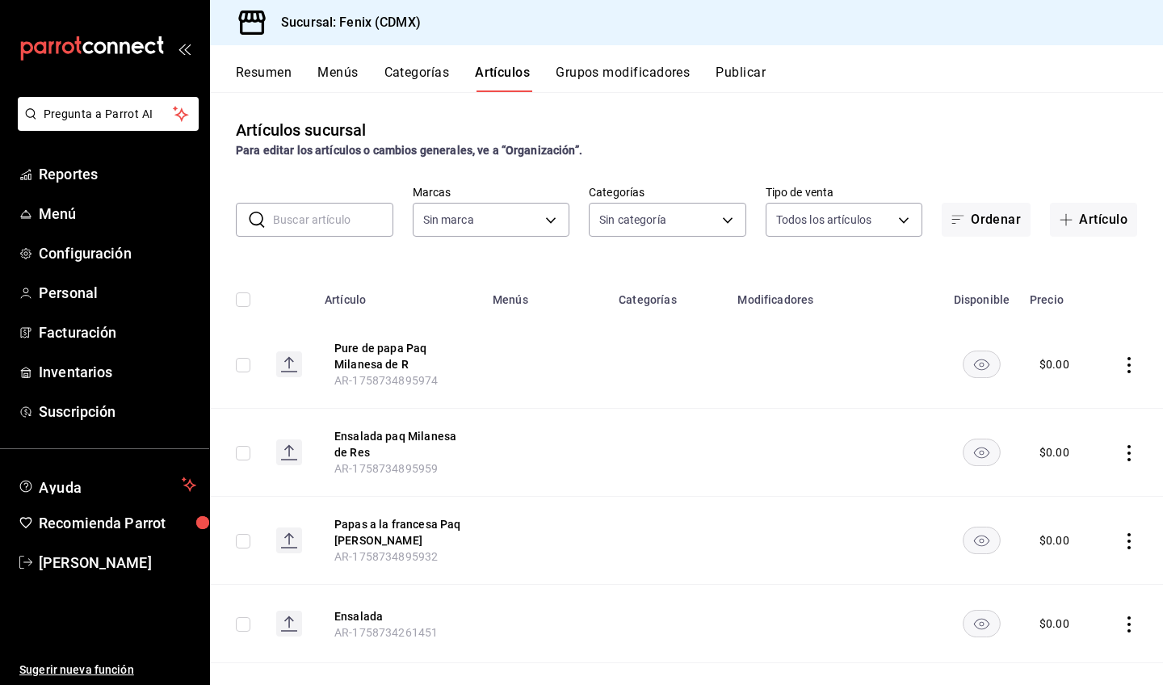
type input "a362021f-954e-4fc2-90b5-ad824f843d5b"
type input "0adf67dd-c2eb-4595-96fb-b6d9367bd04d,2a6b8515-55f1-4842-948a-8b3fa49a78e3,9d734…"
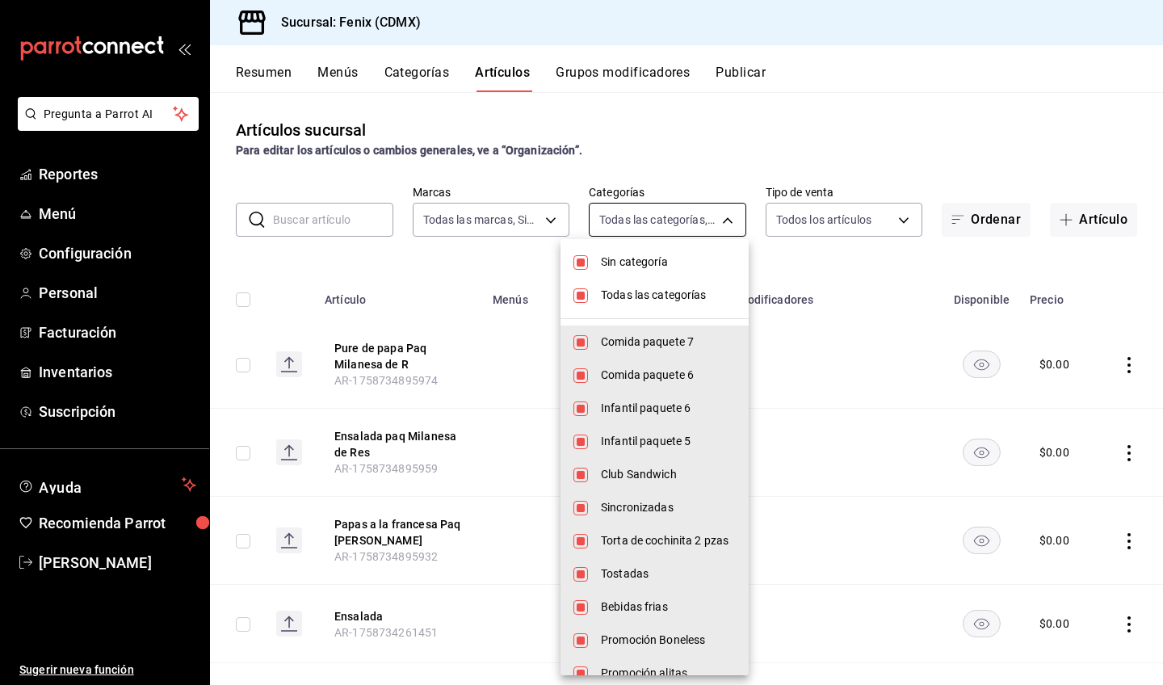
click at [668, 226] on body "Pregunta a Parrot AI Reportes Menú Configuración Personal Facturación Inventari…" at bounding box center [581, 342] width 1163 height 685
click at [663, 256] on span "Sin categoría" at bounding box center [668, 262] width 135 height 17
checkbox input "false"
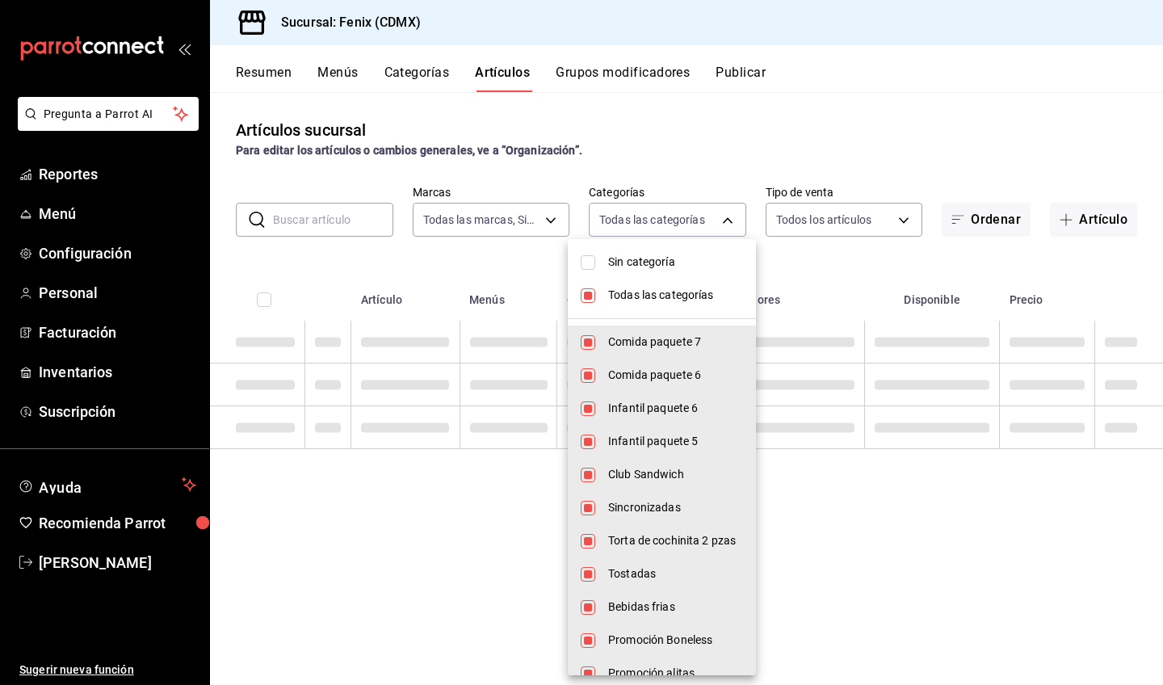
click at [674, 291] on span "Todas las categorías" at bounding box center [675, 295] width 135 height 17
checkbox input "false"
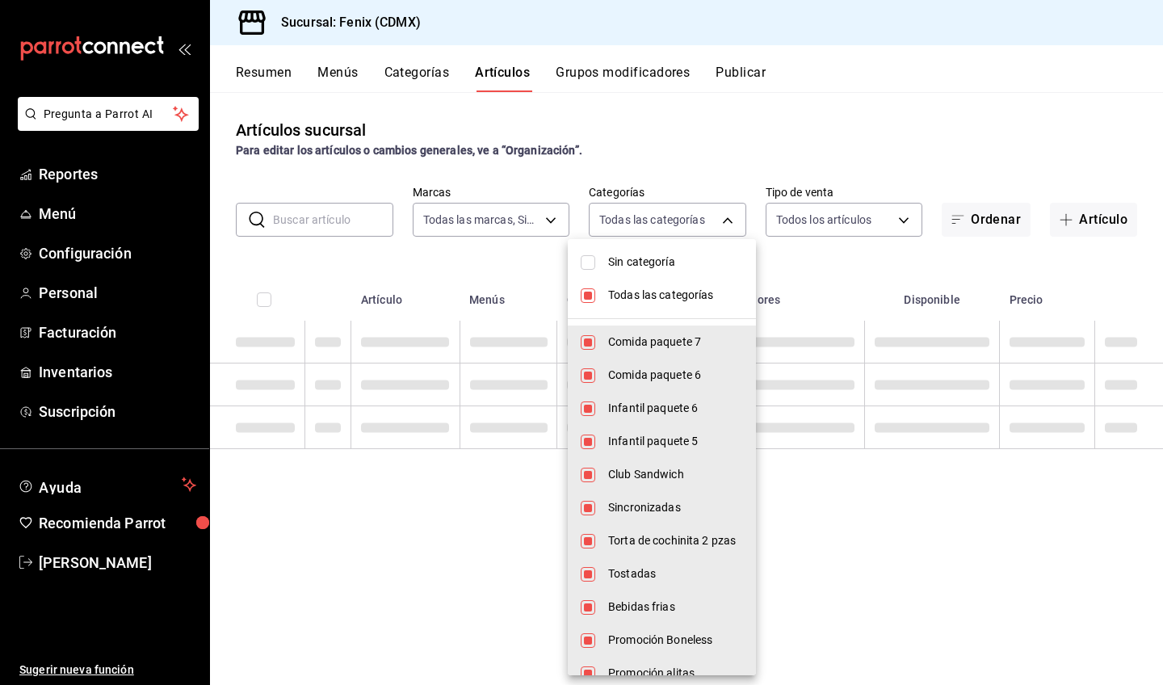
checkbox input "false"
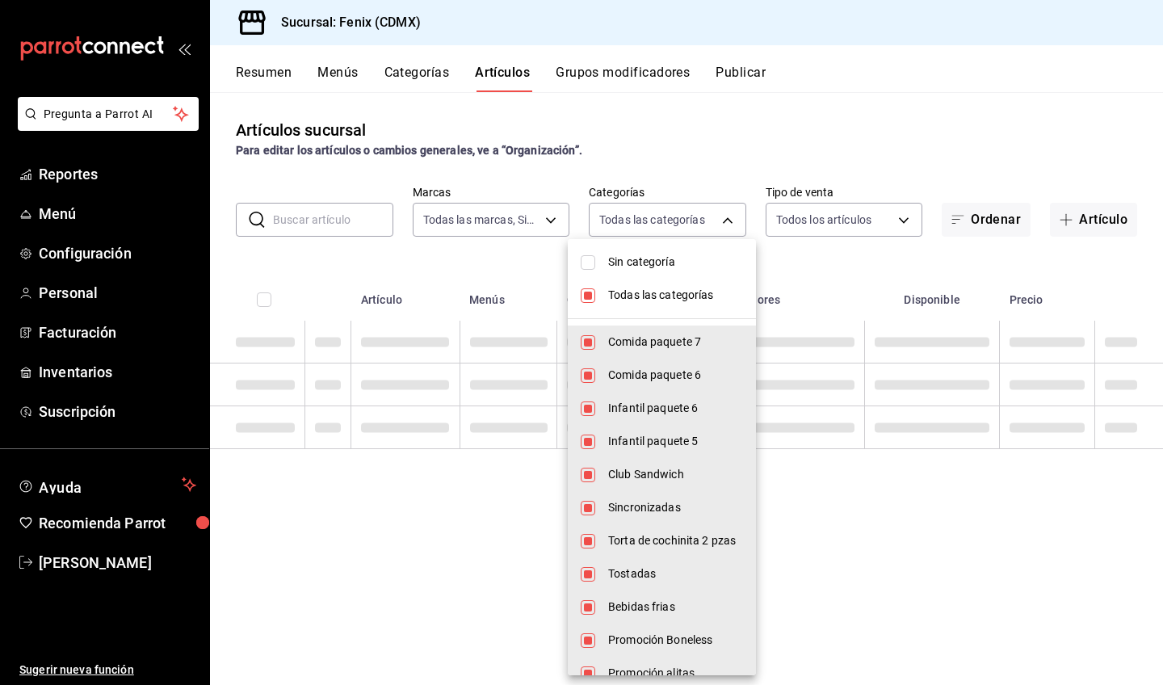
checkbox input "false"
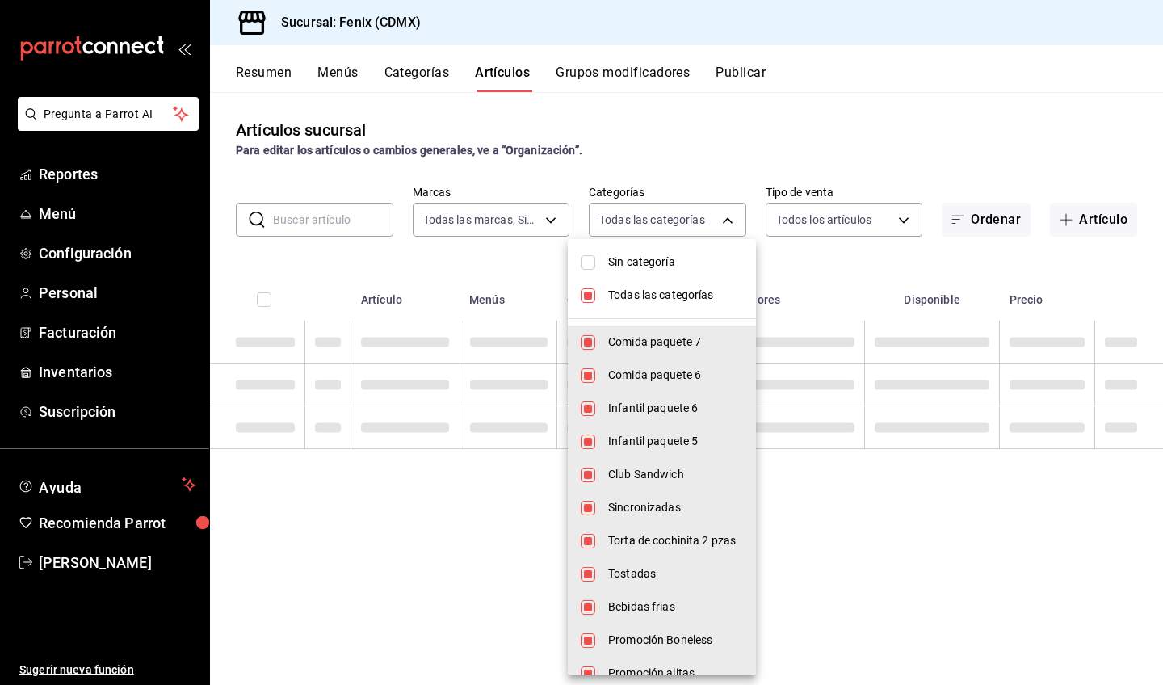
checkbox input "false"
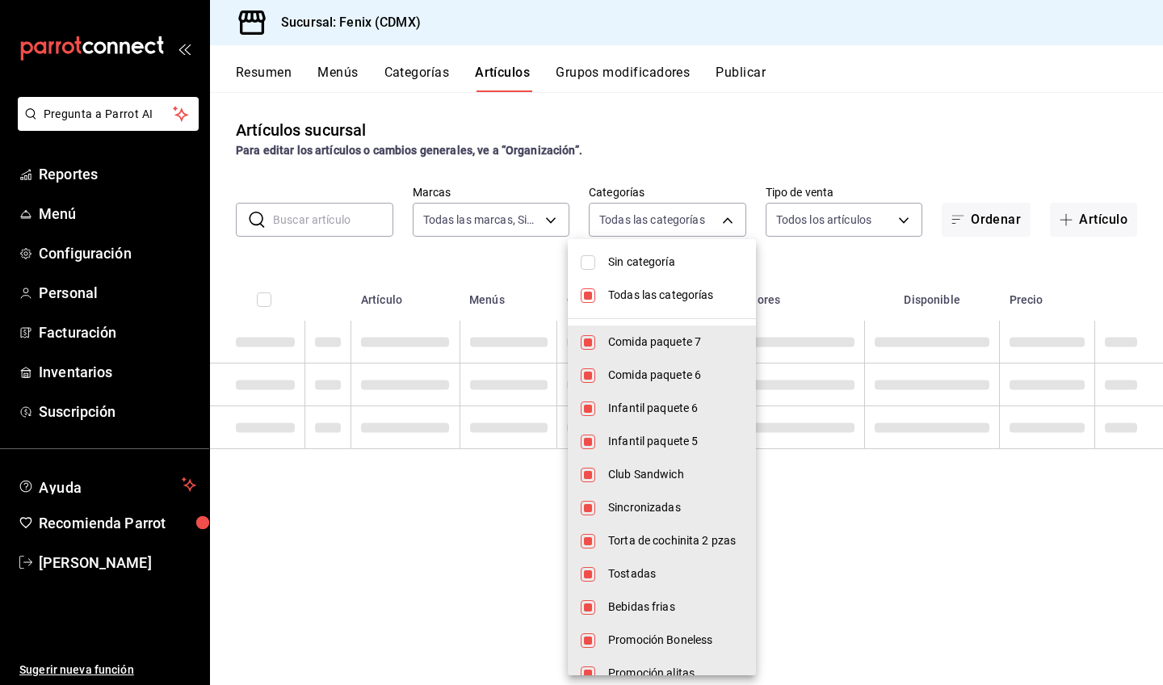
checkbox input "false"
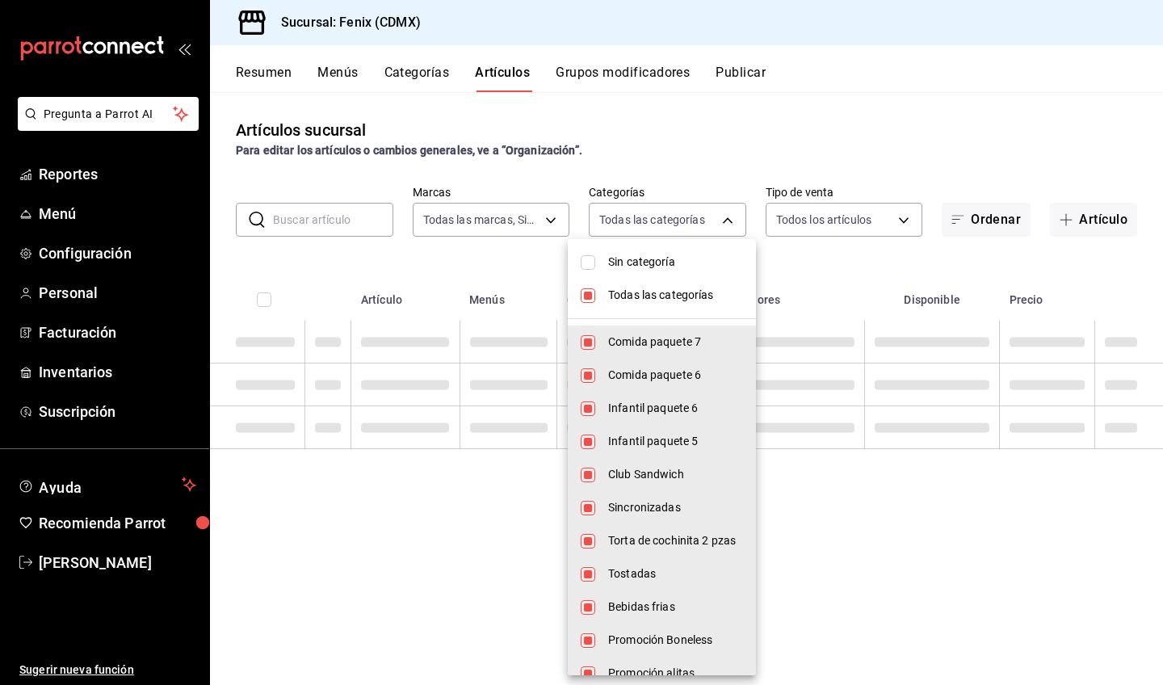
checkbox input "false"
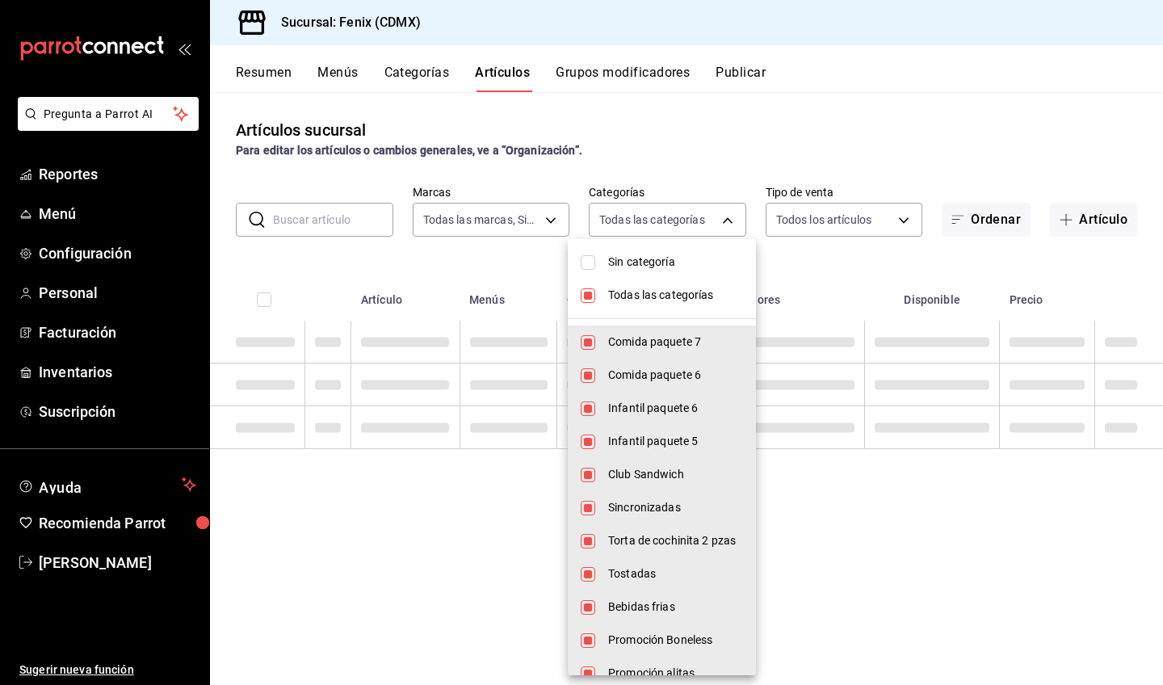
checkbox input "false"
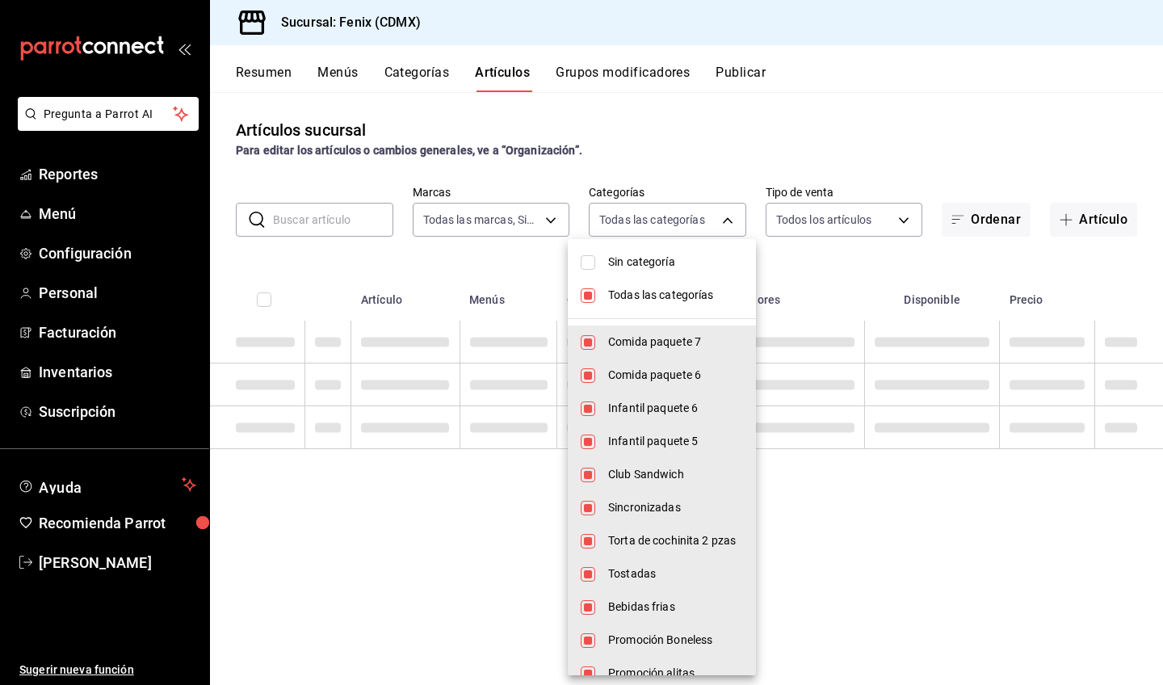
checkbox input "false"
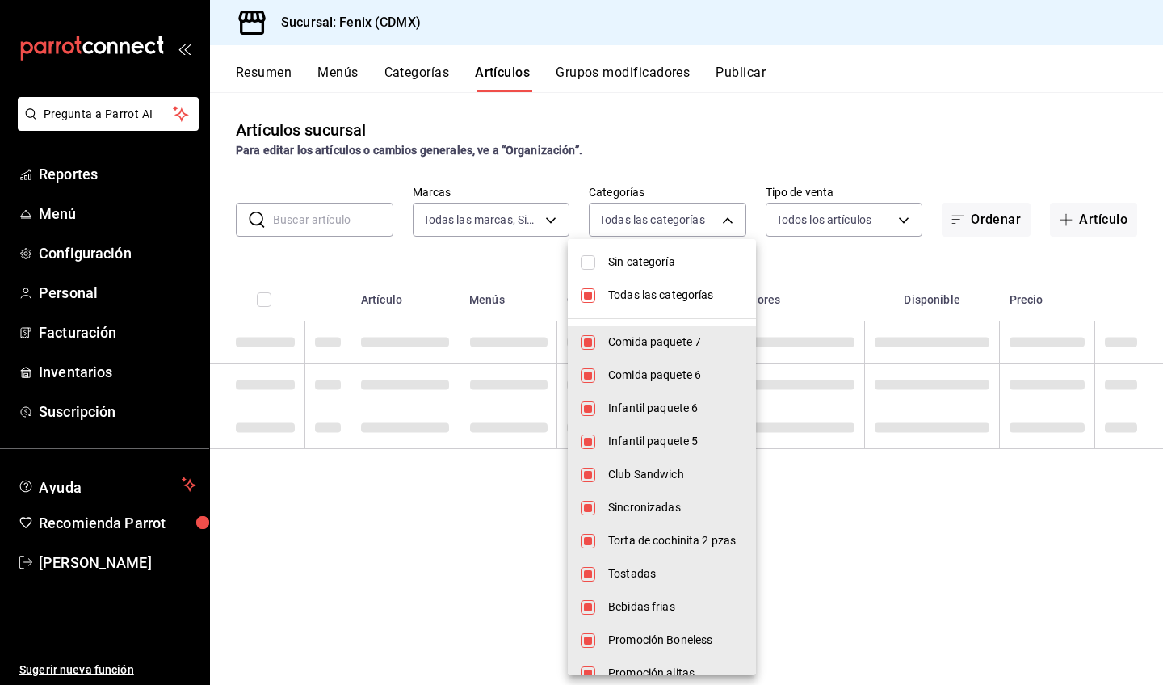
checkbox input "false"
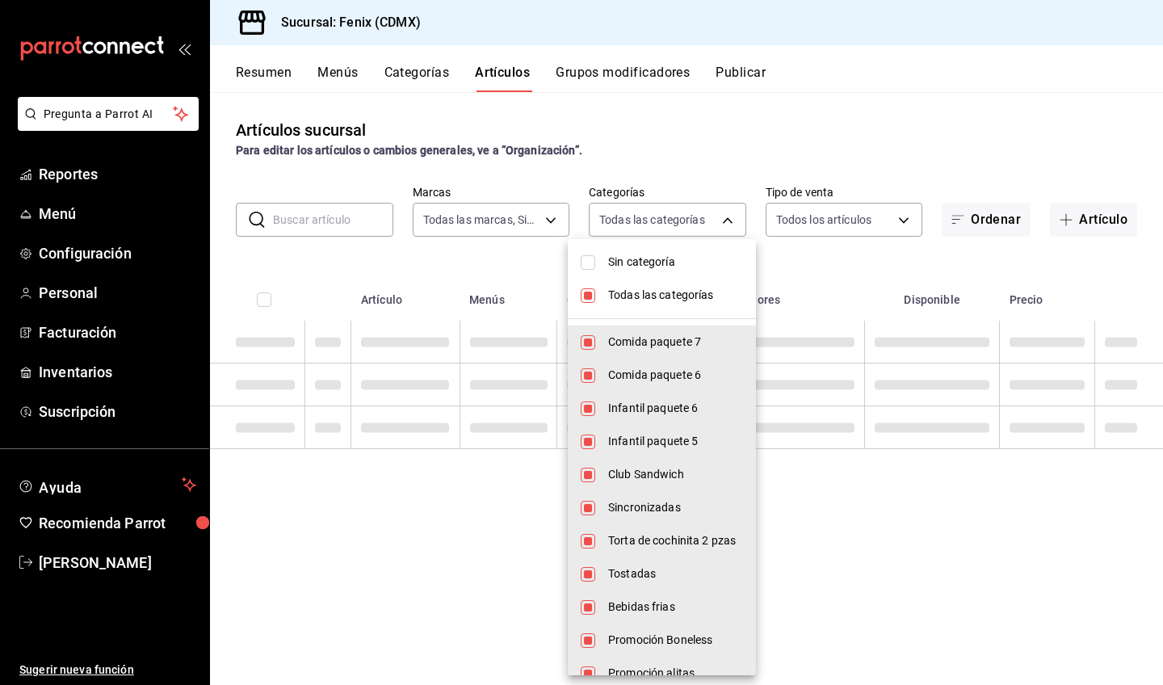
checkbox input "false"
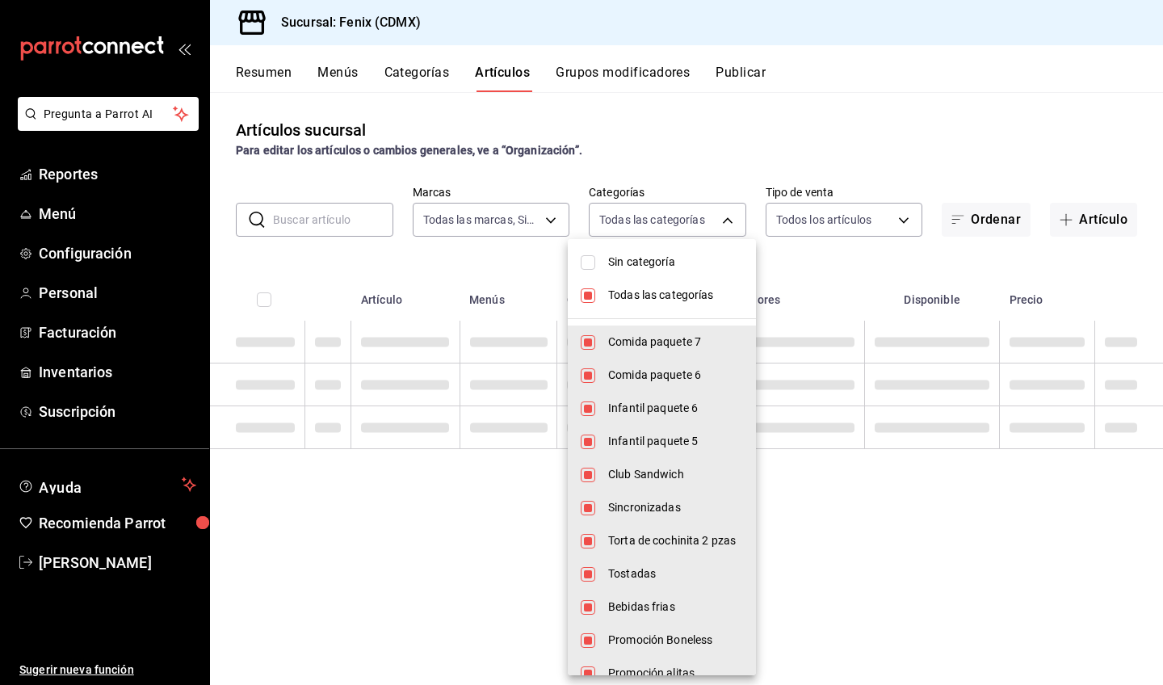
checkbox input "false"
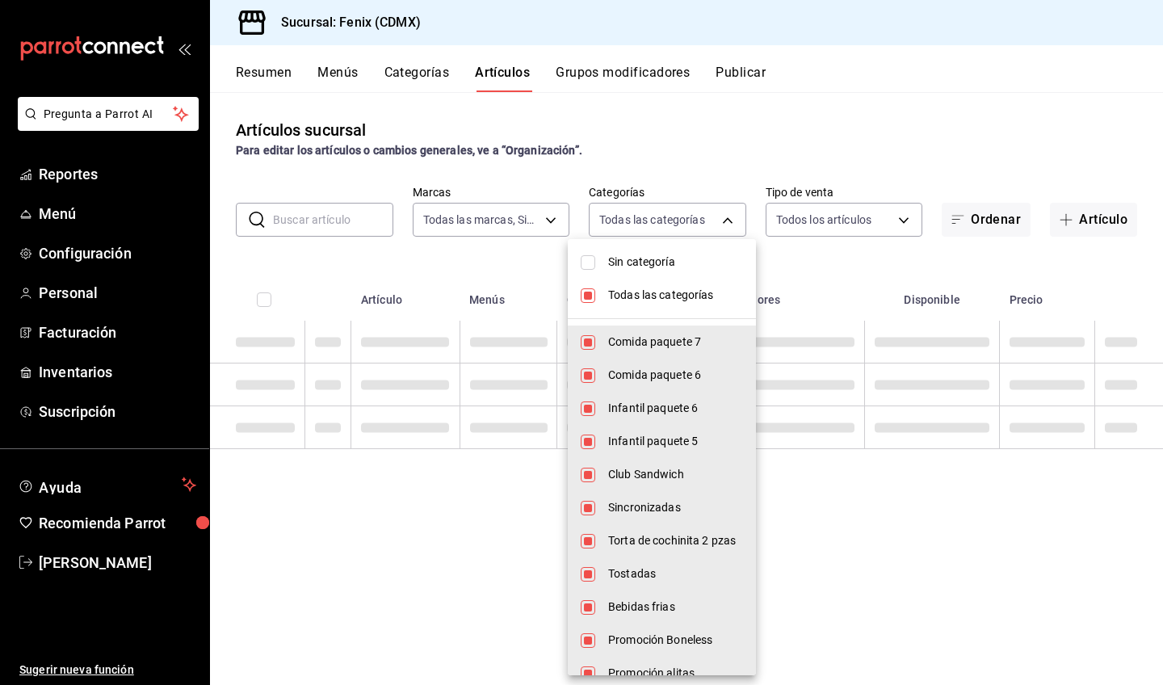
checkbox input "false"
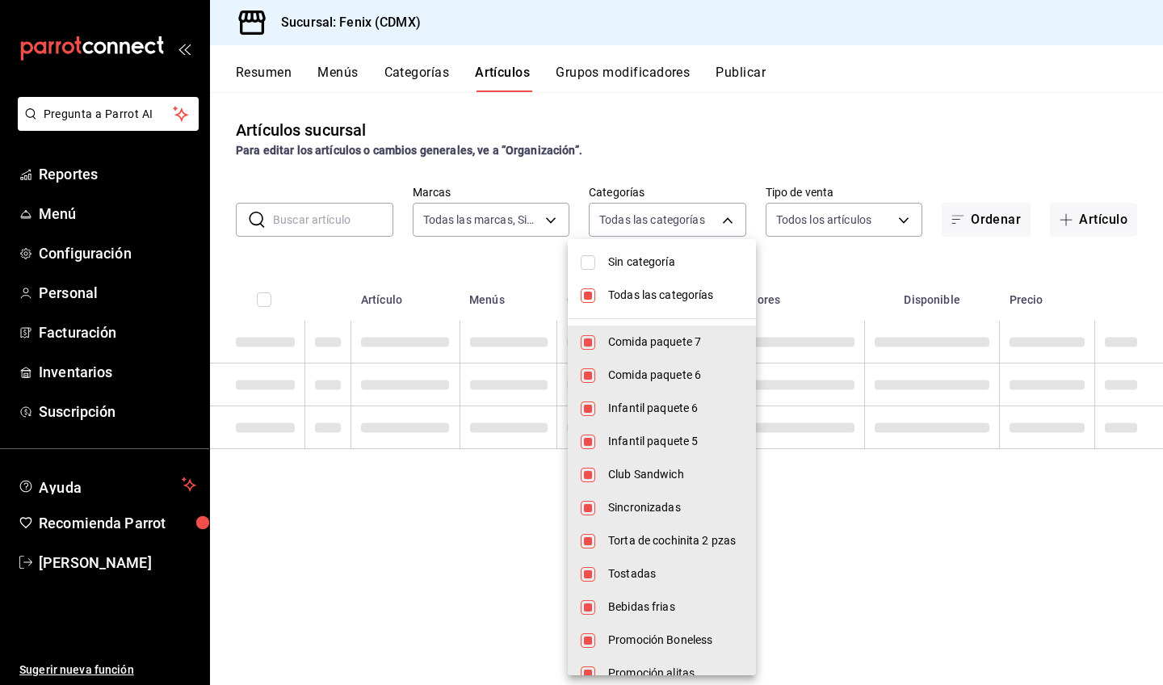
checkbox input "false"
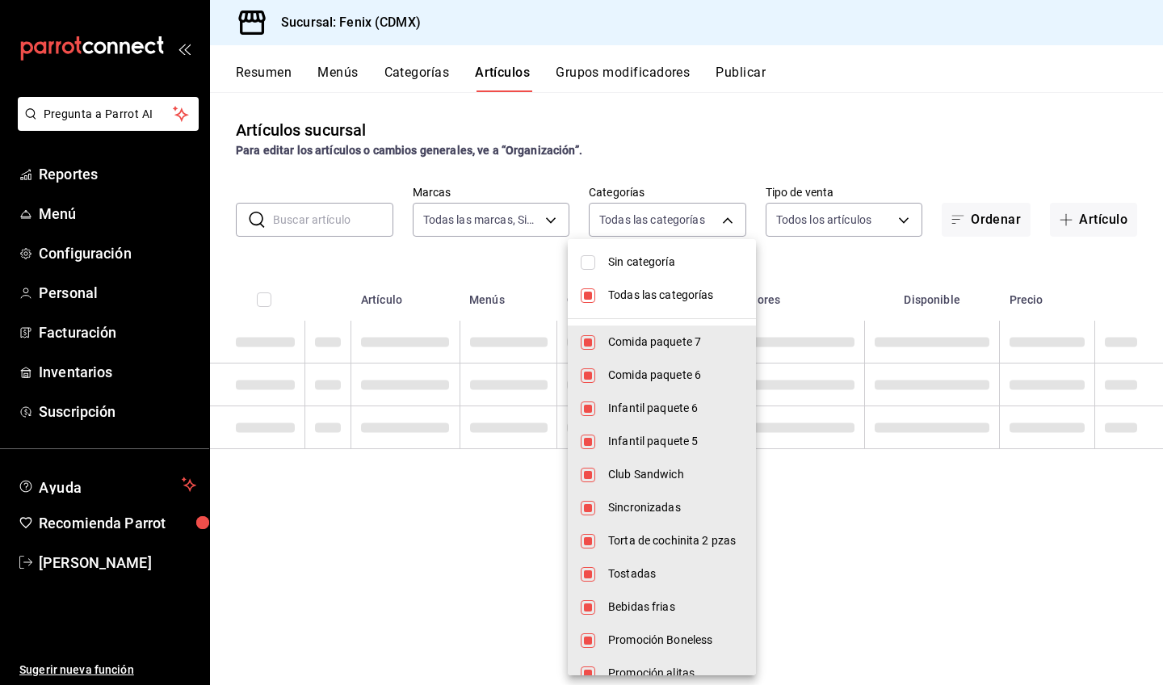
checkbox input "false"
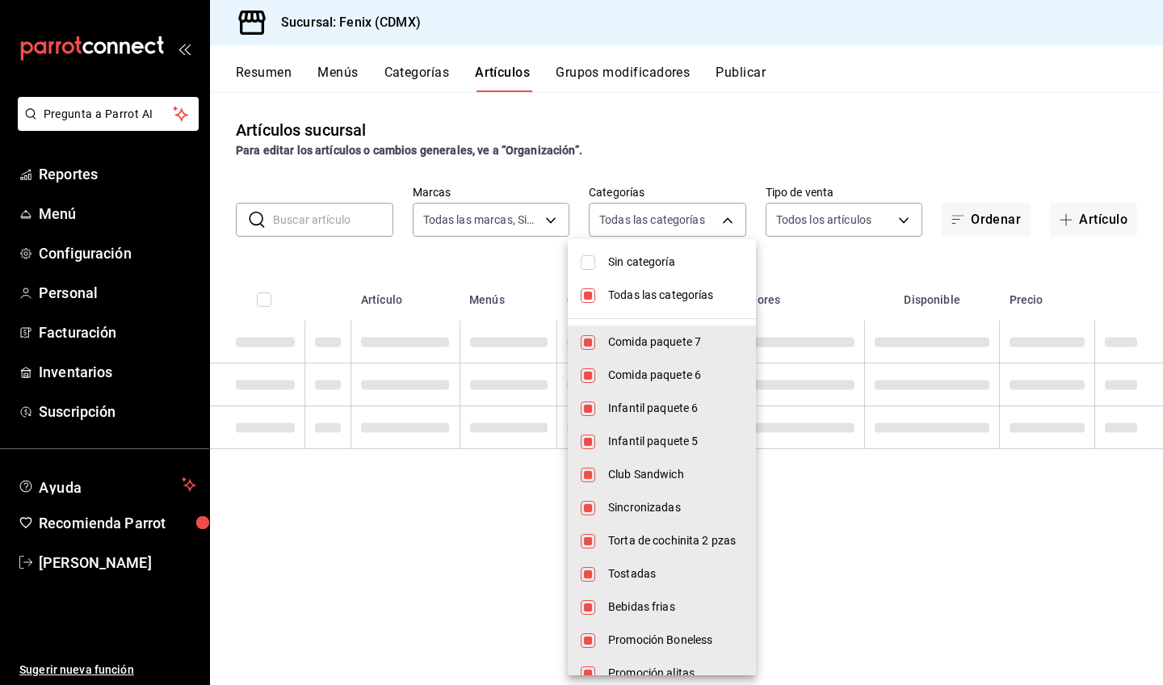
checkbox input "false"
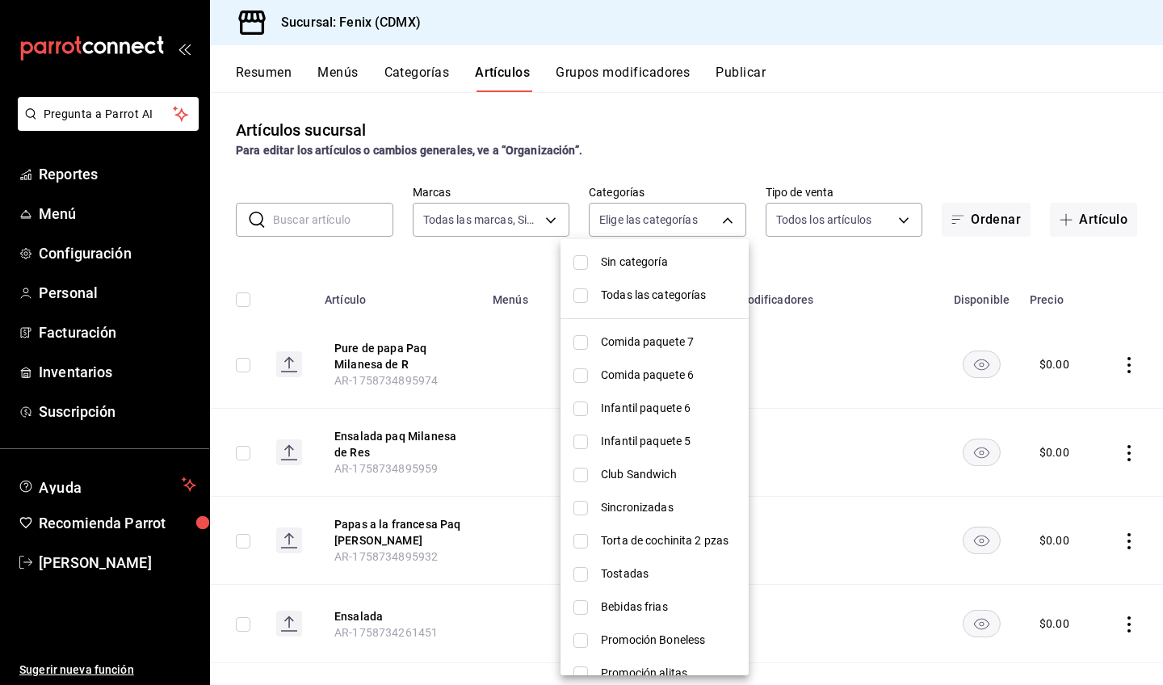
click at [678, 344] on span "Comida paquete 7" at bounding box center [668, 342] width 135 height 17
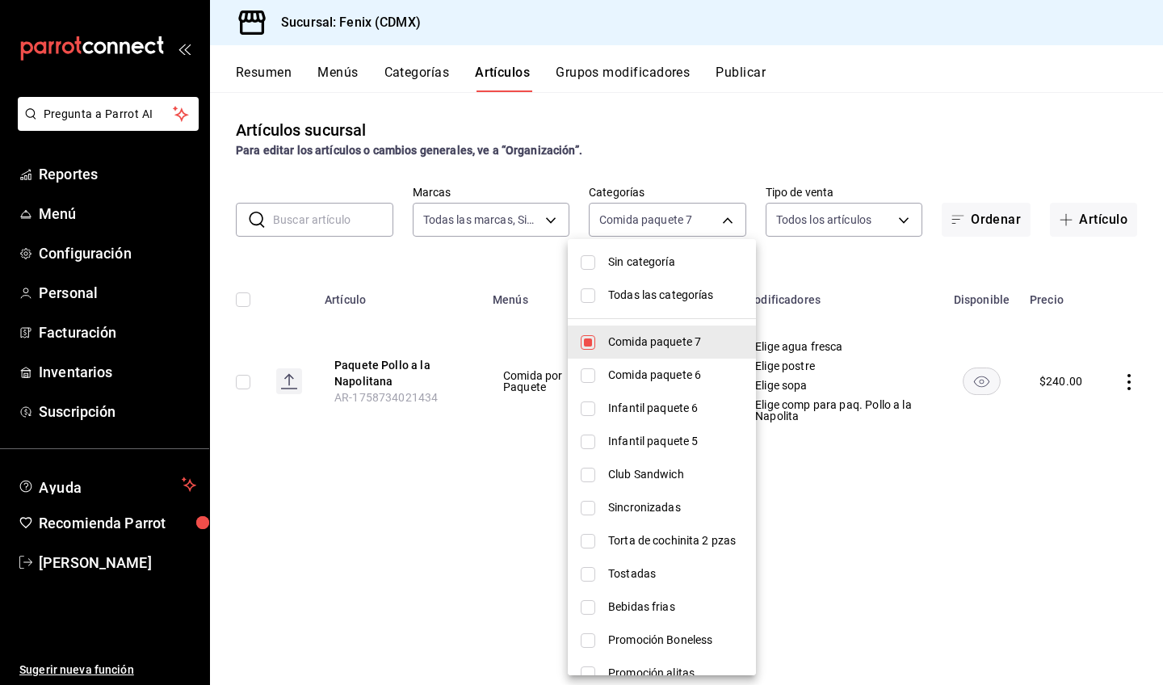
click at [679, 371] on span "Comida paquete 6" at bounding box center [675, 375] width 135 height 17
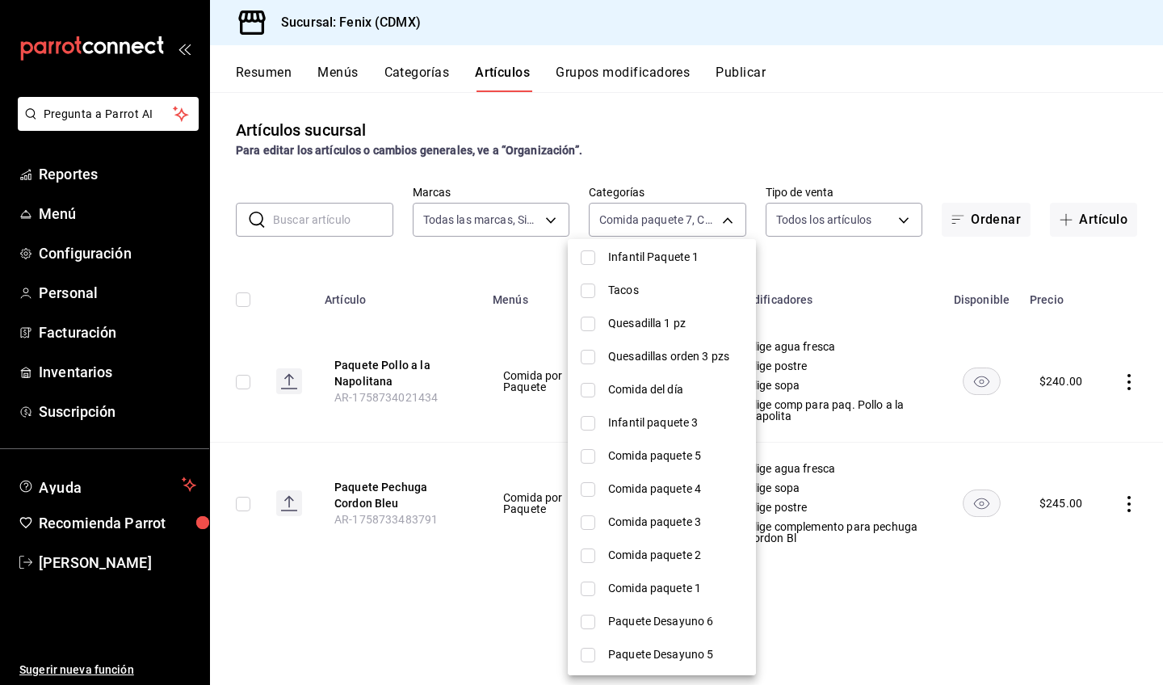
scroll to position [770, 0]
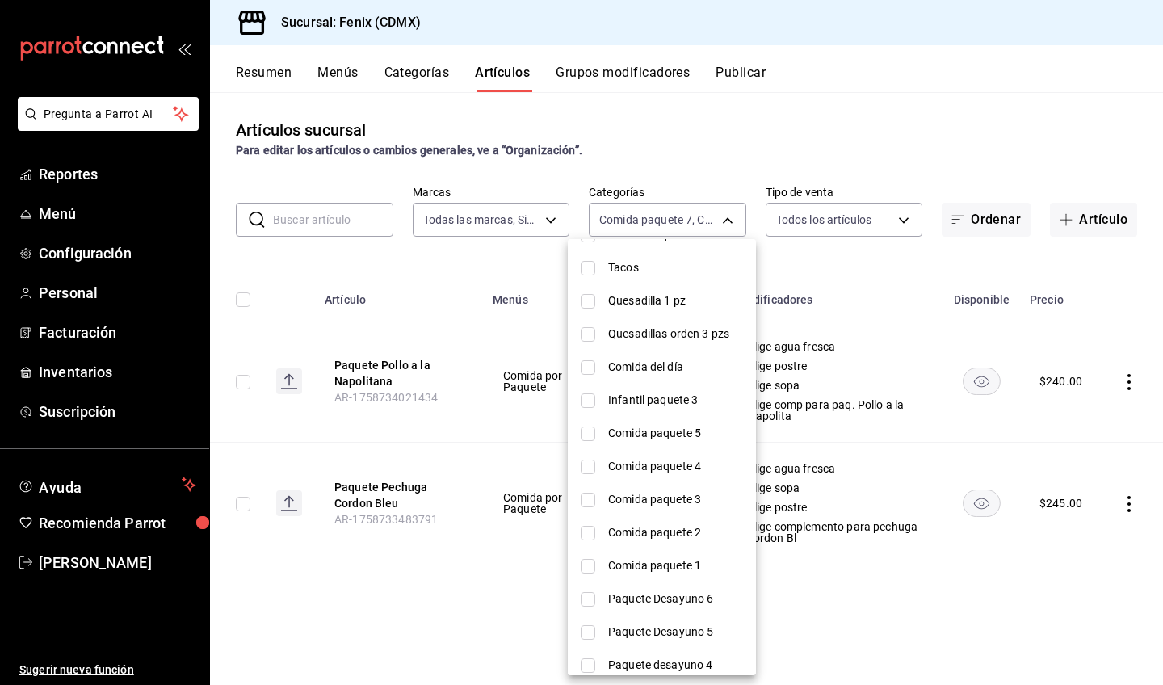
click at [659, 433] on span "Comida paquete 5" at bounding box center [675, 433] width 135 height 17
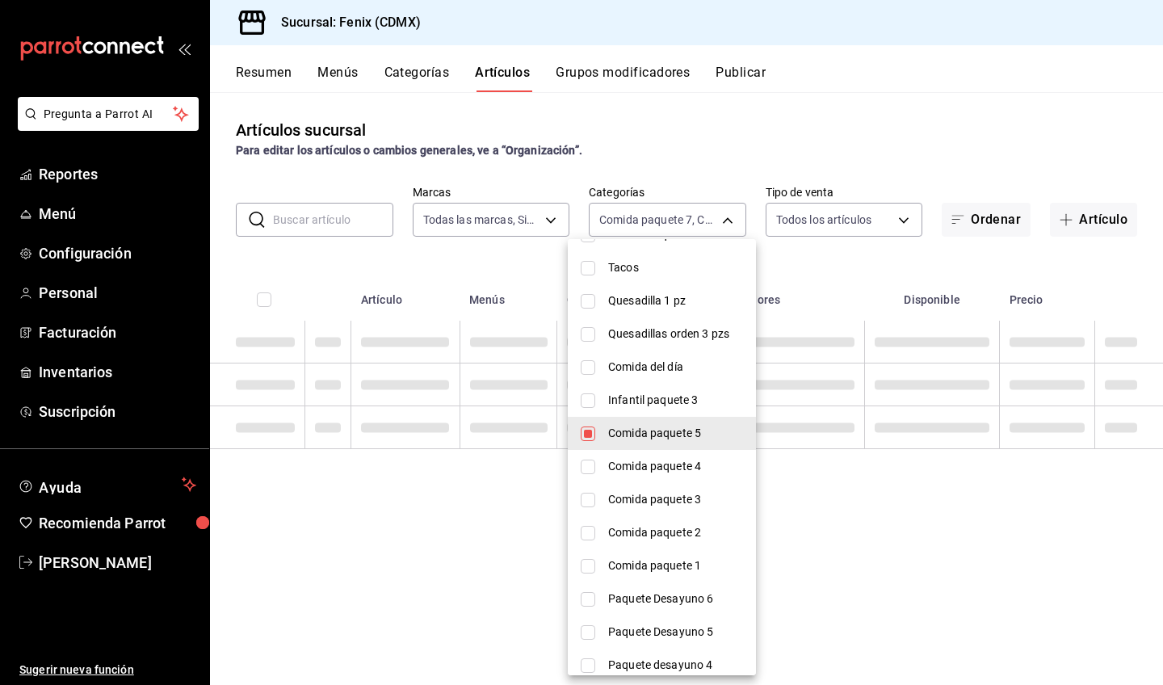
click at [668, 464] on span "Comida paquete 4" at bounding box center [675, 466] width 135 height 17
click at [677, 499] on span "Comida paquete 3" at bounding box center [675, 499] width 135 height 17
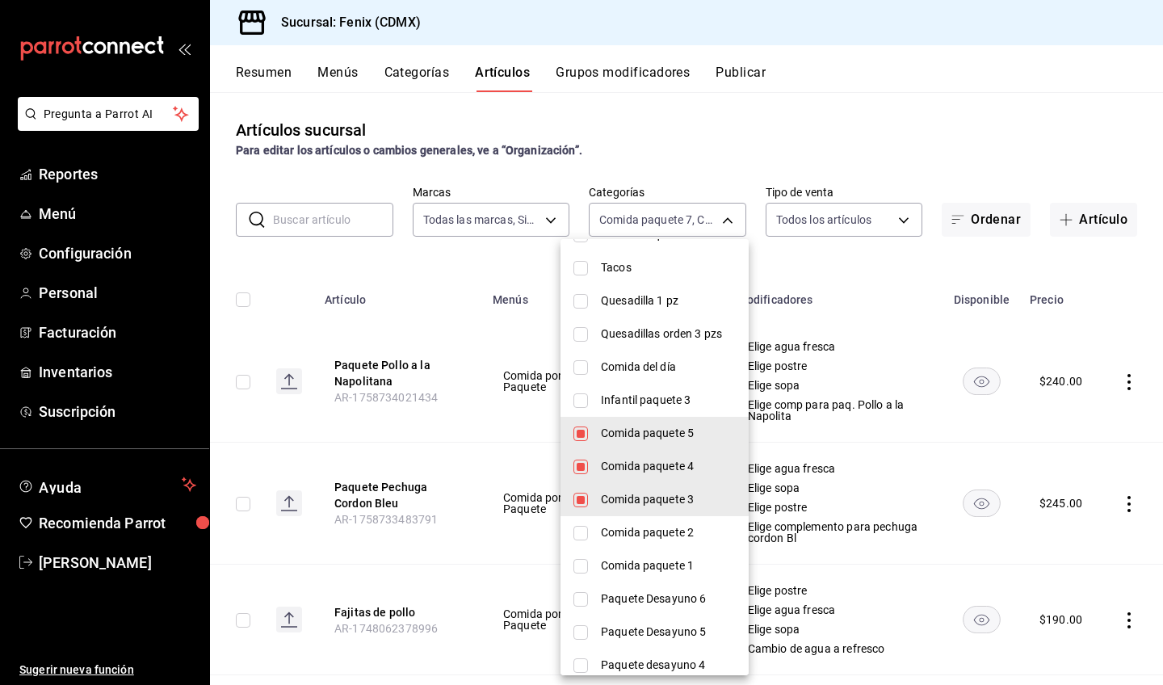
click at [681, 527] on span "Comida paquete 2" at bounding box center [668, 532] width 135 height 17
click at [691, 565] on span "Comida paquete 1" at bounding box center [668, 565] width 135 height 17
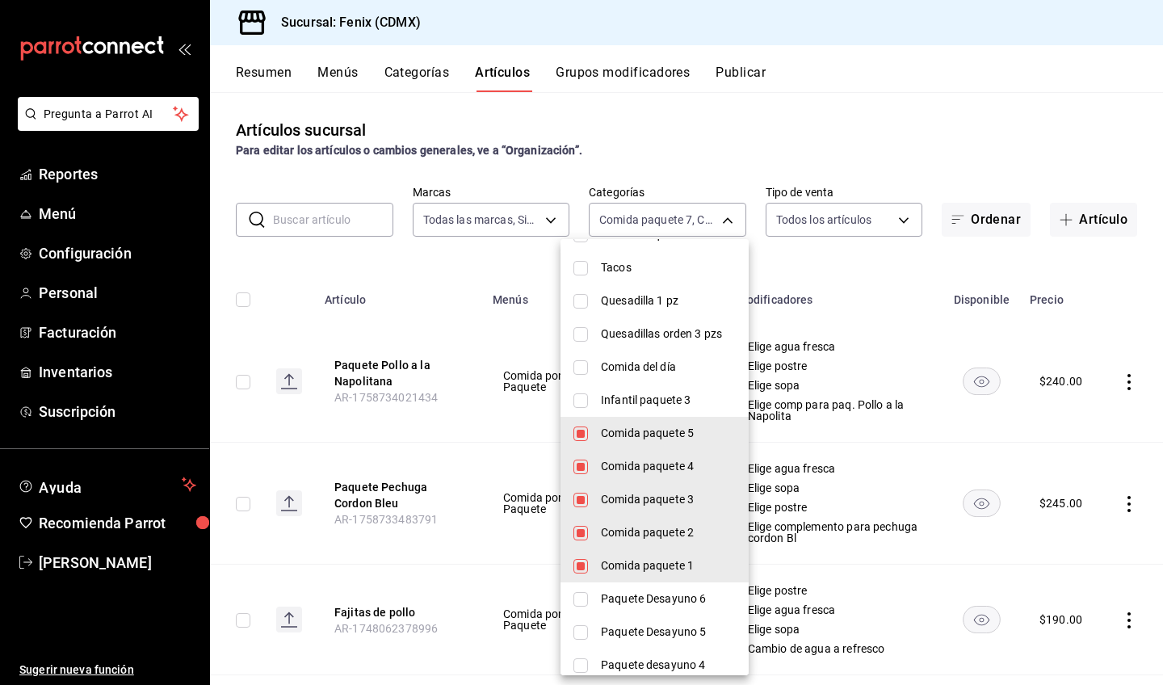
click at [796, 258] on div at bounding box center [581, 342] width 1163 height 685
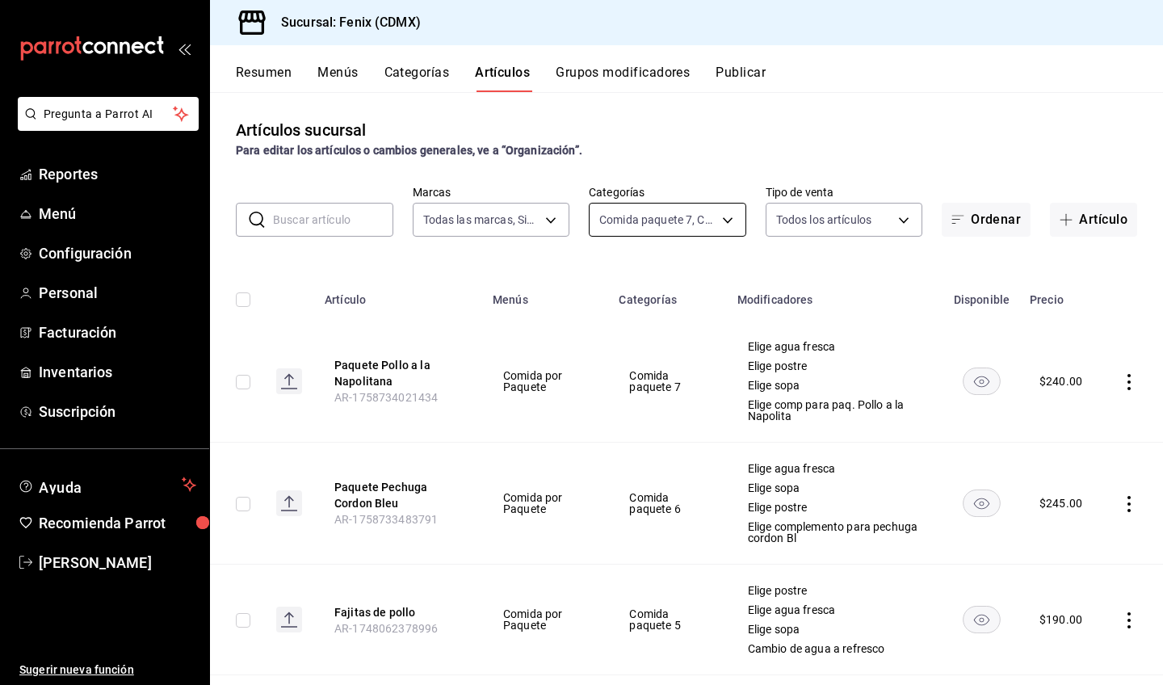
click at [713, 227] on body "Pregunta a Parrot AI Reportes Menú Configuración Personal Facturación Inventari…" at bounding box center [581, 342] width 1163 height 685
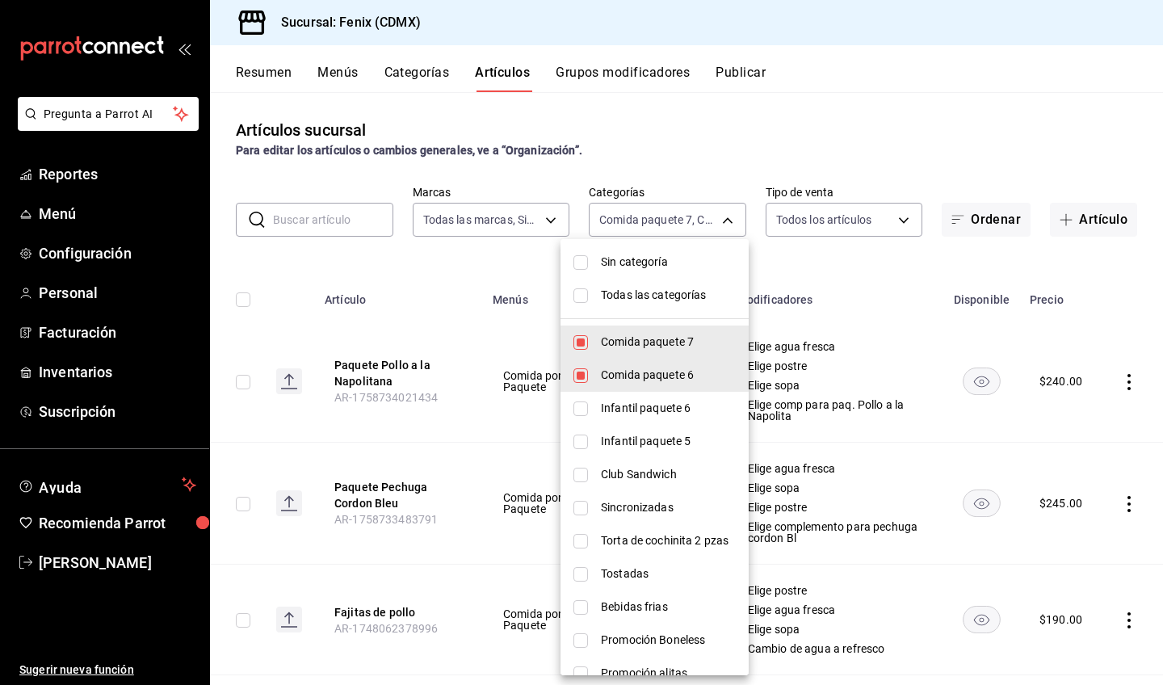
click at [884, 243] on div at bounding box center [581, 342] width 1163 height 685
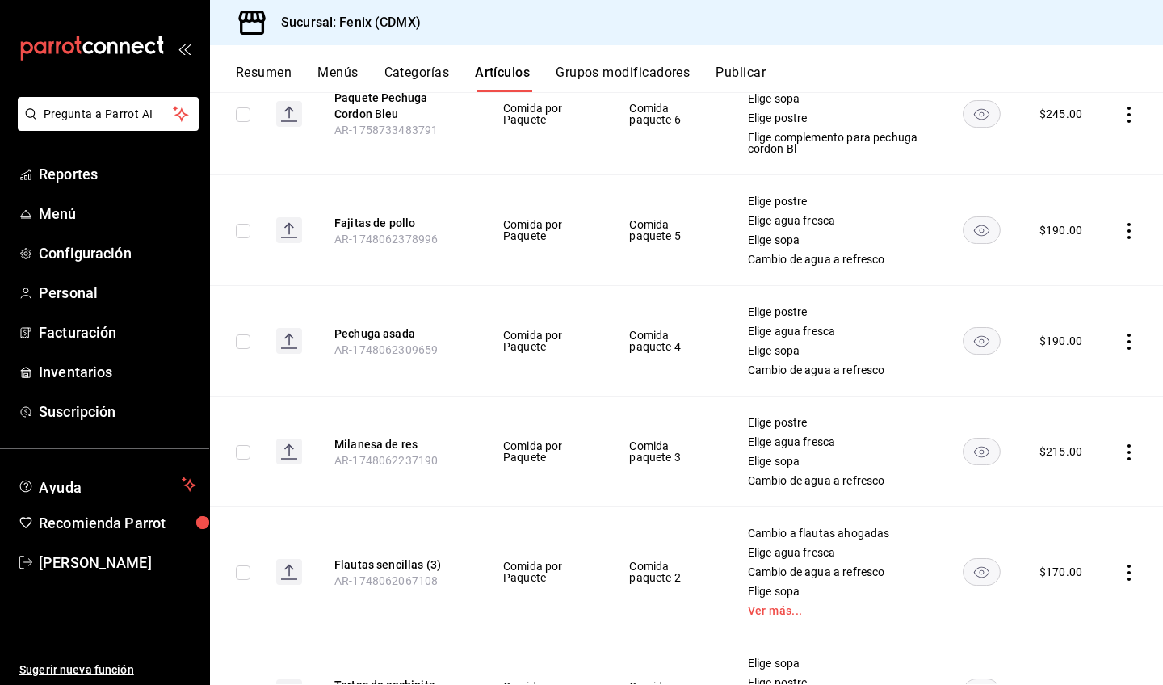
scroll to position [491, 0]
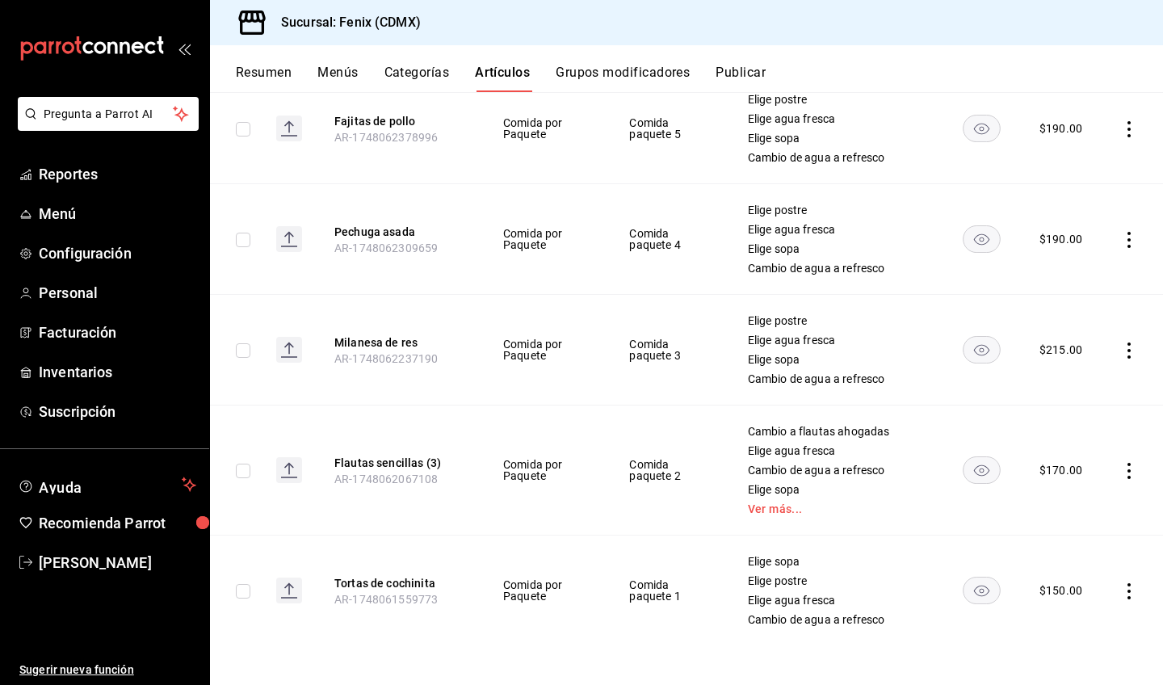
click at [1122, 596] on icon "actions" at bounding box center [1129, 591] width 16 height 16
click at [1077, 578] on span "Editar" at bounding box center [1069, 576] width 42 height 17
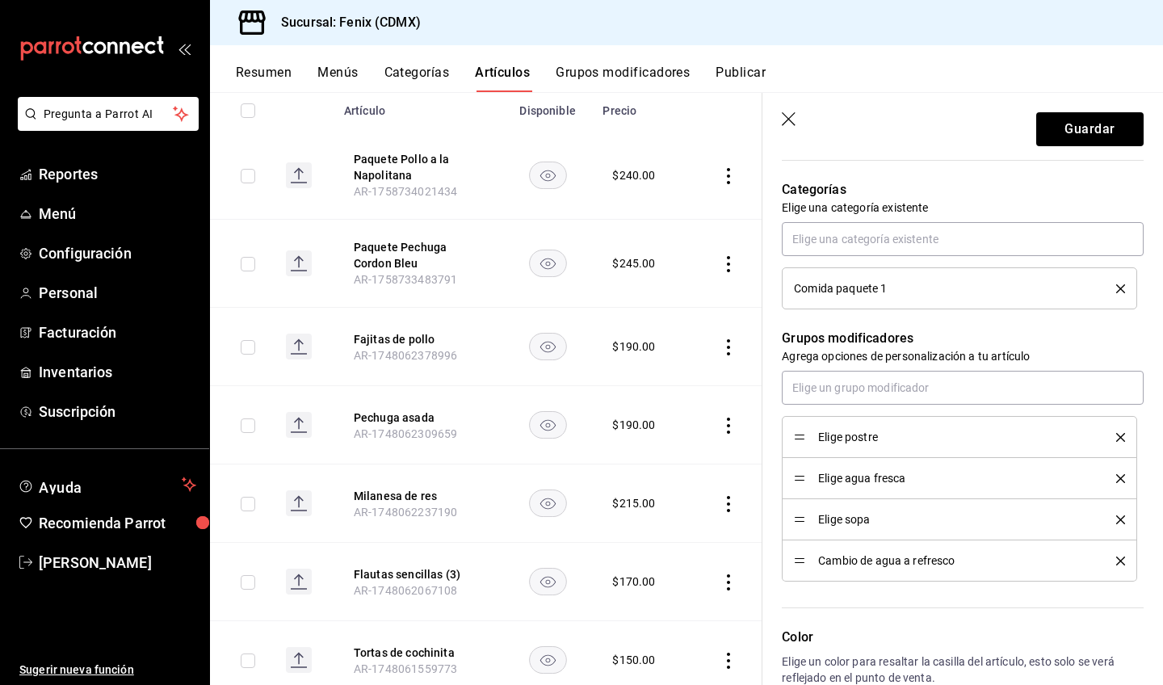
scroll to position [674, 0]
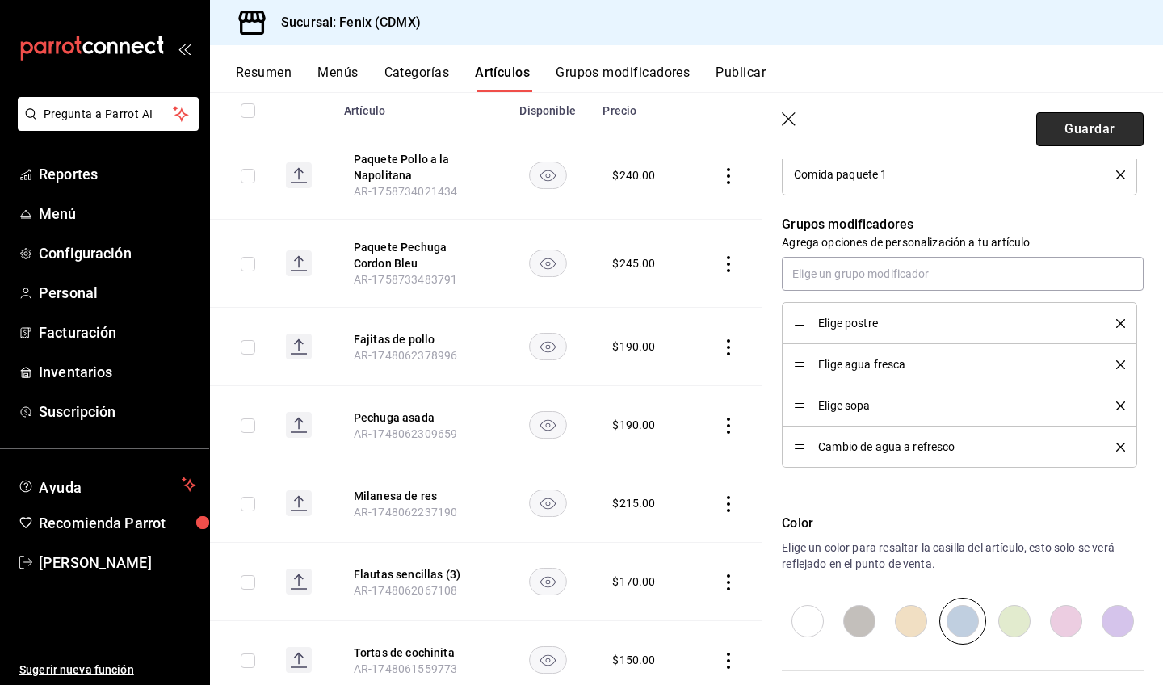
click at [1107, 128] on button "Guardar" at bounding box center [1089, 129] width 107 height 34
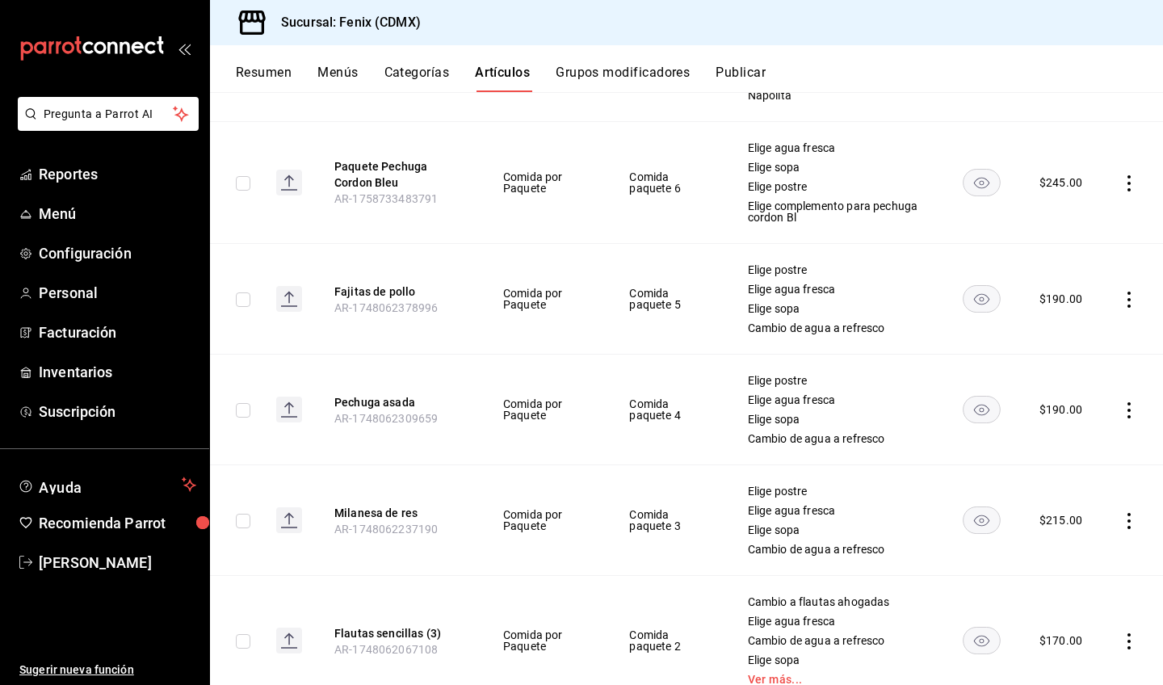
scroll to position [491, 0]
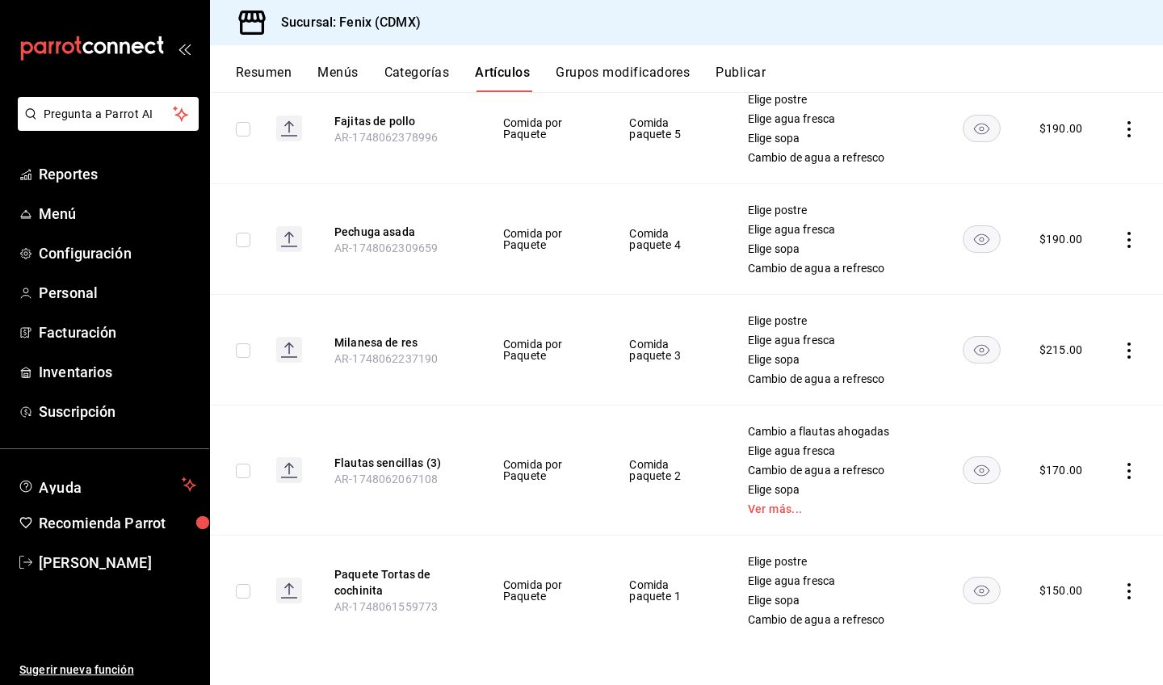
click at [1128, 471] on icon "actions" at bounding box center [1129, 471] width 3 height 16
click at [1066, 509] on span "Editar" at bounding box center [1069, 508] width 42 height 17
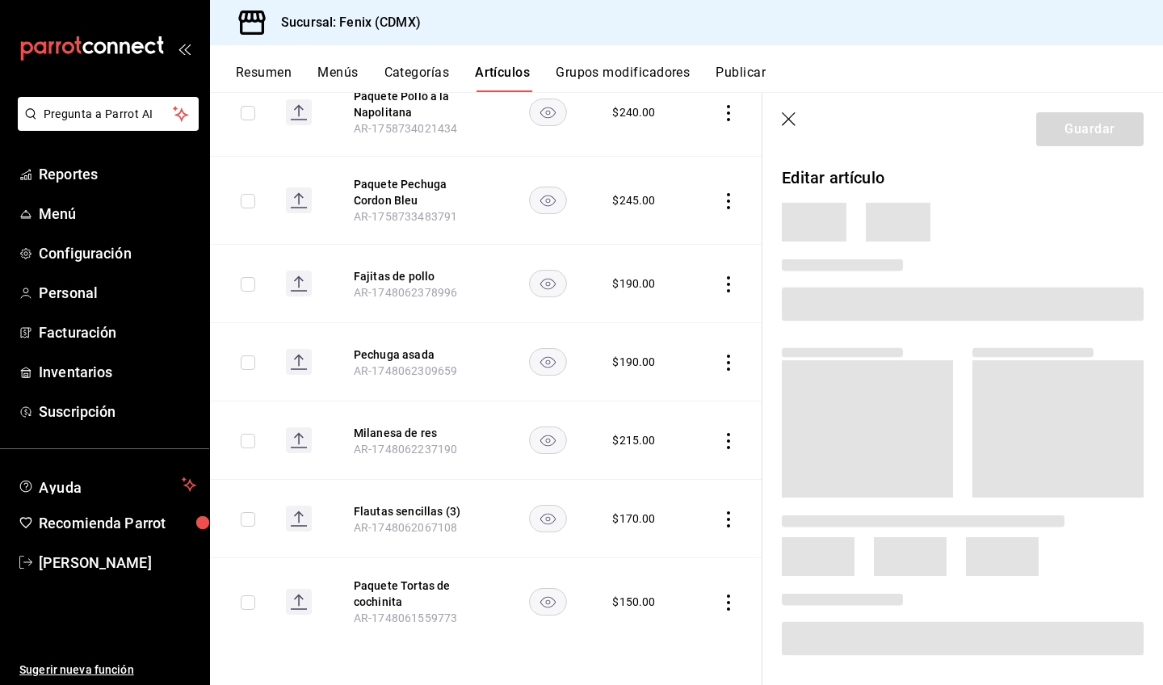
scroll to position [252, 0]
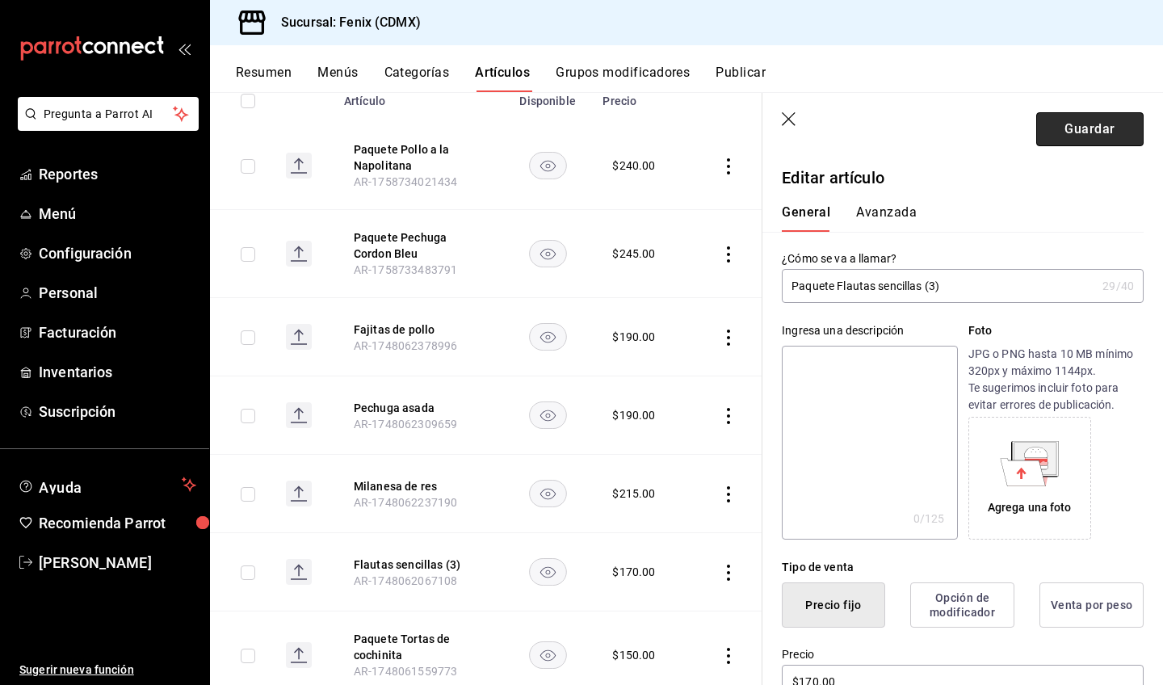
click at [1052, 125] on button "Guardar" at bounding box center [1089, 129] width 107 height 34
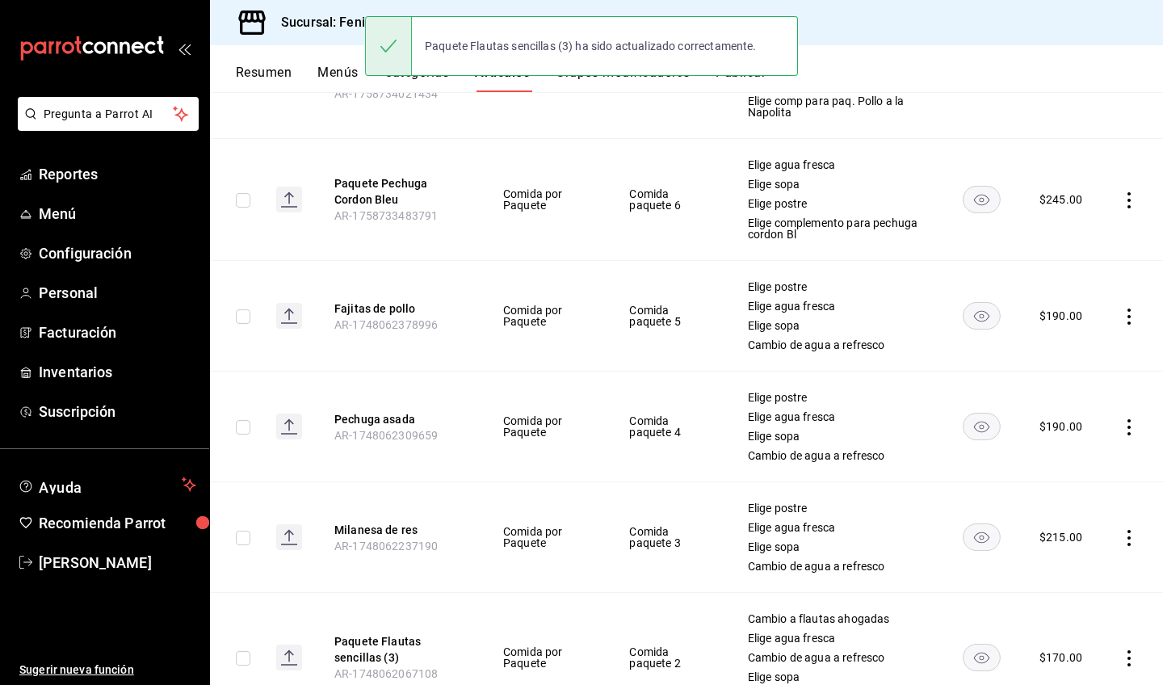
scroll to position [491, 0]
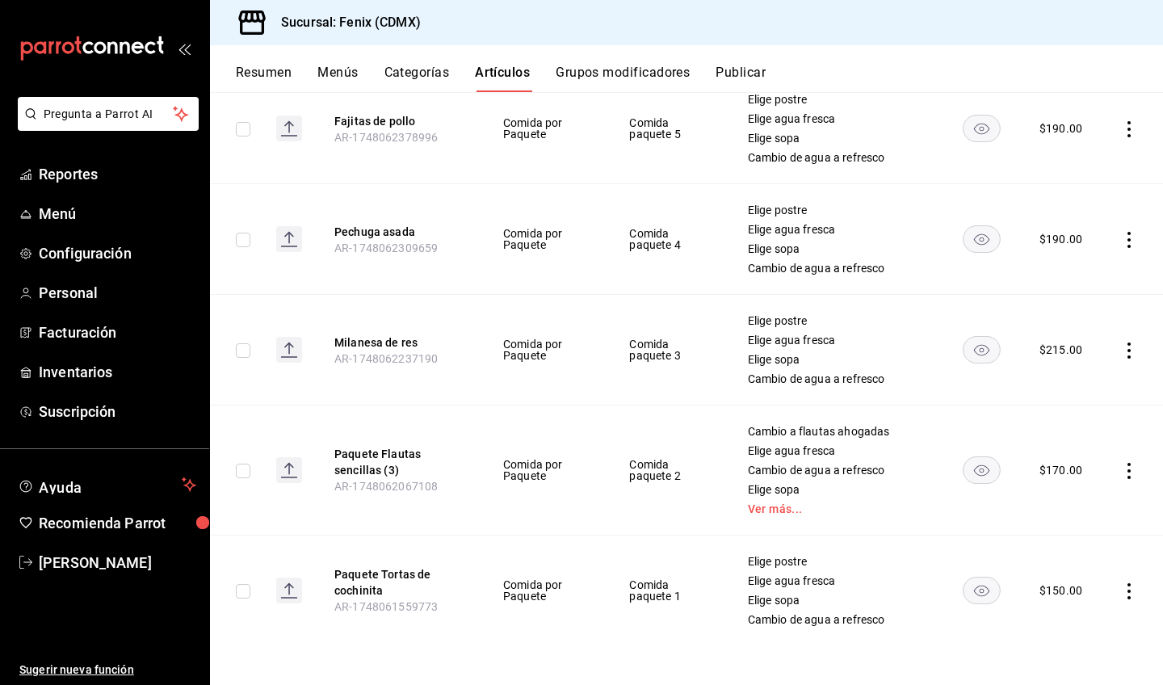
click at [1128, 351] on icon "actions" at bounding box center [1129, 350] width 3 height 16
click at [1077, 393] on span "Editar" at bounding box center [1069, 388] width 42 height 17
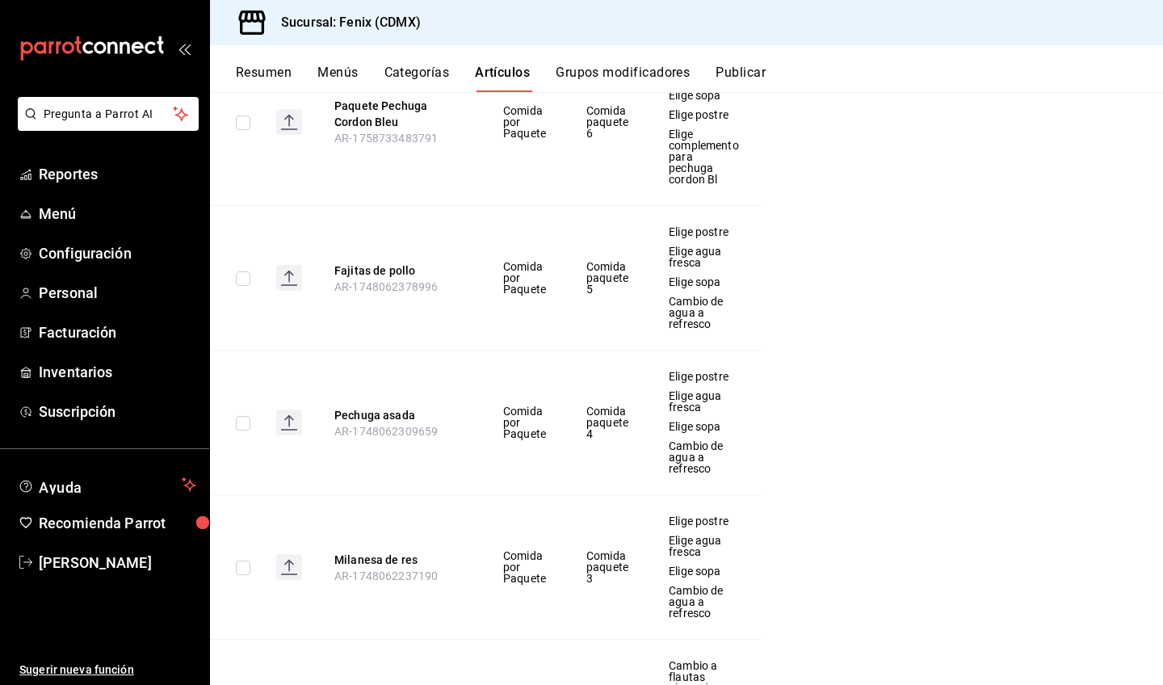
scroll to position [262, 0]
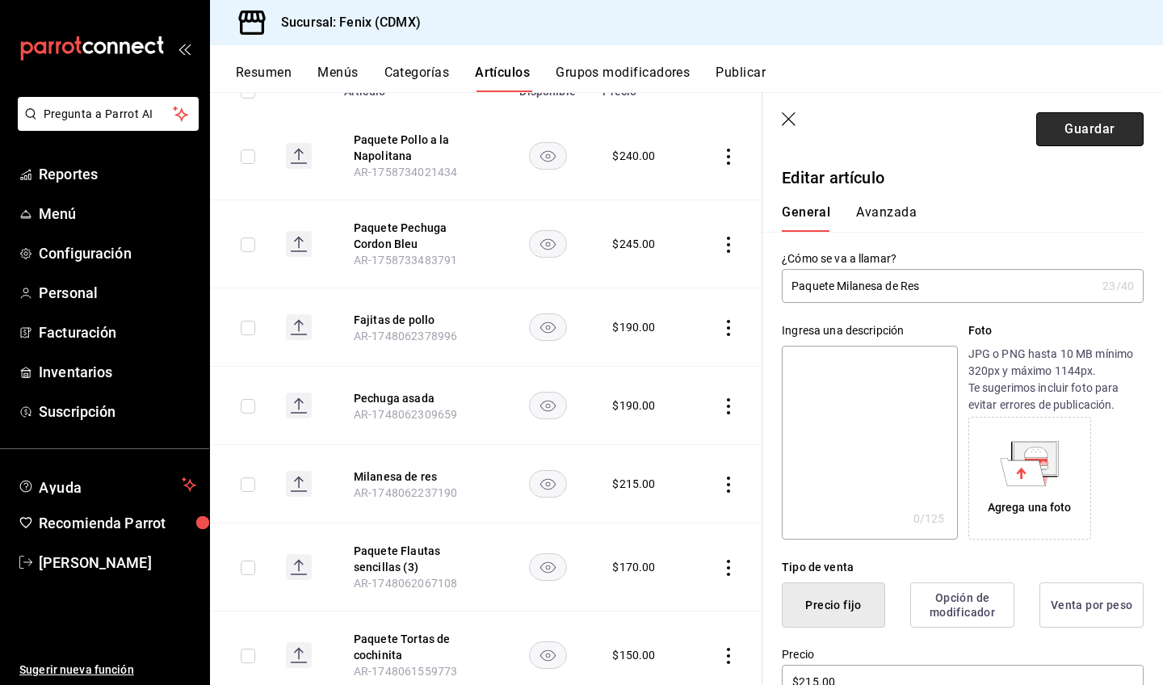
click at [1087, 136] on button "Guardar" at bounding box center [1089, 129] width 107 height 34
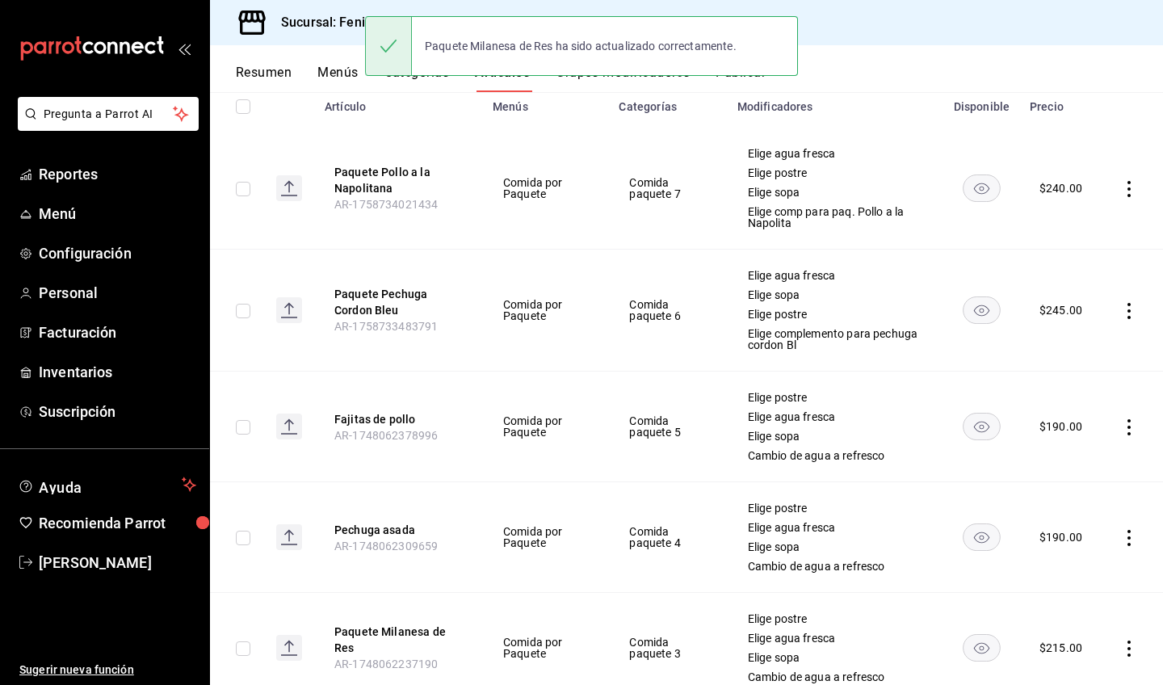
scroll to position [274, 0]
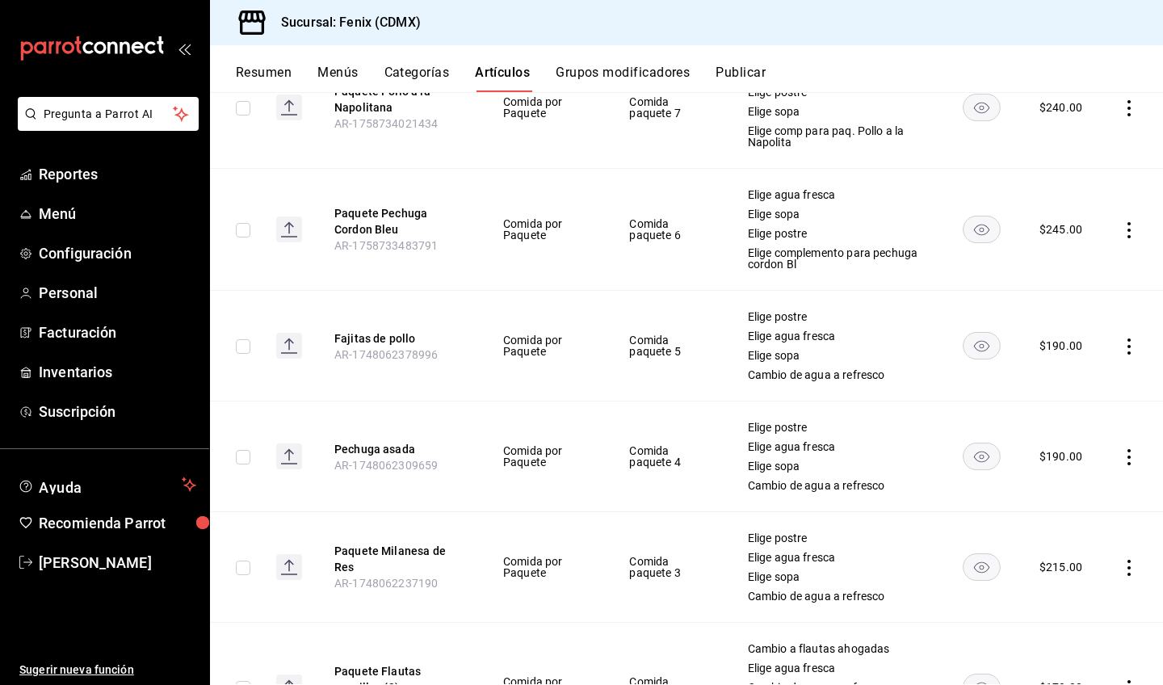
click at [1128, 456] on icon "actions" at bounding box center [1129, 457] width 3 height 16
click at [1073, 489] on span "Editar" at bounding box center [1069, 494] width 42 height 17
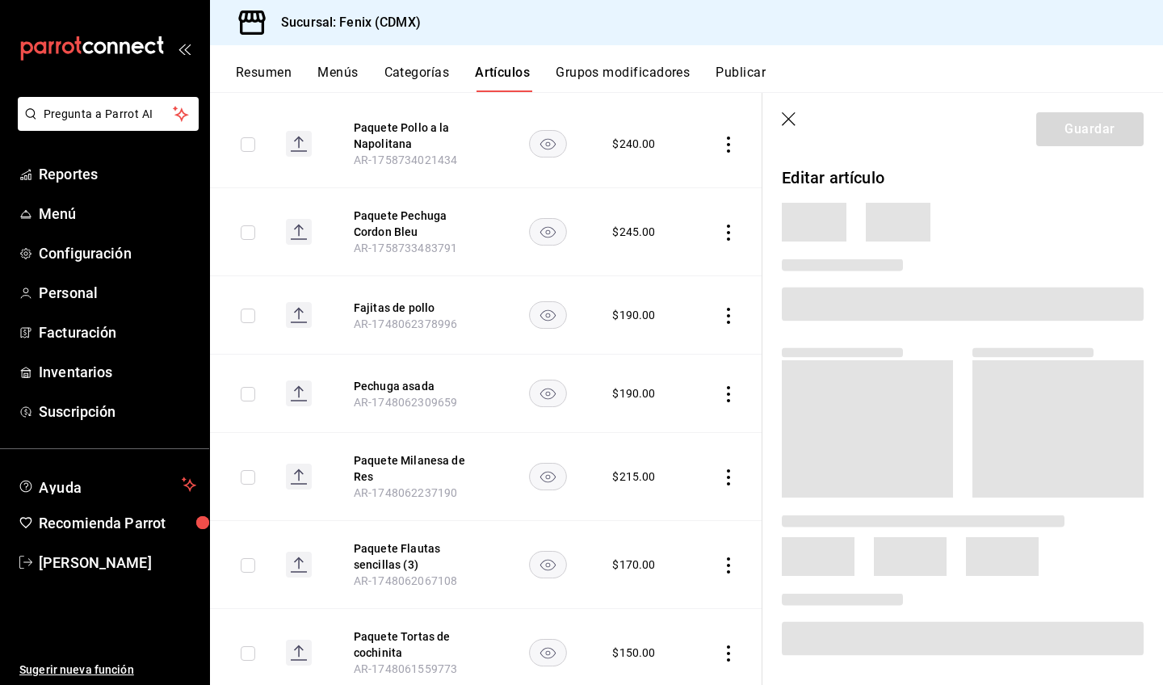
scroll to position [271, 0]
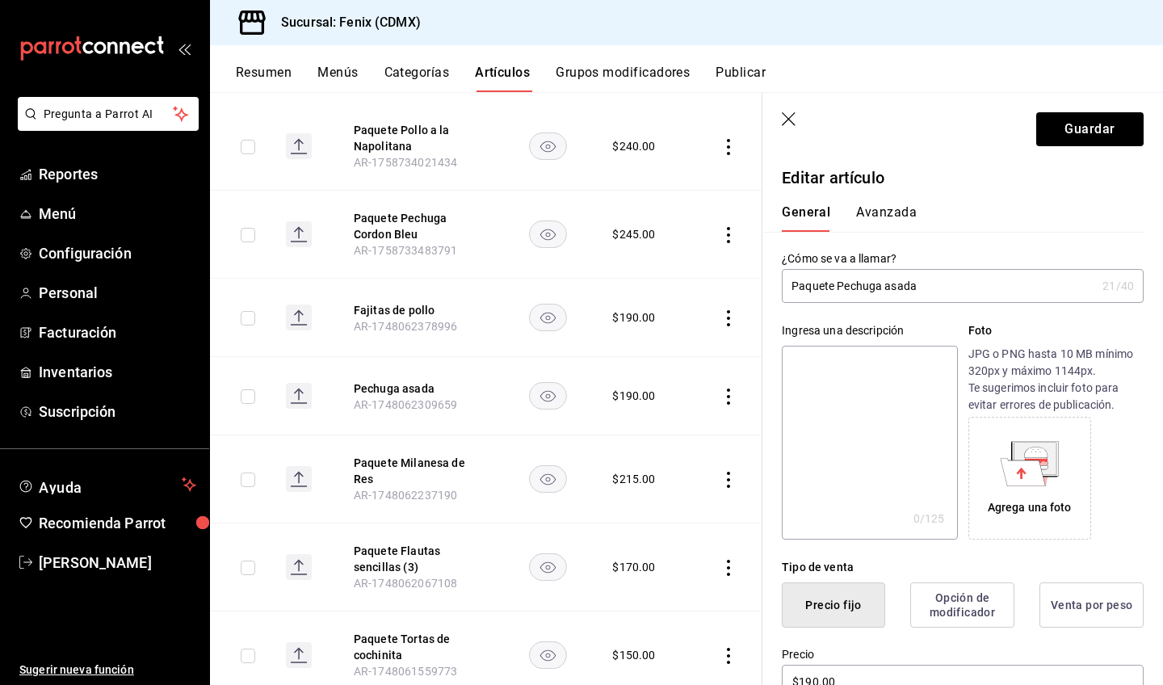
click at [891, 288] on input "Paquete Pechuga asada" at bounding box center [939, 286] width 314 height 32
click at [1057, 131] on button "Guardar" at bounding box center [1089, 129] width 107 height 34
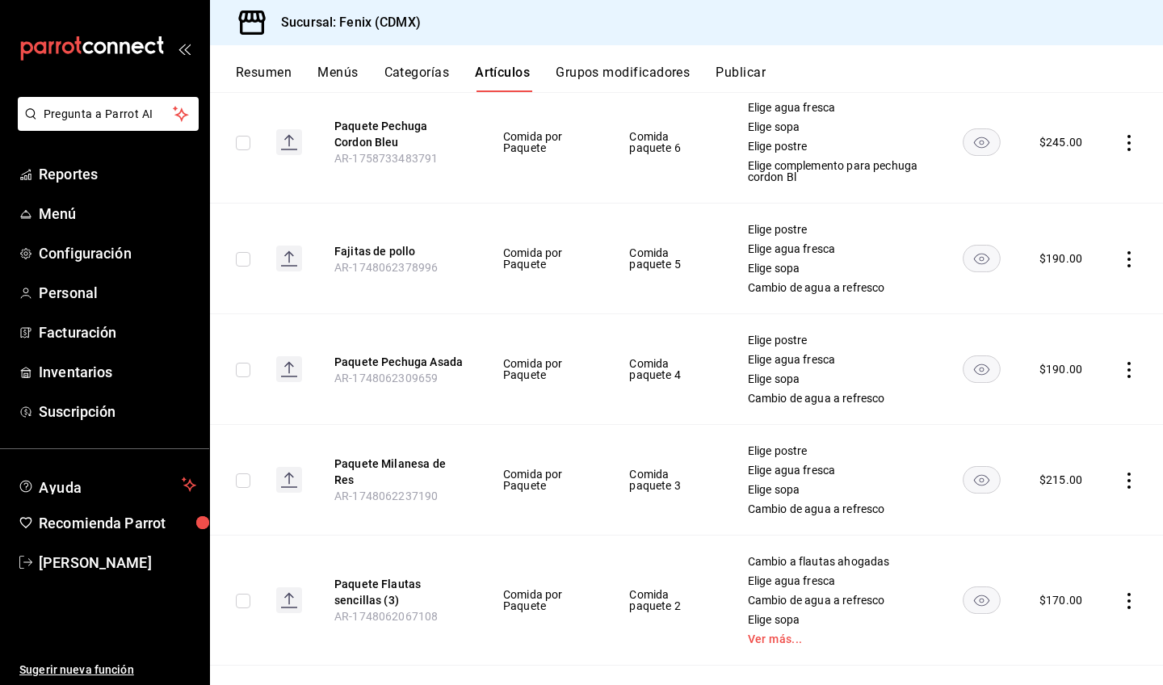
scroll to position [282, 0]
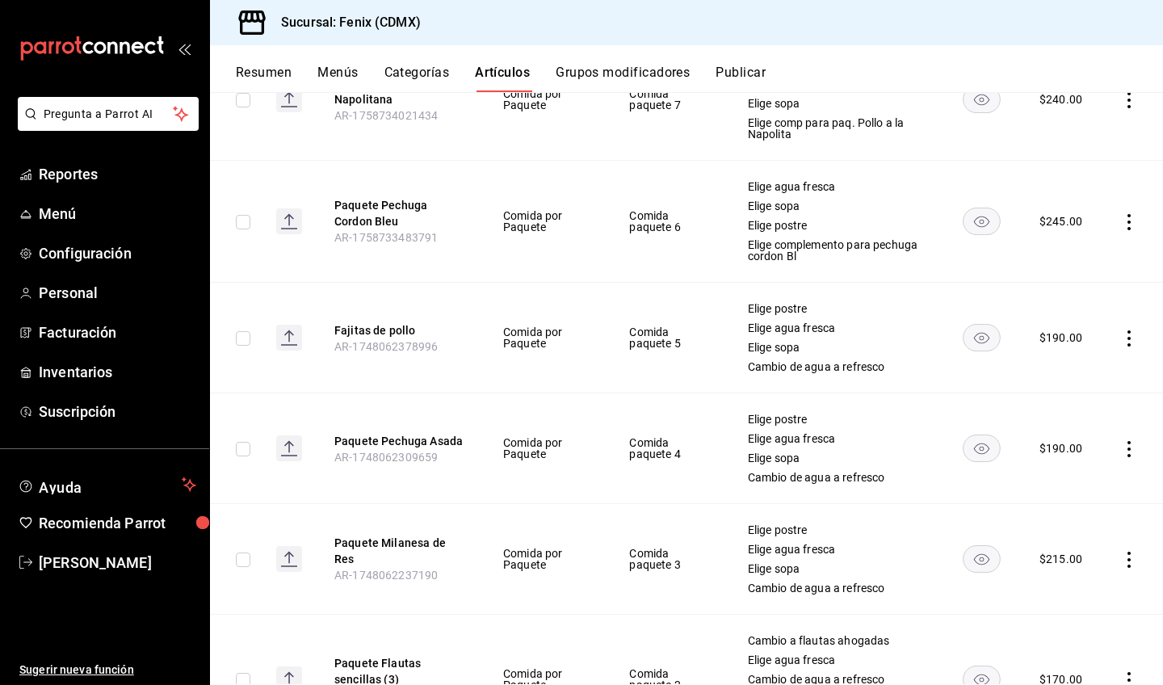
click at [1121, 342] on icon "actions" at bounding box center [1129, 338] width 16 height 16
click at [1082, 376] on span "Editar" at bounding box center [1069, 376] width 42 height 17
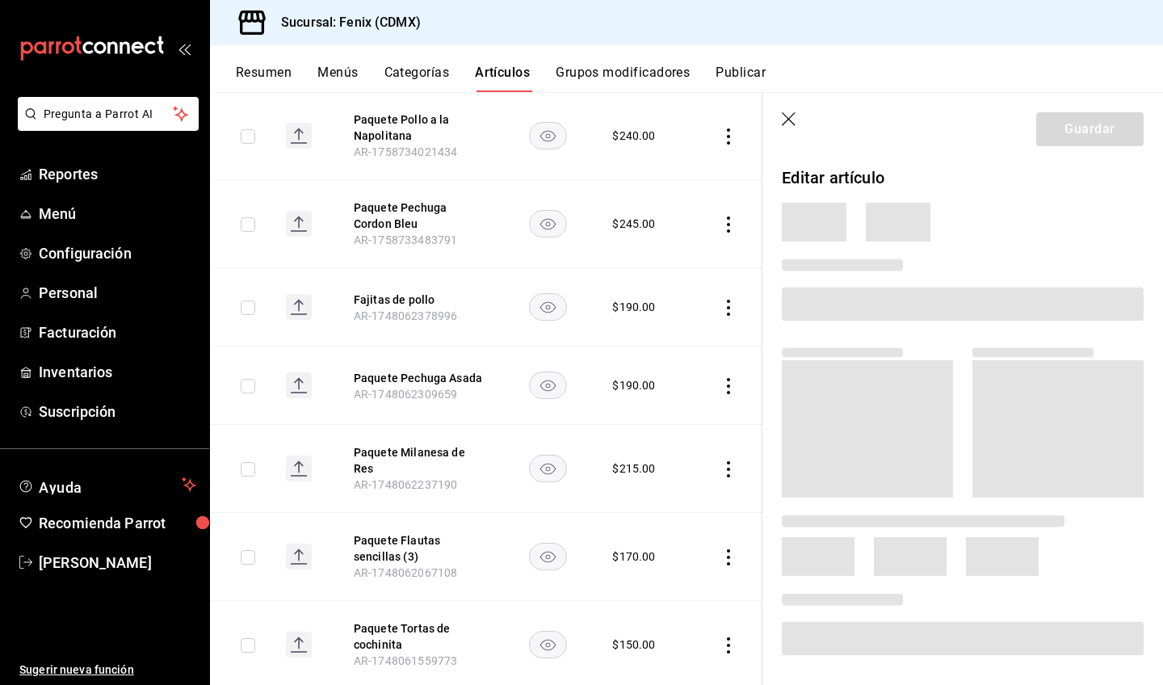
scroll to position [271, 0]
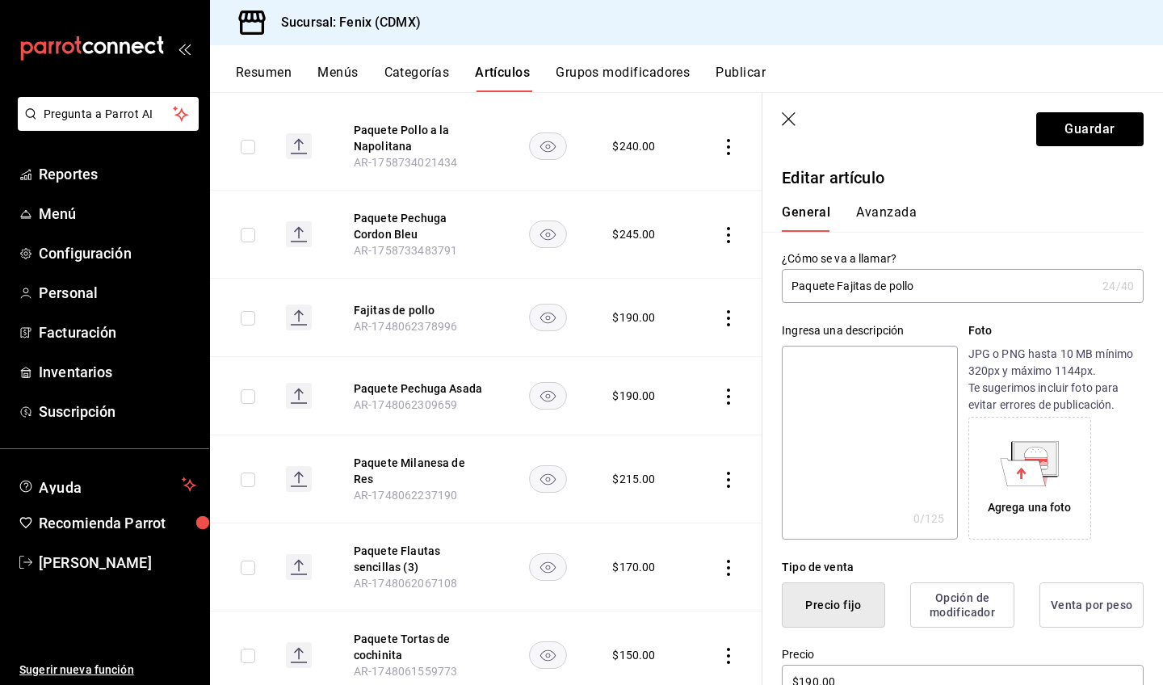
click at [898, 285] on input "Paquete Fajitas de pollo" at bounding box center [939, 286] width 314 height 32
click at [1091, 138] on button "Guardar" at bounding box center [1089, 129] width 107 height 34
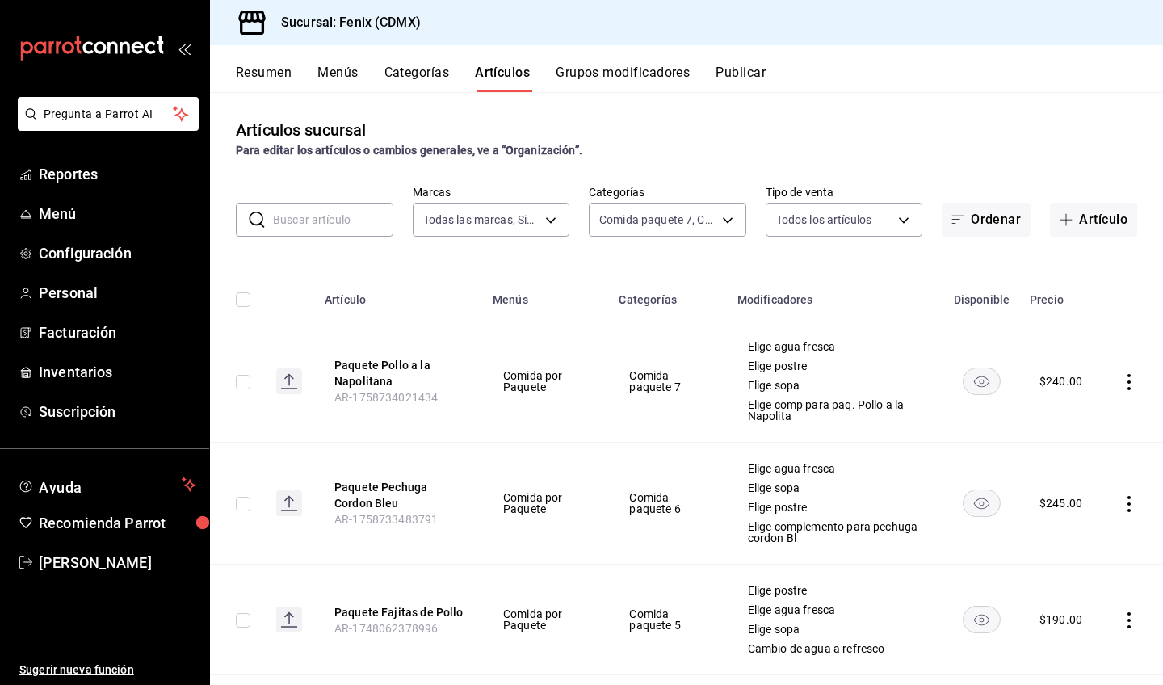
click at [628, 76] on button "Grupos modificadores" at bounding box center [623, 78] width 134 height 27
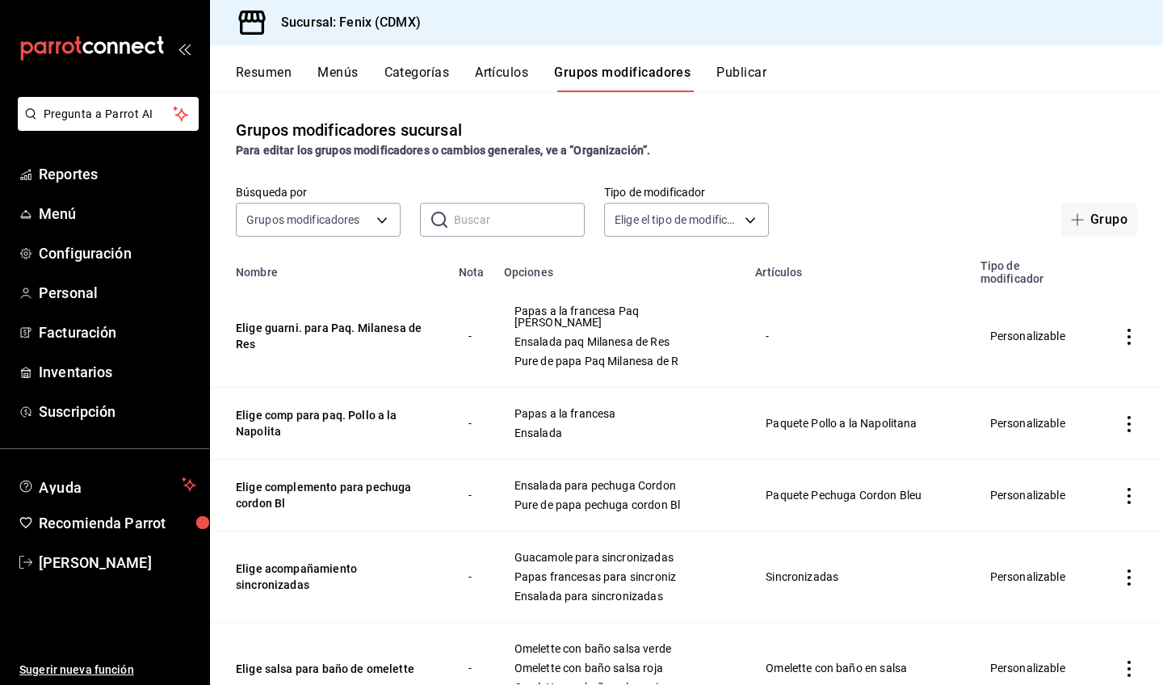
click at [1122, 329] on icon "actions" at bounding box center [1129, 337] width 16 height 16
click at [1086, 359] on span "Editar" at bounding box center [1069, 355] width 42 height 17
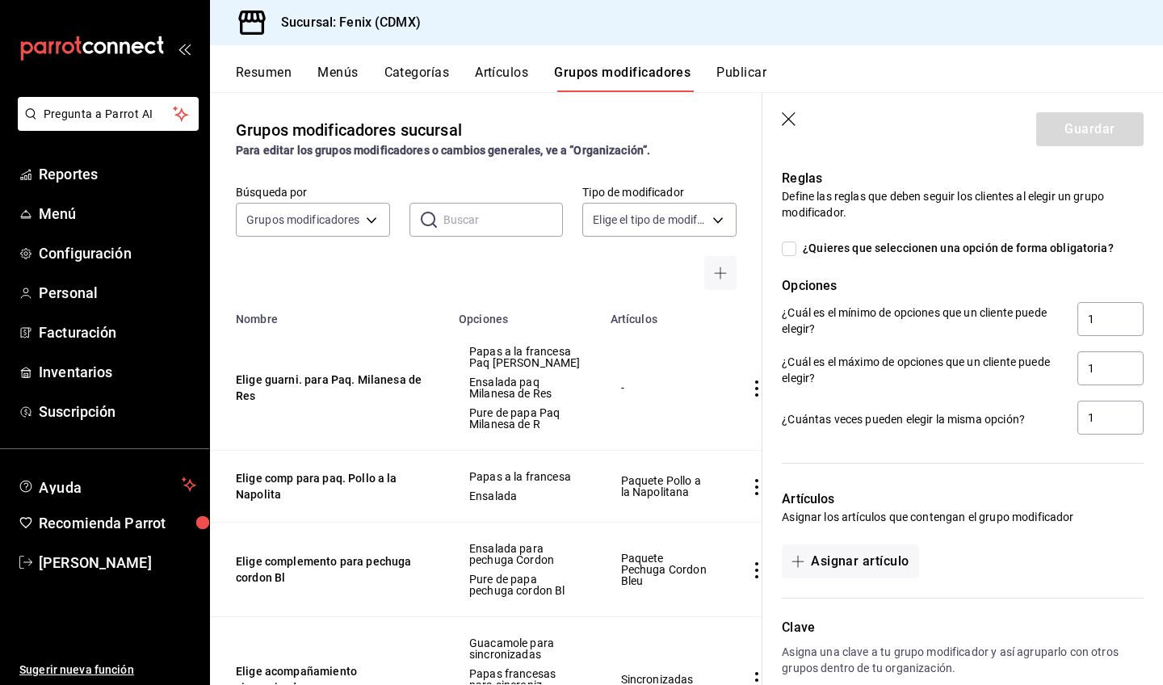
scroll to position [851, 0]
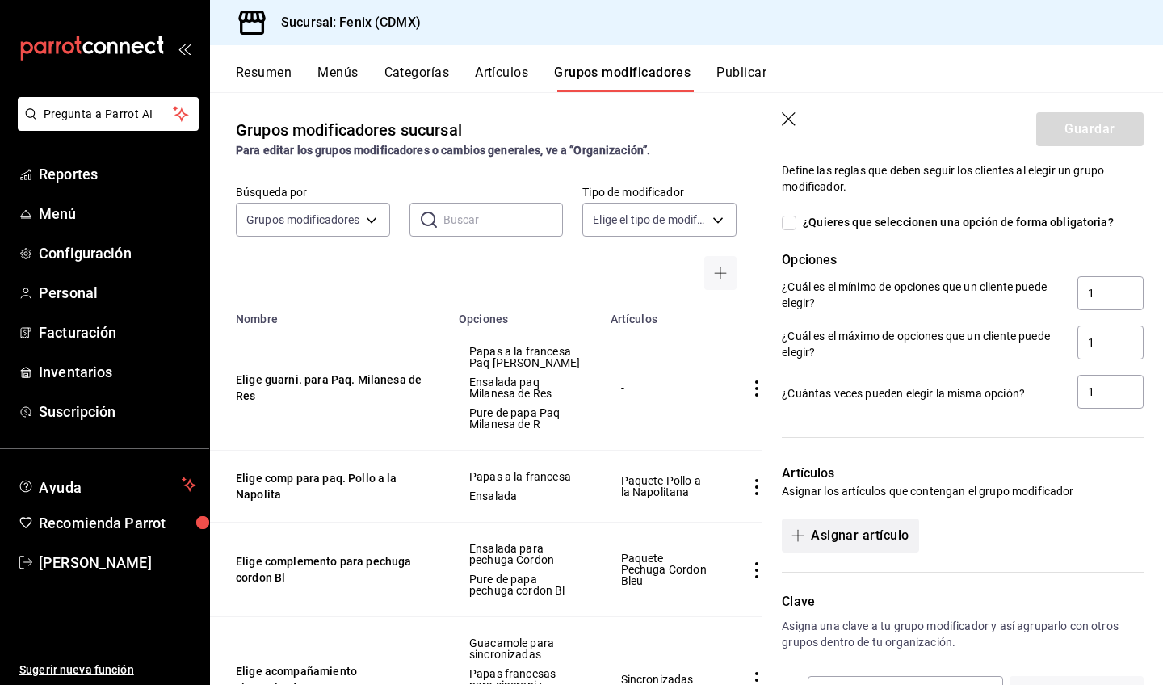
click at [876, 530] on button "Asignar artículo" at bounding box center [850, 536] width 137 height 34
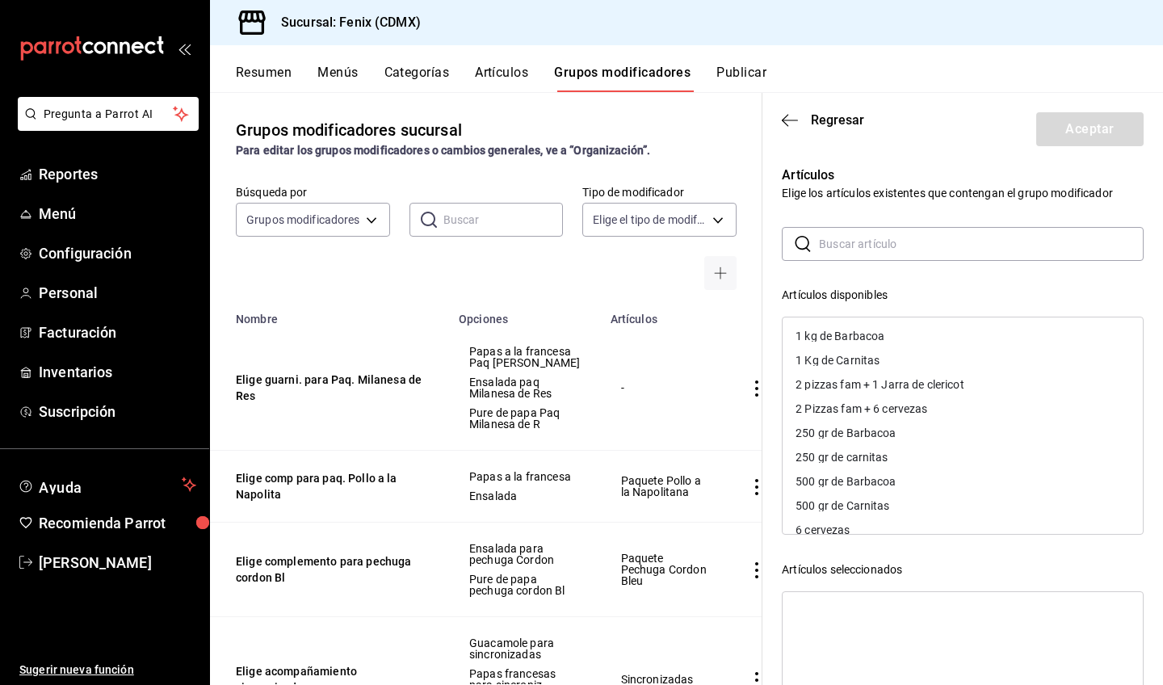
click at [909, 243] on input "text" at bounding box center [981, 244] width 325 height 32
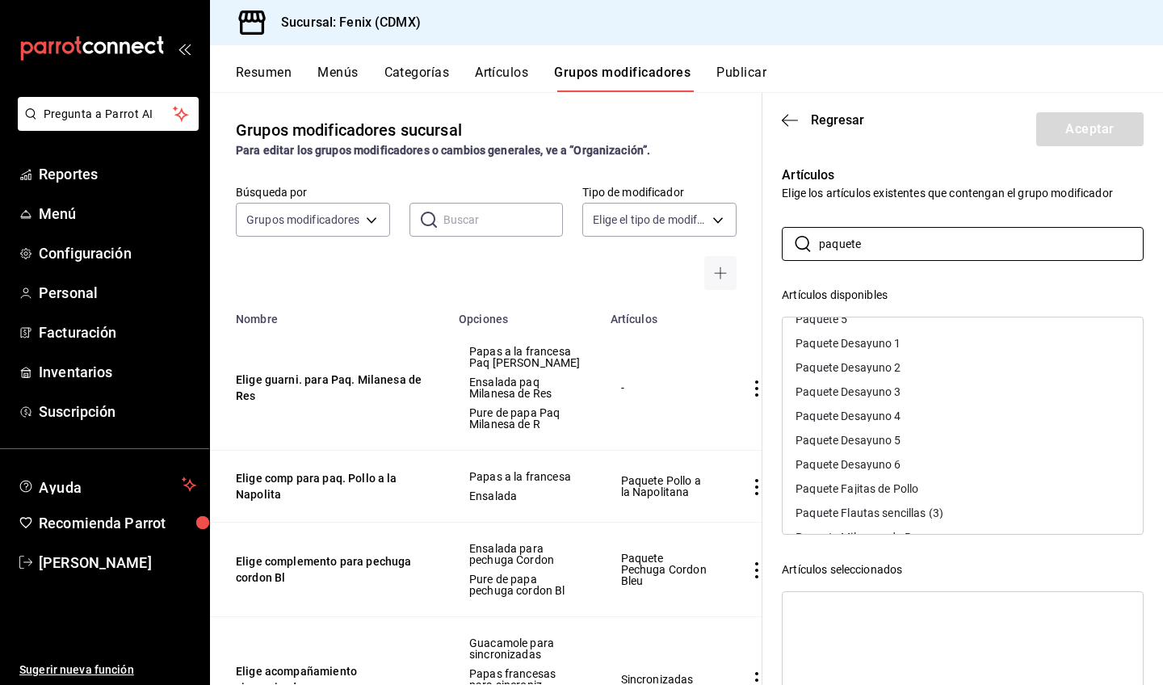
scroll to position [230, 0]
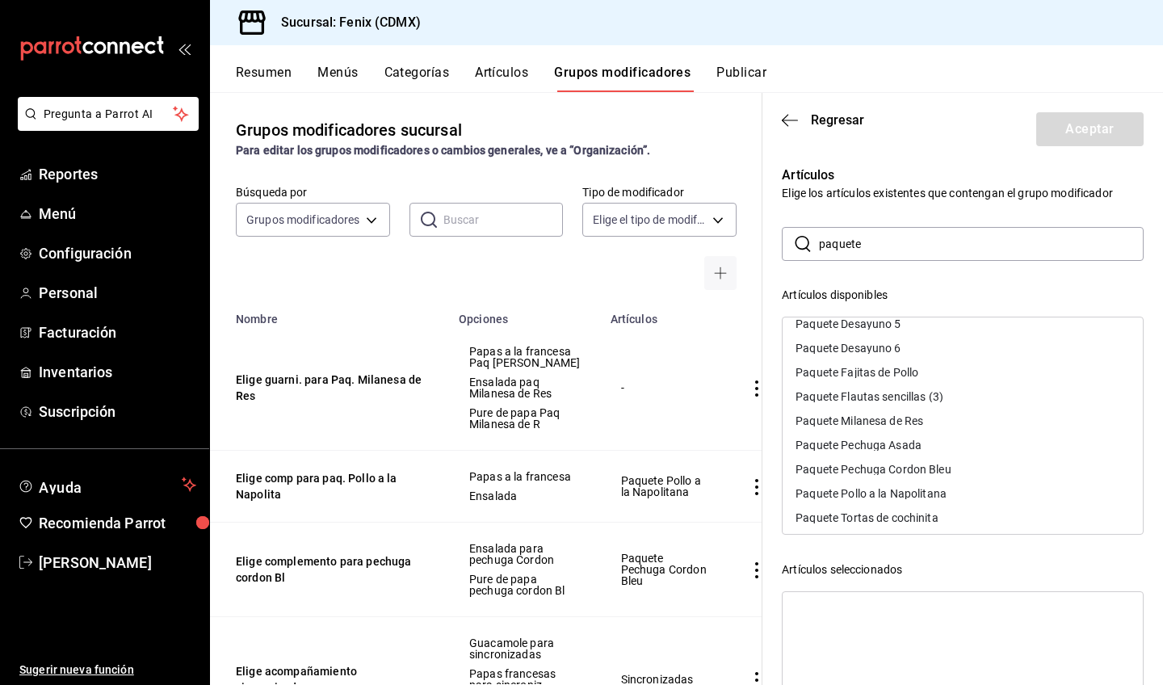
click at [977, 418] on div "Paquete Milanesa de Res" at bounding box center [963, 421] width 360 height 24
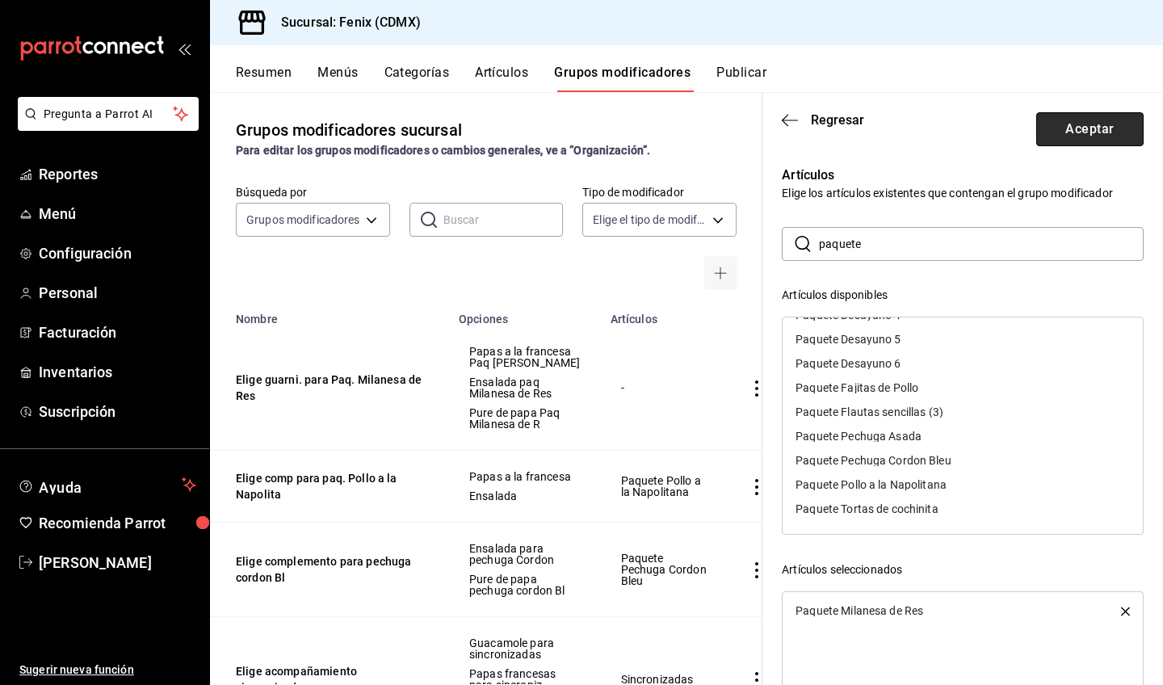
click at [1073, 125] on button "Aceptar" at bounding box center [1089, 129] width 107 height 34
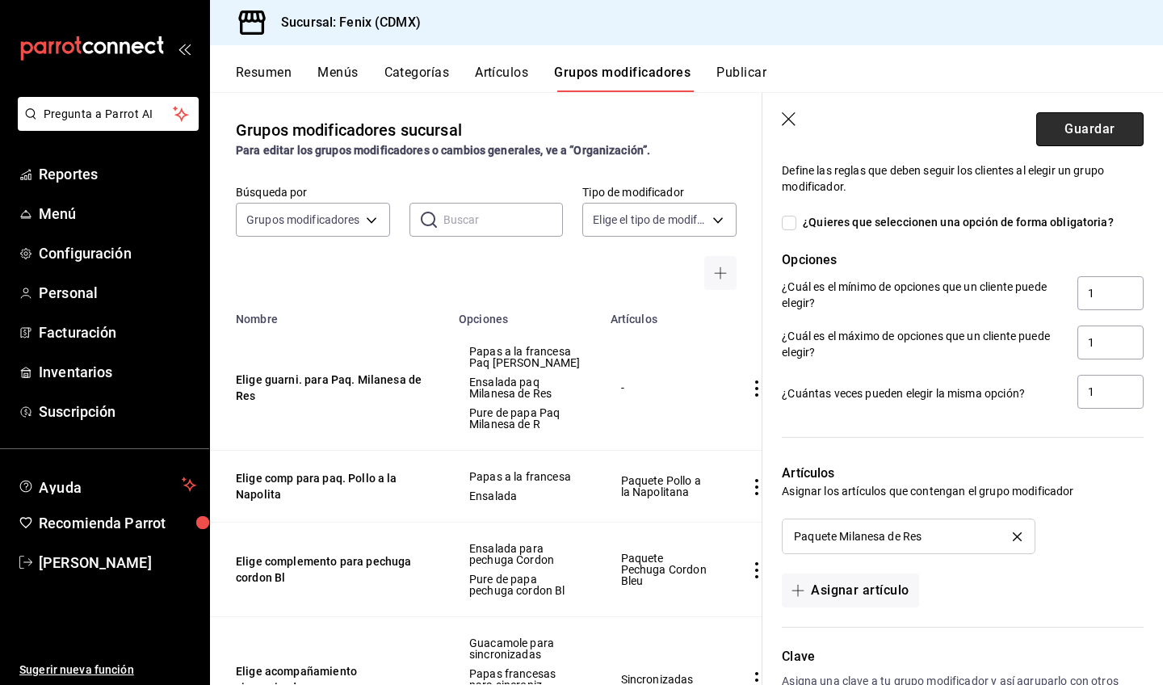
click at [1074, 141] on button "Guardar" at bounding box center [1089, 129] width 107 height 34
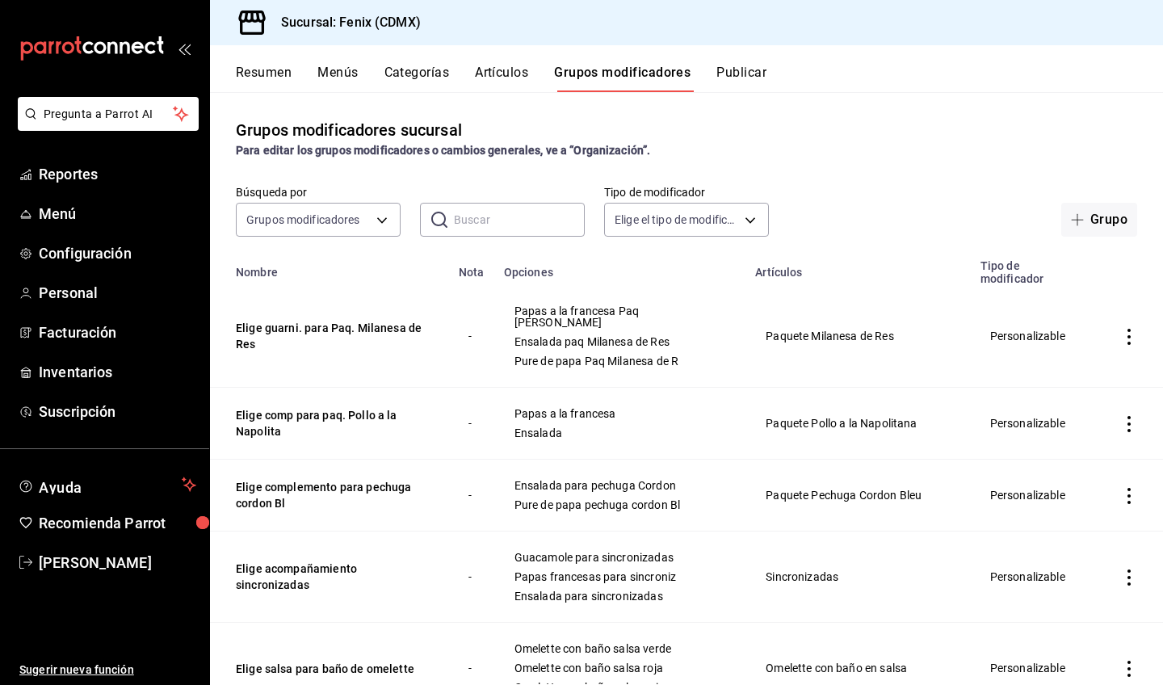
click at [491, 77] on button "Artículos" at bounding box center [501, 78] width 53 height 27
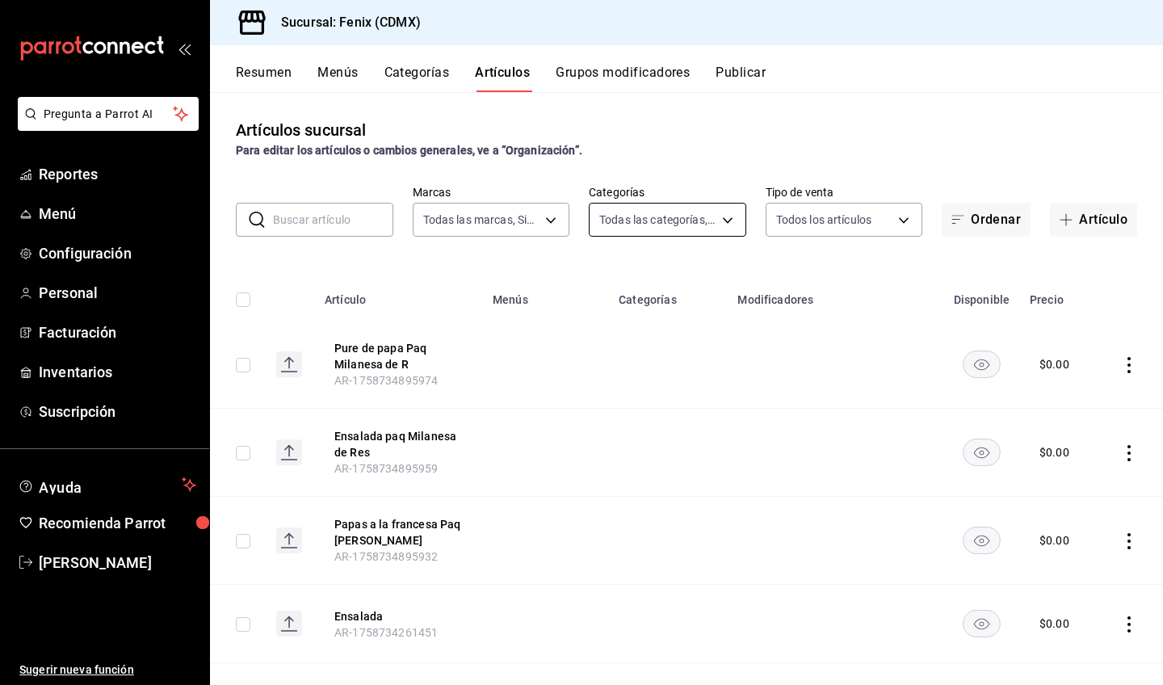
click at [655, 218] on body "Pregunta a Parrot AI Reportes Menú Configuración Personal Facturación Inventari…" at bounding box center [581, 342] width 1163 height 685
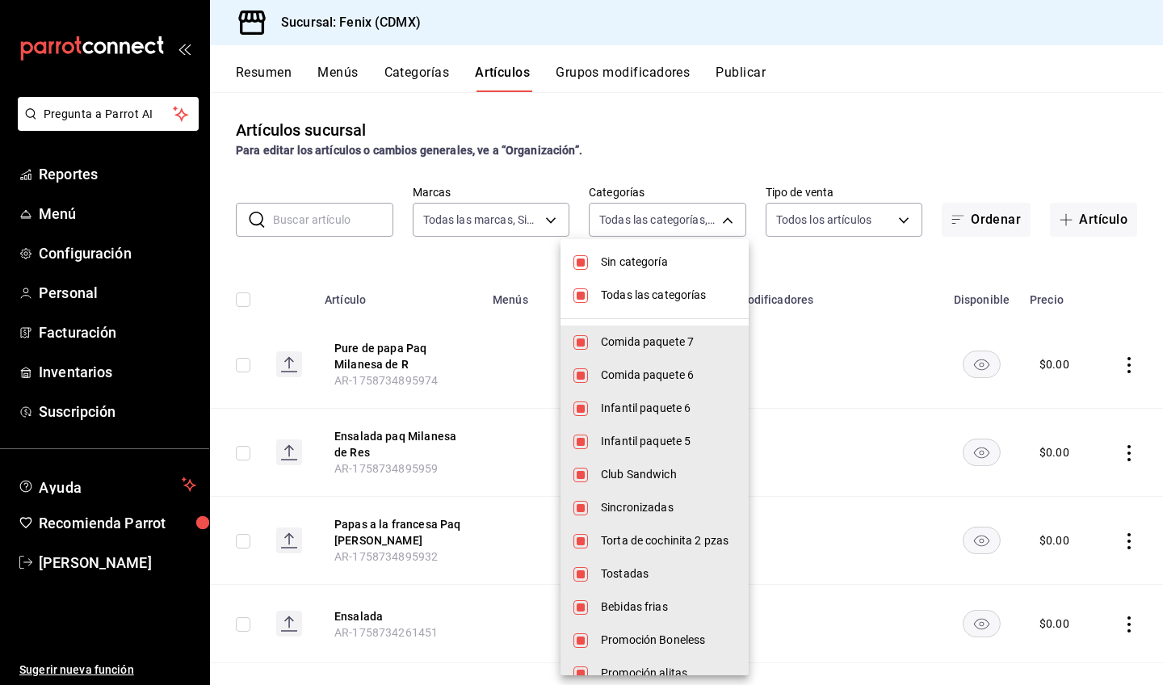
click at [649, 258] on span "Sin categoría" at bounding box center [668, 262] width 135 height 17
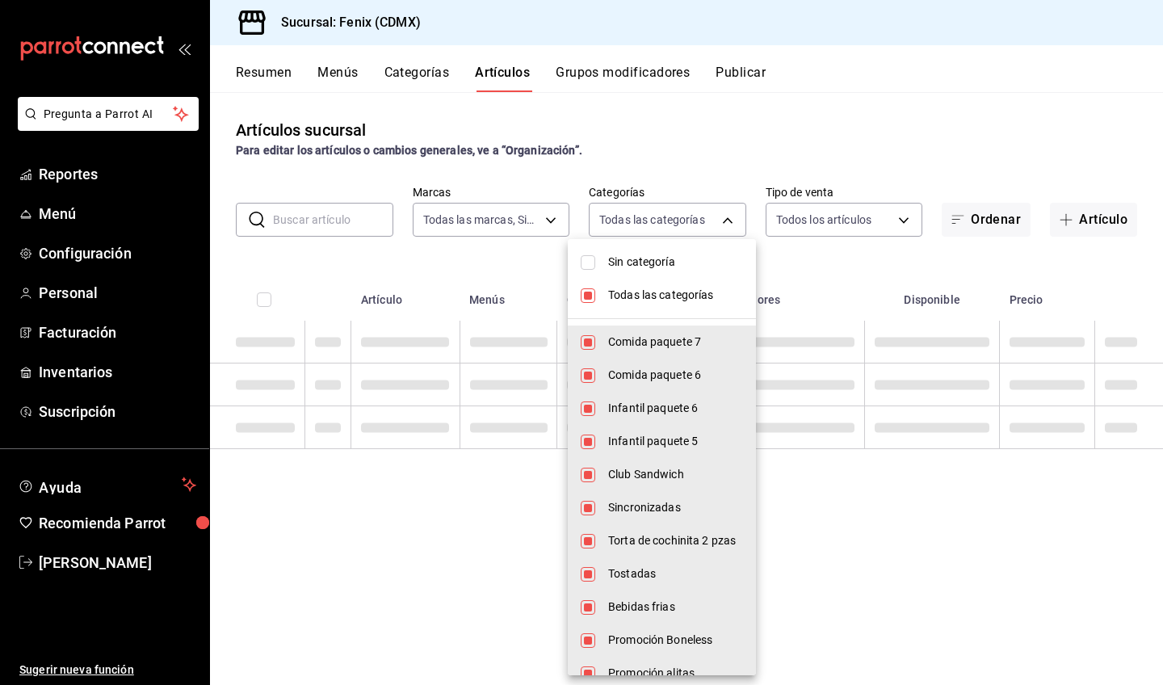
click at [656, 297] on span "Todas las categorías" at bounding box center [675, 295] width 135 height 17
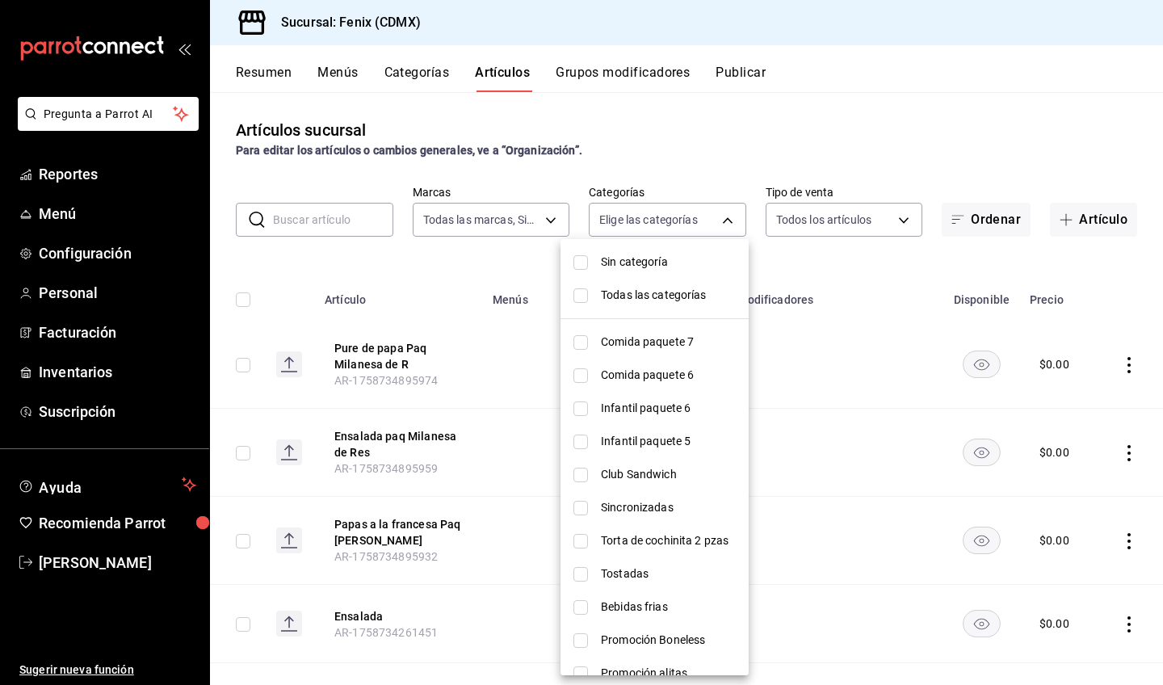
click at [662, 342] on span "Comida paquete 7" at bounding box center [668, 342] width 135 height 17
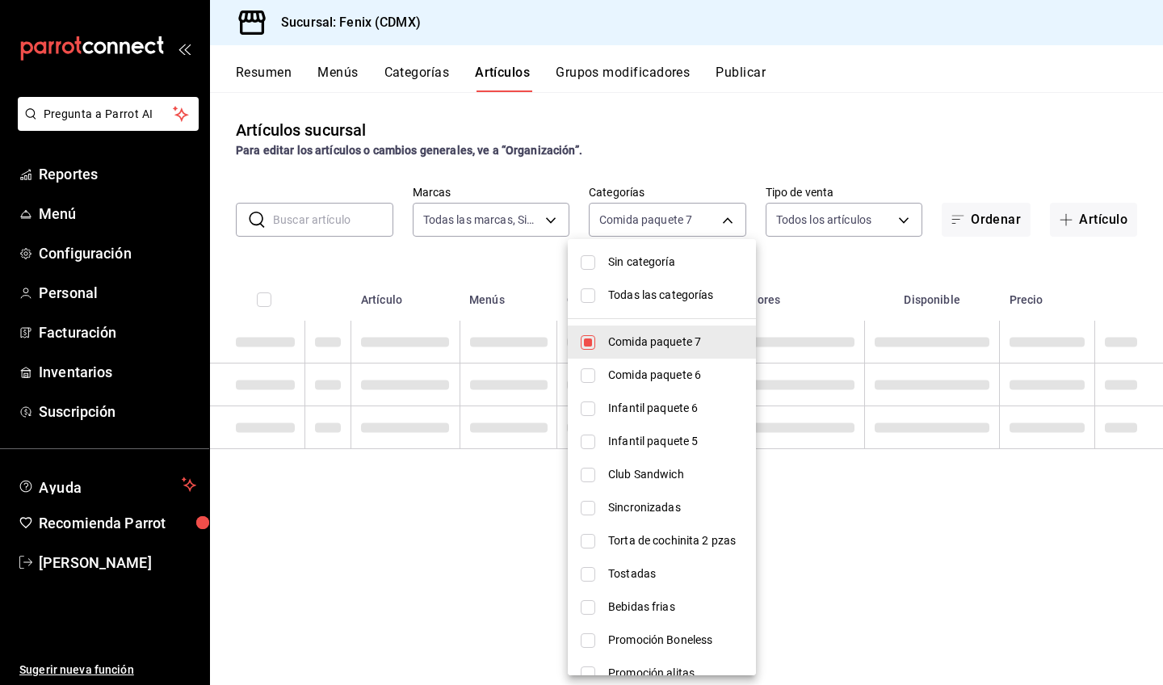
click at [664, 377] on span "Comida paquete 6" at bounding box center [675, 375] width 135 height 17
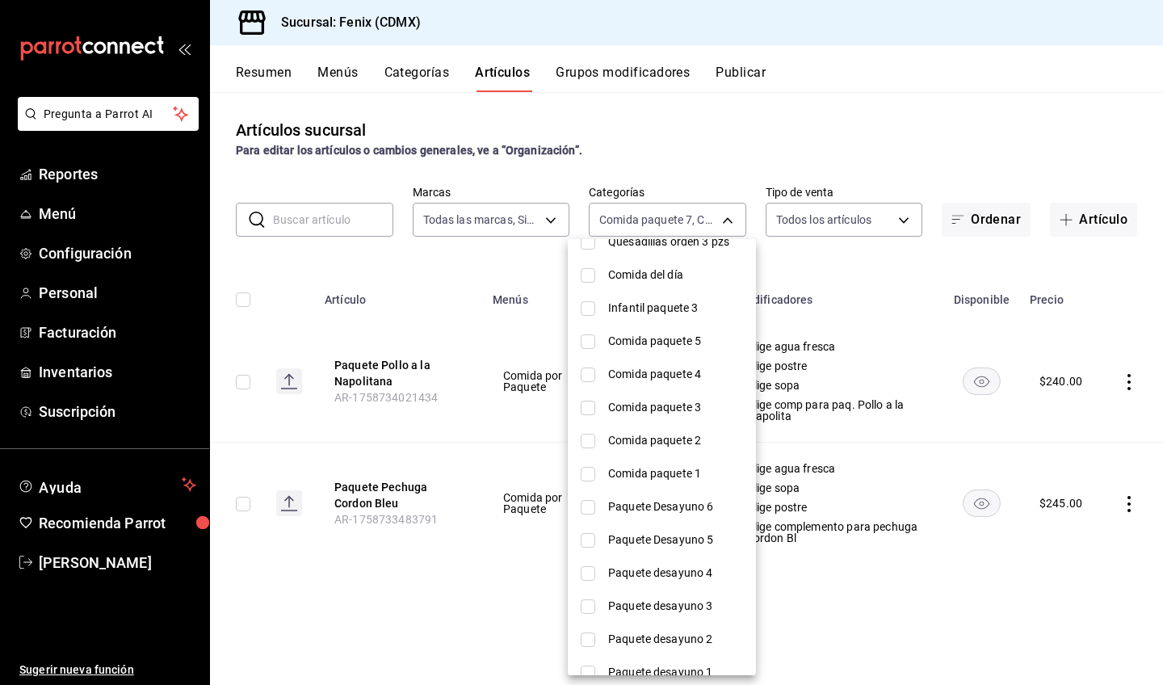
scroll to position [859, 0]
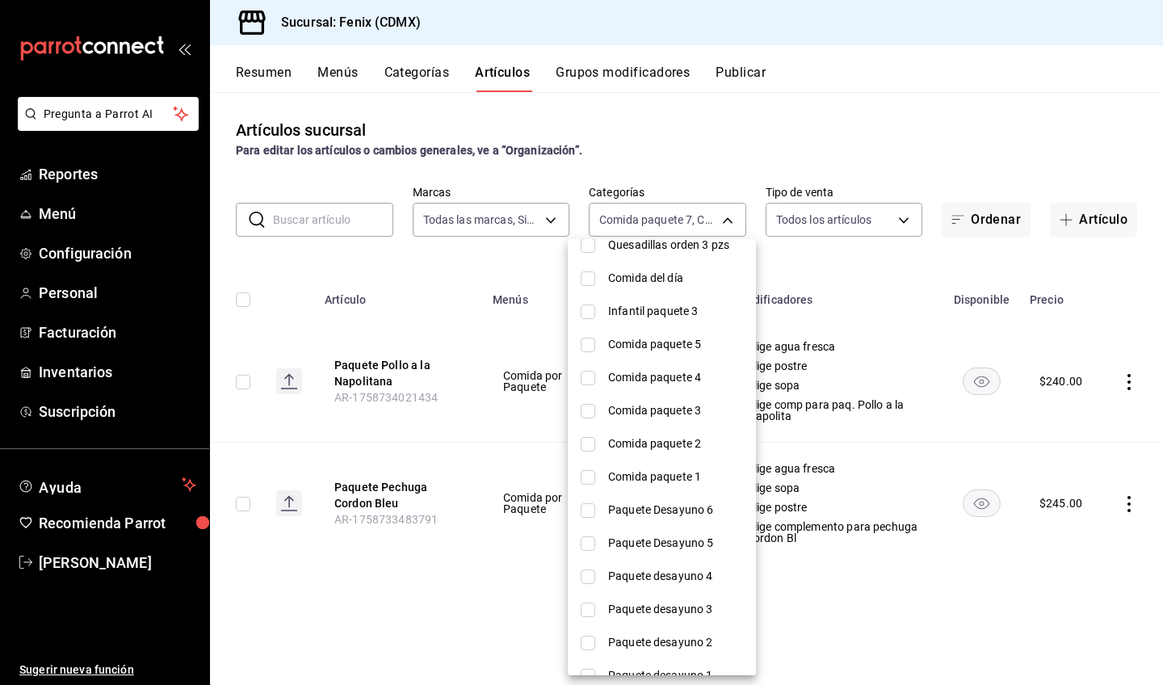
click at [641, 351] on span "Comida paquete 5" at bounding box center [675, 344] width 135 height 17
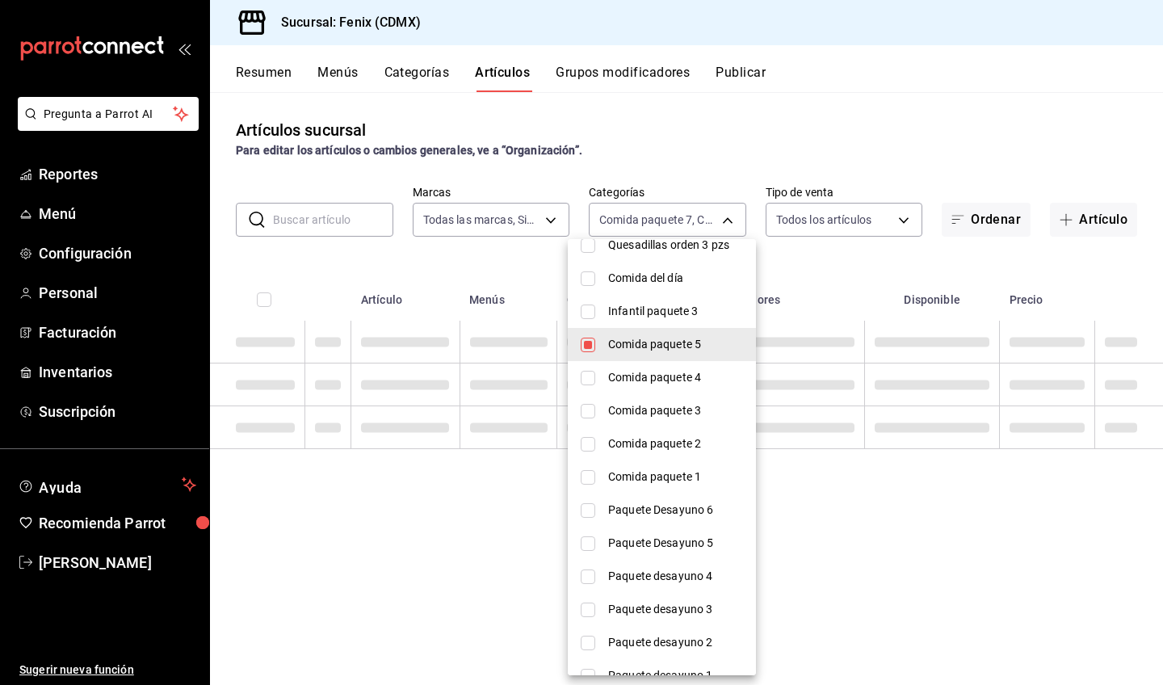
click at [645, 381] on span "Comida paquete 4" at bounding box center [675, 377] width 135 height 17
click at [653, 407] on span "Comida paquete 3" at bounding box center [675, 410] width 135 height 17
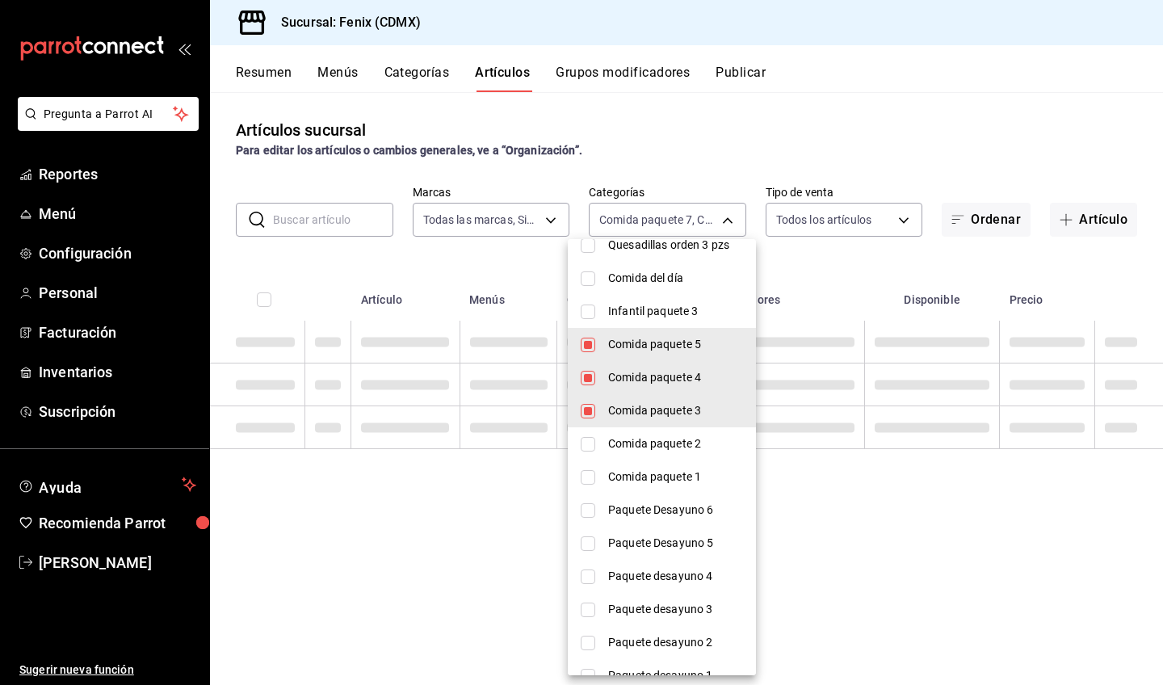
click at [663, 449] on span "Comida paquete 2" at bounding box center [675, 443] width 135 height 17
click at [670, 479] on span "Comida paquete 1" at bounding box center [675, 476] width 135 height 17
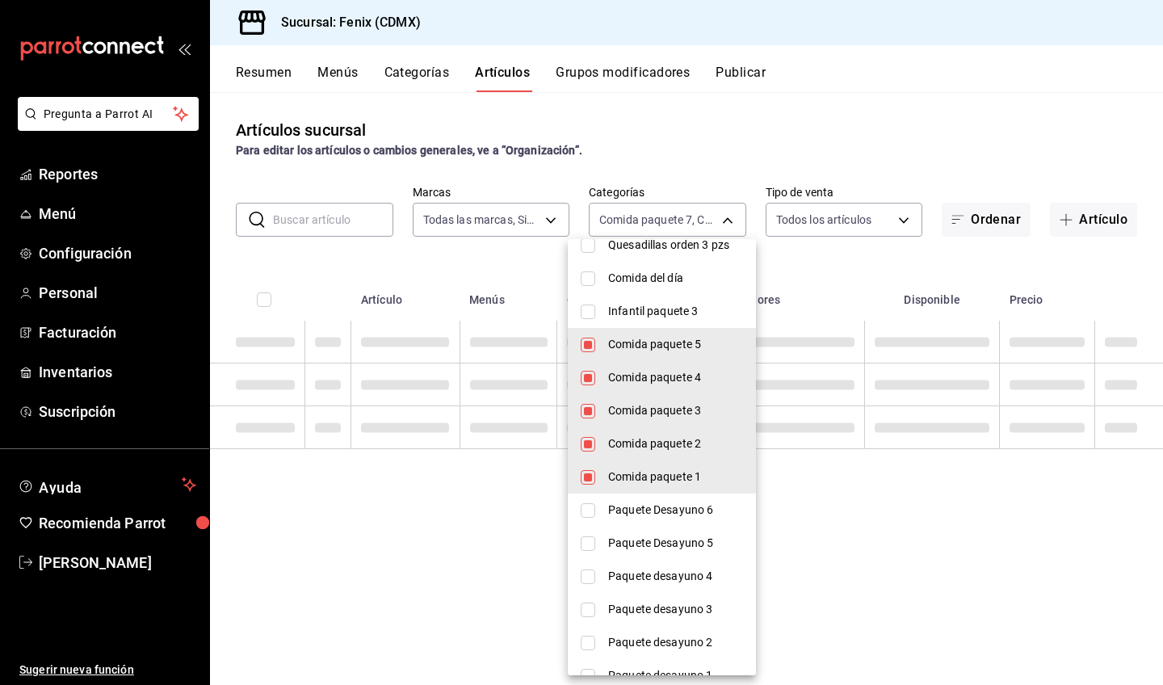
click at [807, 267] on div at bounding box center [581, 342] width 1163 height 685
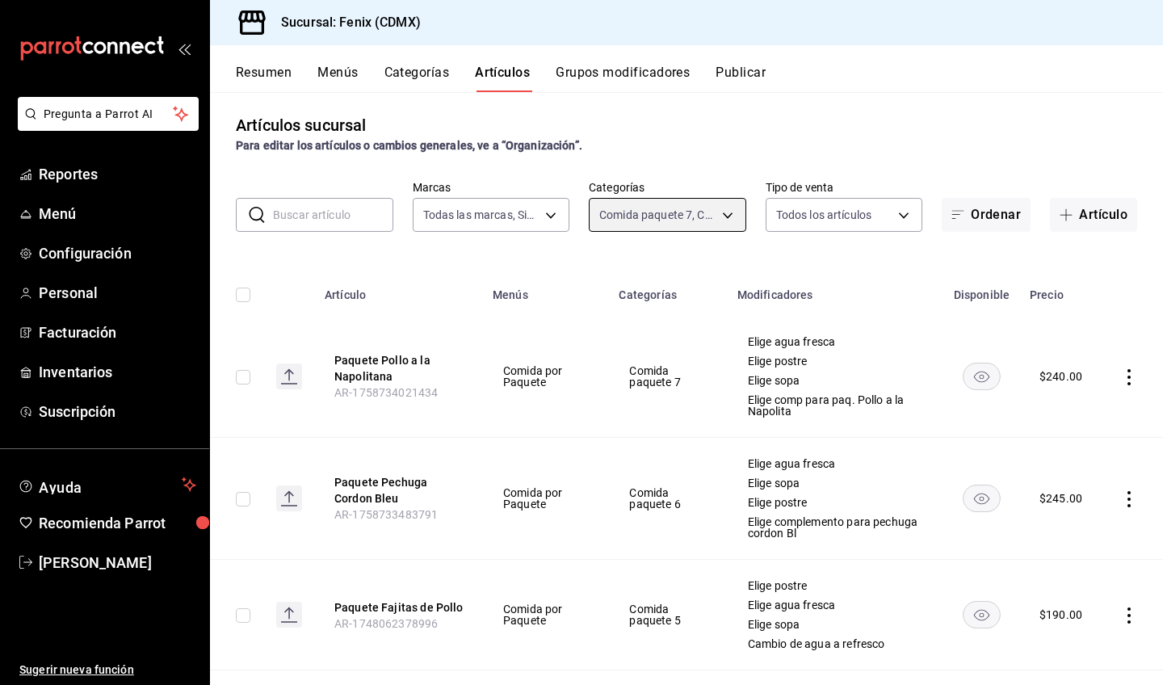
scroll to position [2, 0]
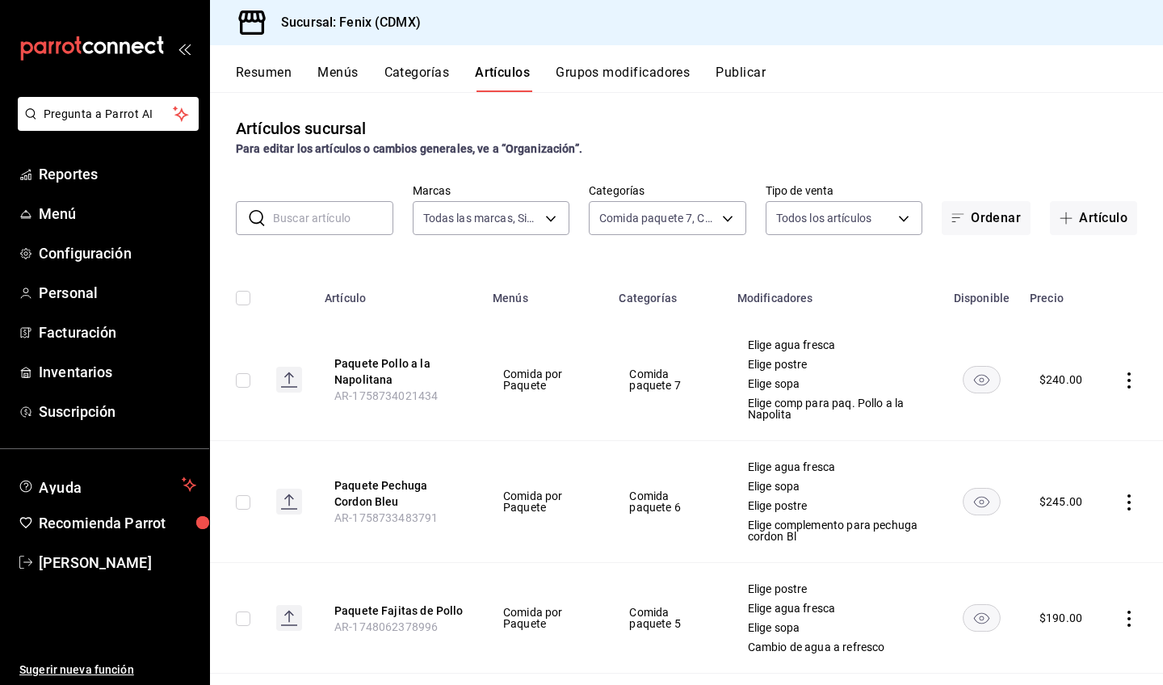
click at [577, 77] on button "Grupos modificadores" at bounding box center [623, 78] width 134 height 27
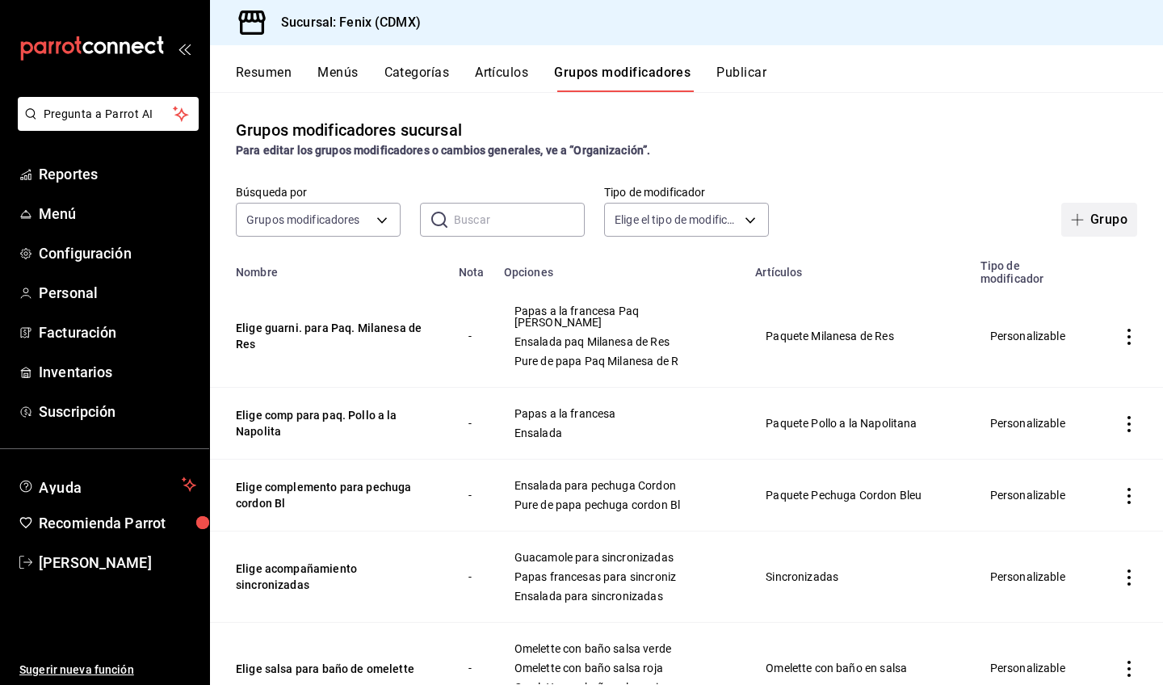
click at [1073, 226] on button "Grupo" at bounding box center [1099, 220] width 76 height 34
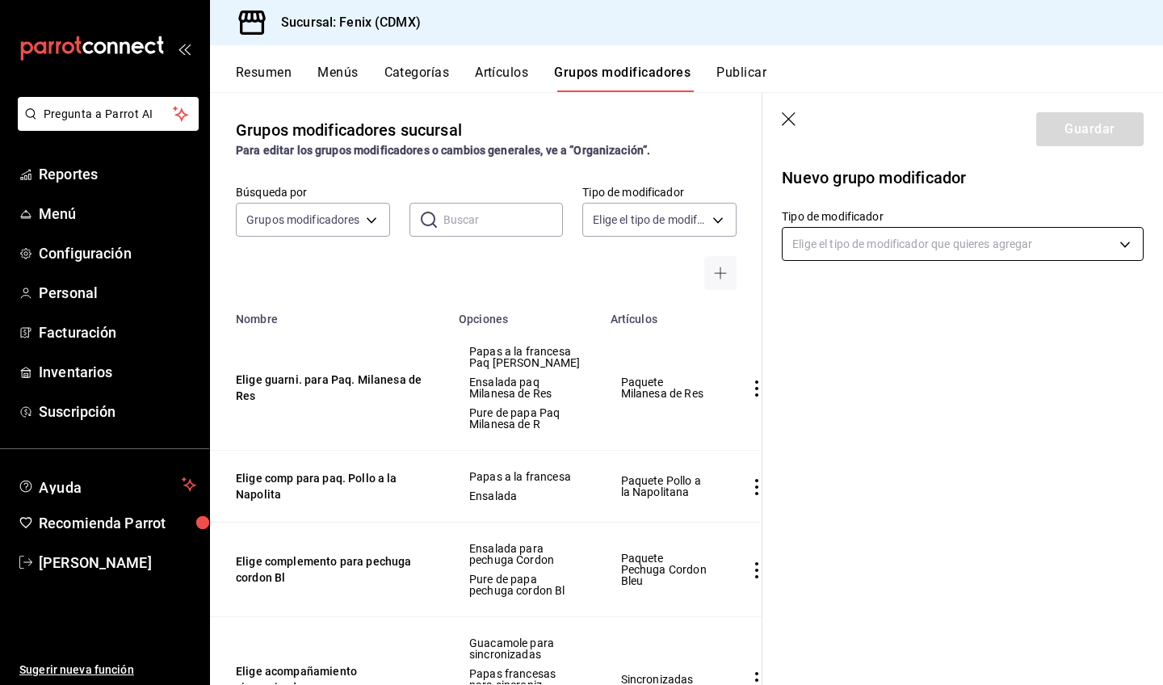
click at [969, 246] on body "Pregunta a Parrot AI Reportes Menú Configuración Personal Facturación Inventari…" at bounding box center [581, 342] width 1163 height 685
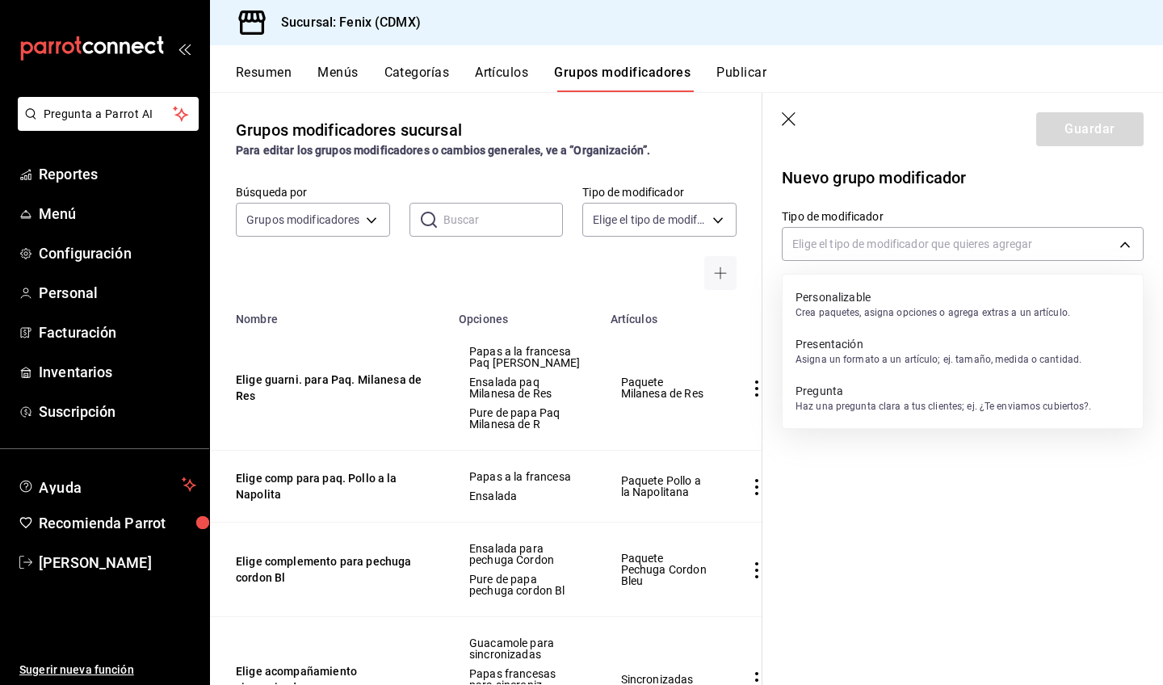
click at [942, 307] on p "Crea paquetes, asigna opciones o agrega extras a un artículo." at bounding box center [933, 312] width 275 height 15
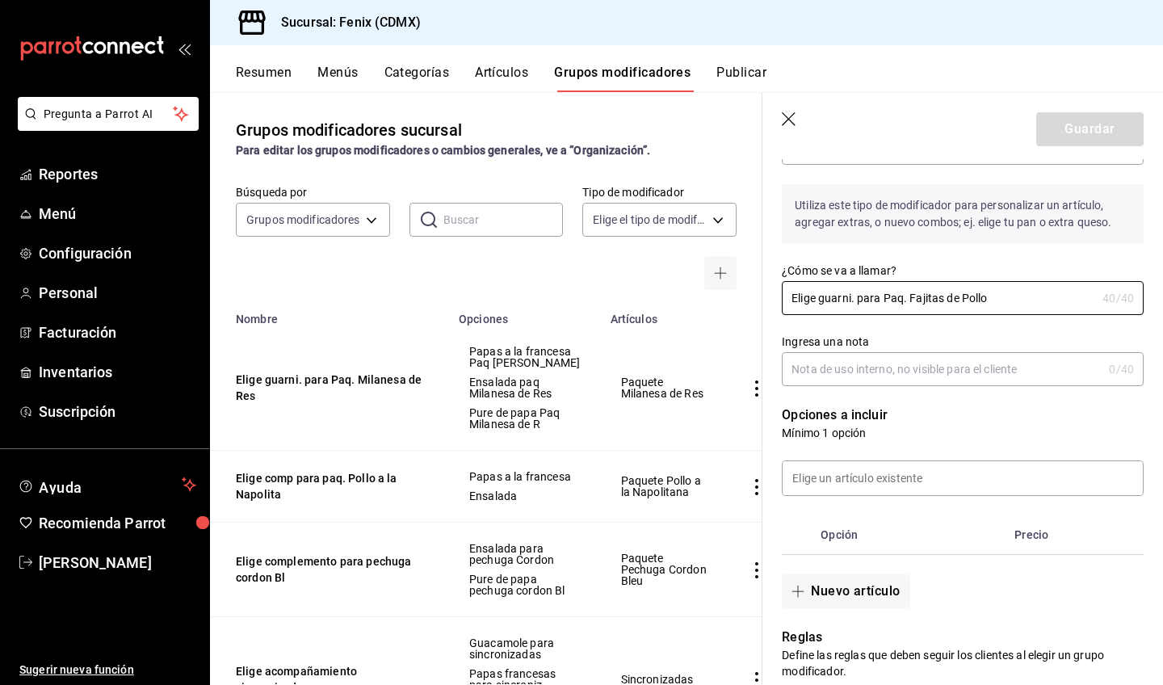
scroll to position [229, 0]
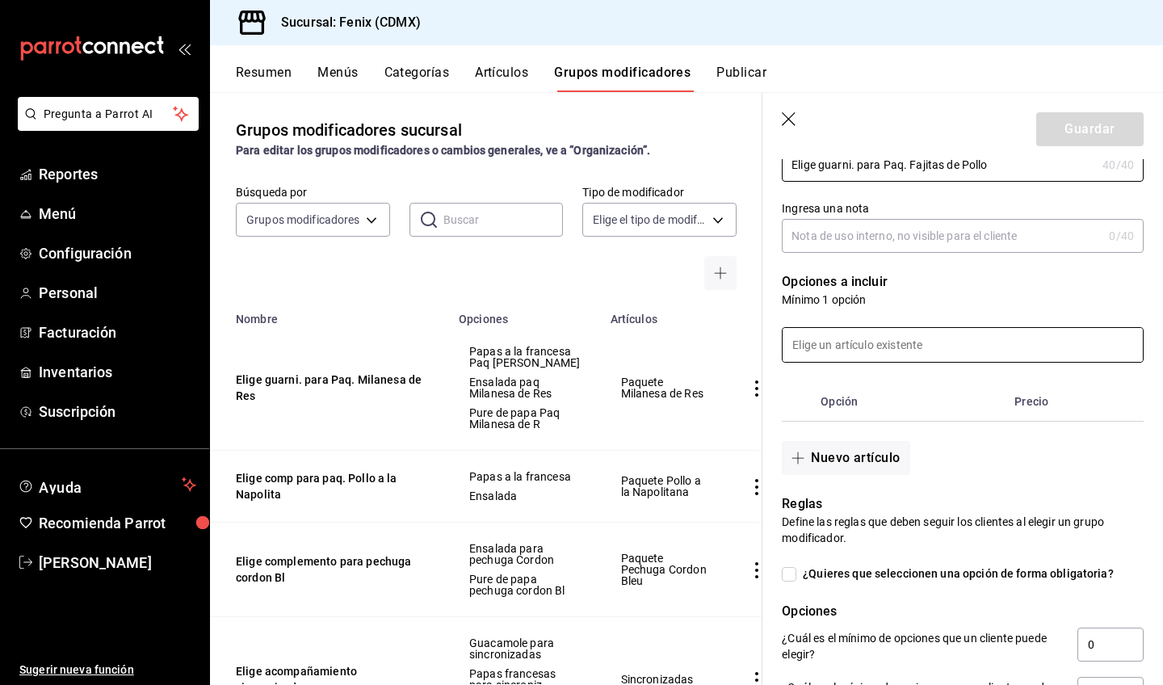
click at [922, 346] on input at bounding box center [963, 345] width 360 height 34
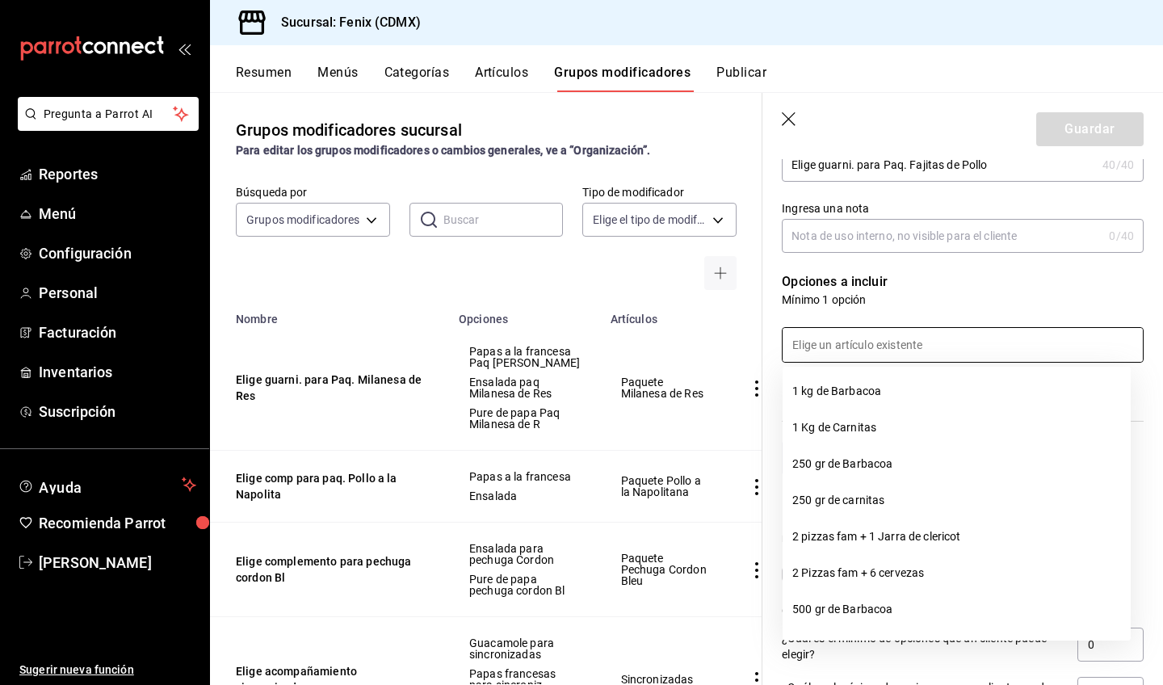
click at [918, 355] on input at bounding box center [963, 345] width 360 height 34
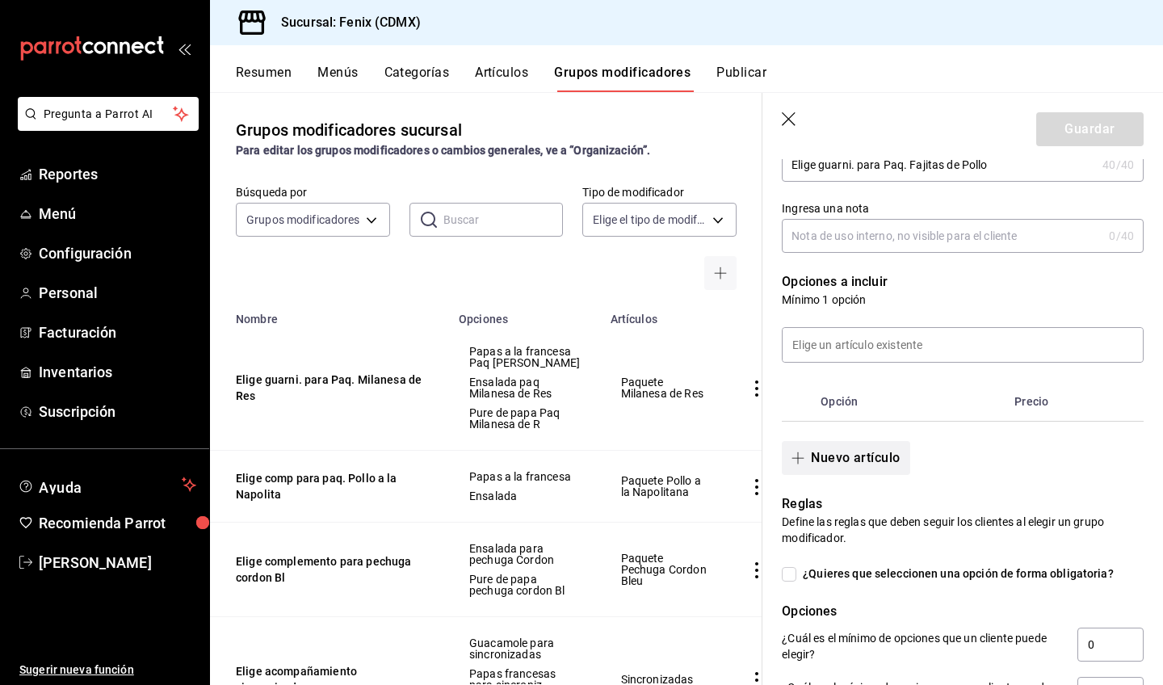
click at [855, 460] on button "Nuevo artículo" at bounding box center [846, 458] width 128 height 34
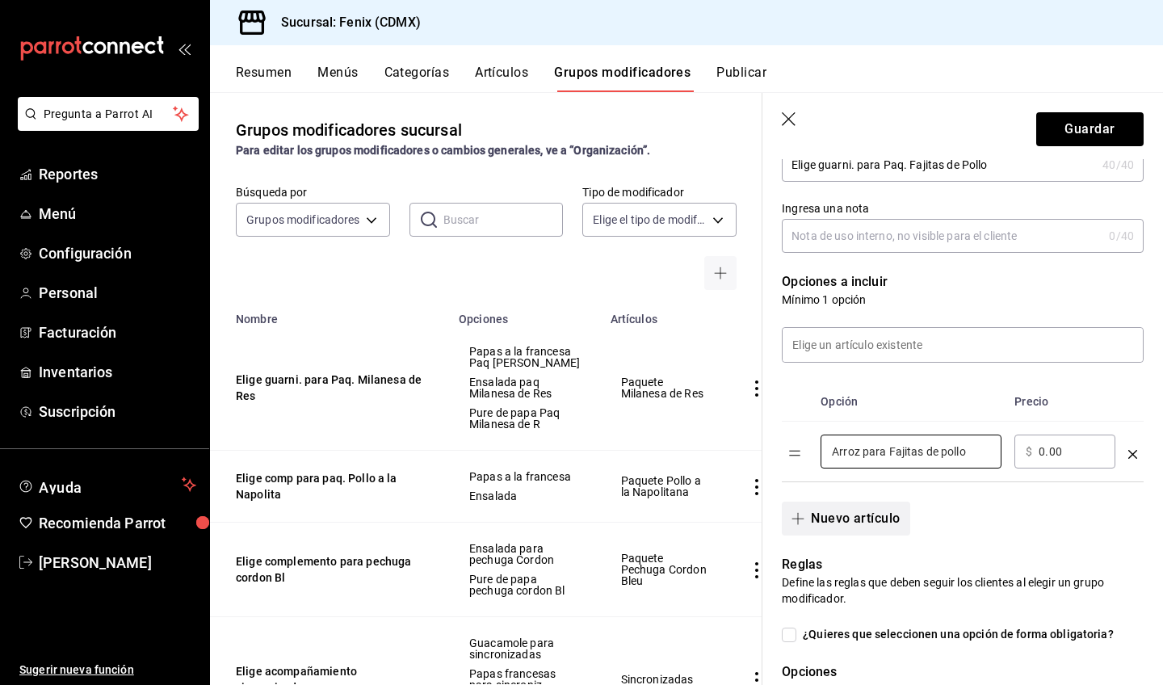
click at [888, 518] on button "Nuevo artículo" at bounding box center [846, 519] width 128 height 34
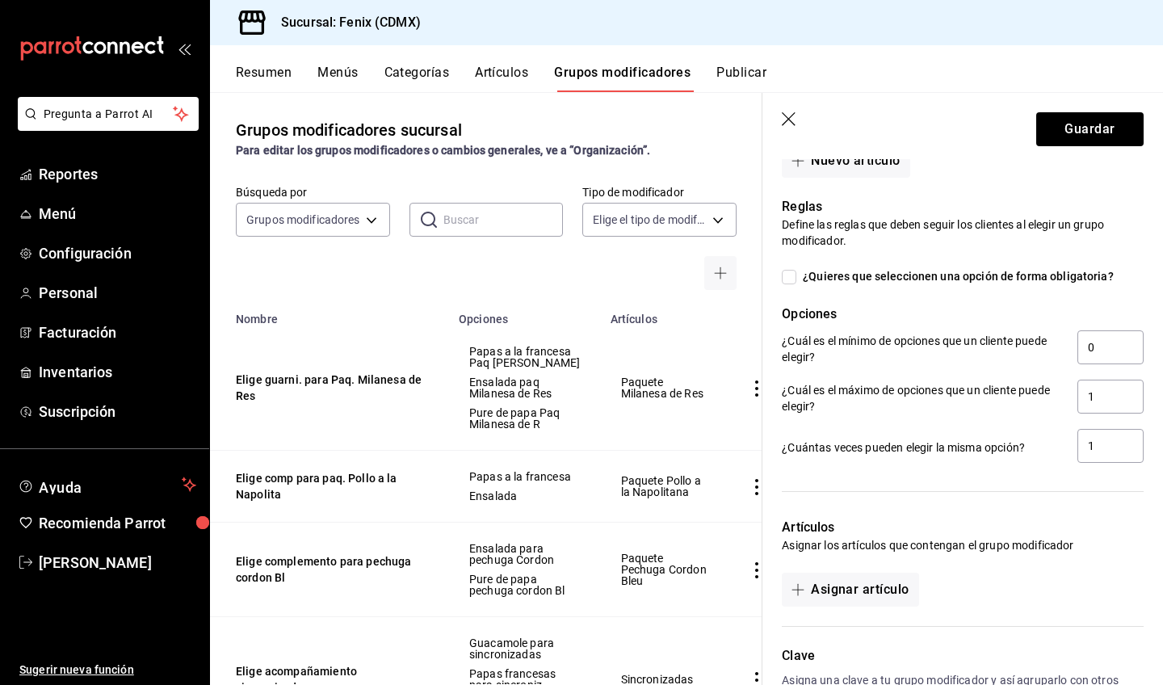
scroll to position [761, 0]
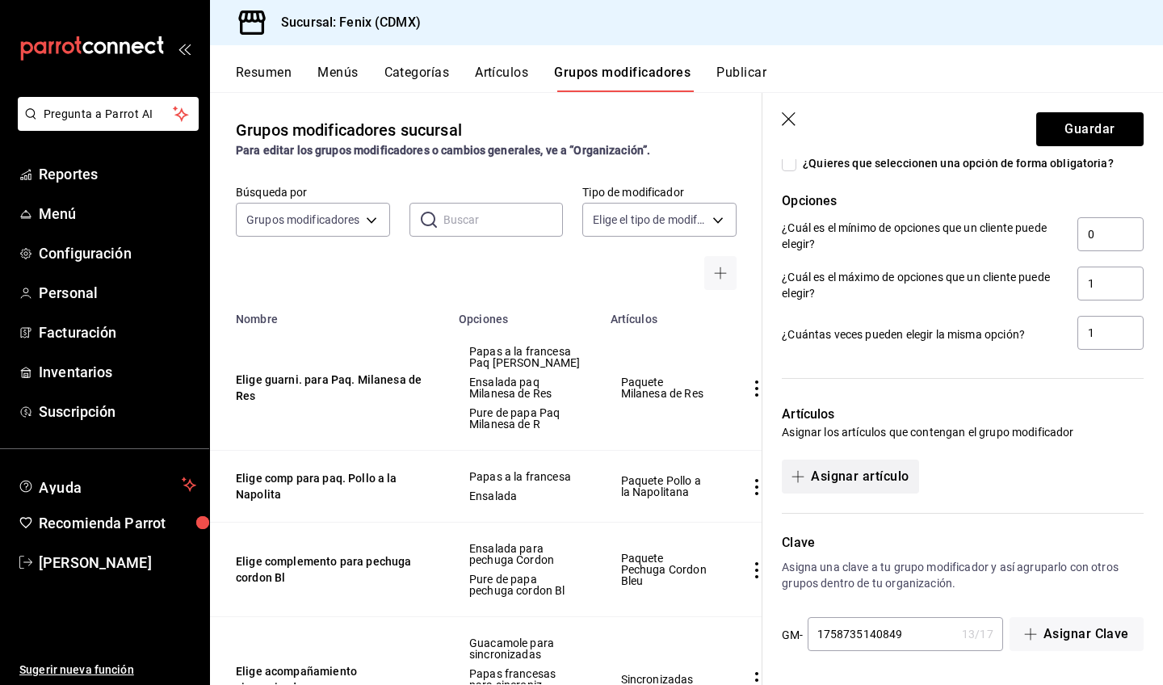
click at [878, 468] on button "Asignar artículo" at bounding box center [850, 477] width 137 height 34
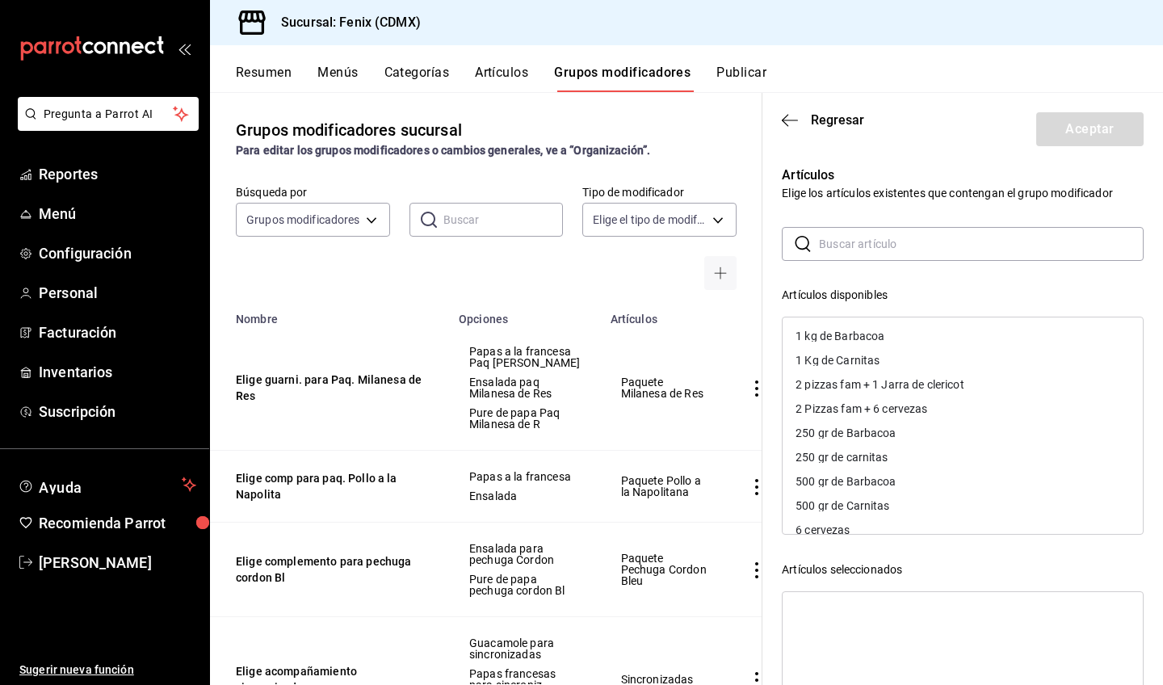
click at [914, 250] on input "text" at bounding box center [981, 244] width 325 height 32
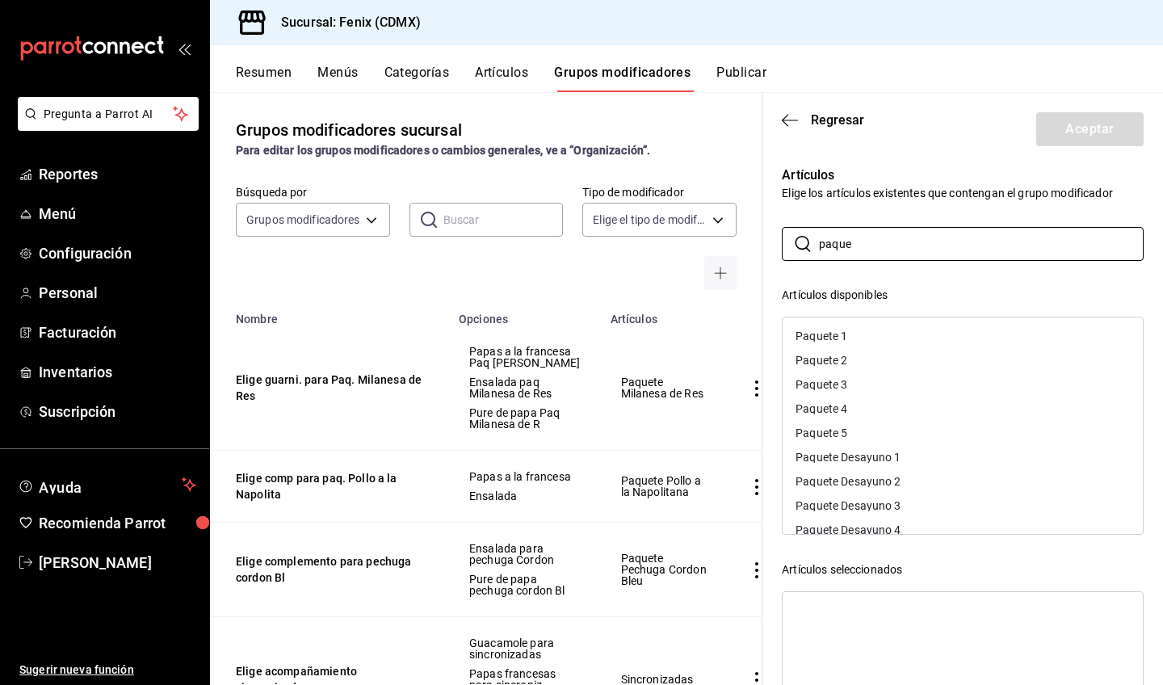
scroll to position [239, 0]
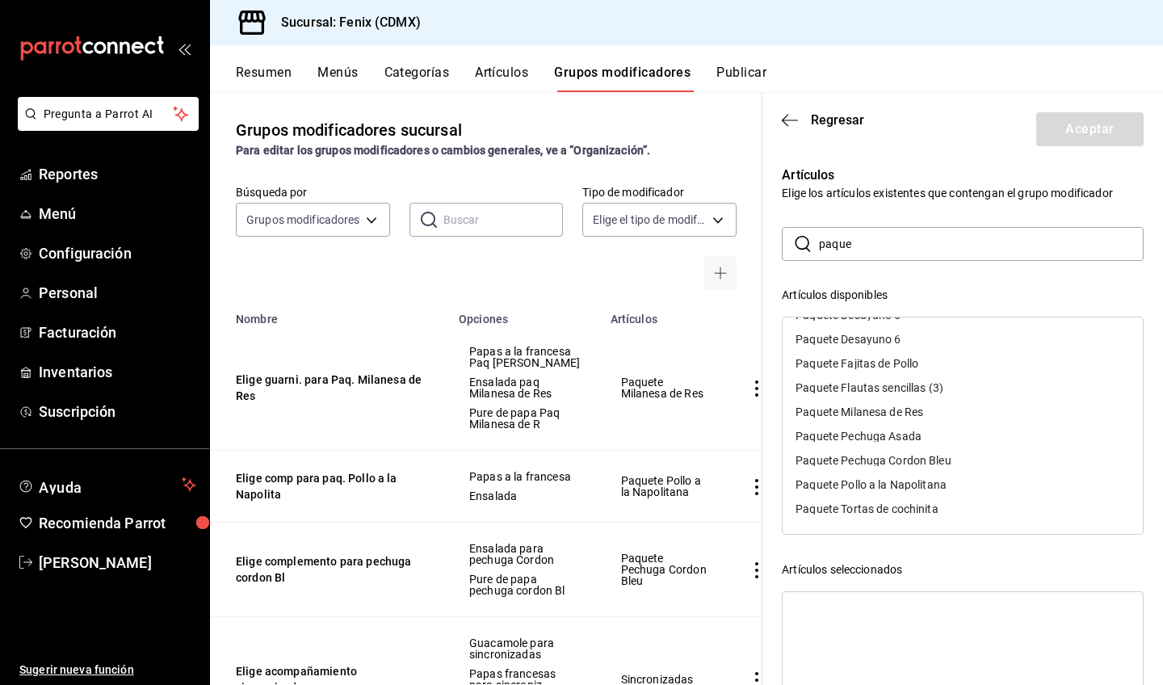
click at [941, 357] on div "Paquete Fajitas de Pollo" at bounding box center [963, 363] width 360 height 24
click at [1018, 284] on div "​ paque ​ Artículos disponibles Paquete 1 Paquete 2 Paquete 3 Paquete 4 Paquete…" at bounding box center [963, 515] width 362 height 577
click at [1077, 129] on button "Aceptar" at bounding box center [1089, 129] width 107 height 34
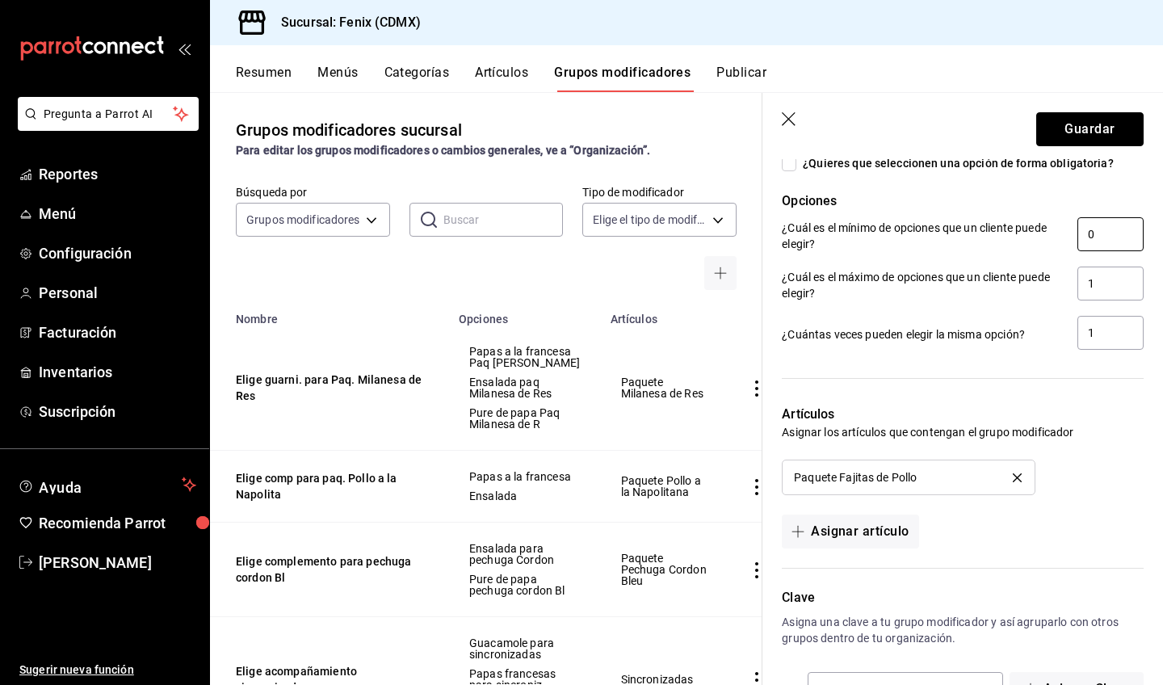
drag, startPoint x: 1077, startPoint y: 129, endPoint x: 1081, endPoint y: 237, distance: 108.3
click at [1081, 237] on section "Guardar Nuevo grupo modificador Tipo de modificador Personalizable CUSTOMIZABLE…" at bounding box center [962, 389] width 401 height 592
click at [1097, 244] on input "0" at bounding box center [1110, 234] width 66 height 34
click at [1107, 134] on button "Guardar" at bounding box center [1089, 129] width 107 height 34
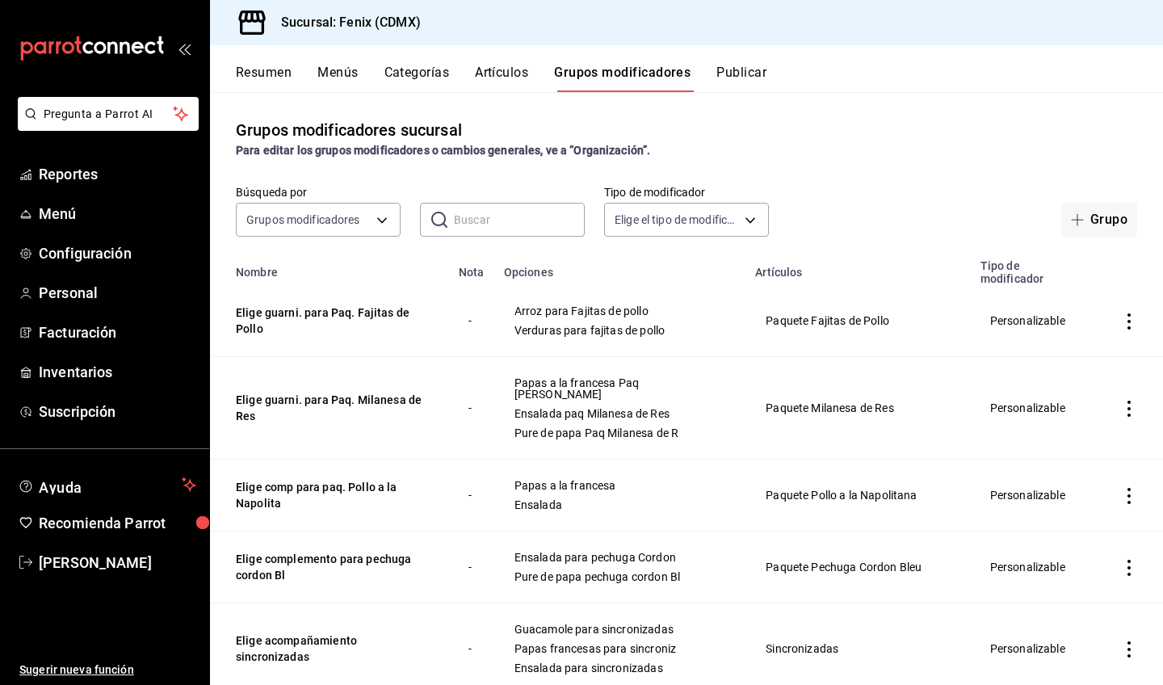
click at [525, 75] on button "Artículos" at bounding box center [501, 78] width 53 height 27
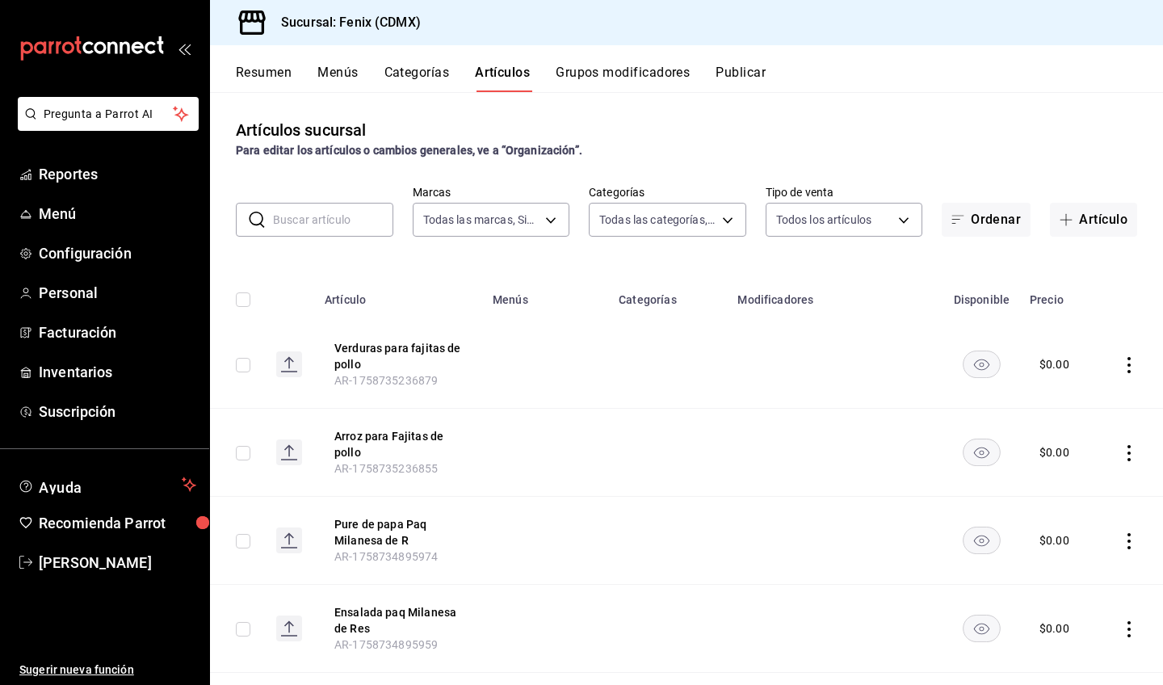
click at [586, 80] on button "Grupos modificadores" at bounding box center [623, 78] width 134 height 27
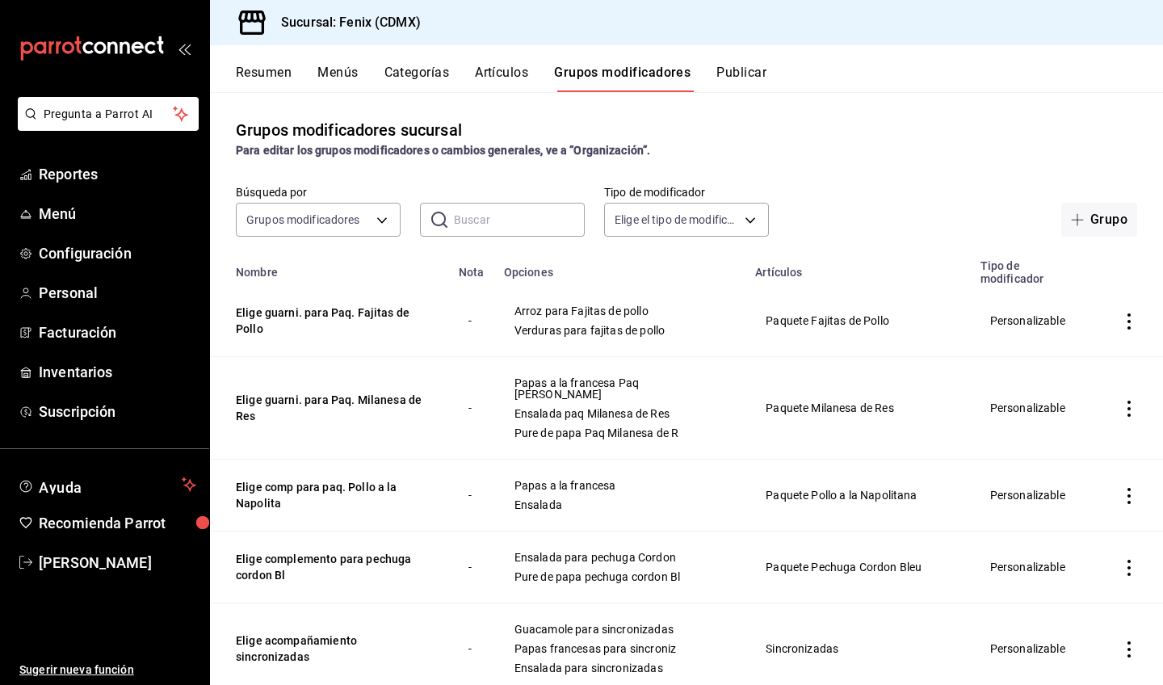
click at [513, 76] on button "Artículos" at bounding box center [501, 78] width 53 height 27
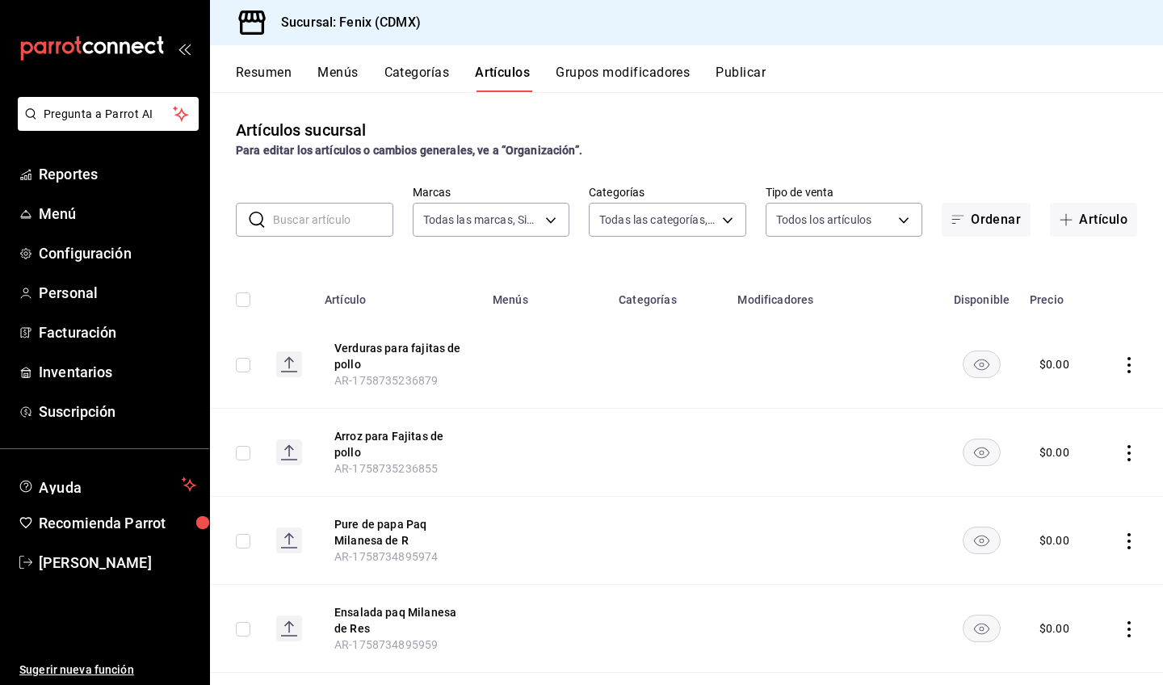
click at [437, 78] on button "Categorías" at bounding box center [416, 78] width 65 height 27
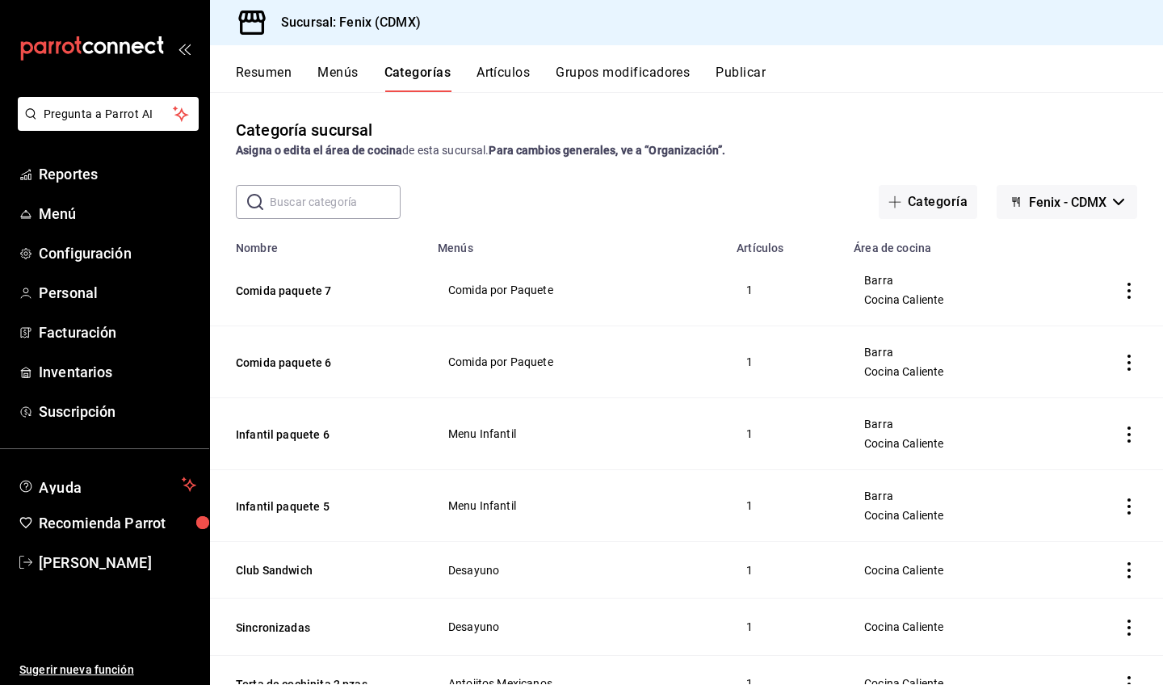
click at [512, 78] on button "Artículos" at bounding box center [503, 78] width 53 height 27
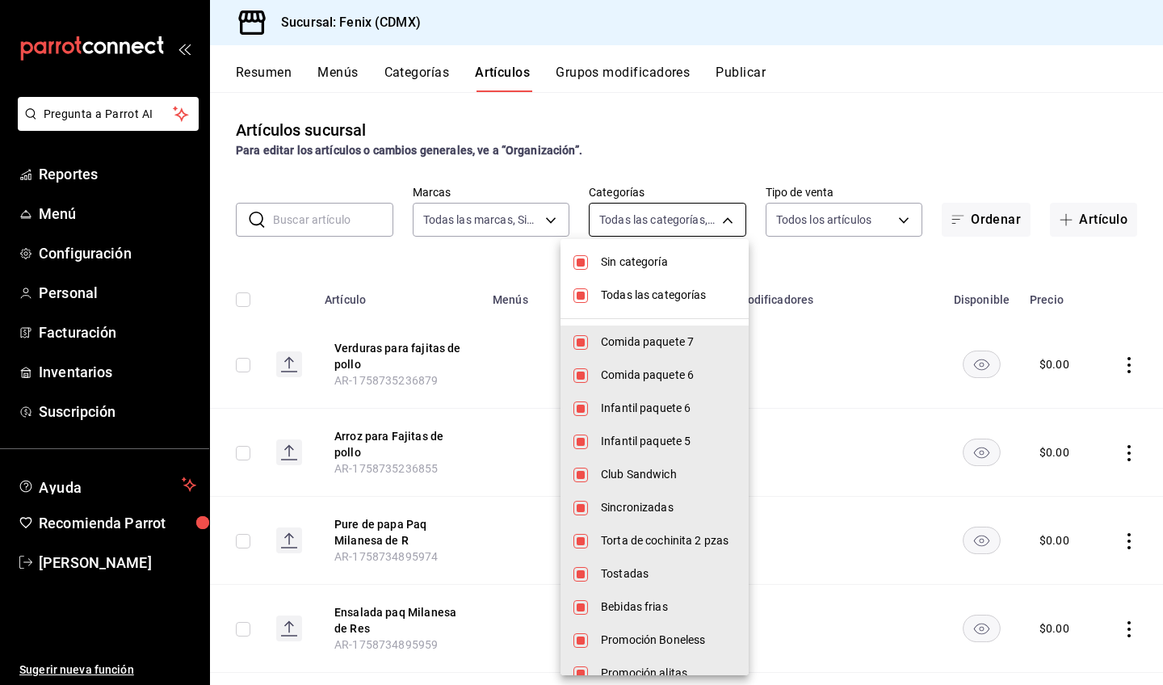
click at [686, 221] on body "Pregunta a Parrot AI Reportes Menú Configuración Personal Facturación Inventari…" at bounding box center [581, 342] width 1163 height 685
click at [673, 267] on span "Sin categoría" at bounding box center [668, 262] width 135 height 17
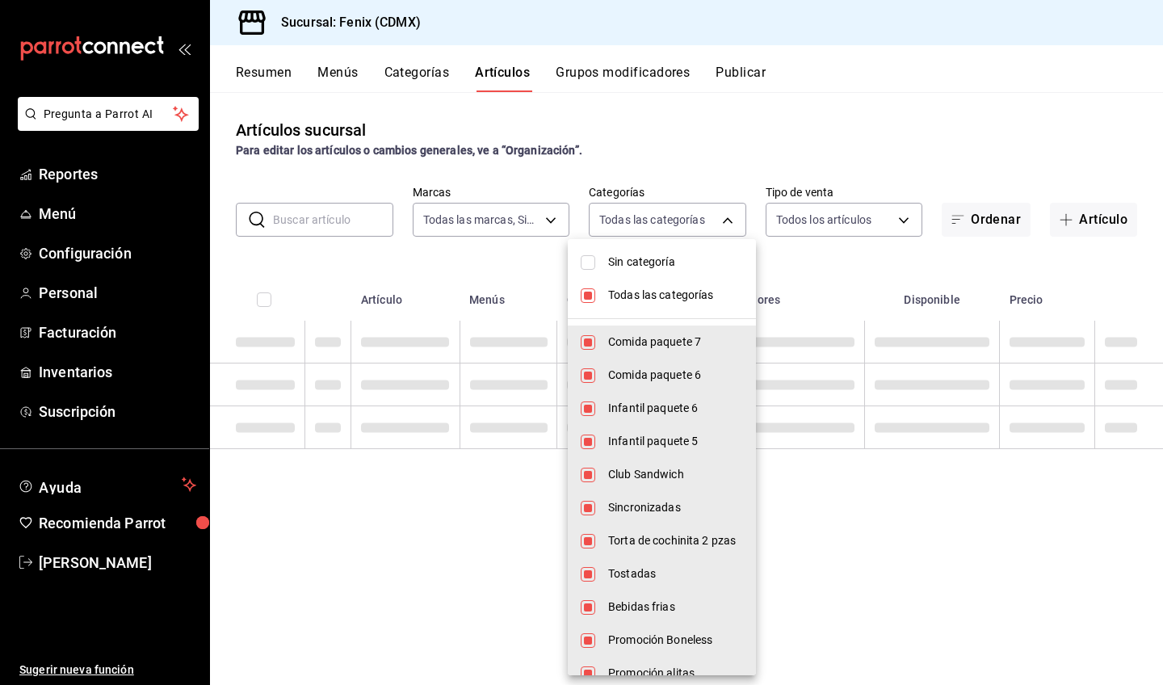
click at [671, 291] on span "Todas las categorías" at bounding box center [675, 295] width 135 height 17
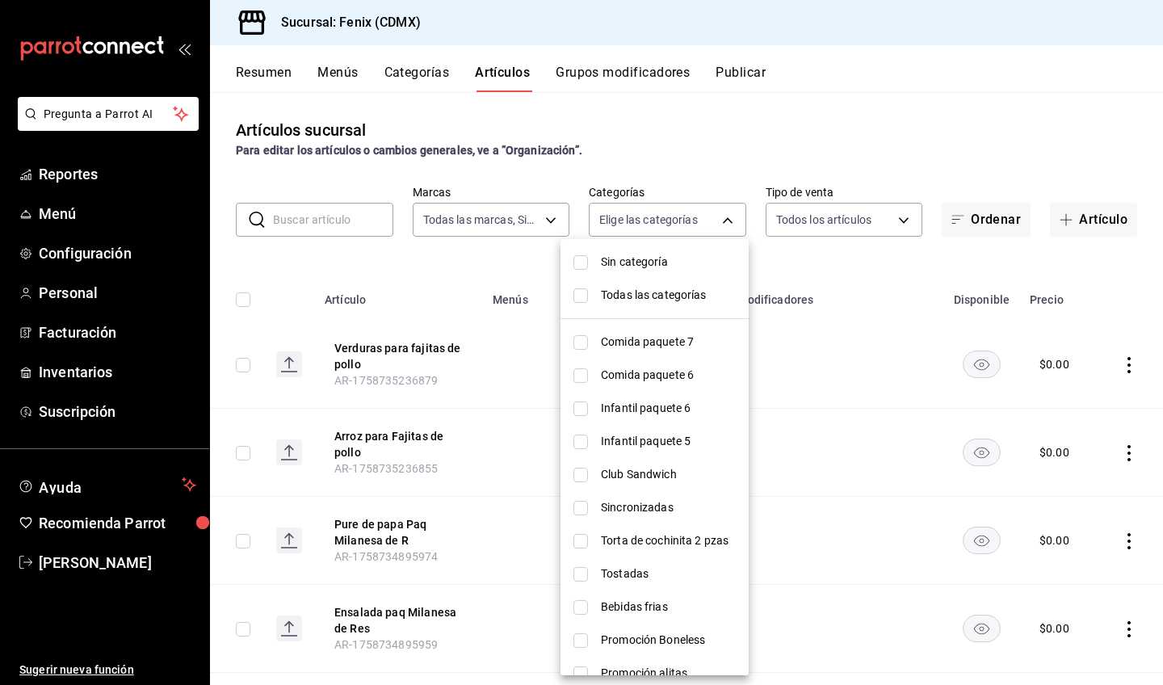
click at [653, 348] on span "Comida paquete 7" at bounding box center [668, 342] width 135 height 17
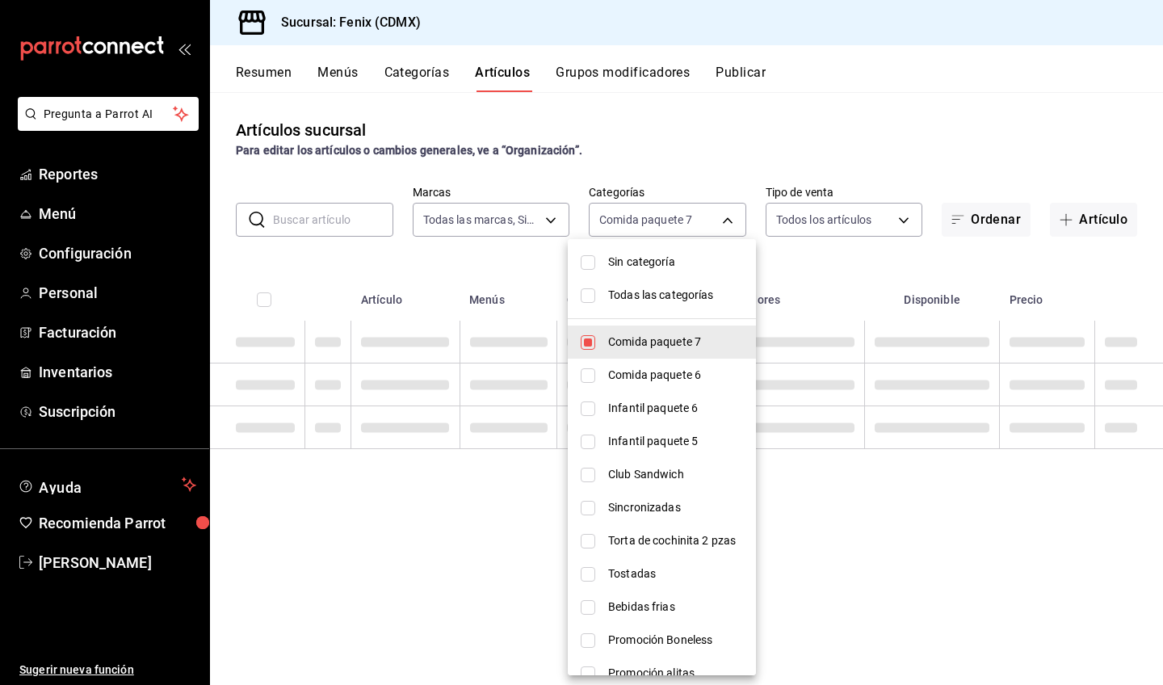
click at [656, 374] on span "Comida paquete 6" at bounding box center [675, 375] width 135 height 17
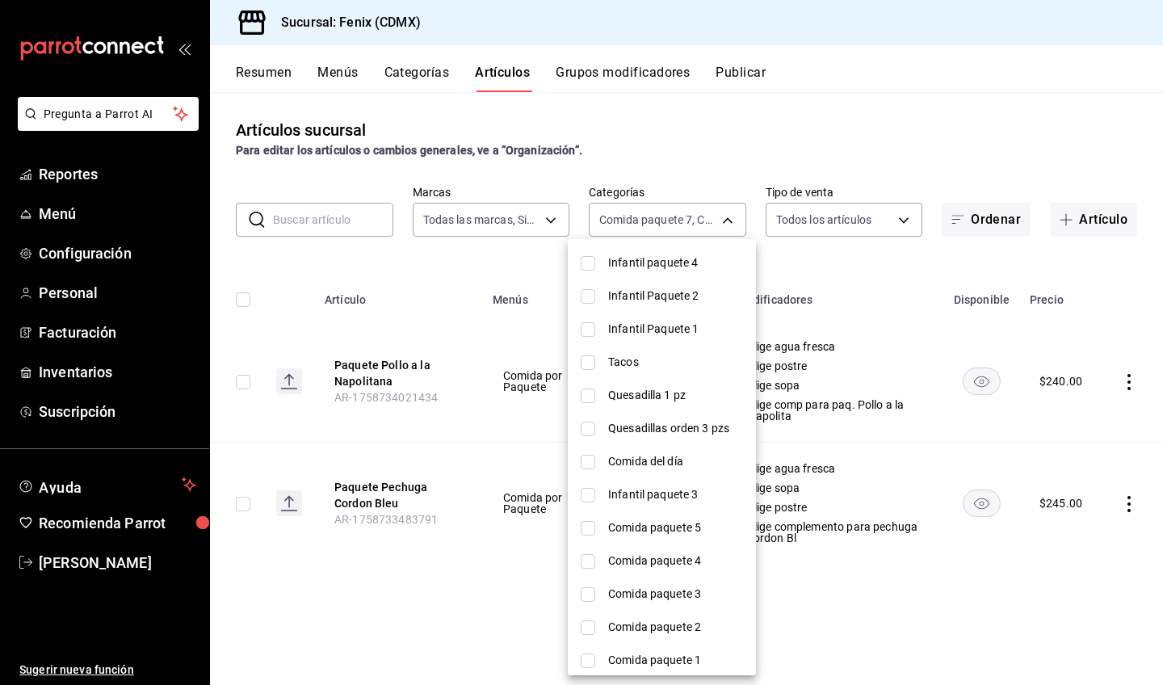
scroll to position [817, 0]
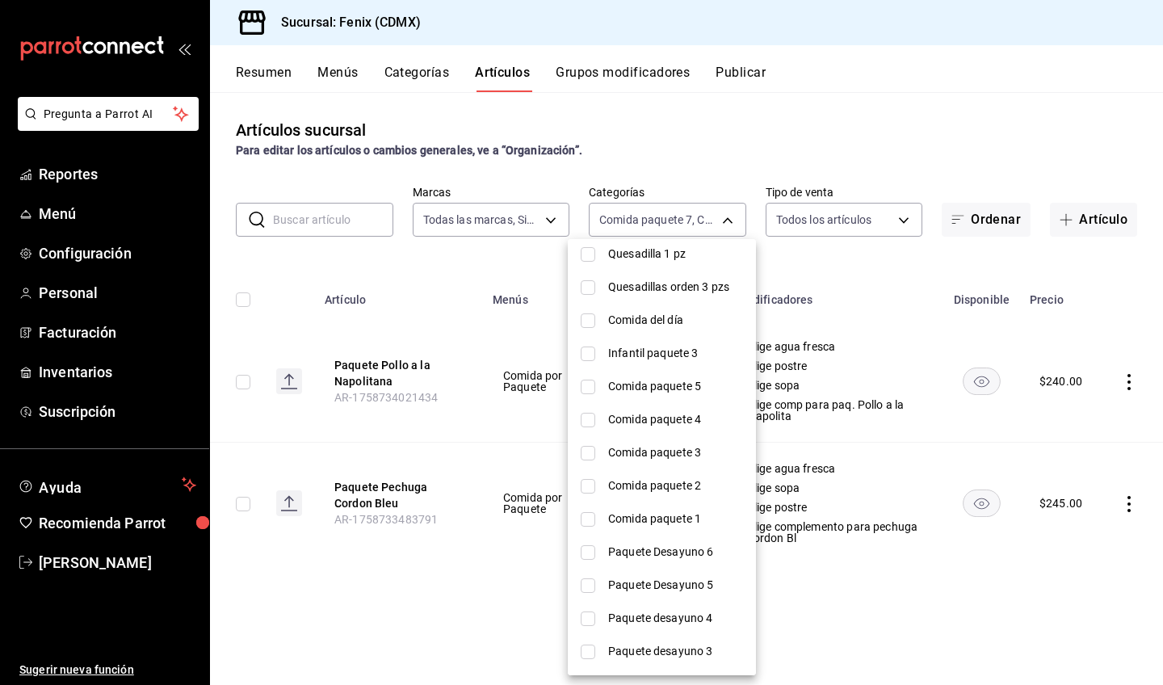
click at [645, 387] on span "Comida paquete 5" at bounding box center [675, 386] width 135 height 17
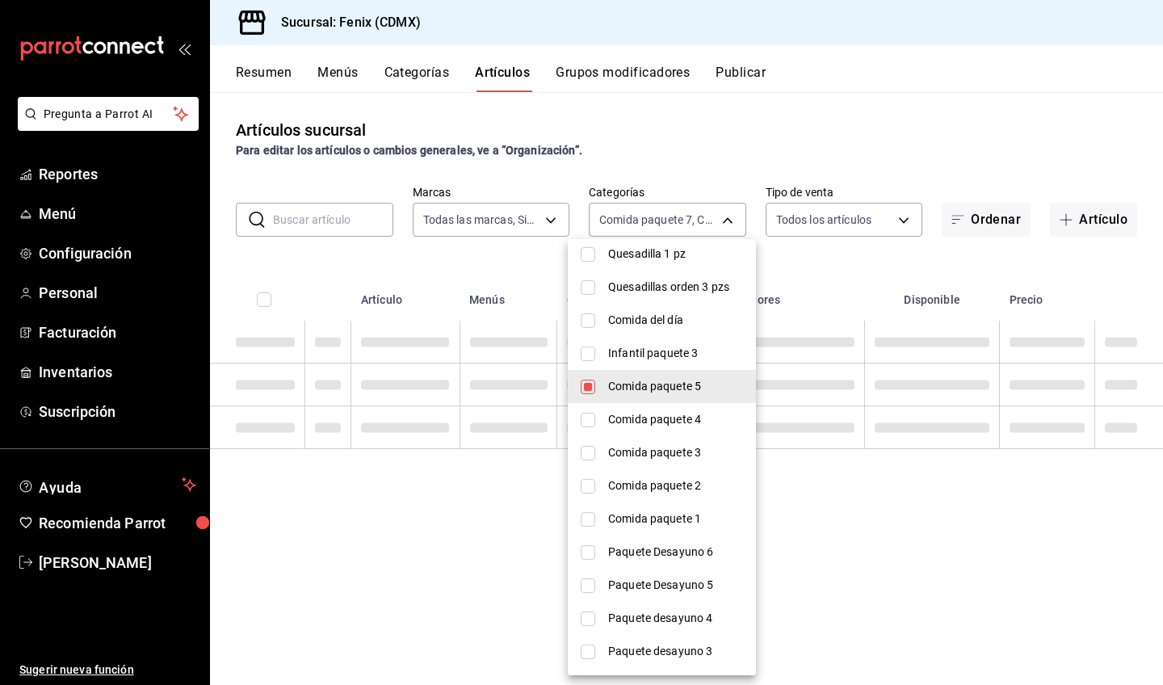
click at [645, 417] on span "Comida paquete 4" at bounding box center [675, 419] width 135 height 17
click at [651, 450] on span "Comida paquete 3" at bounding box center [675, 452] width 135 height 17
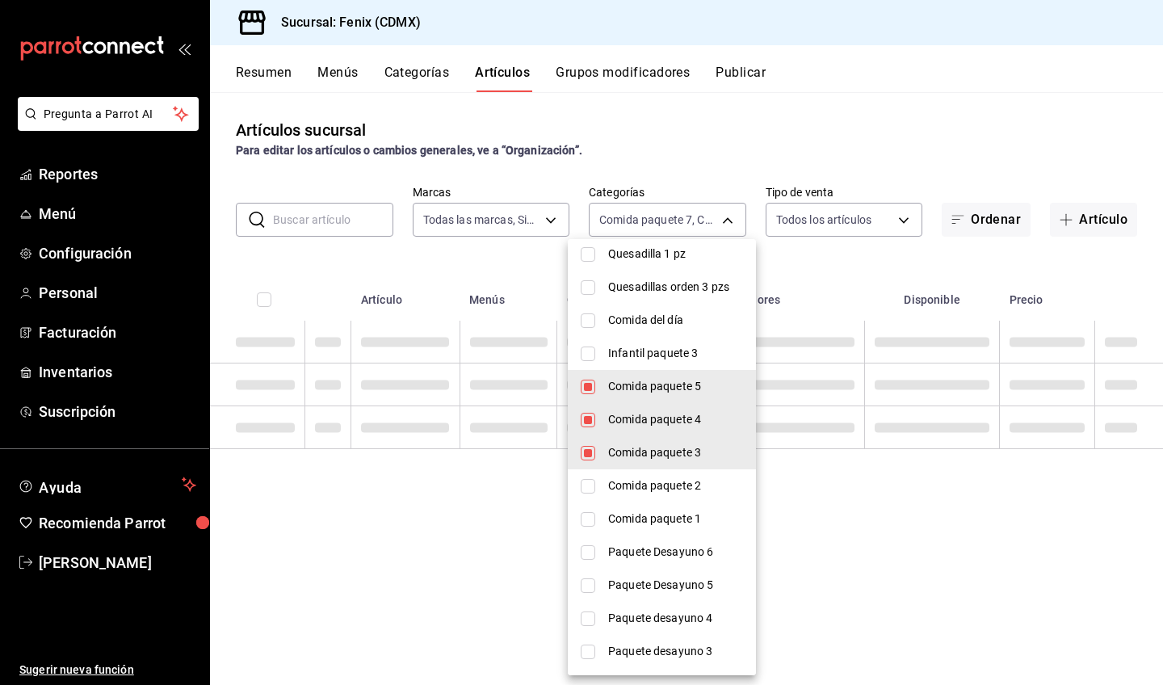
click at [662, 477] on li "Comida paquete 2" at bounding box center [662, 485] width 188 height 33
click at [677, 515] on span "Comida paquete 1" at bounding box center [675, 518] width 135 height 17
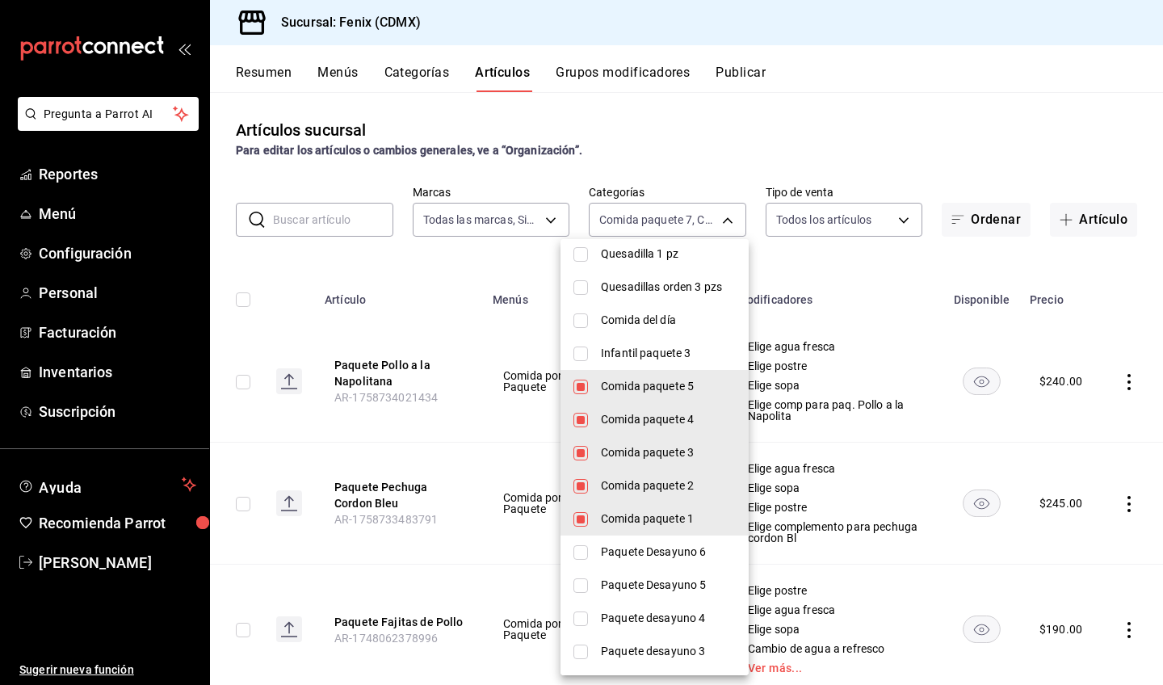
click at [882, 266] on div at bounding box center [581, 342] width 1163 height 685
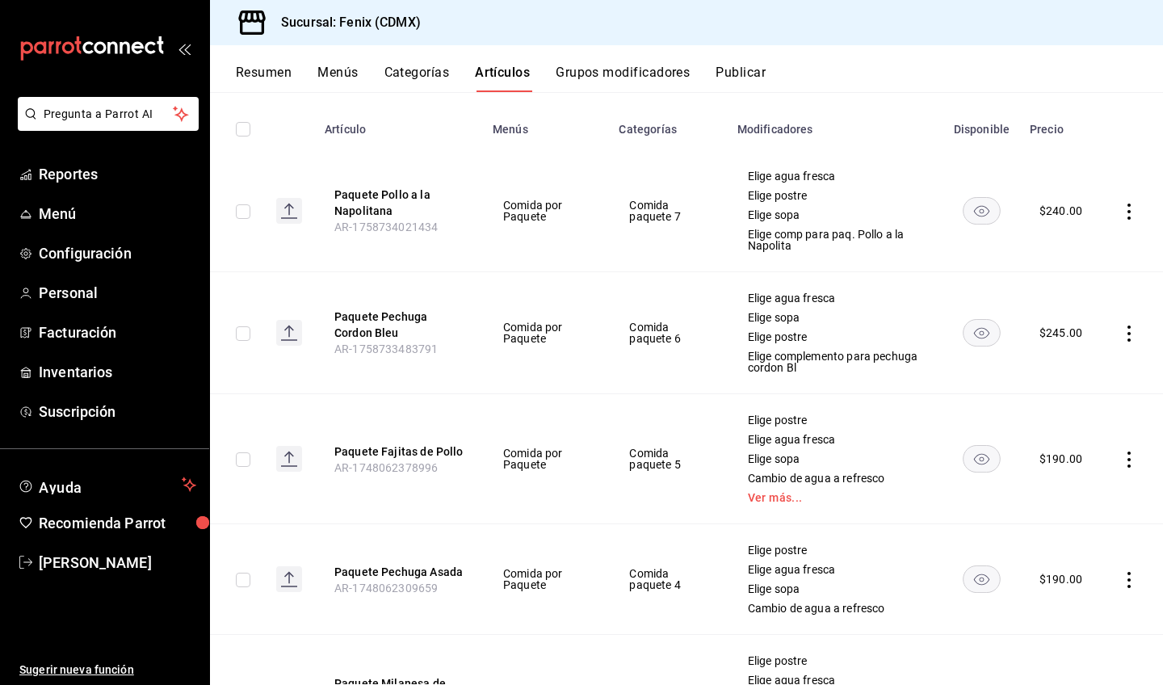
scroll to position [174, 0]
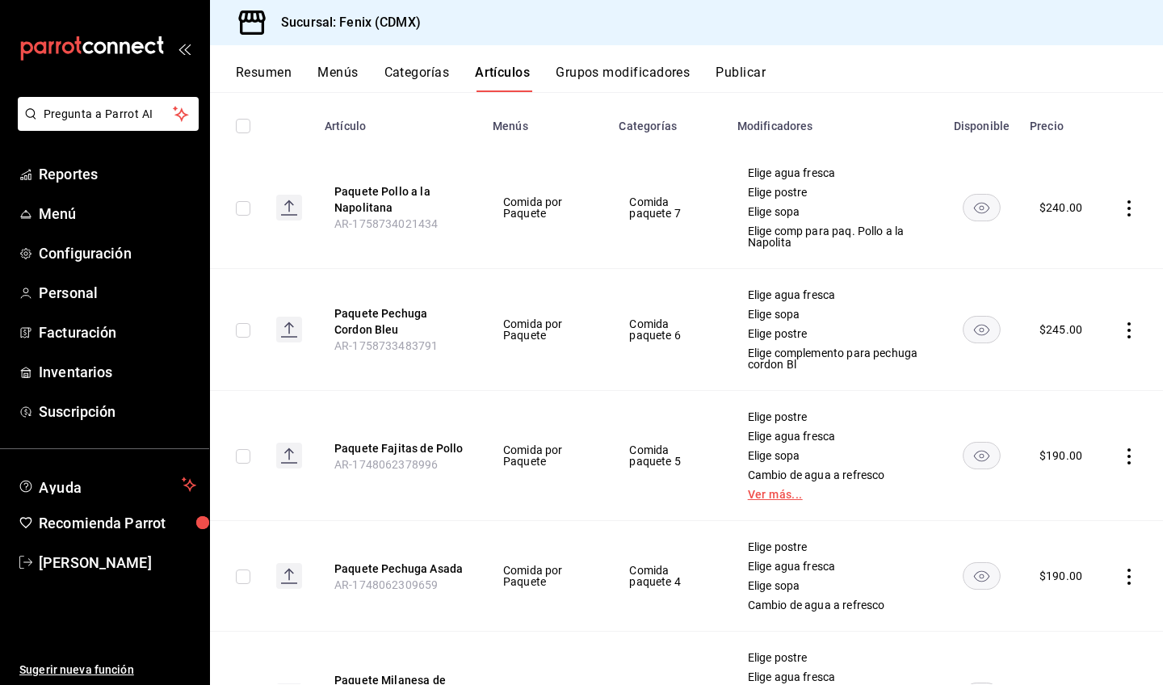
click at [758, 497] on link "Ver más..." at bounding box center [835, 494] width 175 height 11
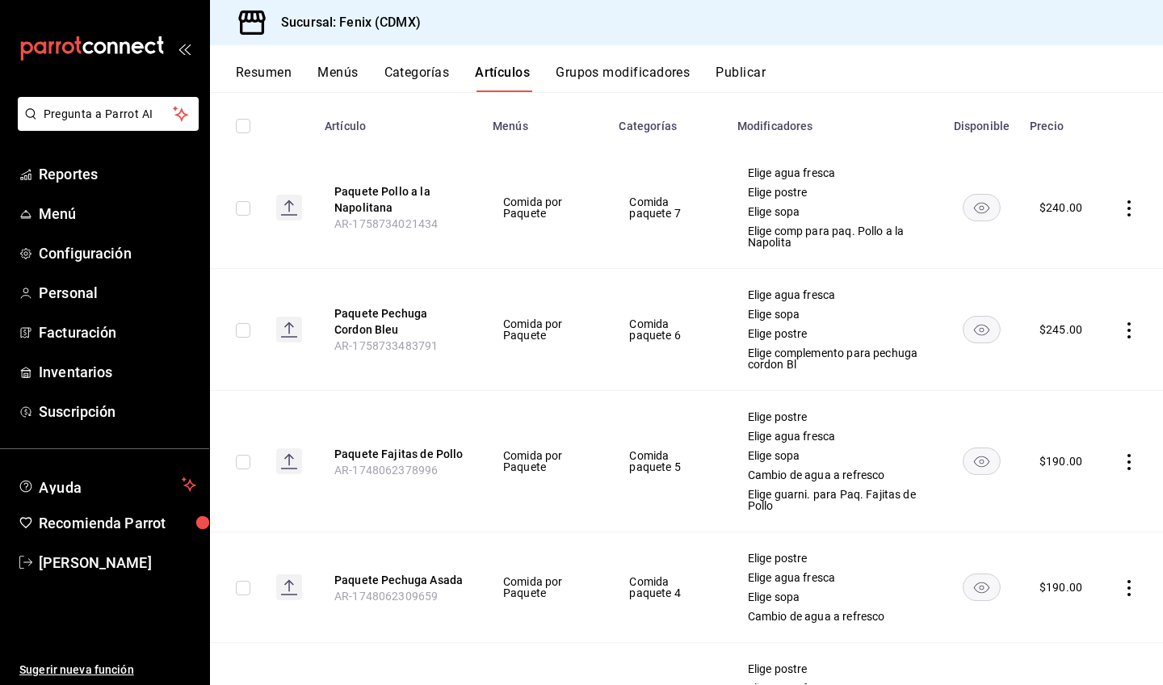
click at [1121, 464] on icon "actions" at bounding box center [1129, 462] width 16 height 16
click at [1084, 493] on span "Editar" at bounding box center [1069, 499] width 42 height 17
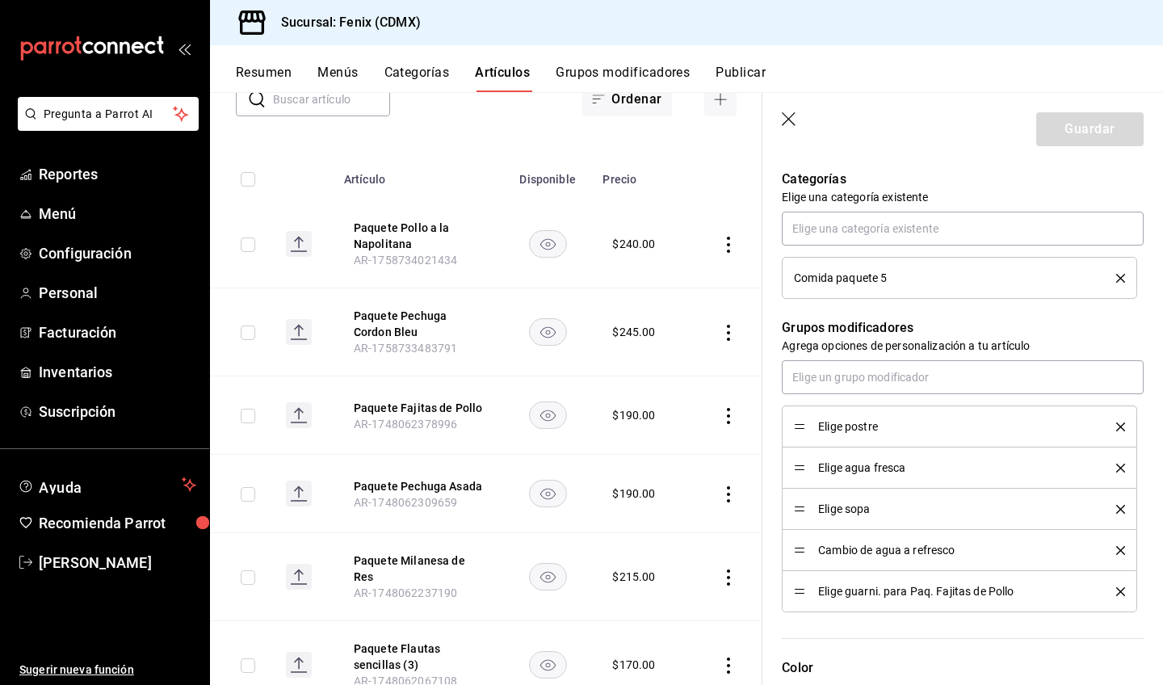
scroll to position [716, 0]
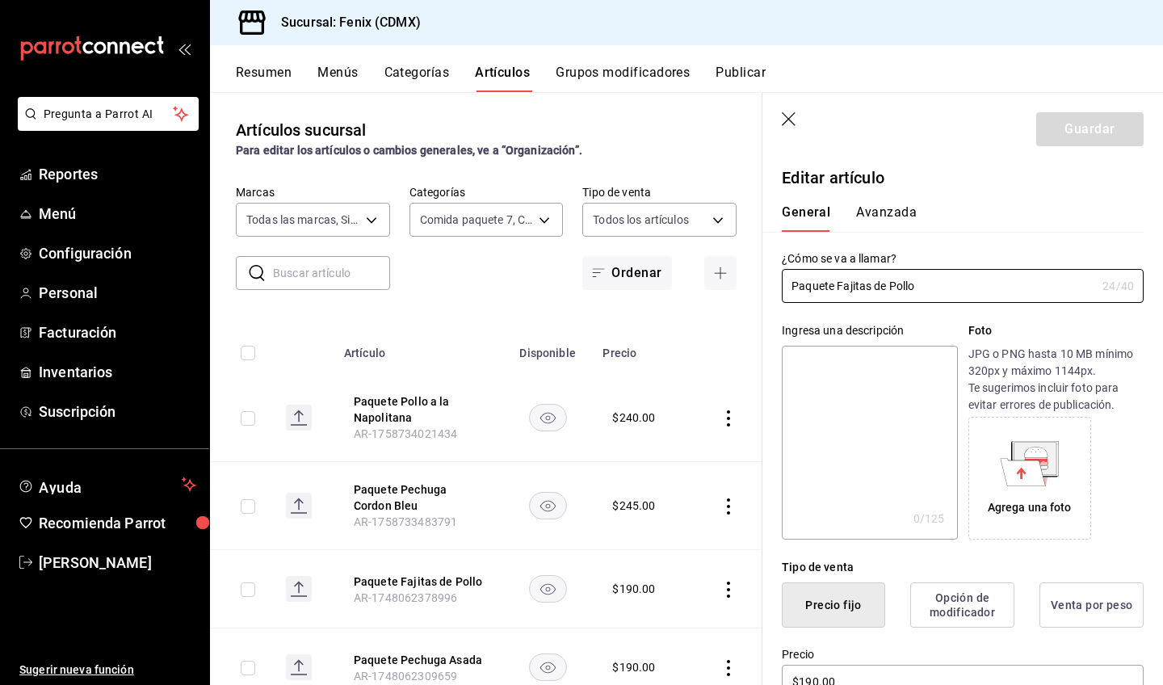
scroll to position [716, 0]
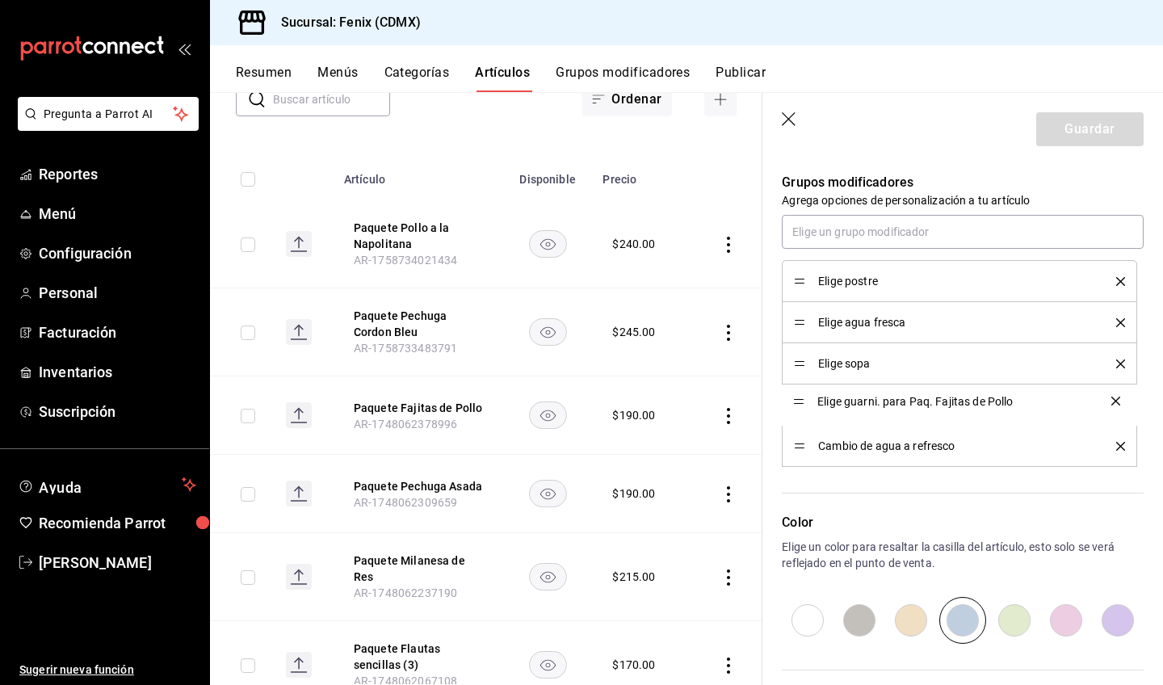
drag, startPoint x: 0, startPoint y: 0, endPoint x: 802, endPoint y: 401, distance: 896.5
click at [1103, 130] on button "Guardar" at bounding box center [1089, 129] width 107 height 34
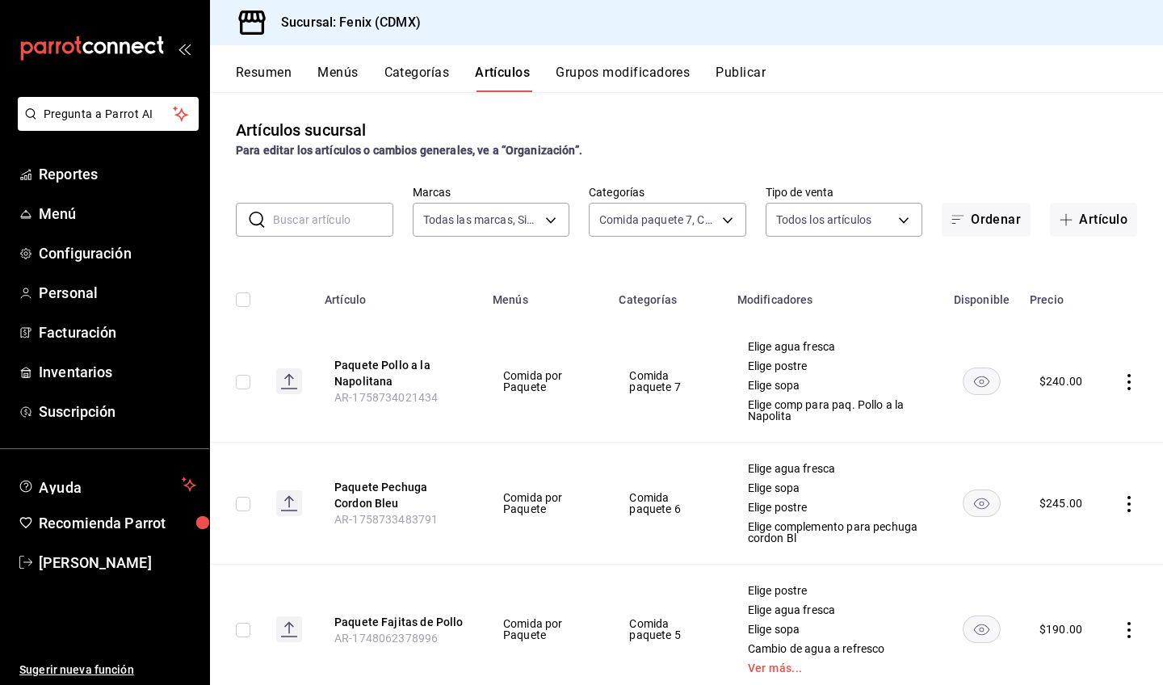
scroll to position [76, 0]
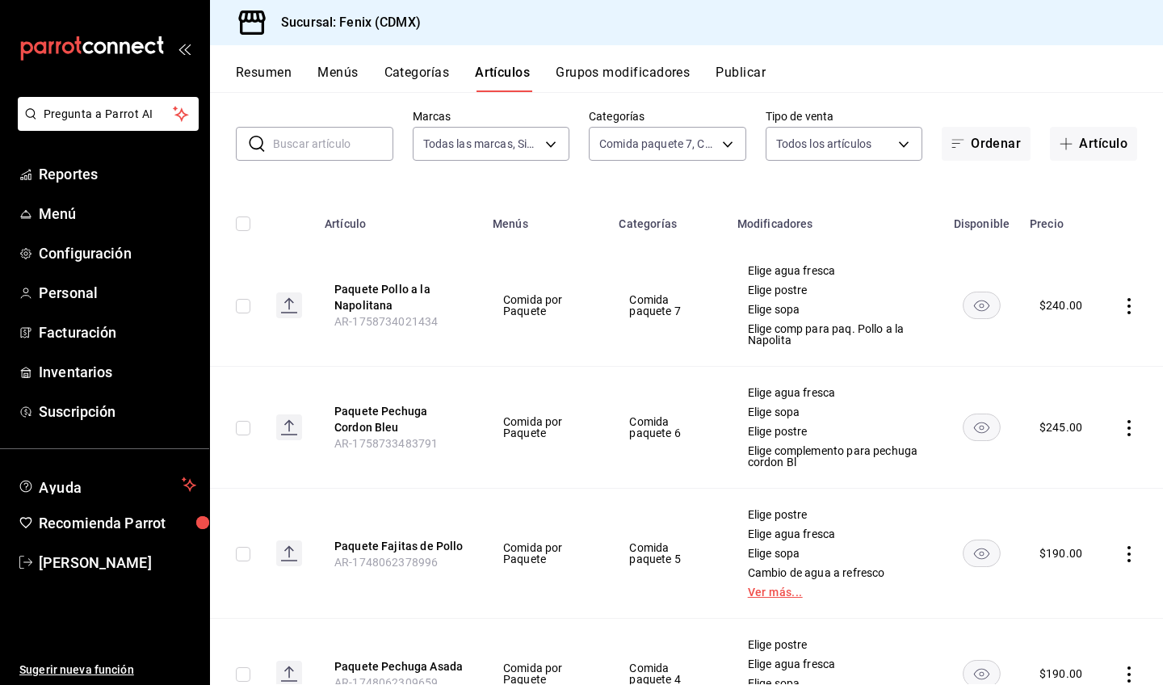
click at [759, 592] on link "Ver más..." at bounding box center [835, 591] width 175 height 11
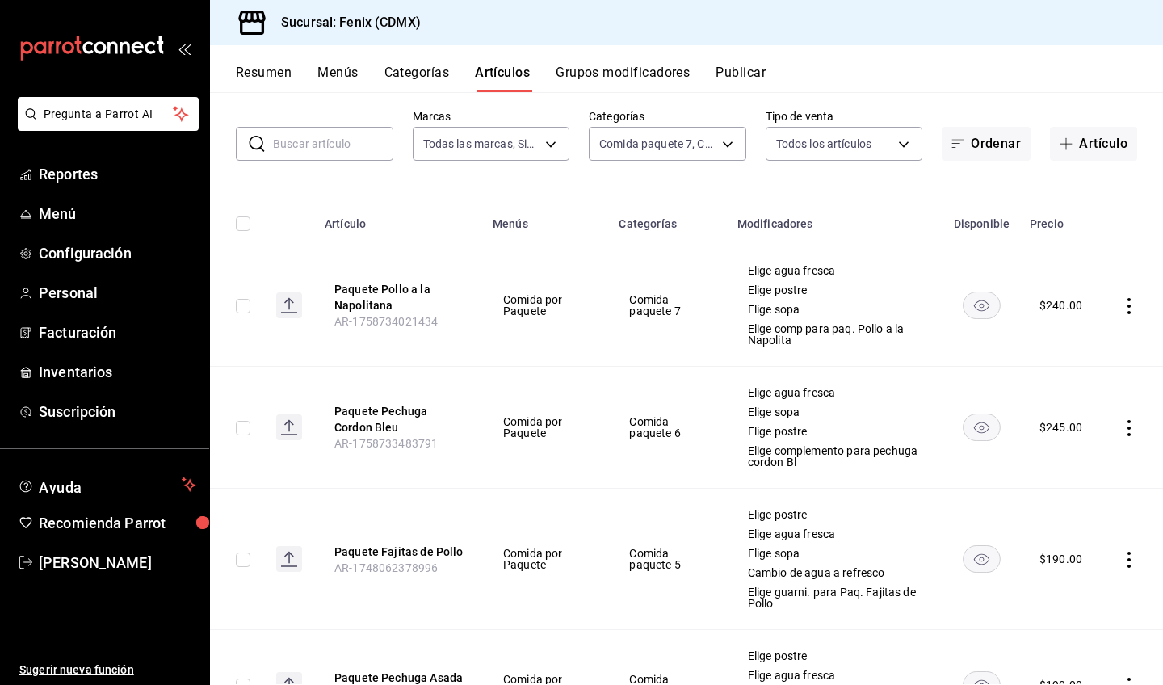
click at [1121, 422] on icon "actions" at bounding box center [1129, 428] width 16 height 16
click at [1094, 468] on li "Editar" at bounding box center [1054, 465] width 97 height 33
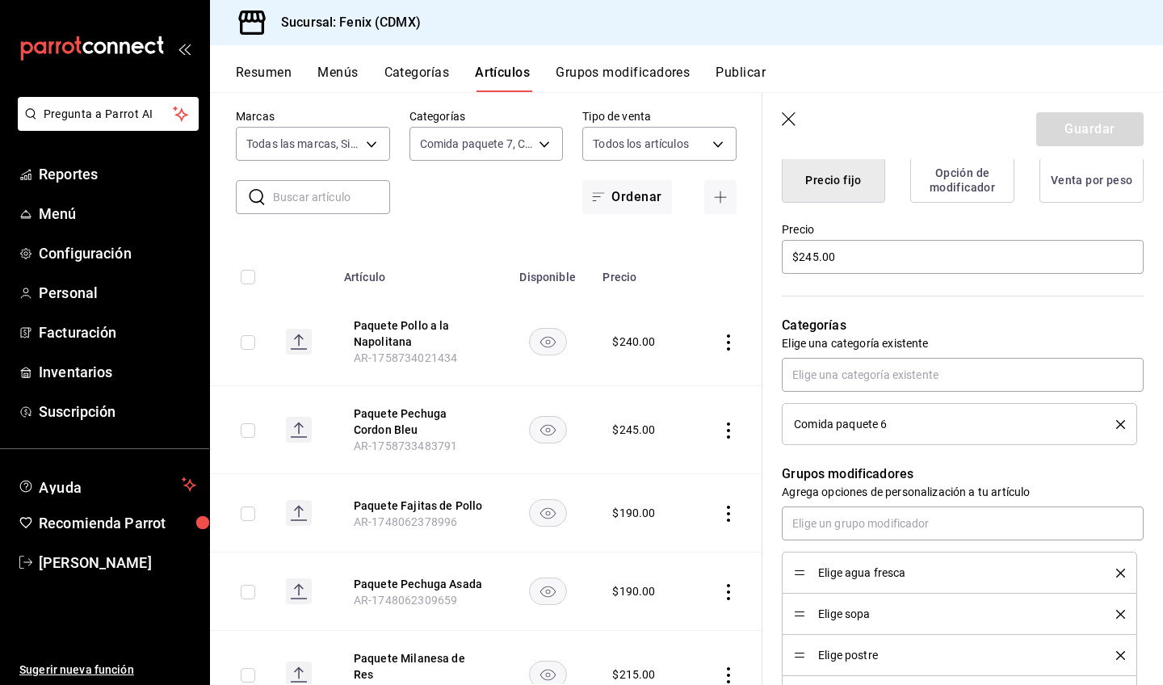
scroll to position [599, 0]
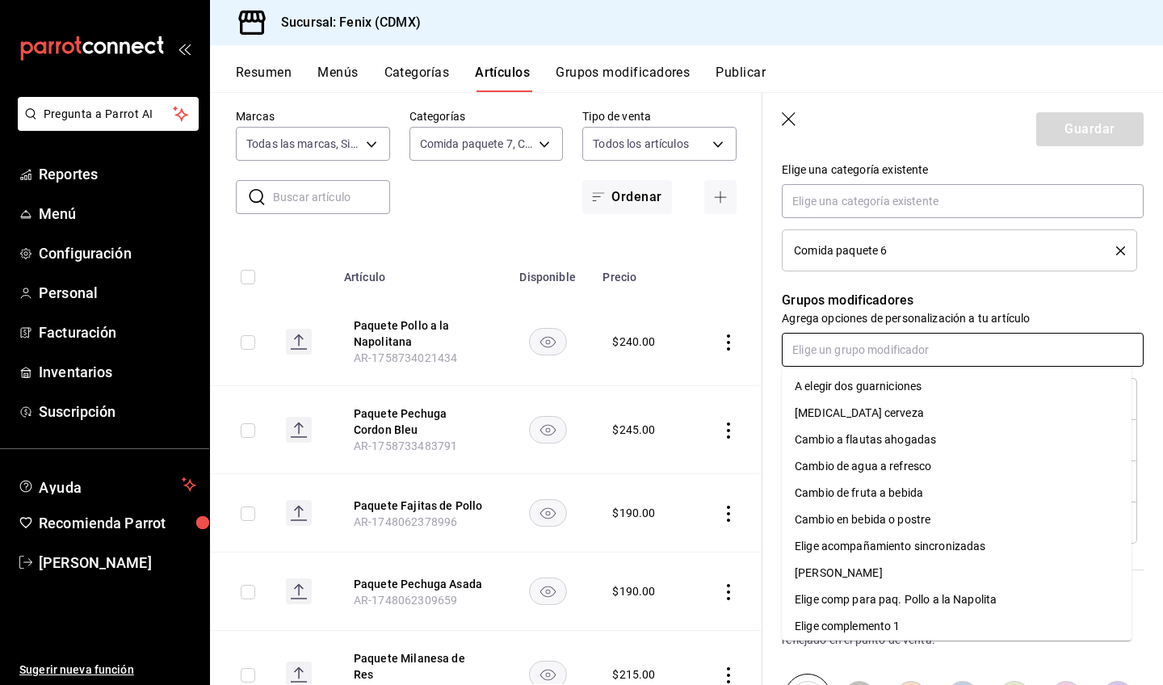
click at [895, 353] on input "text" at bounding box center [963, 350] width 362 height 34
click at [936, 470] on li "Cambio de agua a refresco" at bounding box center [957, 466] width 350 height 27
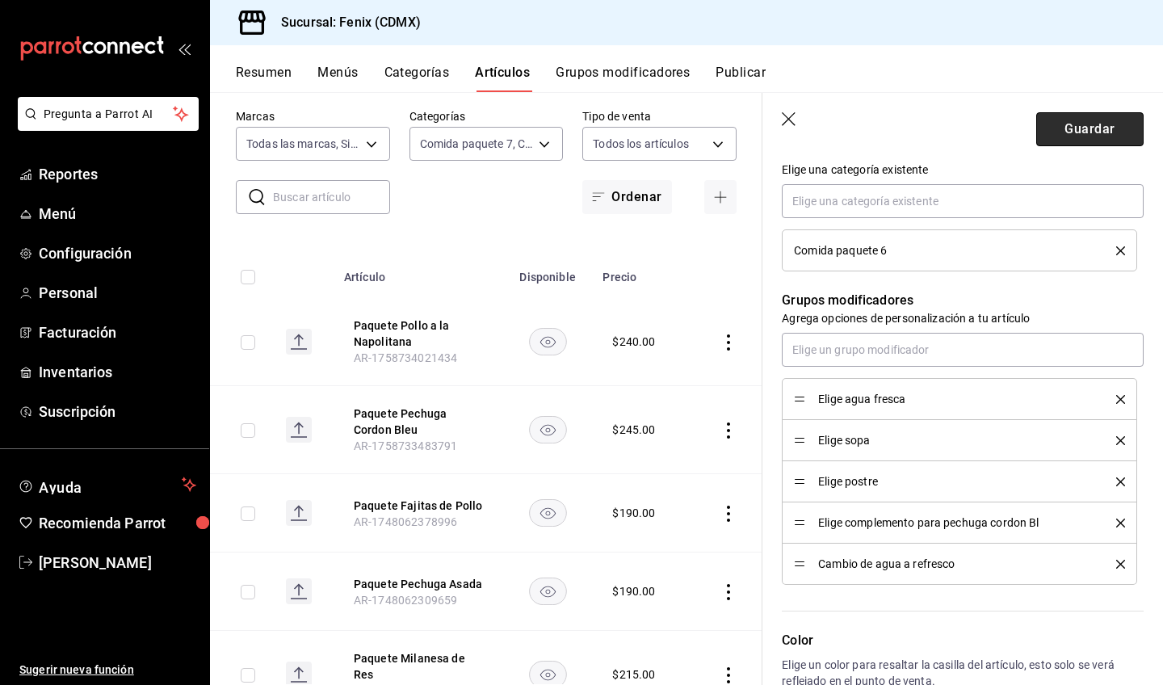
click at [1071, 133] on button "Guardar" at bounding box center [1089, 129] width 107 height 34
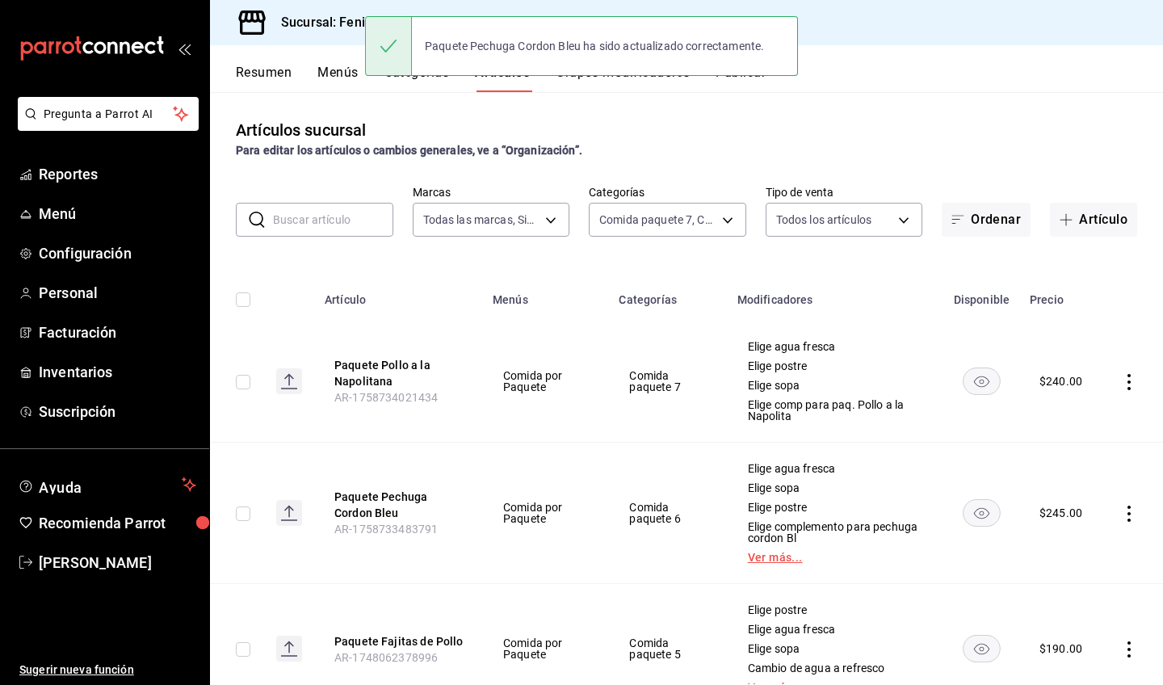
click at [756, 558] on link "Ver más..." at bounding box center [835, 557] width 175 height 11
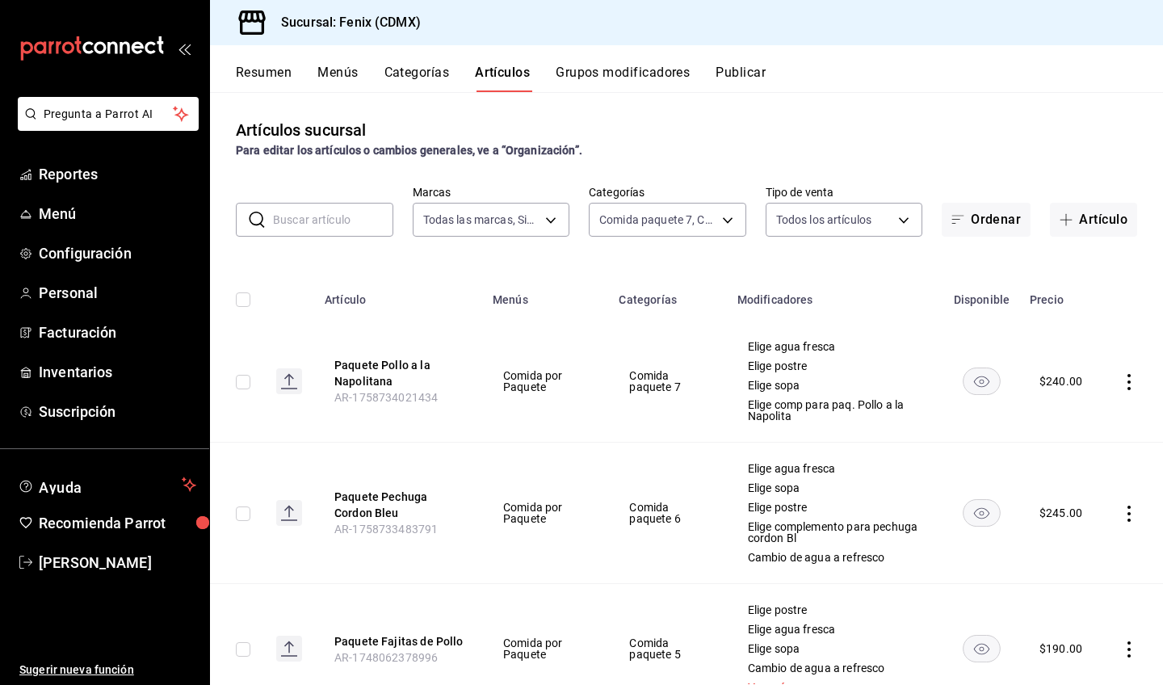
click at [1121, 388] on icon "actions" at bounding box center [1129, 382] width 16 height 16
click at [1074, 414] on span "Editar" at bounding box center [1069, 419] width 42 height 17
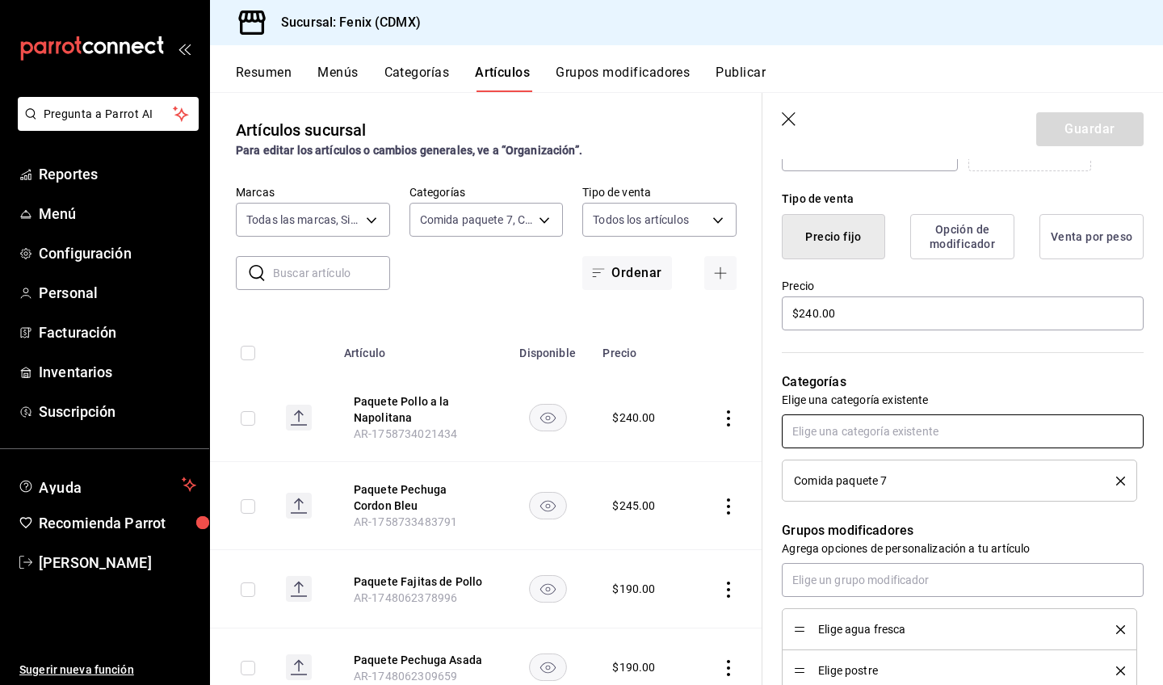
scroll to position [506, 0]
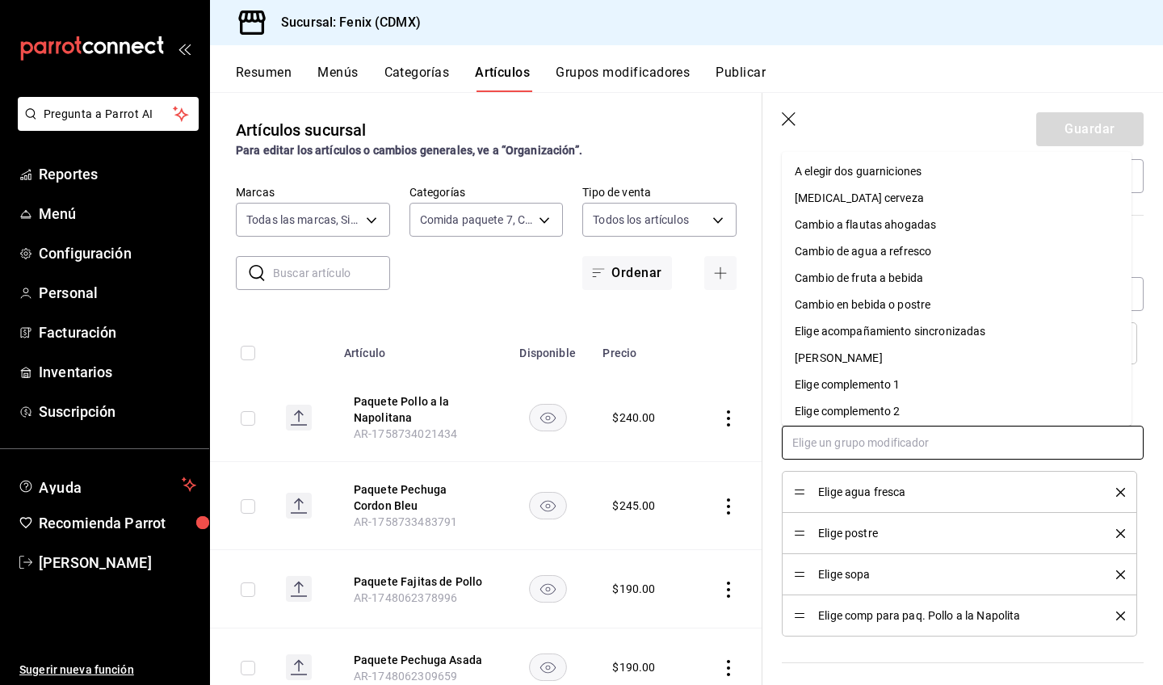
click at [976, 445] on input "text" at bounding box center [963, 443] width 362 height 34
click at [990, 255] on li "Cambio de agua a refresco" at bounding box center [957, 251] width 350 height 27
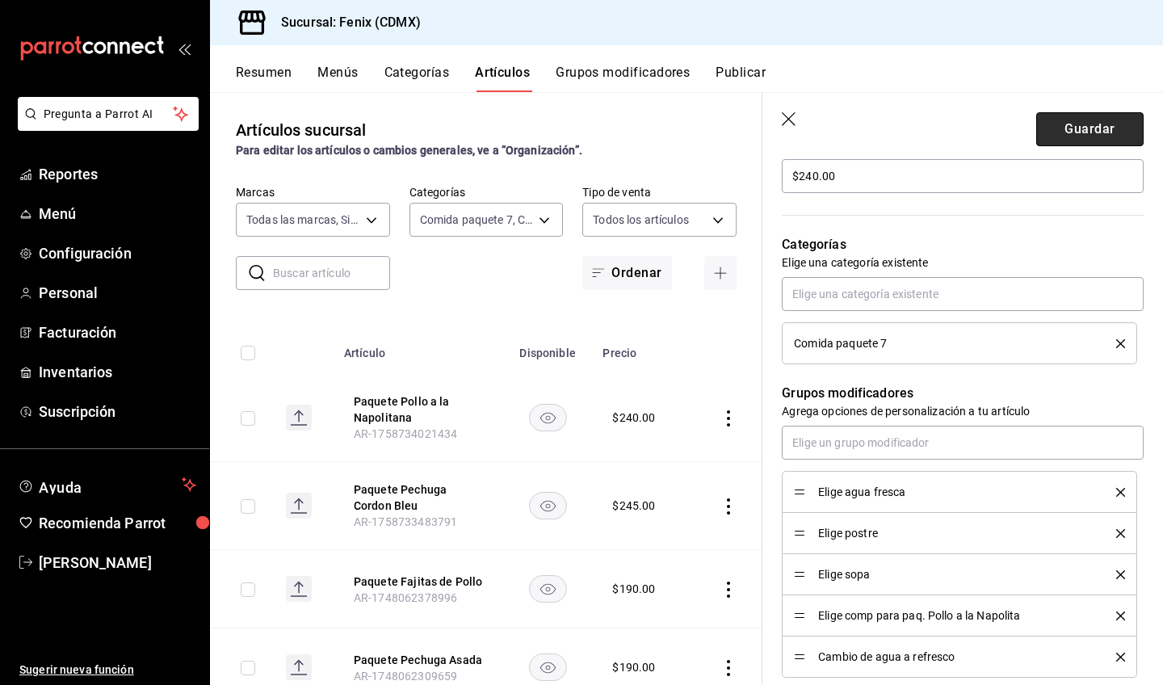
click at [1110, 132] on button "Guardar" at bounding box center [1089, 129] width 107 height 34
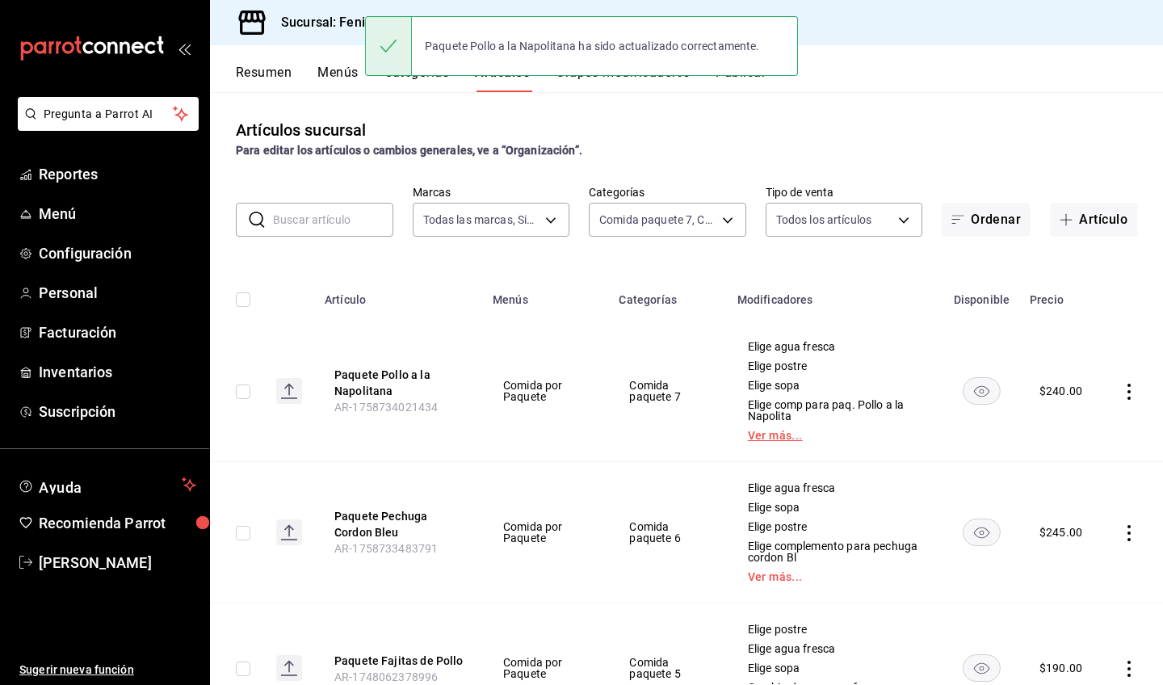
click at [748, 435] on link "Ver más..." at bounding box center [835, 435] width 175 height 11
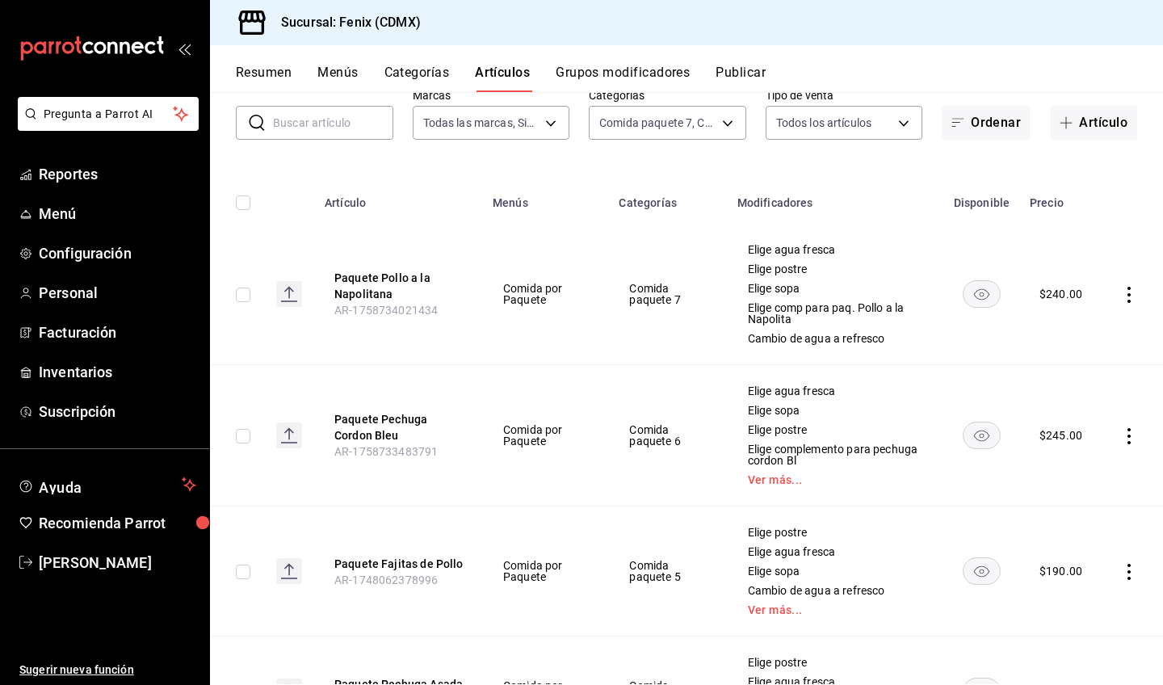
scroll to position [128, 0]
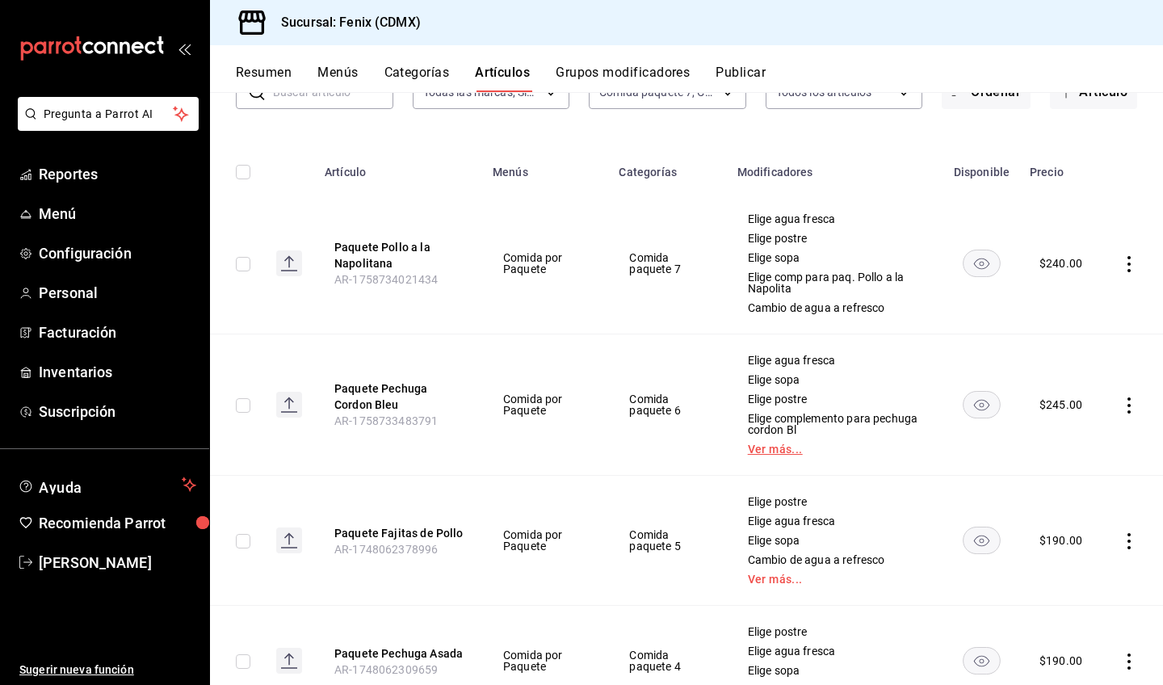
click at [766, 449] on link "Ver más..." at bounding box center [835, 448] width 175 height 11
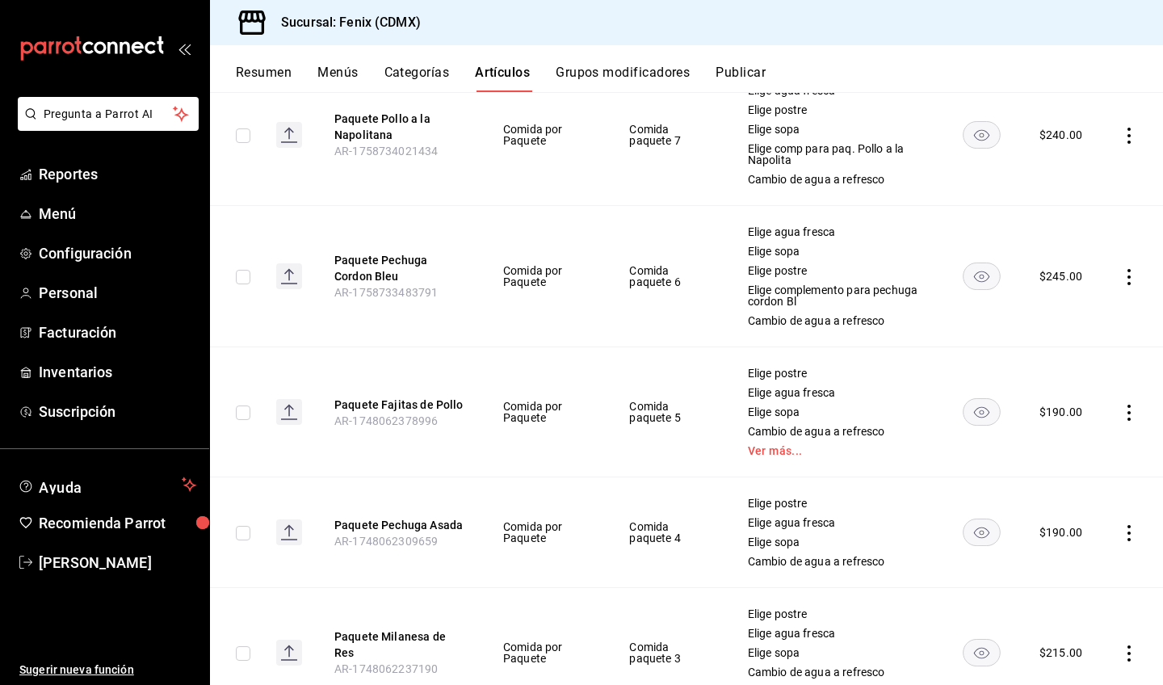
scroll to position [398, 0]
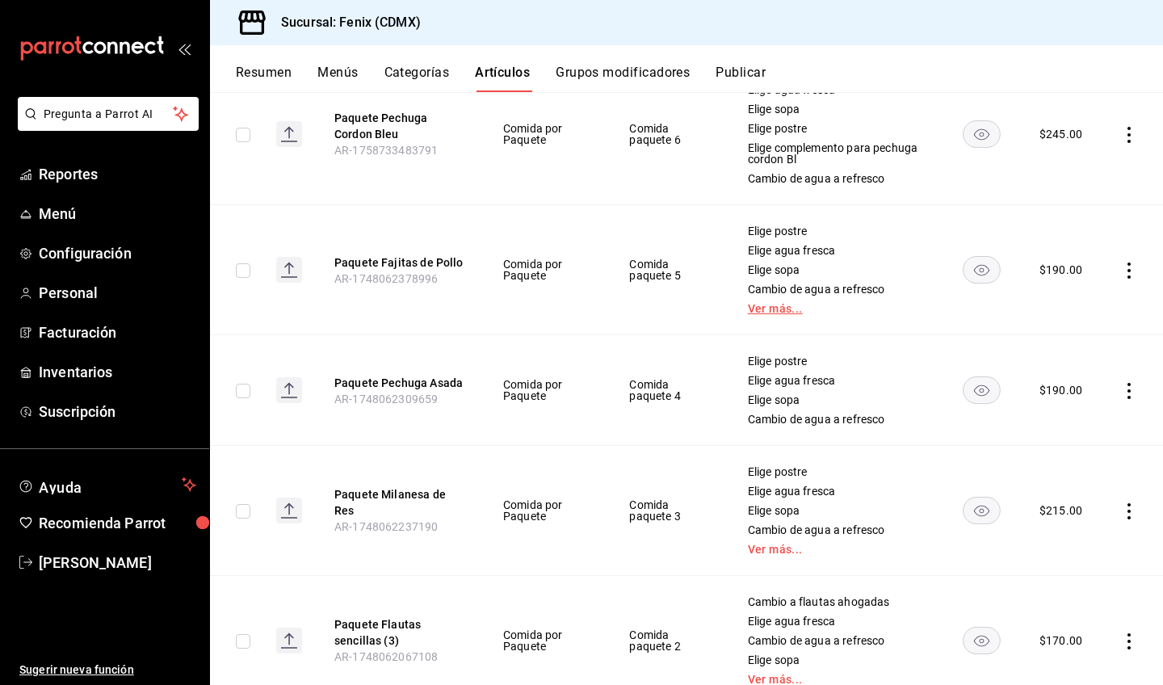
click at [769, 310] on link "Ver más..." at bounding box center [835, 308] width 175 height 11
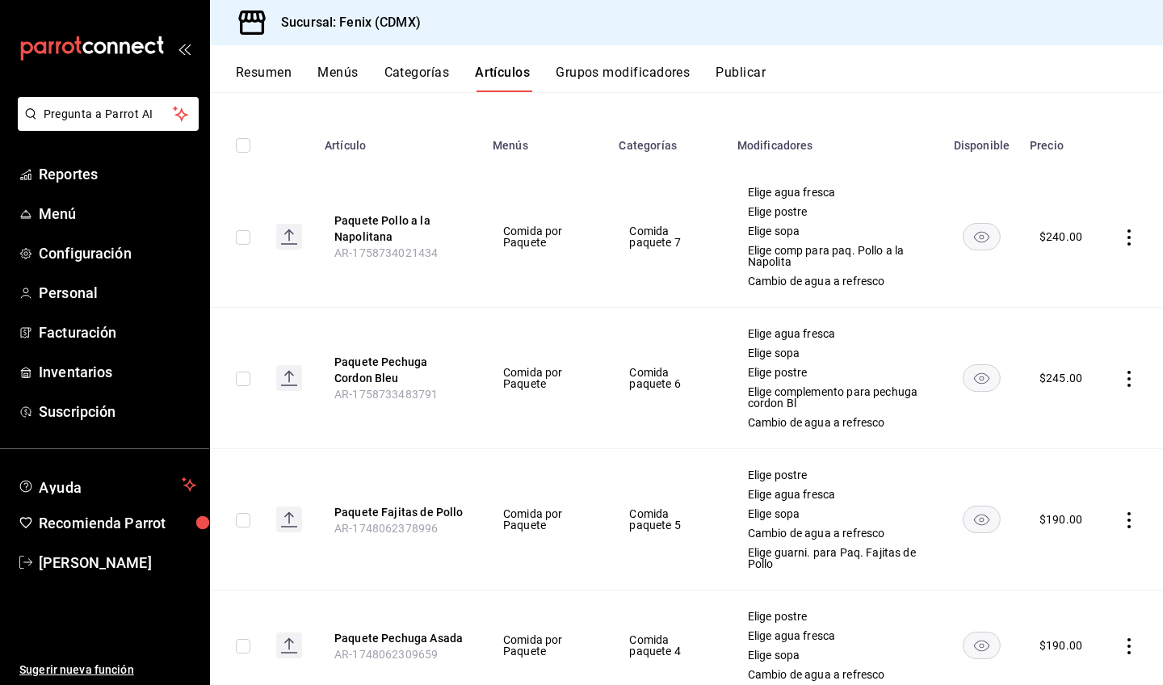
scroll to position [0, 0]
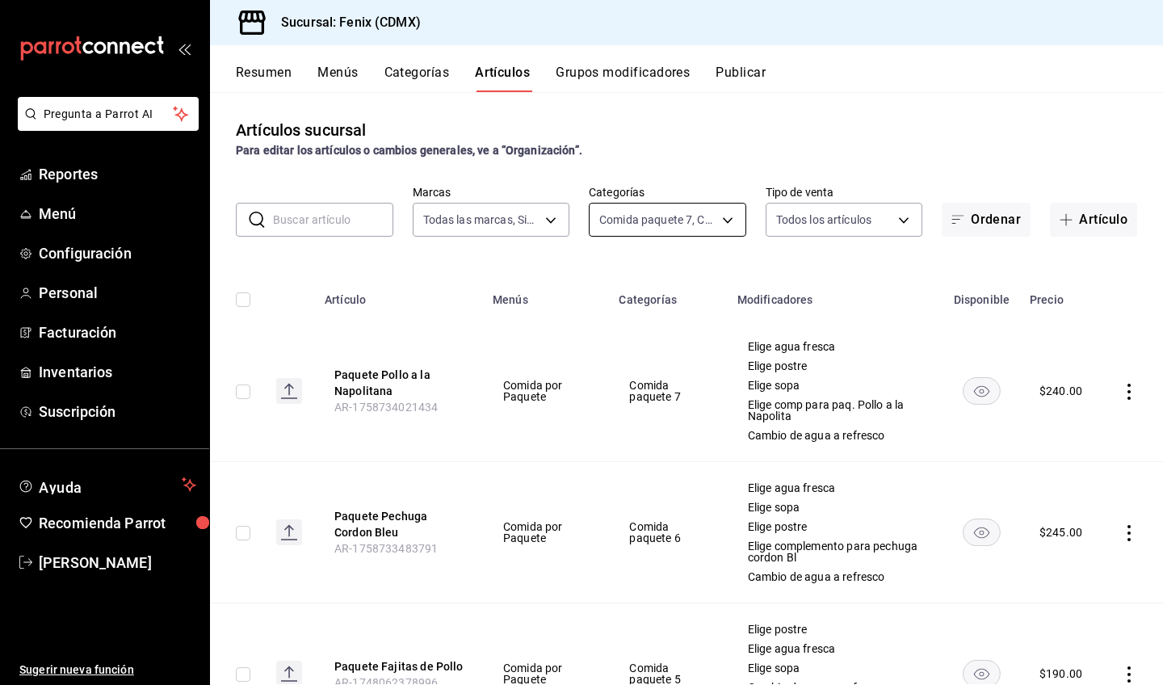
click at [654, 219] on body "Pregunta a Parrot AI Reportes Menú Configuración Personal Facturación Inventari…" at bounding box center [581, 342] width 1163 height 685
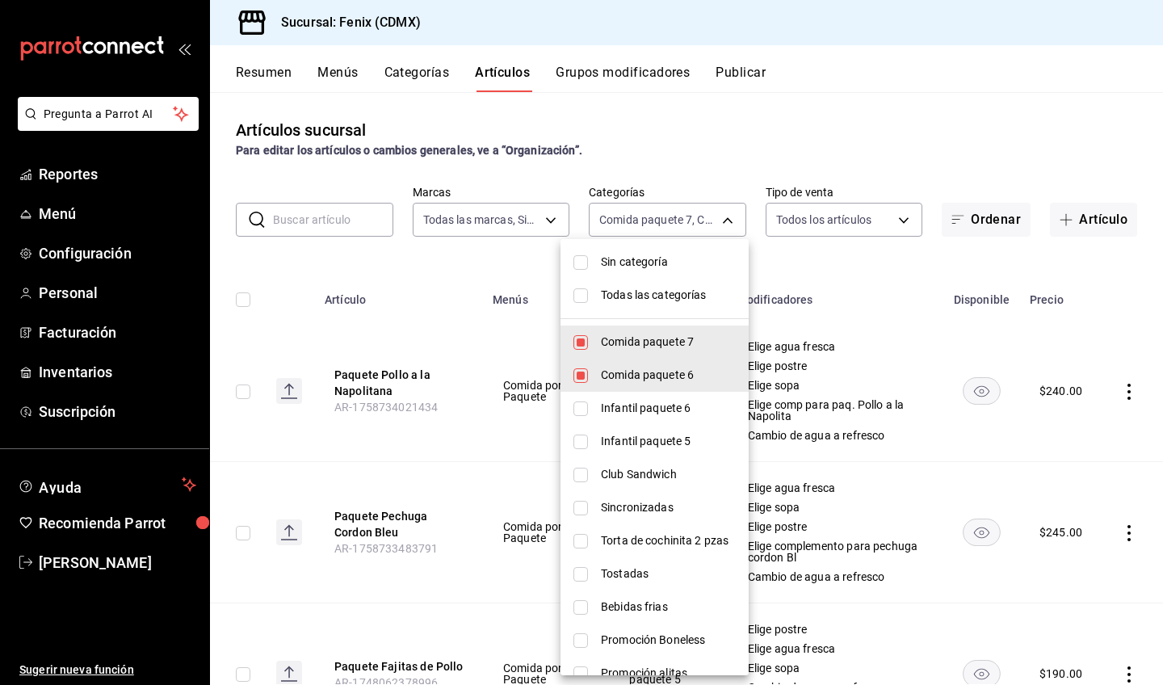
click at [660, 262] on span "Sin categoría" at bounding box center [668, 262] width 135 height 17
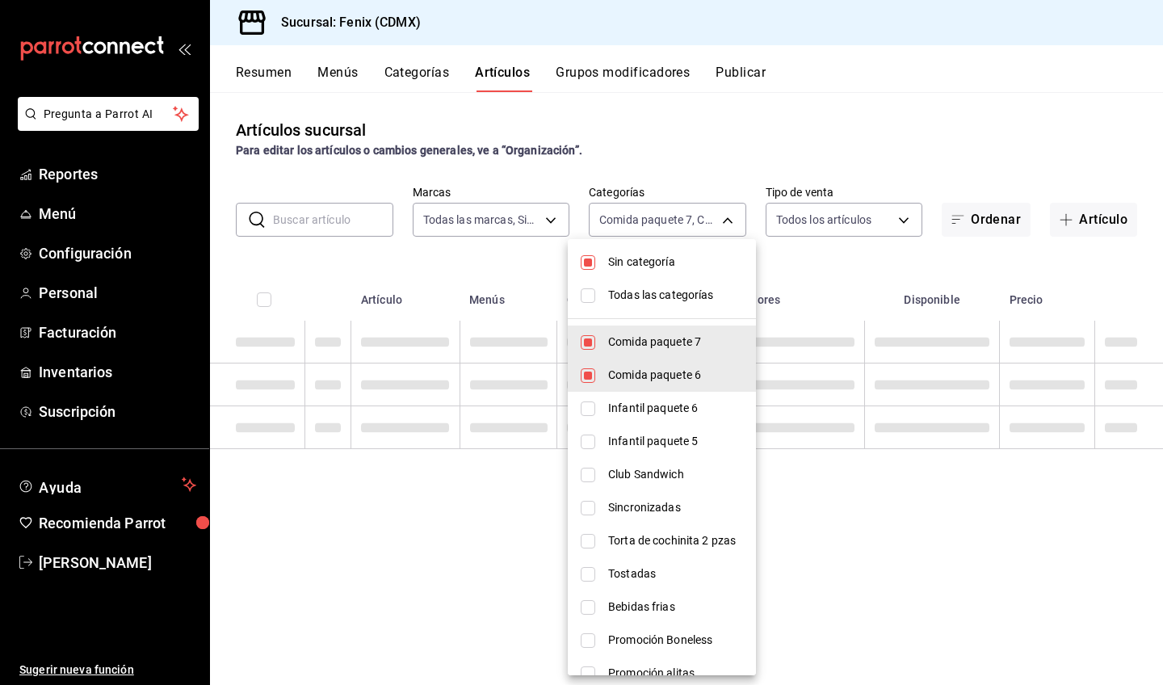
checkbox input "true"
click at [658, 294] on span "Todas las categorías" at bounding box center [675, 295] width 135 height 17
type input "0adf67dd-c2eb-4595-96fb-b6d9367bd04d,2a6b8515-55f1-4842-948a-8b3fa49a78e3,9d734…"
checkbox input "true"
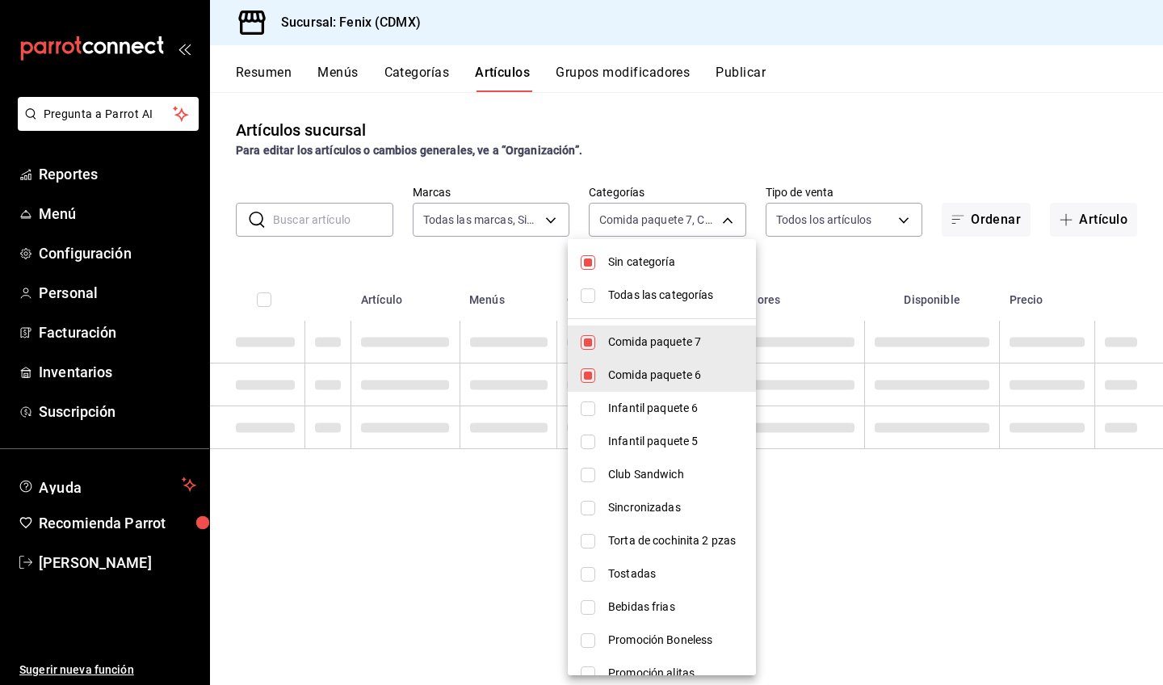
checkbox input "true"
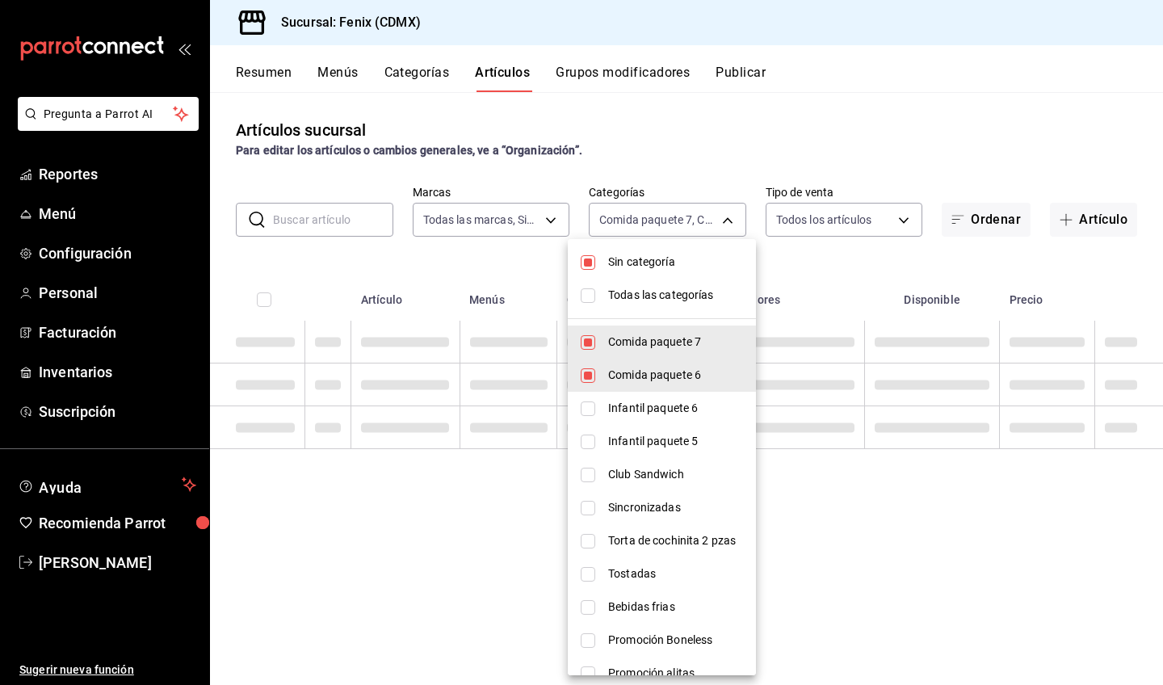
checkbox input "true"
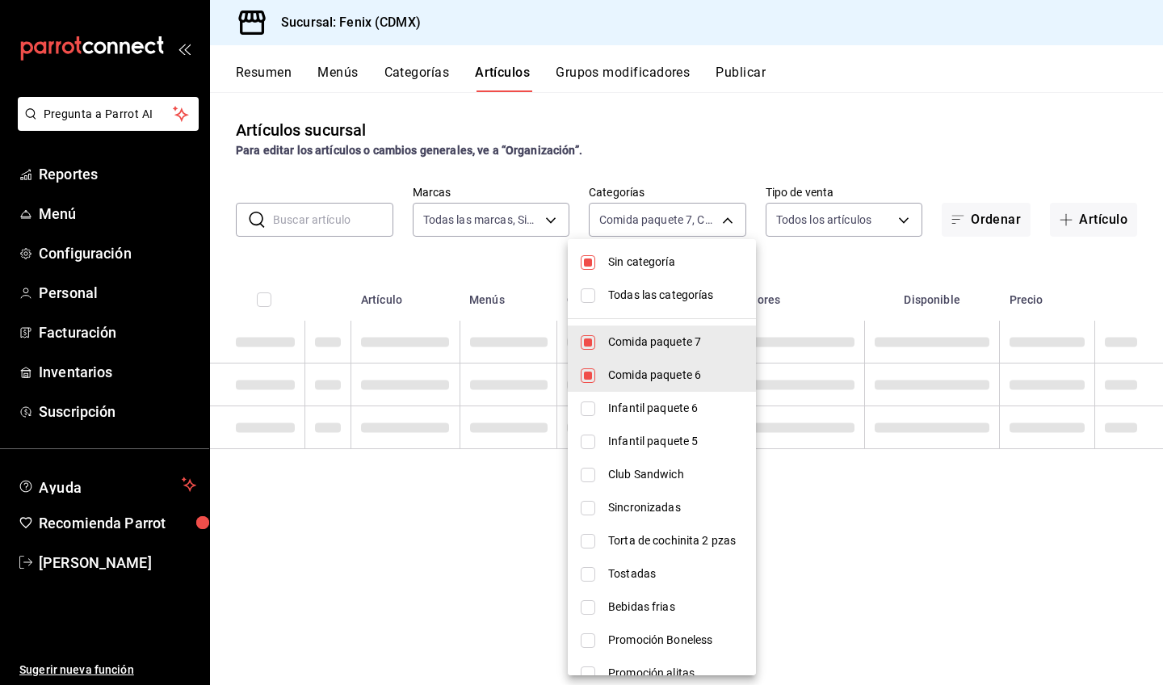
checkbox input "true"
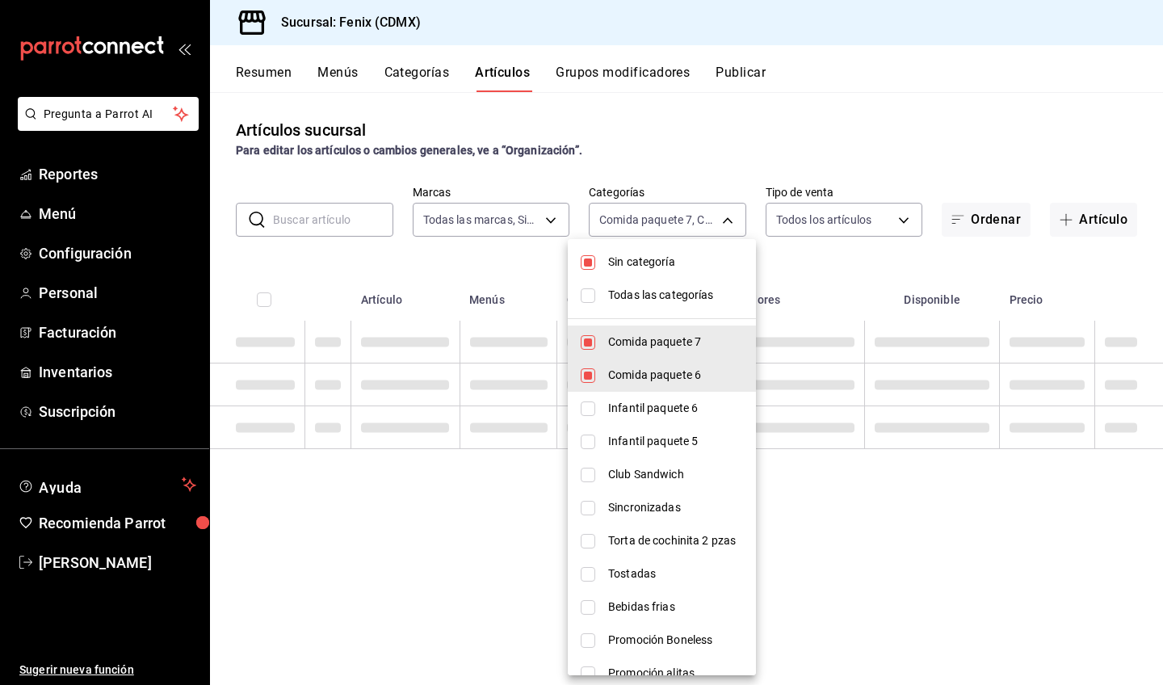
checkbox input "true"
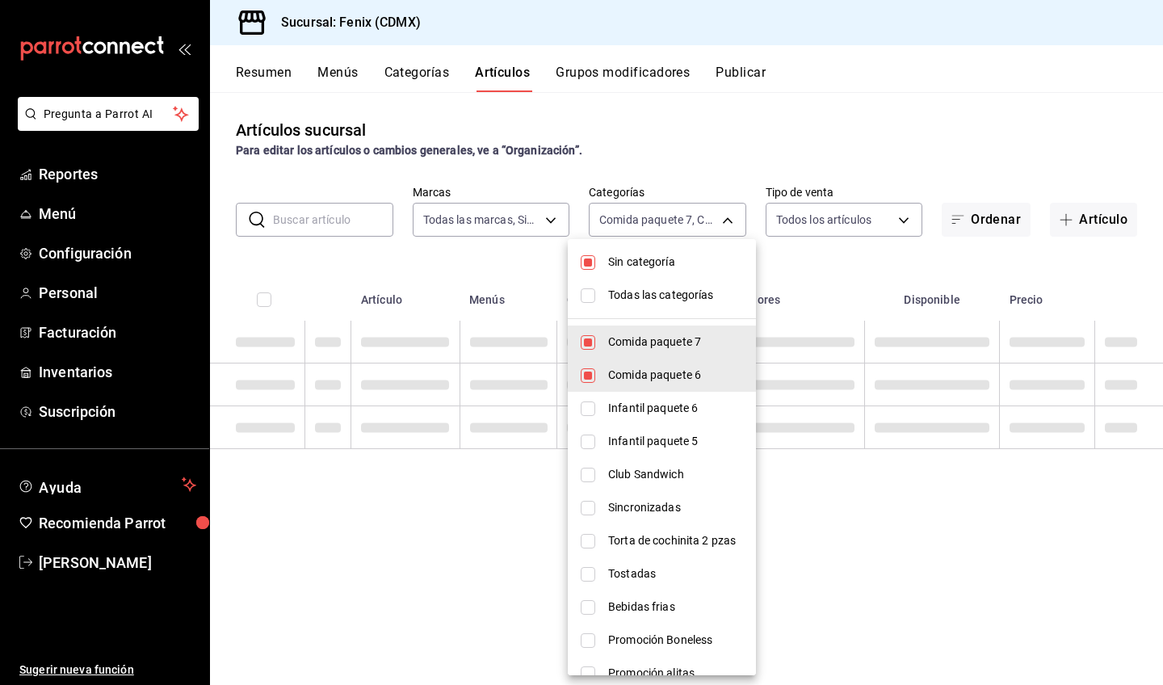
checkbox input "true"
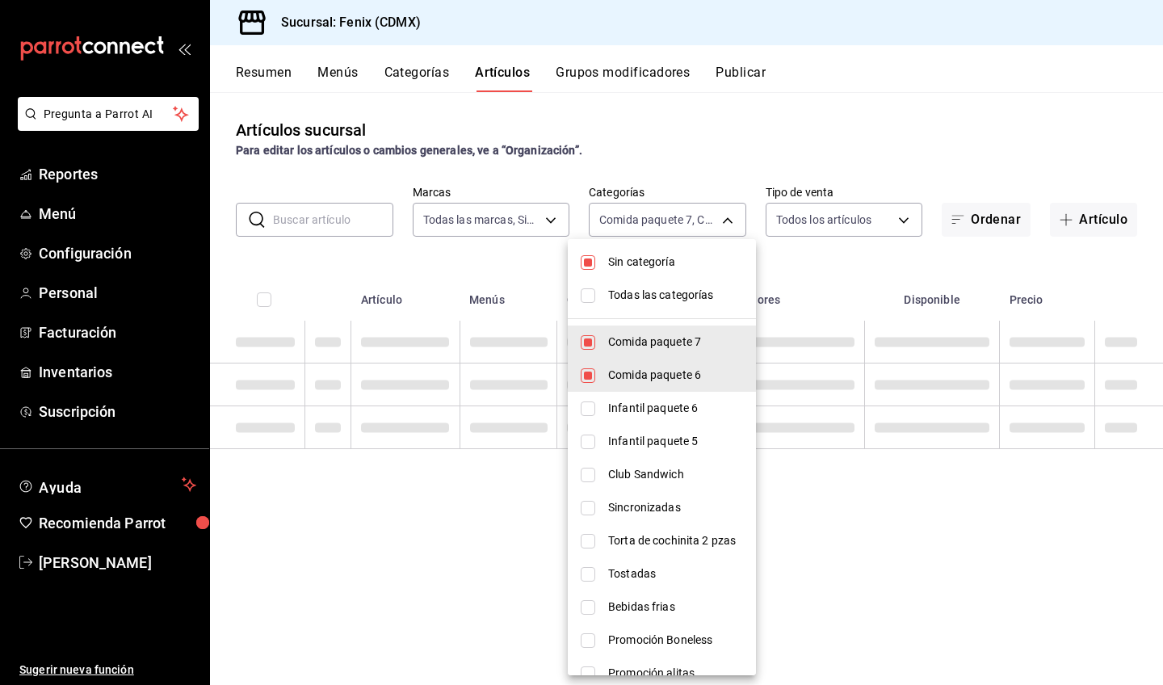
checkbox input "true"
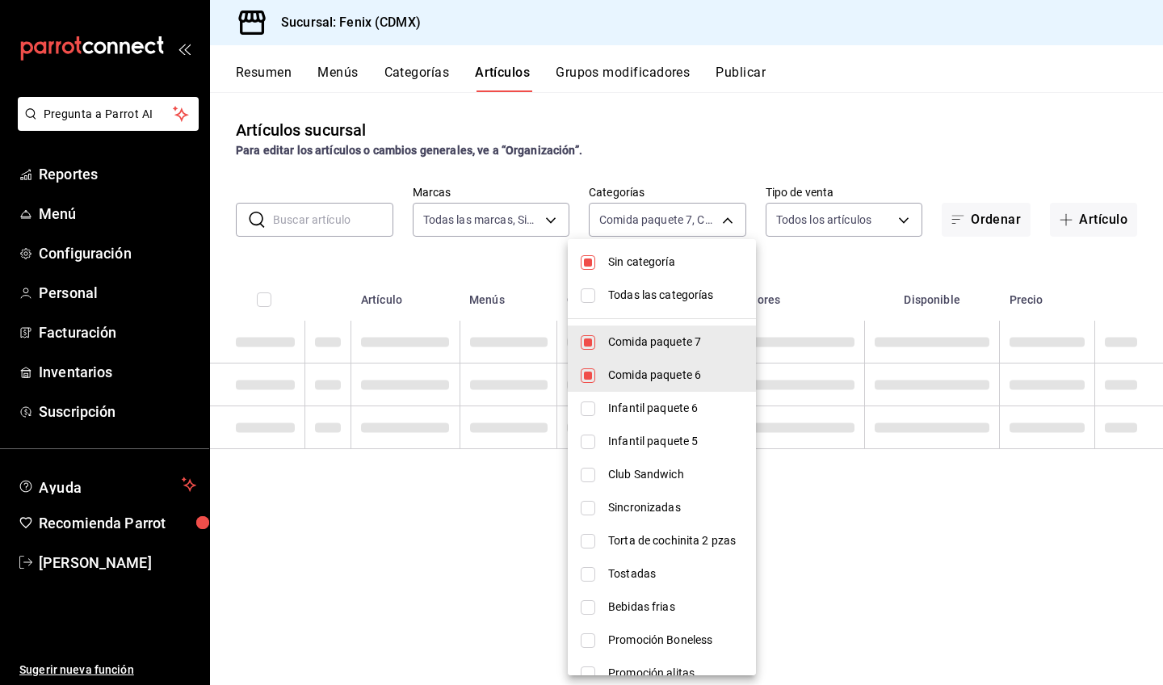
checkbox input "true"
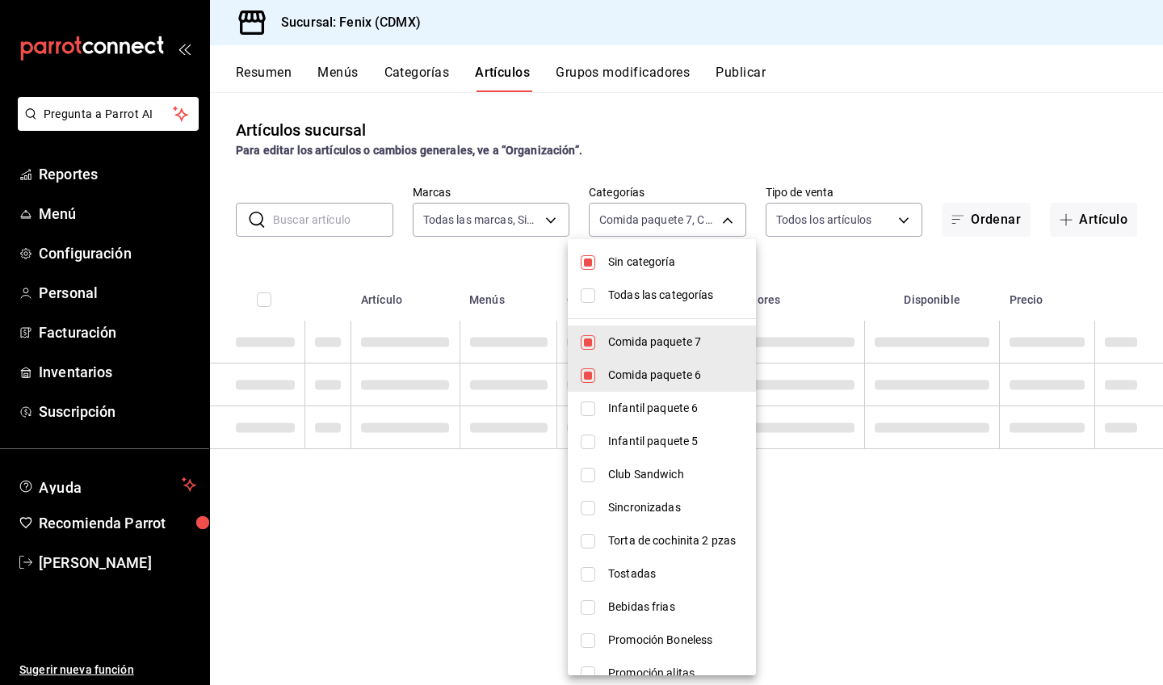
checkbox input "true"
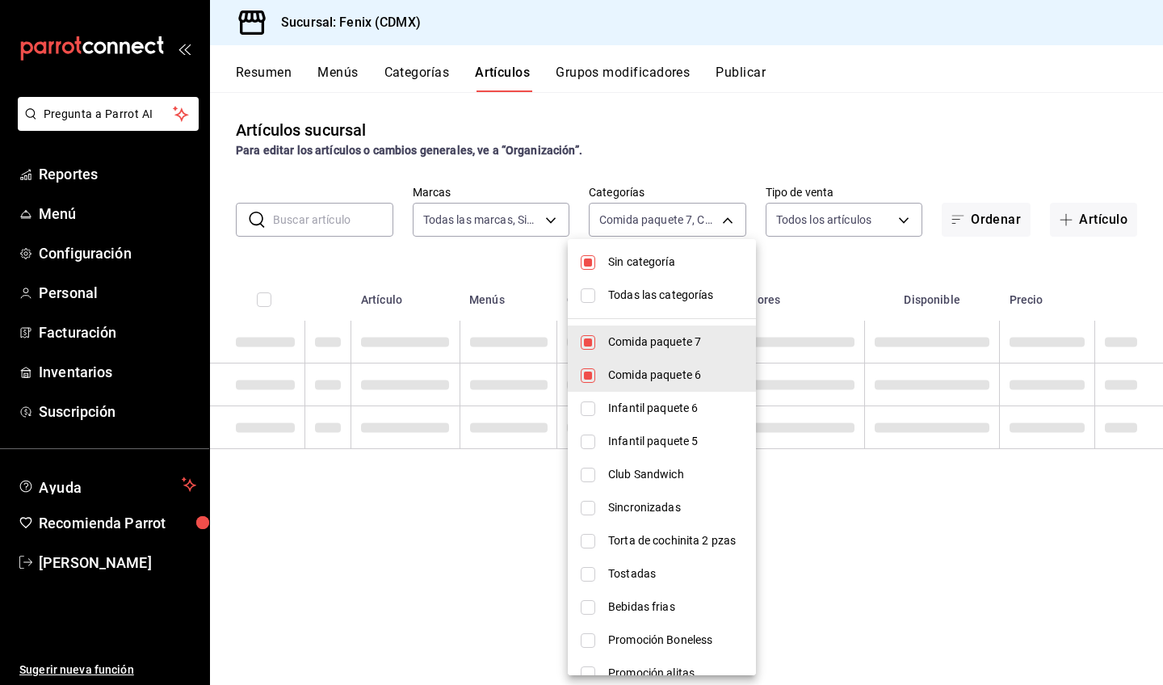
checkbox input "true"
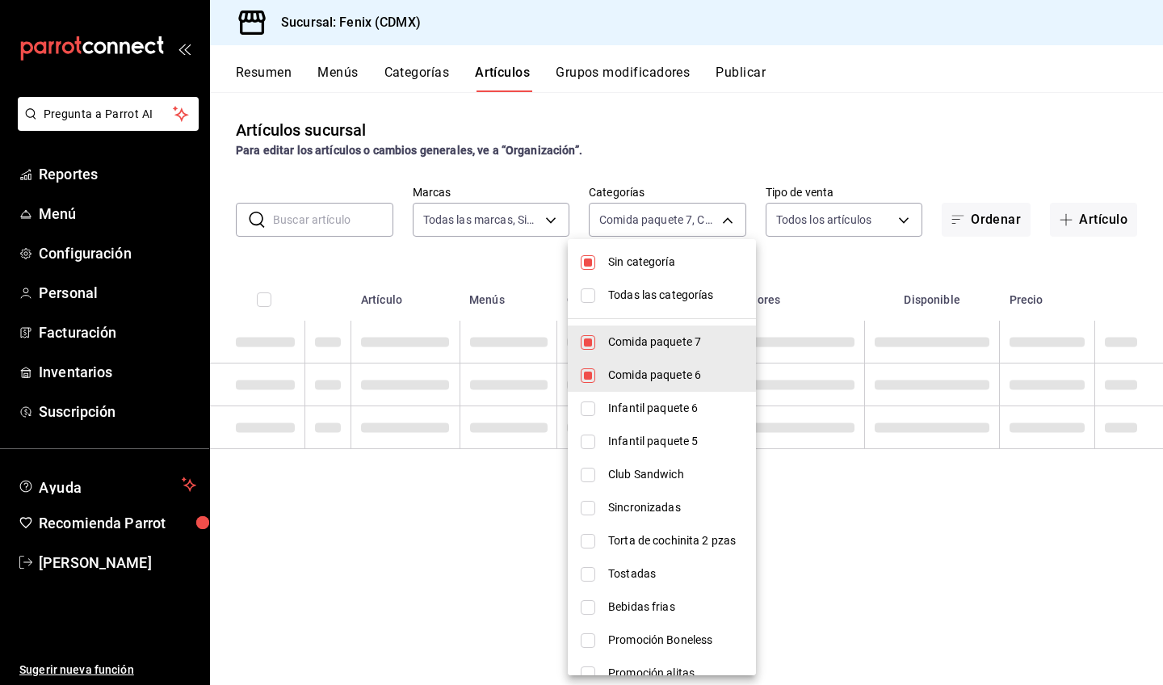
checkbox input "true"
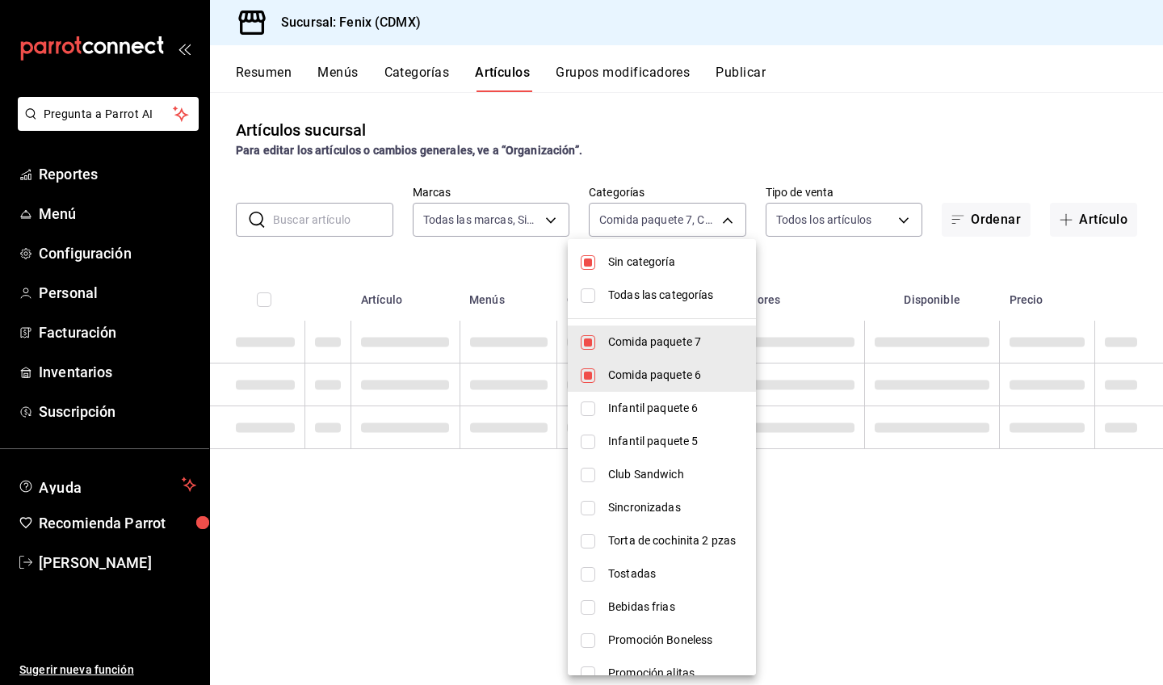
checkbox input "true"
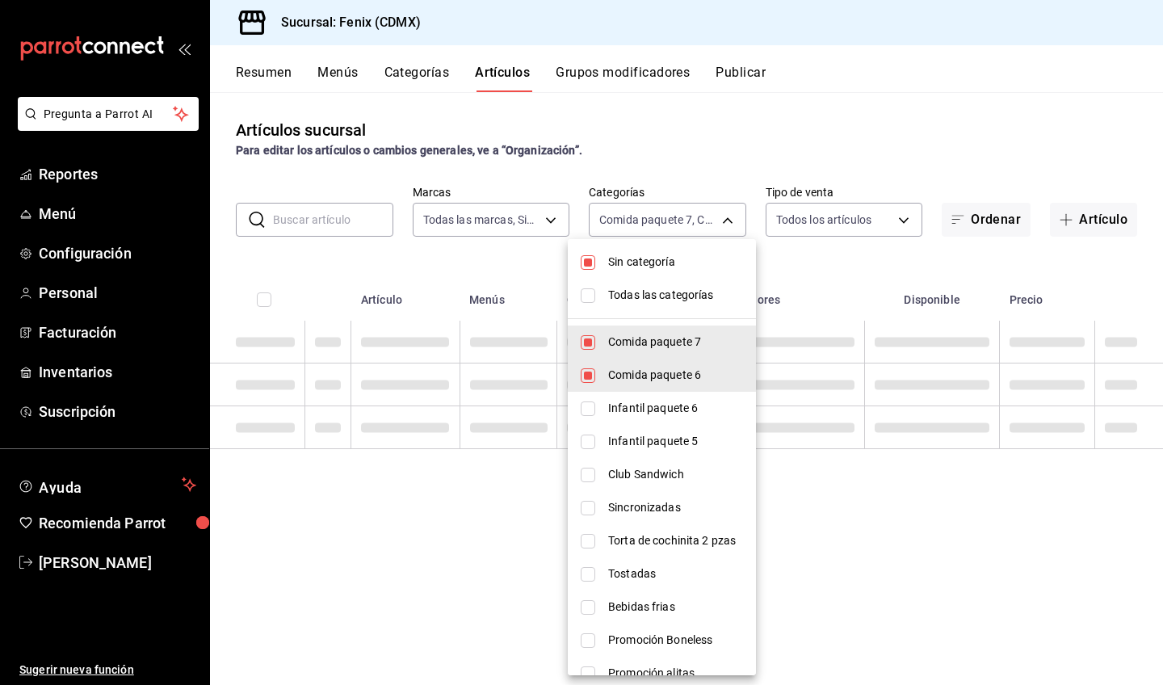
checkbox input "true"
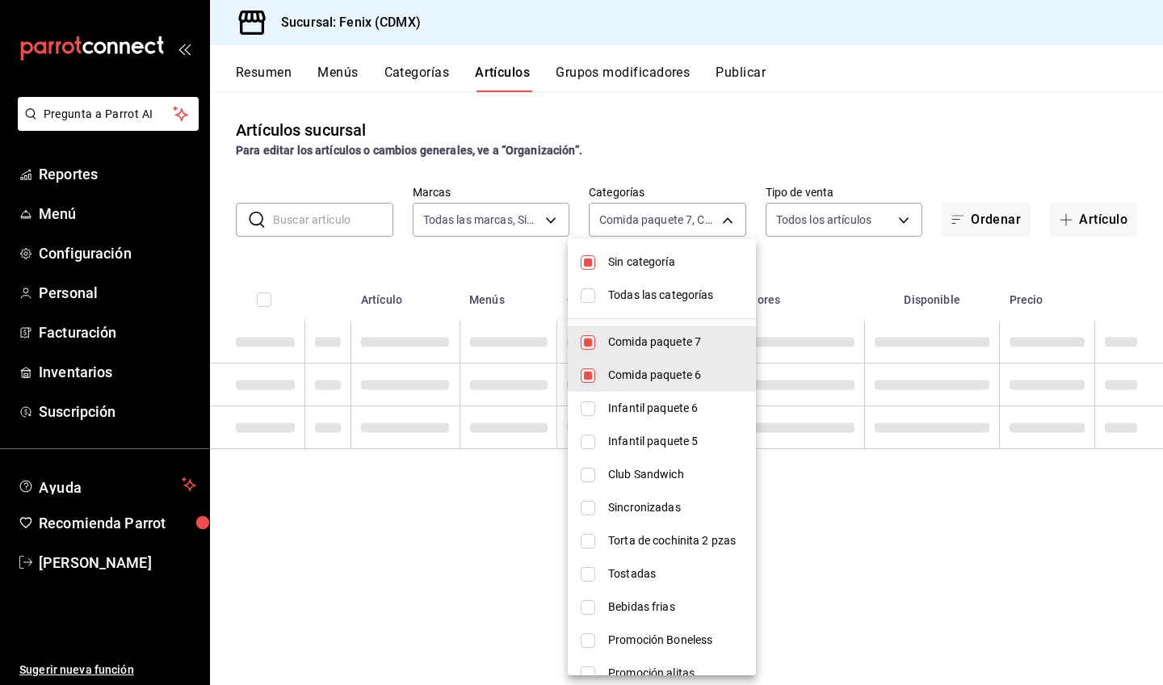
checkbox input "true"
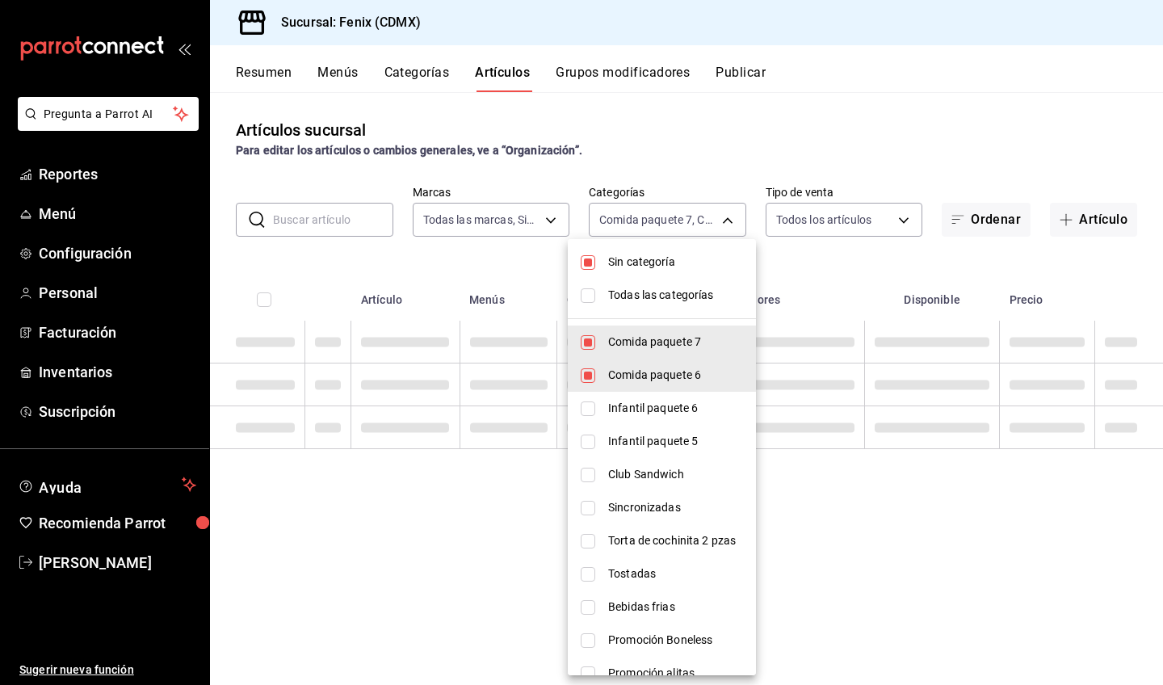
checkbox input "true"
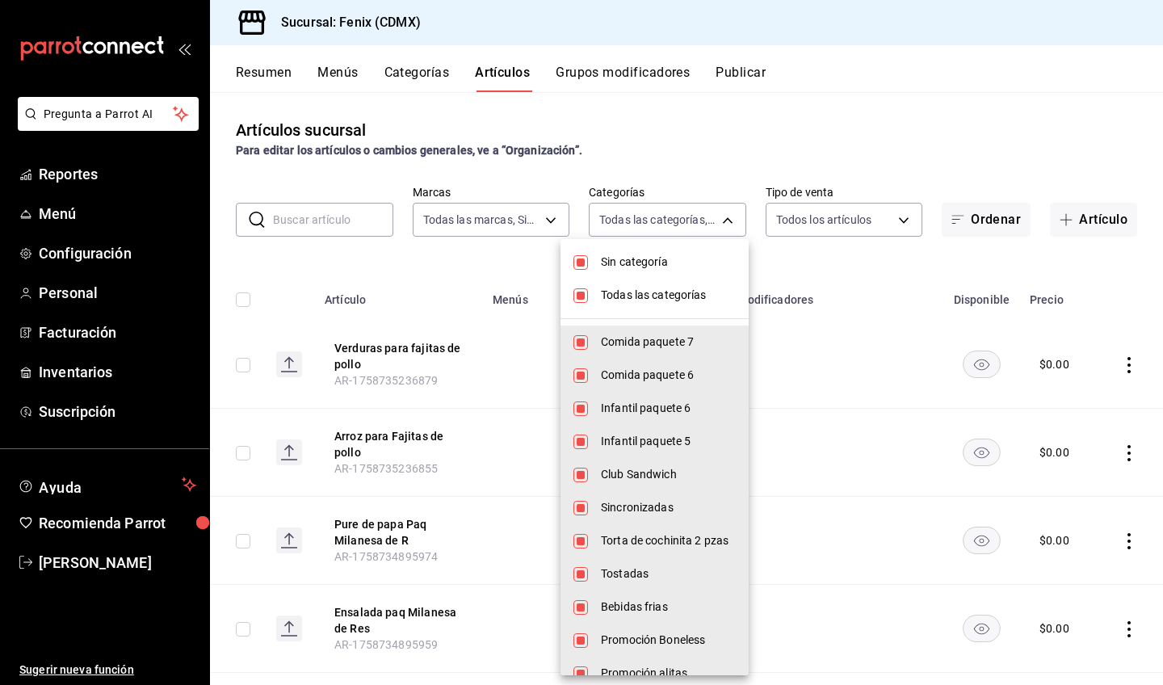
click at [672, 293] on span "Todas las categorías" at bounding box center [668, 295] width 135 height 17
checkbox input "false"
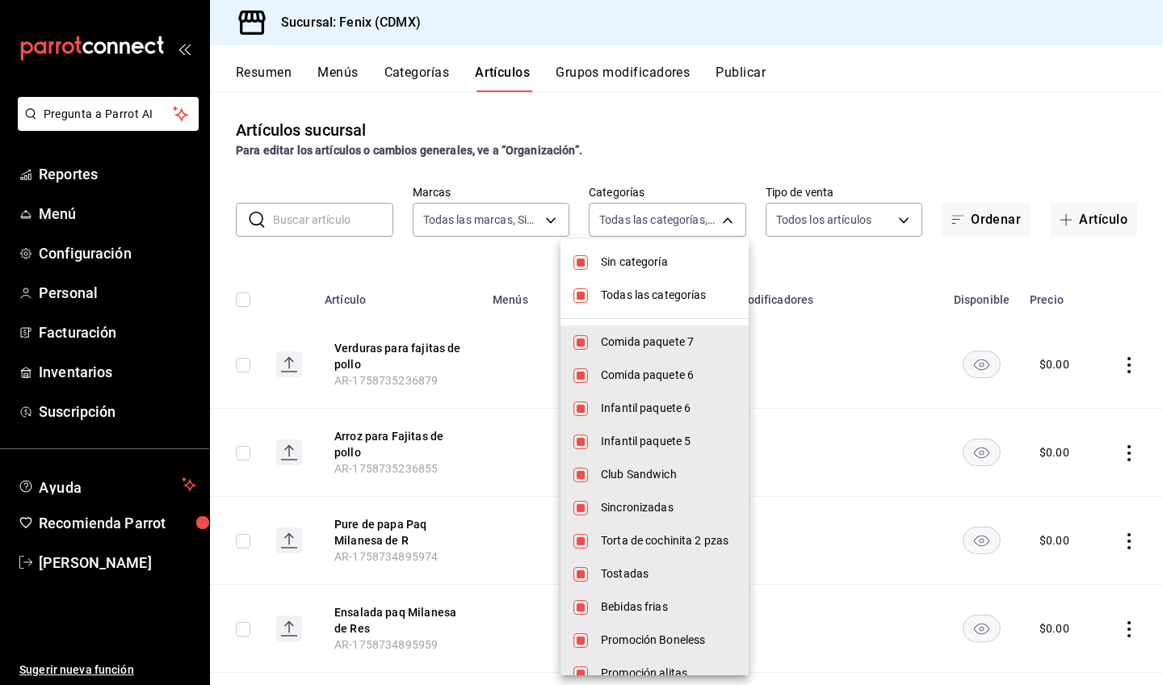
checkbox input "false"
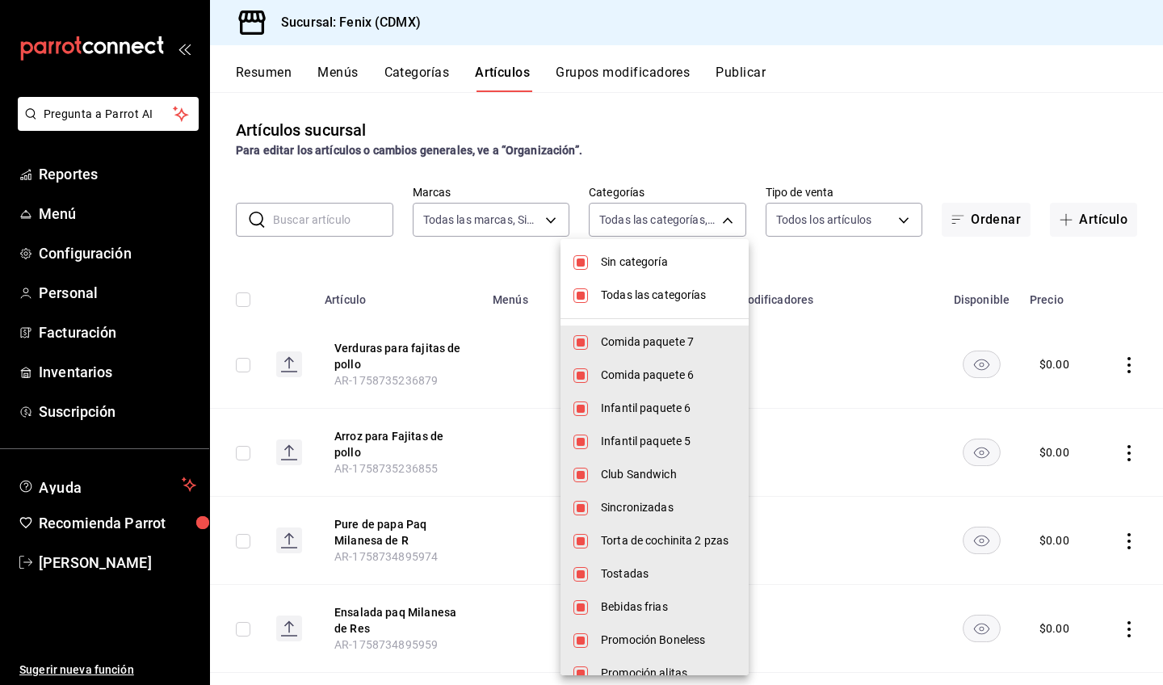
checkbox input "false"
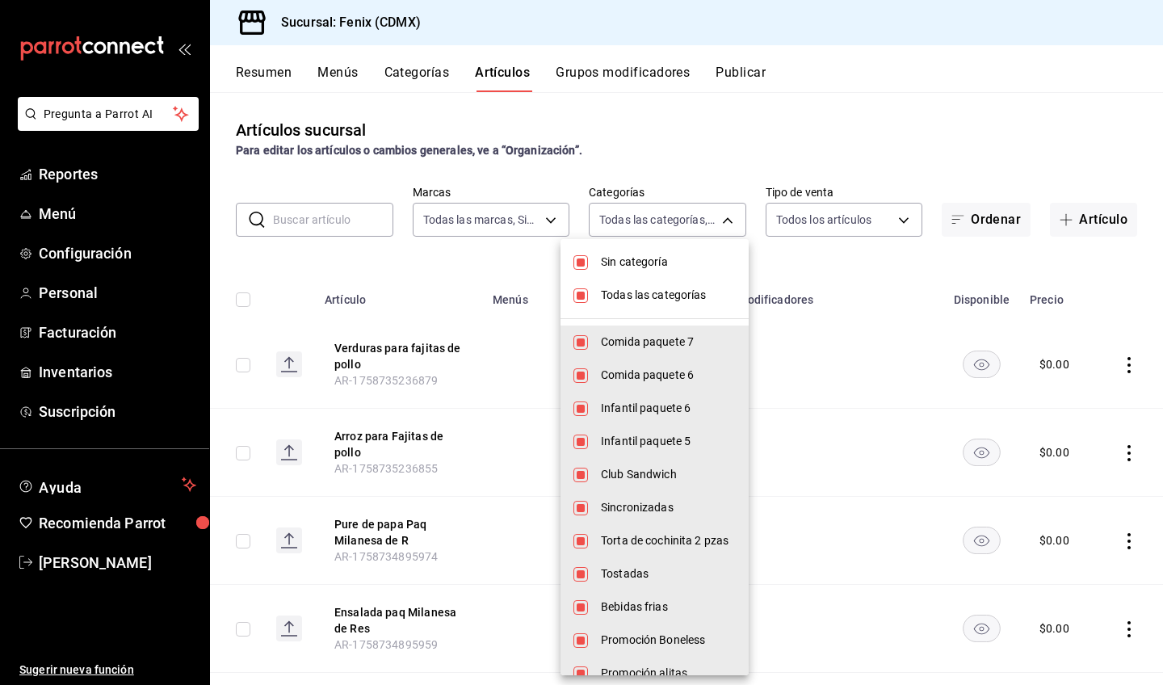
checkbox input "false"
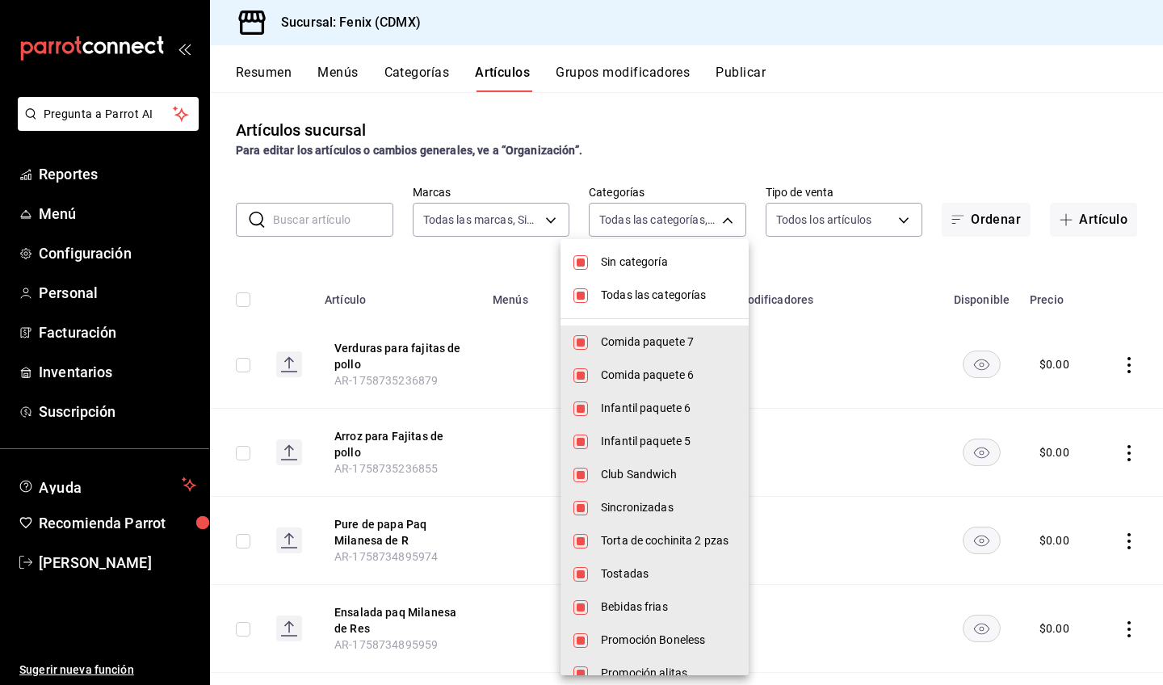
checkbox input "false"
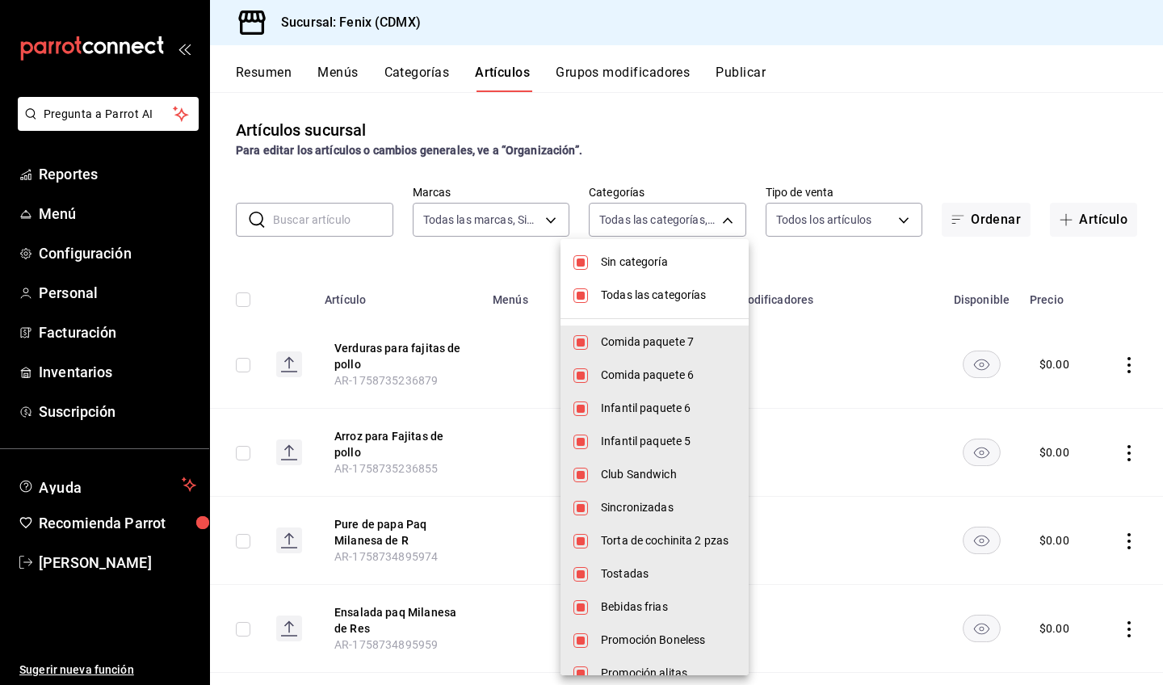
checkbox input "false"
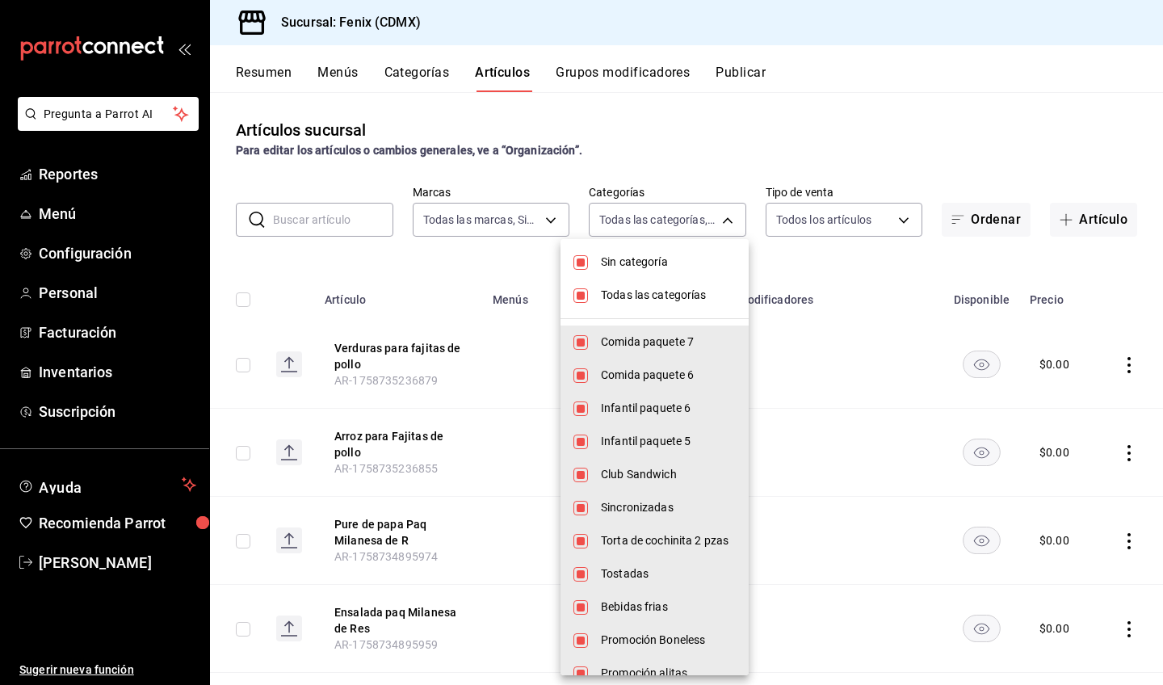
checkbox input "false"
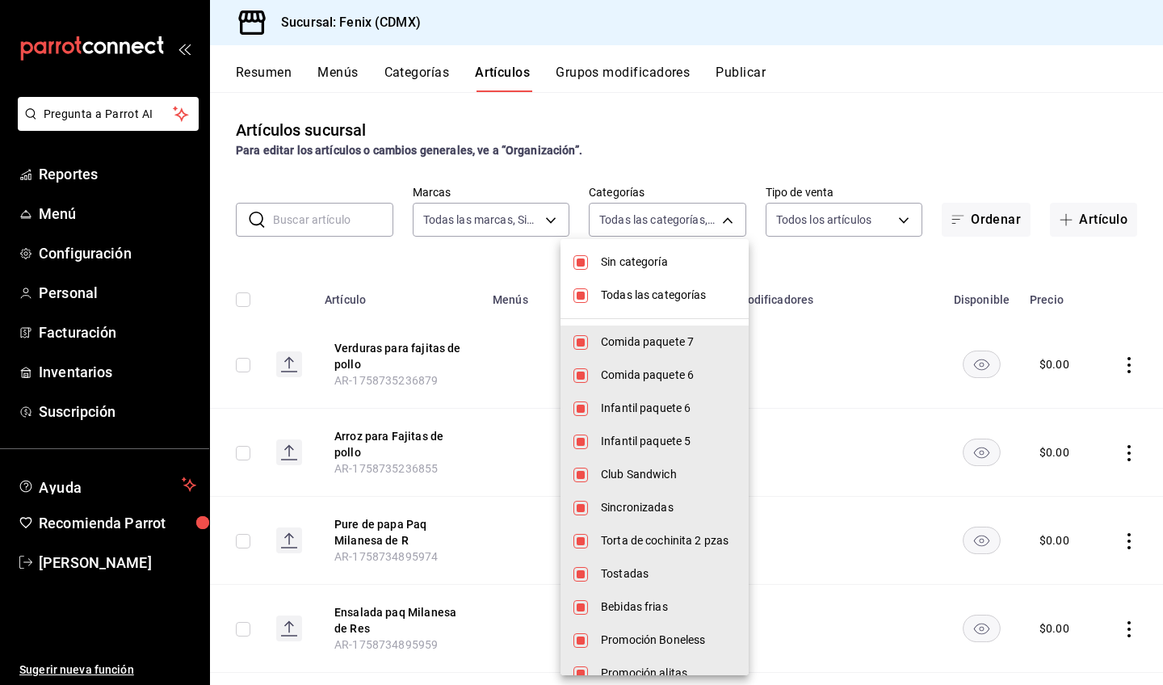
checkbox input "false"
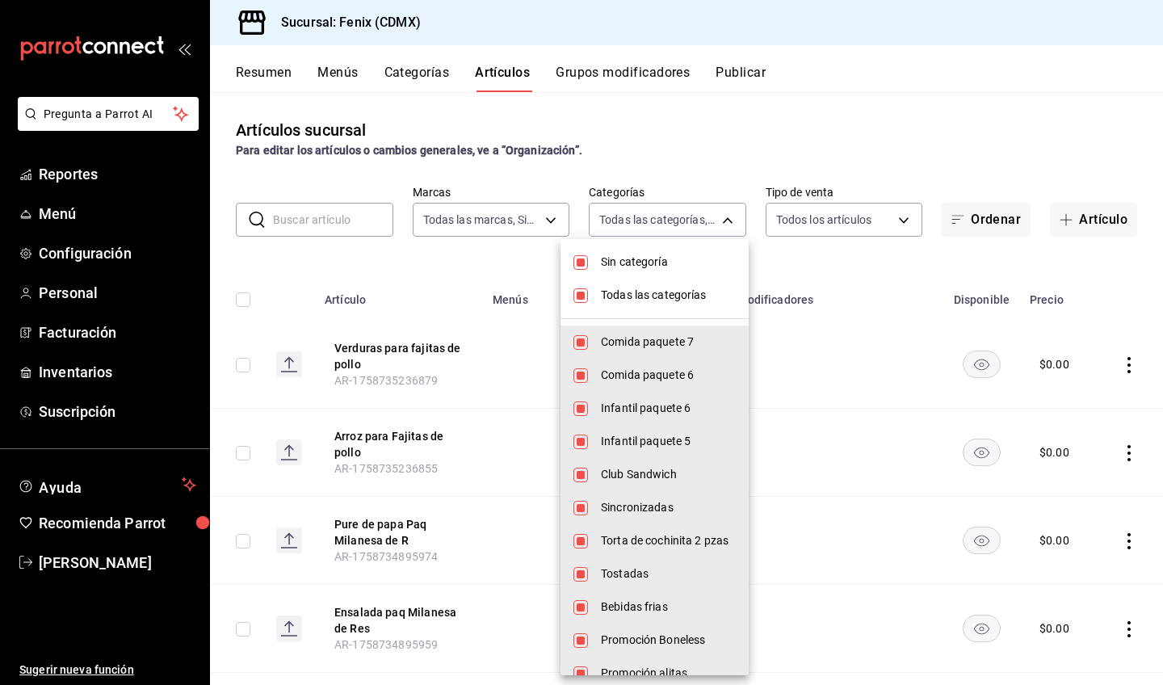
checkbox input "false"
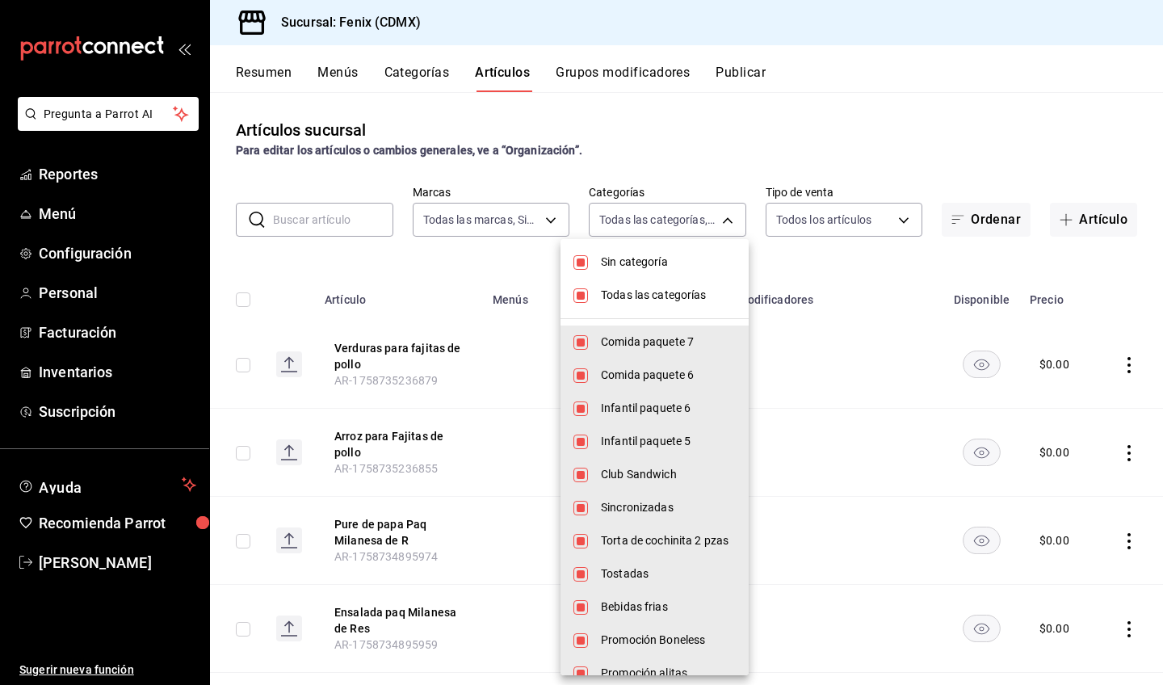
checkbox input "false"
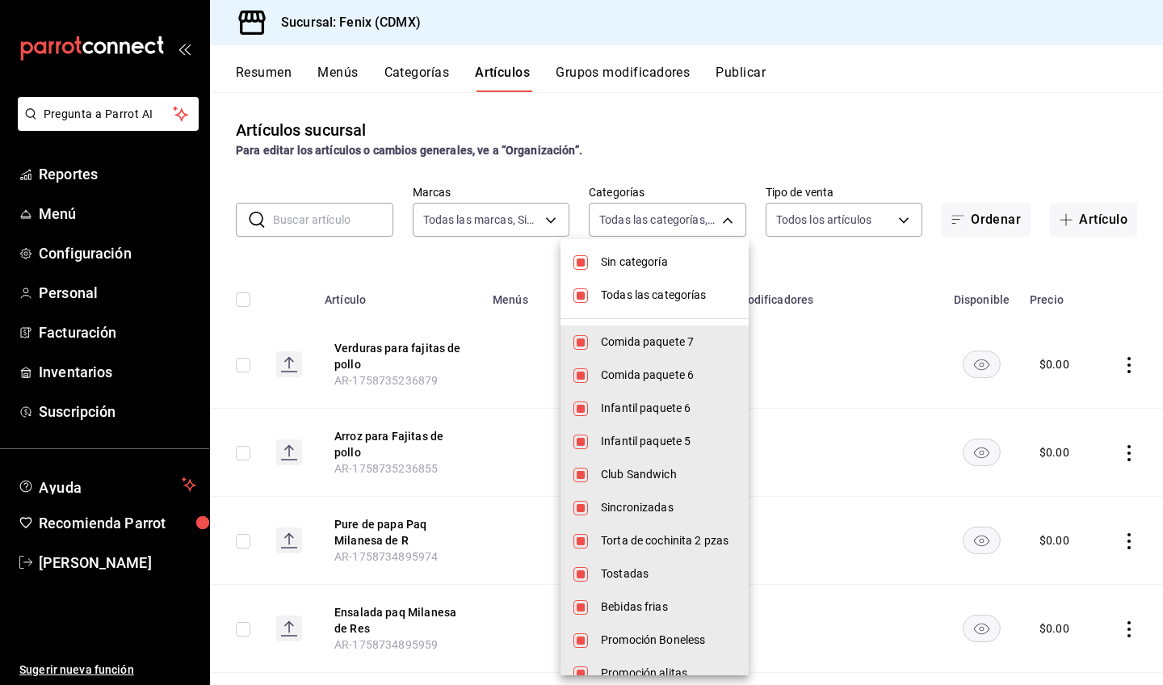
checkbox input "false"
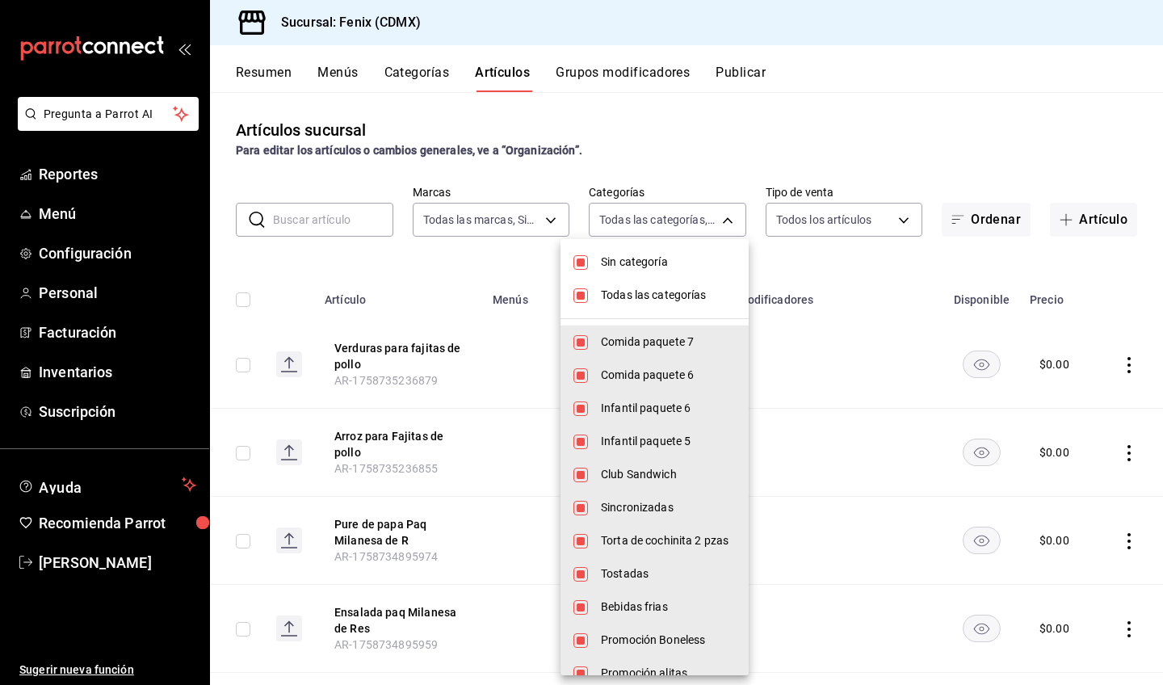
checkbox input "false"
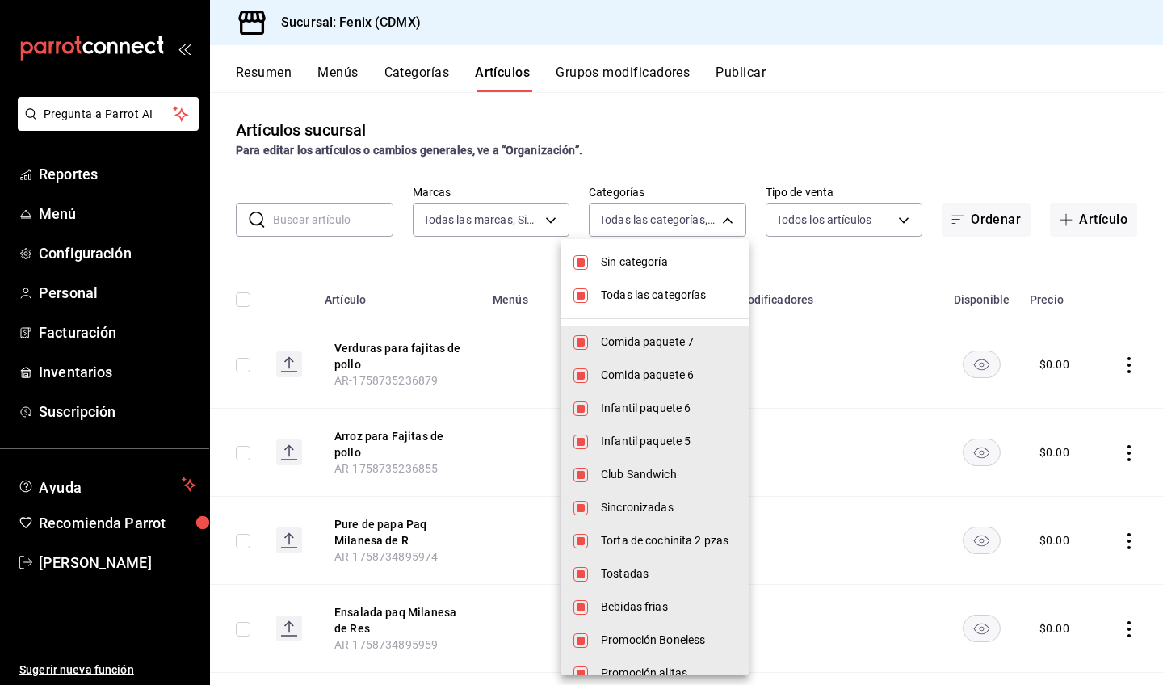
checkbox input "false"
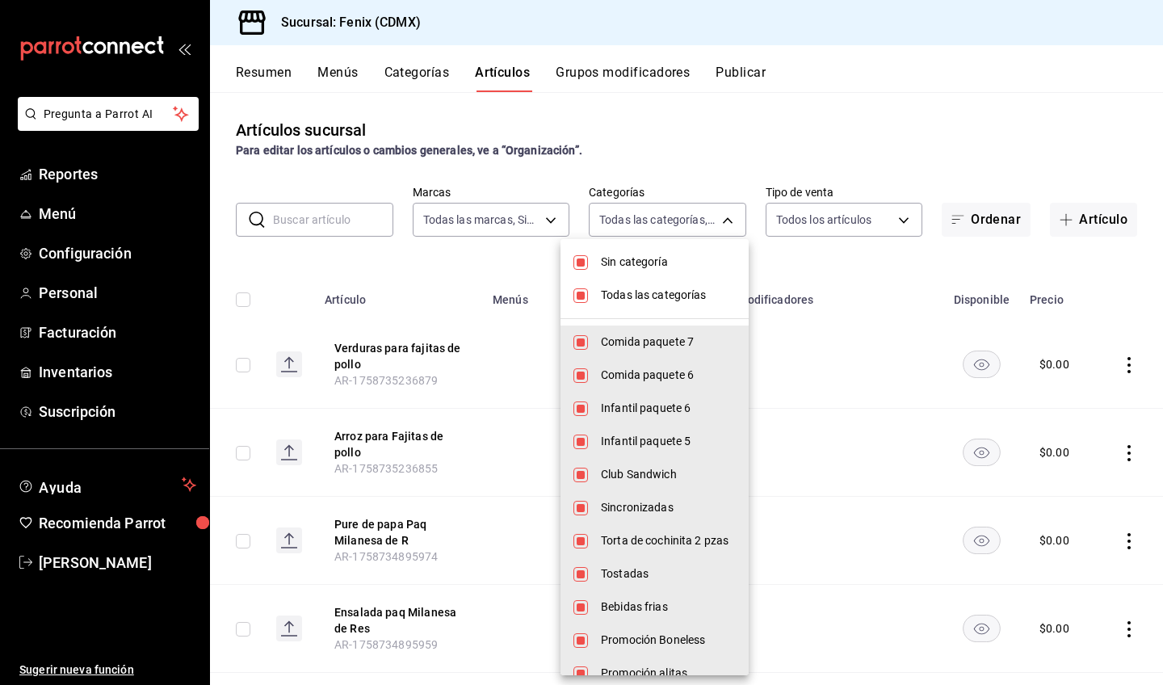
checkbox input "false"
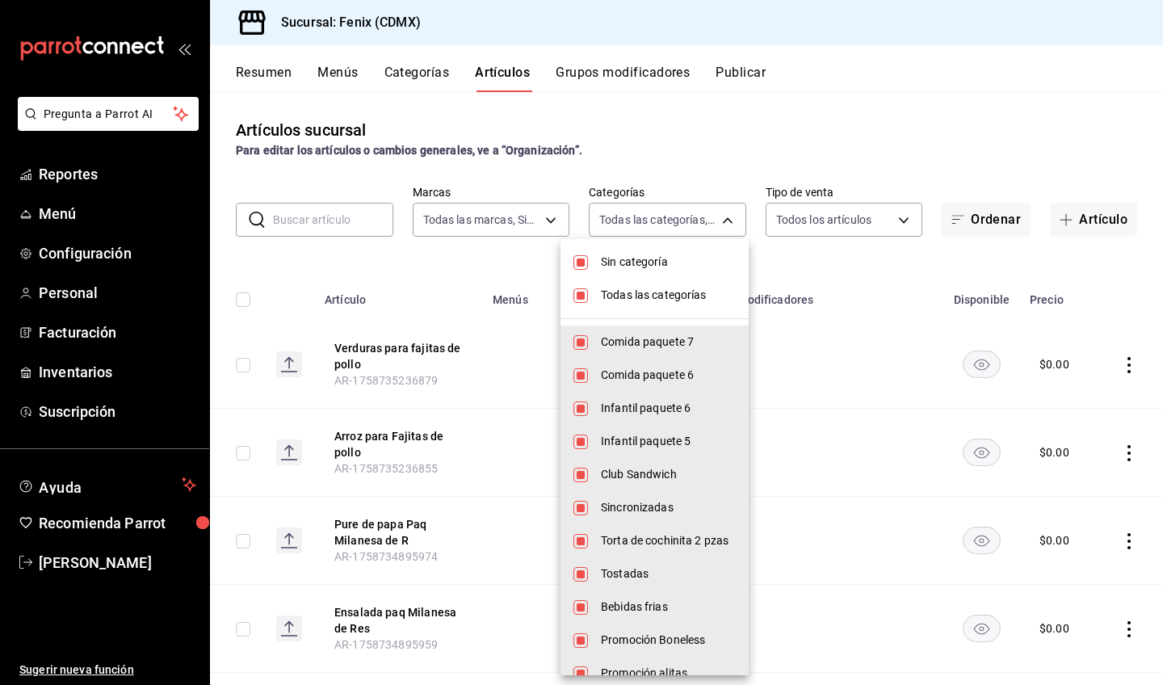
checkbox input "false"
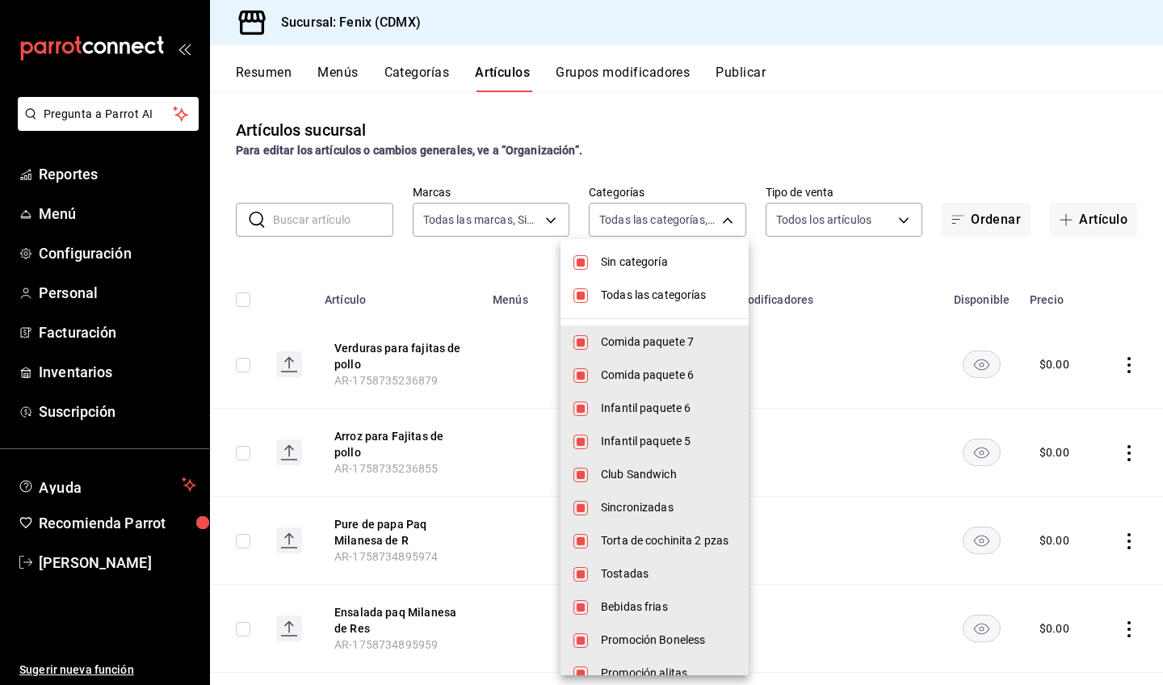
checkbox input "false"
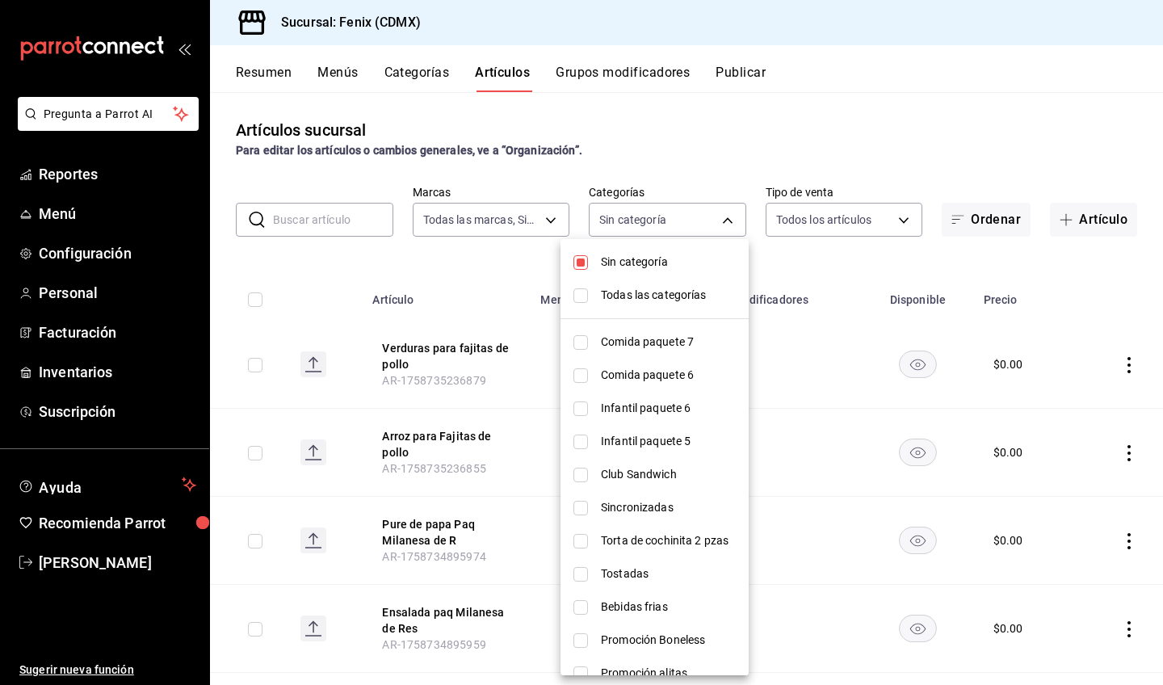
click at [638, 264] on span "Sin categoría" at bounding box center [668, 262] width 135 height 17
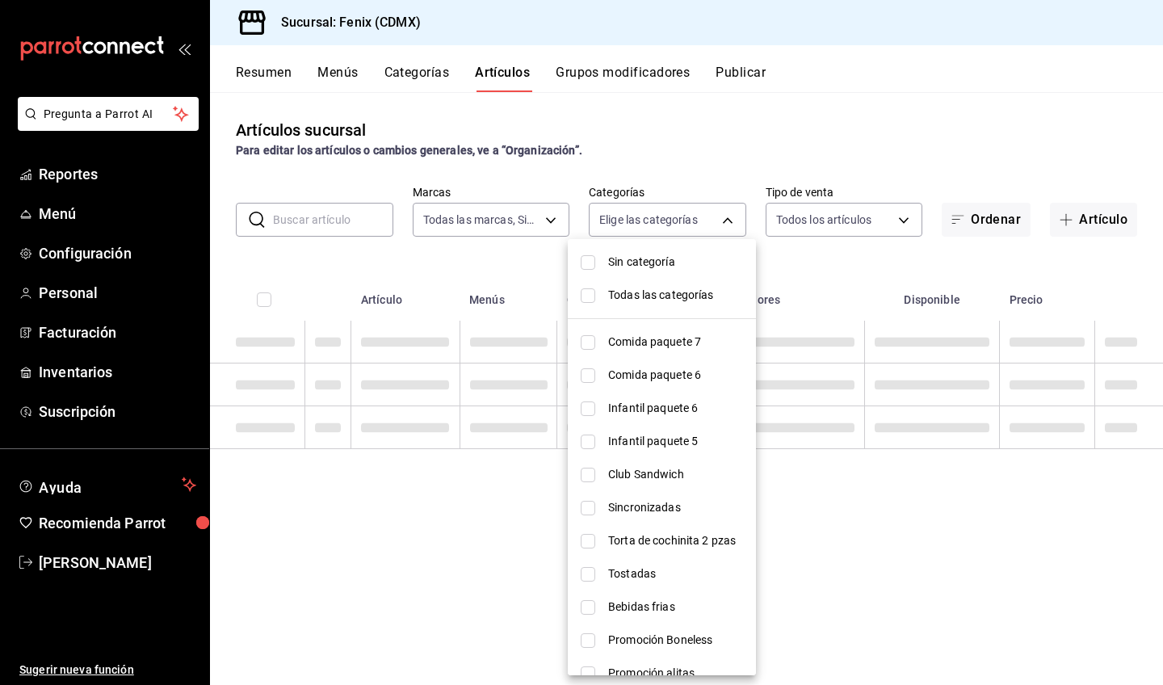
checkbox input "false"
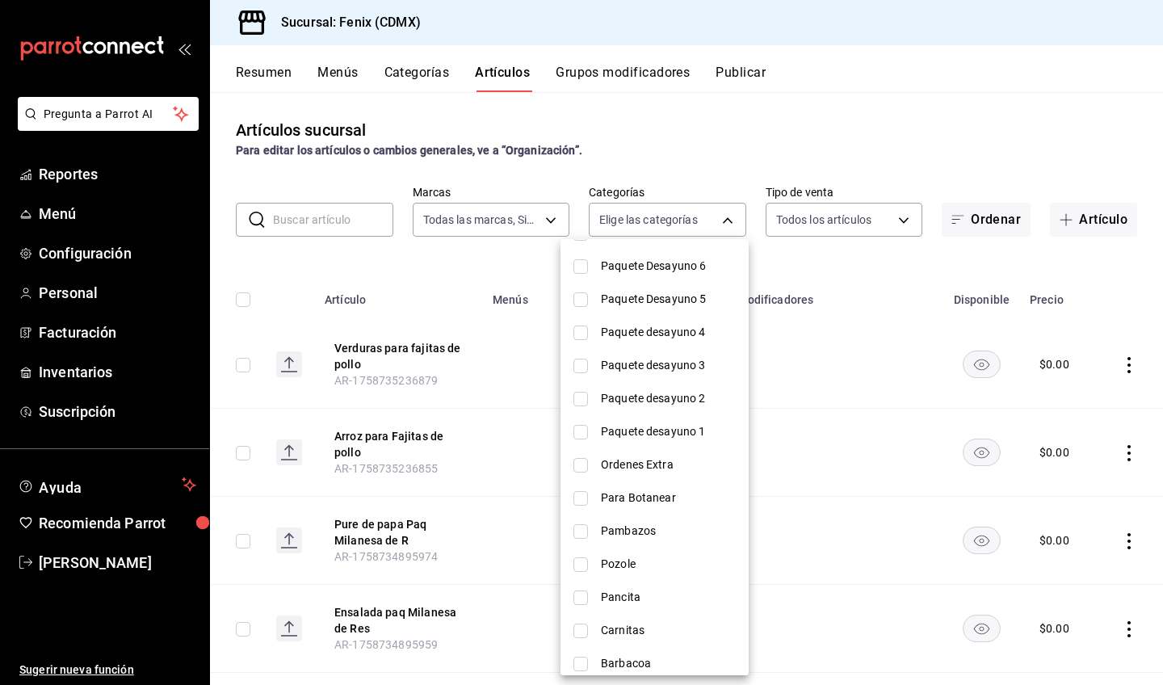
scroll to position [994, 0]
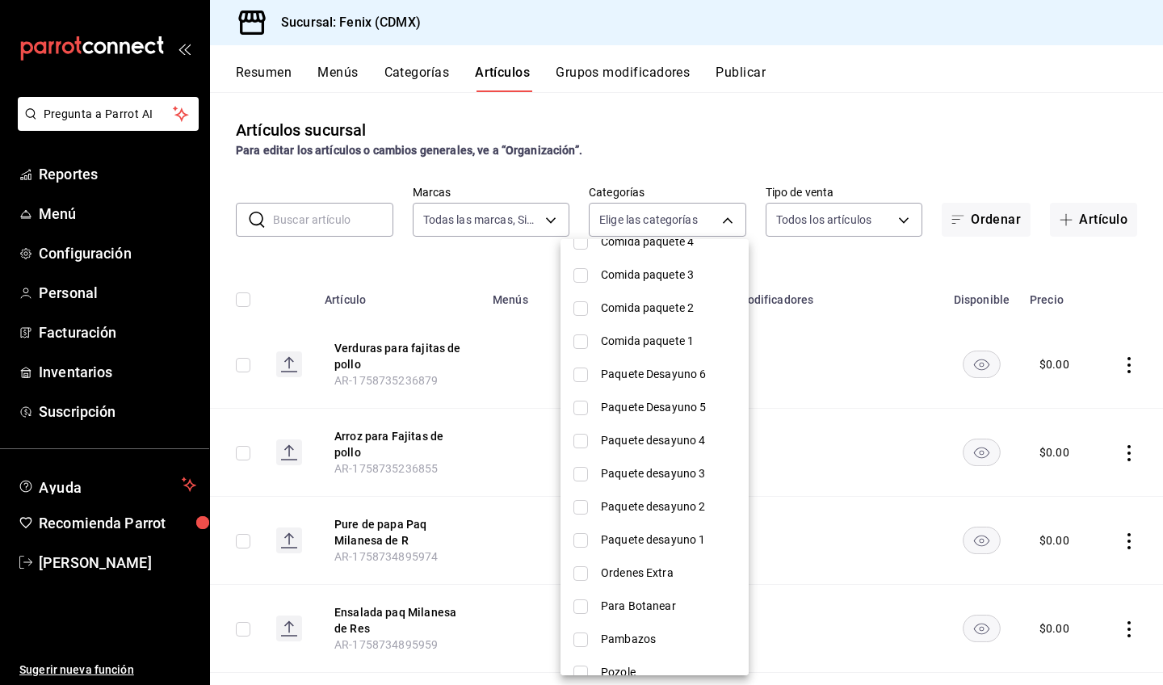
click at [689, 547] on span "Paquete desayuno 1" at bounding box center [668, 539] width 135 height 17
type input "dda2b387-e30b-42a7-8a0c-7563ee6ef9fd"
checkbox input "true"
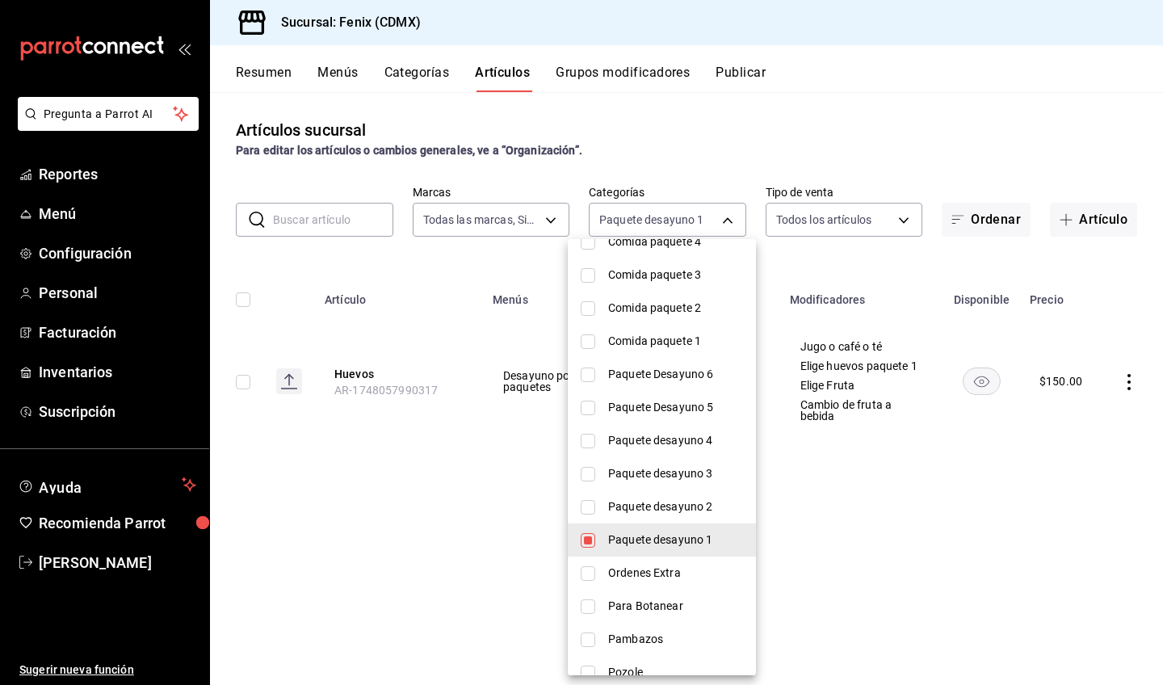
click at [683, 512] on span "Paquete desayuno 2" at bounding box center [675, 506] width 135 height 17
type input "dda2b387-e30b-42a7-8a0c-7563ee6ef9fd,f755b510-29c7-44b2-b362-5e47774a46b7"
checkbox input "true"
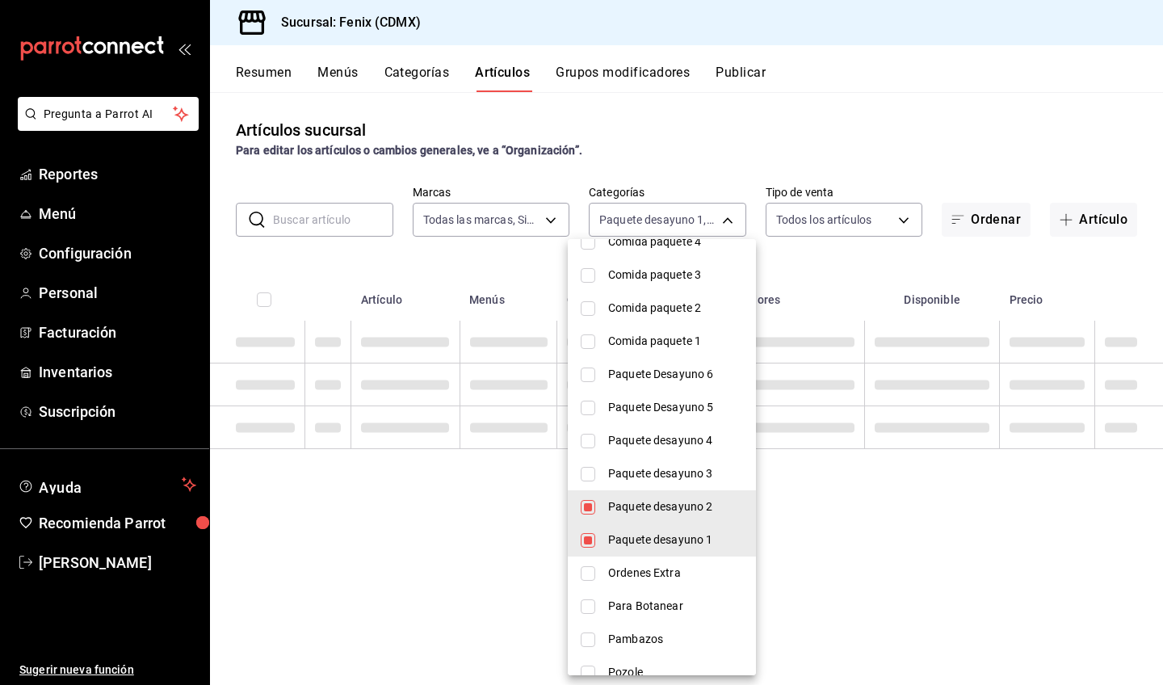
click at [679, 478] on span "Paquete desayuno 3" at bounding box center [675, 473] width 135 height 17
type input "dda2b387-e30b-42a7-8a0c-7563ee6ef9fd,f755b510-29c7-44b2-b362-5e47774a46b7,15dec…"
checkbox input "true"
click at [676, 439] on span "Paquete desayuno 4" at bounding box center [675, 440] width 135 height 17
type input "dda2b387-e30b-42a7-8a0c-7563ee6ef9fd,f755b510-29c7-44b2-b362-5e47774a46b7,15dec…"
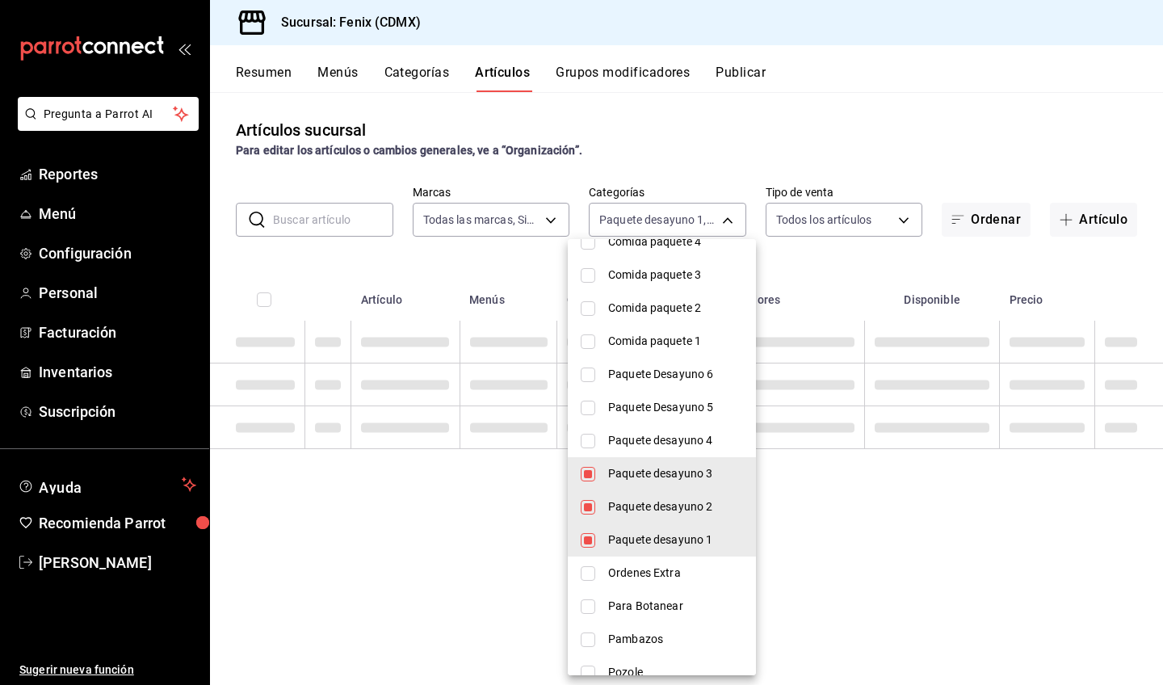
checkbox input "true"
click at [674, 408] on span "Paquete Desayuno 5" at bounding box center [675, 407] width 135 height 17
type input "dda2b387-e30b-42a7-8a0c-7563ee6ef9fd,f755b510-29c7-44b2-b362-5e47774a46b7,15dec…"
checkbox input "true"
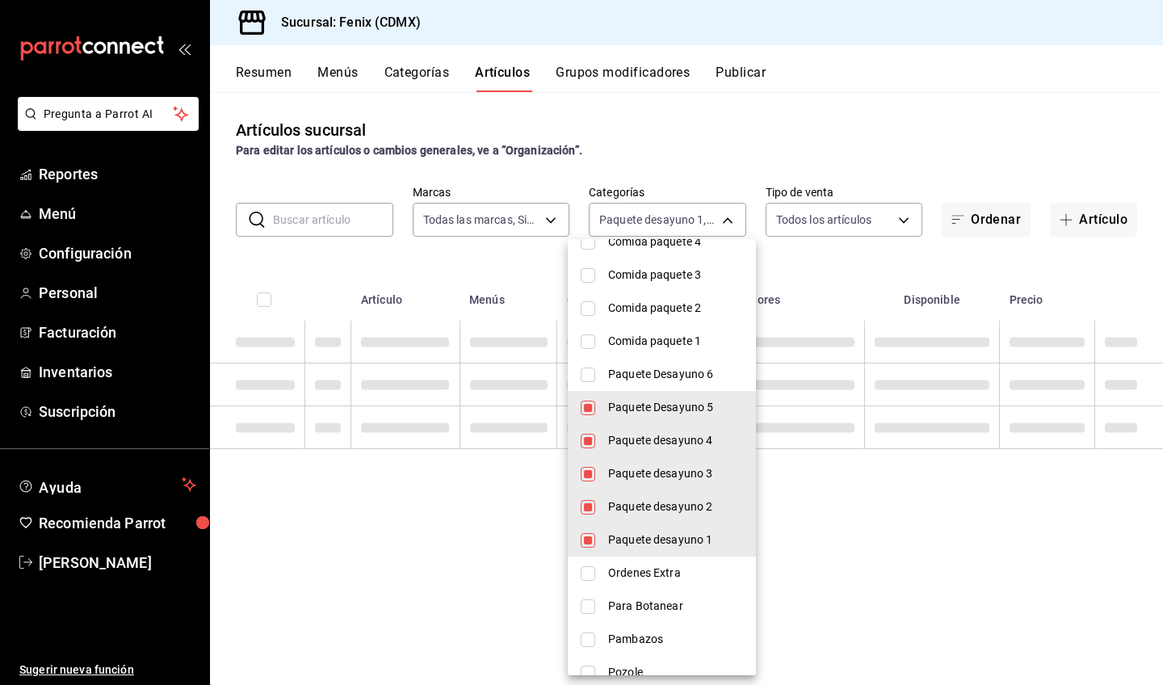
click at [673, 371] on span "Paquete Desayuno 6" at bounding box center [675, 374] width 135 height 17
type input "dda2b387-e30b-42a7-8a0c-7563ee6ef9fd,f755b510-29c7-44b2-b362-5e47774a46b7,15dec…"
checkbox input "true"
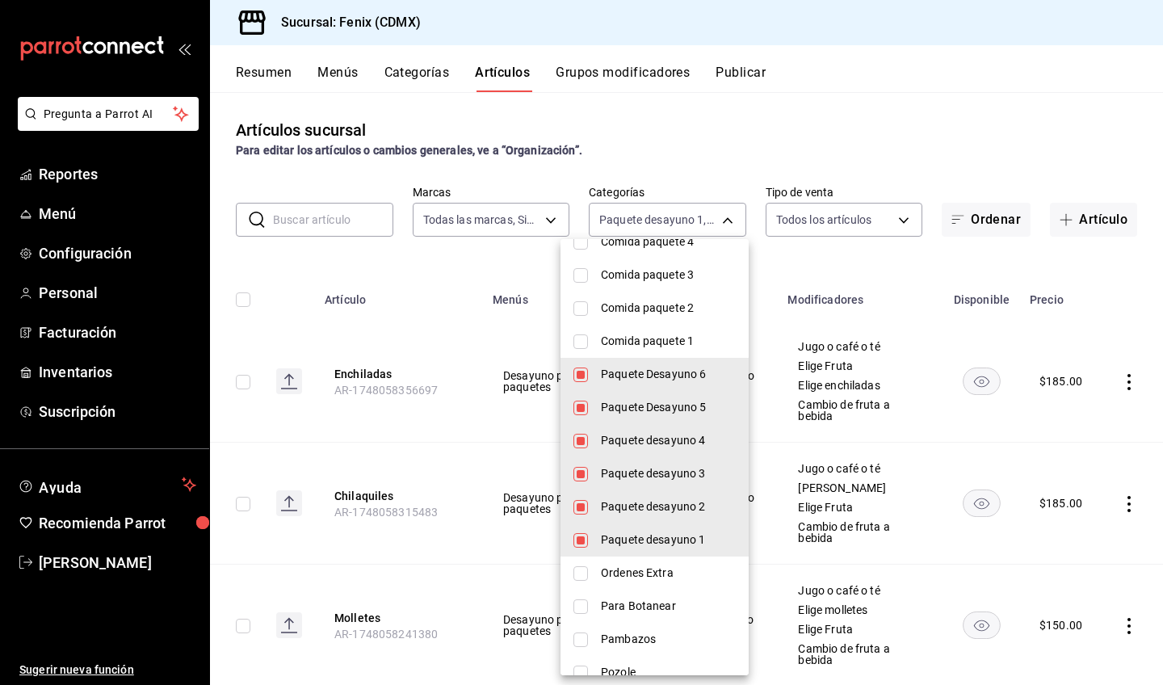
click at [869, 248] on div at bounding box center [581, 342] width 1163 height 685
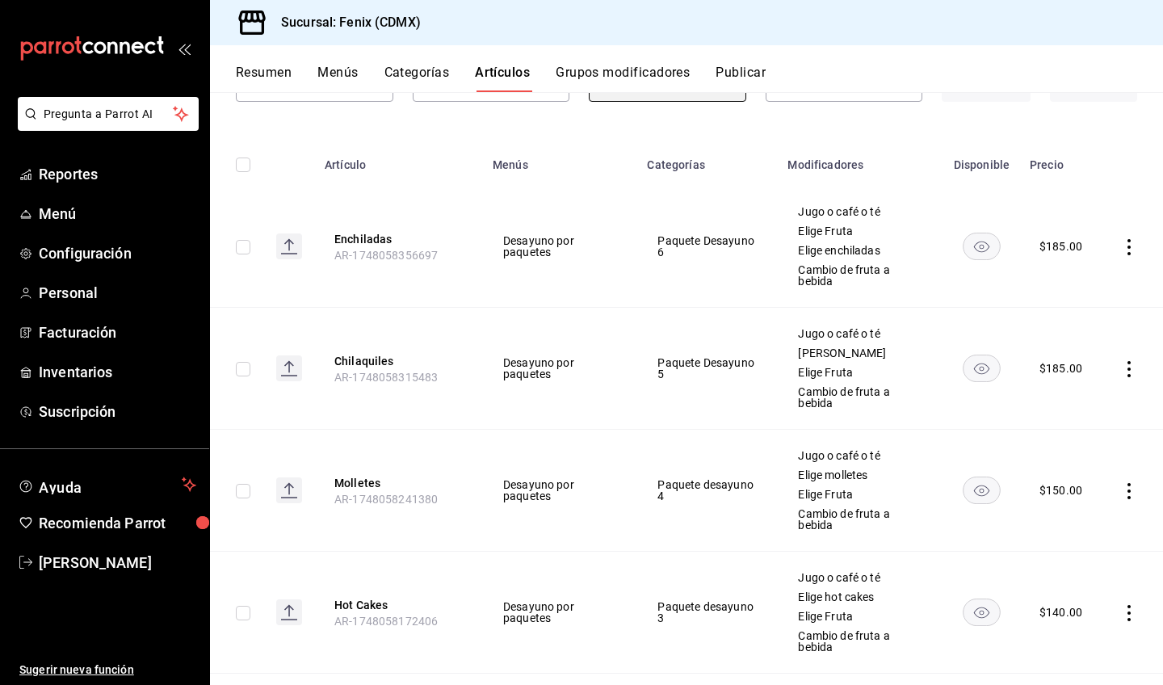
scroll to position [406, 0]
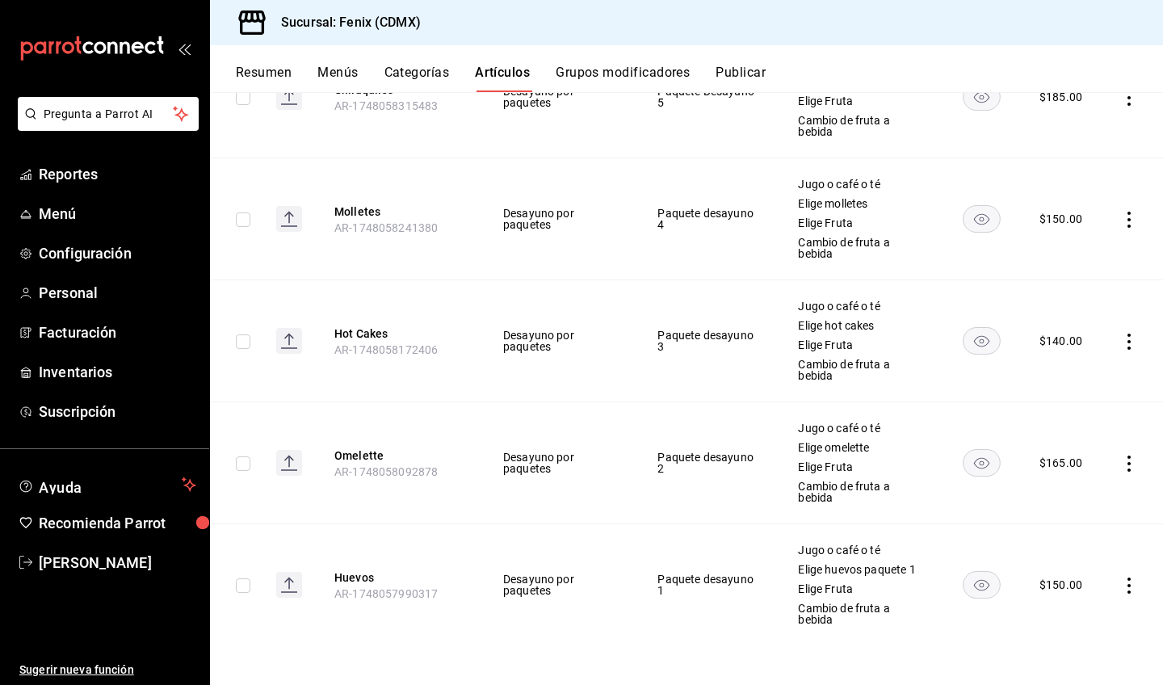
click at [1128, 590] on icon "actions" at bounding box center [1129, 586] width 3 height 16
click at [1064, 578] on span "Editar" at bounding box center [1069, 576] width 42 height 17
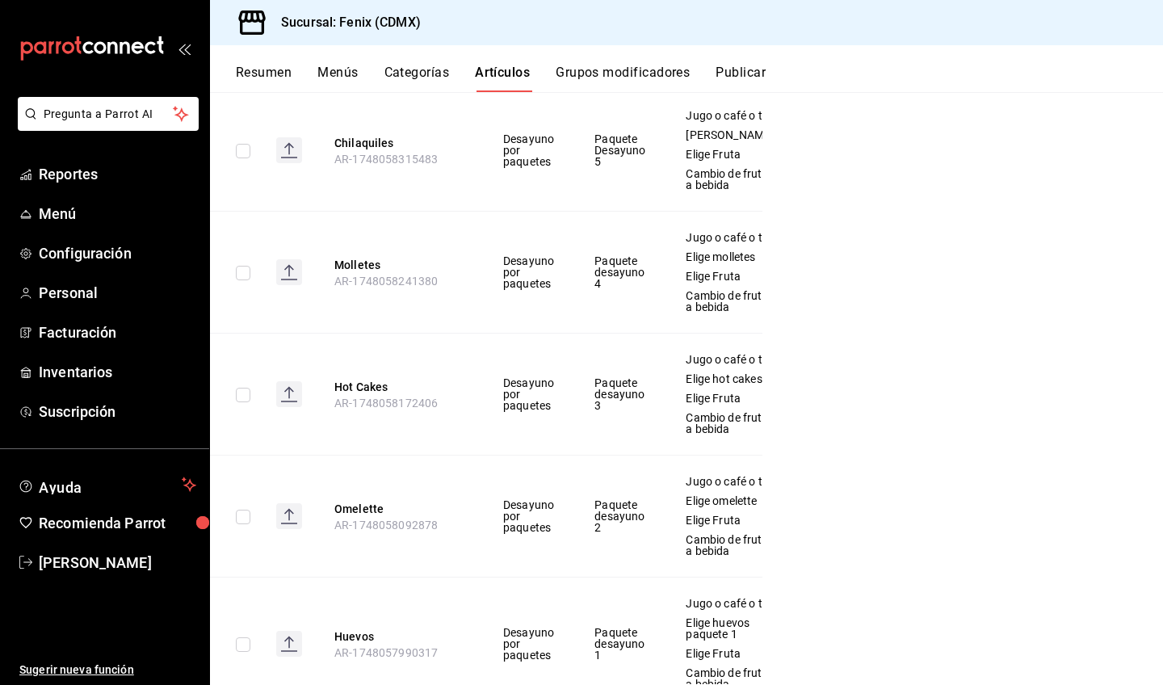
scroll to position [145, 0]
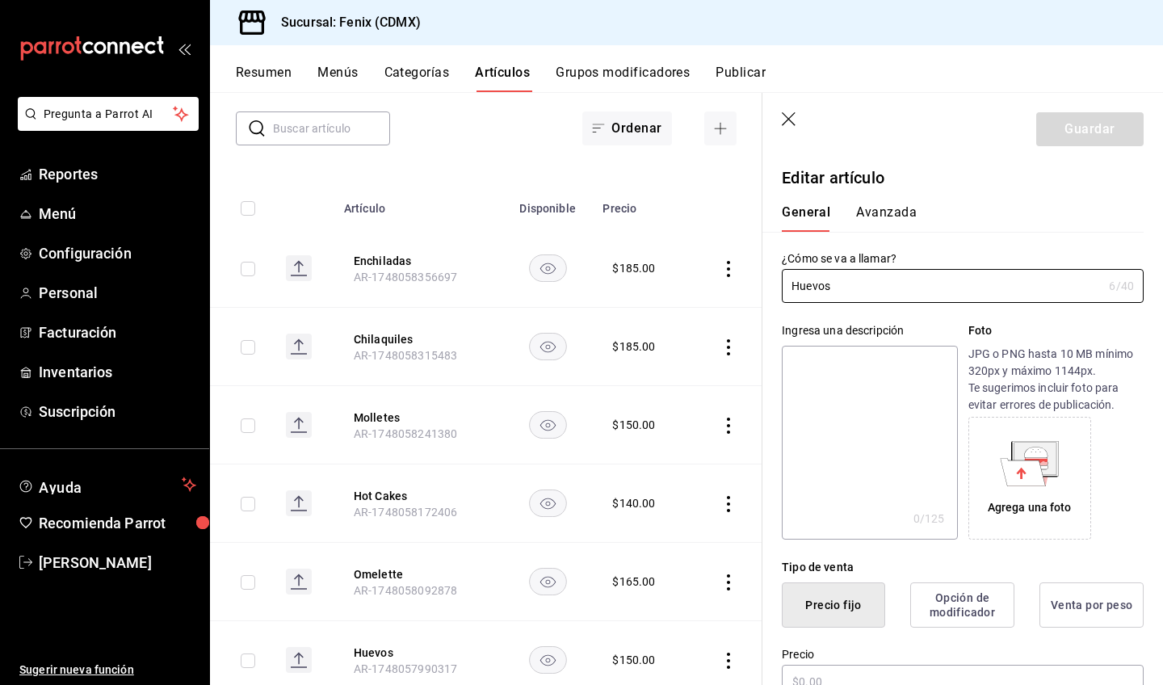
type input "$150.00"
radio input "false"
radio input "true"
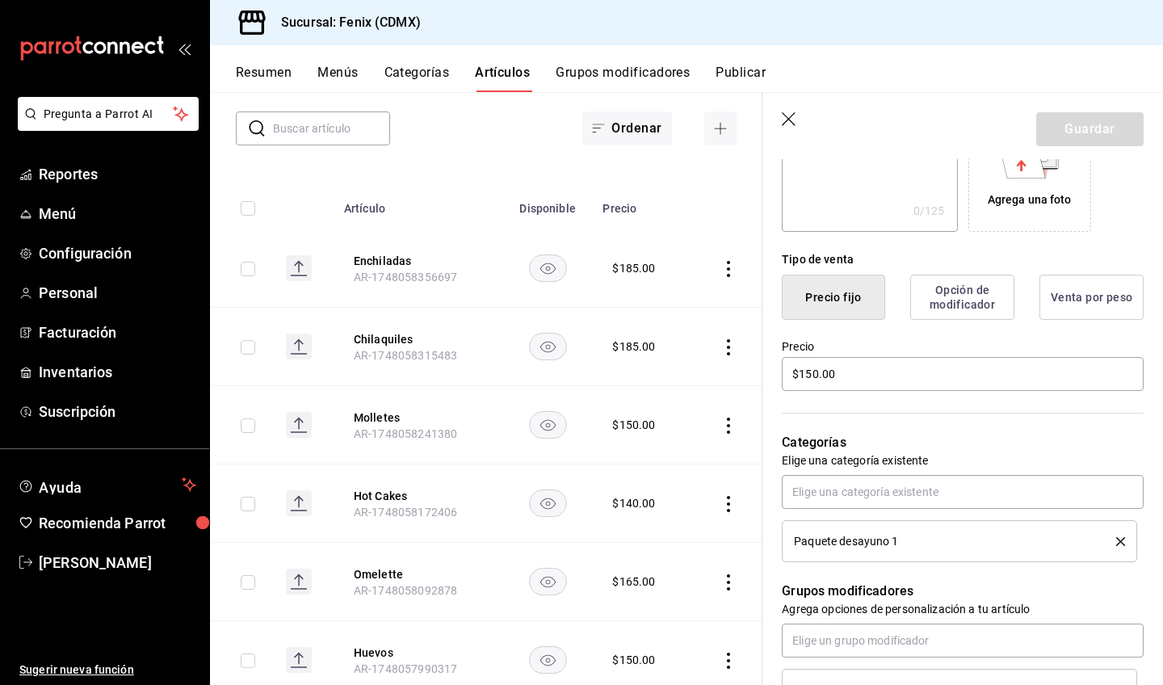
click at [792, 120] on icon "button" at bounding box center [790, 120] width 16 height 16
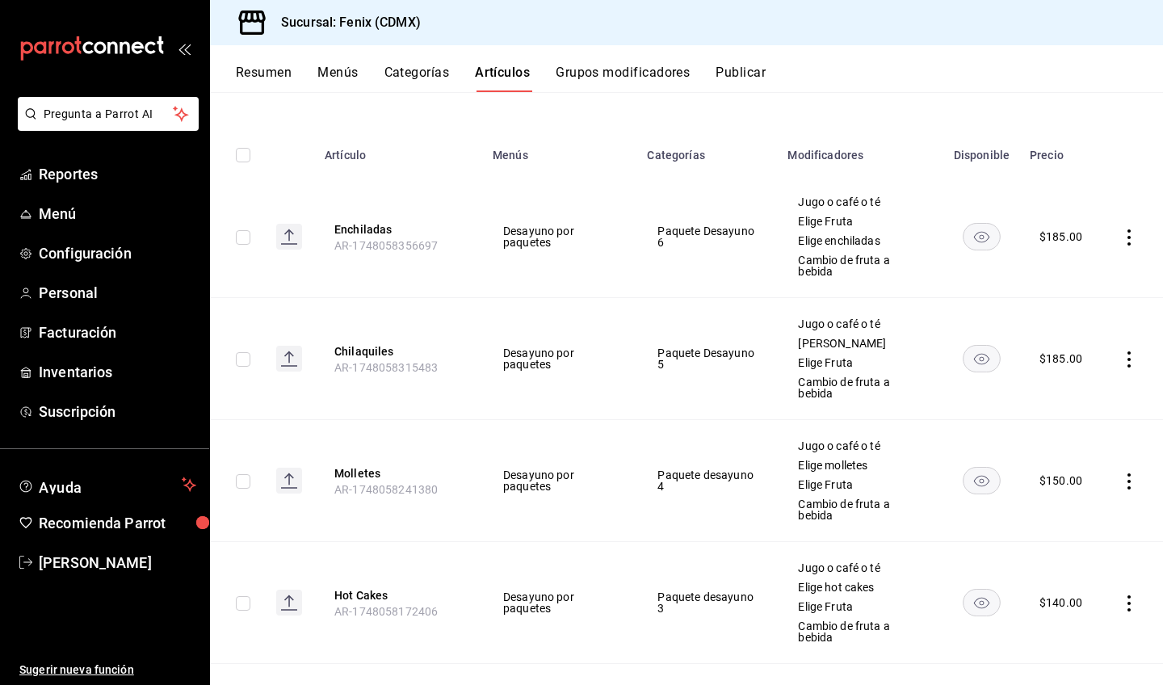
scroll to position [406, 0]
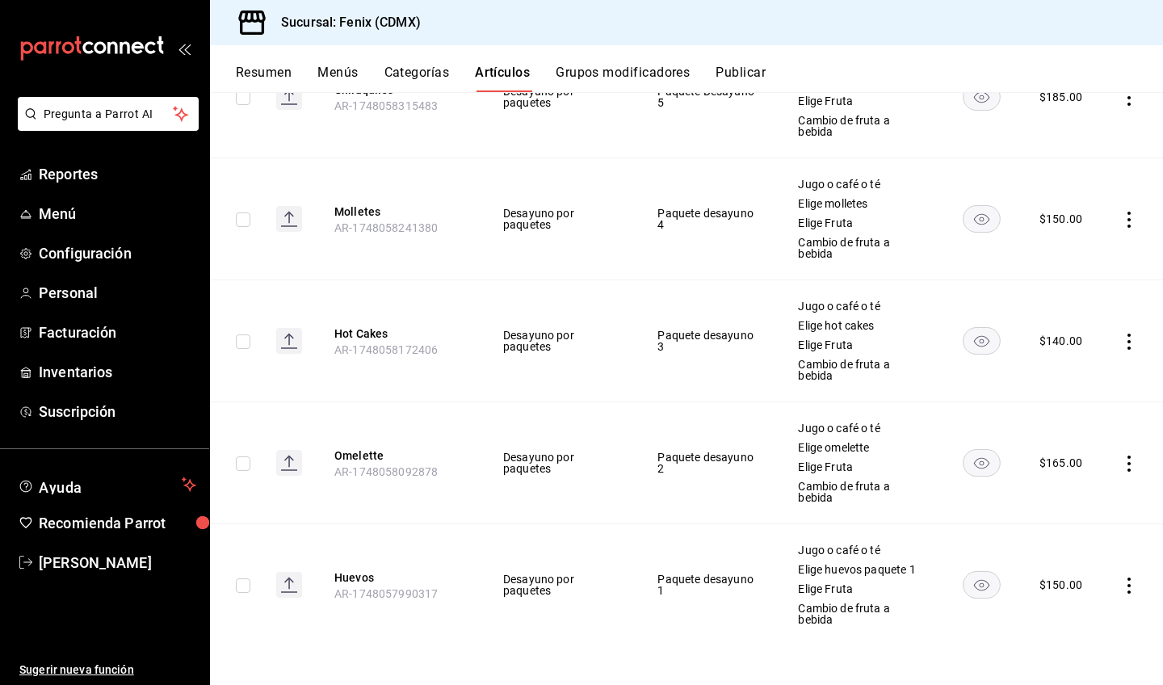
click at [1121, 589] on icon "actions" at bounding box center [1129, 586] width 16 height 16
click at [1061, 582] on span "Editar" at bounding box center [1069, 576] width 42 height 17
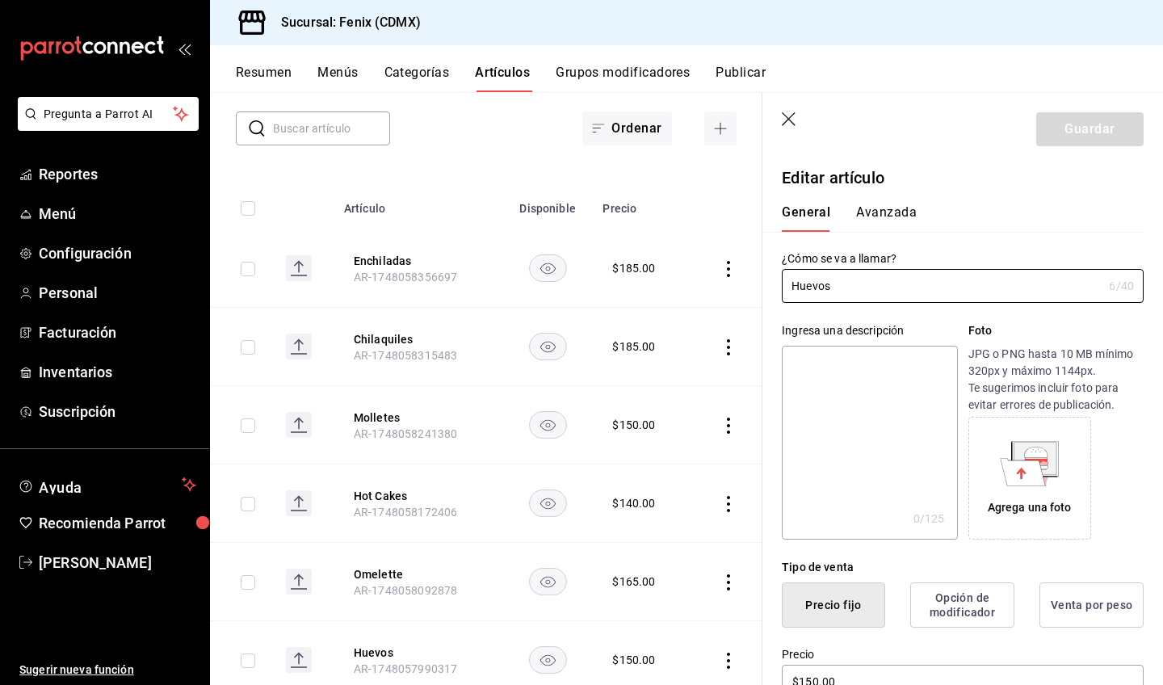
scroll to position [337, 0]
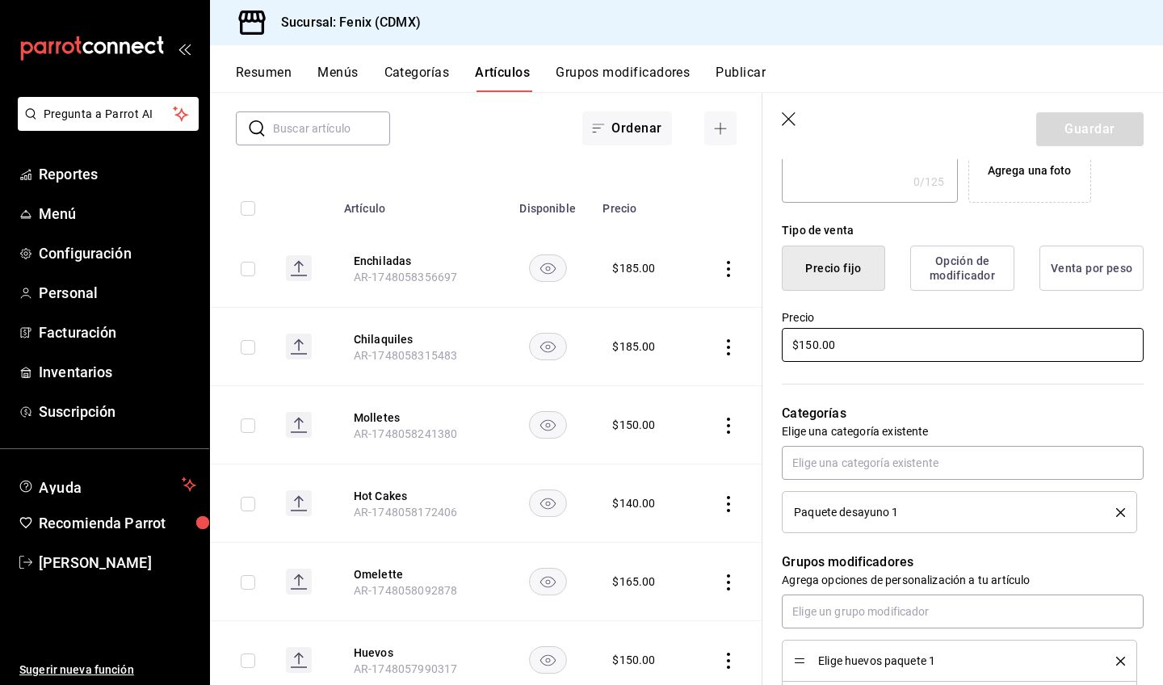
click at [815, 344] on input "$150.00" at bounding box center [963, 345] width 362 height 34
type input "$160.00"
click at [1098, 134] on button "Guardar" at bounding box center [1089, 129] width 107 height 34
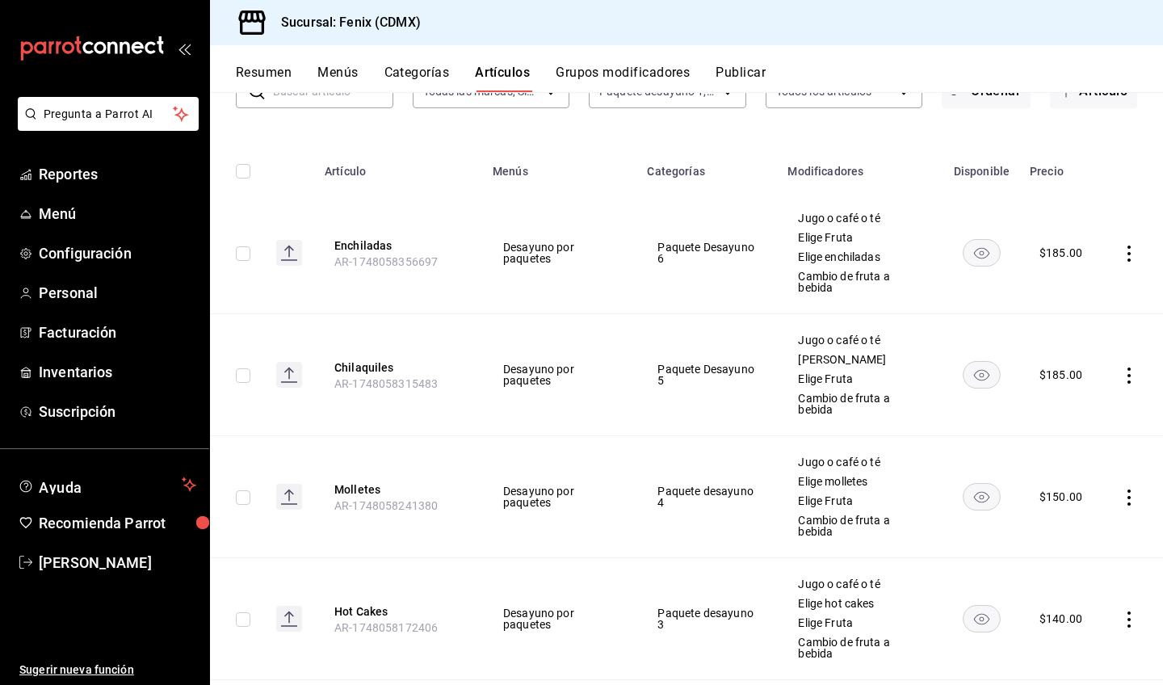
scroll to position [406, 0]
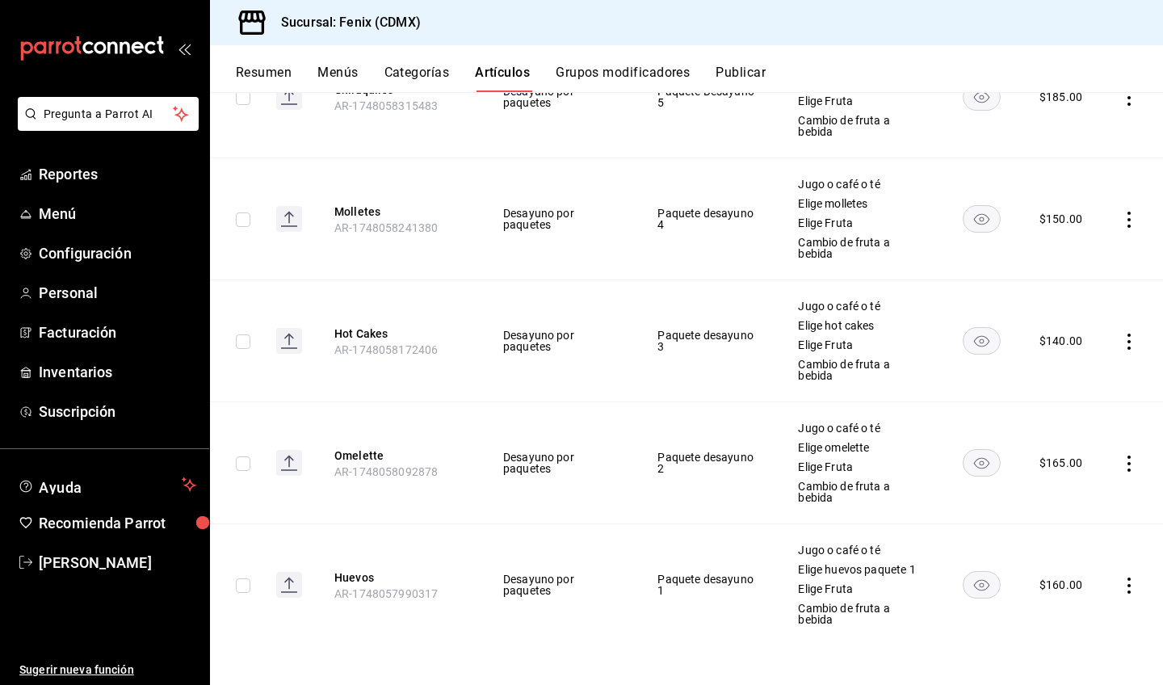
click at [1121, 461] on icon "actions" at bounding box center [1129, 464] width 16 height 16
click at [1073, 502] on span "Editar" at bounding box center [1069, 501] width 42 height 17
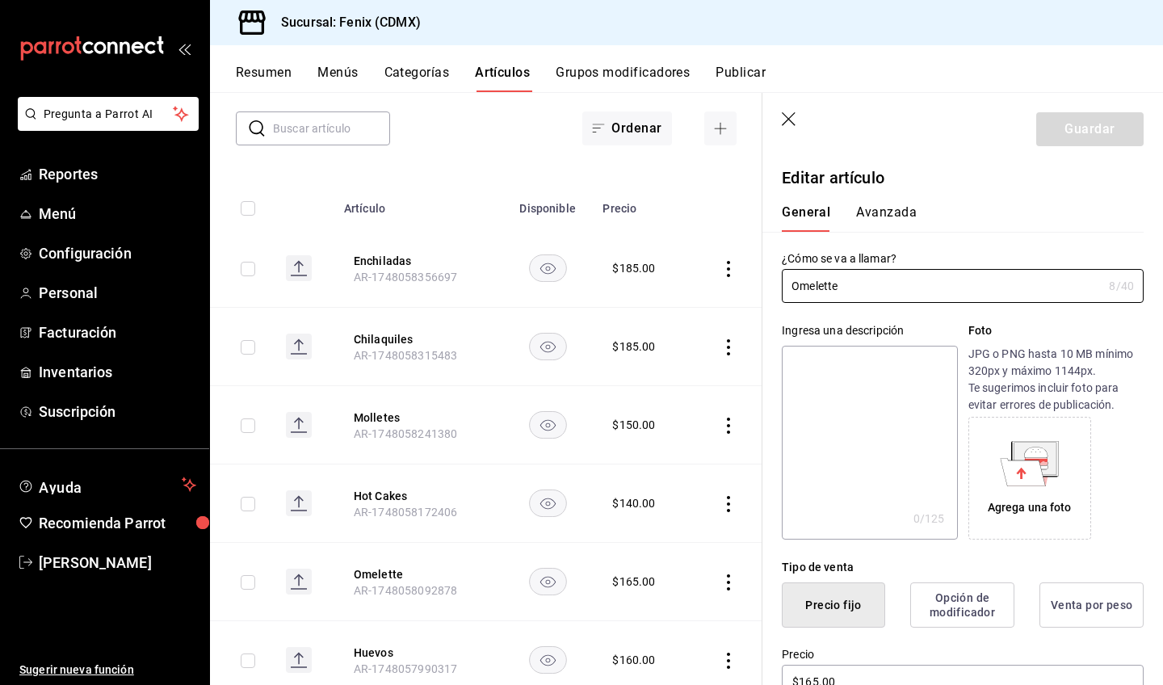
scroll to position [292, 0]
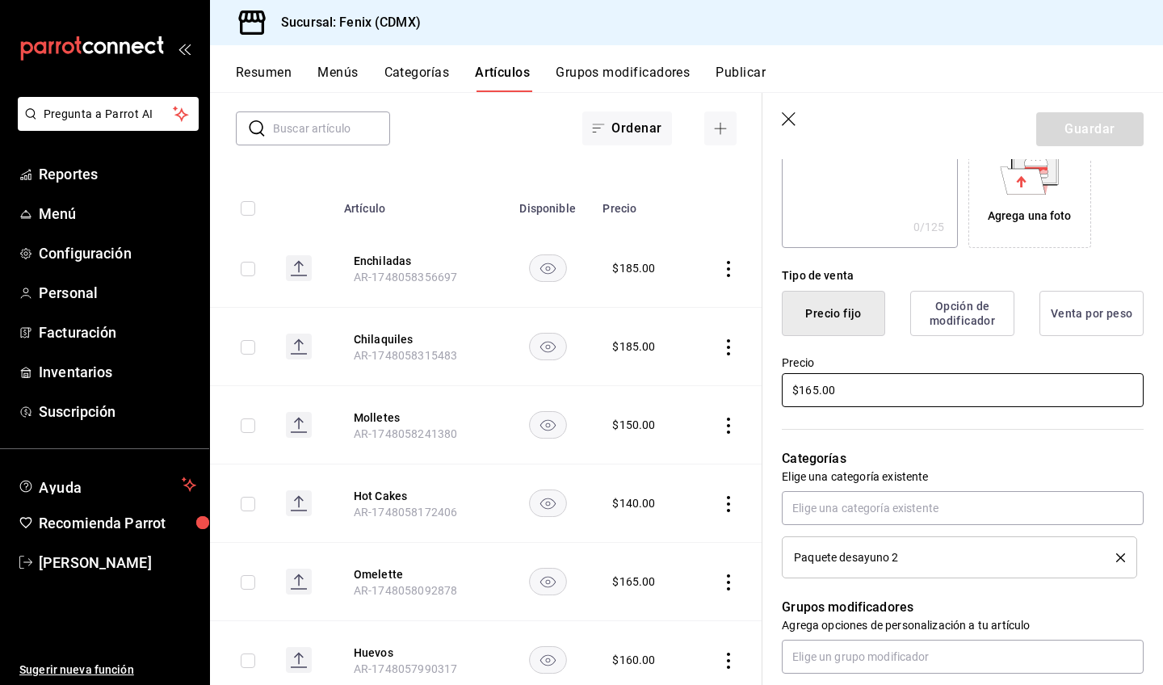
click at [813, 389] on input "$165.00" at bounding box center [963, 390] width 362 height 34
type input "$175.00"
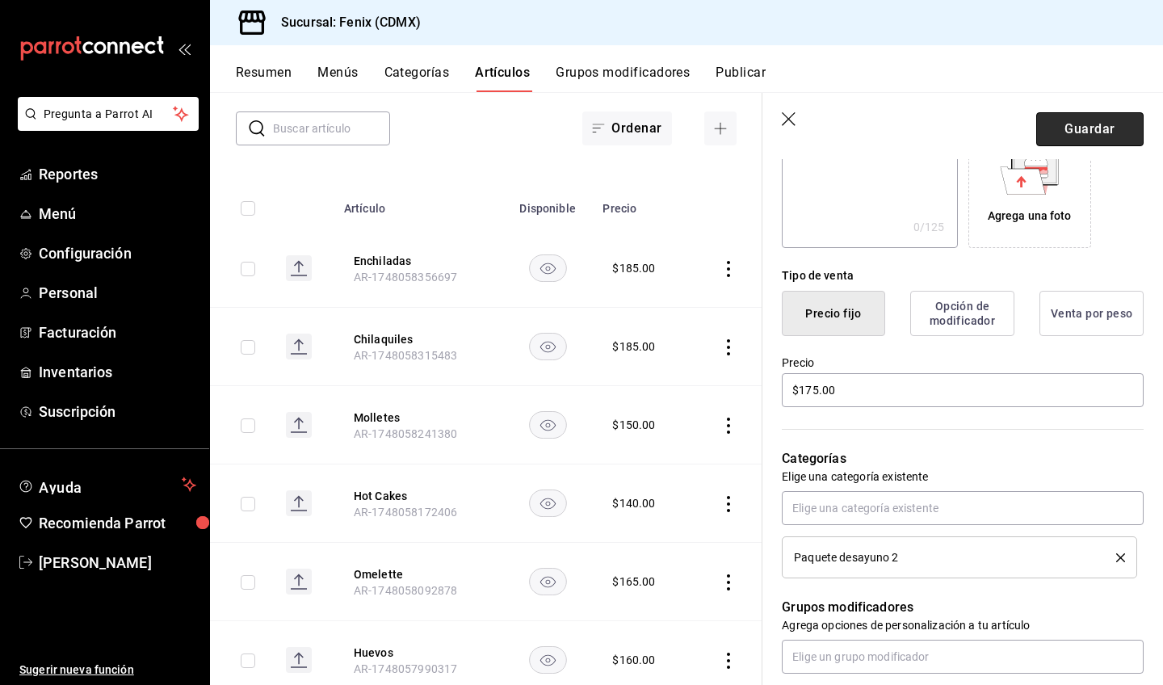
click at [1094, 137] on button "Guardar" at bounding box center [1089, 129] width 107 height 34
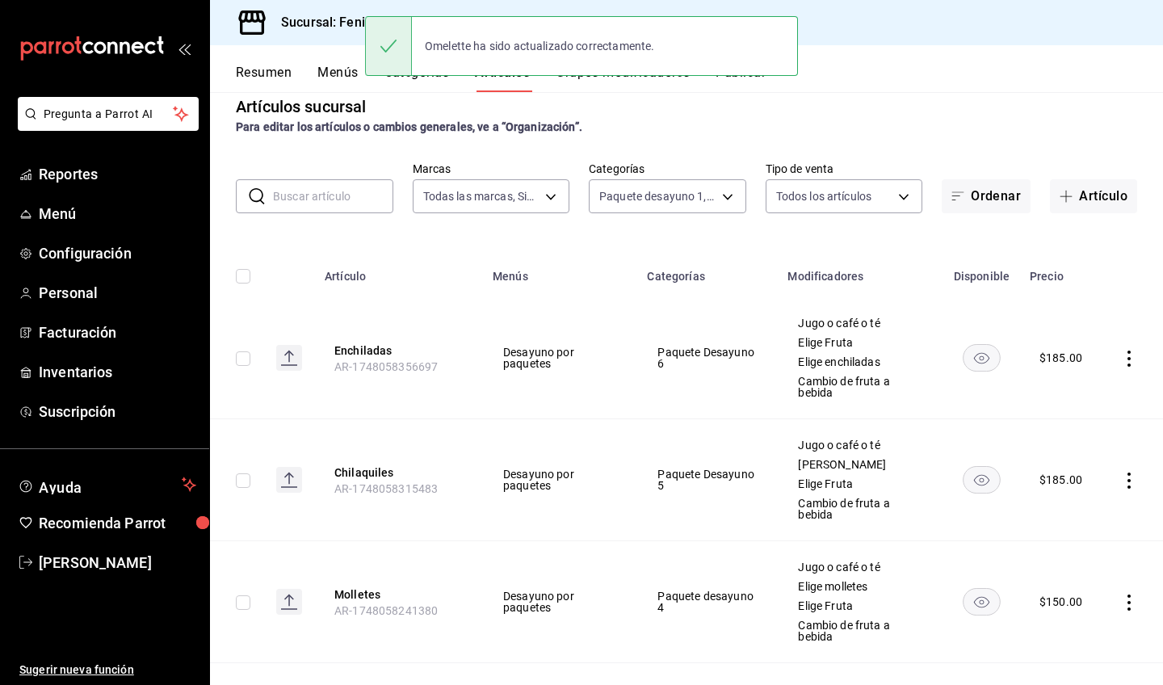
scroll to position [406, 0]
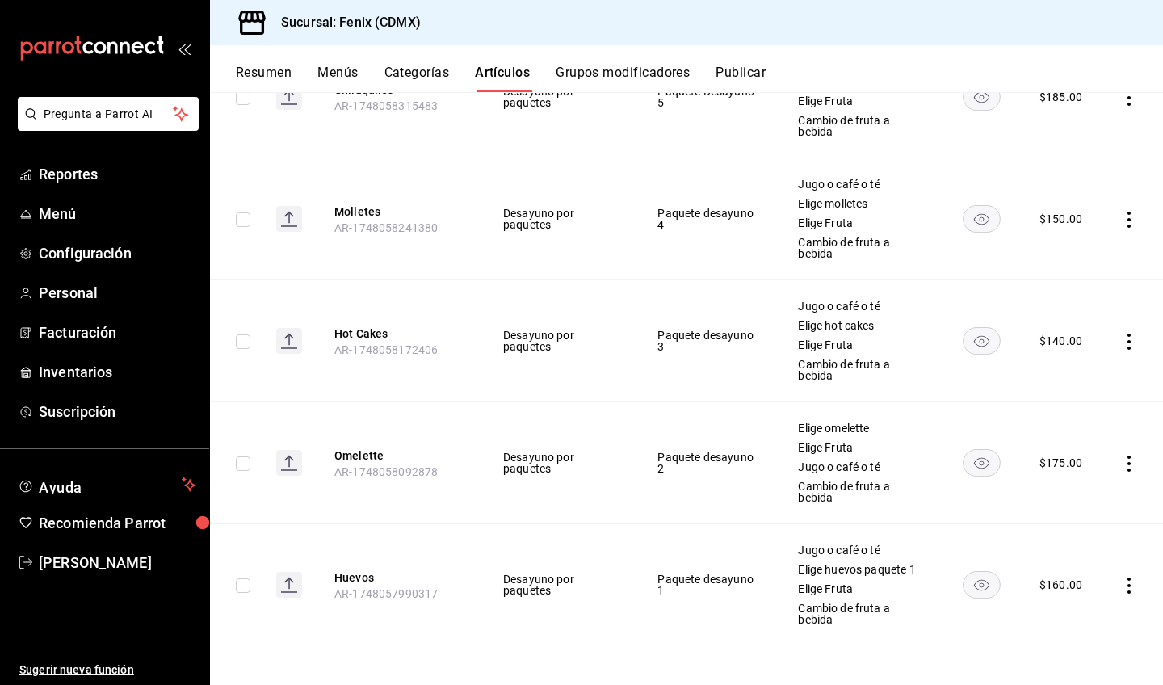
click at [1121, 339] on icon "actions" at bounding box center [1129, 342] width 16 height 16
click at [1085, 380] on span "Editar" at bounding box center [1069, 379] width 42 height 17
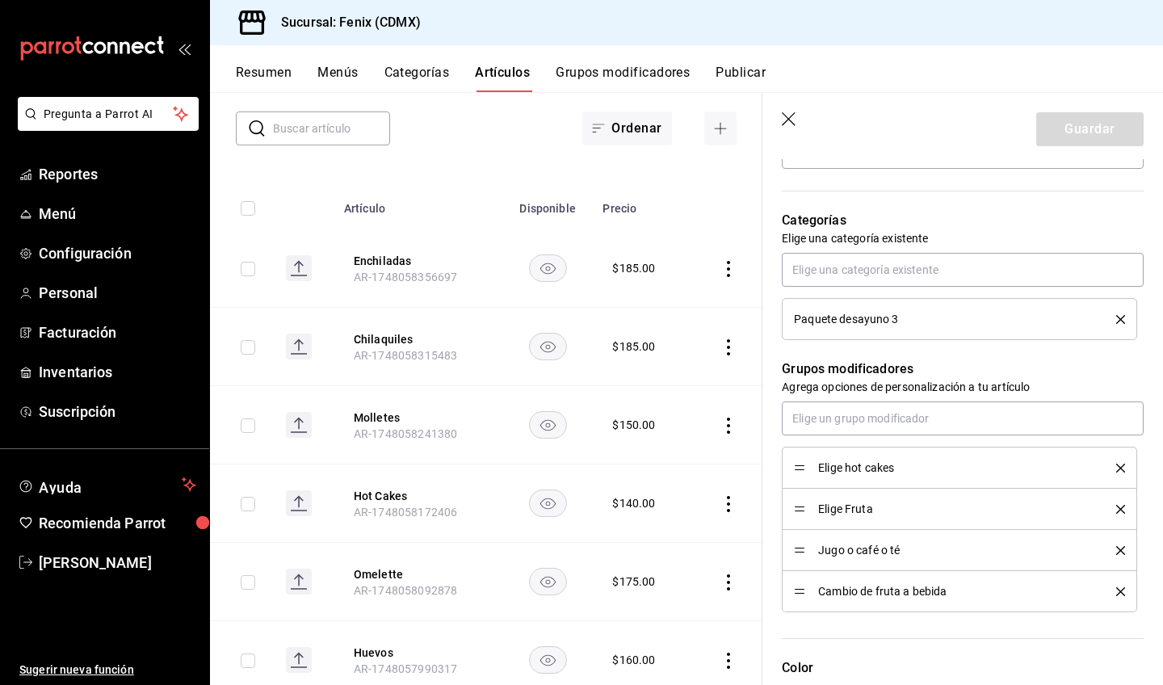
scroll to position [195, 0]
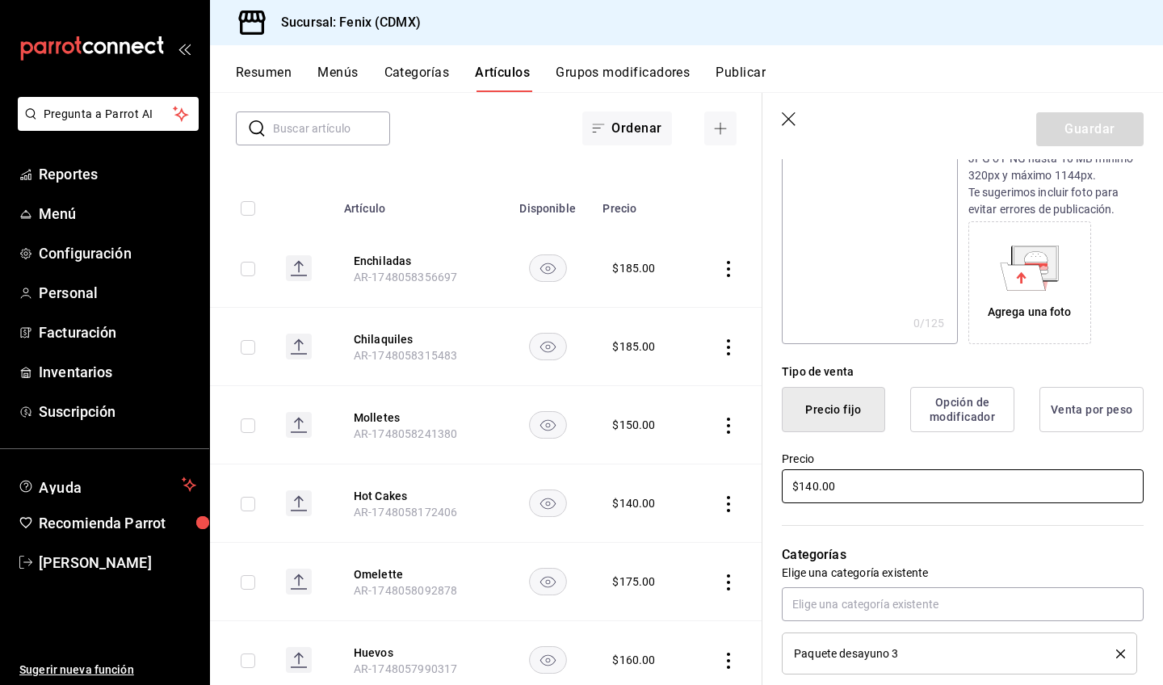
click at [814, 485] on input "$140.00" at bounding box center [963, 486] width 362 height 34
type input "$150.00"
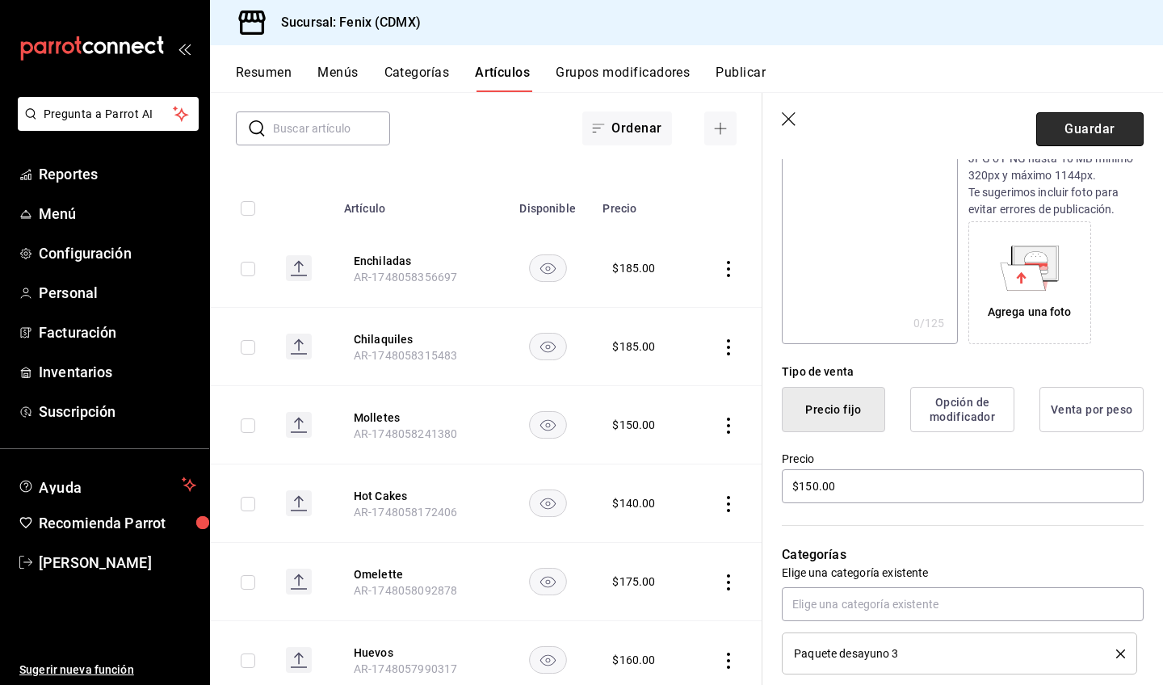
click at [1109, 140] on button "Guardar" at bounding box center [1089, 129] width 107 height 34
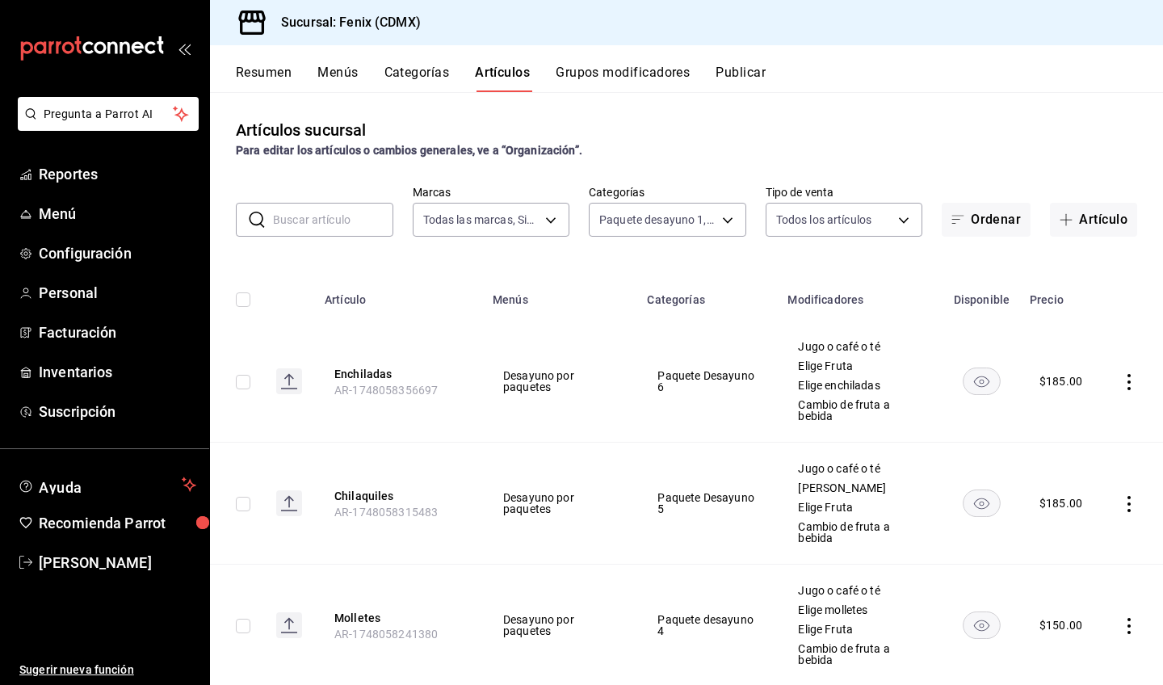
scroll to position [141, 0]
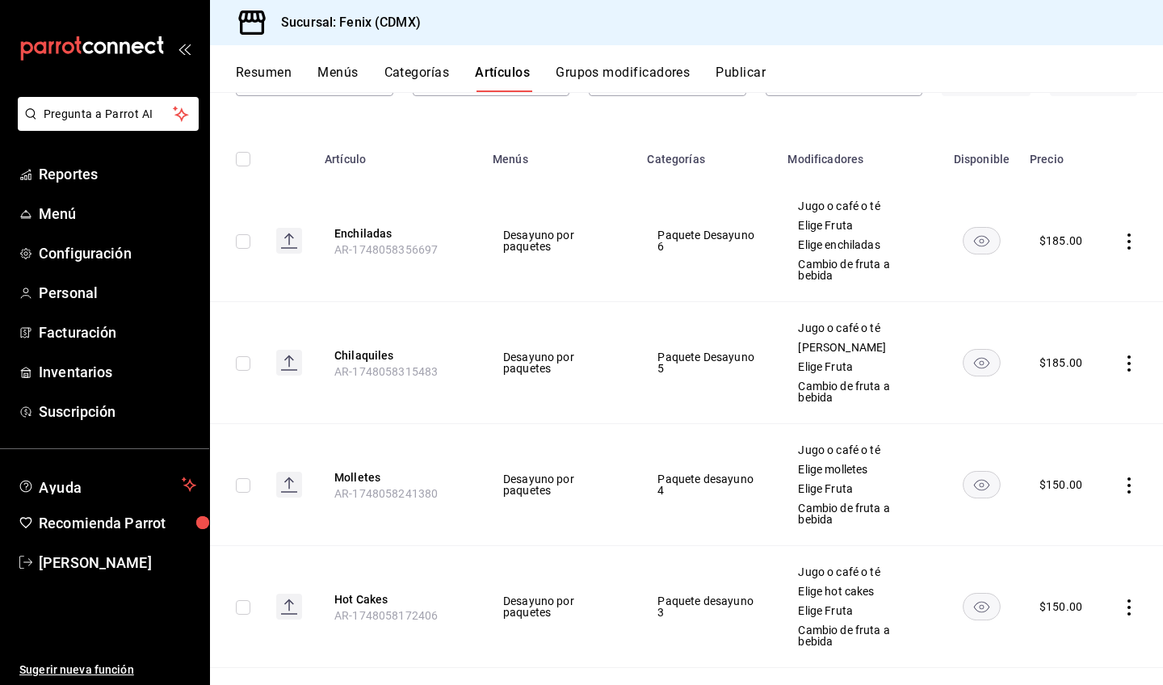
click at [1121, 487] on icon "actions" at bounding box center [1129, 485] width 16 height 16
click at [1067, 520] on span "Editar" at bounding box center [1069, 523] width 42 height 17
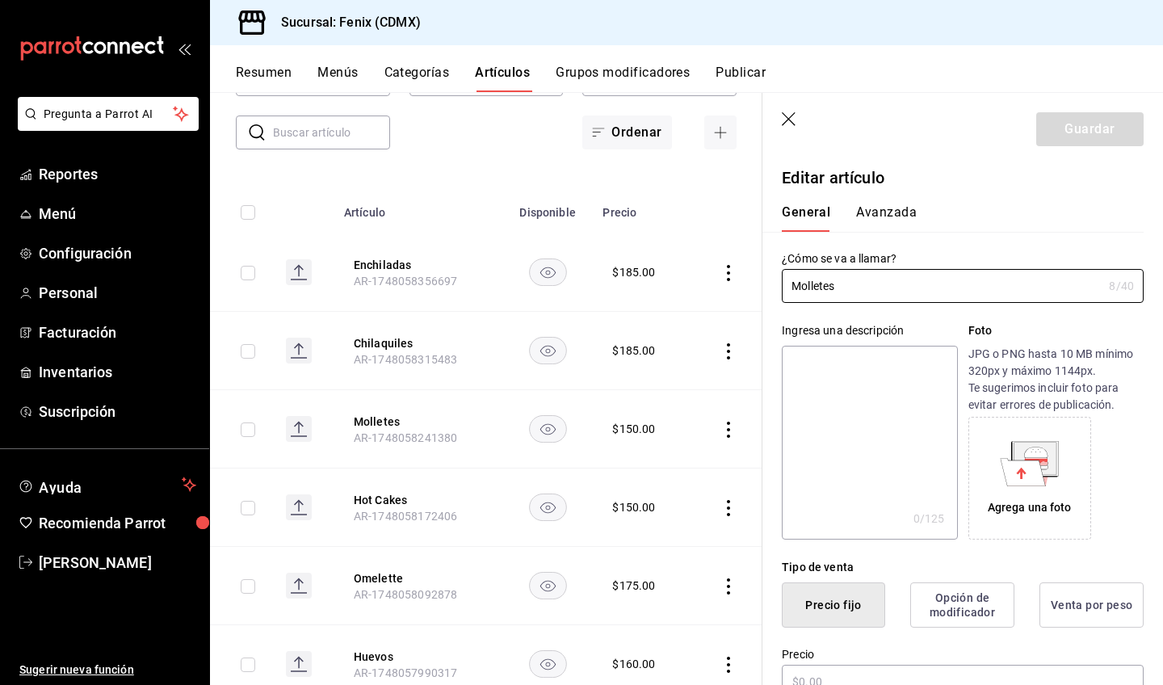
type input "$150.00"
radio input "false"
radio input "true"
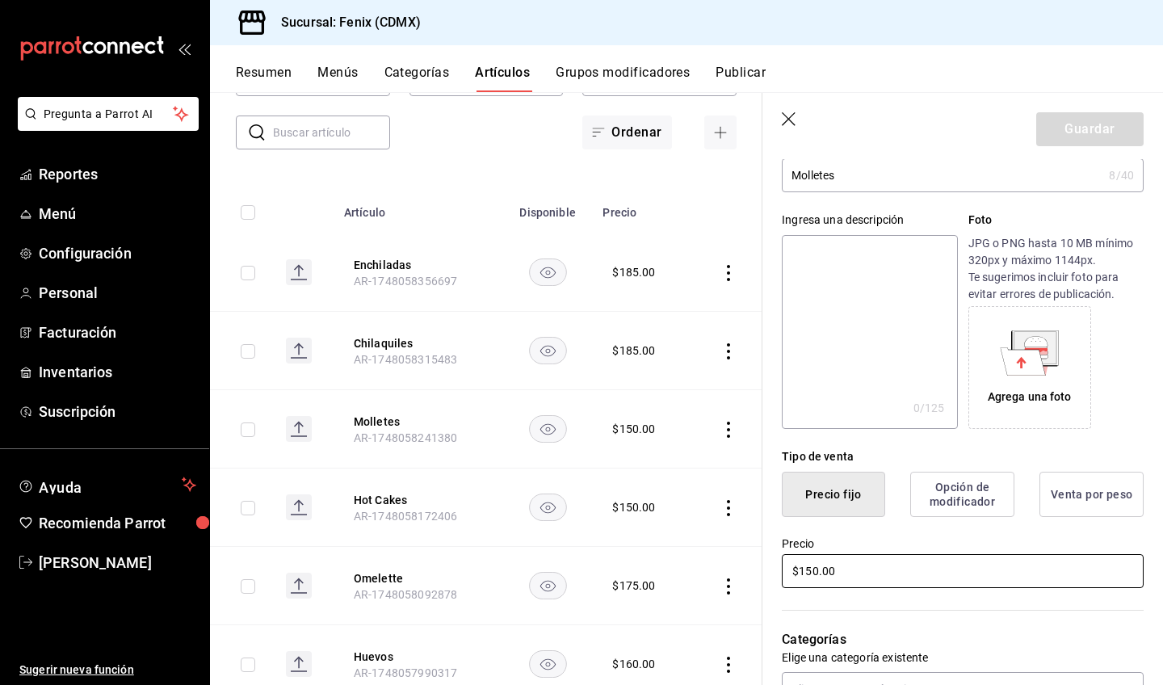
click at [812, 572] on input "$150.00" at bounding box center [963, 571] width 362 height 34
type input "$160.00"
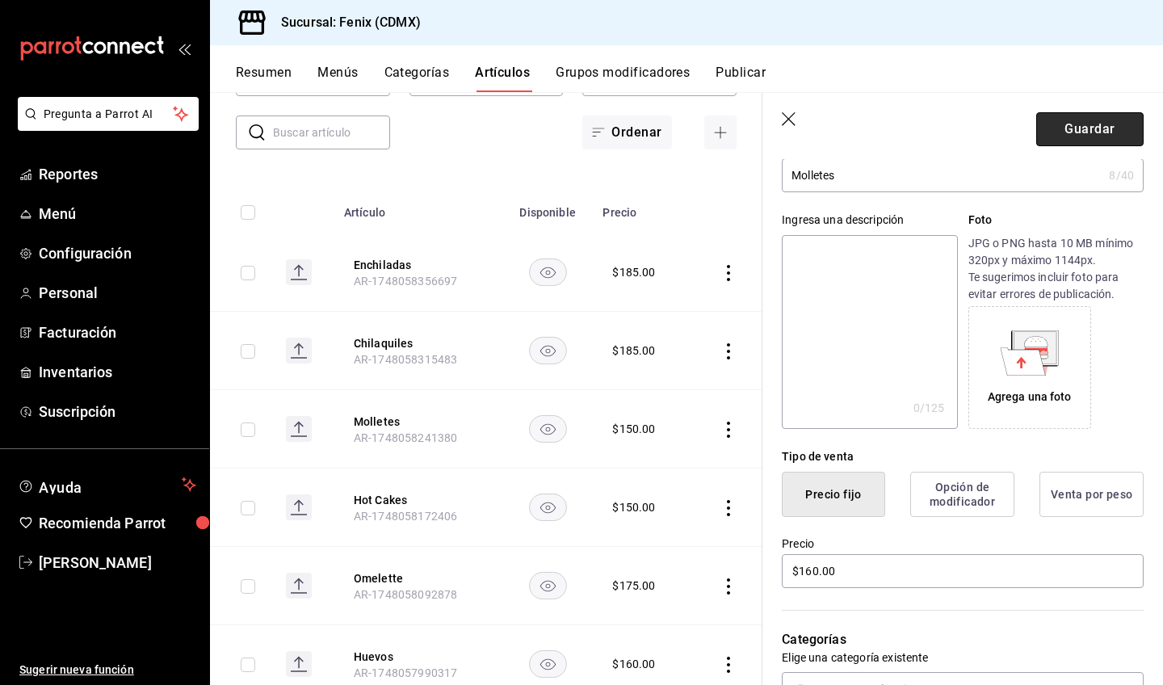
click at [1084, 137] on button "Guardar" at bounding box center [1089, 129] width 107 height 34
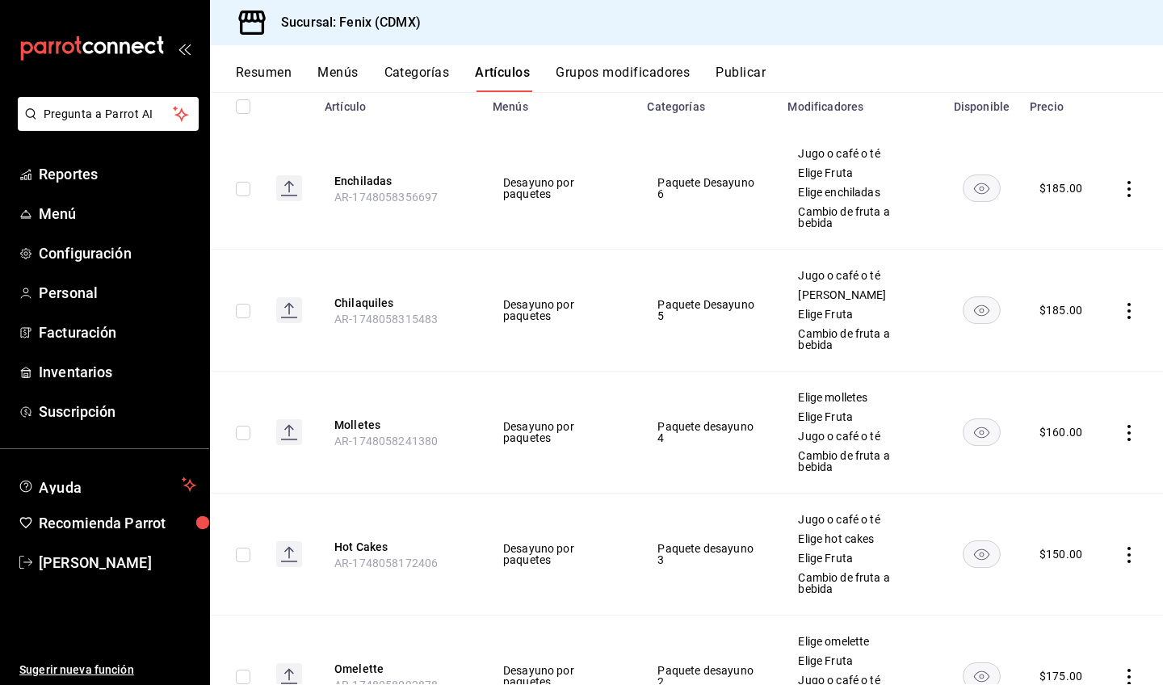
scroll to position [73, 0]
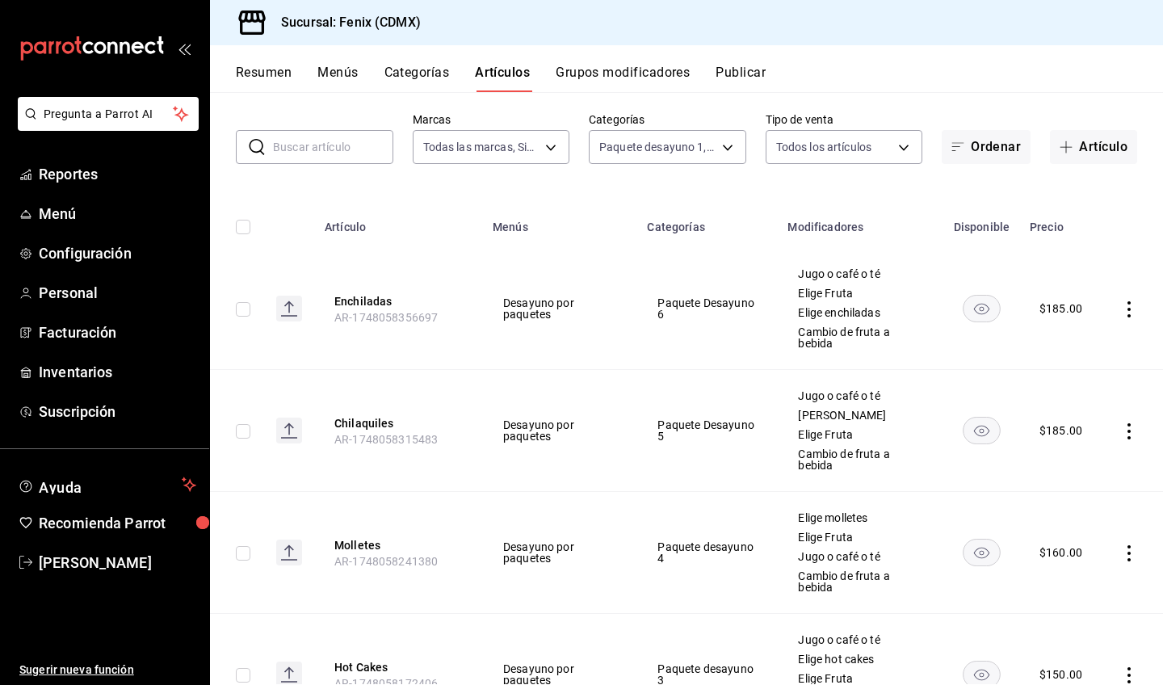
click at [1121, 434] on icon "actions" at bounding box center [1129, 431] width 16 height 16
click at [1080, 465] on span "Editar" at bounding box center [1069, 468] width 42 height 17
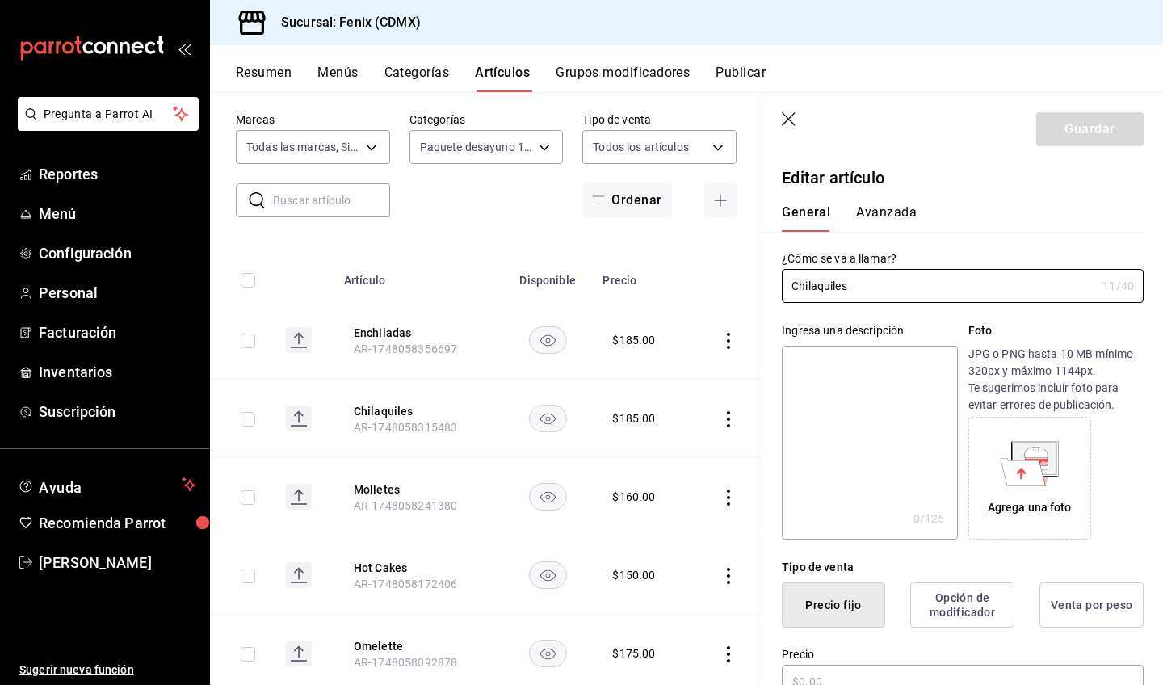
type input "$185.00"
radio input "false"
radio input "true"
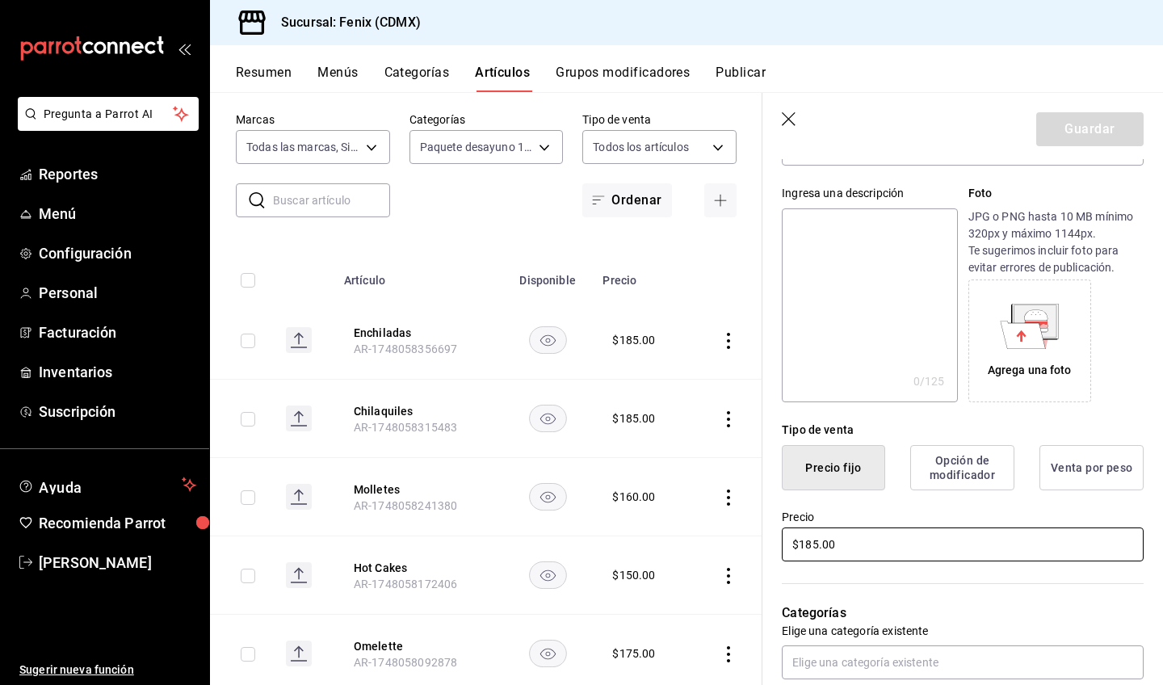
click at [816, 543] on input "$185.00" at bounding box center [963, 544] width 362 height 34
type input "$190.00"
click at [1069, 138] on button "Guardar" at bounding box center [1089, 129] width 107 height 34
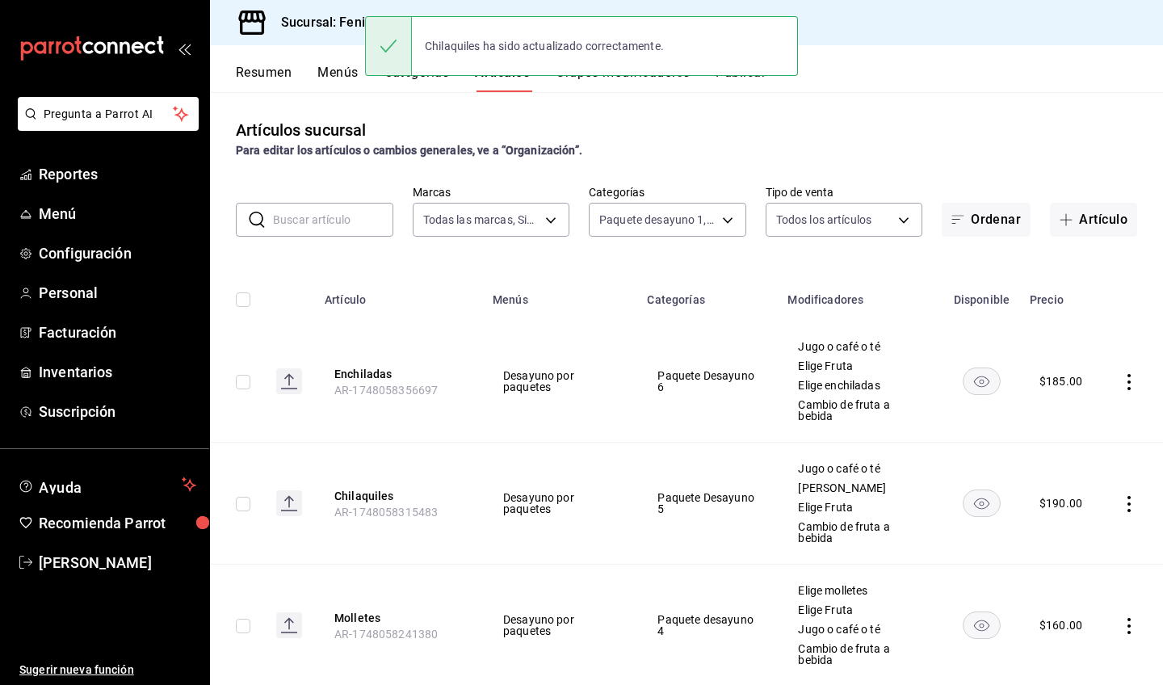
click at [1128, 382] on icon "actions" at bounding box center [1129, 382] width 3 height 16
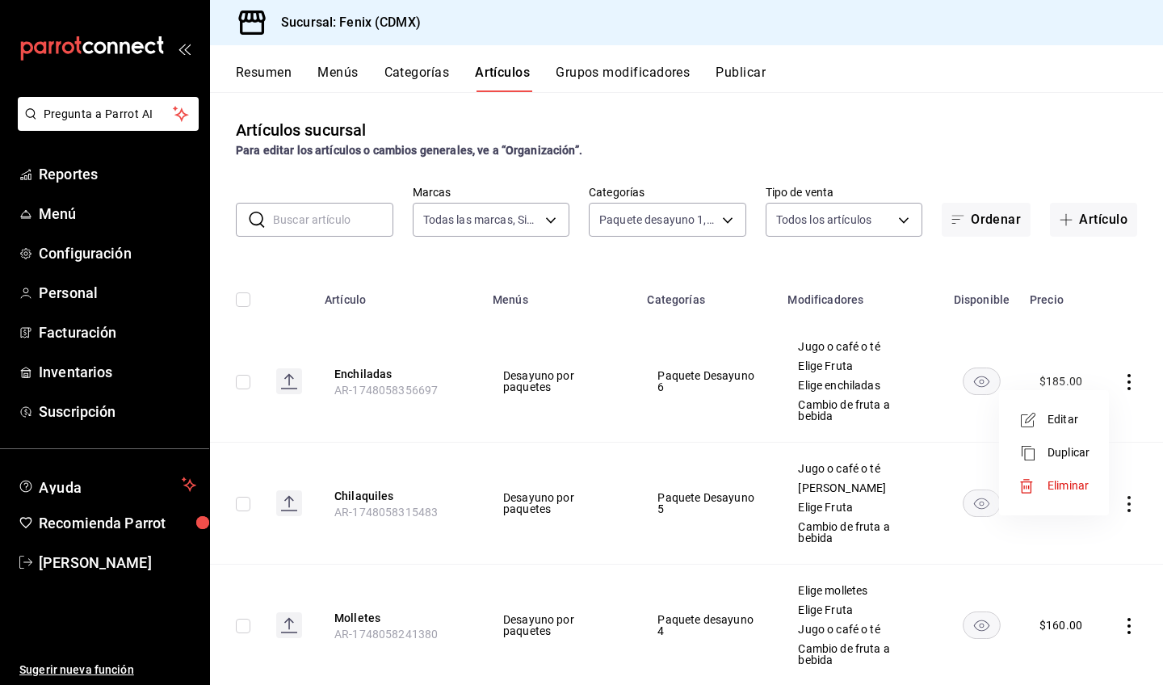
click at [1077, 422] on span "Editar" at bounding box center [1069, 419] width 42 height 17
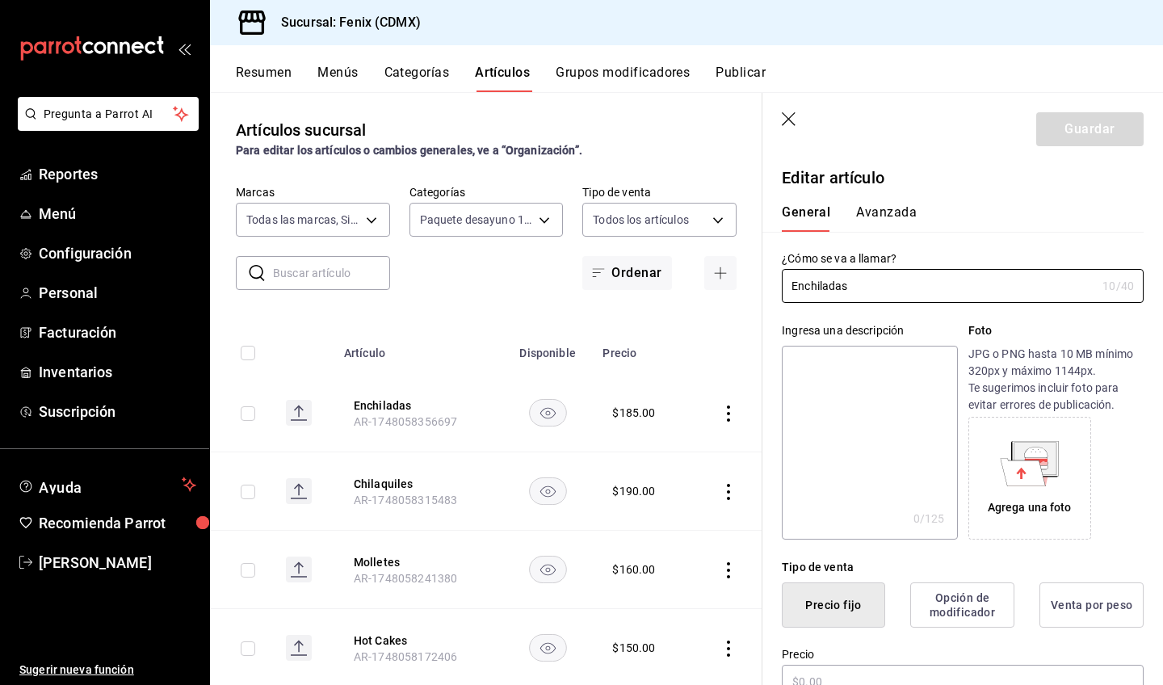
type input "$185.00"
radio input "false"
radio input "true"
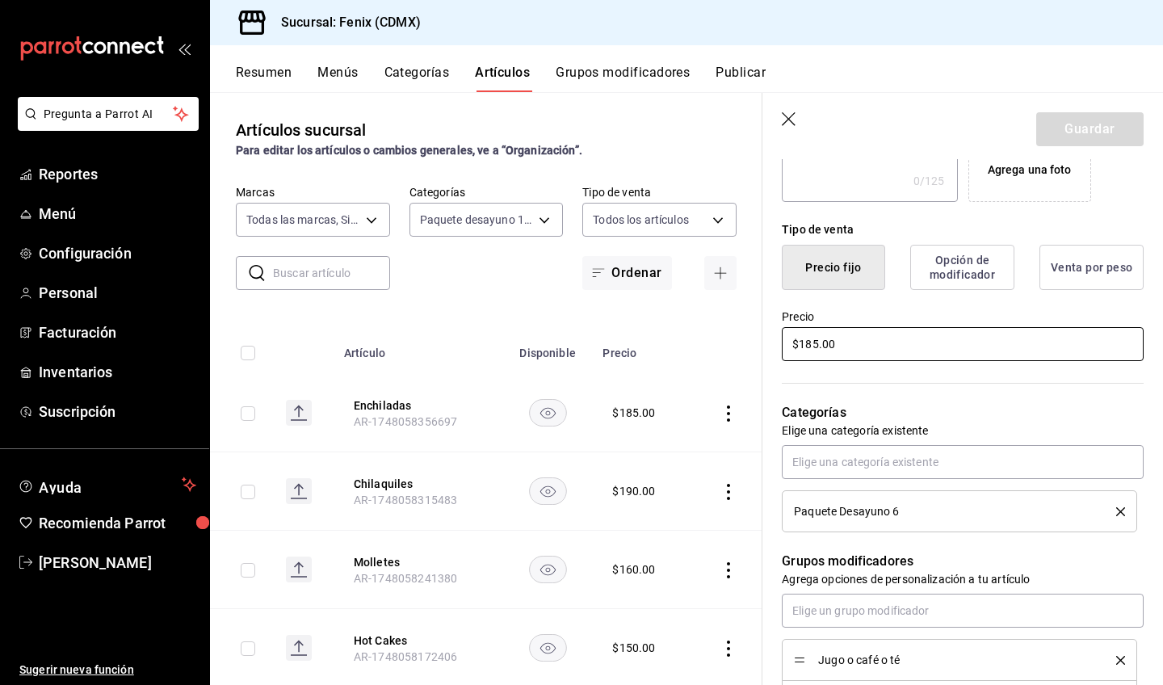
click at [817, 342] on input "$185.00" at bounding box center [963, 344] width 362 height 34
type input "$190.00"
click at [1090, 126] on button "Guardar" at bounding box center [1089, 129] width 107 height 34
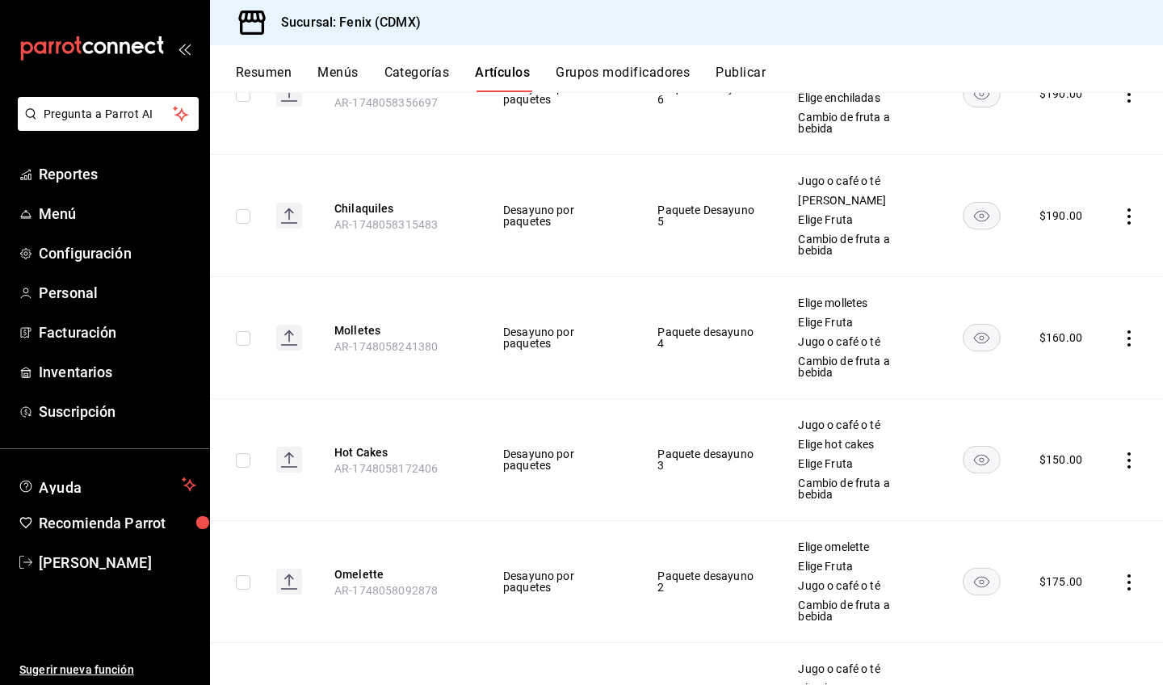
scroll to position [304, 0]
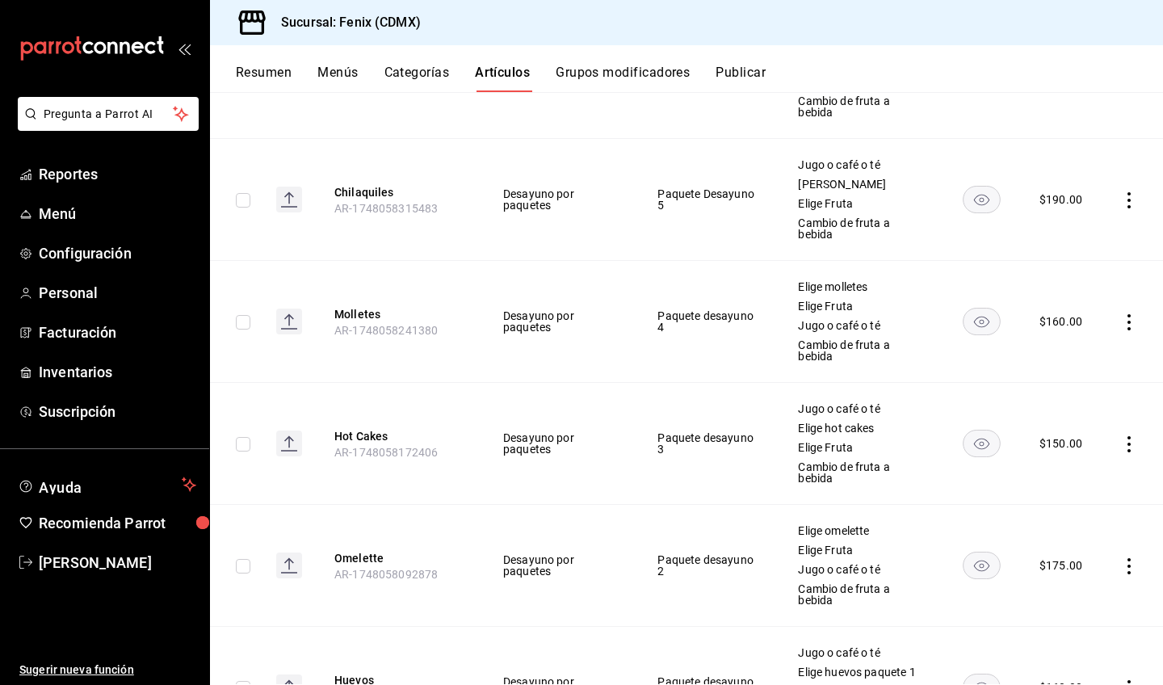
click at [1121, 314] on icon "actions" at bounding box center [1129, 322] width 16 height 16
click at [1078, 359] on span "Editar" at bounding box center [1069, 359] width 42 height 17
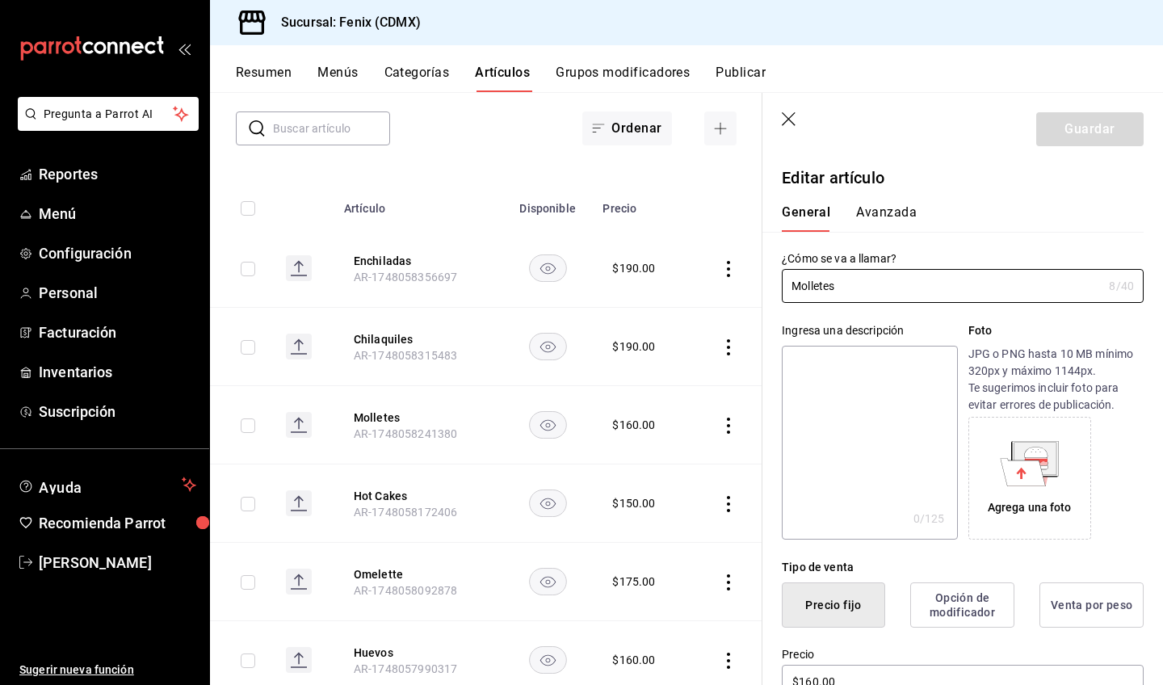
click at [614, 71] on button "Grupos modificadores" at bounding box center [623, 78] width 134 height 27
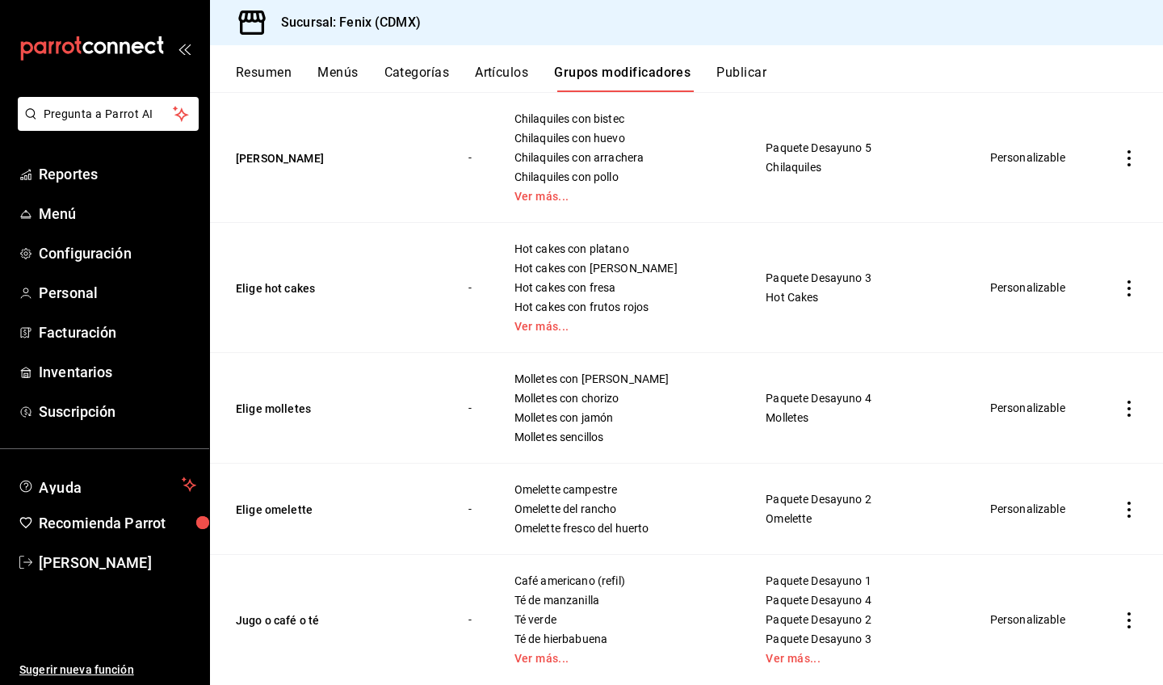
scroll to position [2627, 0]
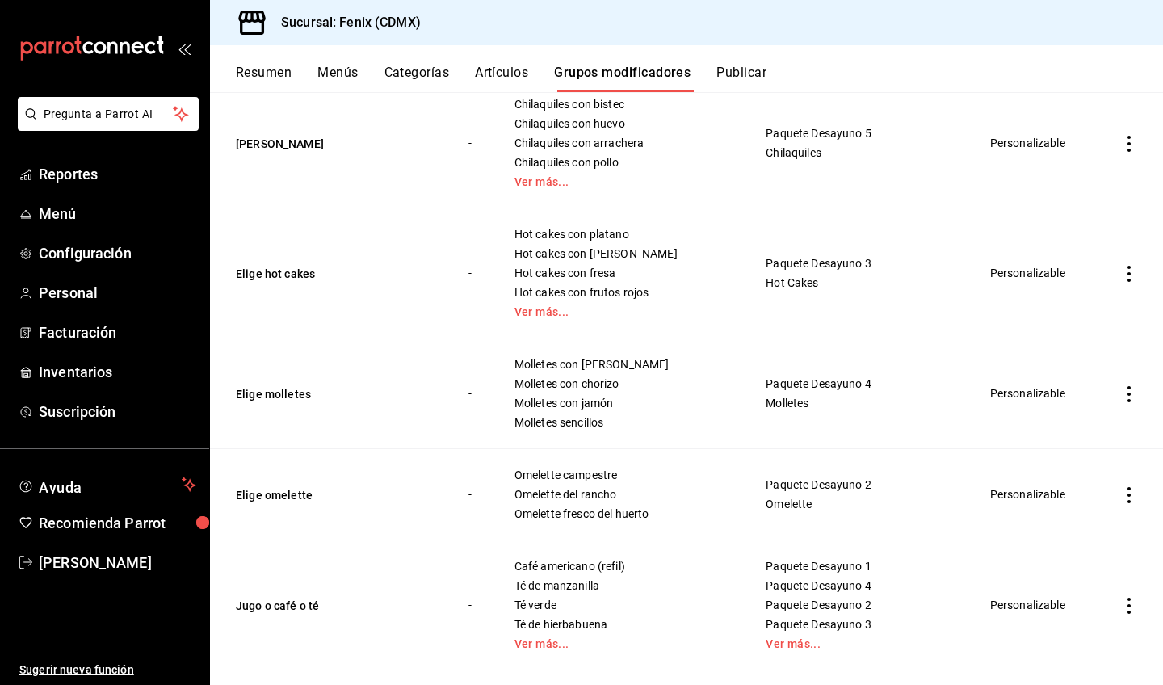
click at [1121, 386] on icon "actions" at bounding box center [1129, 394] width 16 height 16
click at [1091, 405] on li "Editar" at bounding box center [1054, 407] width 97 height 33
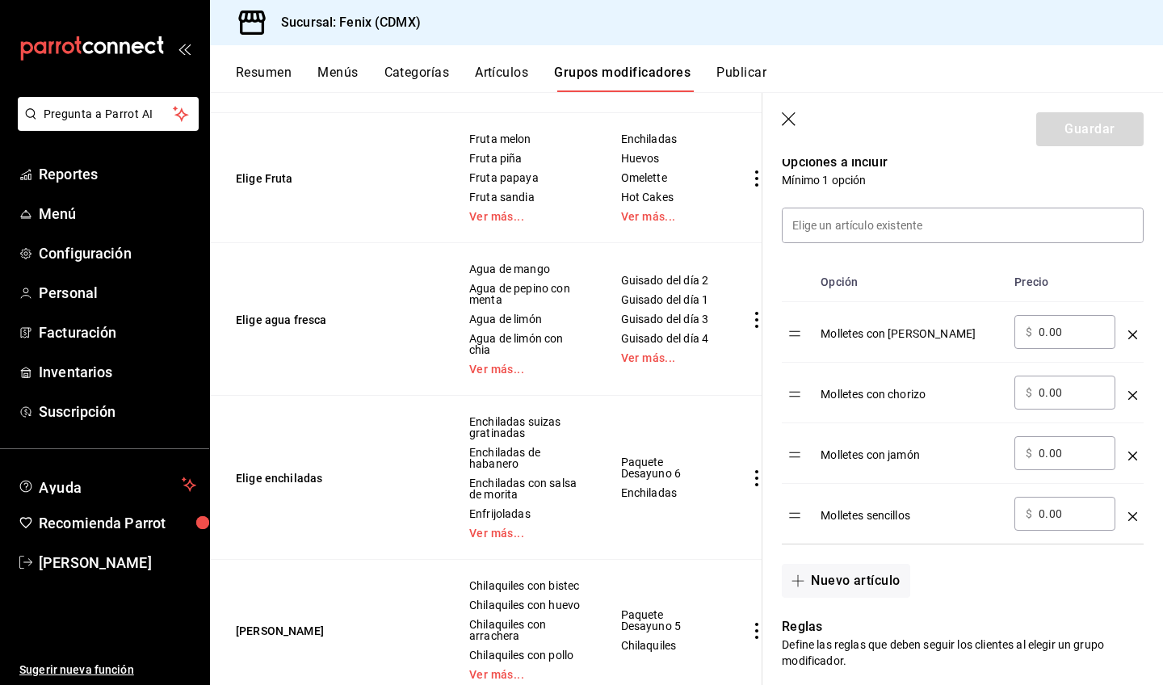
scroll to position [501, 0]
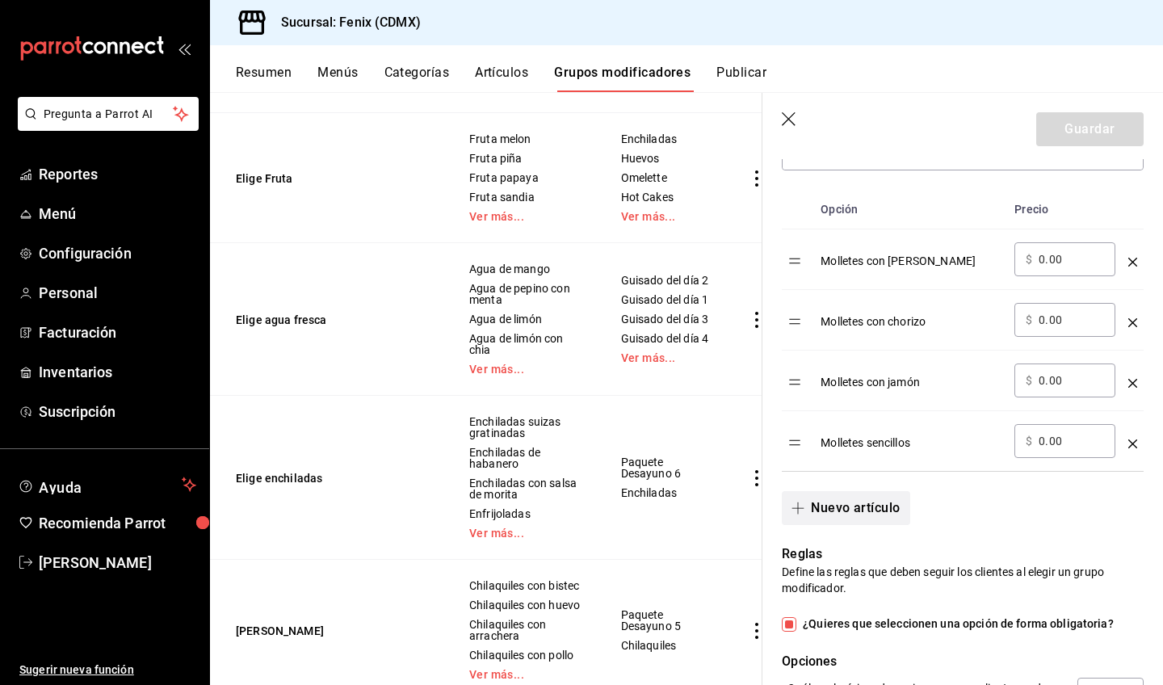
click at [869, 509] on button "Nuevo artículo" at bounding box center [846, 508] width 128 height 34
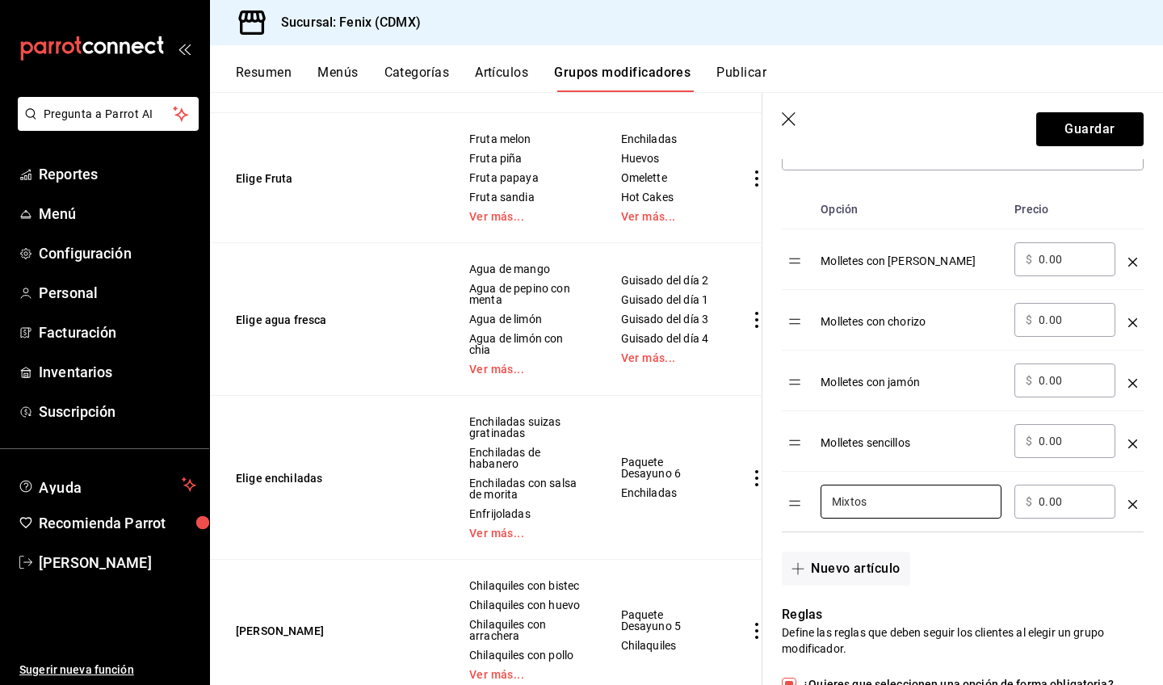
type input "Mixtos"
click at [1068, 131] on button "Guardar" at bounding box center [1089, 129] width 107 height 34
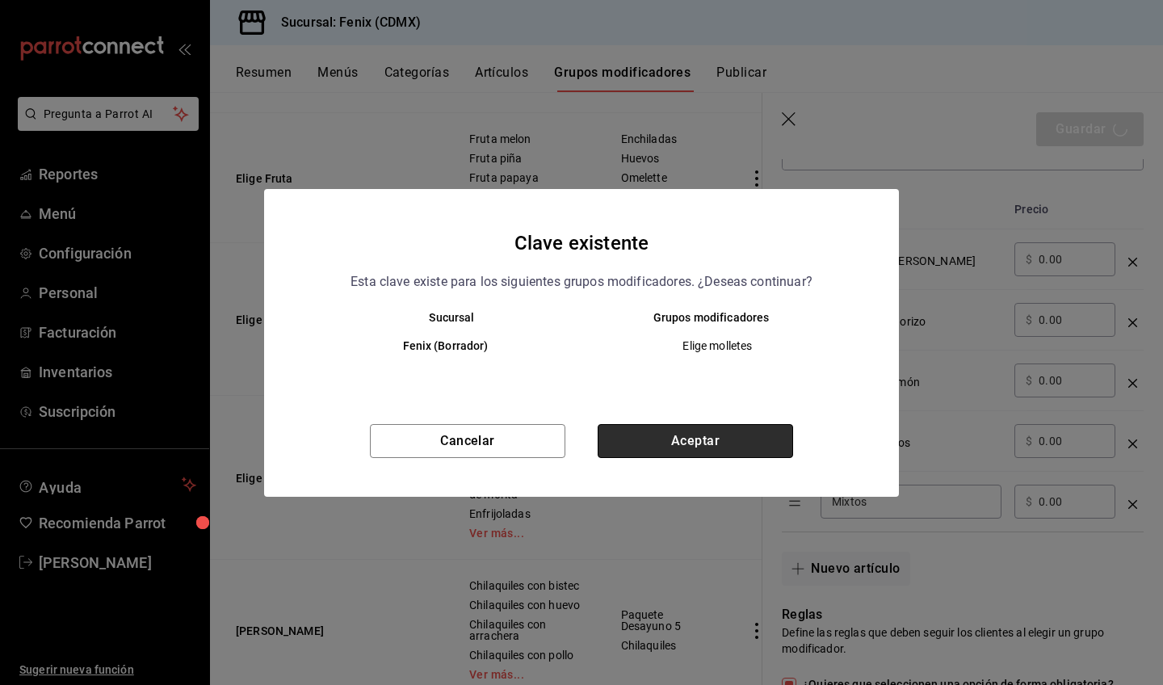
click at [747, 449] on button "Aceptar" at bounding box center [695, 441] width 195 height 34
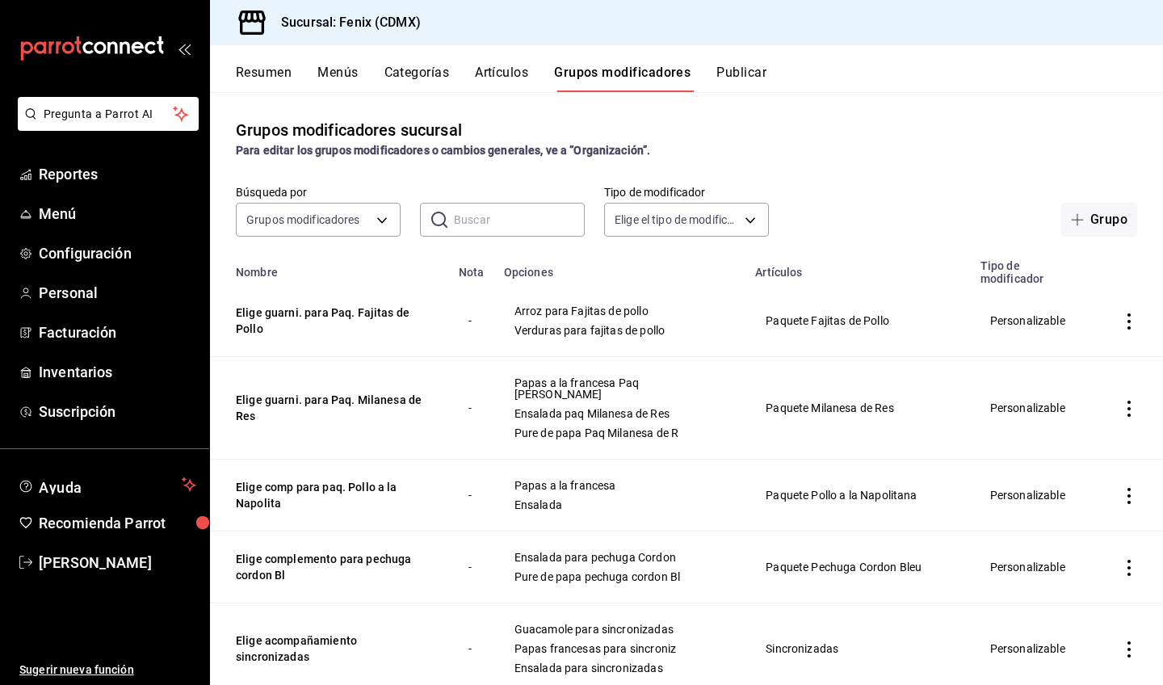
click at [481, 73] on button "Artículos" at bounding box center [501, 78] width 53 height 27
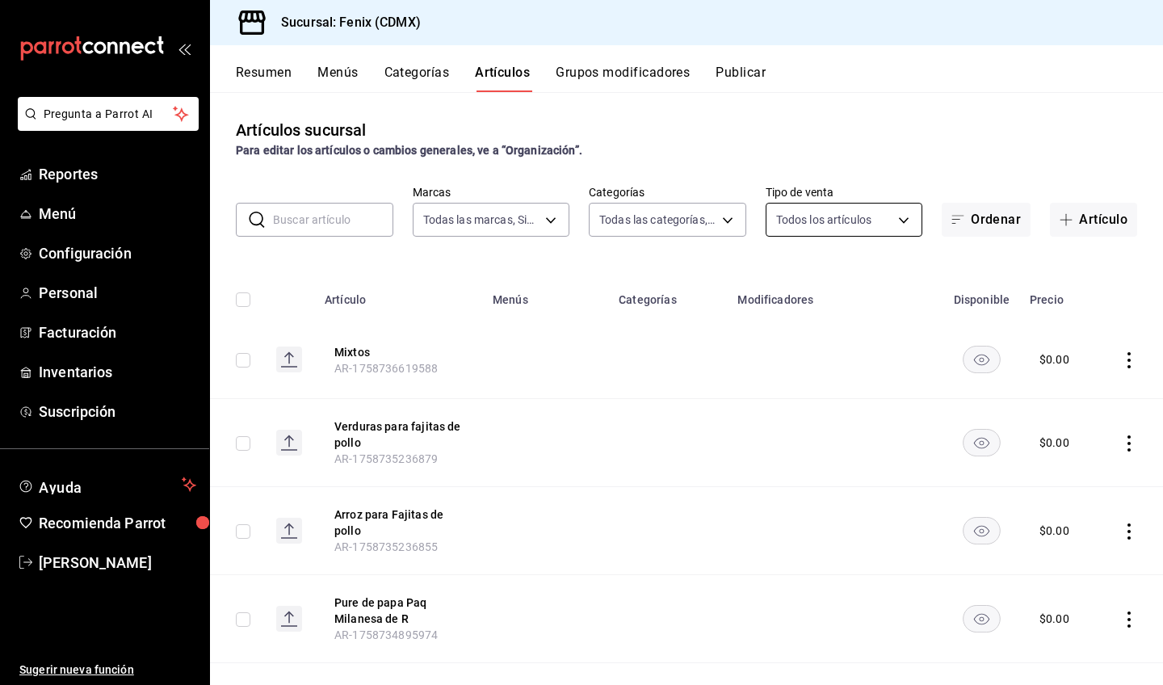
type input "a362021f-954e-4fc2-90b5-ad824f843d5b"
type input "0adf67dd-c2eb-4595-96fb-b6d9367bd04d,2a6b8515-55f1-4842-948a-8b3fa49a78e3,9d734…"
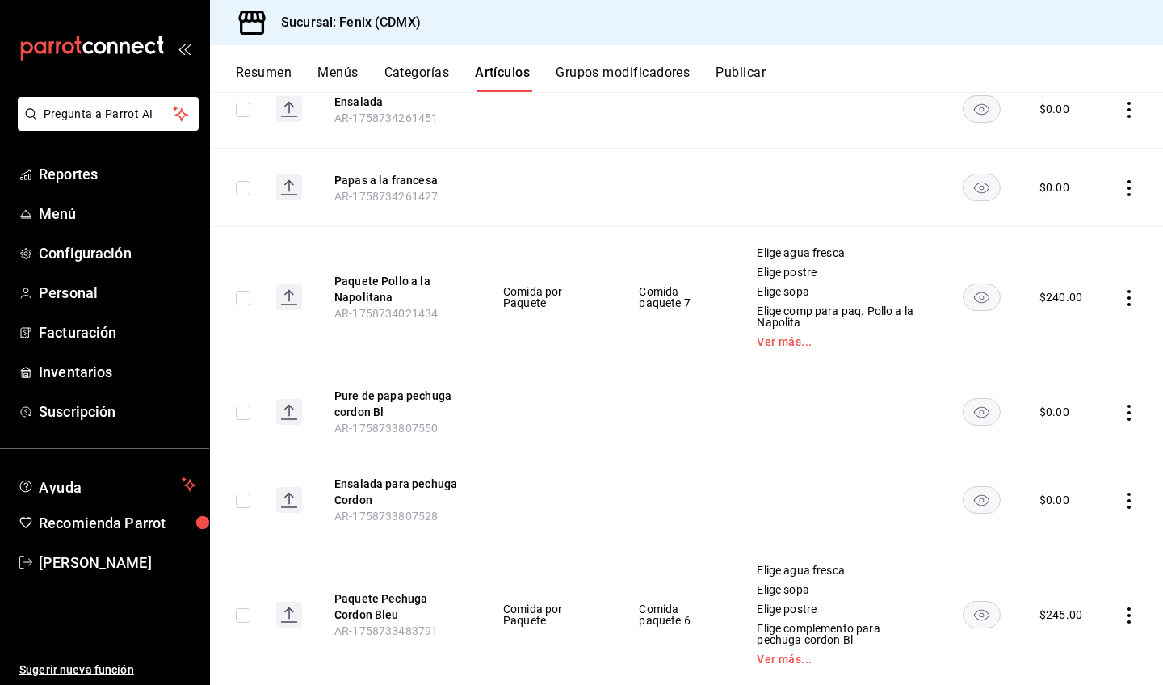
scroll to position [1059, 0]
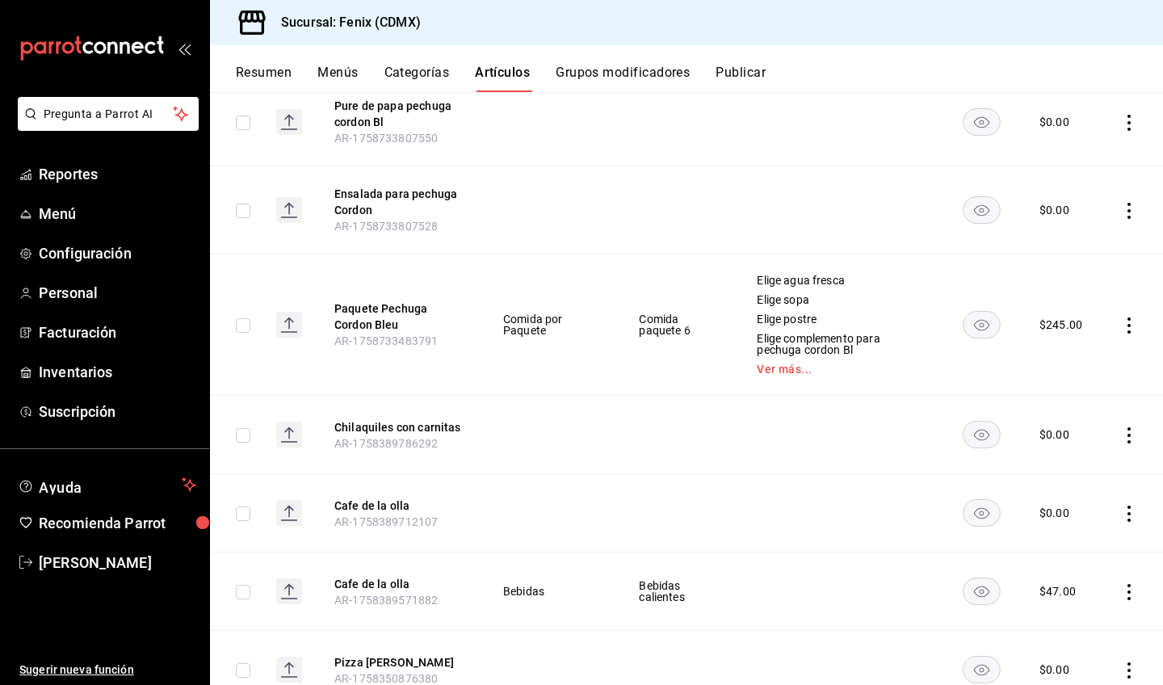
click at [625, 66] on button "Grupos modificadores" at bounding box center [623, 78] width 134 height 27
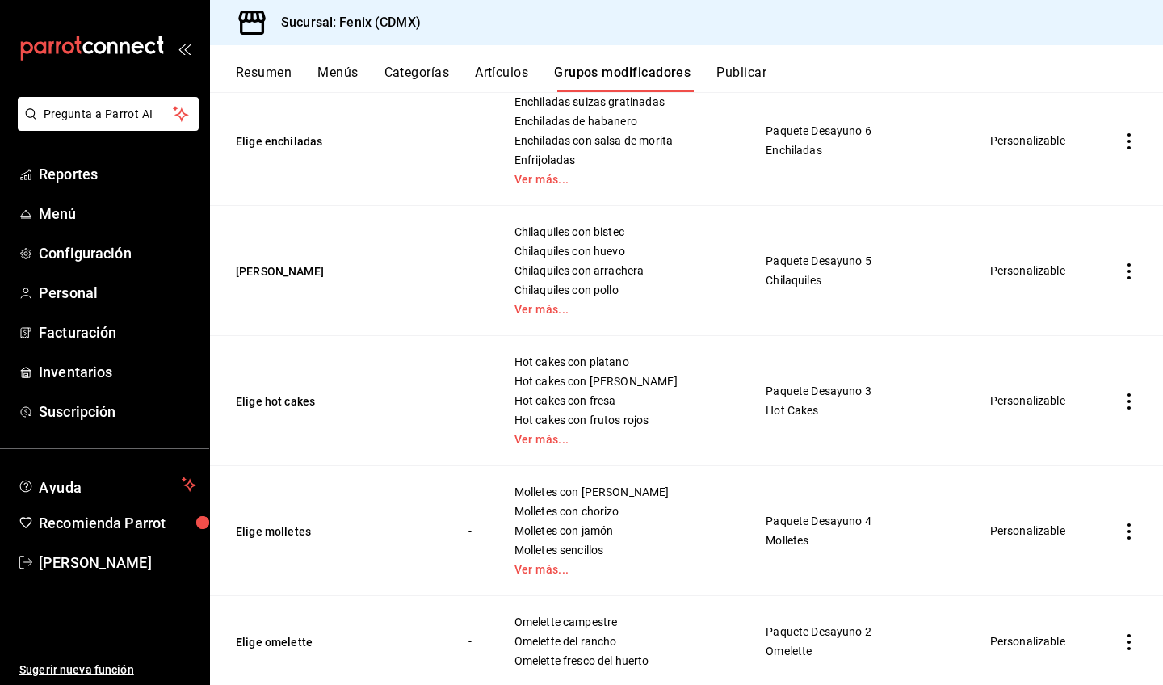
scroll to position [2605, 0]
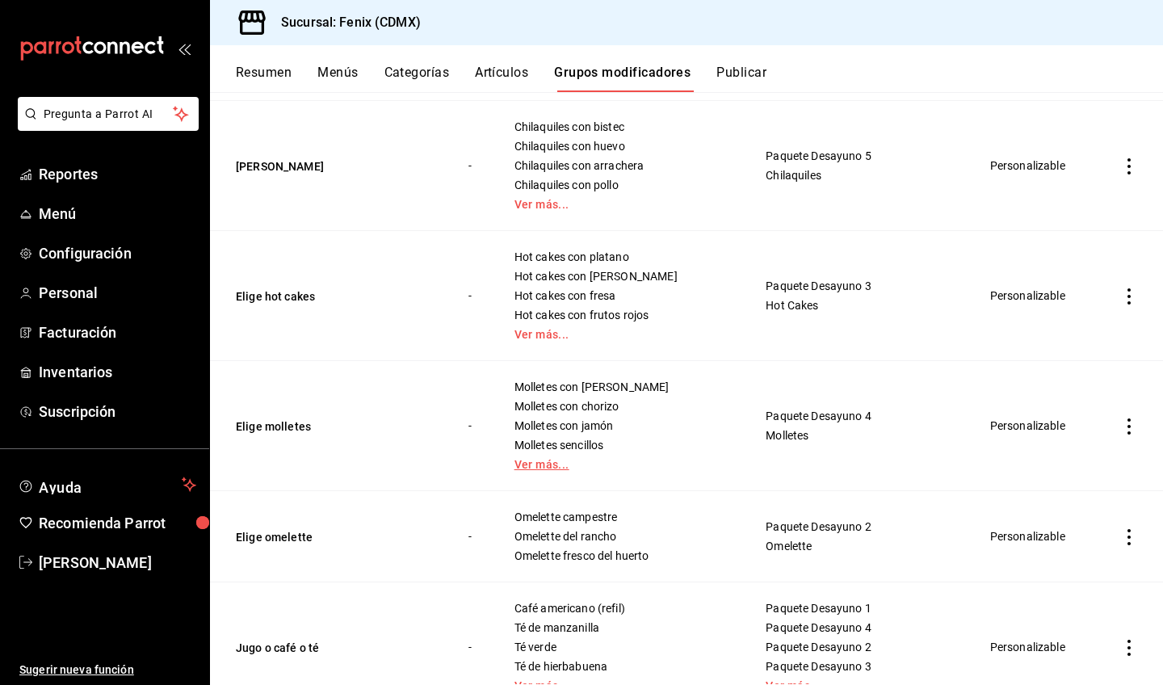
click at [538, 459] on link "Ver más..." at bounding box center [621, 464] width 212 height 11
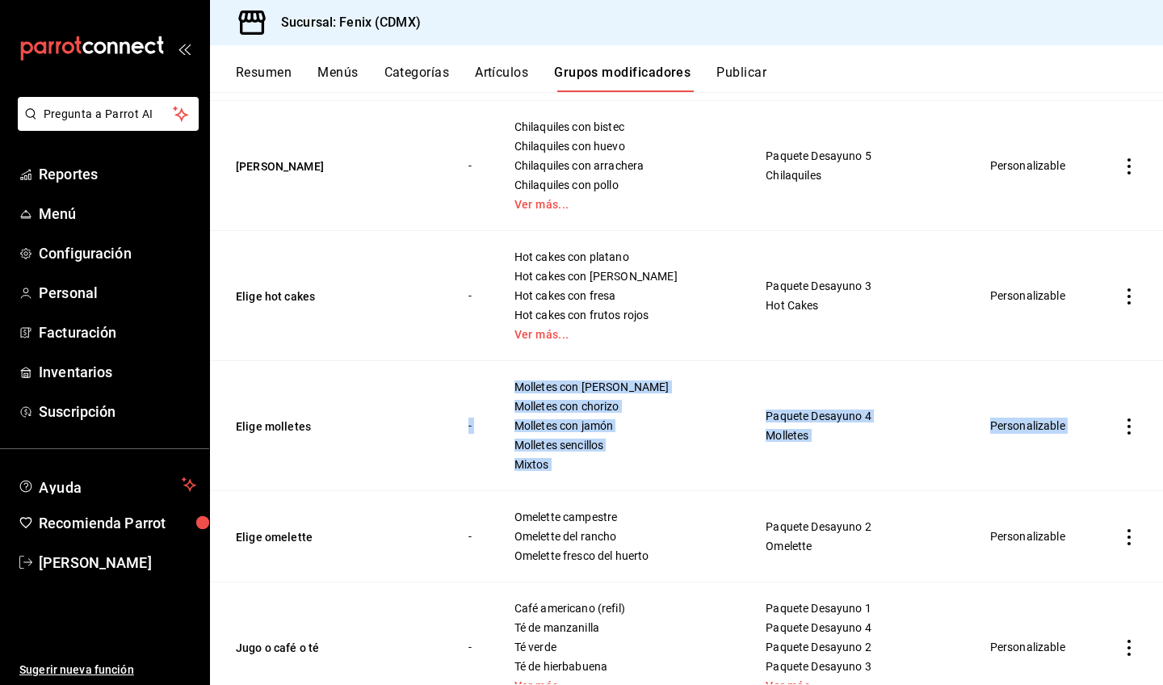
drag, startPoint x: 221, startPoint y: 346, endPoint x: 1095, endPoint y: 446, distance: 880.5
click at [1095, 446] on tr "Elige molletes - Molletes con tocino Molletes con chorizo Molletes con jamón Mo…" at bounding box center [686, 426] width 953 height 130
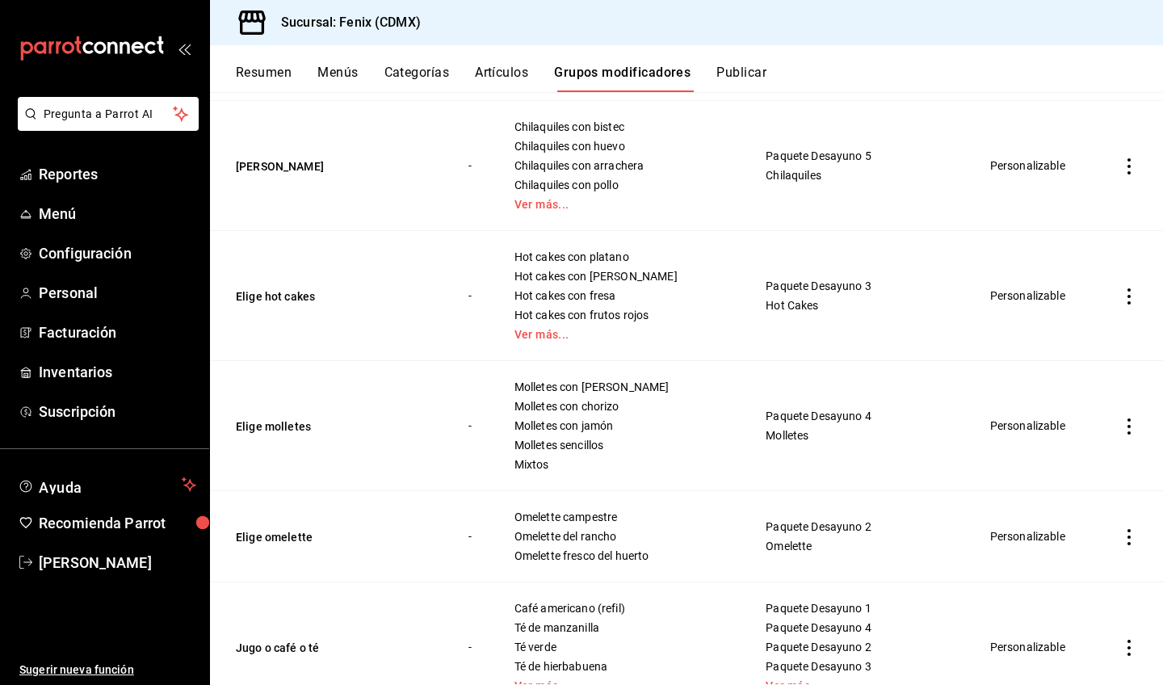
click at [1108, 446] on td "simple table" at bounding box center [1129, 426] width 68 height 130
click at [409, 71] on button "Categorías" at bounding box center [416, 78] width 65 height 27
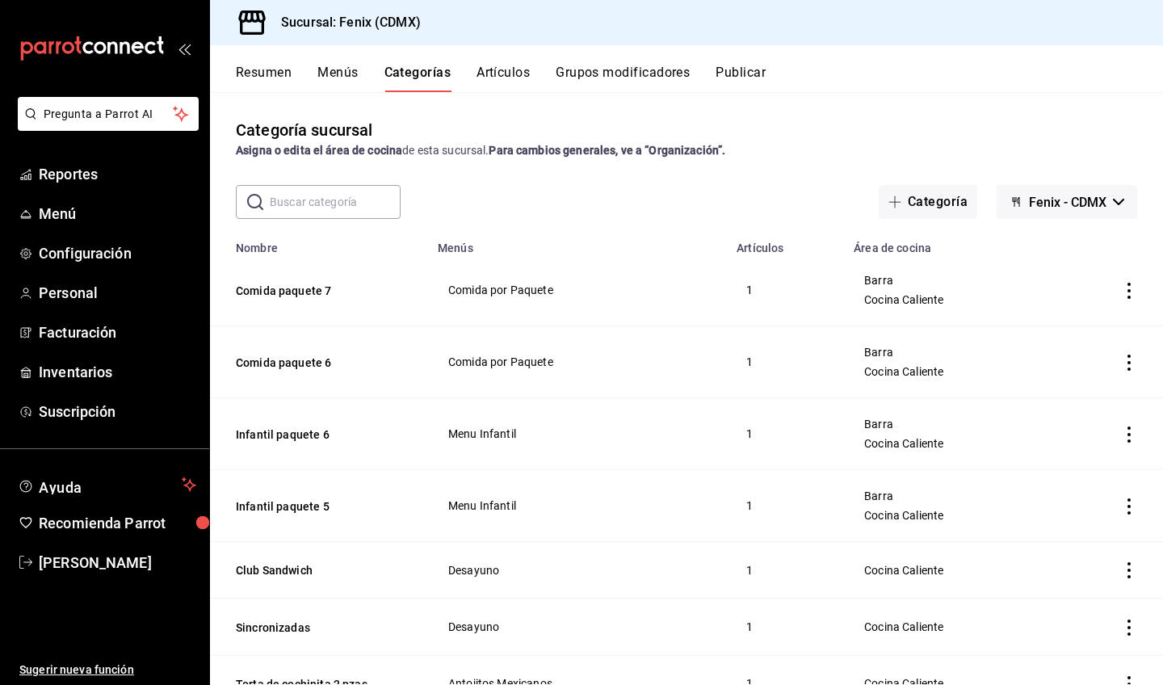
click at [343, 78] on button "Menús" at bounding box center [337, 78] width 40 height 27
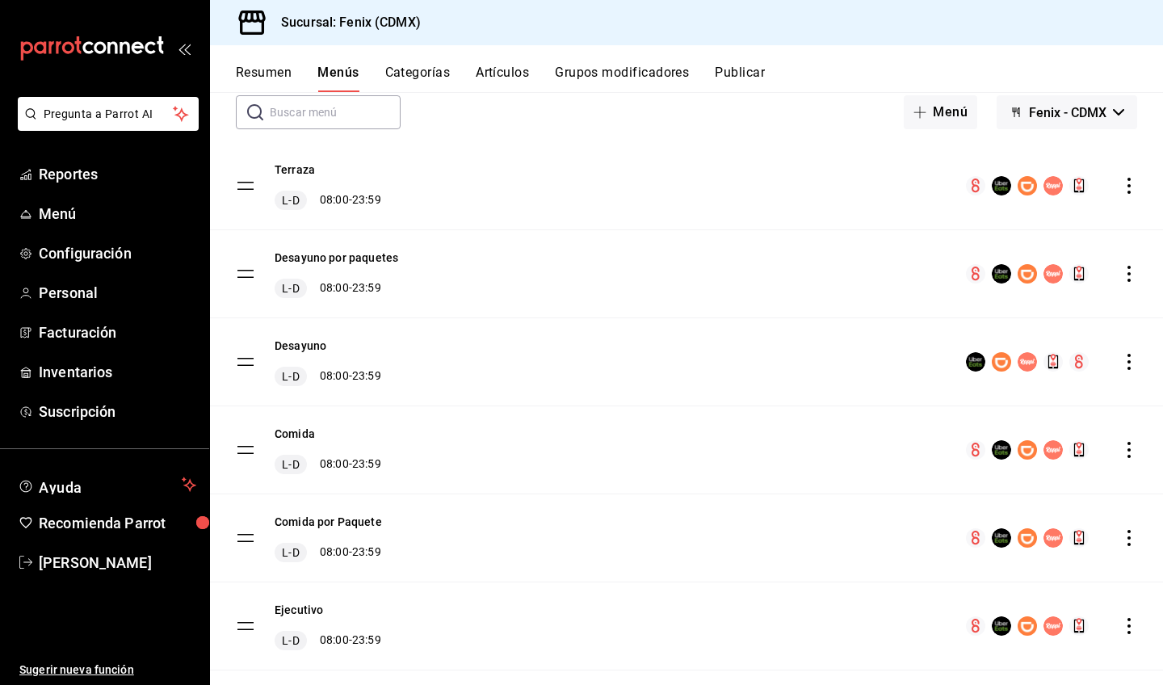
scroll to position [175, 0]
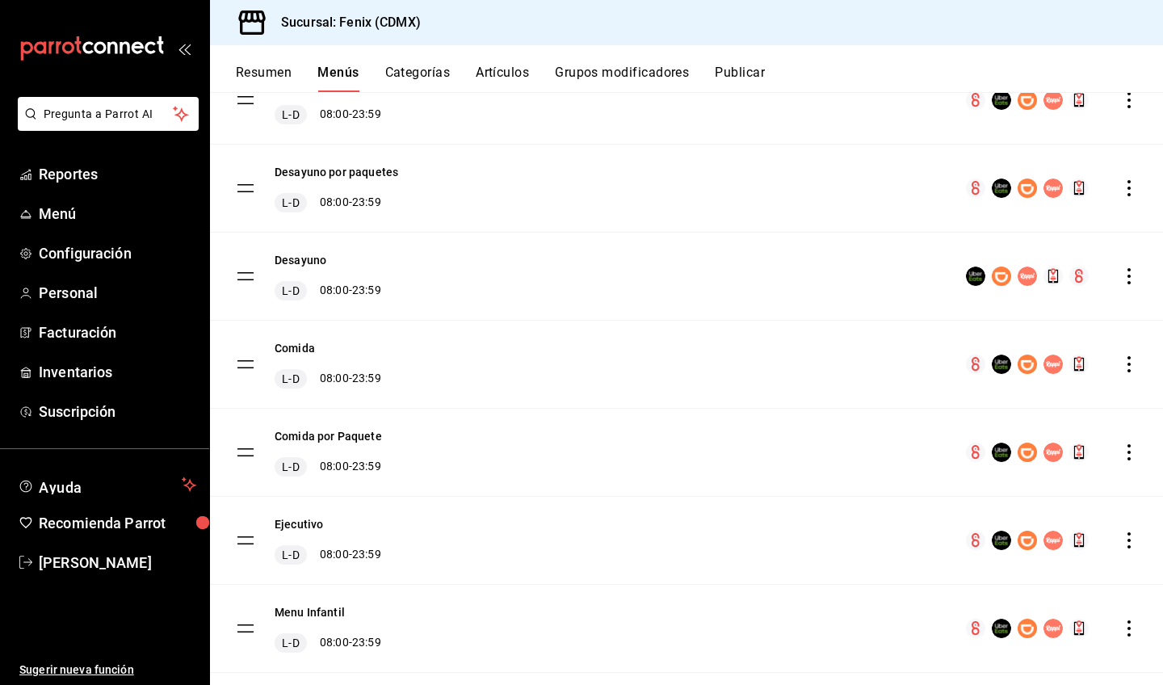
click at [1121, 365] on icon "actions" at bounding box center [1129, 364] width 16 height 16
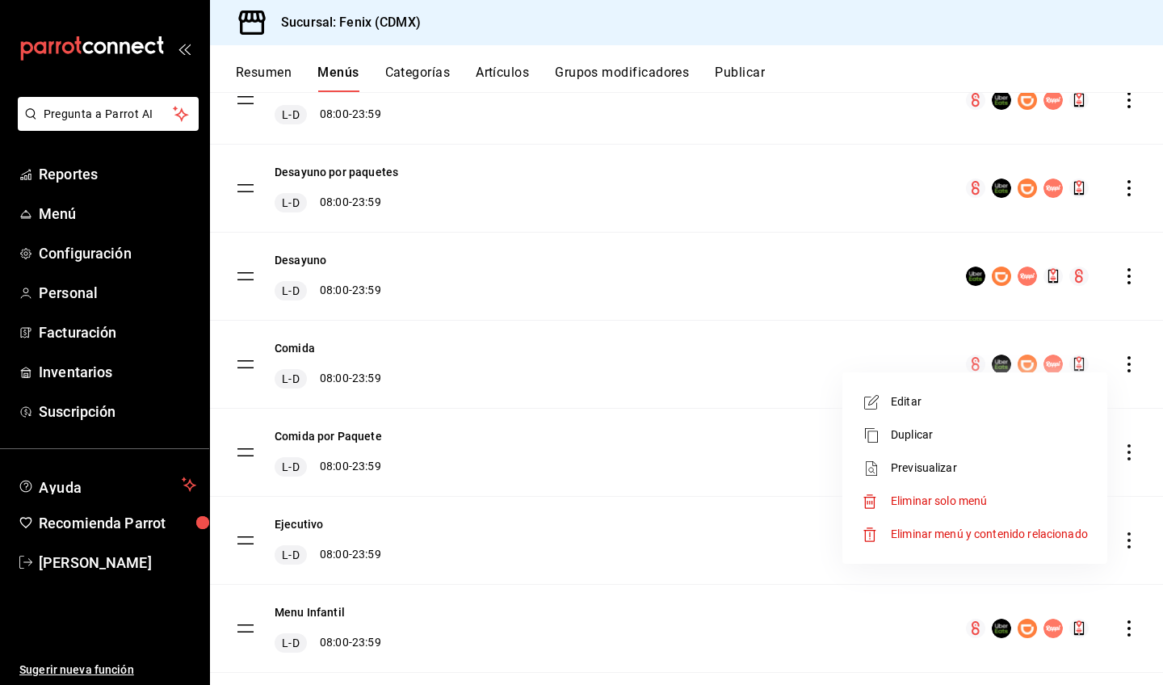
click at [982, 407] on span "Editar" at bounding box center [989, 401] width 197 height 17
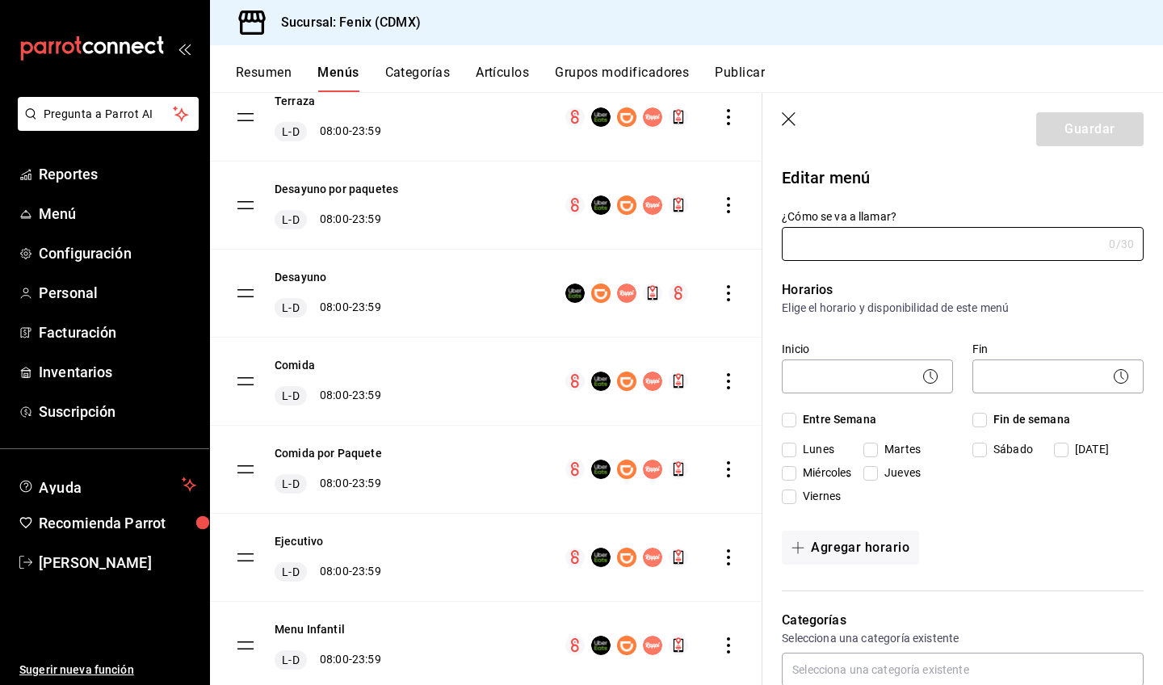
type input "Comida"
checkbox input "true"
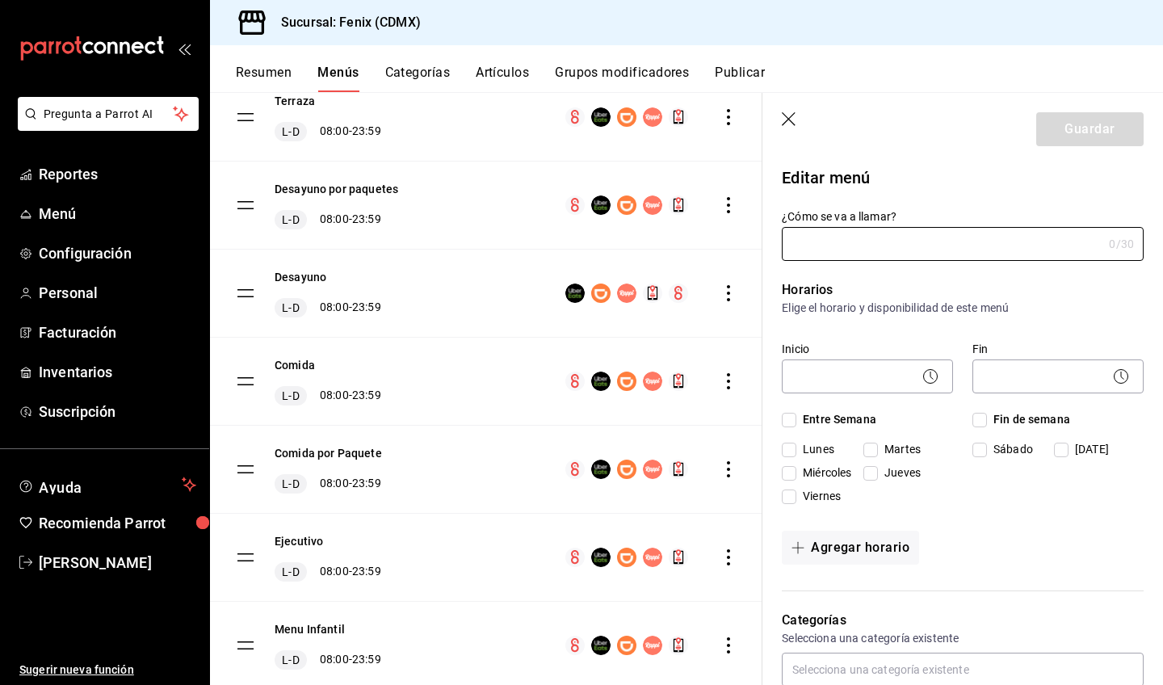
checkbox input "true"
type input "1748055202309"
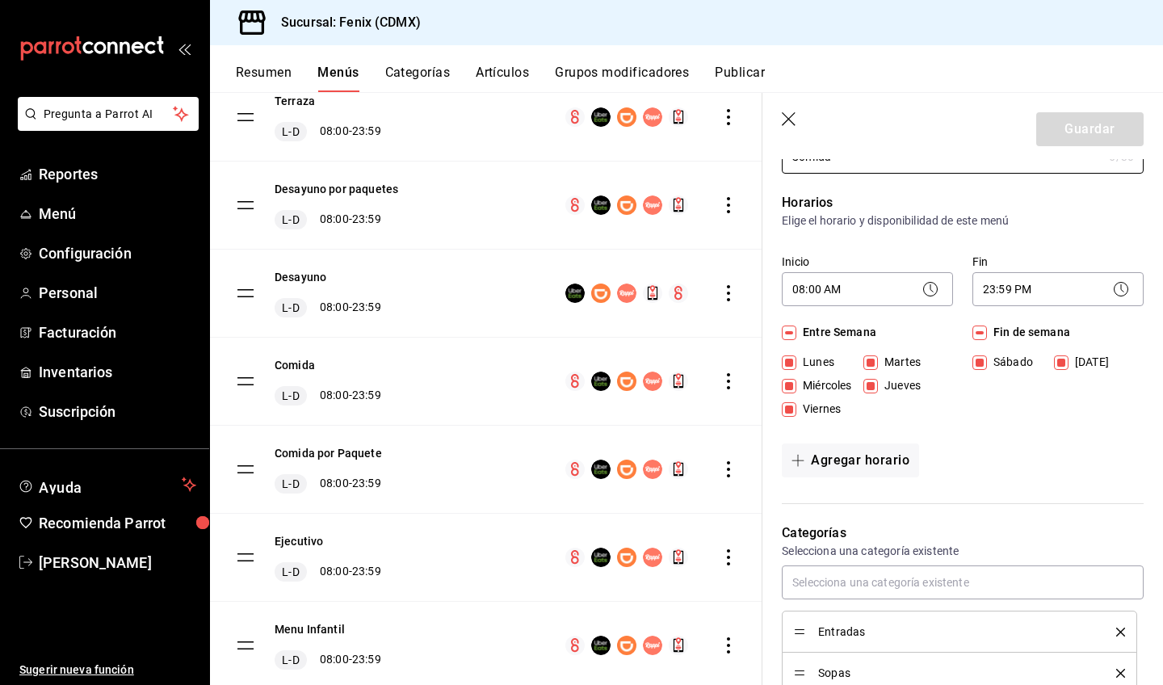
scroll to position [120, 0]
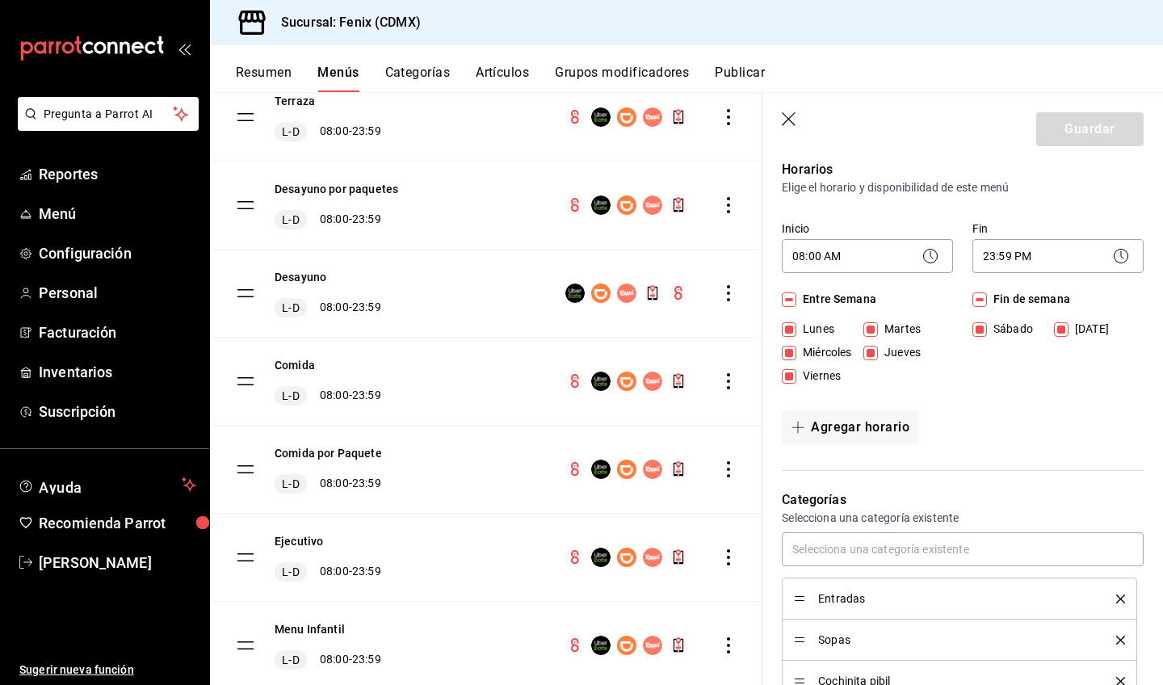
click at [794, 123] on icon "button" at bounding box center [790, 120] width 16 height 16
checkbox input "false"
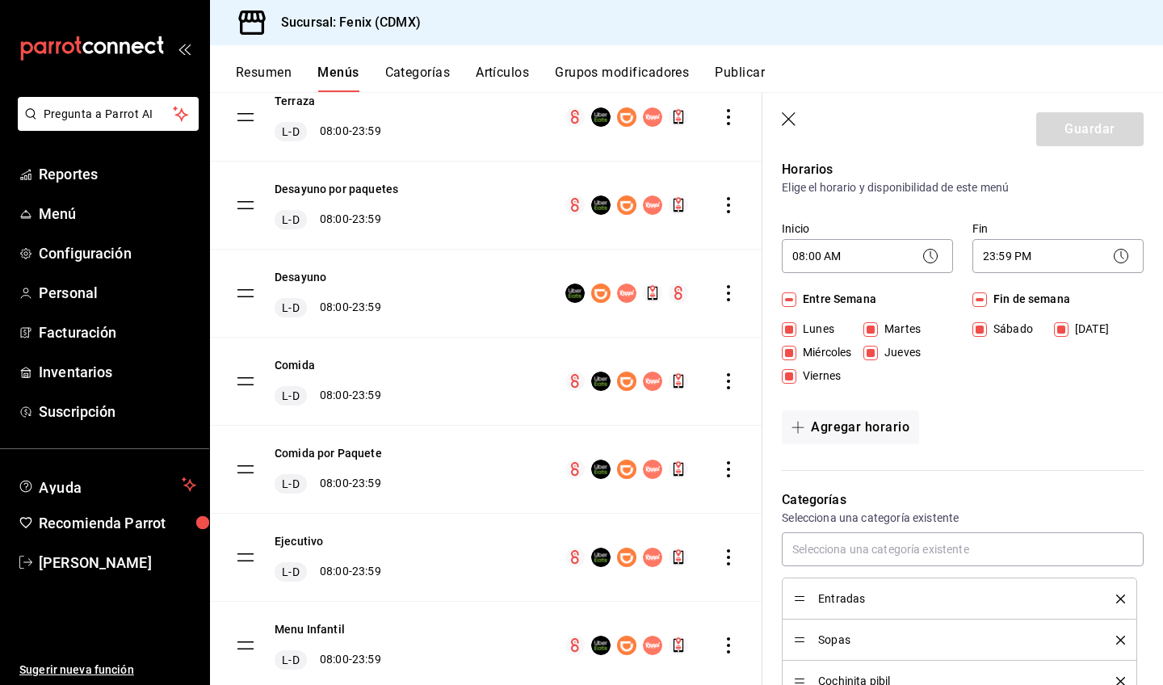
checkbox input "false"
type input "1758737389355"
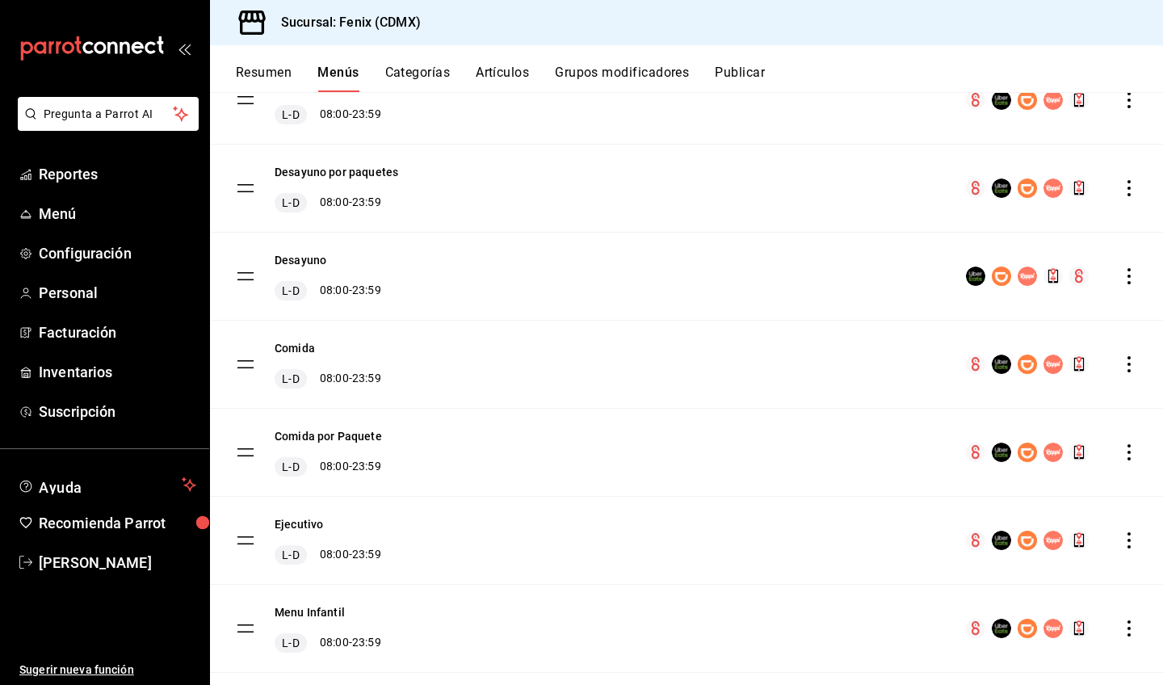
click at [1121, 454] on icon "actions" at bounding box center [1129, 452] width 16 height 16
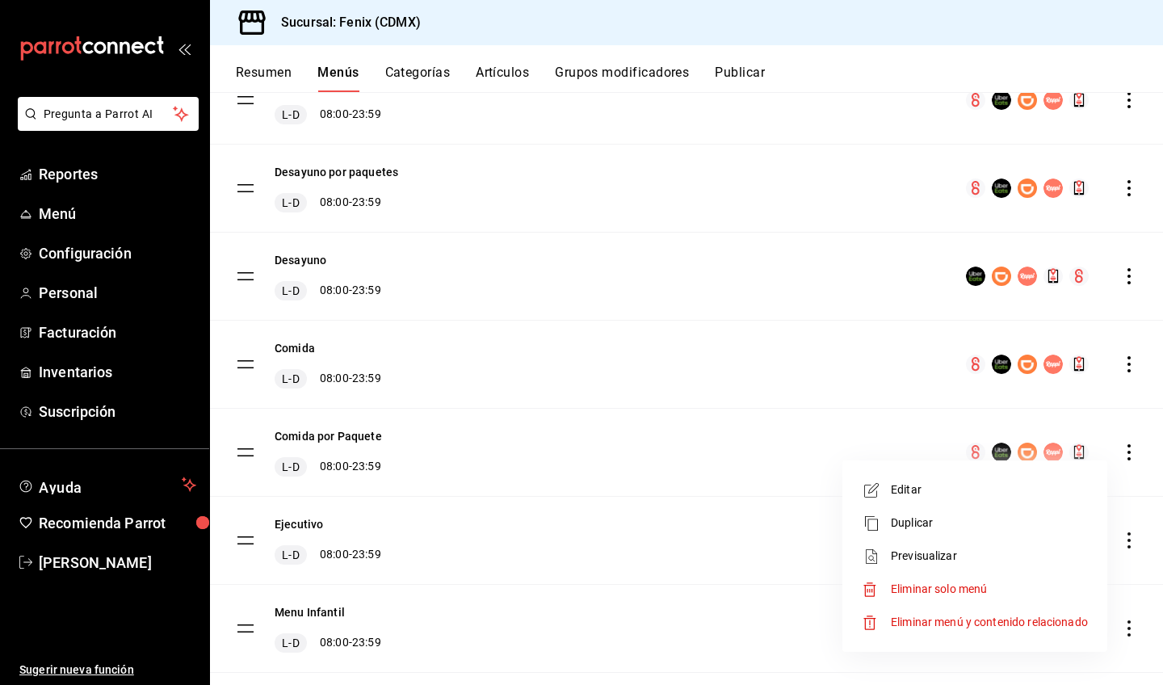
click at [1052, 497] on span "Editar" at bounding box center [989, 489] width 197 height 17
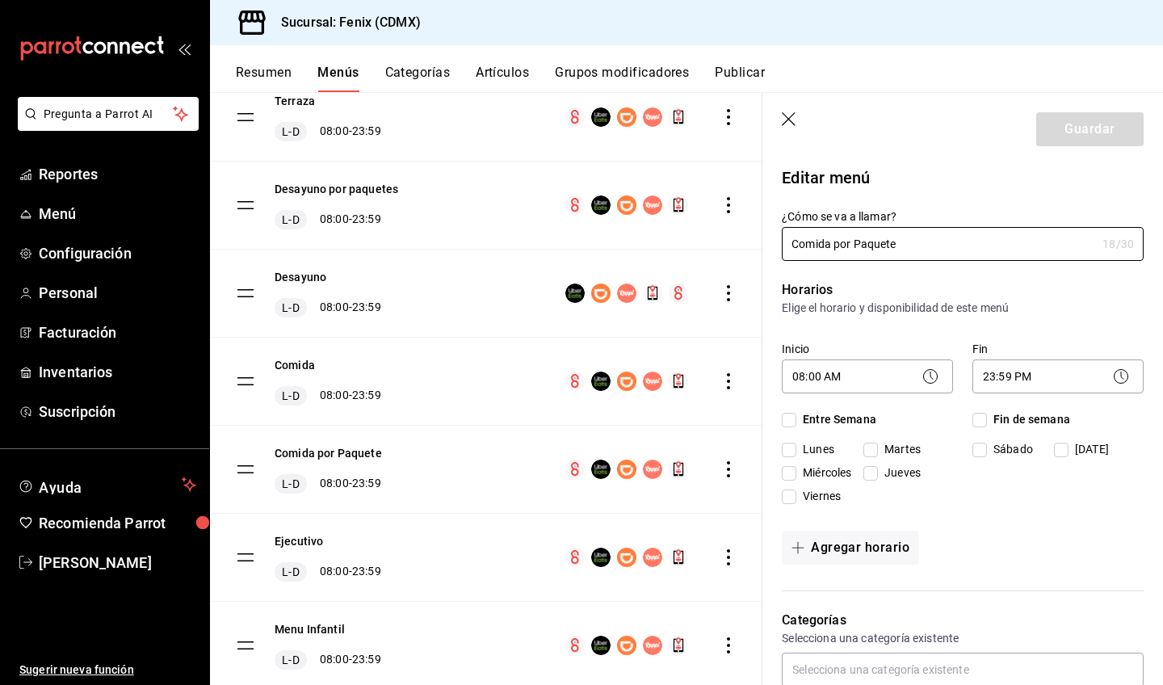
checkbox input "true"
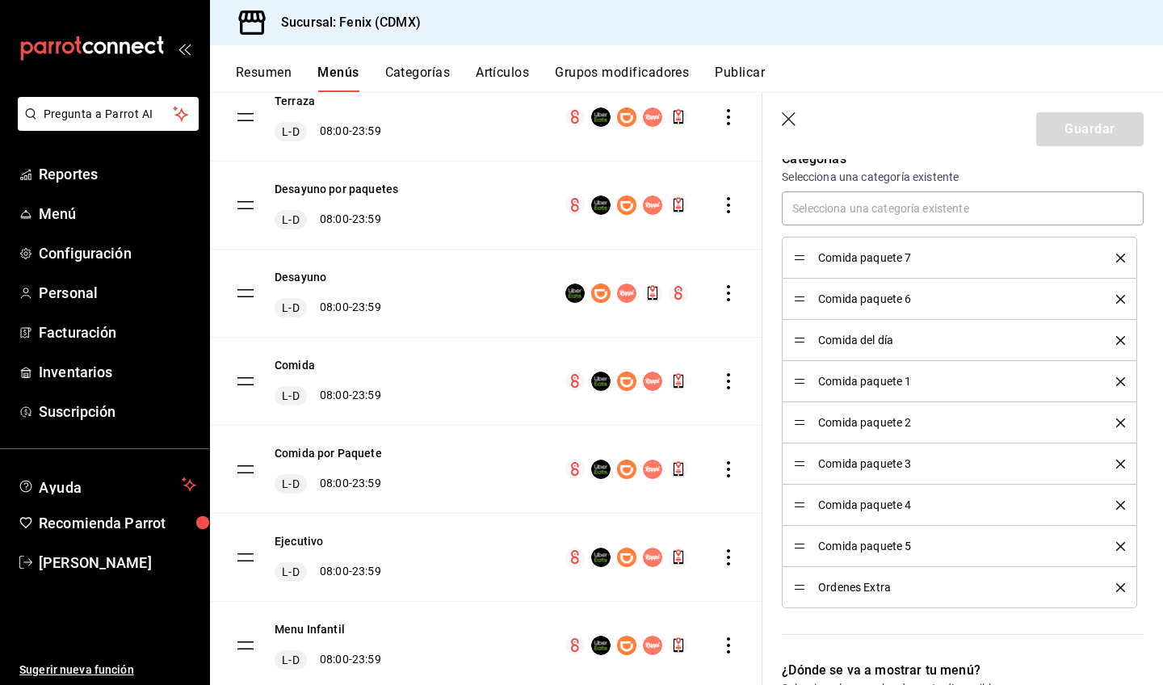
scroll to position [458, 0]
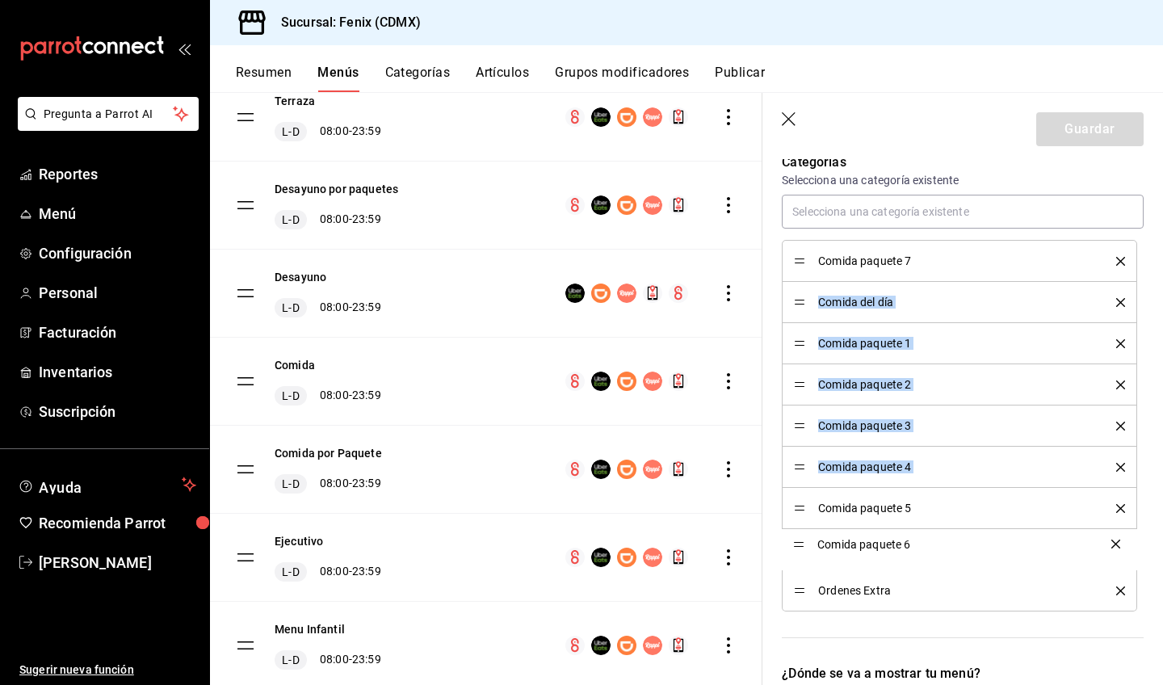
drag, startPoint x: 796, startPoint y: 301, endPoint x: 811, endPoint y: 543, distance: 241.9
drag, startPoint x: 797, startPoint y: 260, endPoint x: 816, endPoint y: 544, distance: 284.9
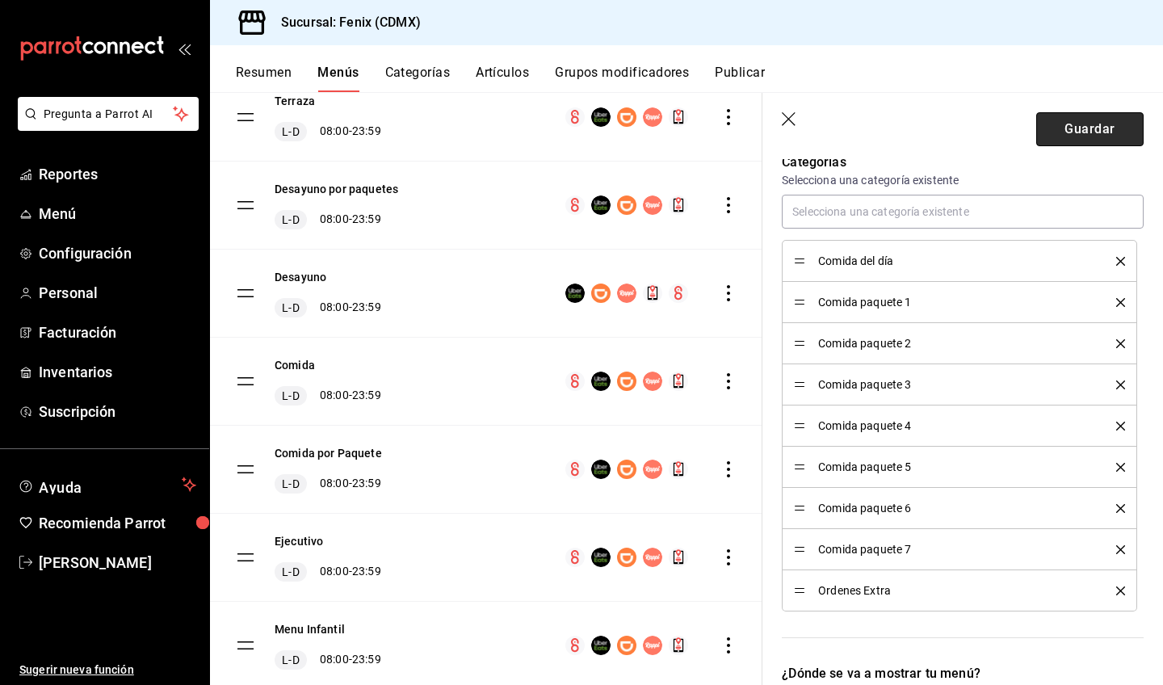
click at [1094, 137] on button "Guardar" at bounding box center [1089, 129] width 107 height 34
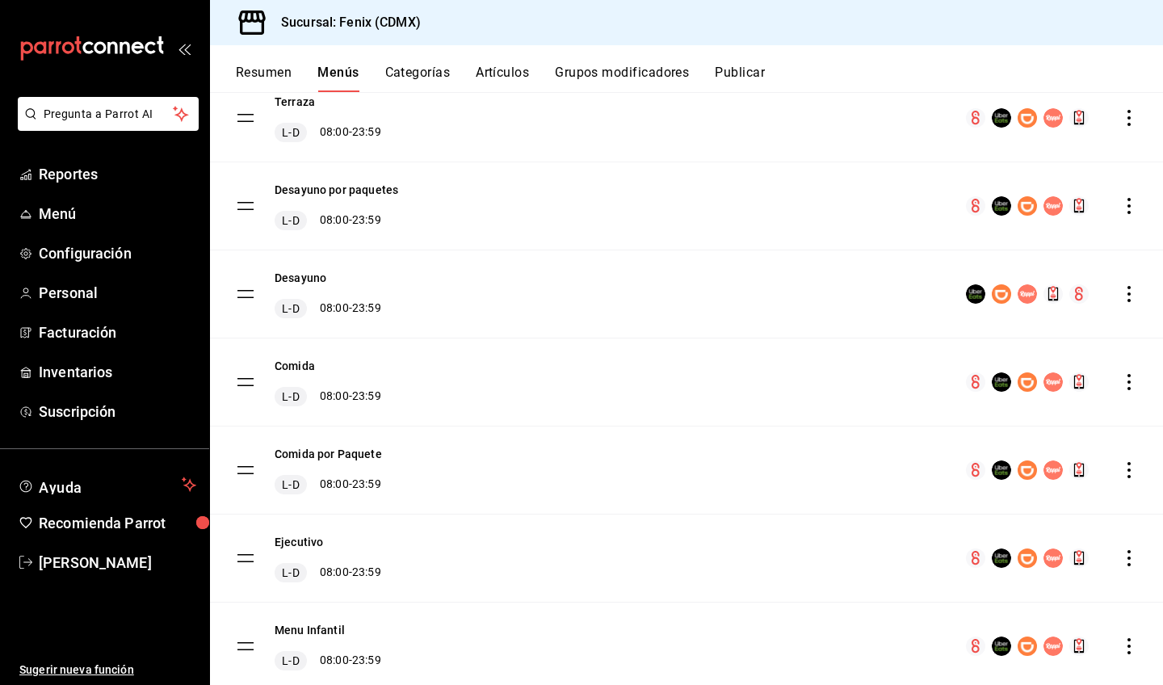
scroll to position [183, 0]
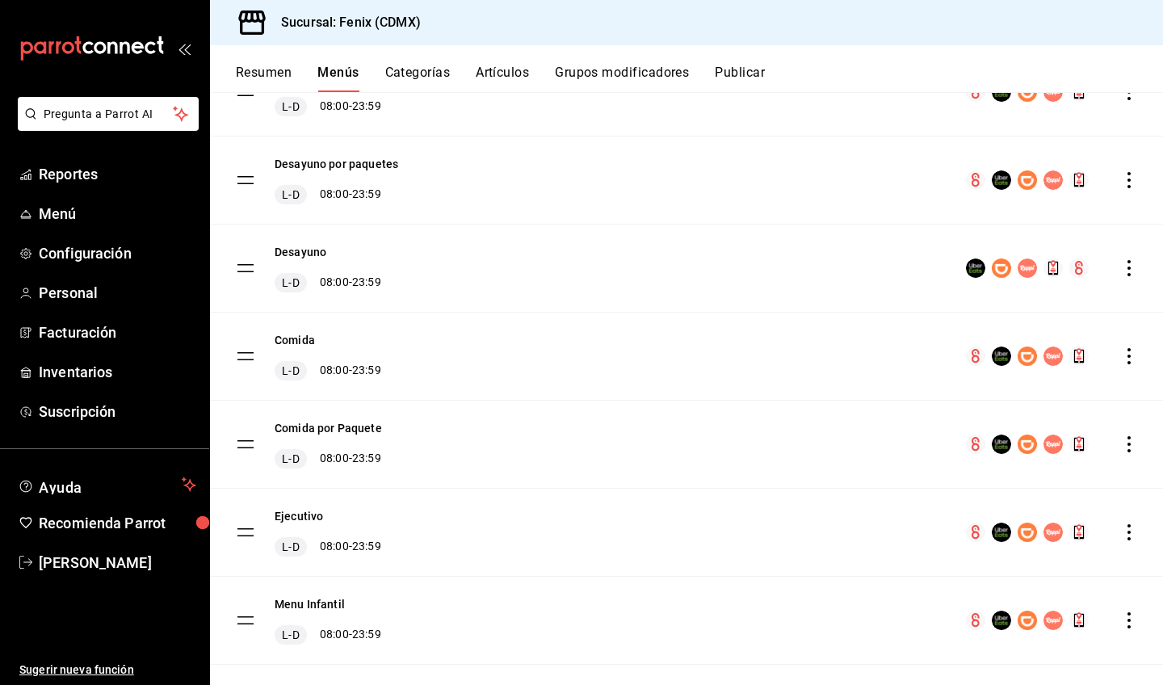
click at [1121, 444] on icon "actions" at bounding box center [1129, 444] width 16 height 16
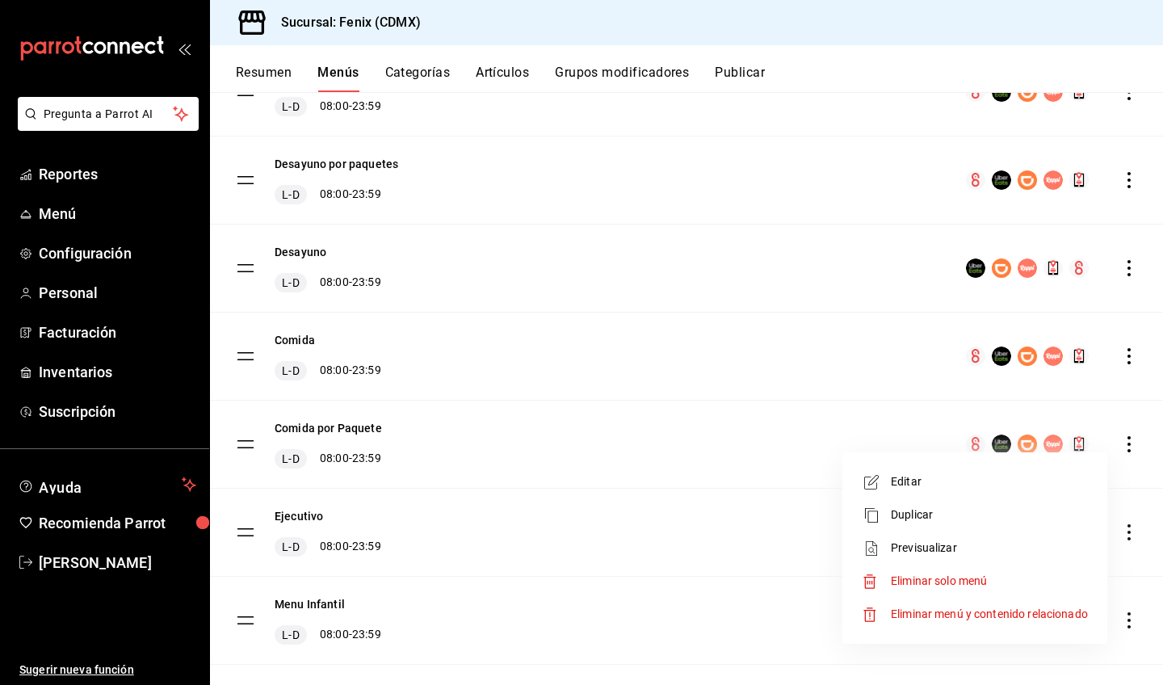
click at [1035, 486] on span "Editar" at bounding box center [989, 481] width 197 height 17
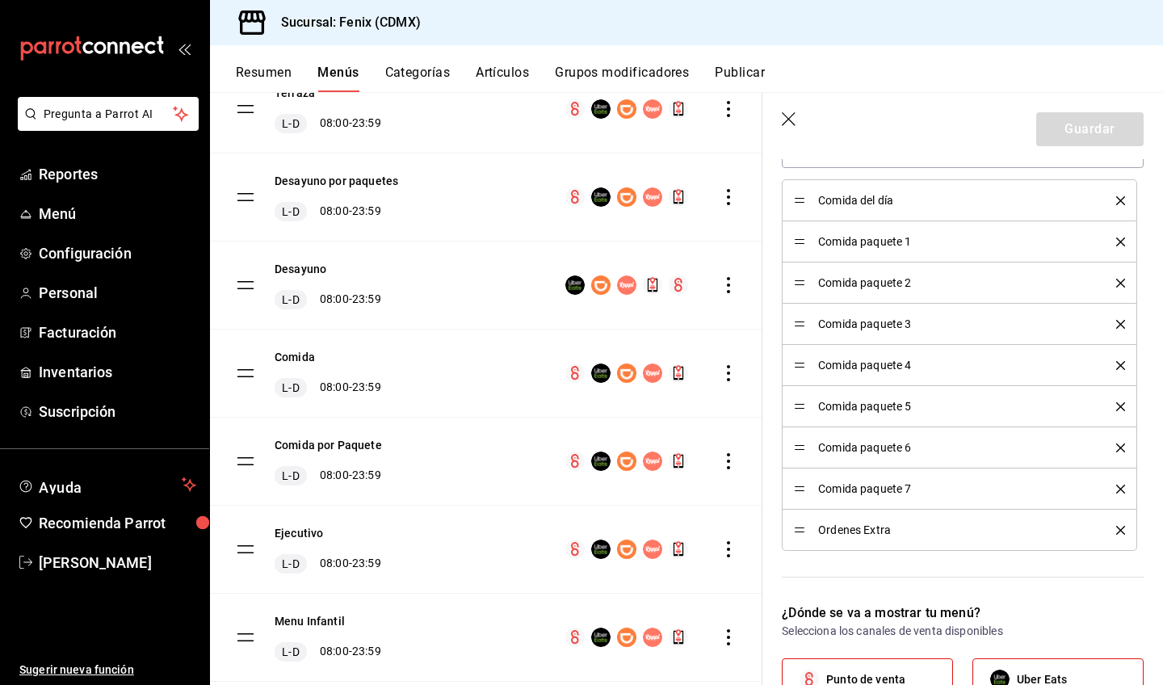
scroll to position [443, 0]
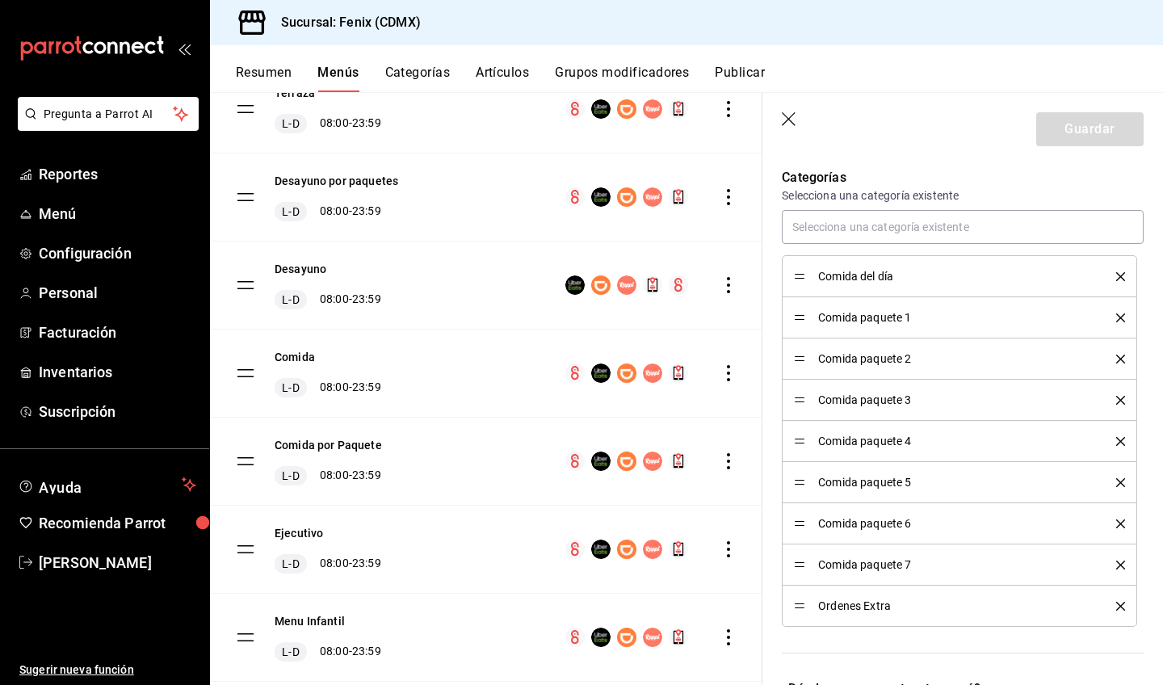
click at [271, 72] on button "Resumen" at bounding box center [264, 78] width 56 height 27
